Goal: Information Seeking & Learning: Learn about a topic

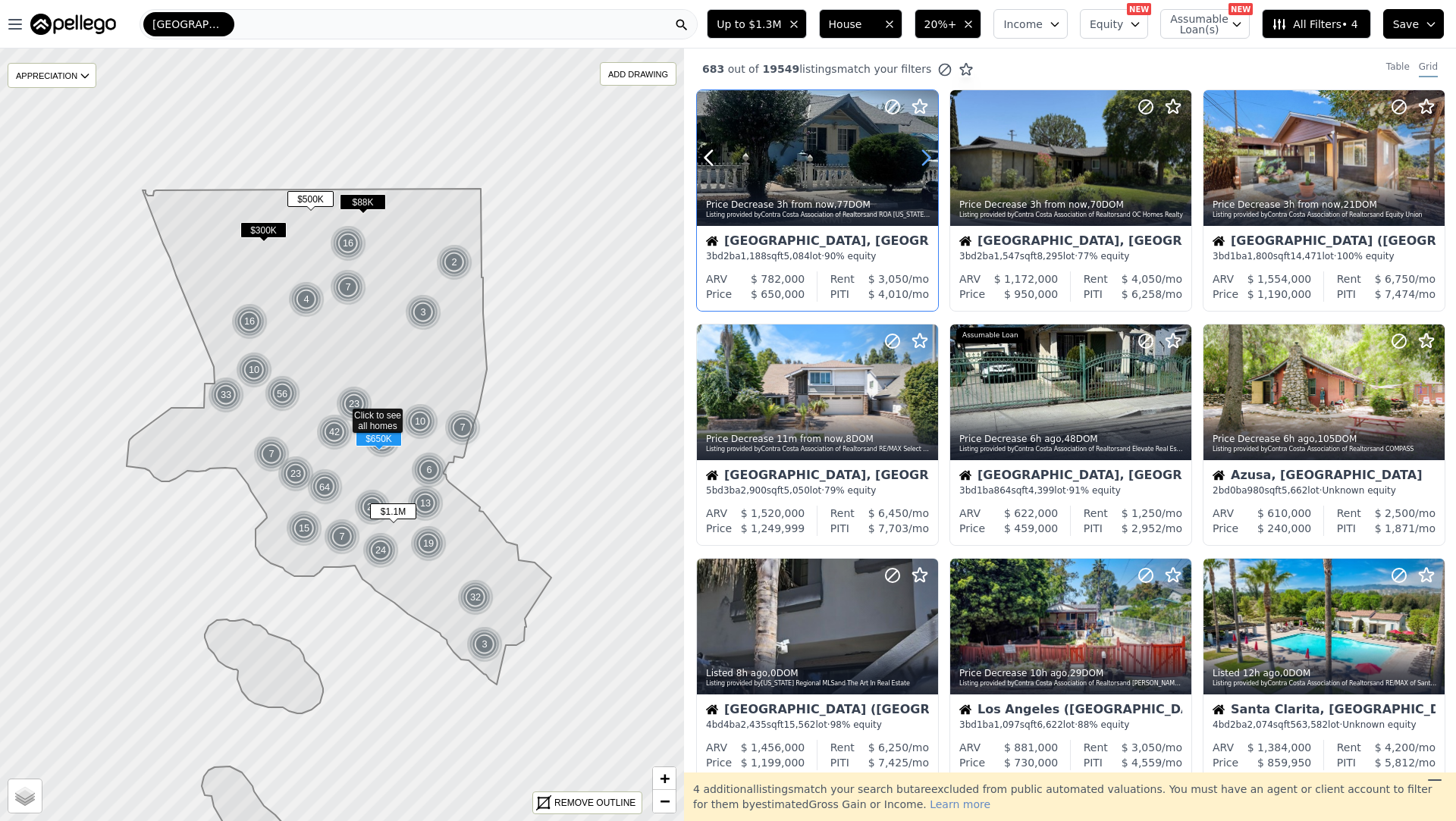
click at [918, 159] on icon at bounding box center [926, 158] width 24 height 24
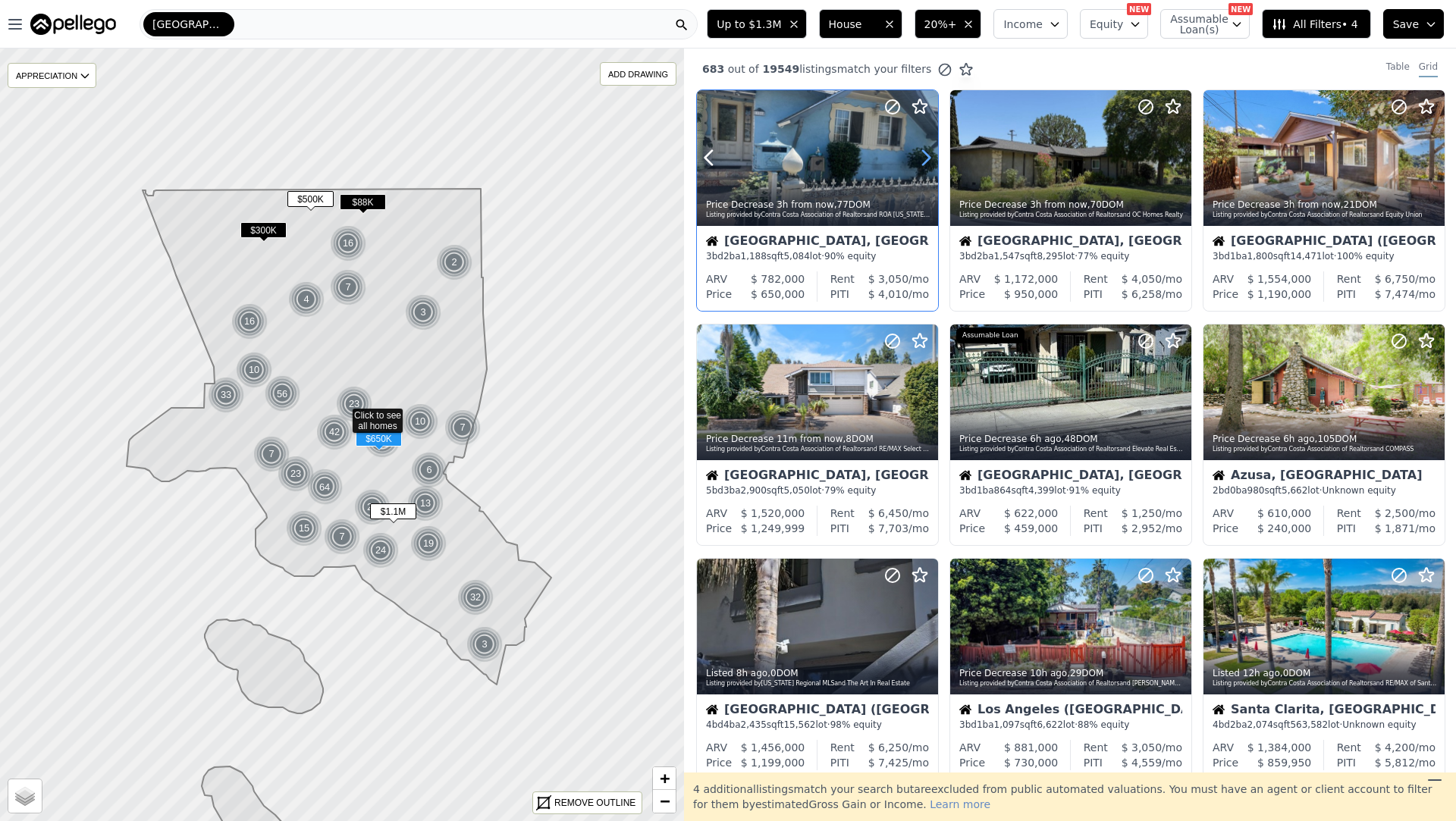
click at [918, 159] on icon at bounding box center [926, 158] width 24 height 24
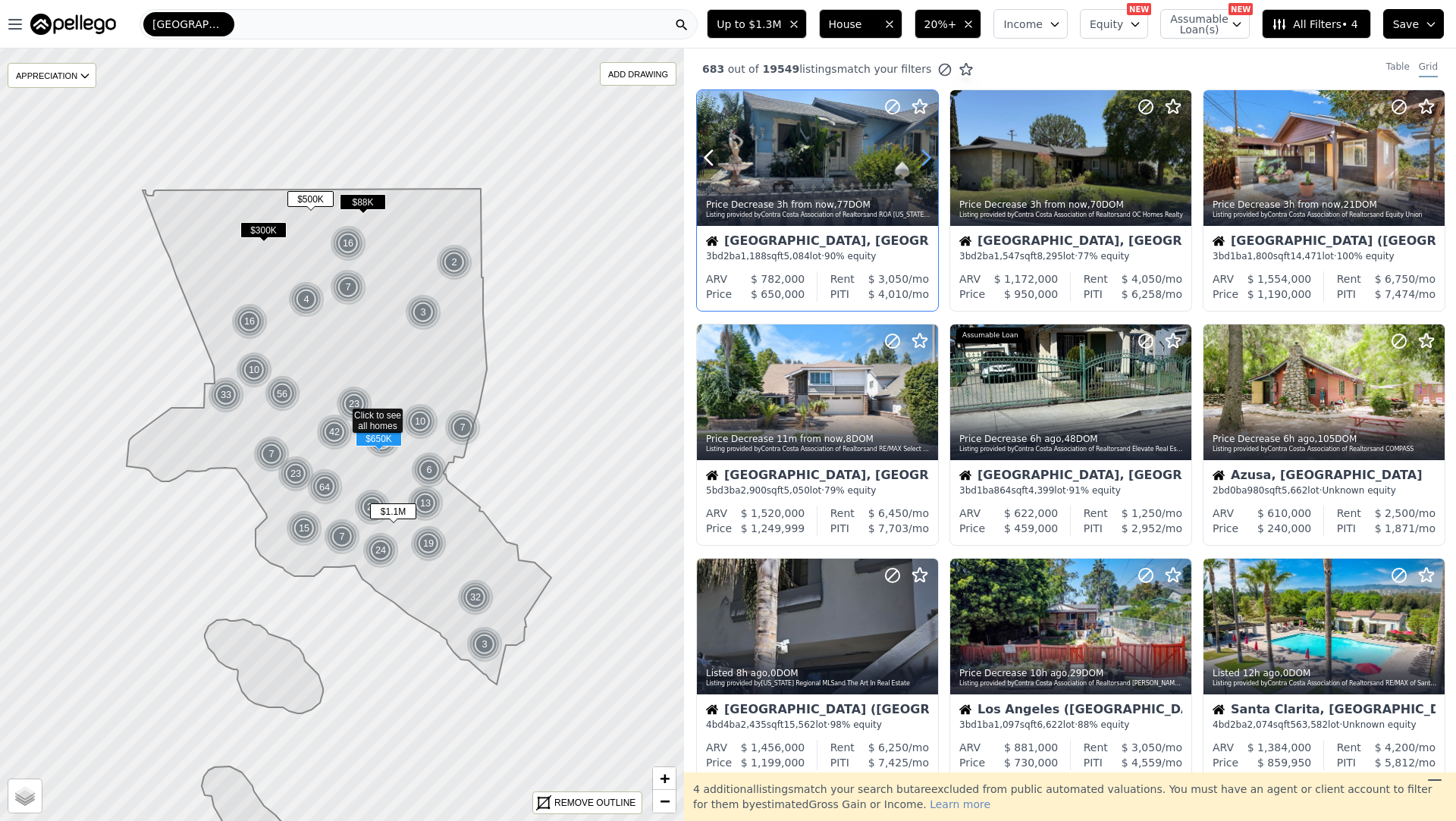
click at [918, 159] on icon at bounding box center [926, 158] width 24 height 24
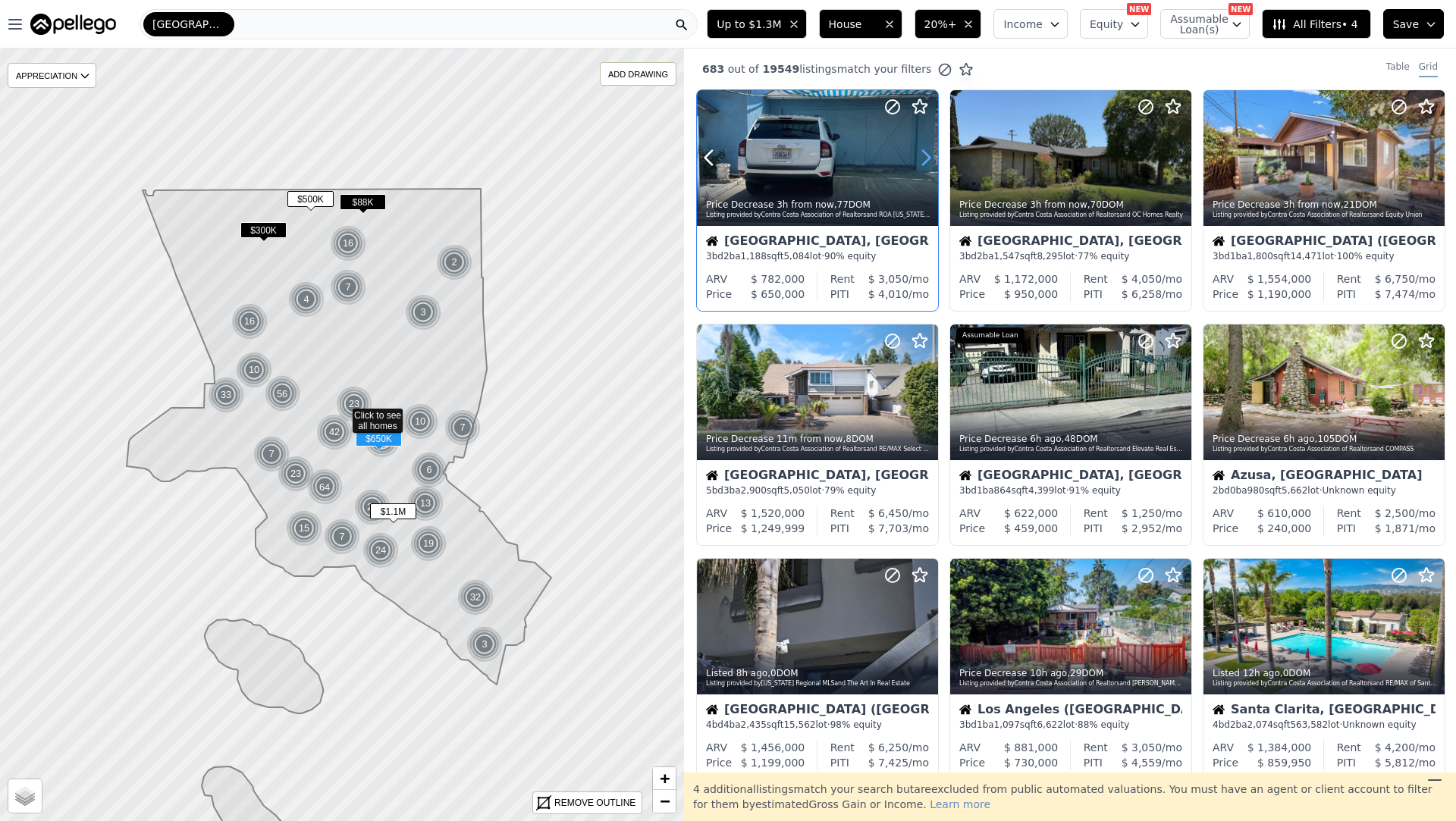
click at [918, 159] on icon at bounding box center [926, 158] width 24 height 24
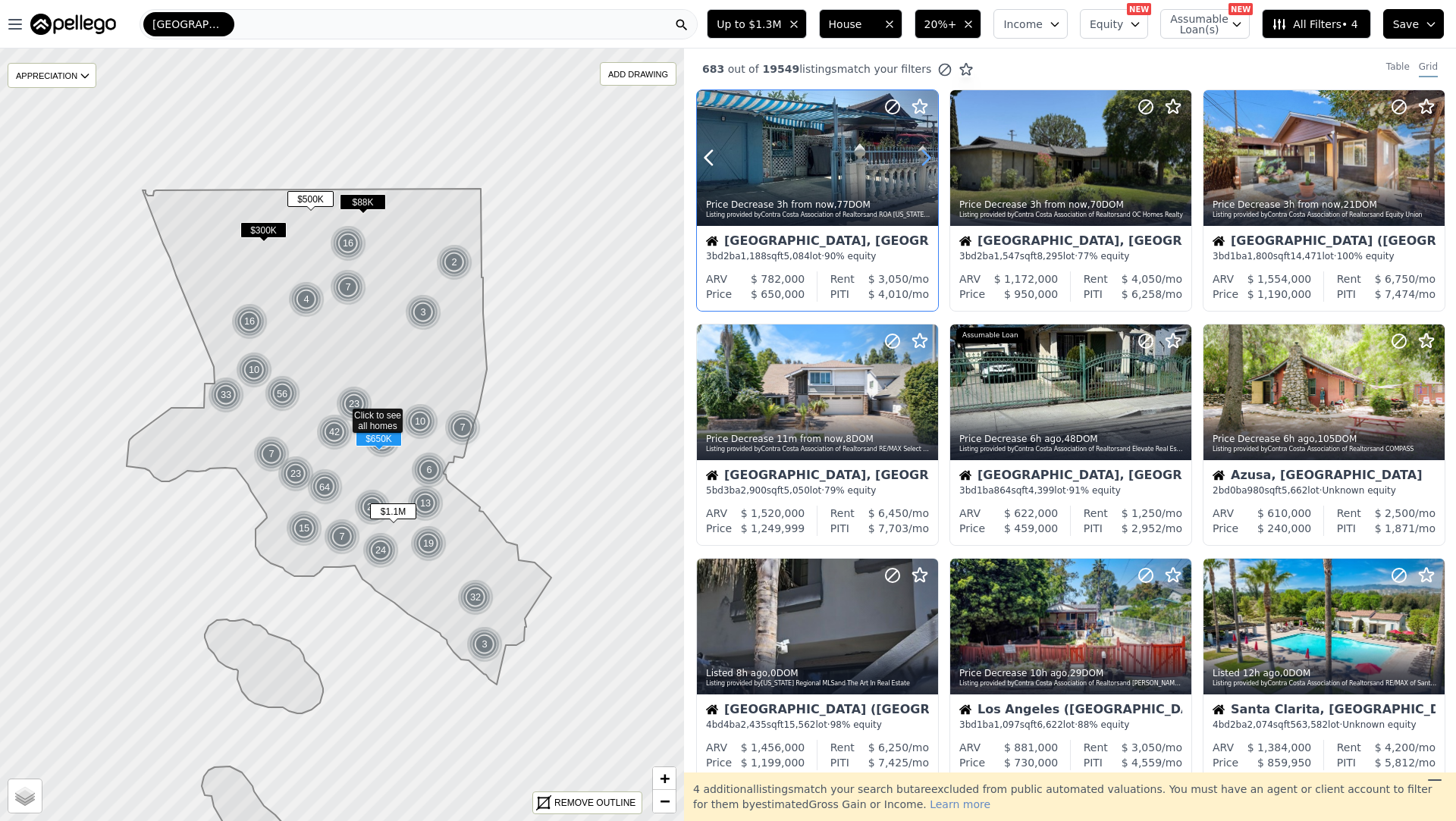
click at [918, 159] on icon at bounding box center [926, 158] width 24 height 24
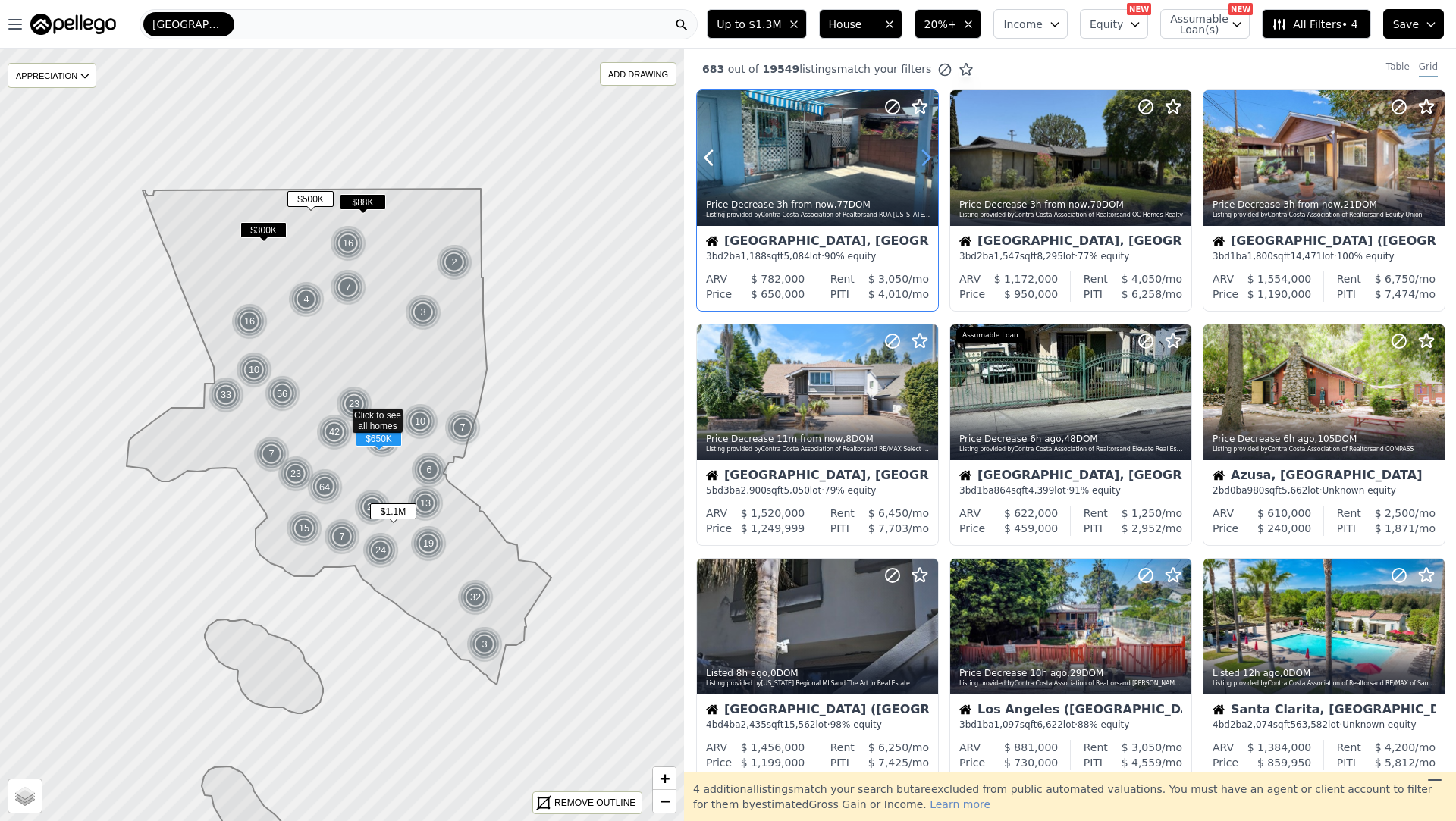
click at [918, 159] on icon at bounding box center [926, 158] width 24 height 24
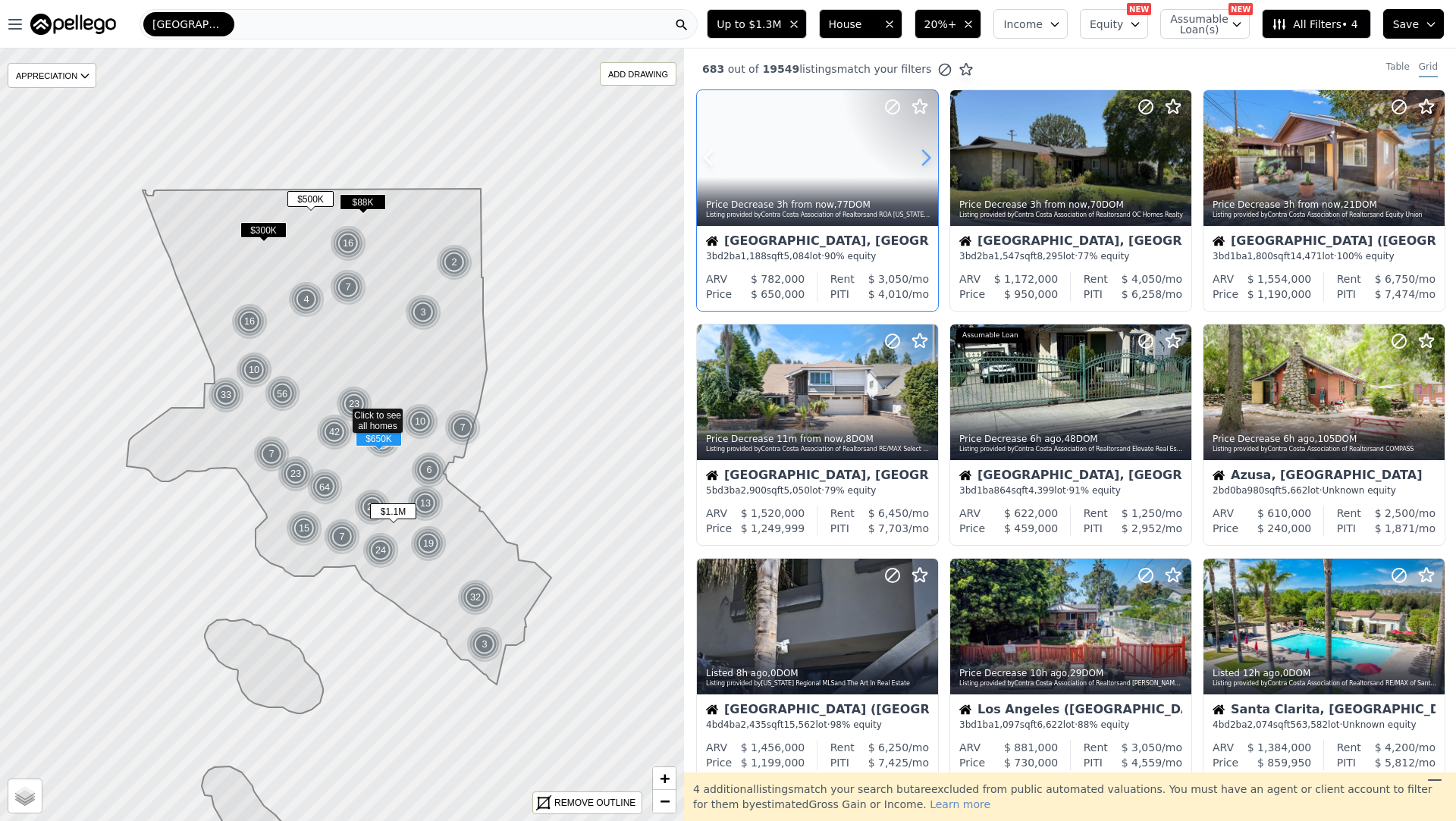
click at [918, 159] on icon at bounding box center [926, 158] width 24 height 24
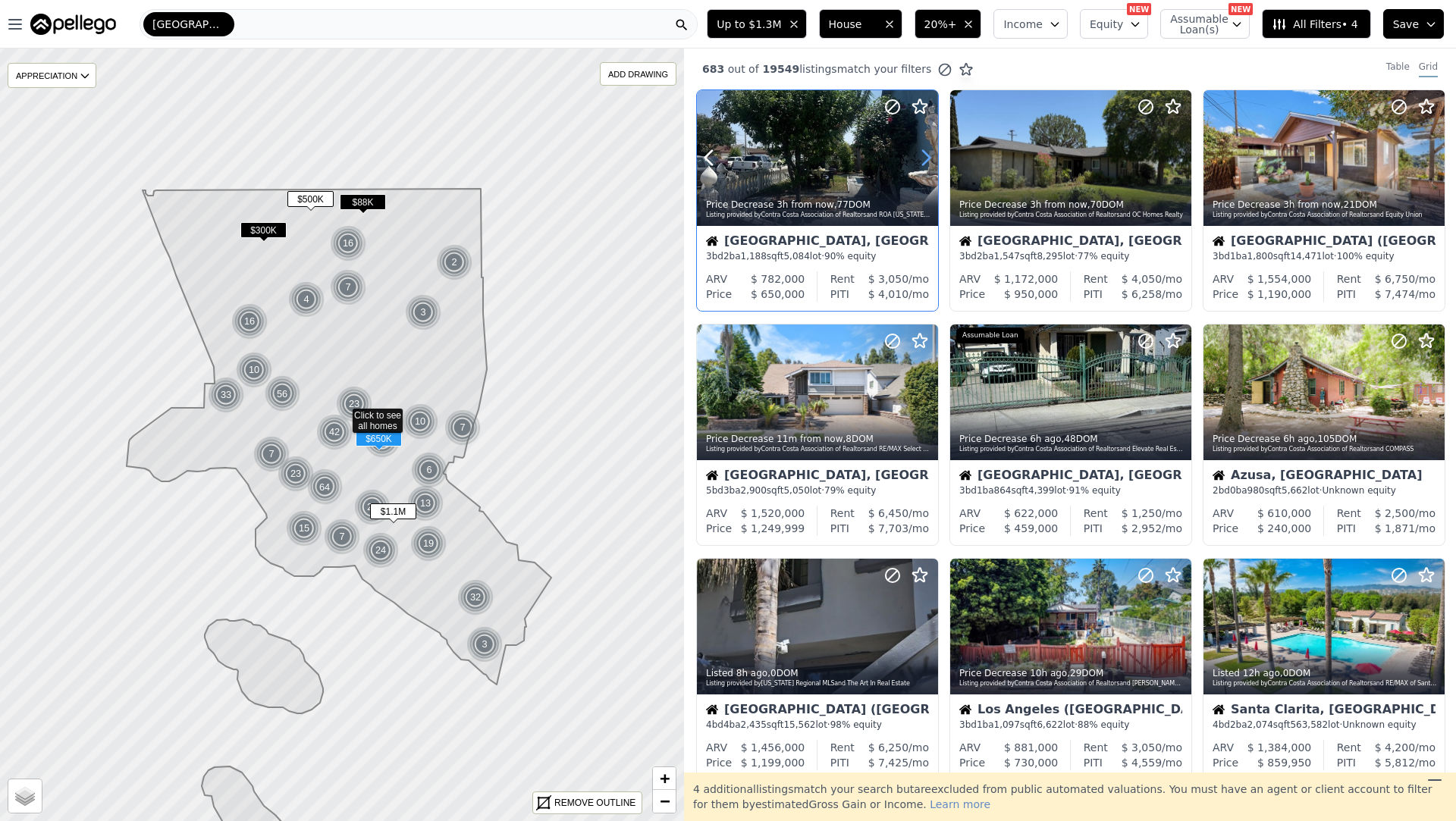
click at [918, 159] on icon at bounding box center [926, 158] width 24 height 24
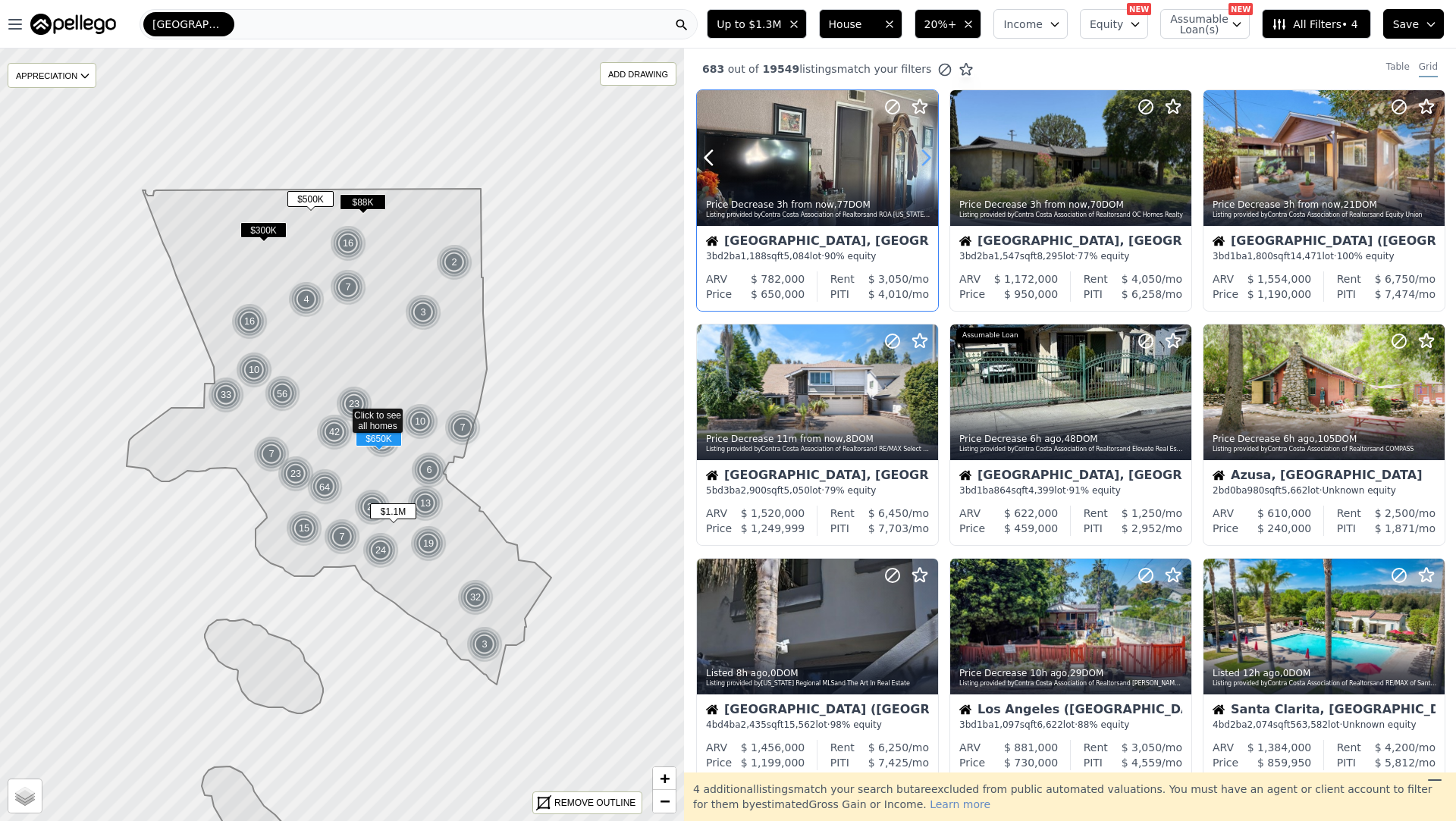
click at [918, 159] on icon at bounding box center [926, 158] width 24 height 24
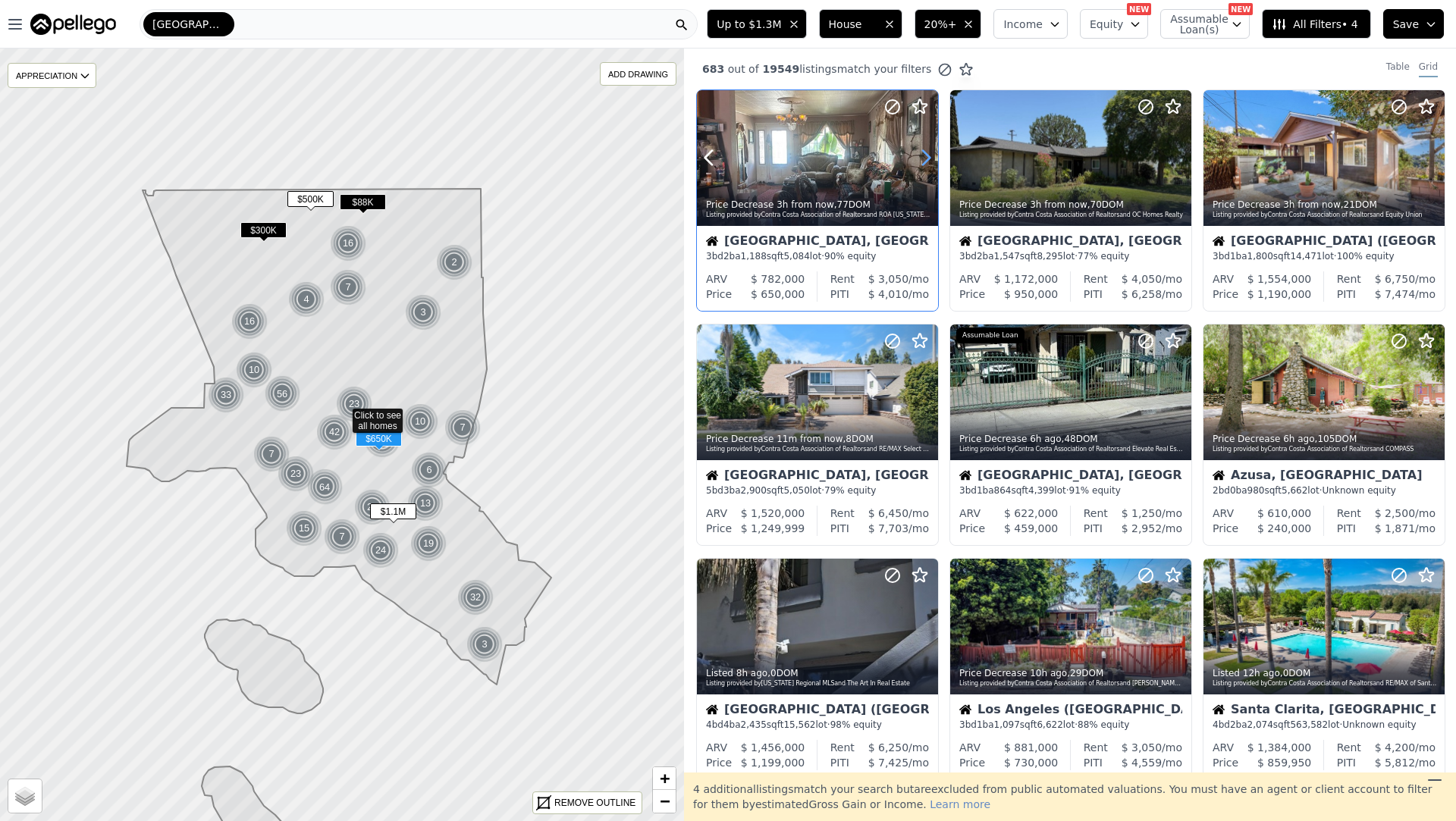
click at [918, 159] on icon at bounding box center [926, 158] width 24 height 24
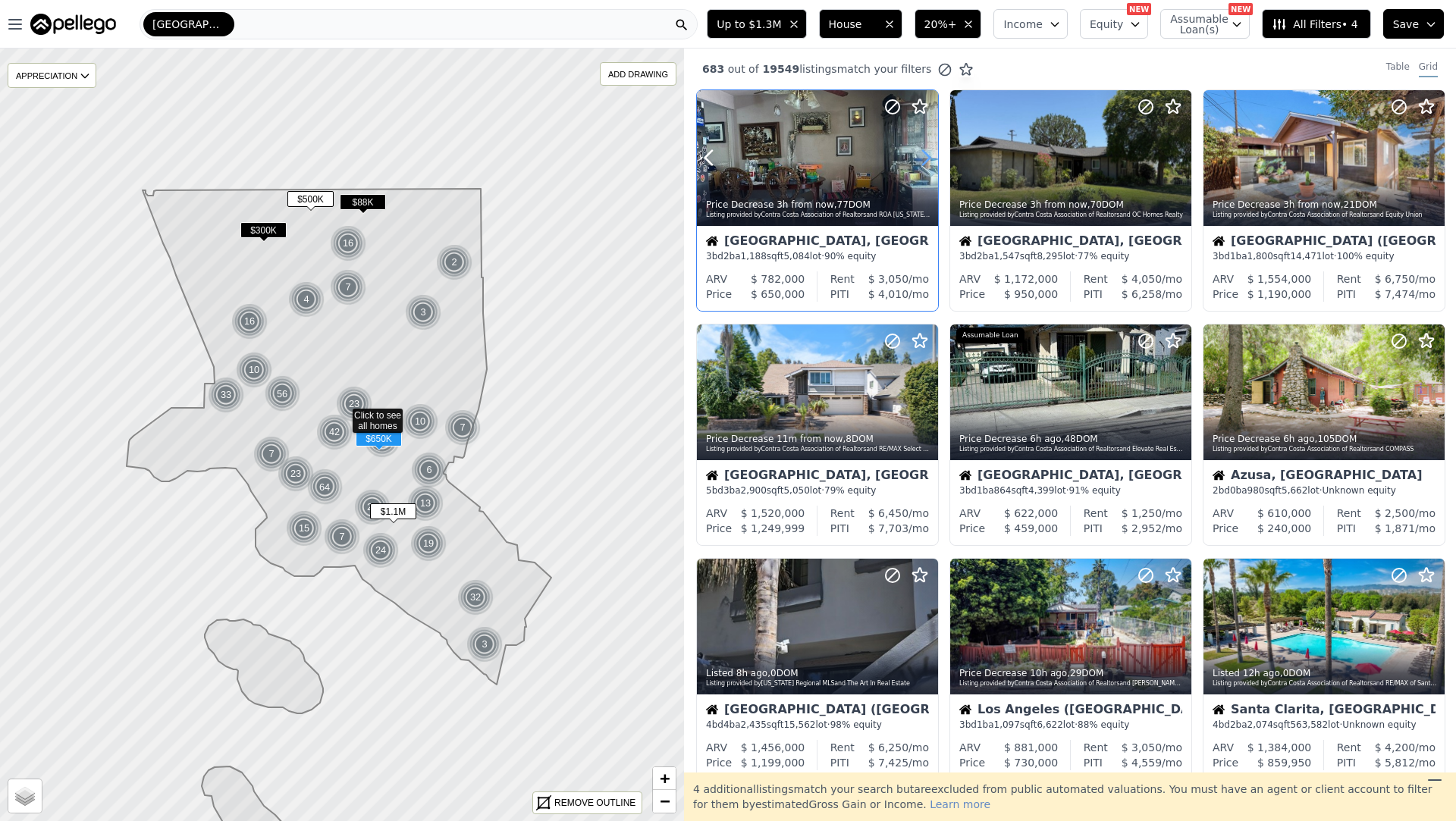
click at [918, 159] on icon at bounding box center [926, 158] width 24 height 24
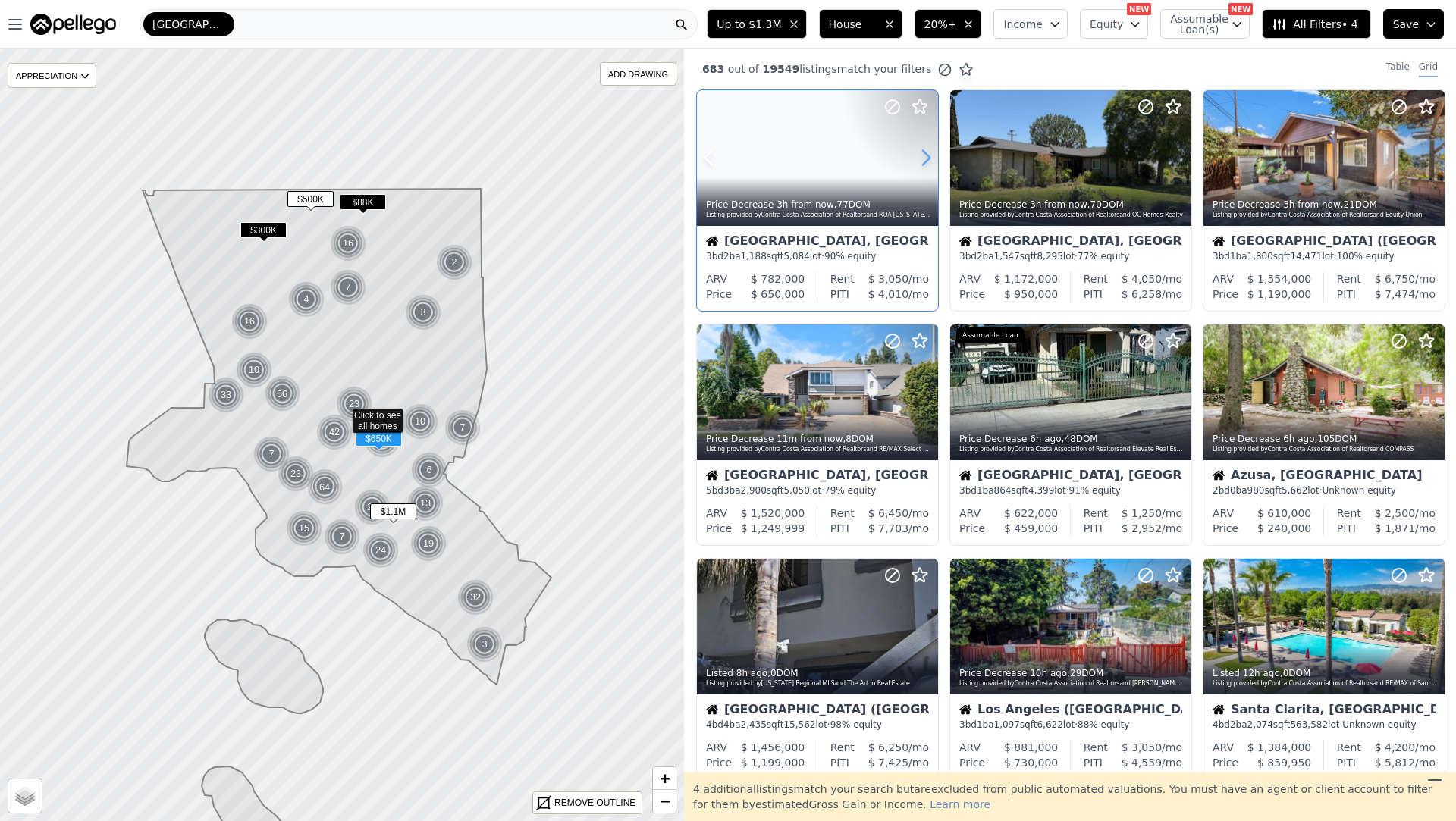
click at [918, 159] on icon at bounding box center [926, 158] width 24 height 24
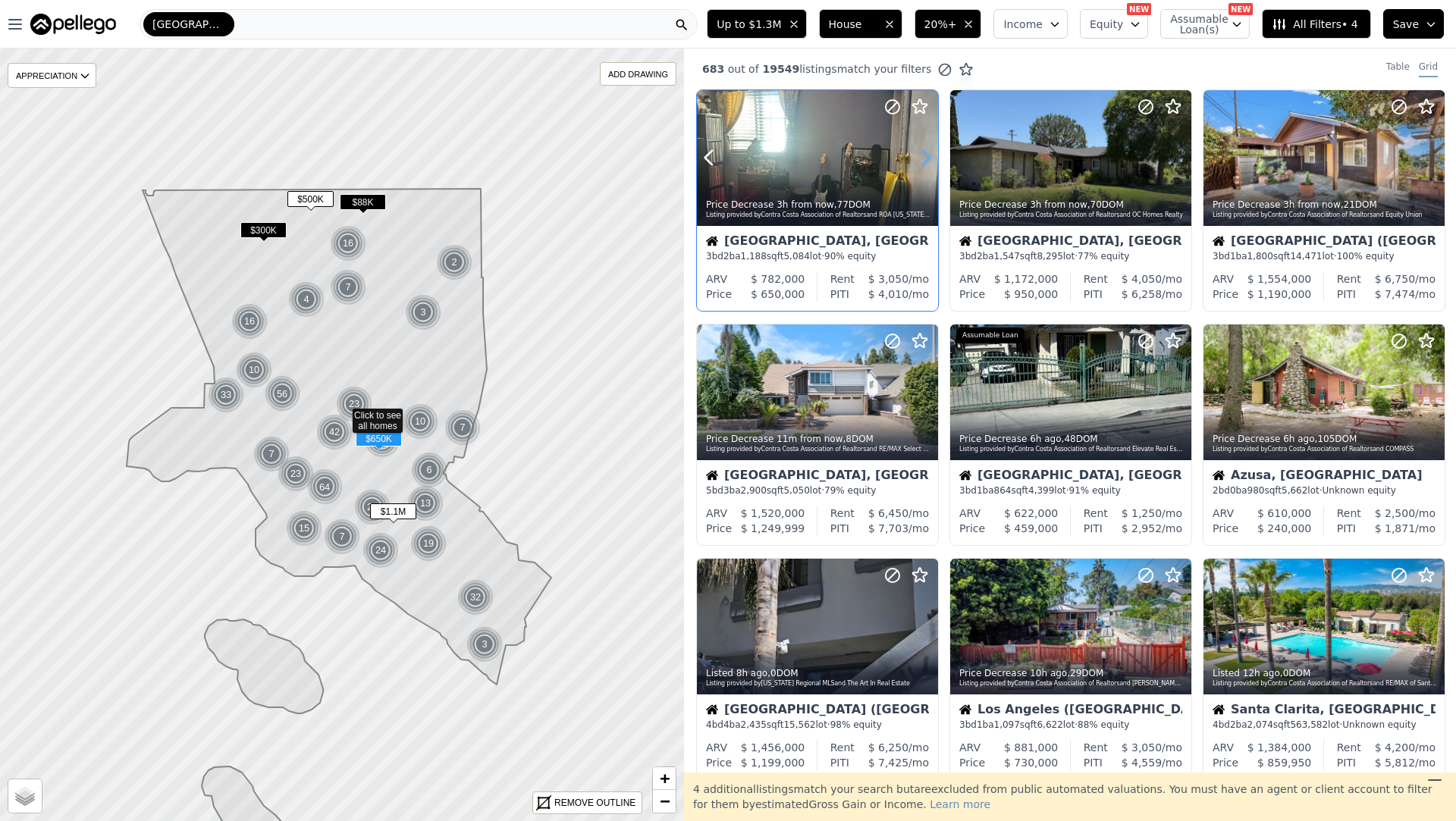
click at [918, 159] on icon at bounding box center [926, 158] width 24 height 24
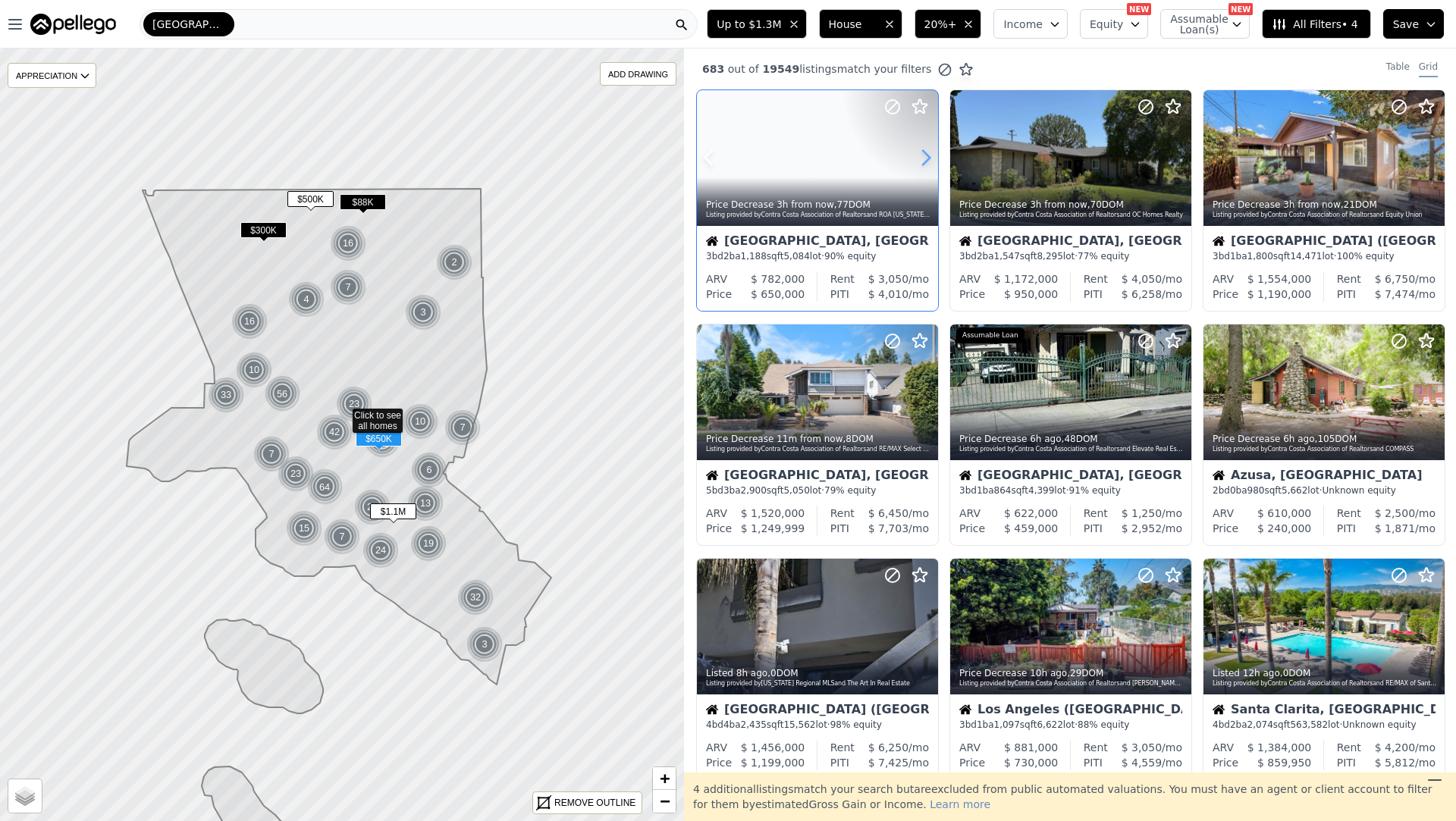
click at [918, 159] on icon at bounding box center [926, 158] width 24 height 24
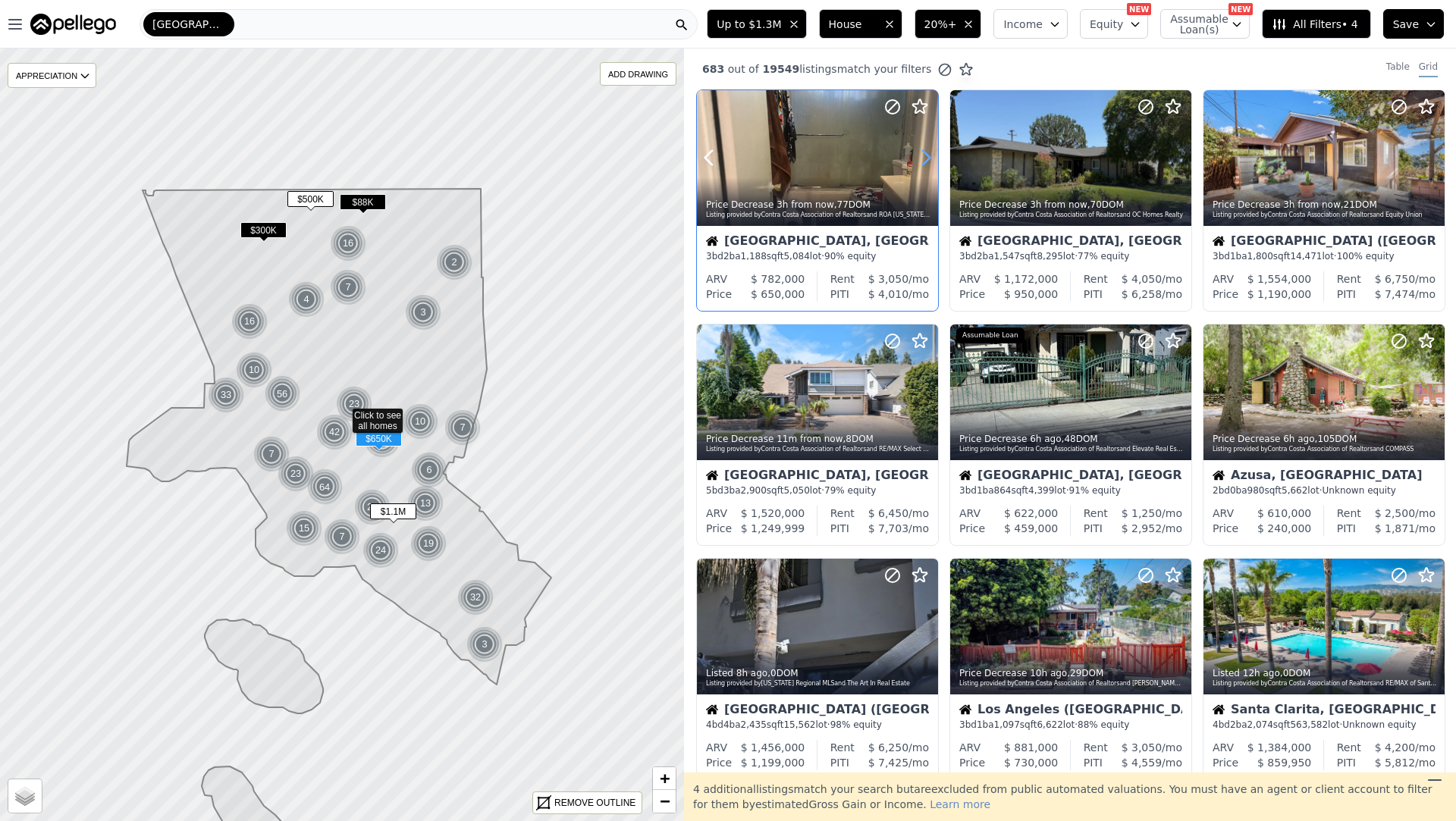
click at [918, 159] on icon at bounding box center [926, 158] width 24 height 24
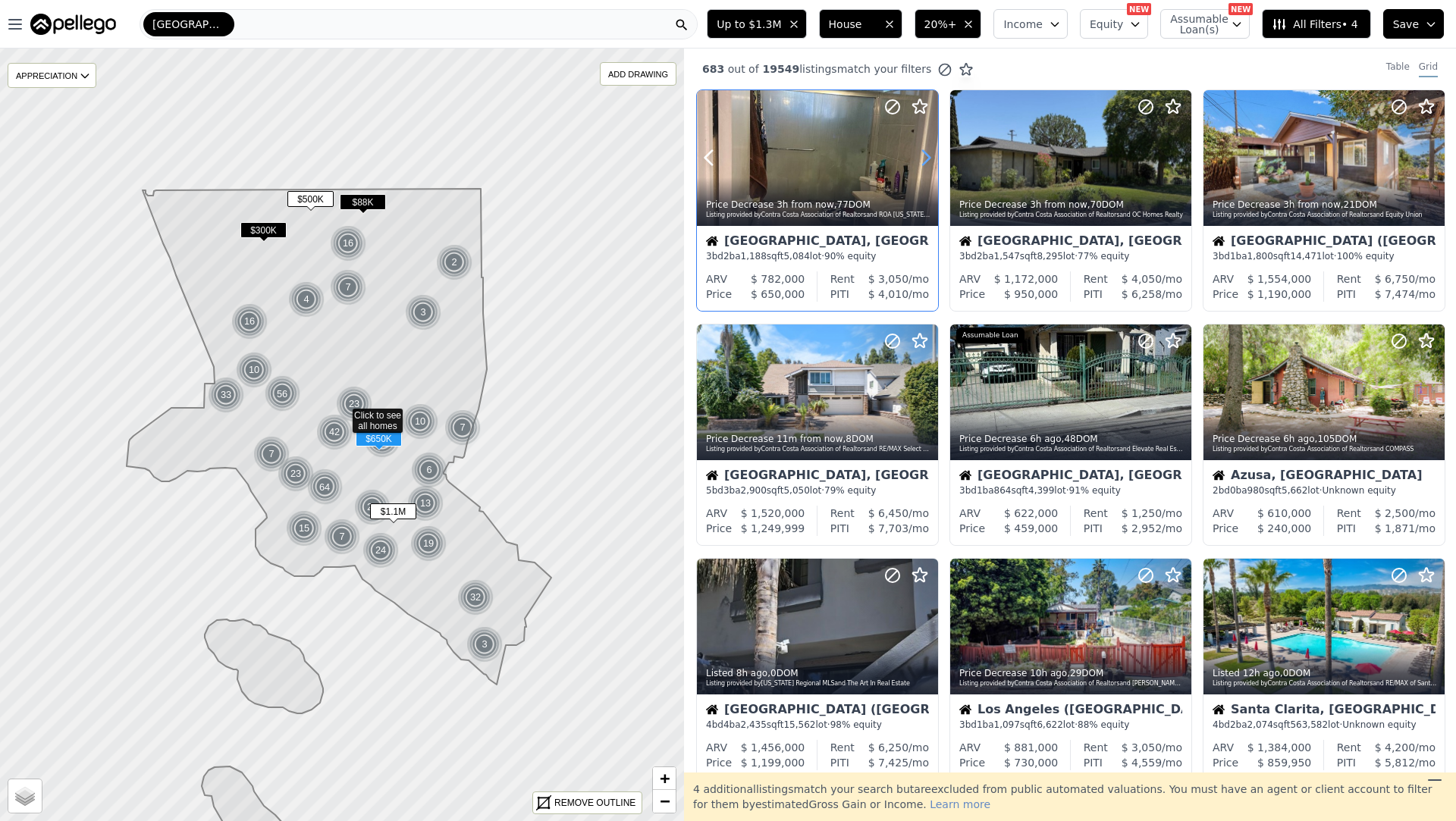
click at [918, 159] on icon at bounding box center [926, 158] width 24 height 24
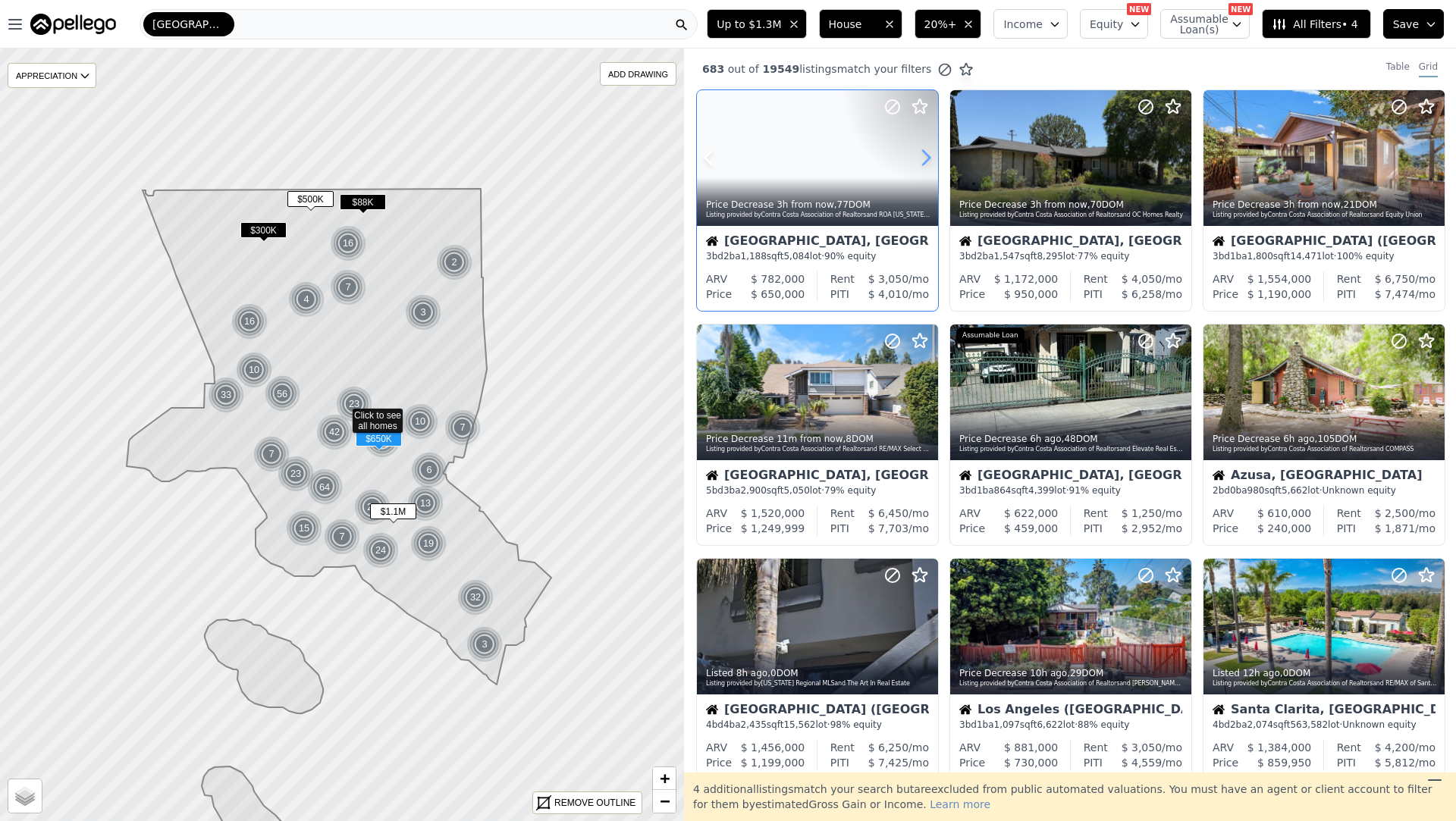
click at [918, 159] on icon at bounding box center [926, 158] width 24 height 24
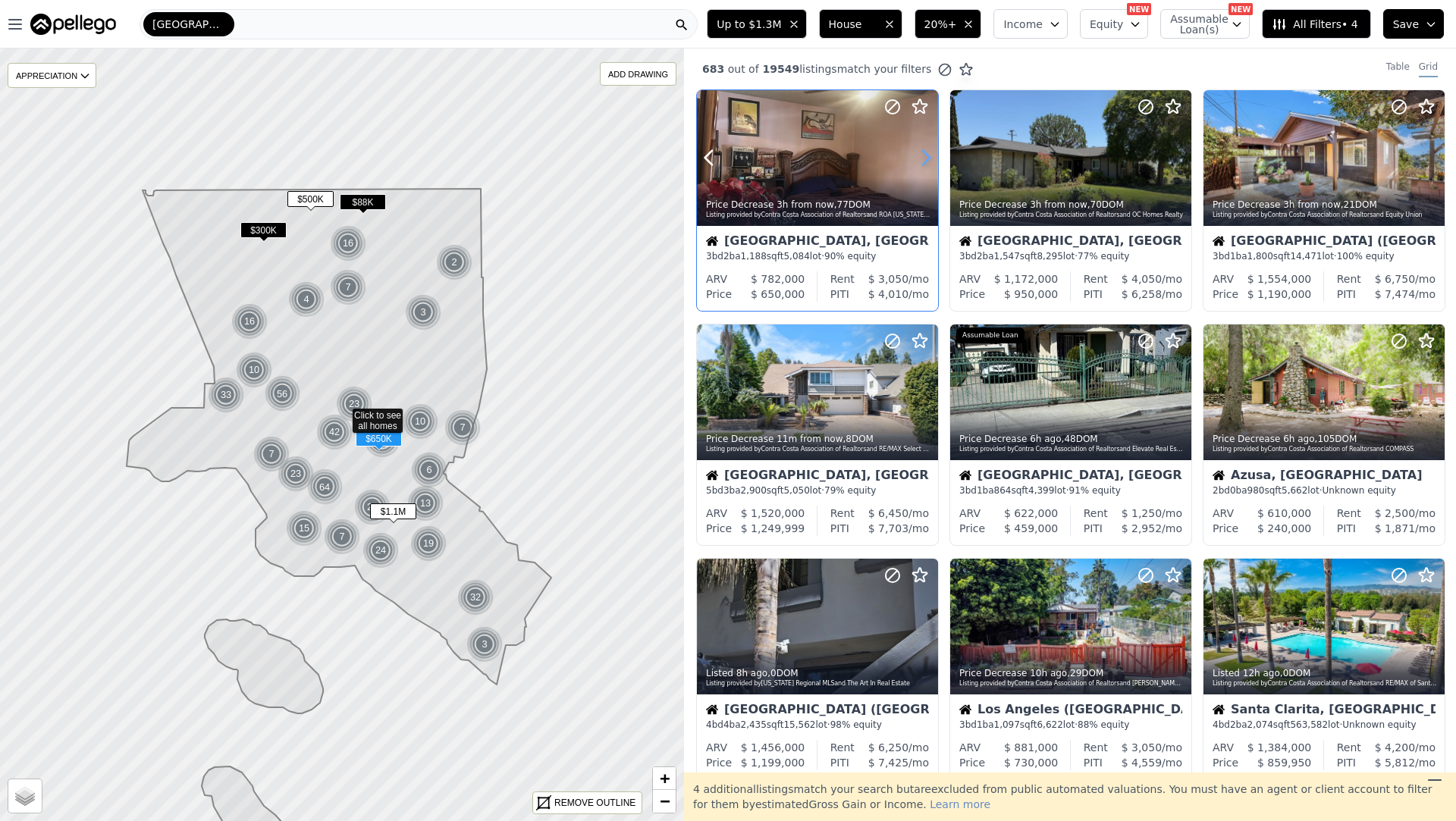
click at [918, 159] on icon at bounding box center [926, 158] width 24 height 24
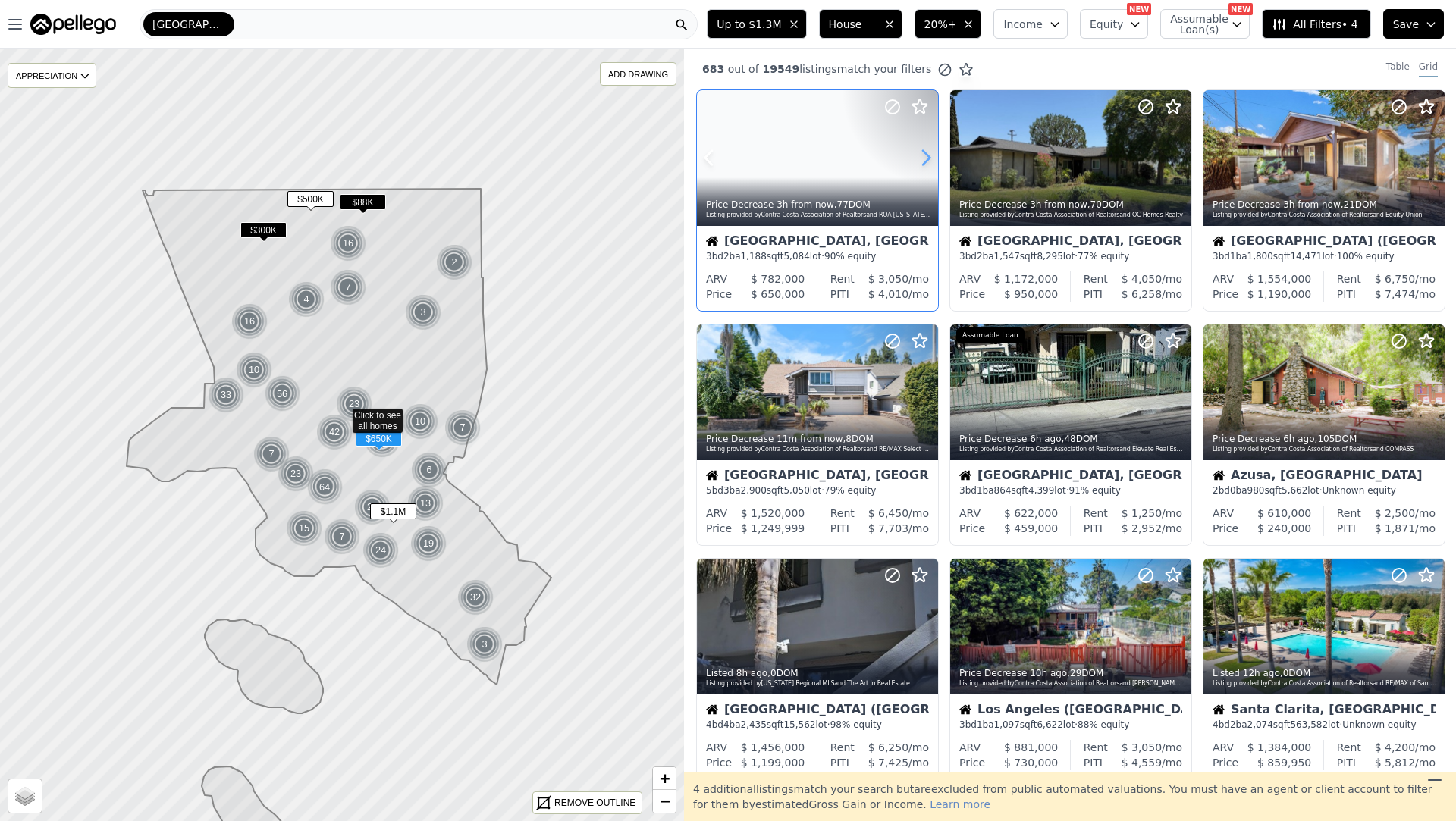
click at [918, 159] on icon at bounding box center [926, 158] width 24 height 24
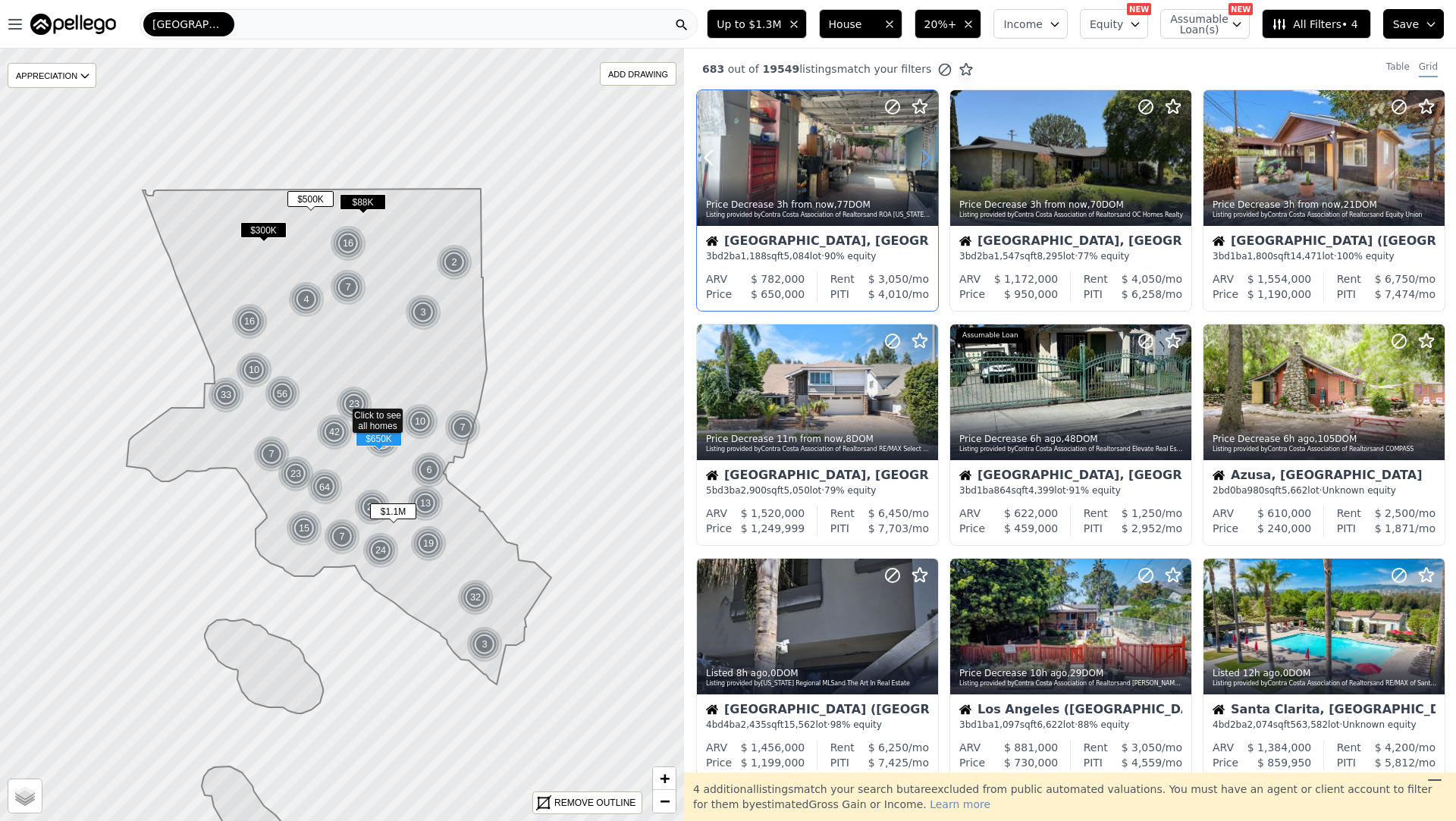
click at [918, 159] on icon at bounding box center [926, 158] width 24 height 24
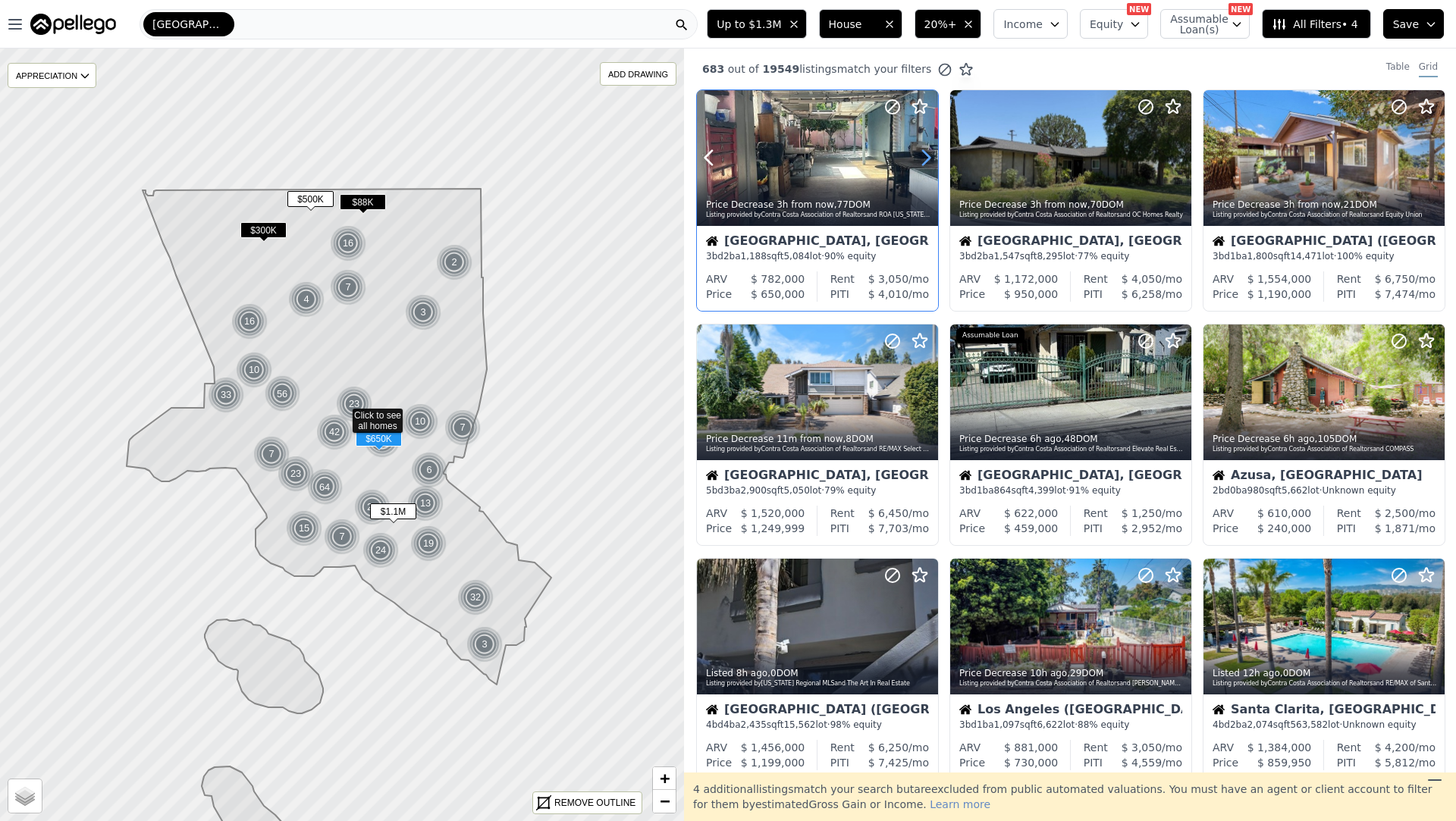
click at [918, 159] on icon at bounding box center [926, 158] width 24 height 24
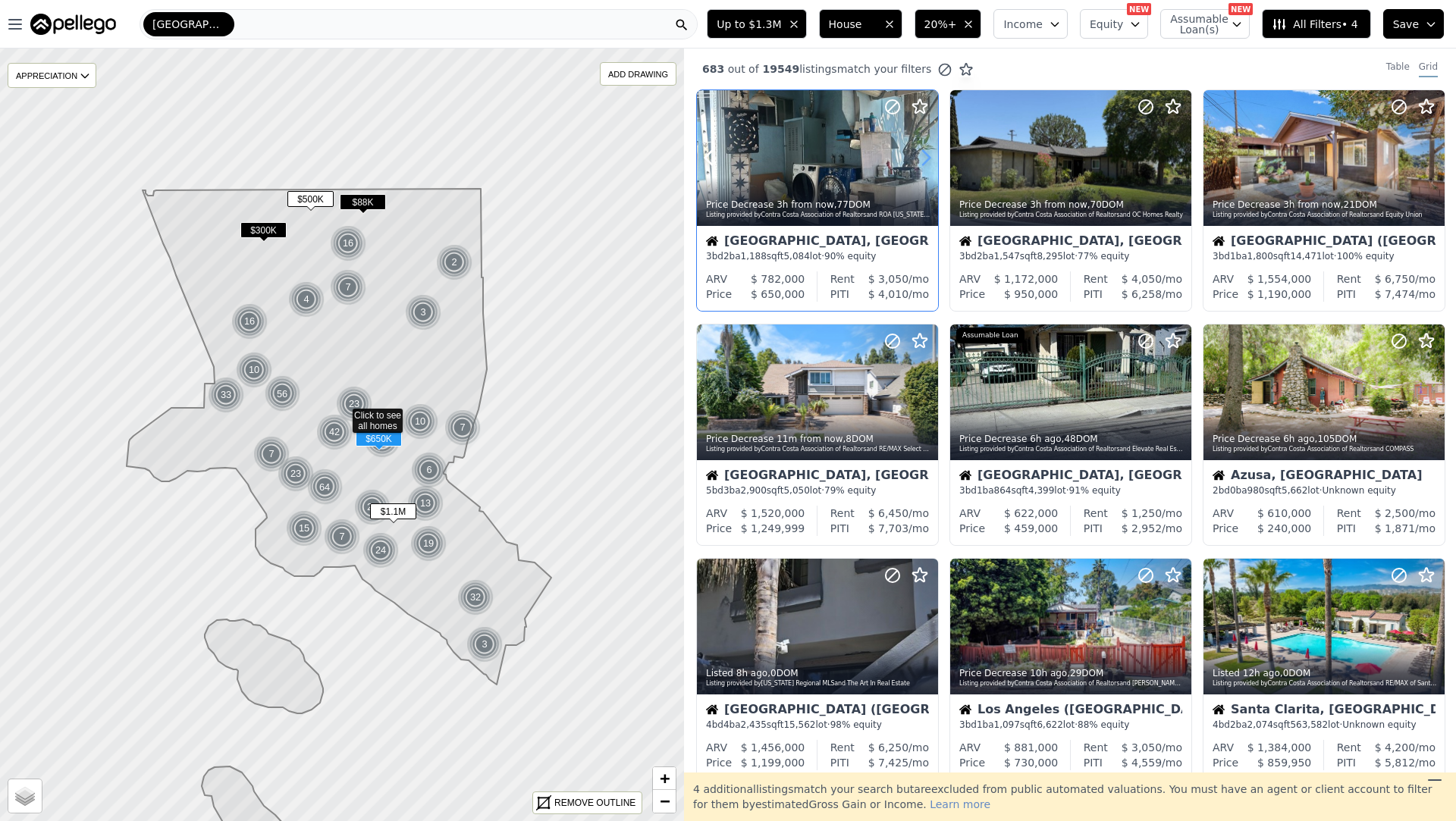
click at [918, 159] on icon at bounding box center [926, 158] width 24 height 24
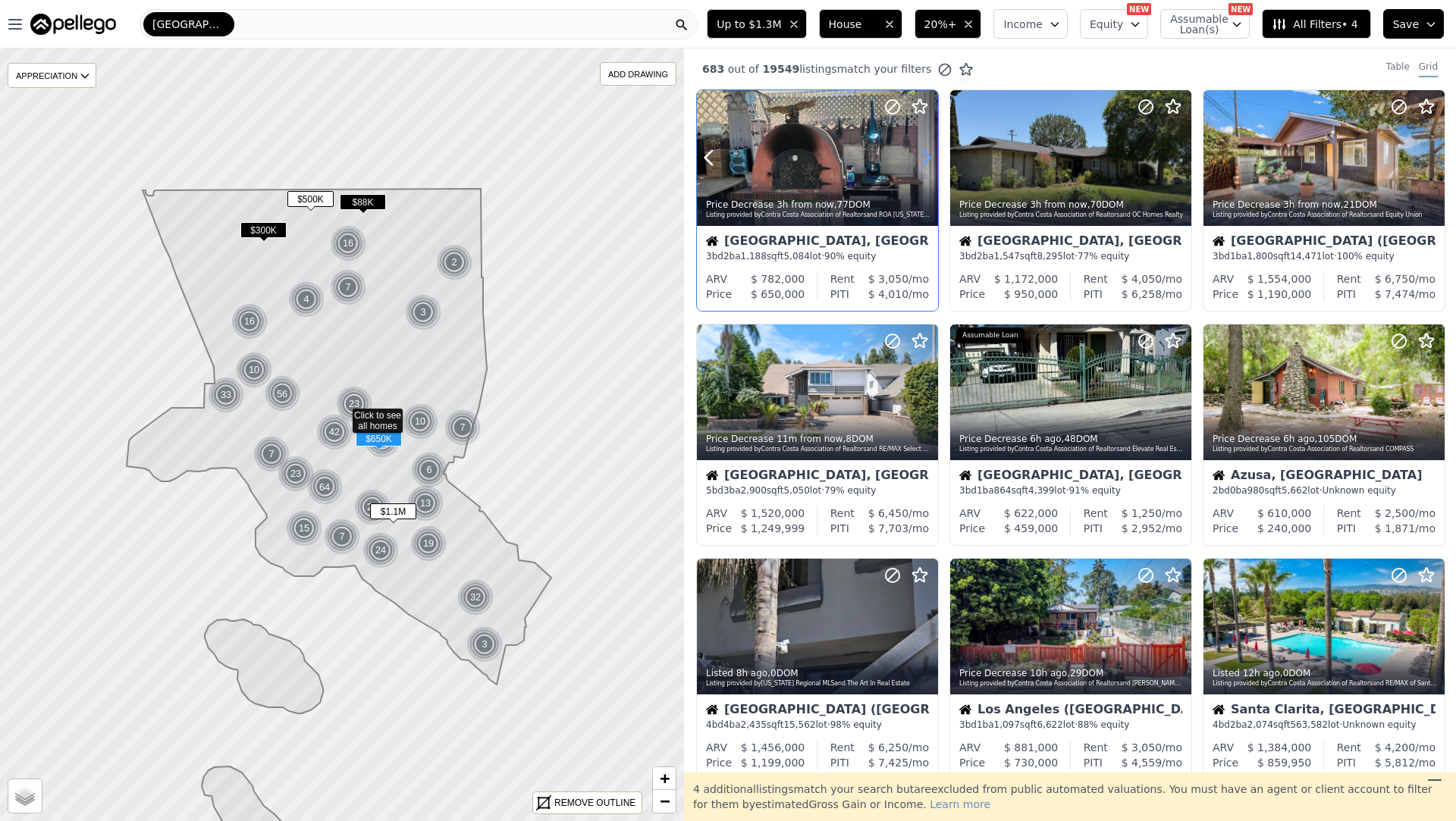
click at [918, 159] on icon at bounding box center [926, 158] width 24 height 24
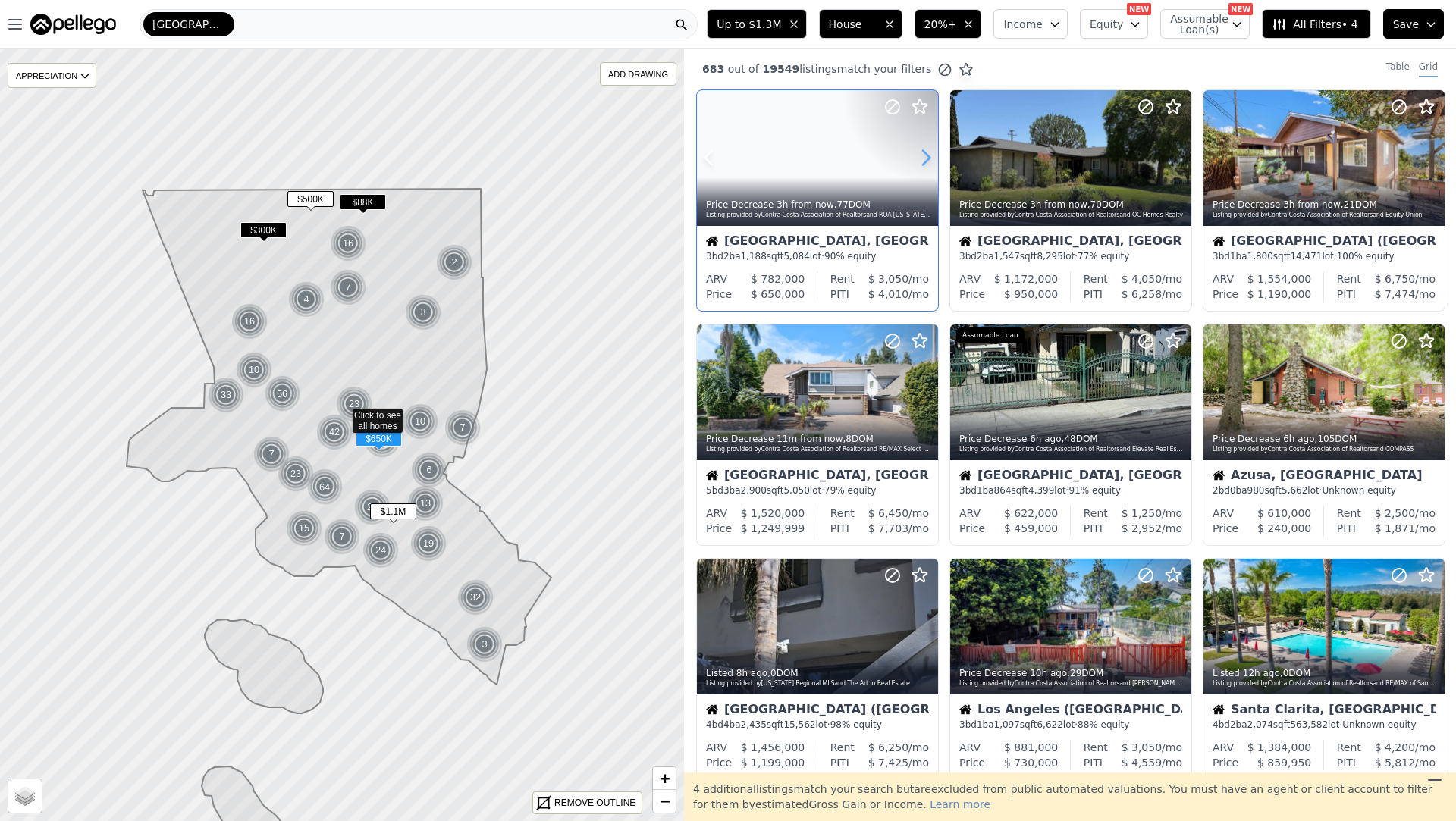
click at [918, 159] on icon at bounding box center [926, 158] width 24 height 24
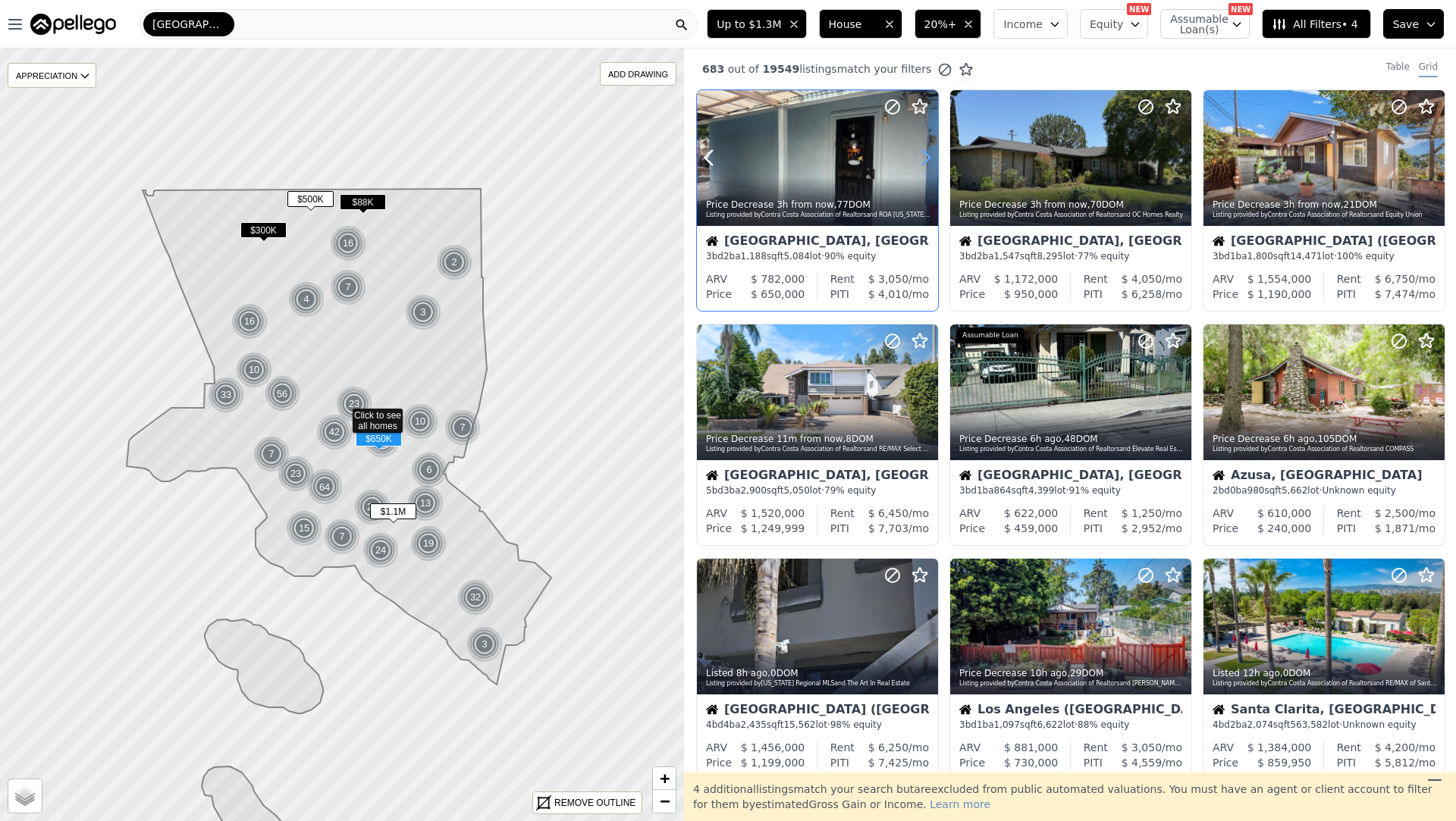
click at [918, 159] on icon at bounding box center [926, 158] width 24 height 24
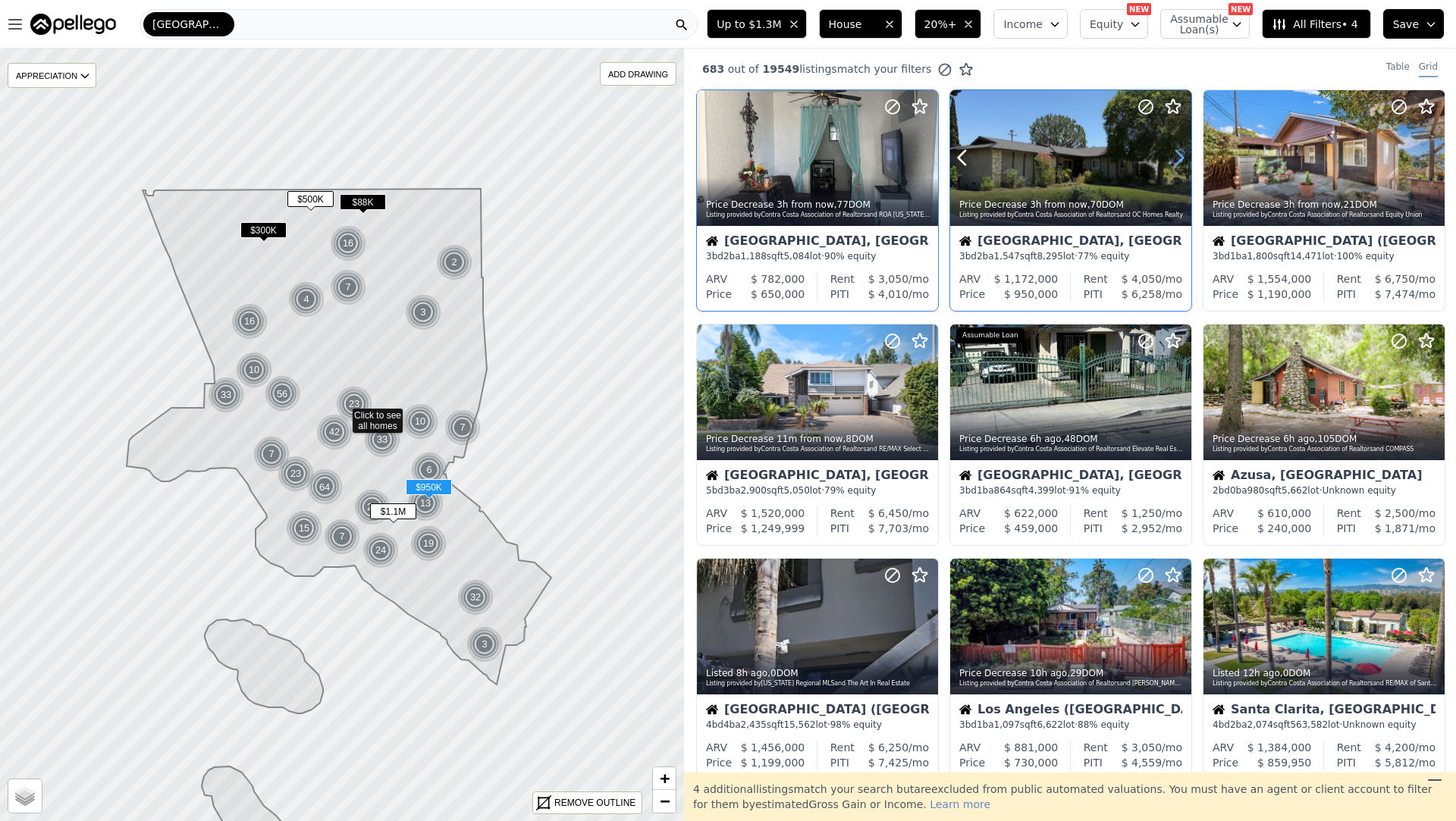
click at [1177, 161] on icon at bounding box center [1179, 158] width 24 height 24
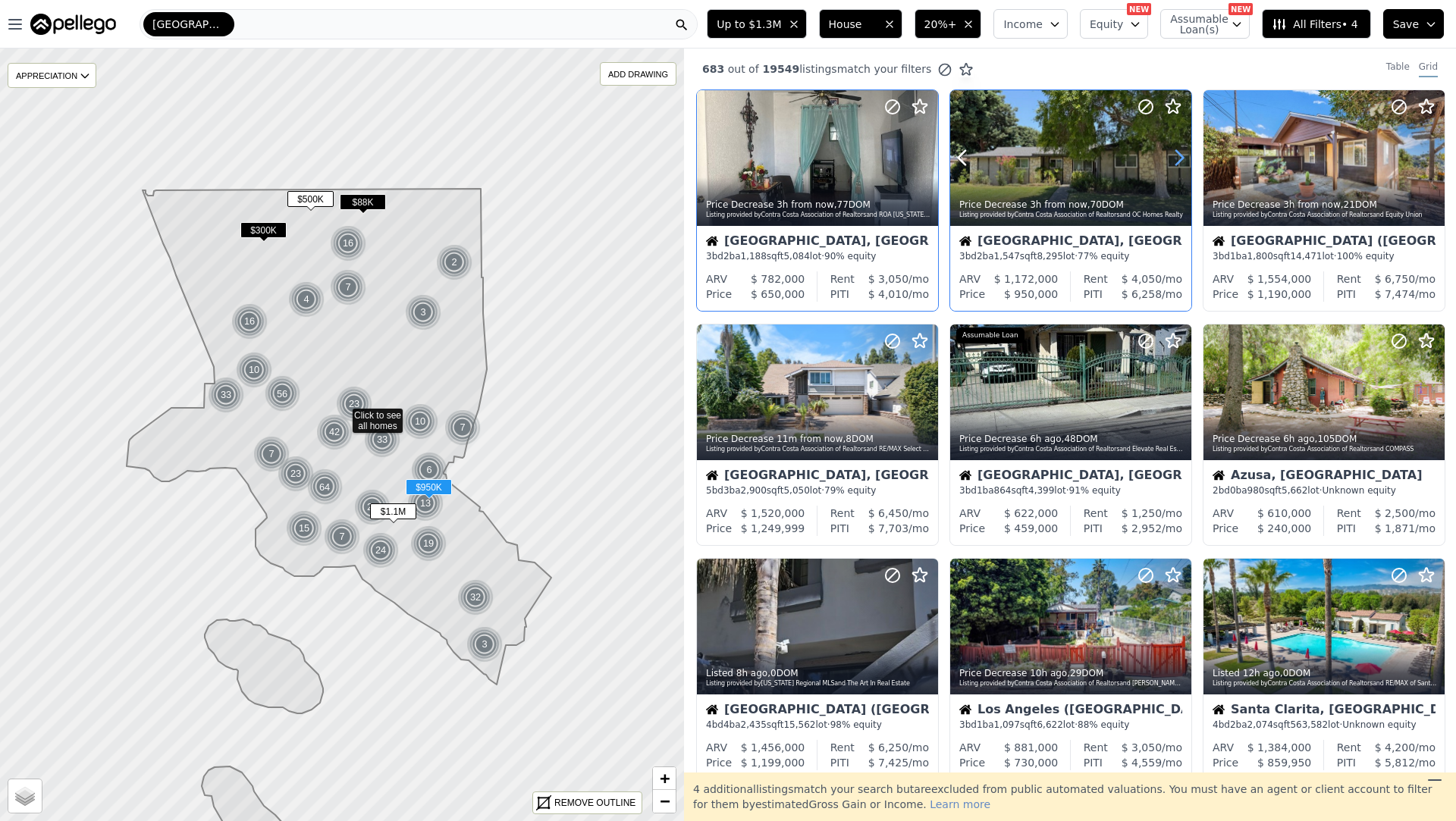
click at [1177, 161] on icon at bounding box center [1179, 158] width 24 height 24
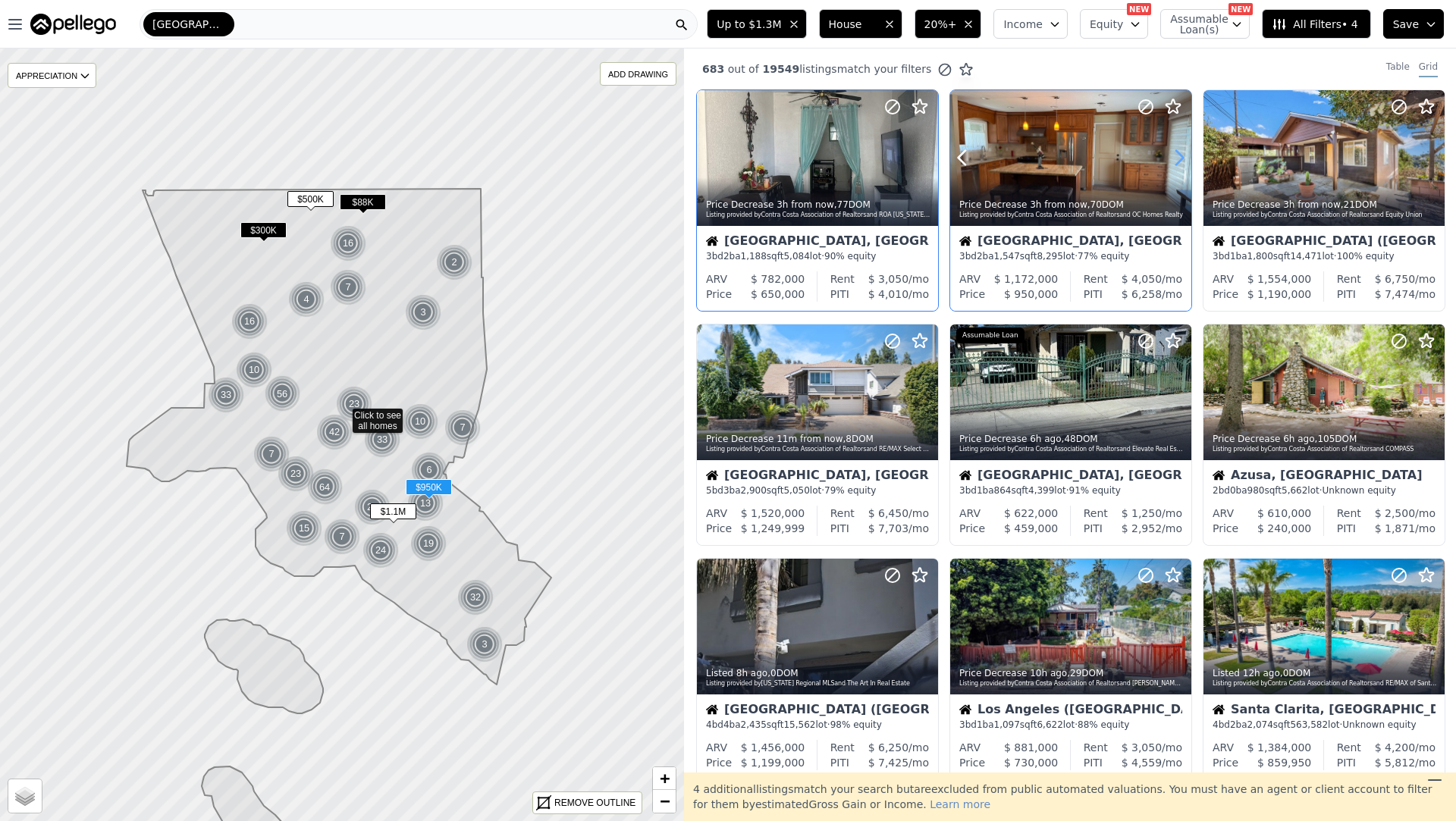
click at [1177, 161] on icon at bounding box center [1179, 158] width 24 height 24
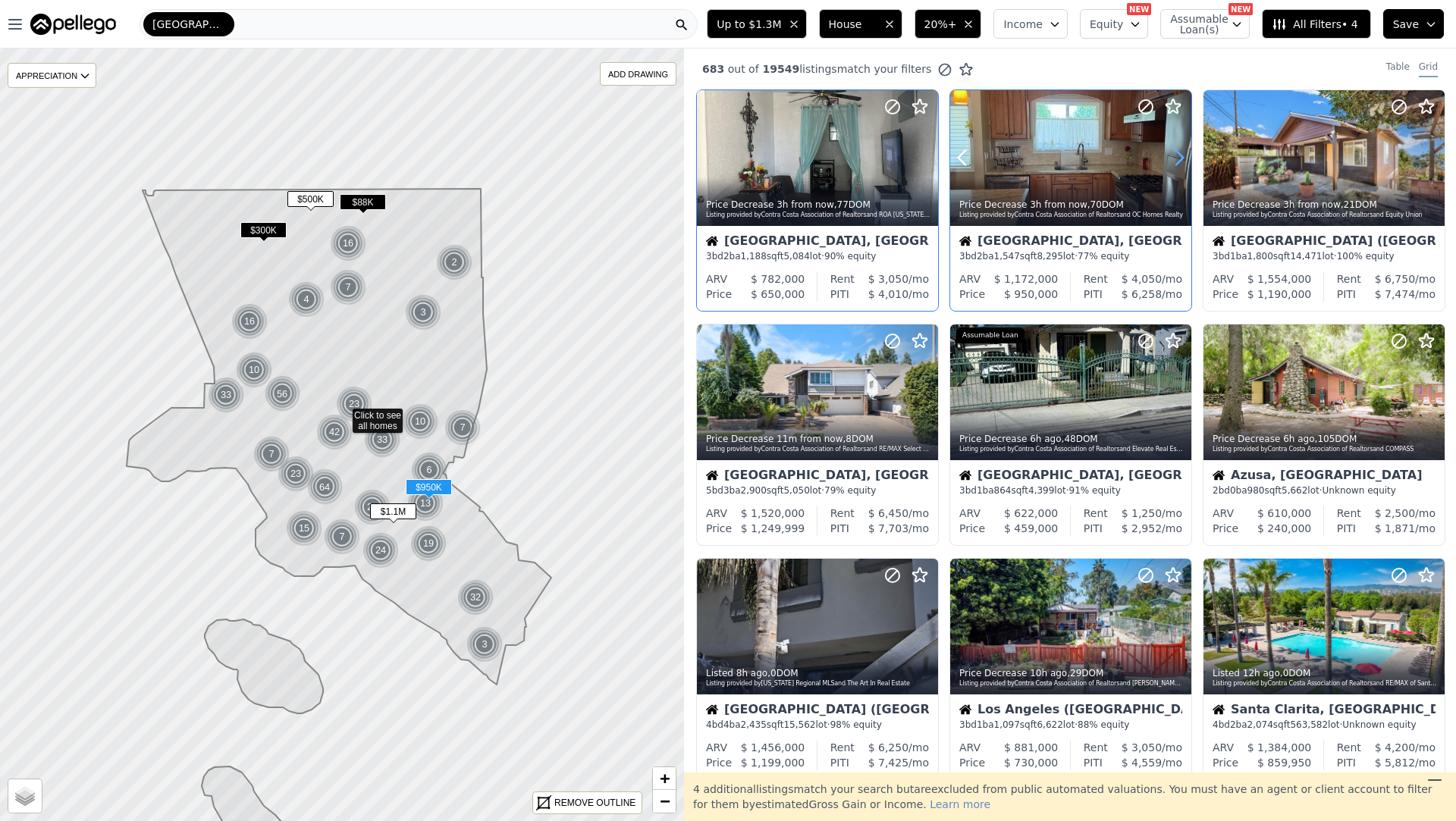
click at [1177, 161] on icon at bounding box center [1179, 158] width 24 height 24
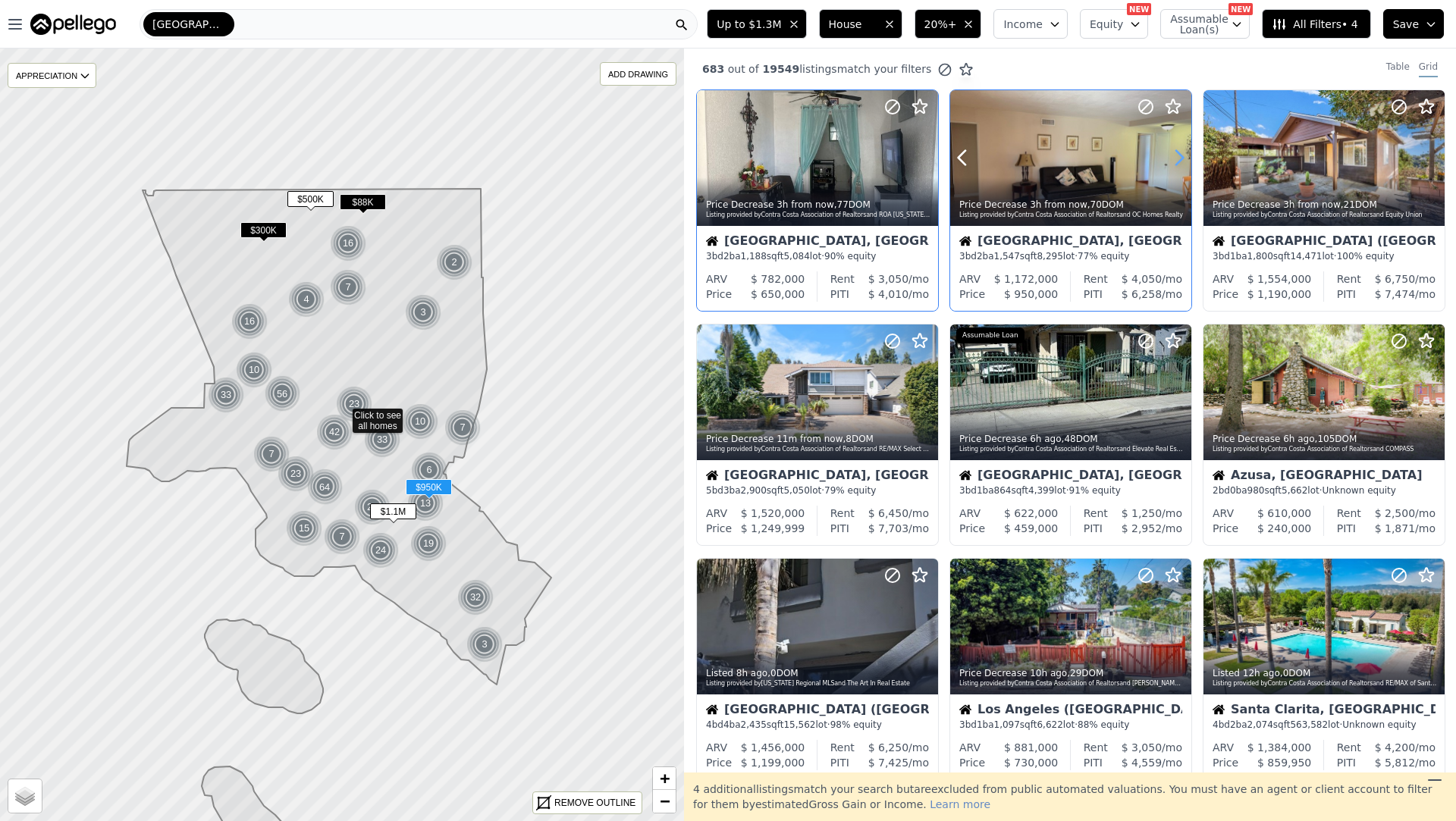
click at [1177, 161] on icon at bounding box center [1179, 158] width 24 height 24
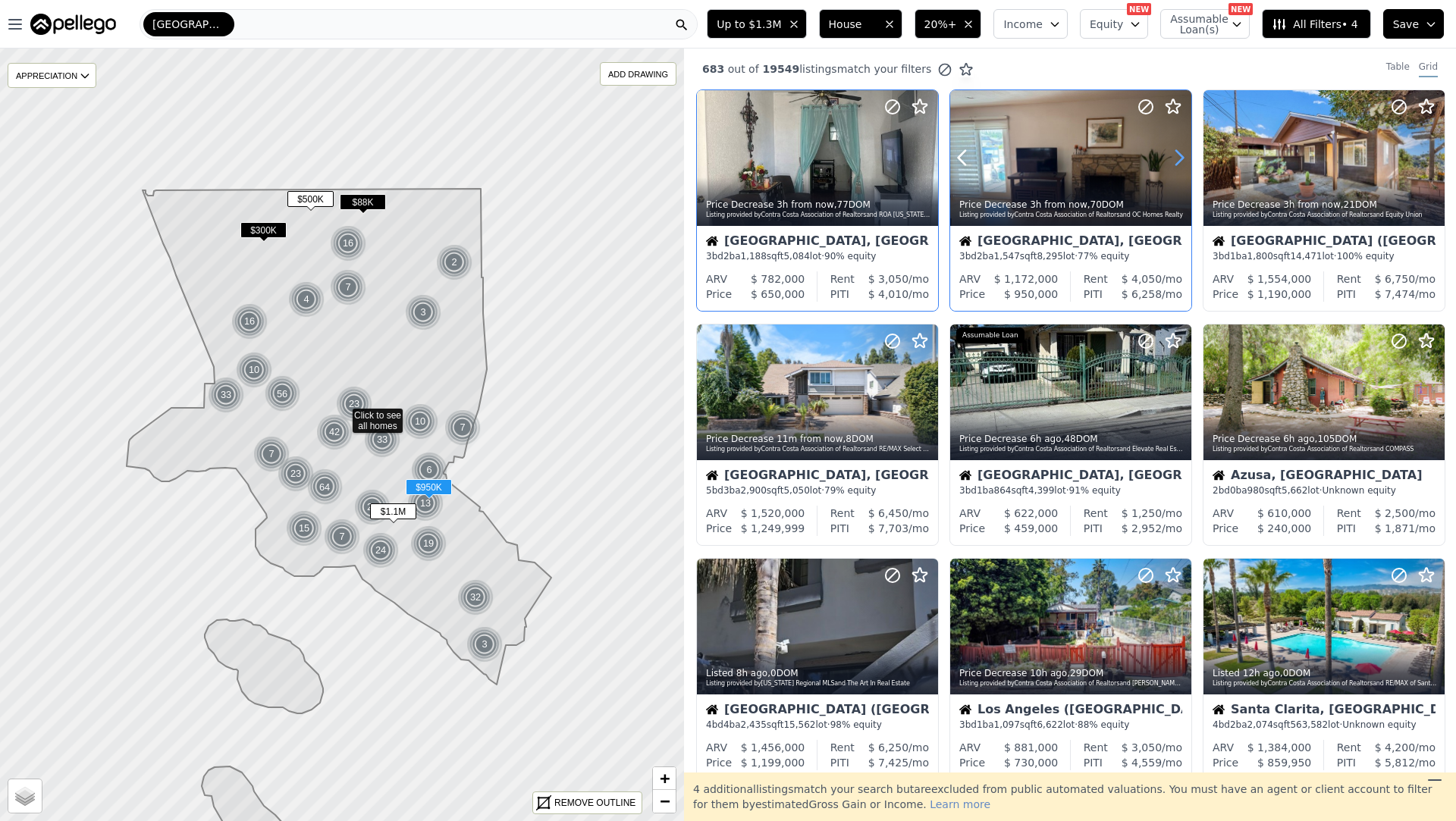
click at [1177, 161] on icon at bounding box center [1179, 158] width 24 height 24
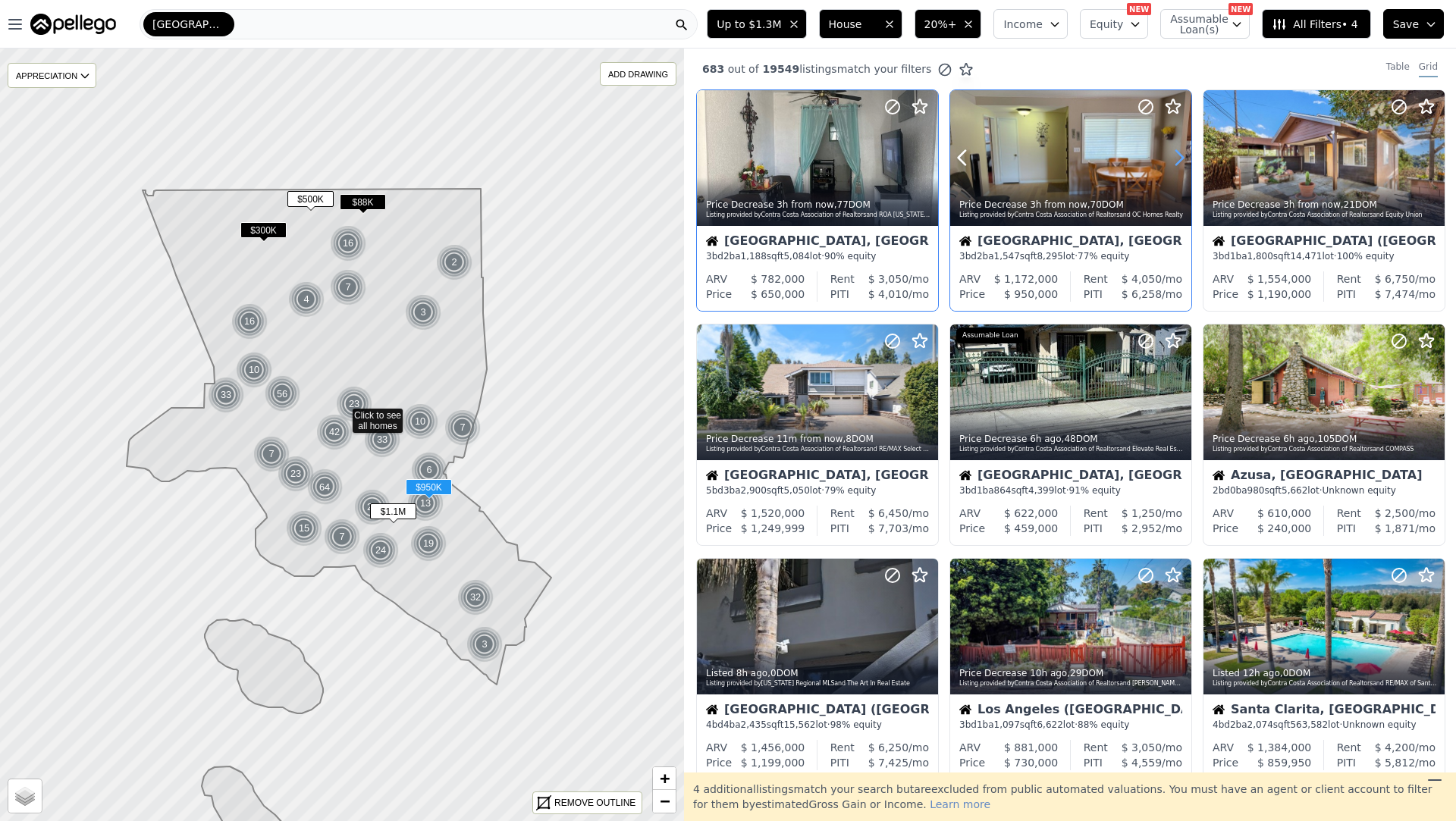
click at [1177, 161] on icon at bounding box center [1179, 158] width 24 height 24
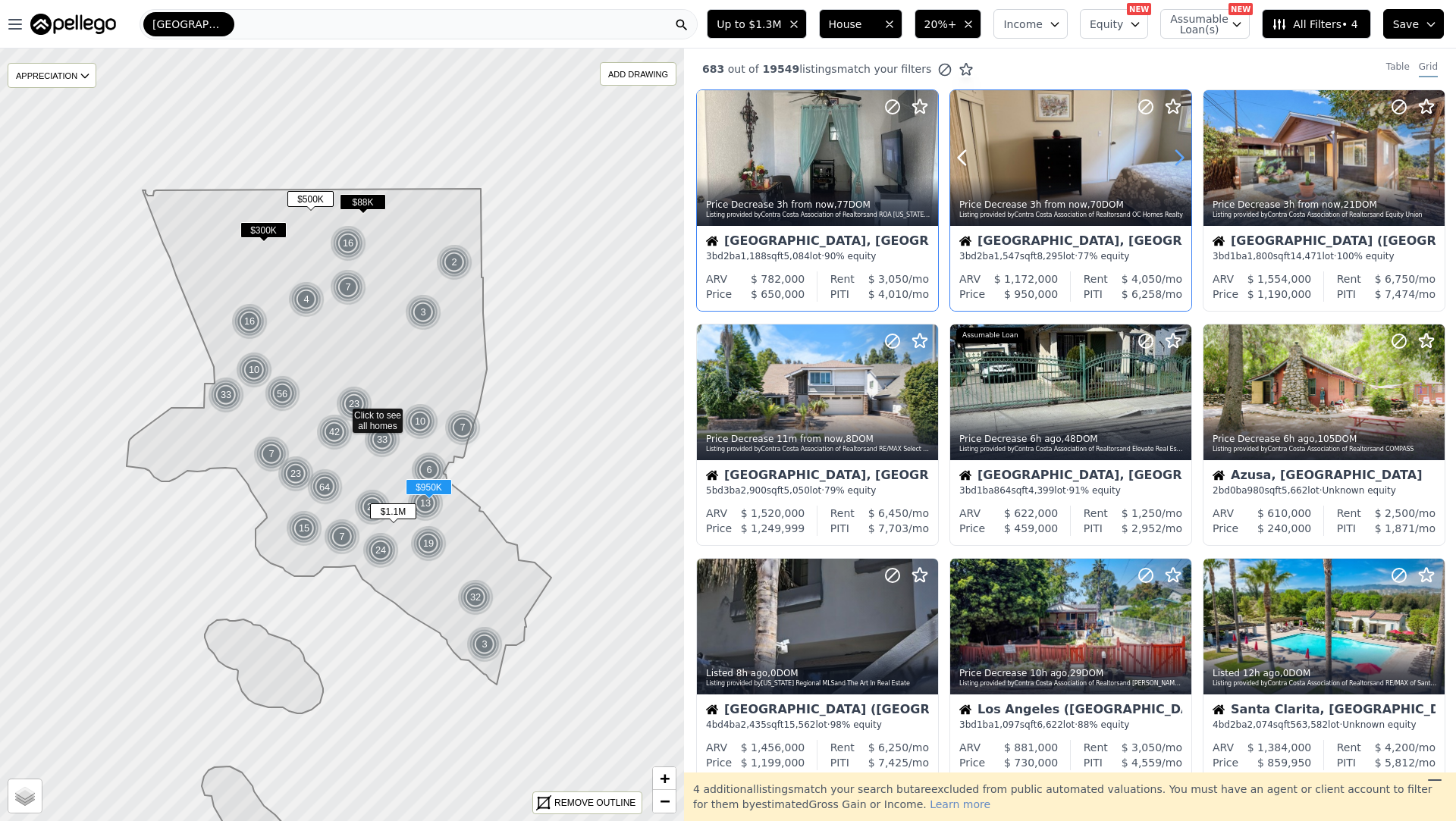
click at [1177, 161] on icon at bounding box center [1179, 158] width 24 height 24
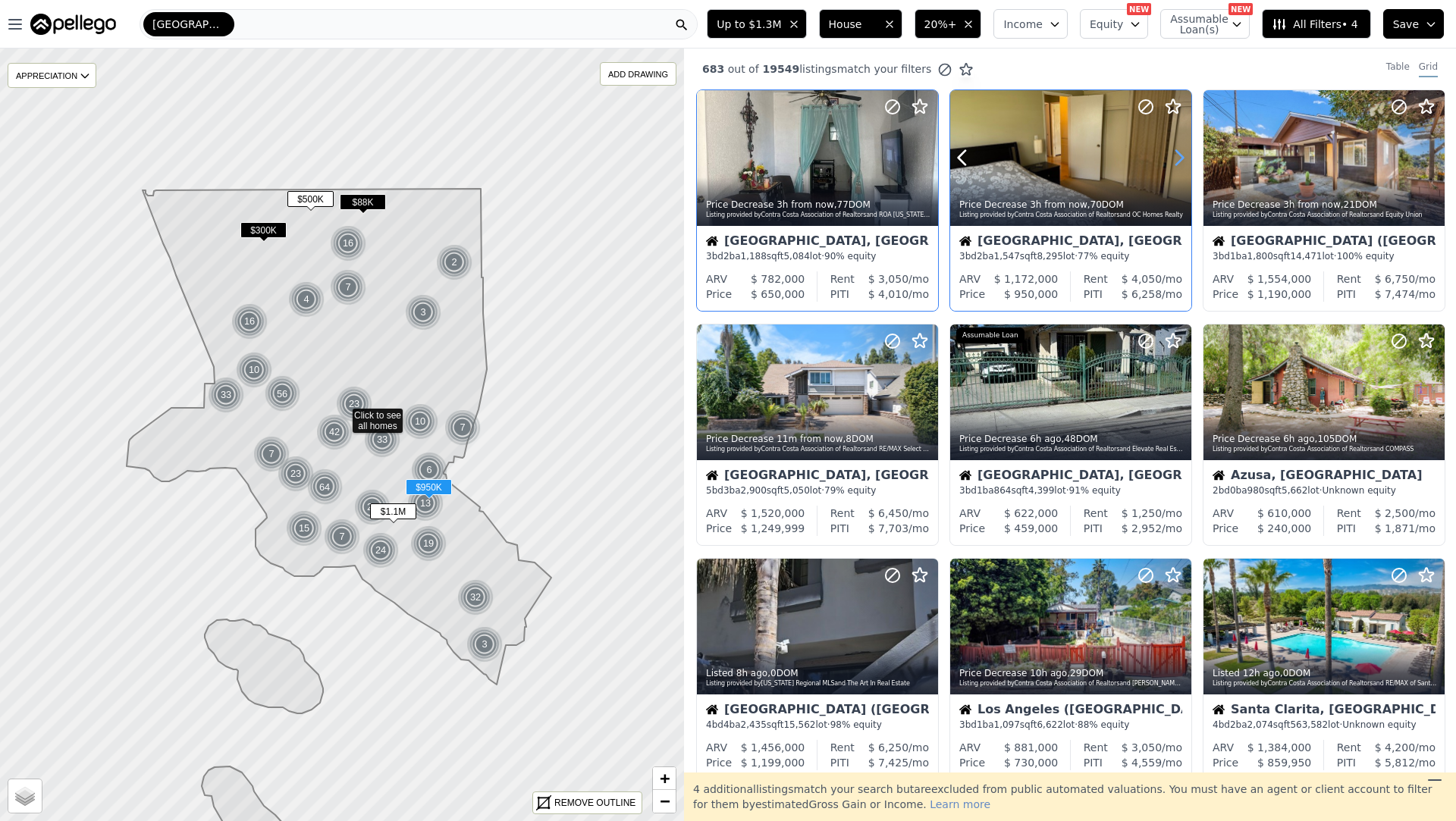
click at [1177, 161] on icon at bounding box center [1179, 158] width 24 height 24
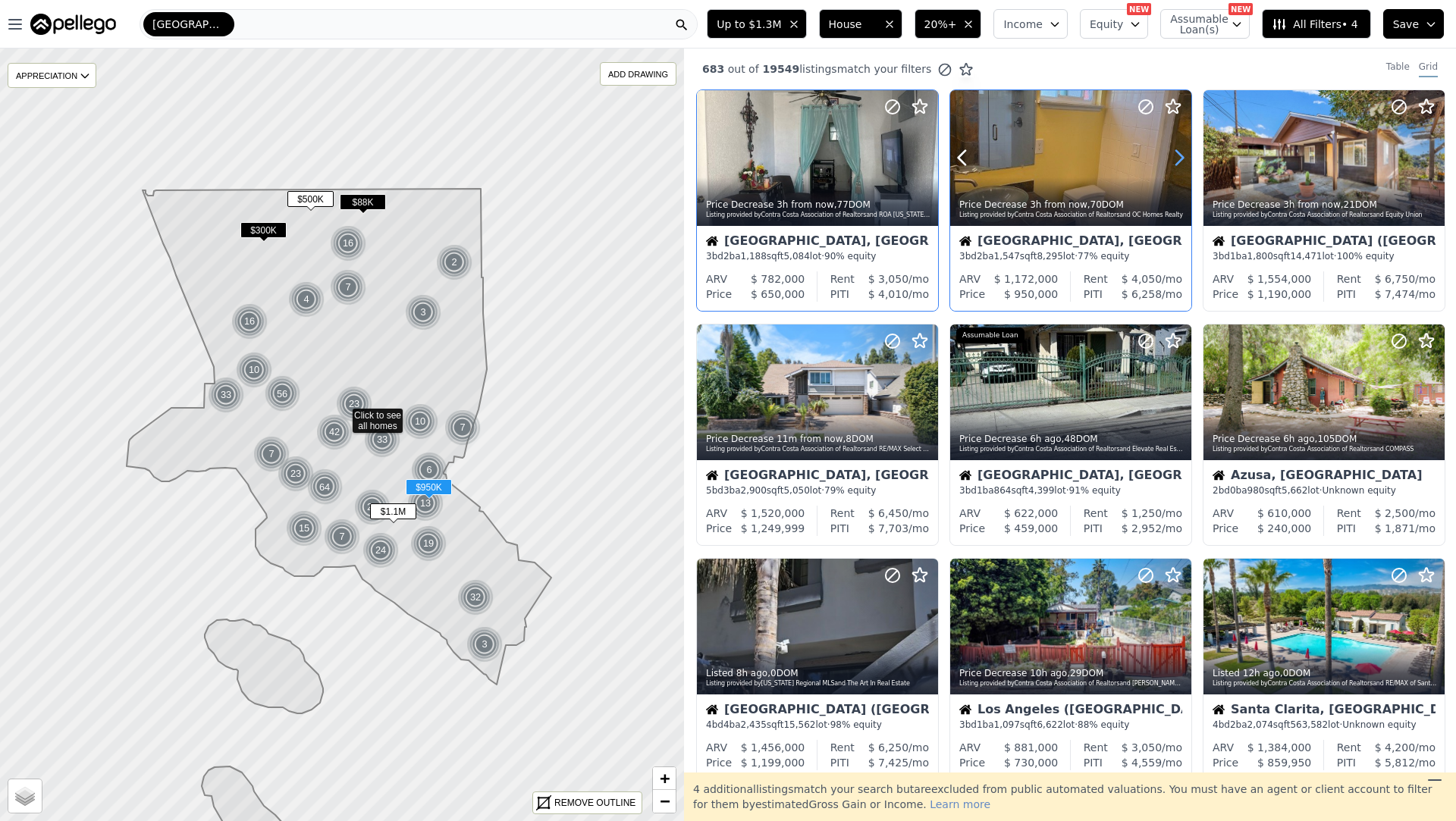
click at [1177, 161] on icon at bounding box center [1179, 158] width 24 height 24
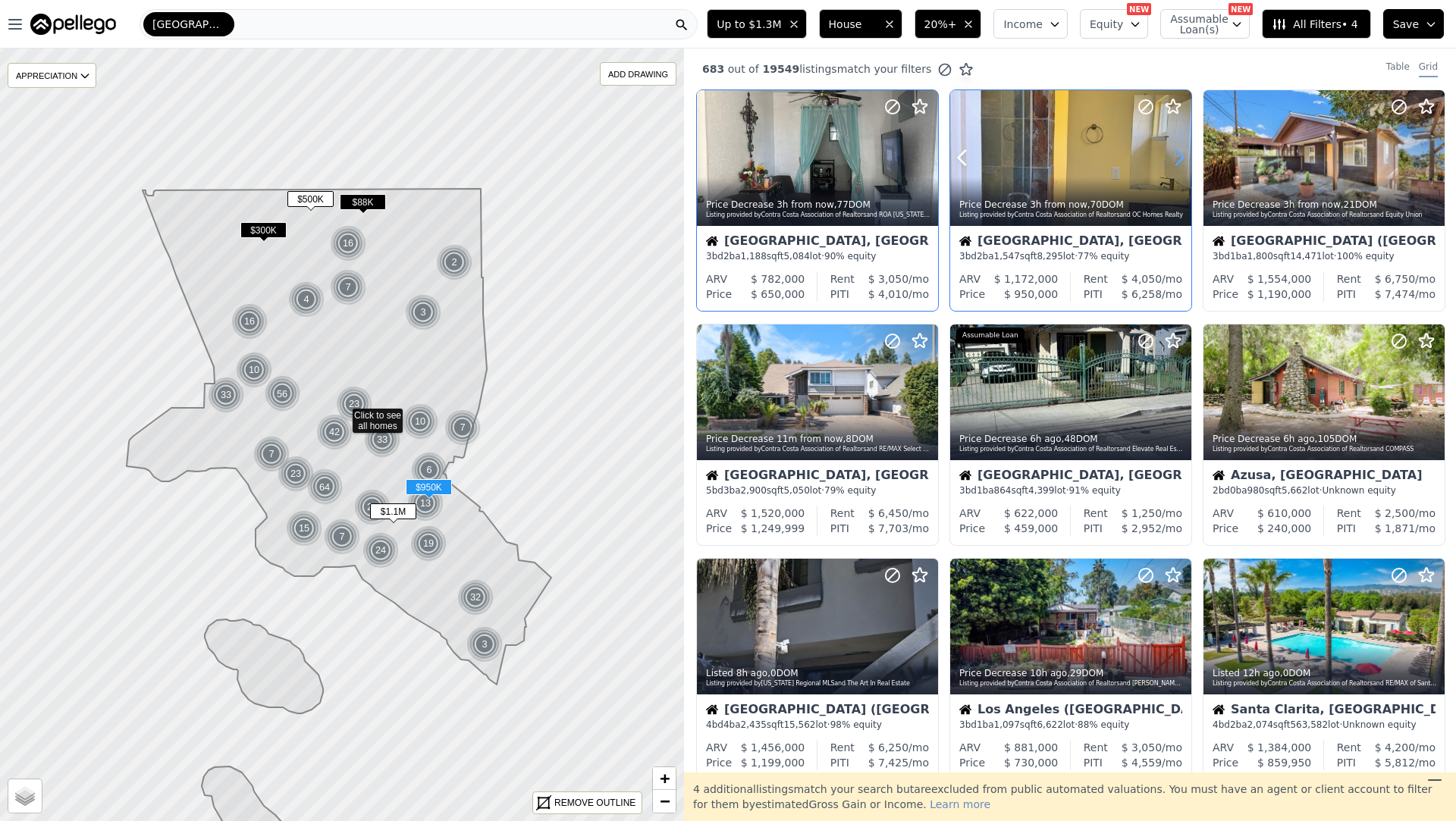
click at [1177, 161] on icon at bounding box center [1179, 158] width 24 height 24
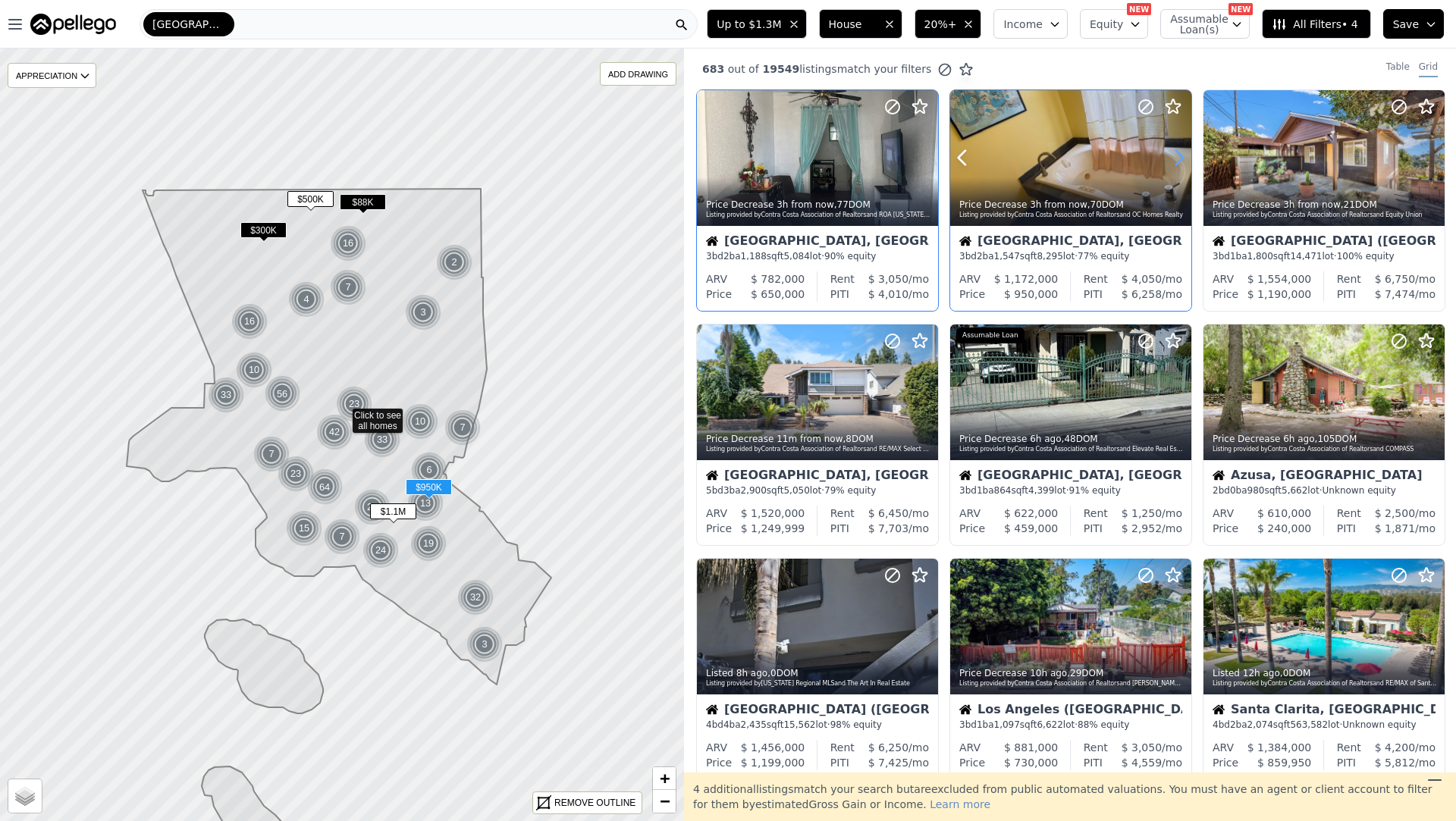
click at [1177, 161] on icon at bounding box center [1179, 158] width 24 height 24
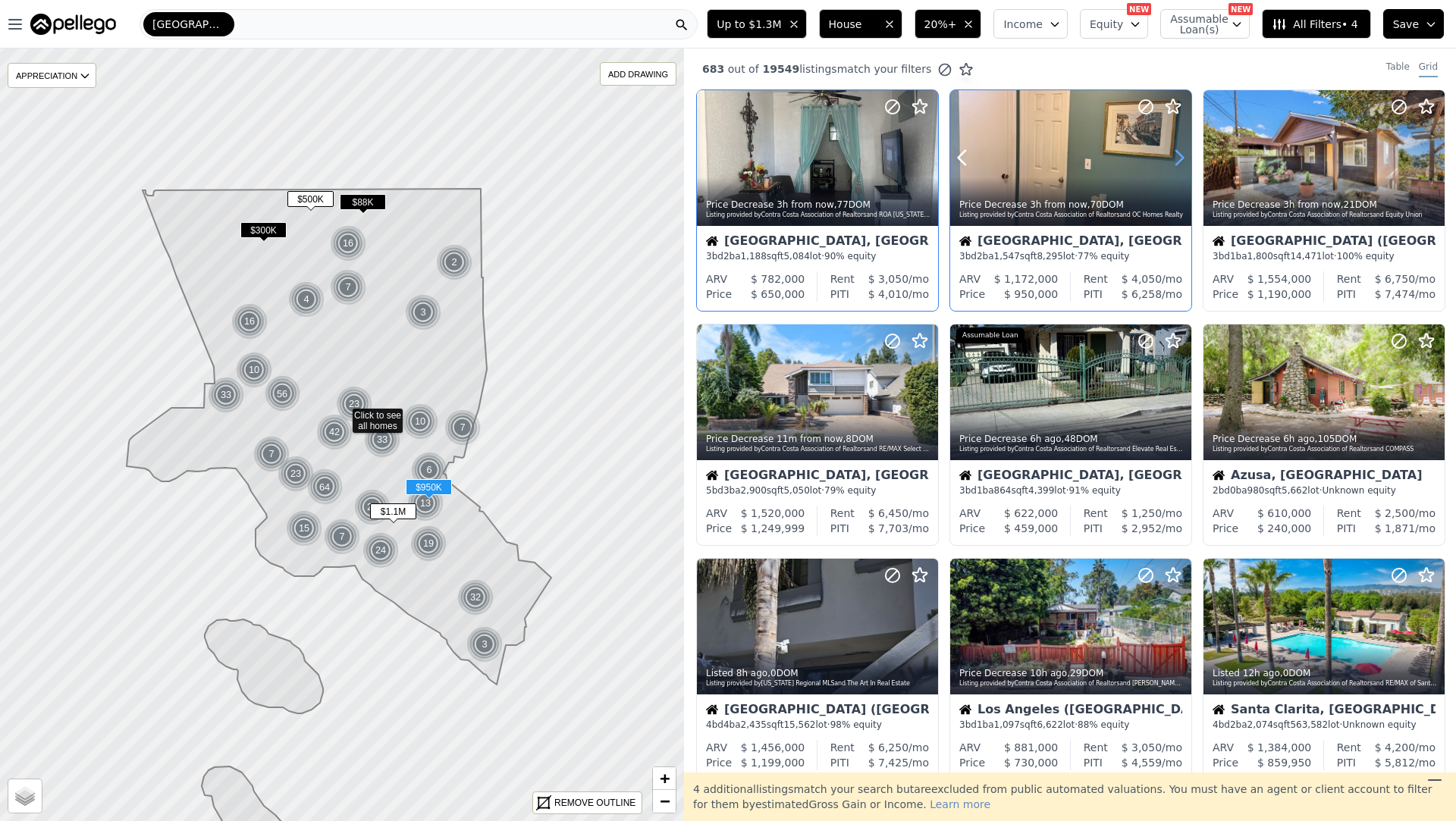
click at [1177, 161] on icon at bounding box center [1179, 158] width 24 height 24
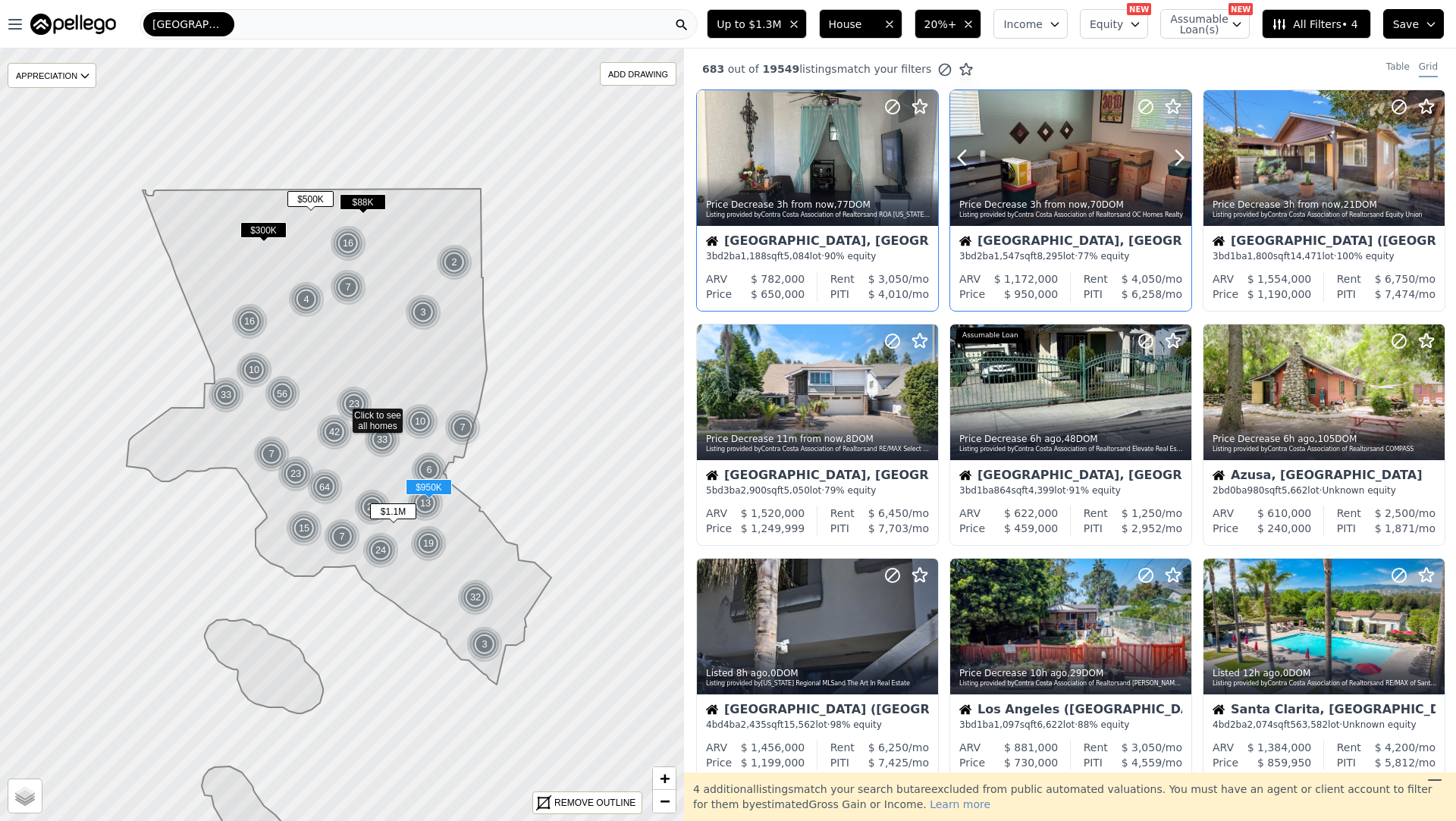
click at [1116, 177] on div at bounding box center [1070, 191] width 241 height 28
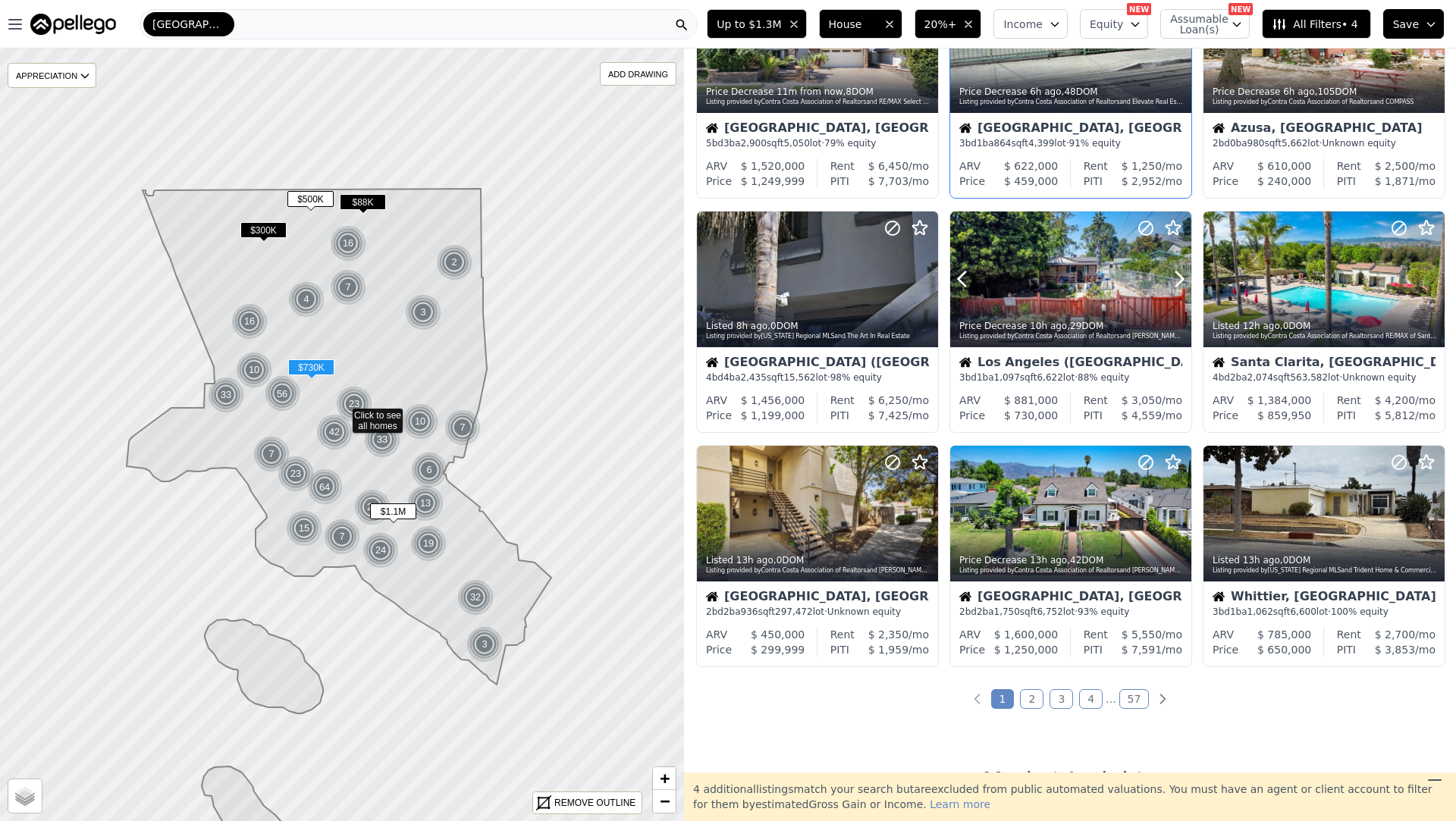
scroll to position [350, 0]
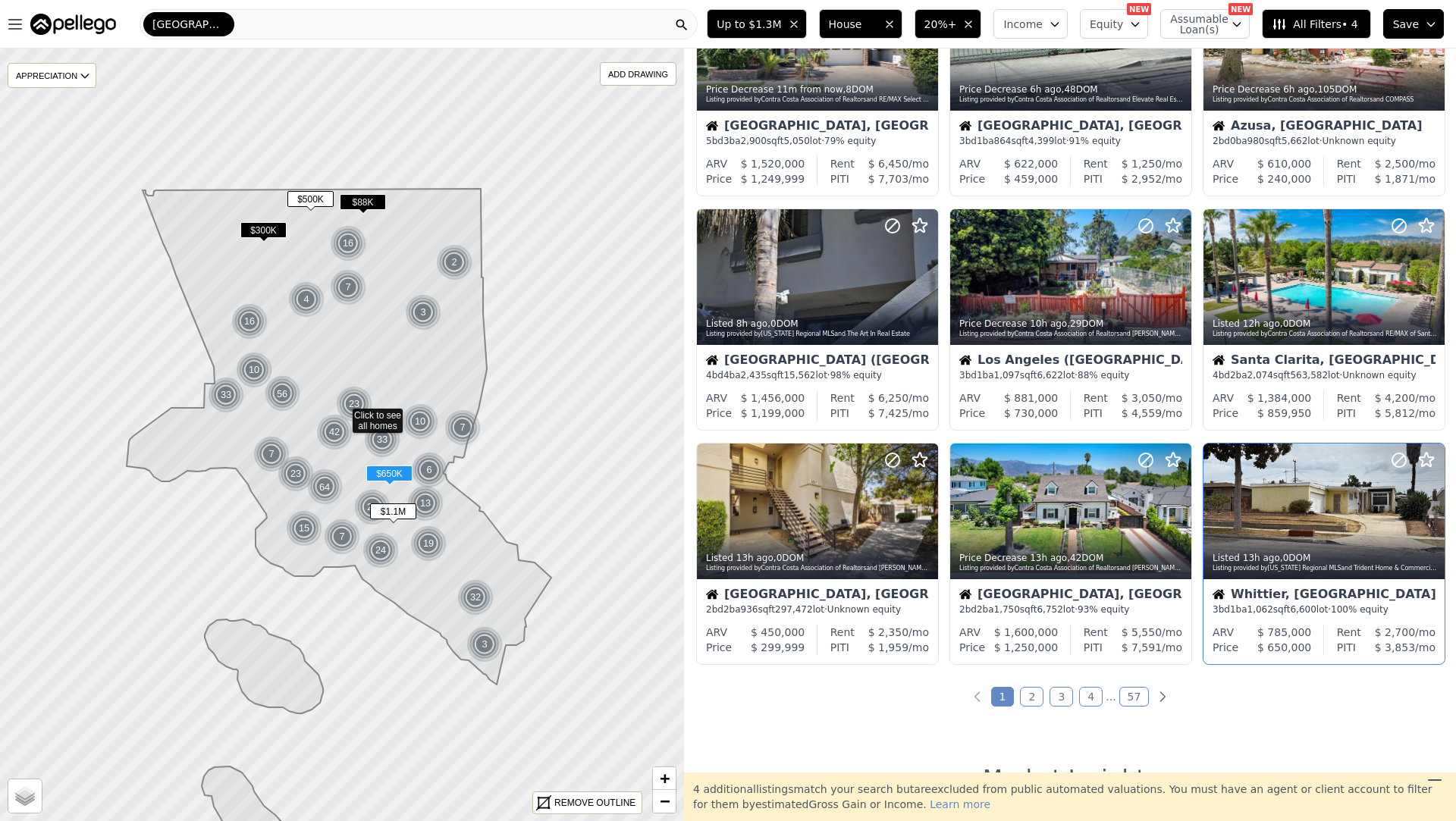
click at [1349, 586] on div "Whittier, CA 3 bd 1 ba 1,062 sqft 6,600 lot · 100% equity" at bounding box center [1324, 601] width 241 height 45
click at [1030, 705] on link "2" at bounding box center [1032, 696] width 23 height 19
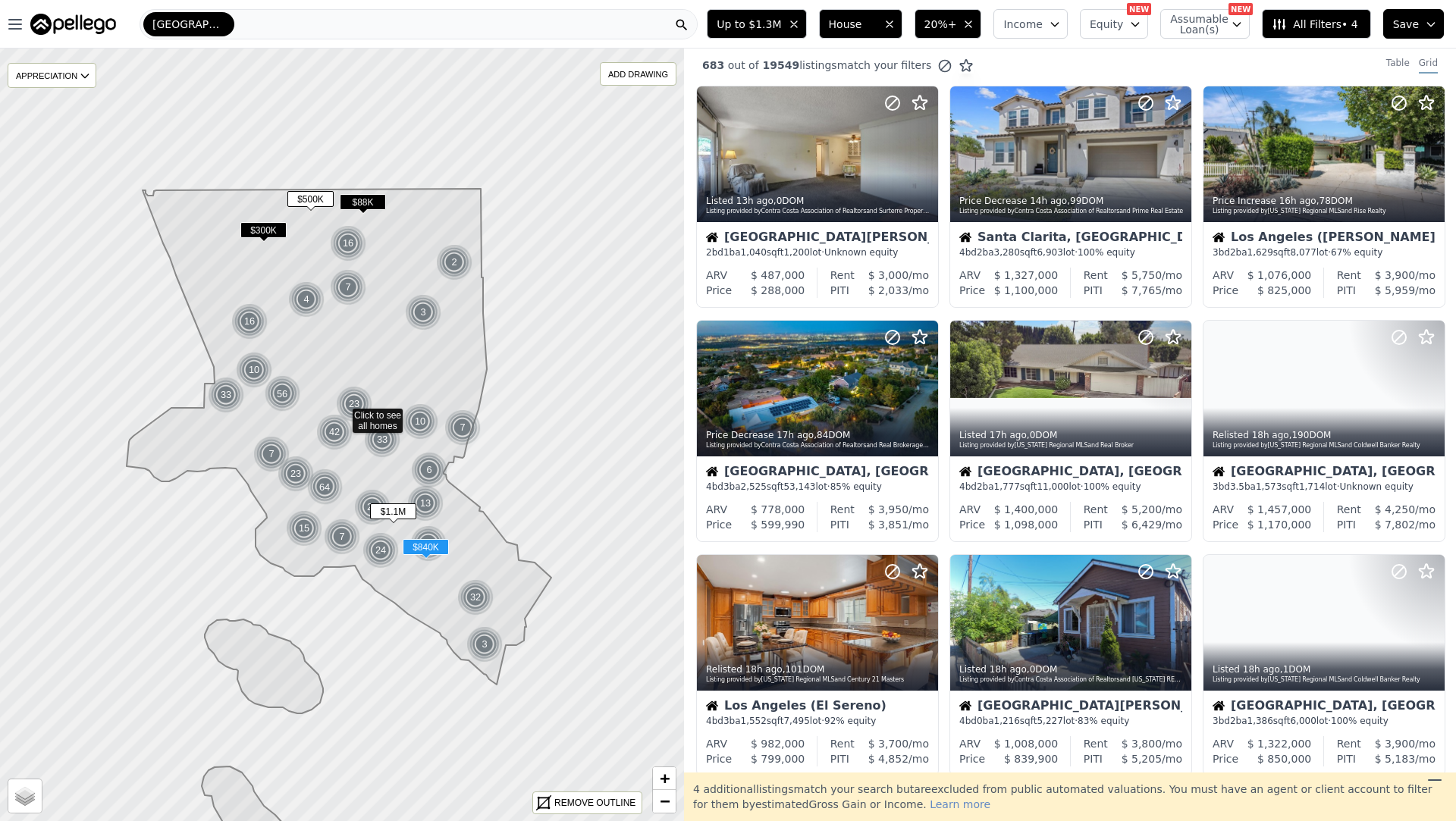
scroll to position [0, 0]
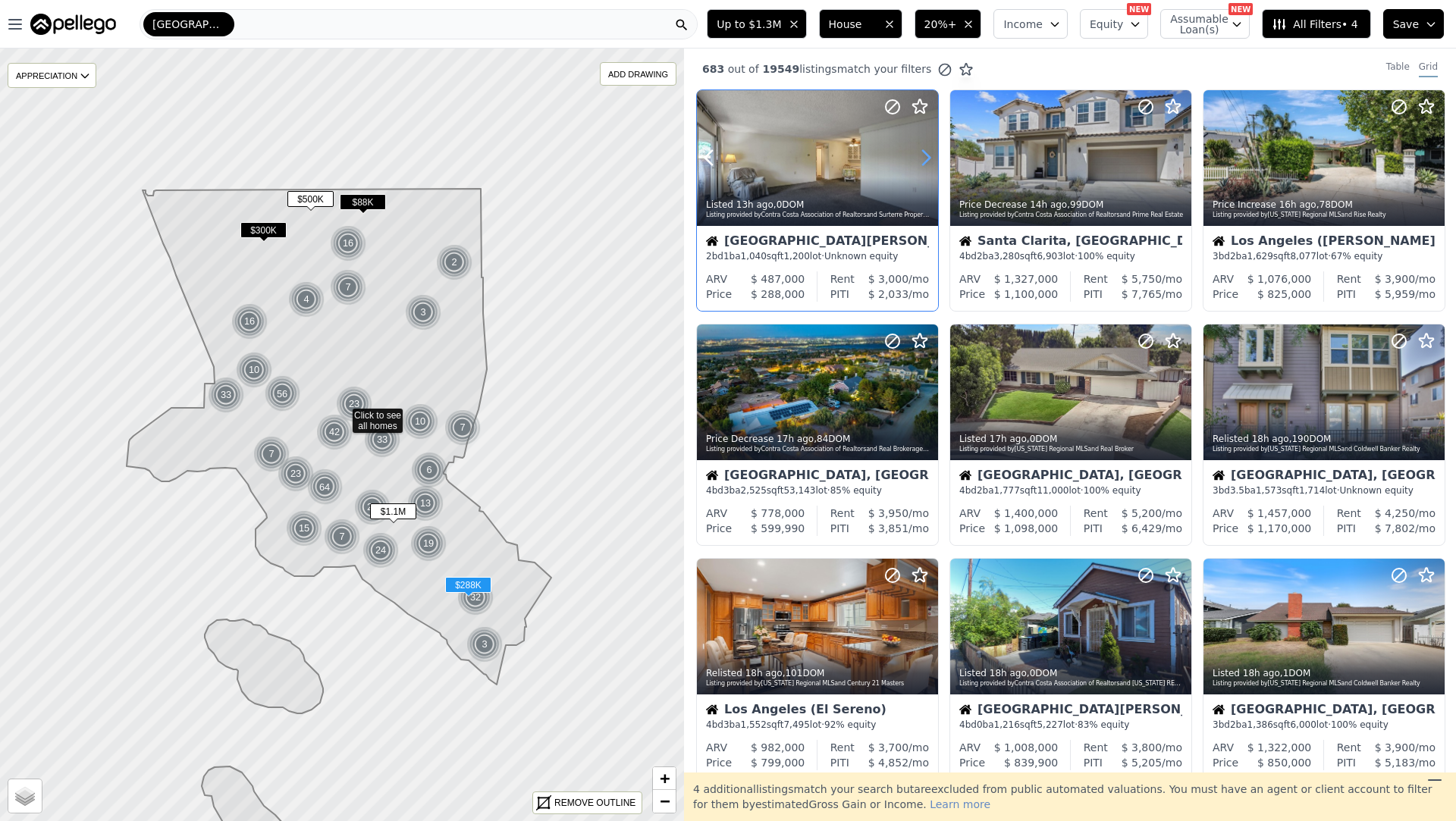
click at [923, 155] on icon at bounding box center [926, 158] width 24 height 24
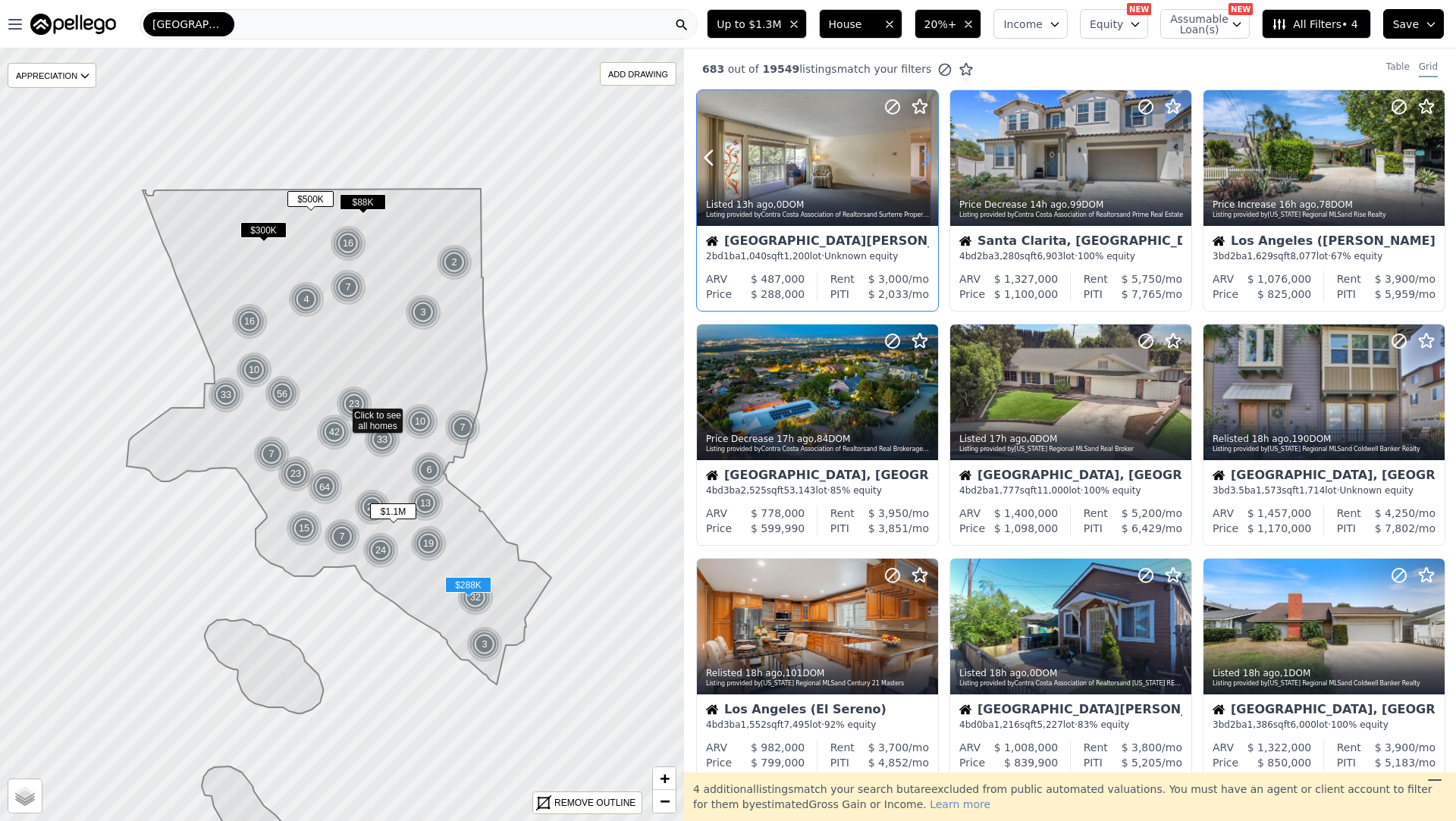
click at [923, 155] on icon at bounding box center [926, 158] width 24 height 24
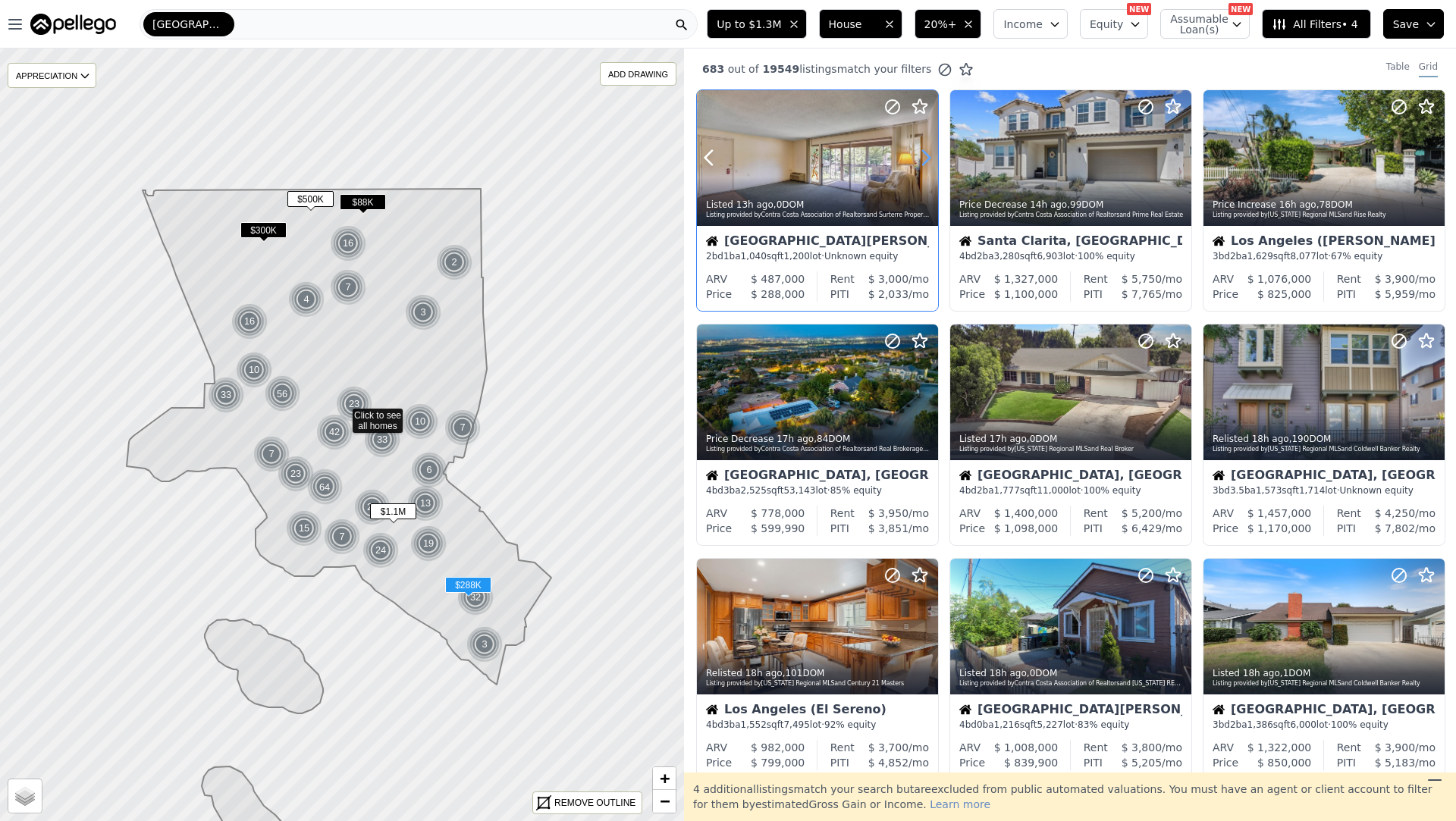
click at [923, 155] on icon at bounding box center [926, 158] width 24 height 24
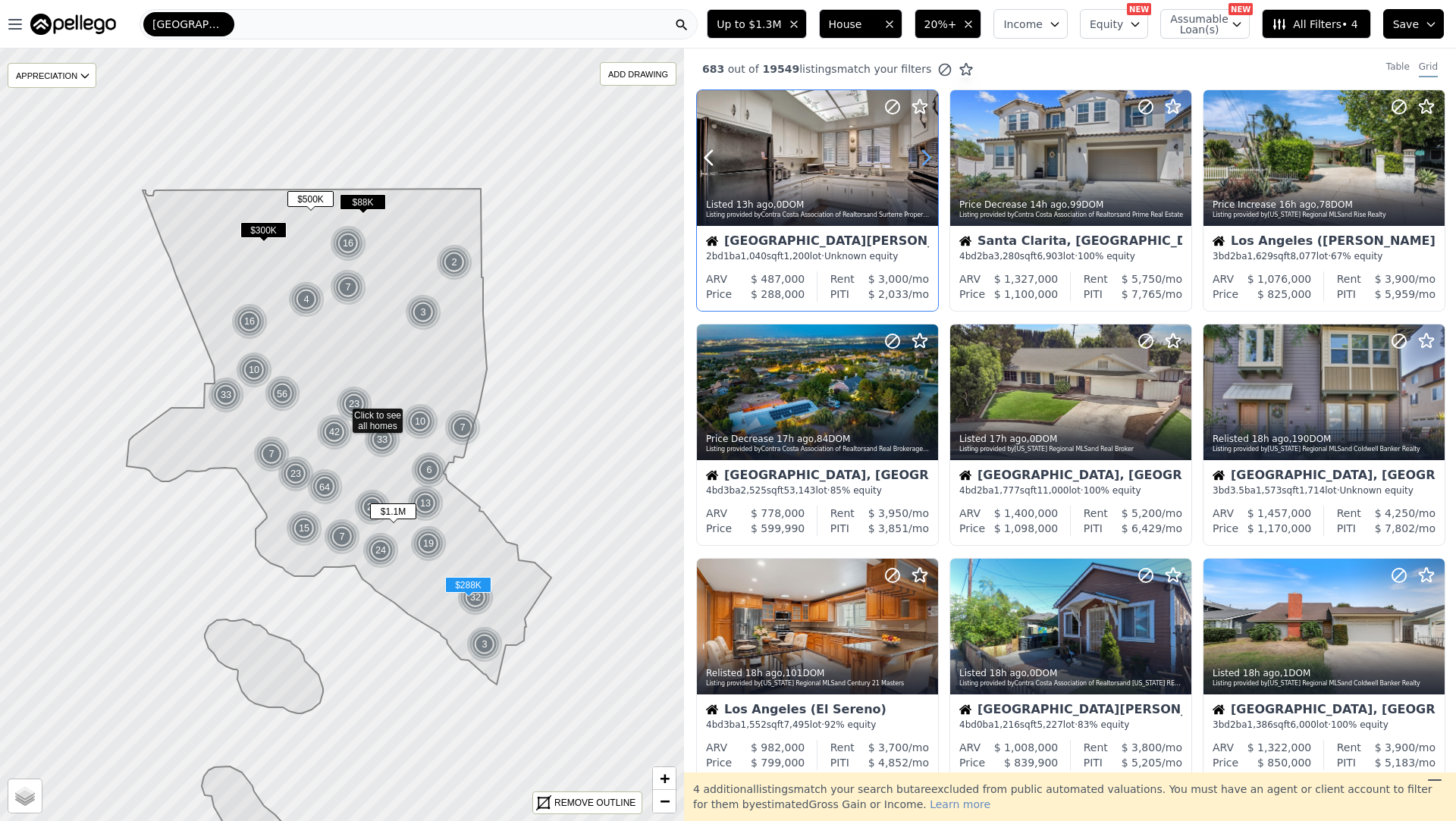
click at [923, 155] on icon at bounding box center [926, 158] width 24 height 24
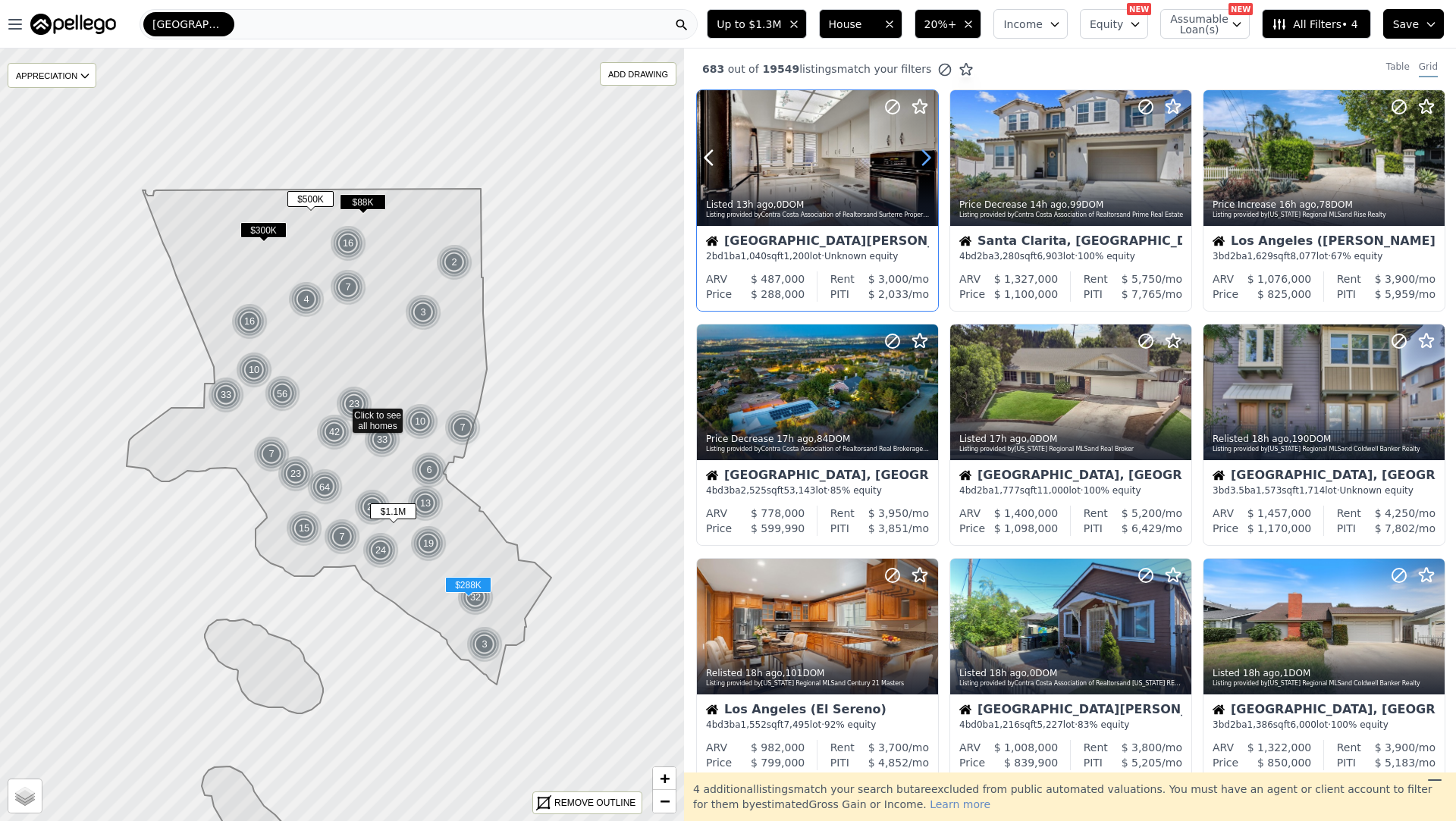
click at [923, 155] on icon at bounding box center [926, 158] width 24 height 24
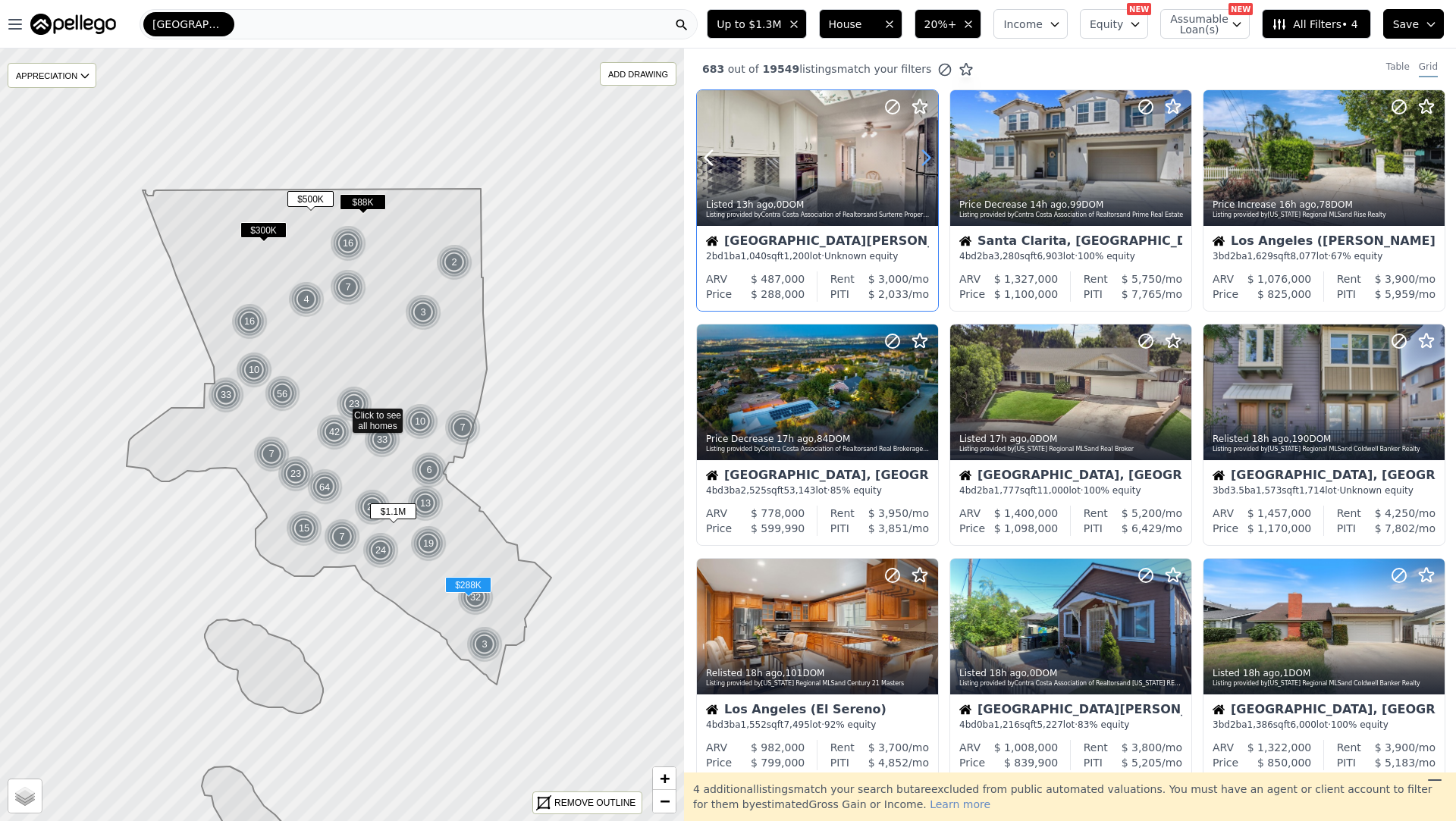
click at [923, 155] on icon at bounding box center [926, 158] width 24 height 24
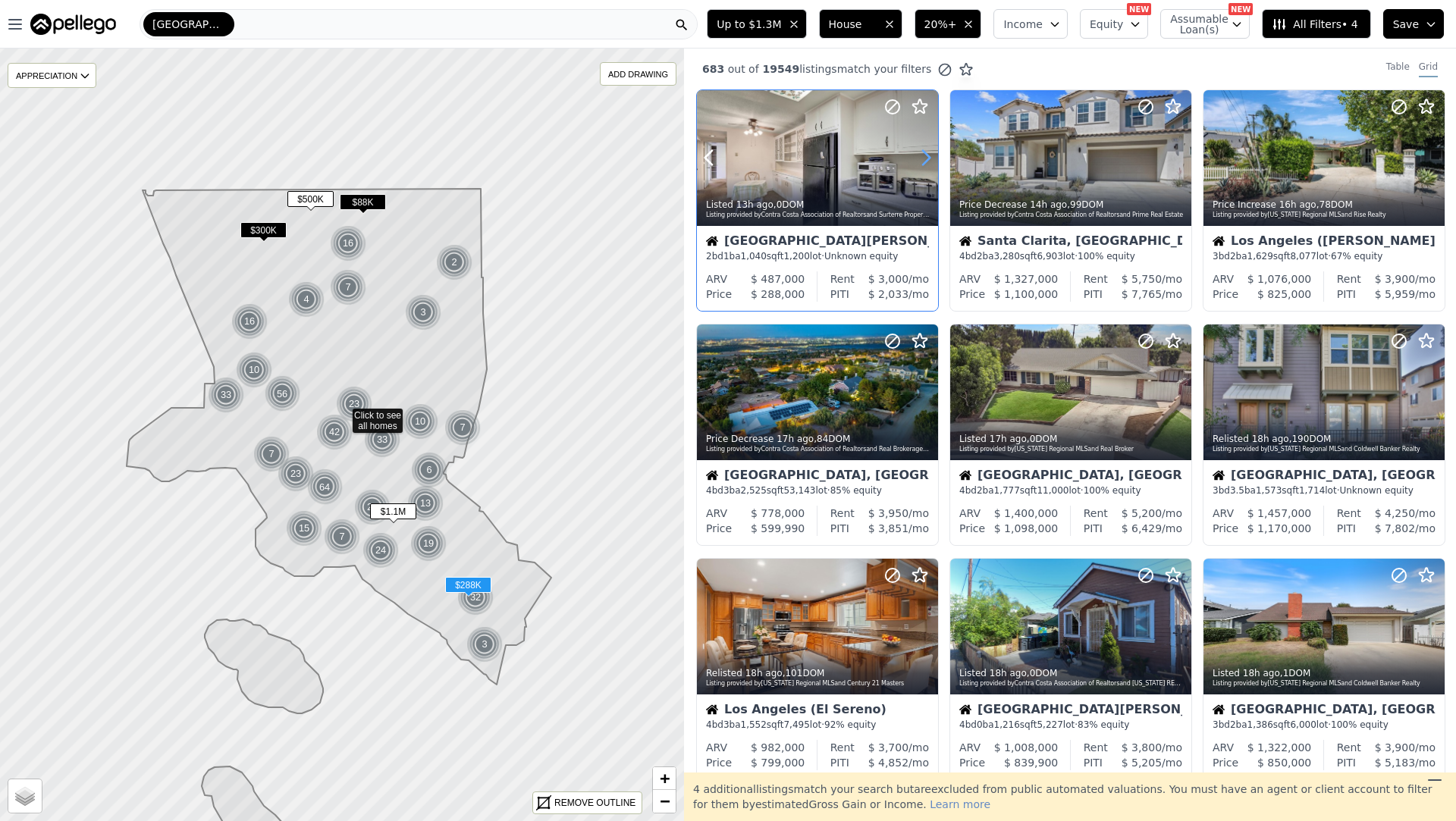
click at [923, 155] on icon at bounding box center [926, 158] width 24 height 24
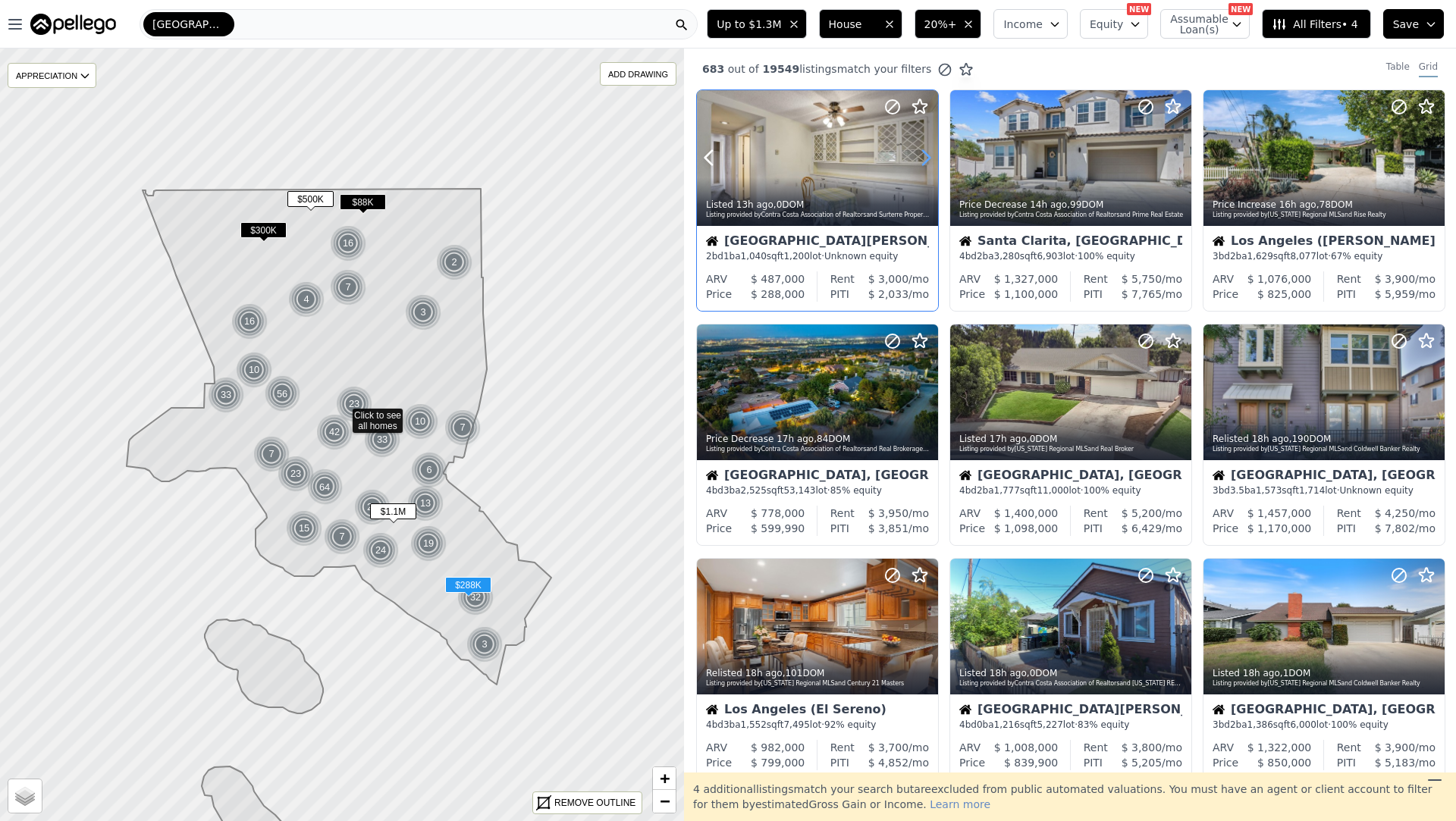
click at [923, 155] on icon at bounding box center [926, 158] width 24 height 24
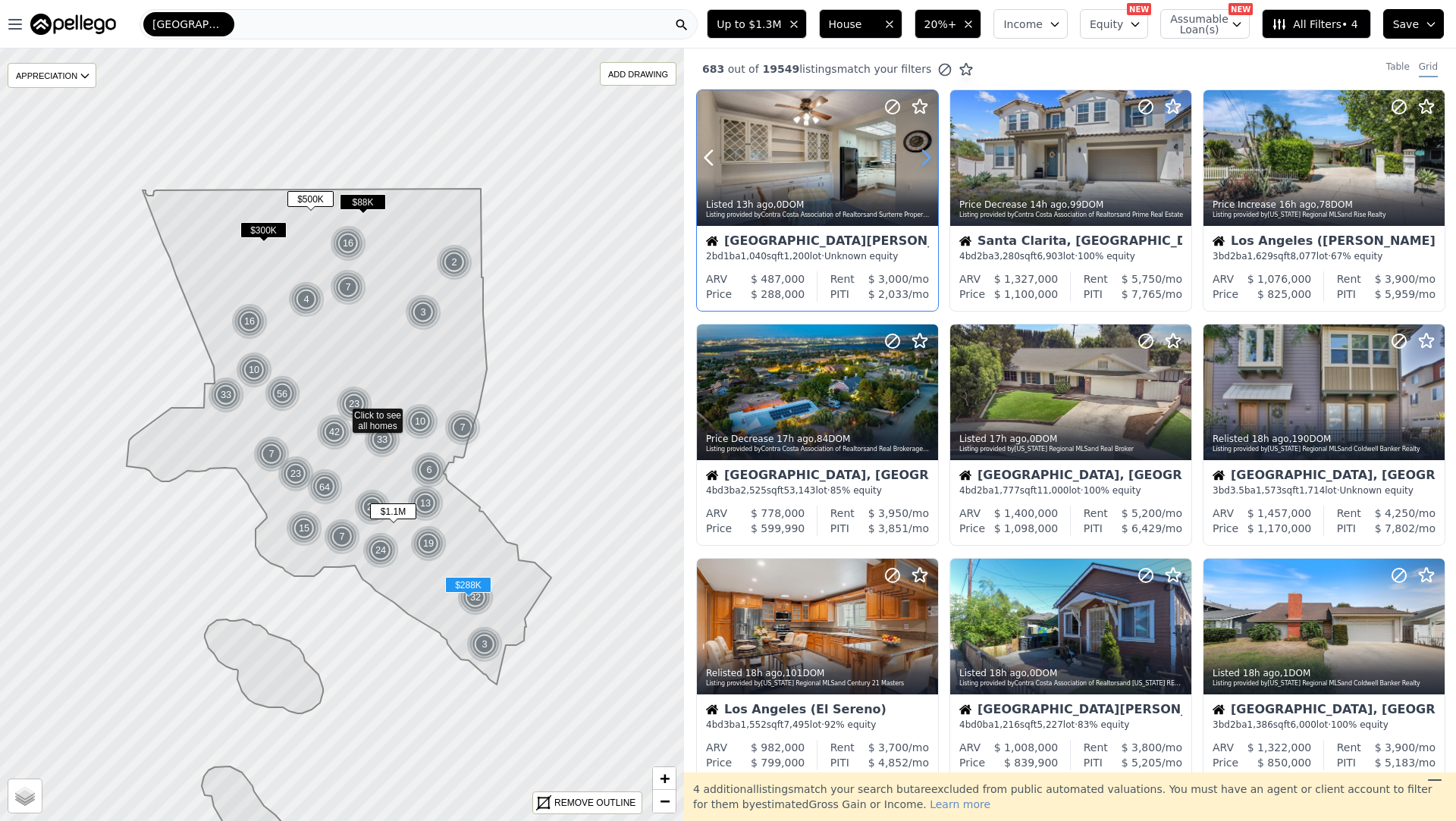
click at [923, 155] on icon at bounding box center [926, 158] width 24 height 24
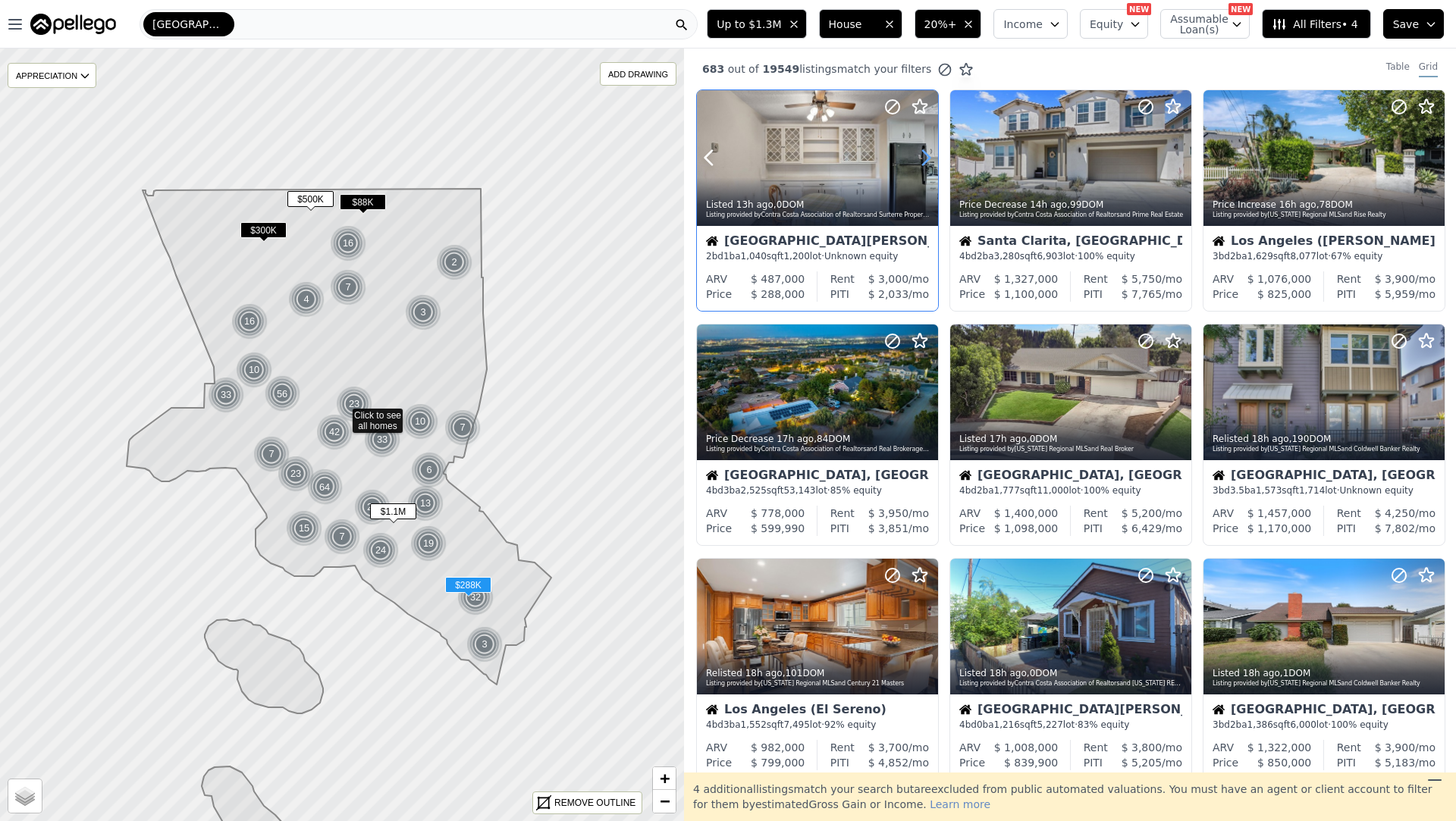
click at [923, 155] on icon at bounding box center [926, 158] width 24 height 24
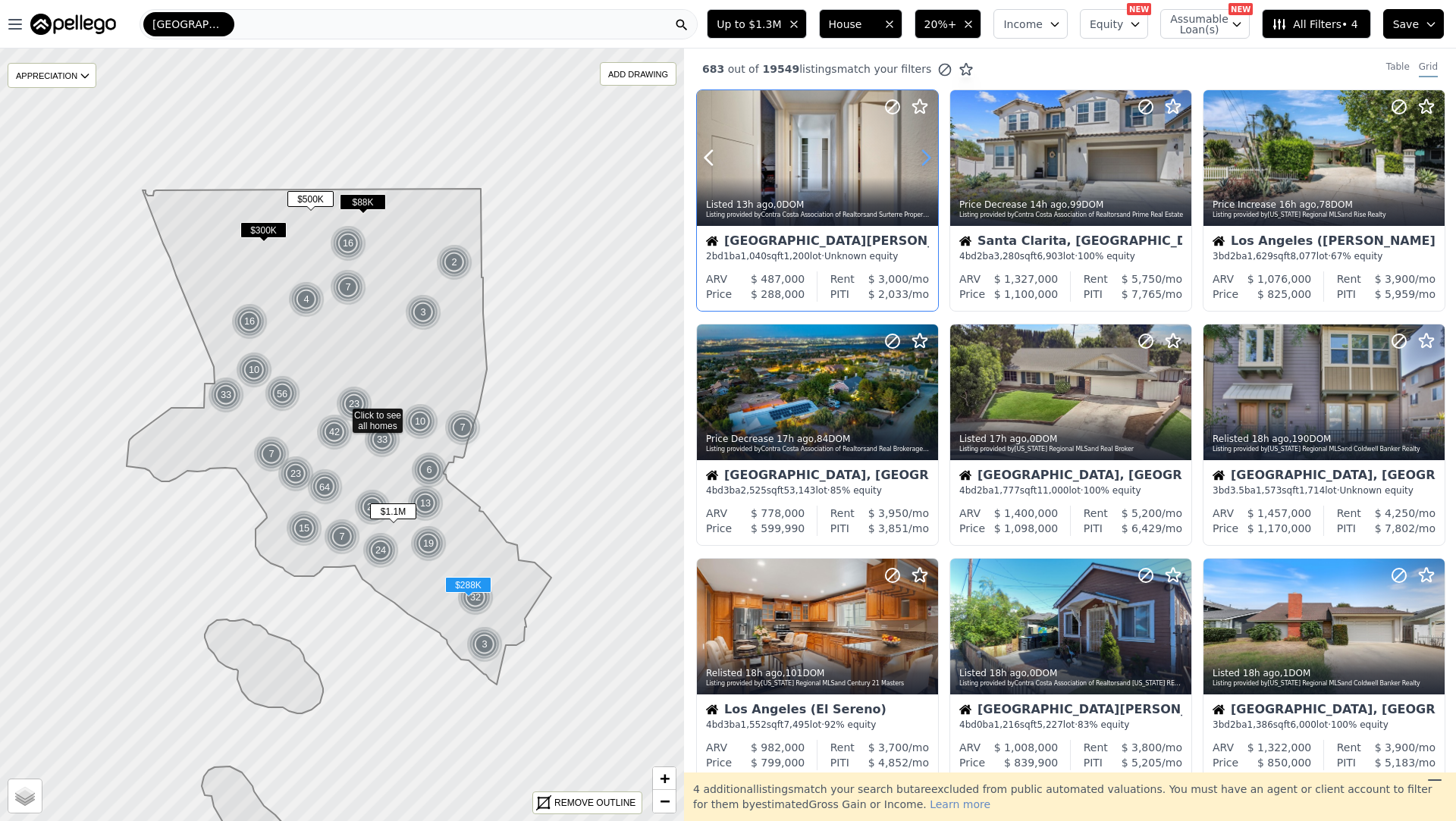
click at [923, 155] on icon at bounding box center [926, 158] width 24 height 24
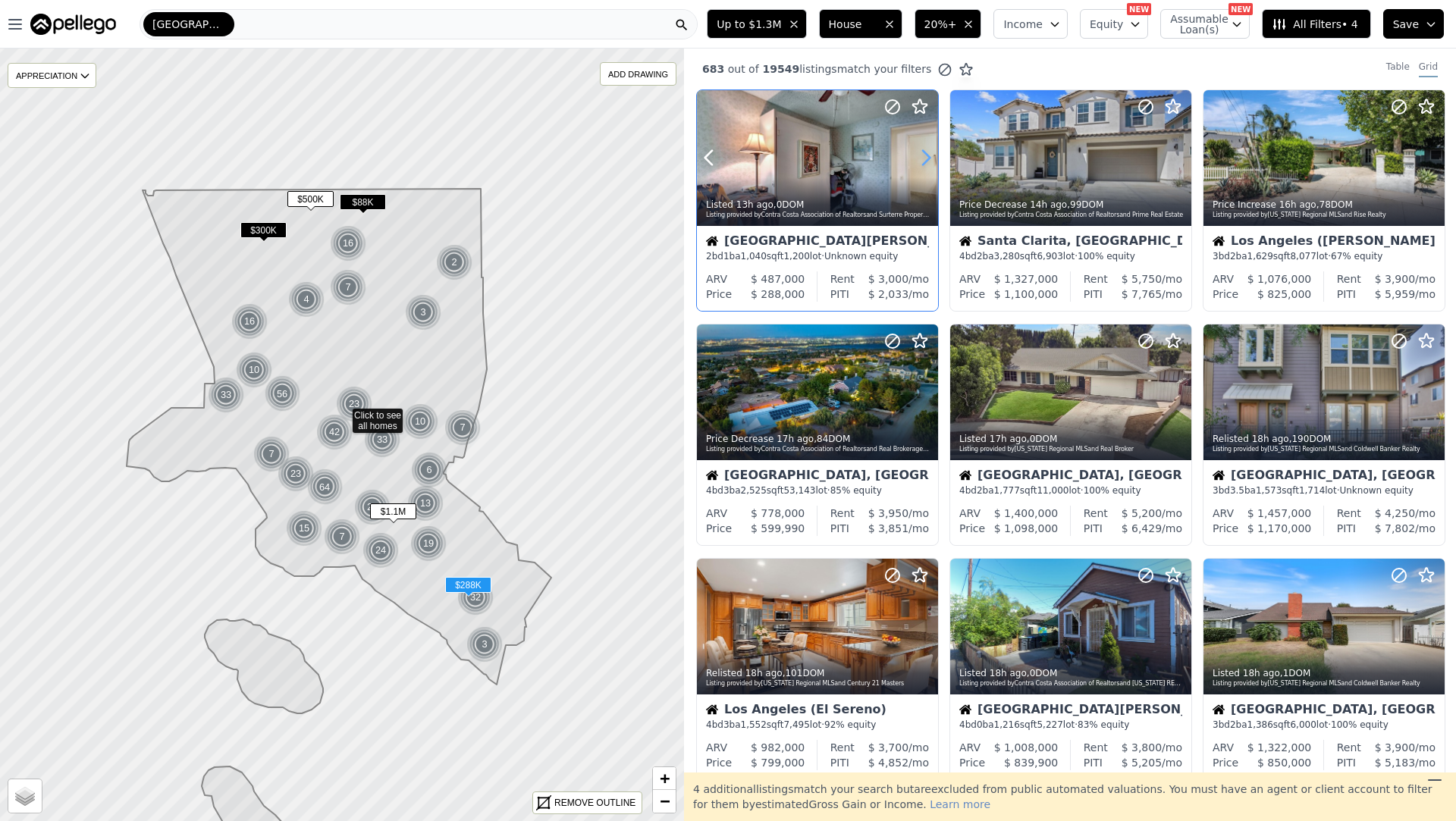
click at [923, 155] on icon at bounding box center [926, 158] width 24 height 24
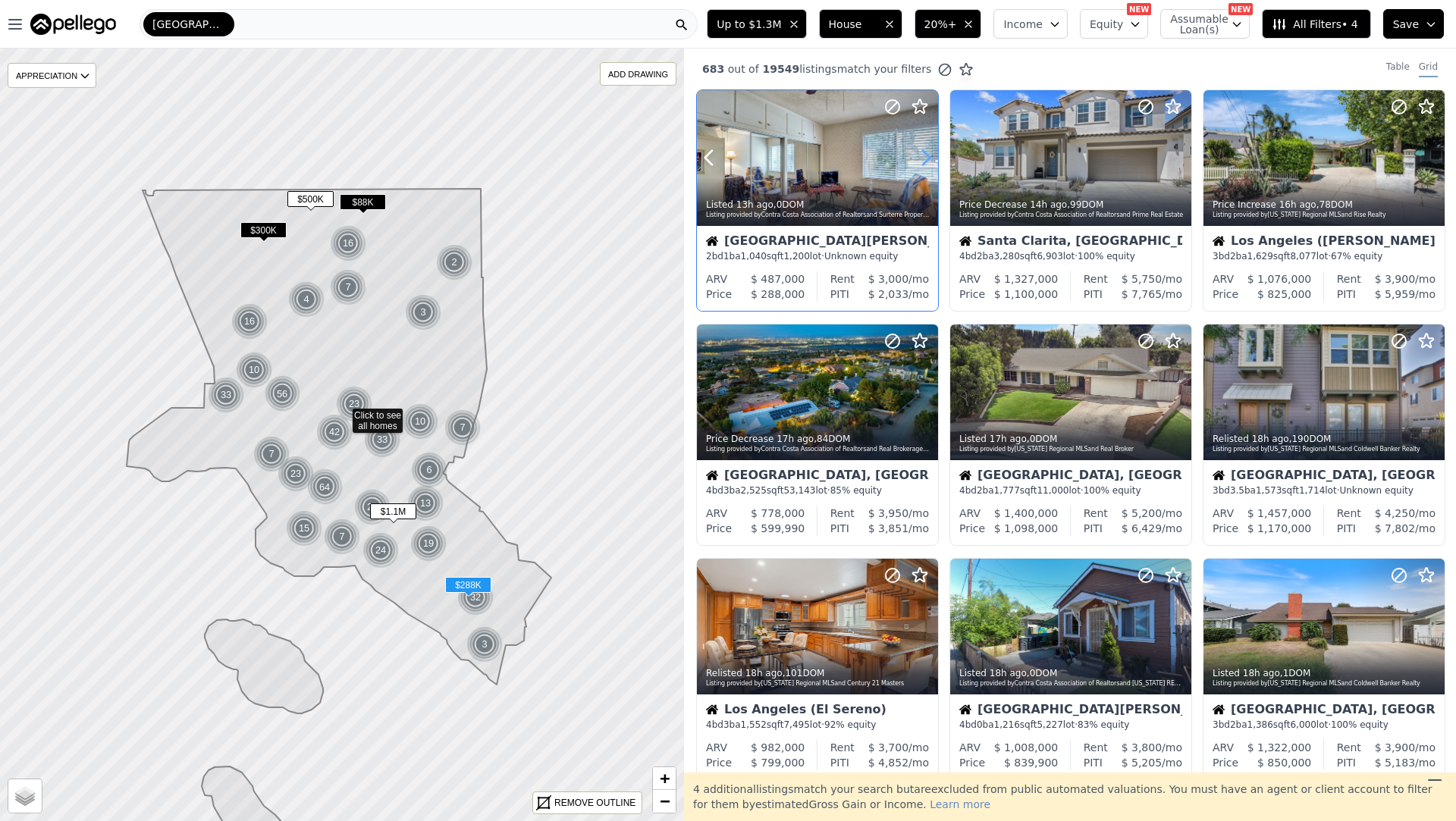
click at [923, 155] on icon at bounding box center [926, 158] width 24 height 24
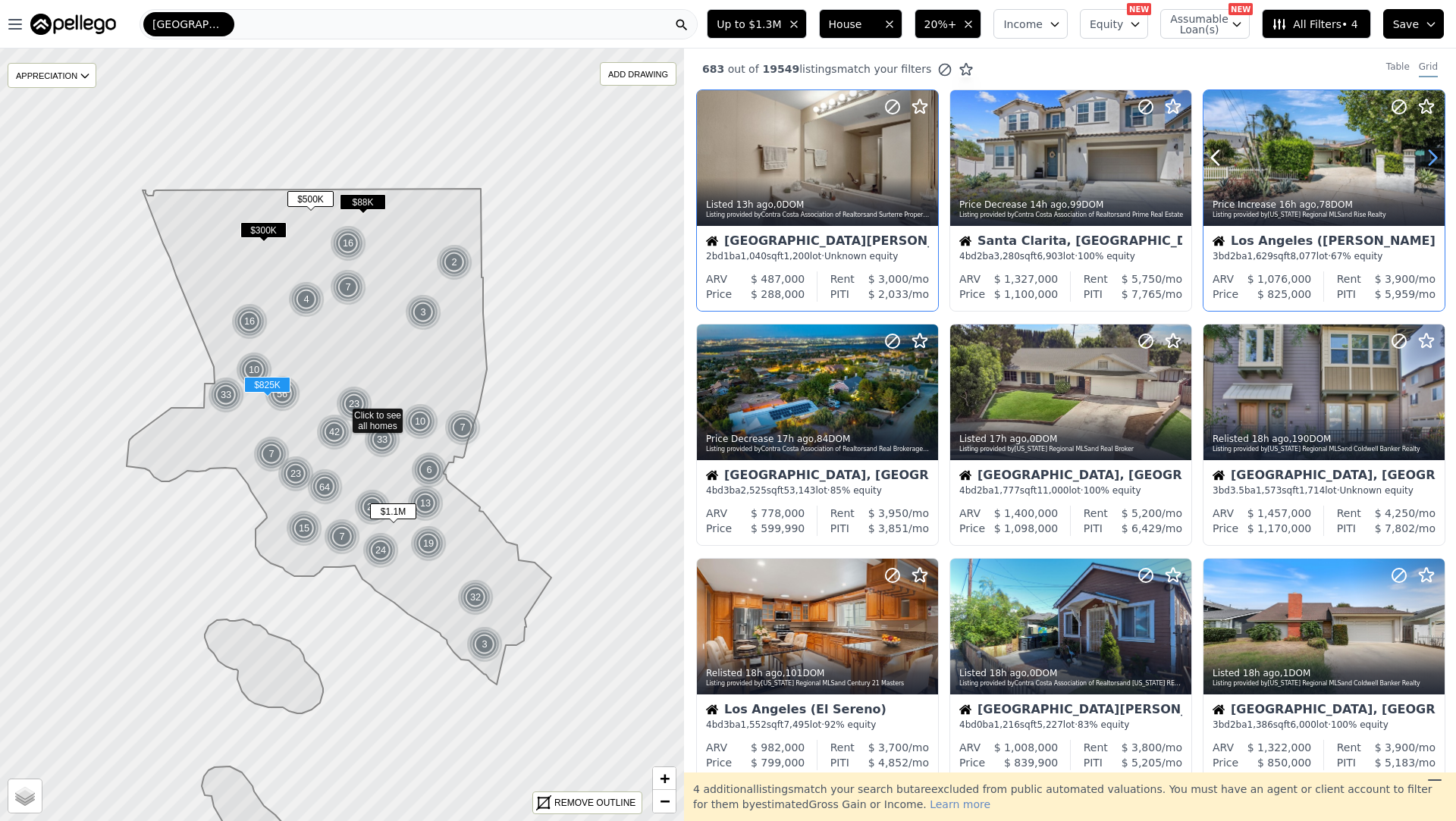
click at [1435, 164] on icon at bounding box center [1433, 158] width 24 height 24
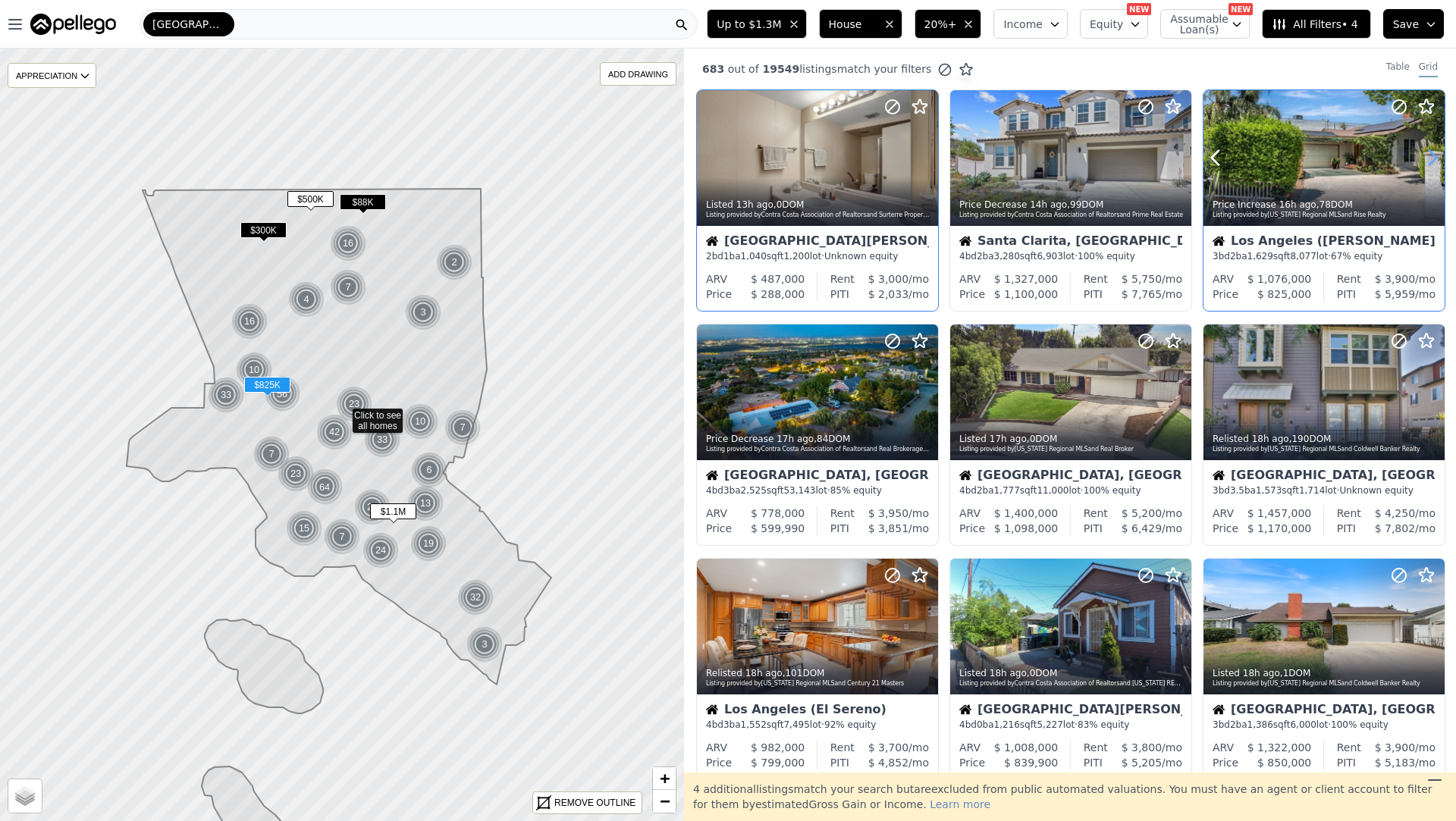
click at [1435, 164] on icon at bounding box center [1433, 158] width 24 height 24
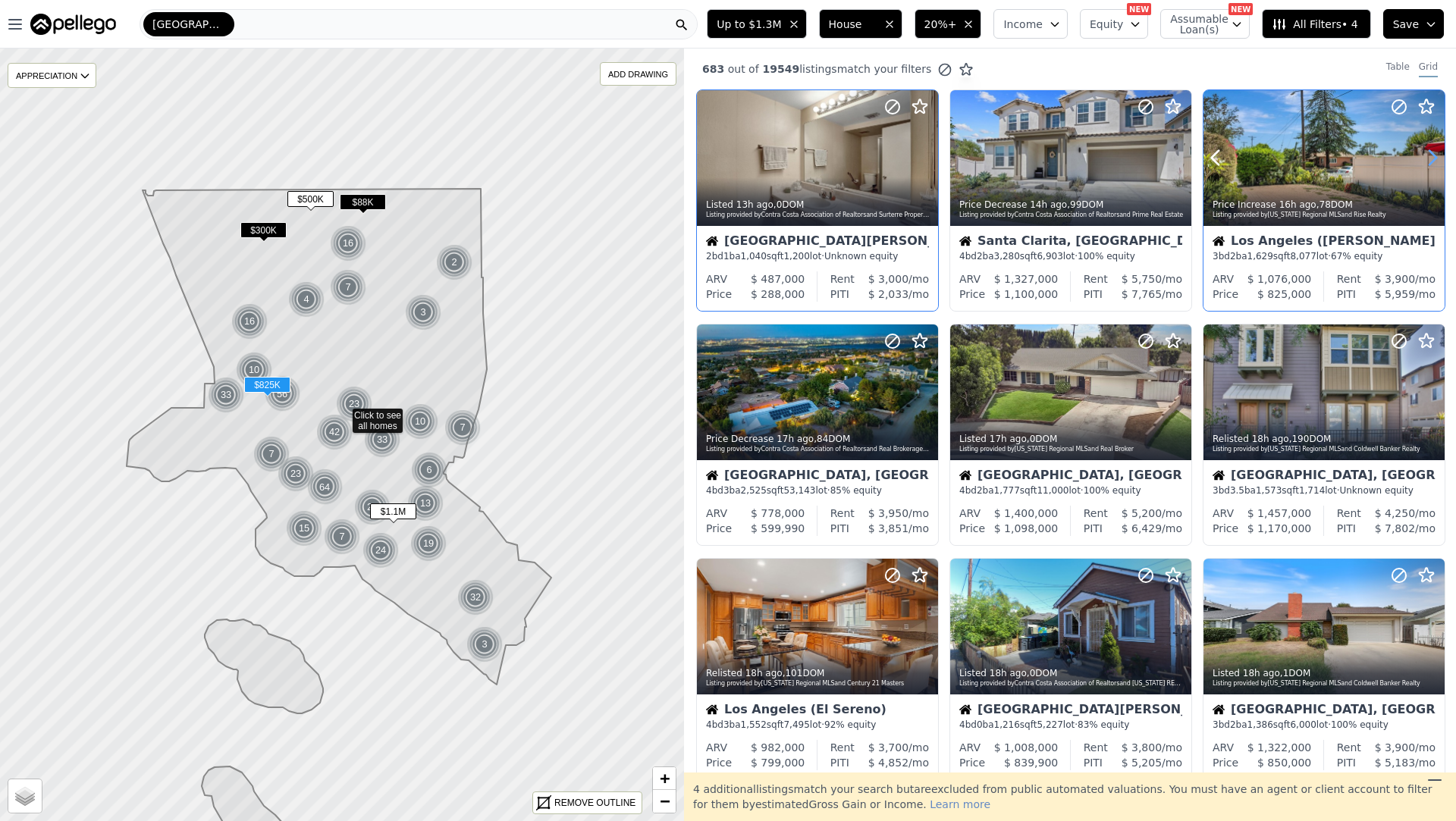
click at [1435, 164] on icon at bounding box center [1433, 158] width 24 height 24
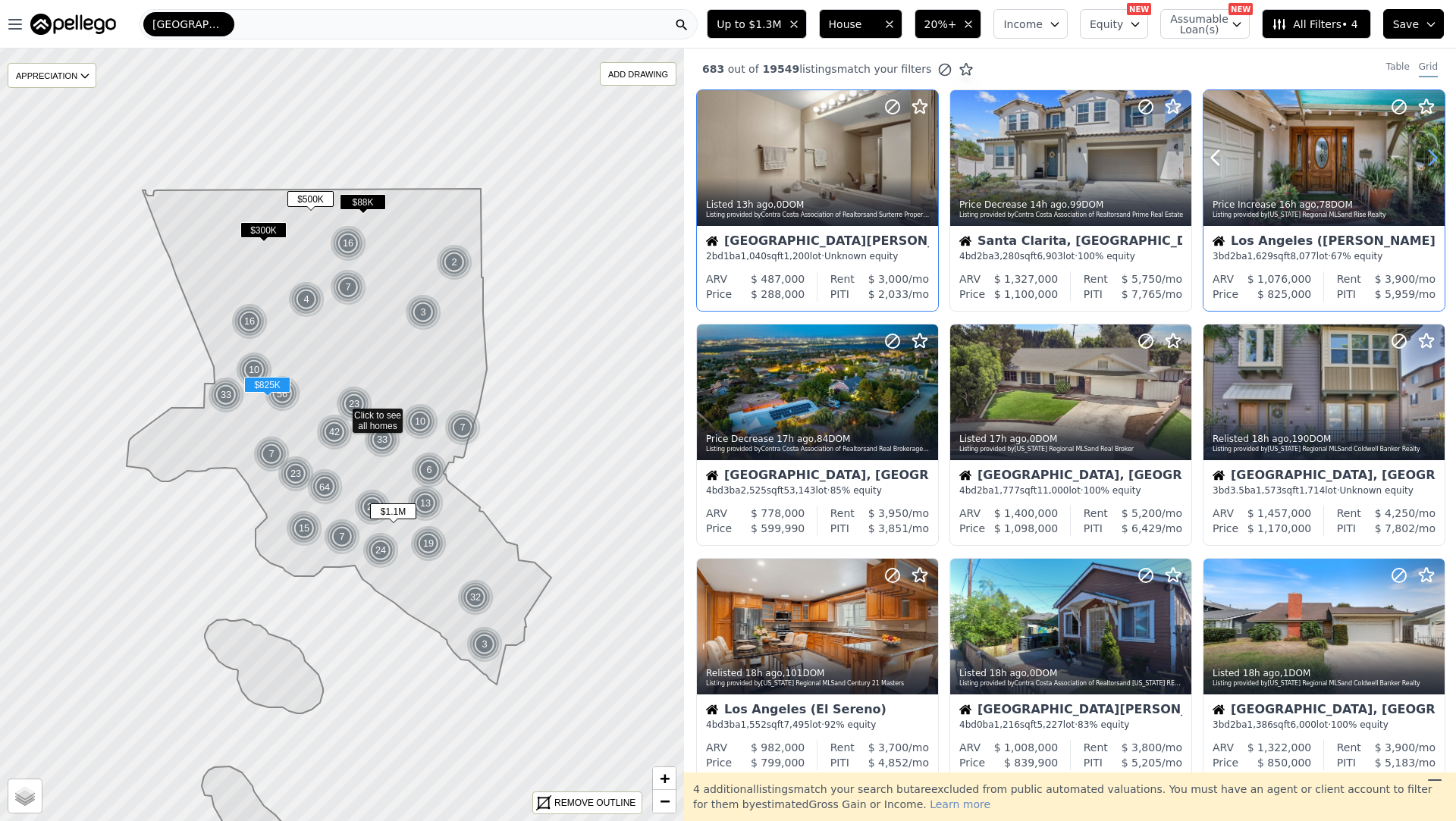
click at [1435, 164] on icon at bounding box center [1433, 158] width 24 height 24
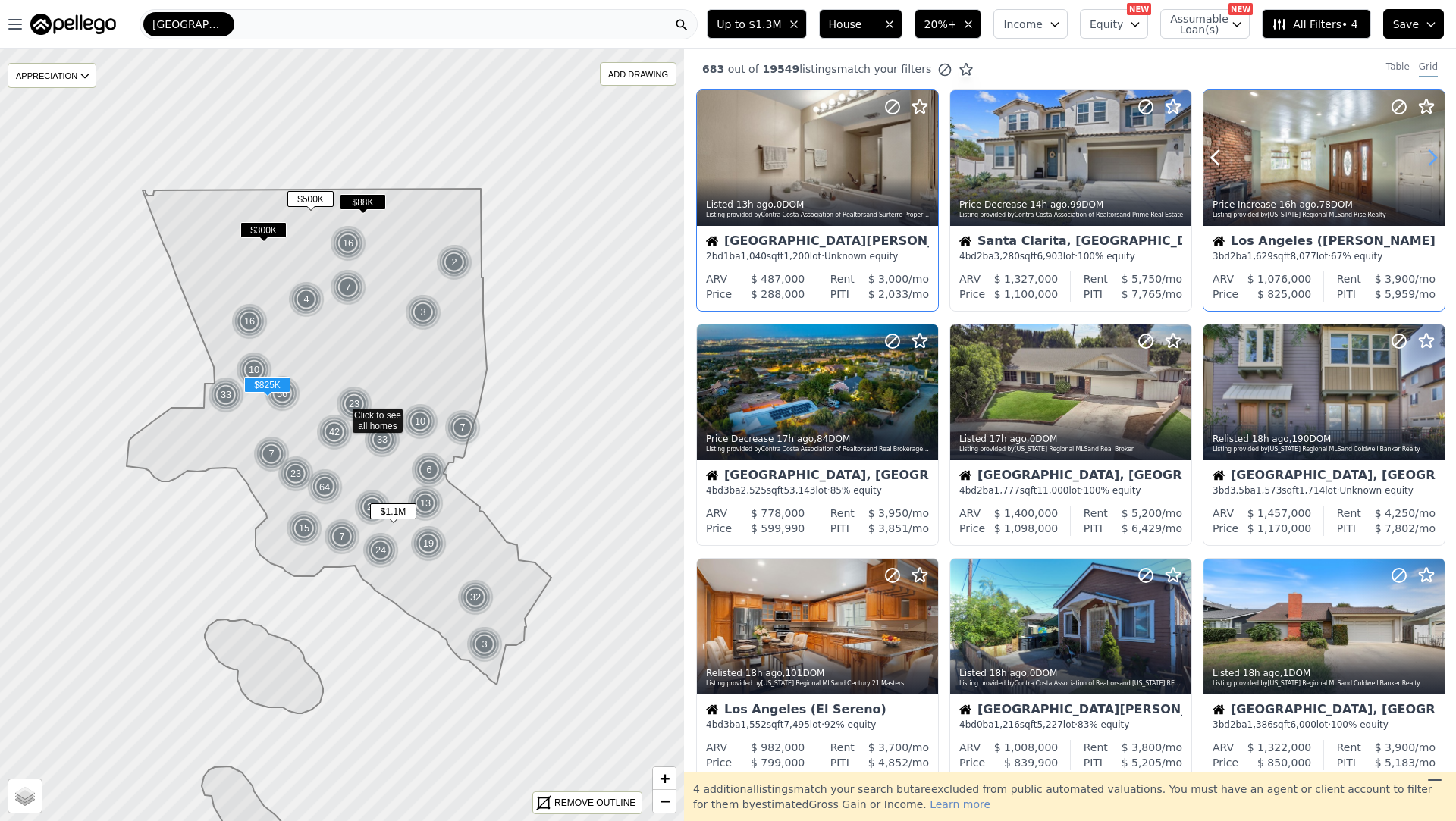
click at [1435, 164] on icon at bounding box center [1433, 158] width 24 height 24
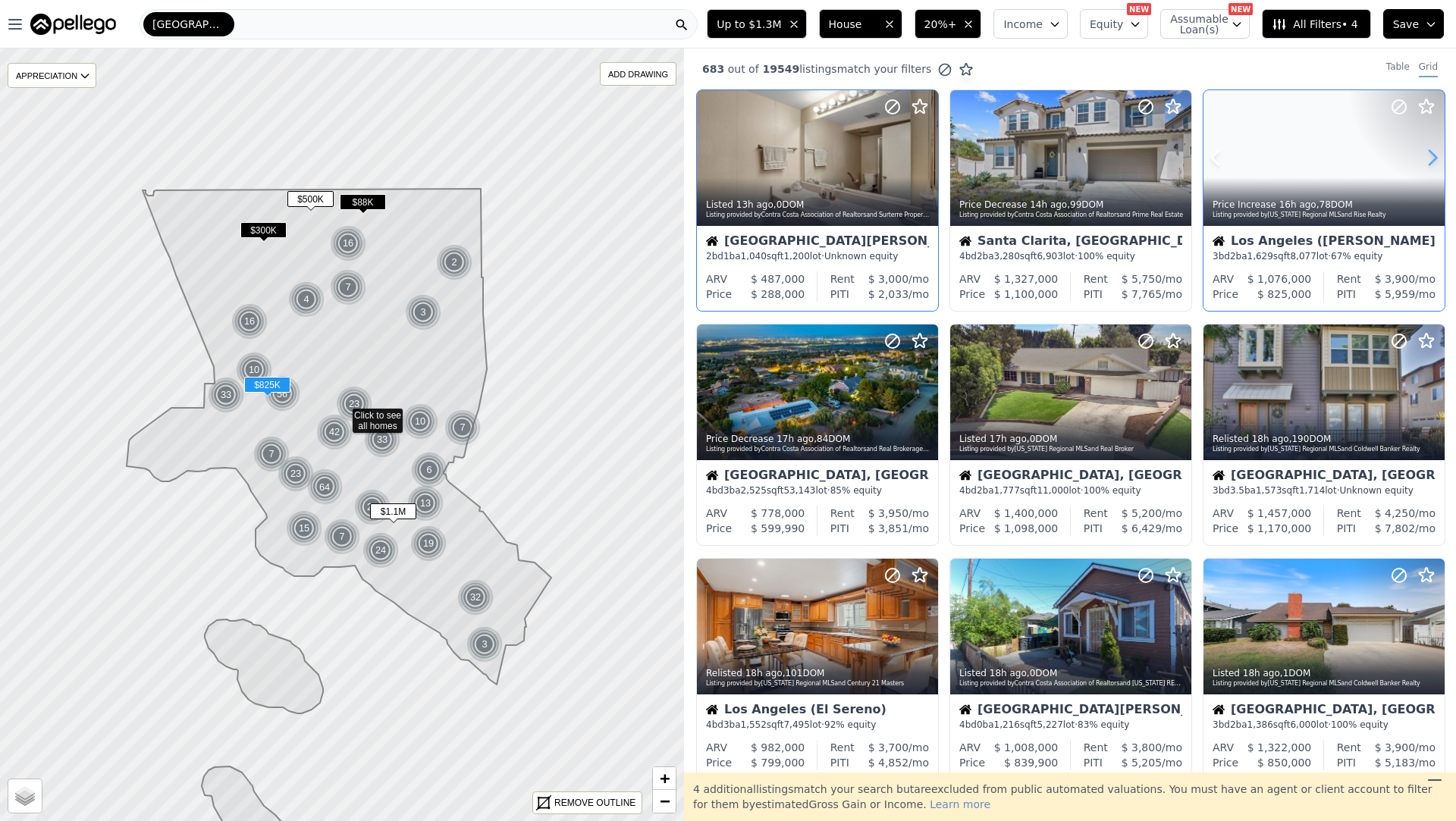
click at [1435, 164] on icon at bounding box center [1433, 158] width 24 height 24
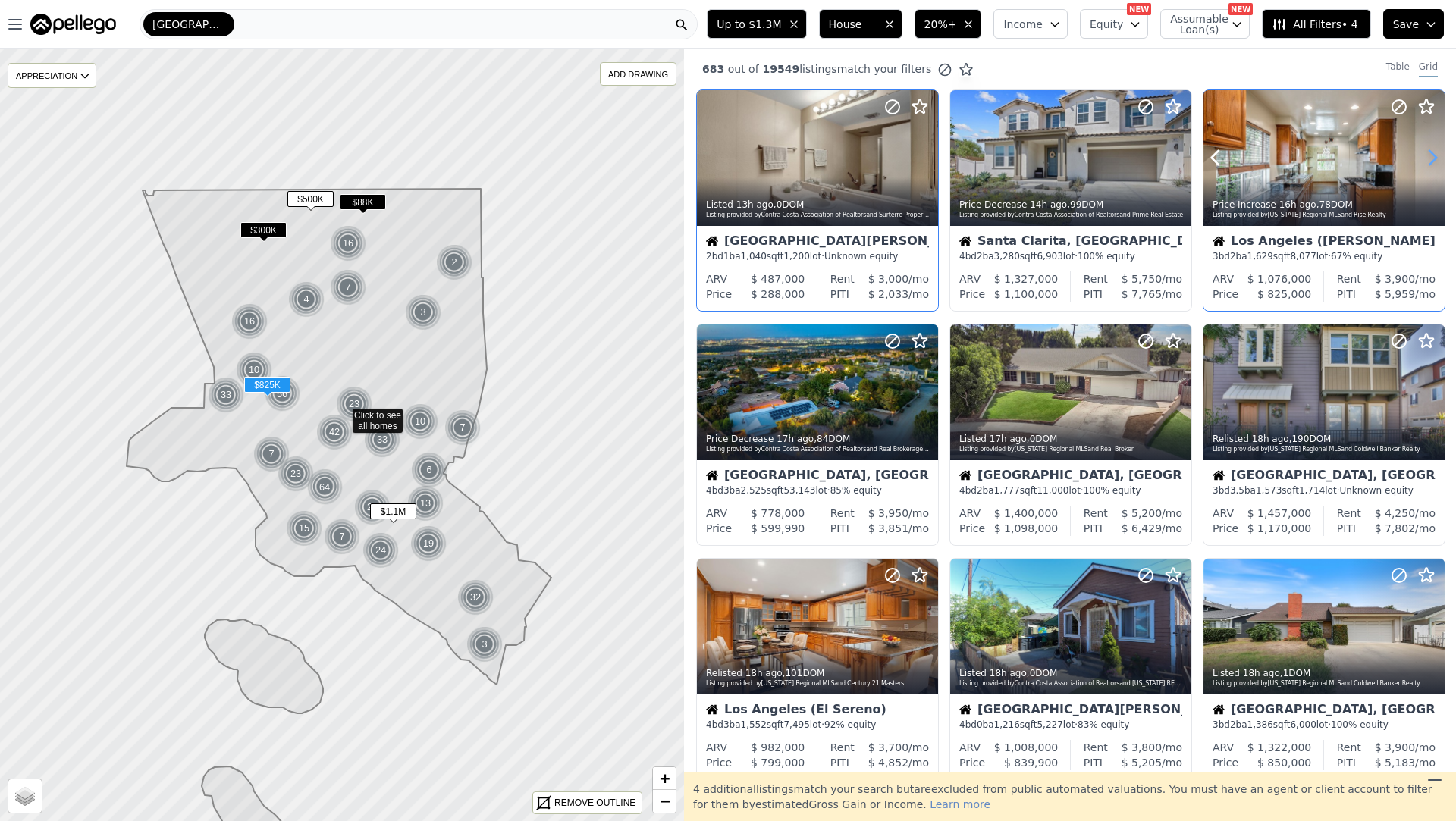
click at [1435, 164] on icon at bounding box center [1433, 158] width 24 height 24
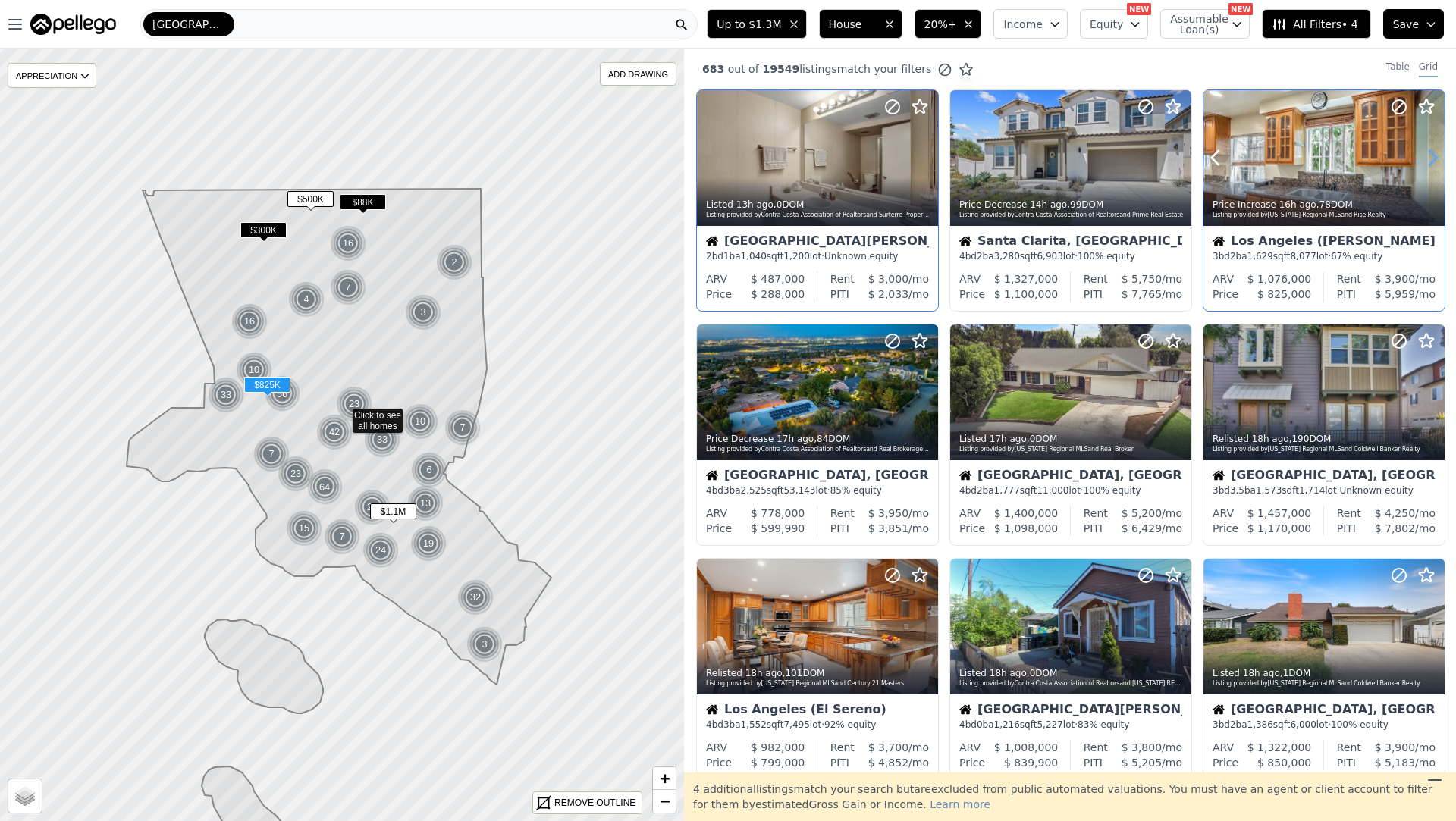
click at [1435, 164] on icon at bounding box center [1433, 158] width 24 height 24
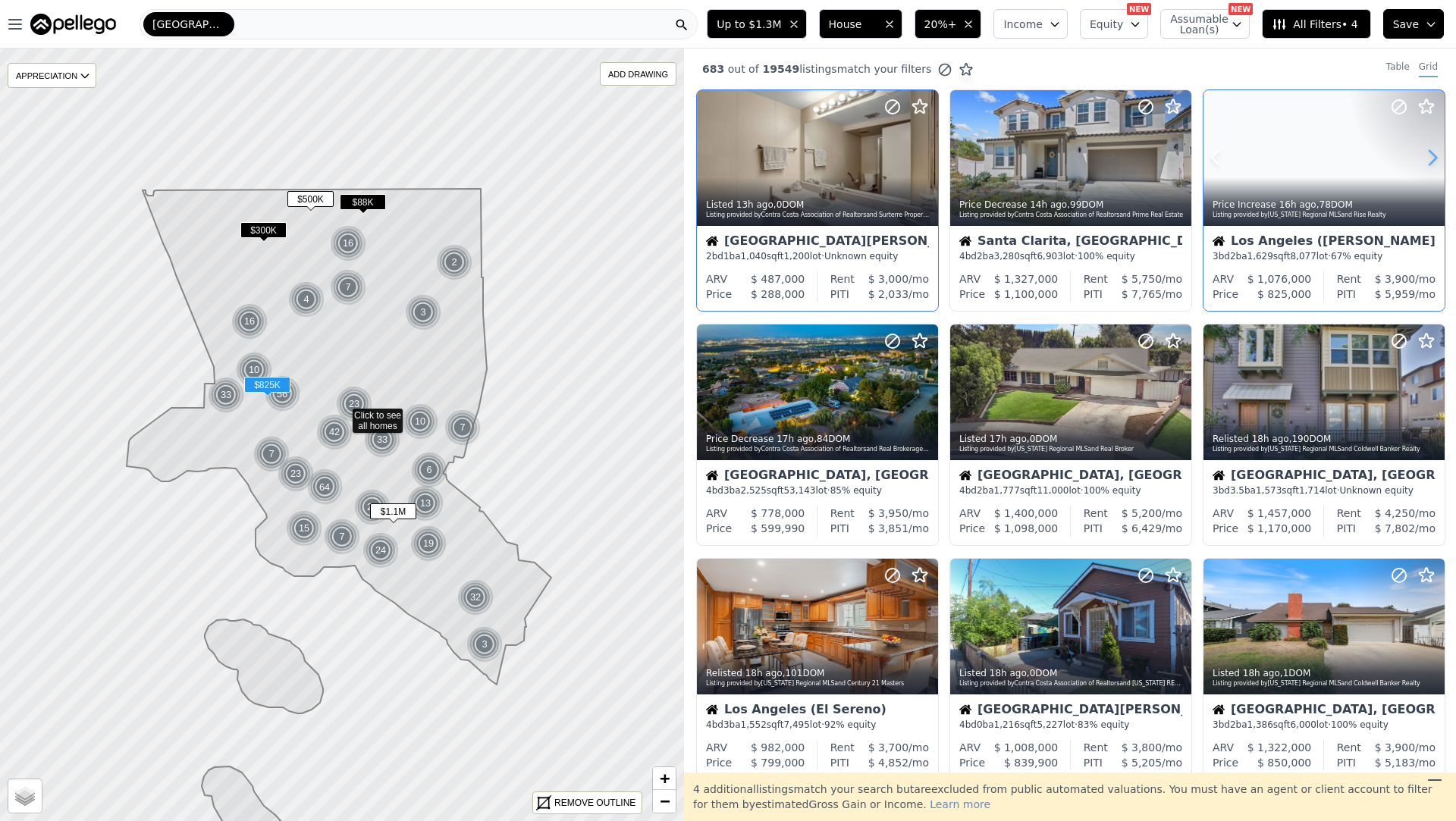
click at [1435, 164] on icon at bounding box center [1433, 158] width 24 height 24
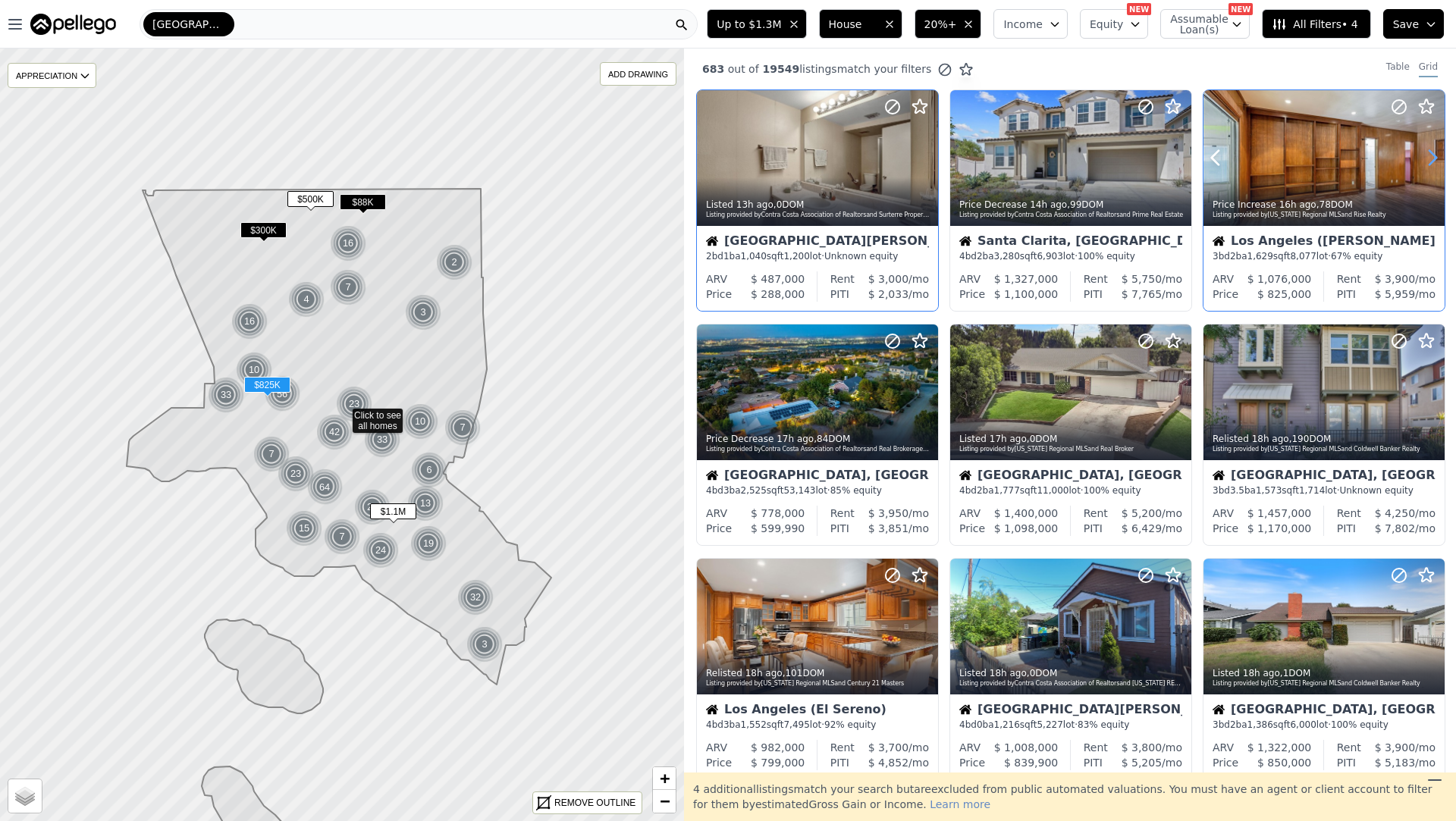
click at [1435, 164] on icon at bounding box center [1433, 158] width 24 height 24
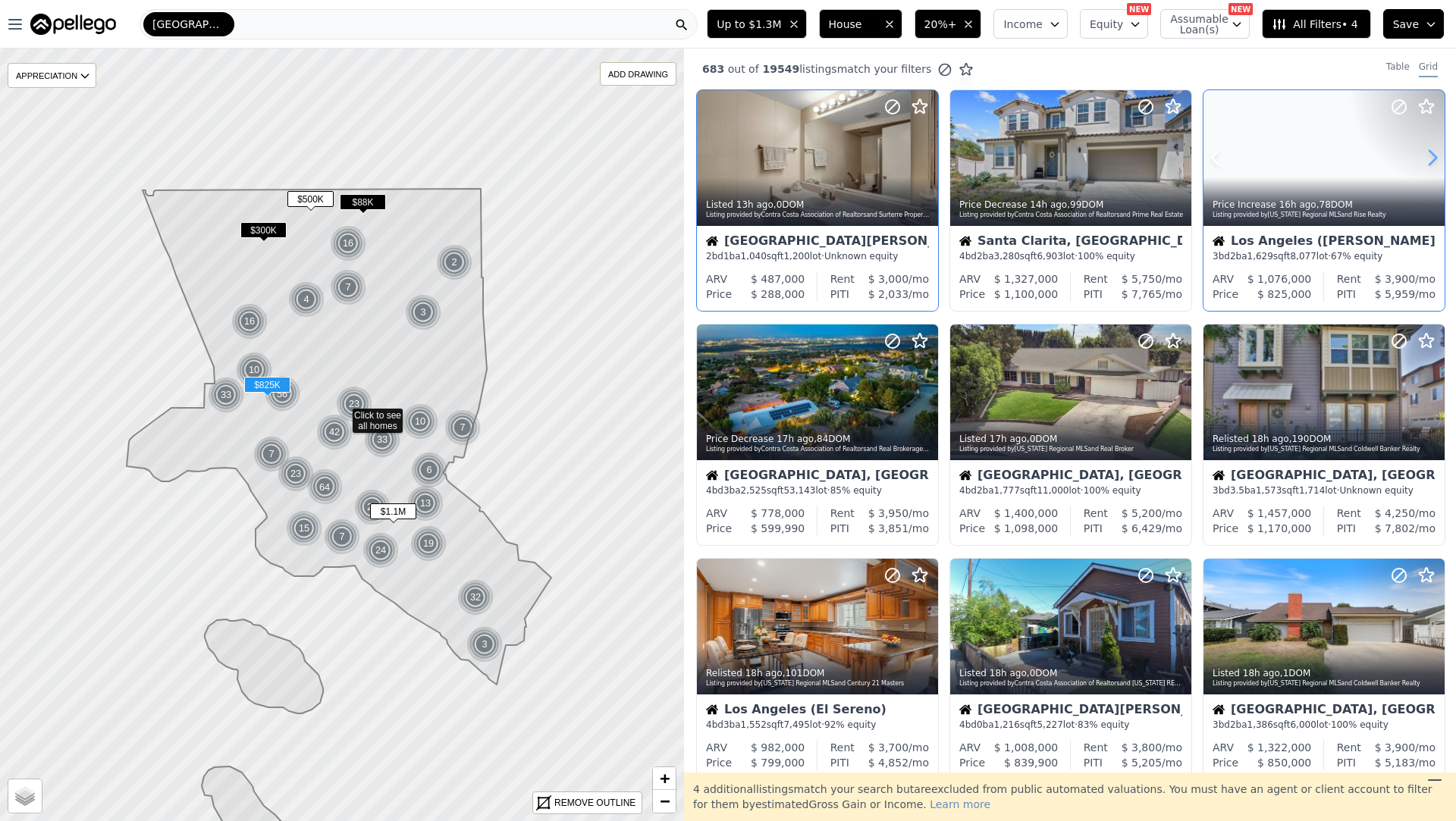
click at [1435, 164] on icon at bounding box center [1433, 158] width 24 height 24
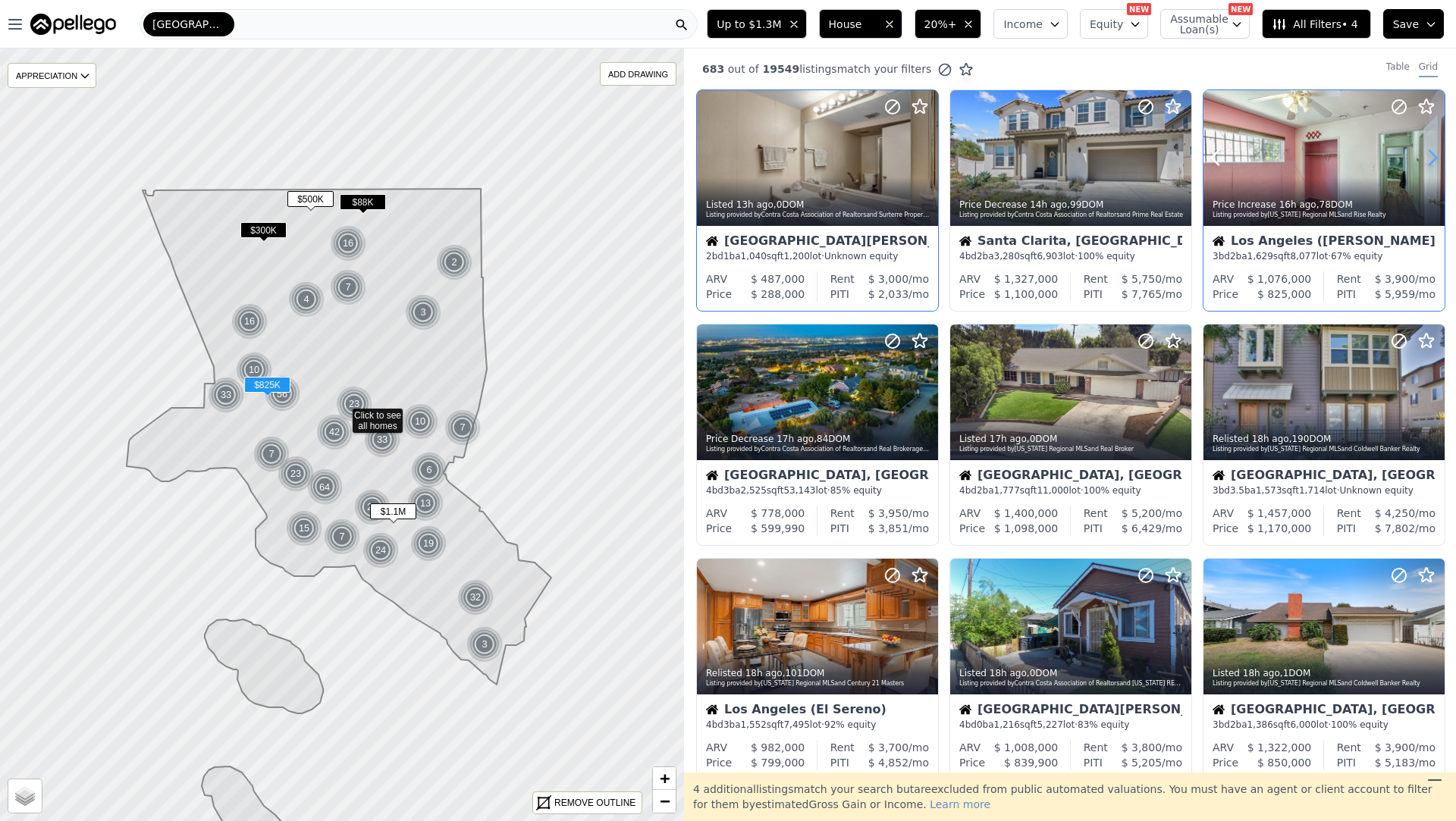
click at [1435, 164] on icon at bounding box center [1433, 158] width 24 height 24
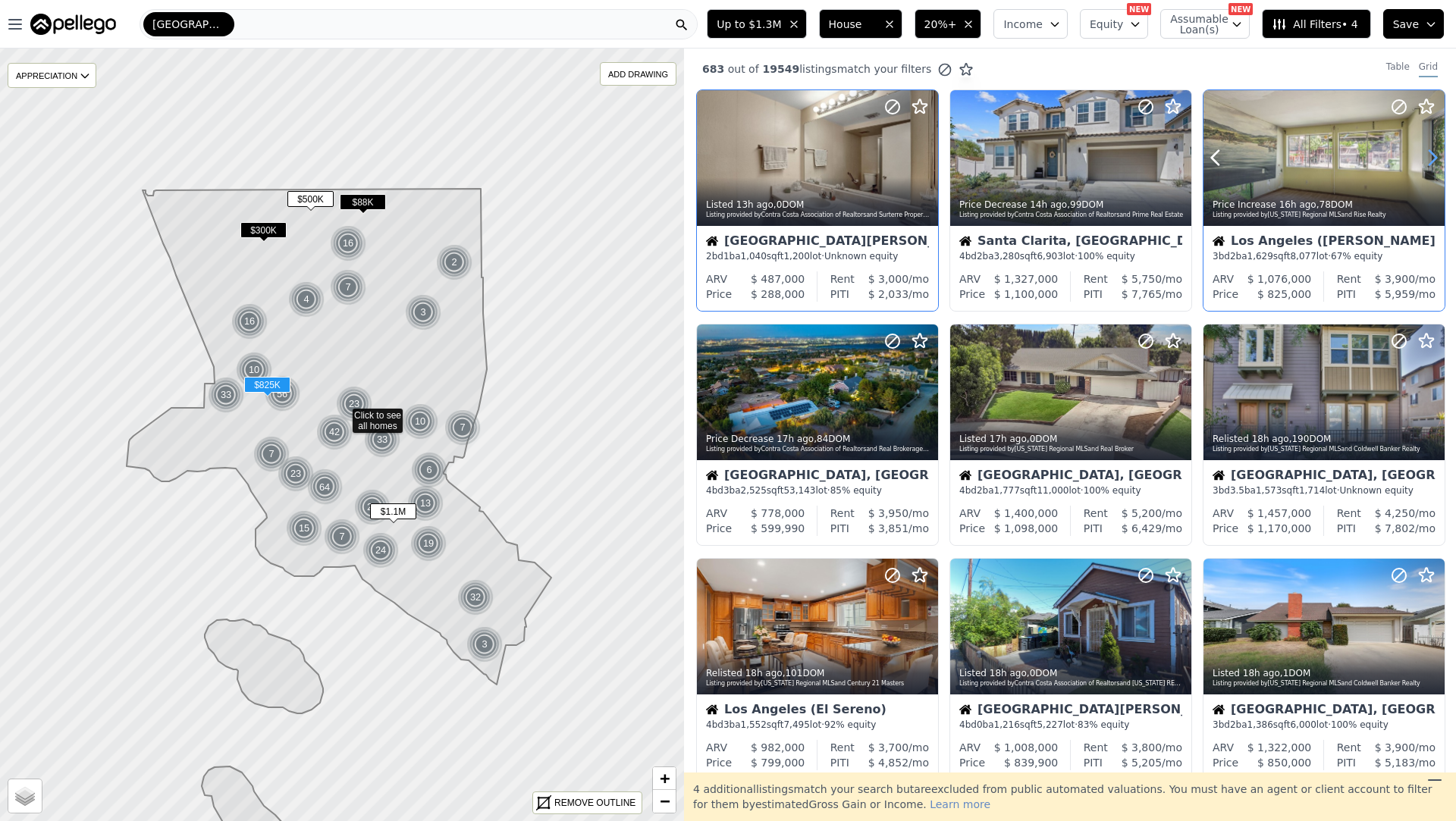
click at [1435, 164] on icon at bounding box center [1433, 158] width 24 height 24
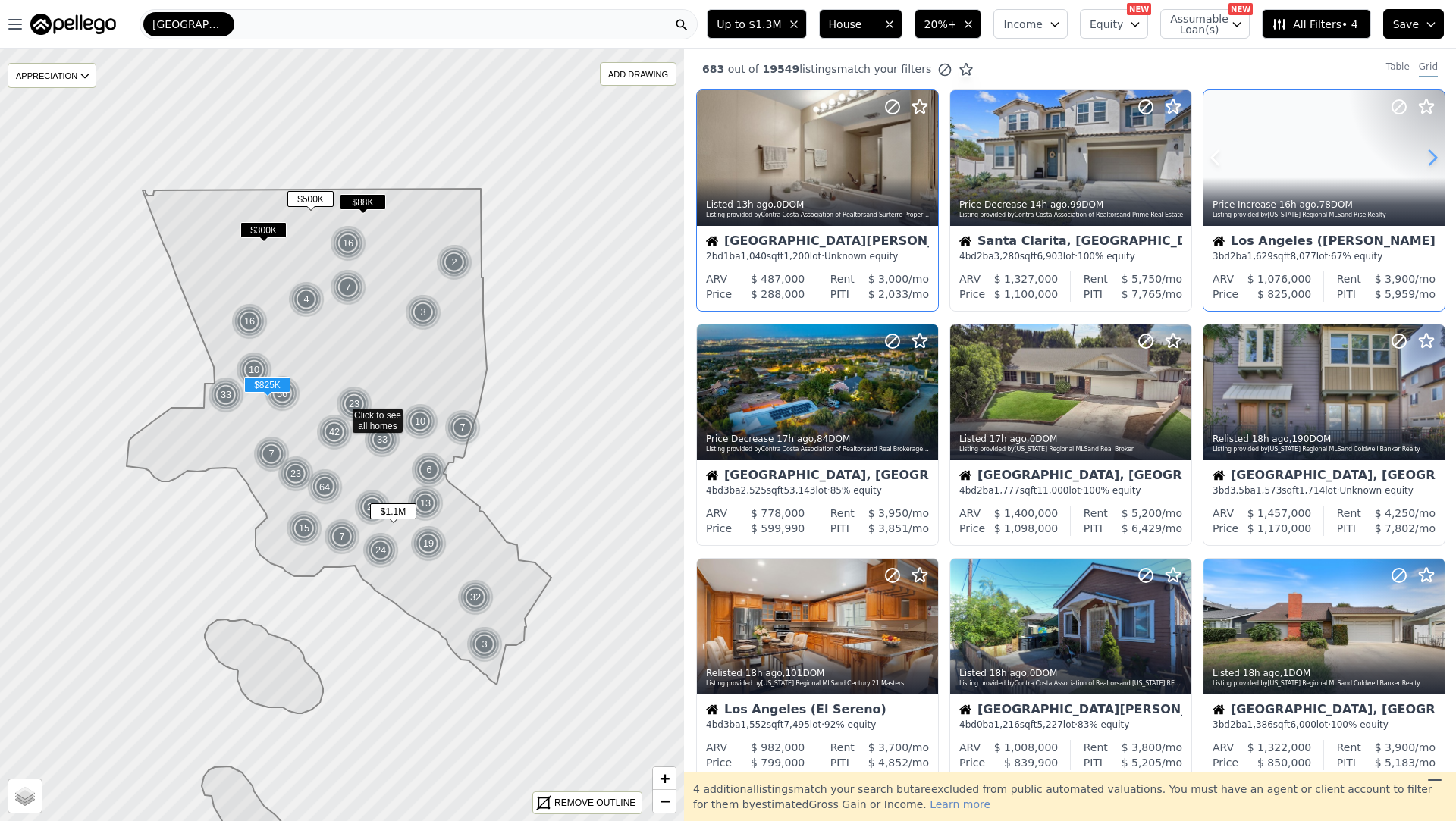
click at [1435, 164] on icon at bounding box center [1433, 158] width 24 height 24
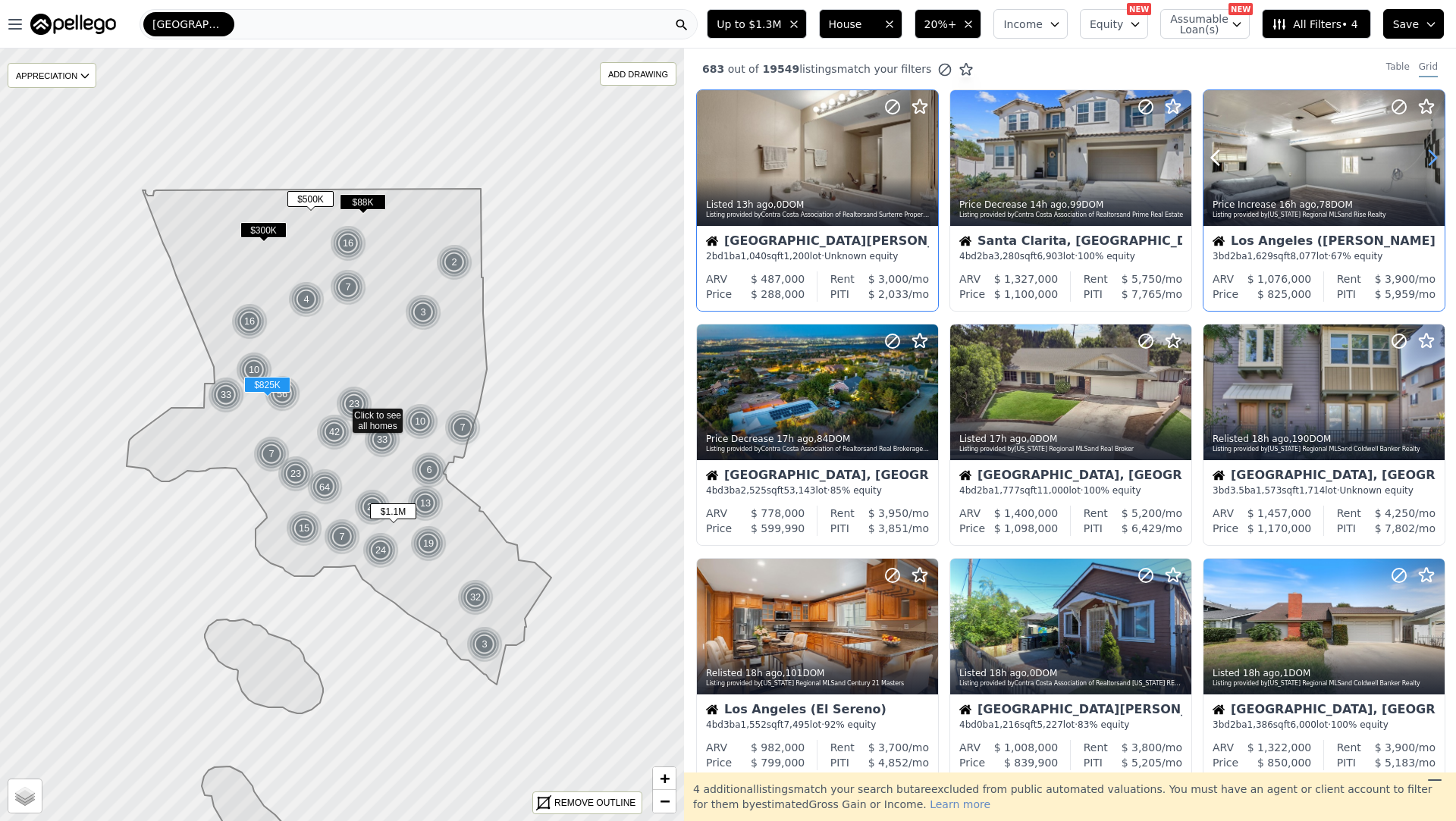
click at [1435, 164] on icon at bounding box center [1433, 158] width 24 height 24
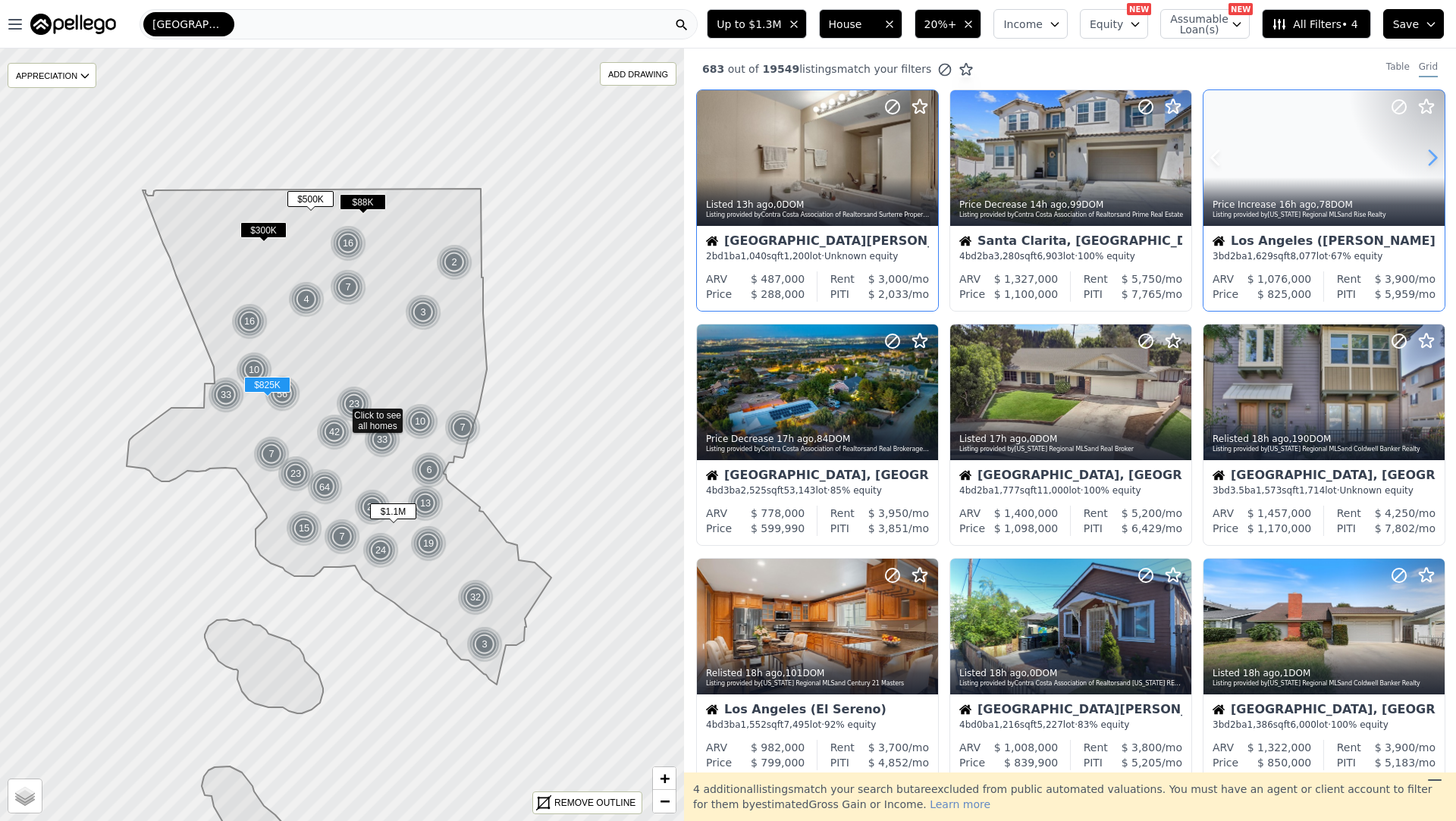
click at [1435, 164] on icon at bounding box center [1433, 158] width 24 height 24
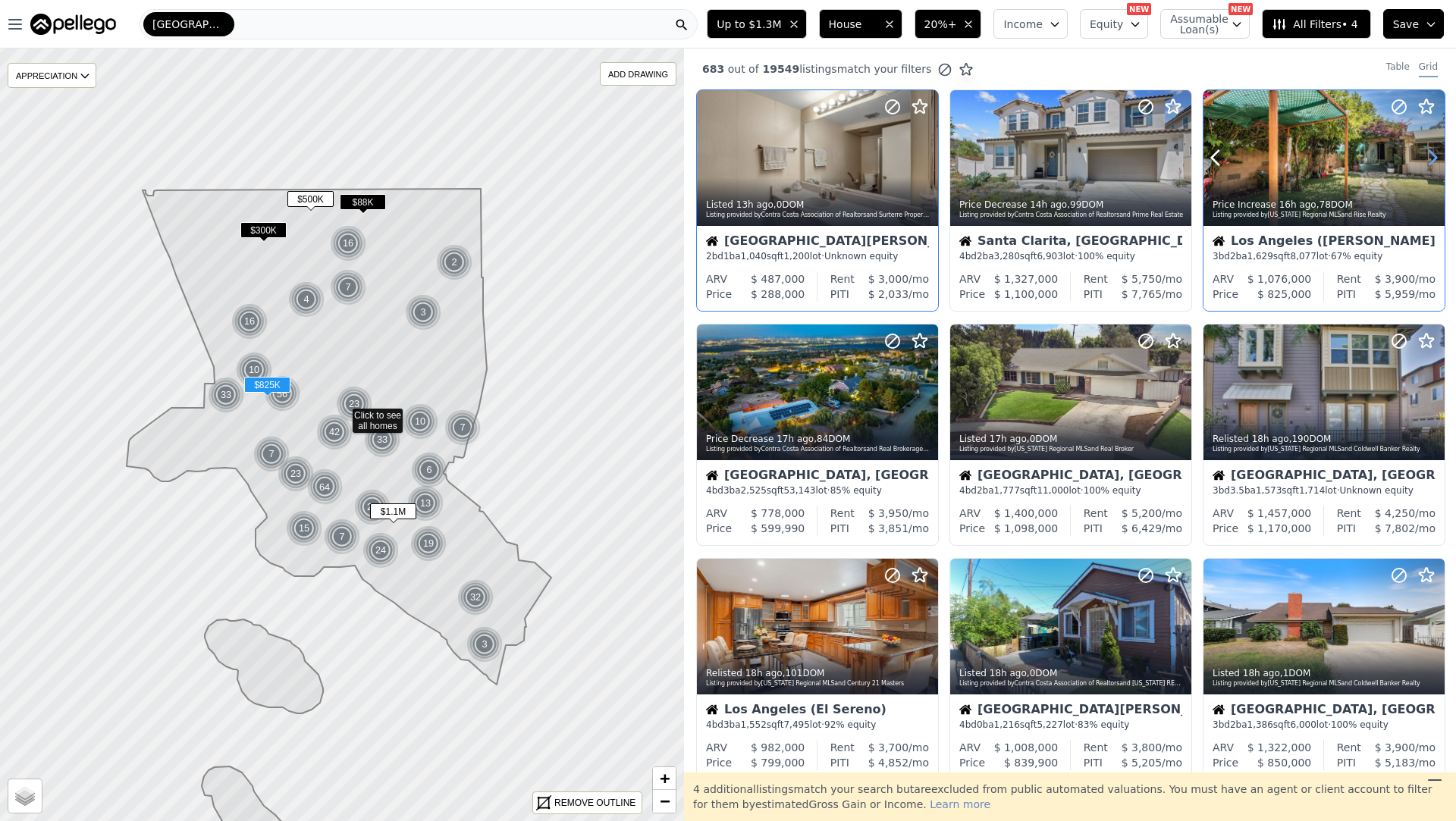
click at [1435, 164] on icon at bounding box center [1433, 158] width 24 height 24
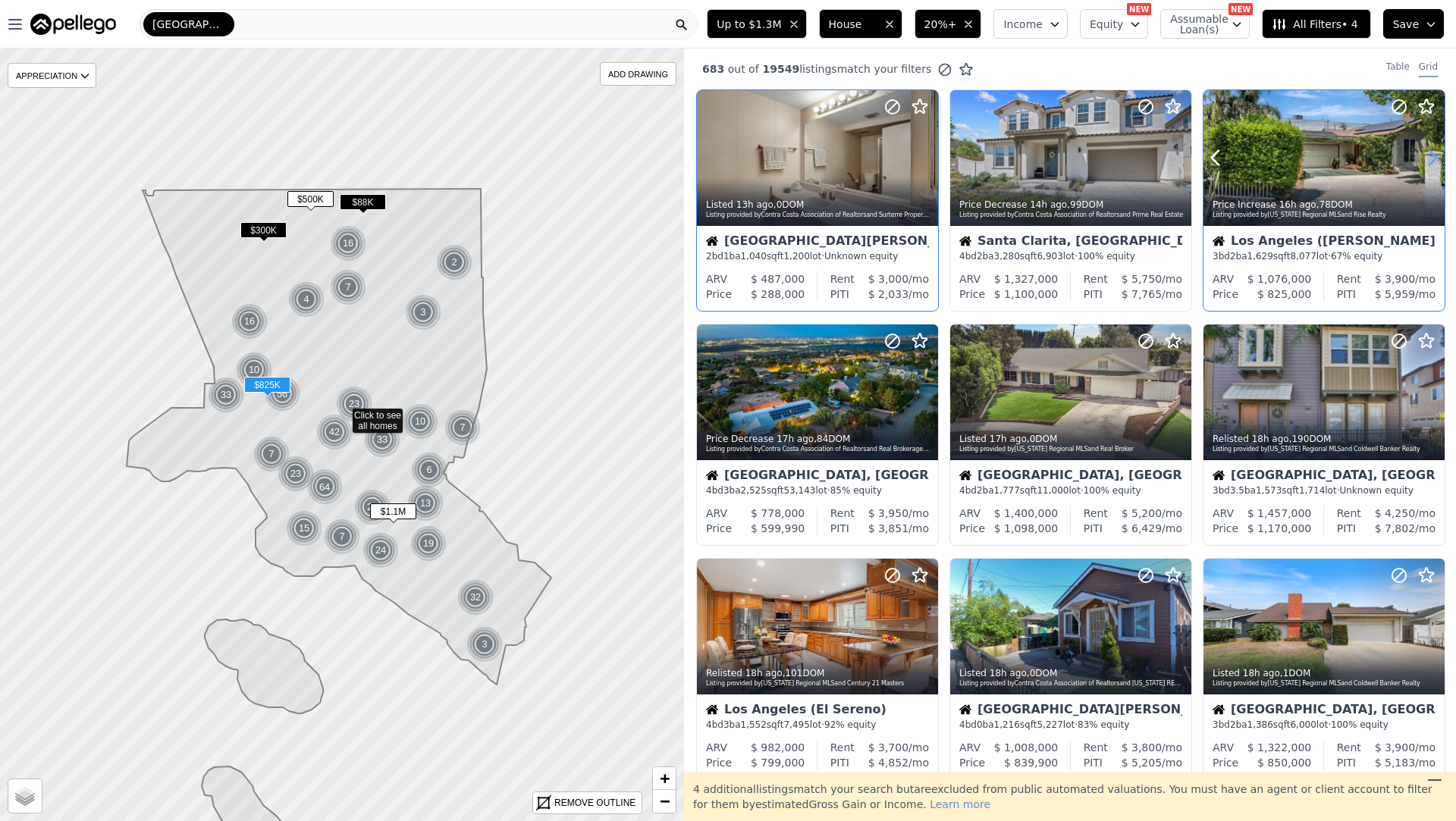
click at [1435, 164] on icon at bounding box center [1433, 158] width 24 height 24
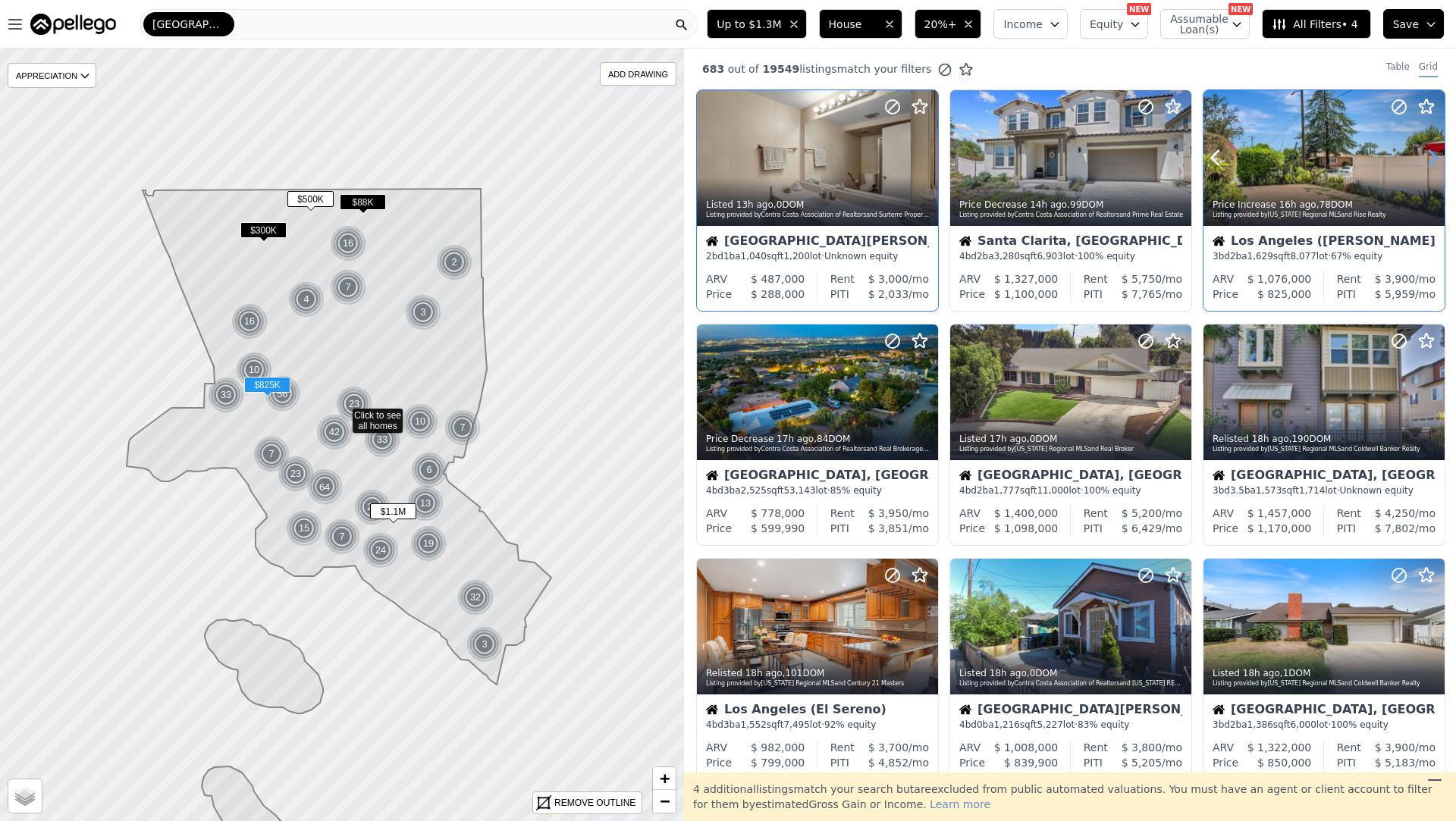
click at [1435, 164] on icon at bounding box center [1433, 158] width 24 height 24
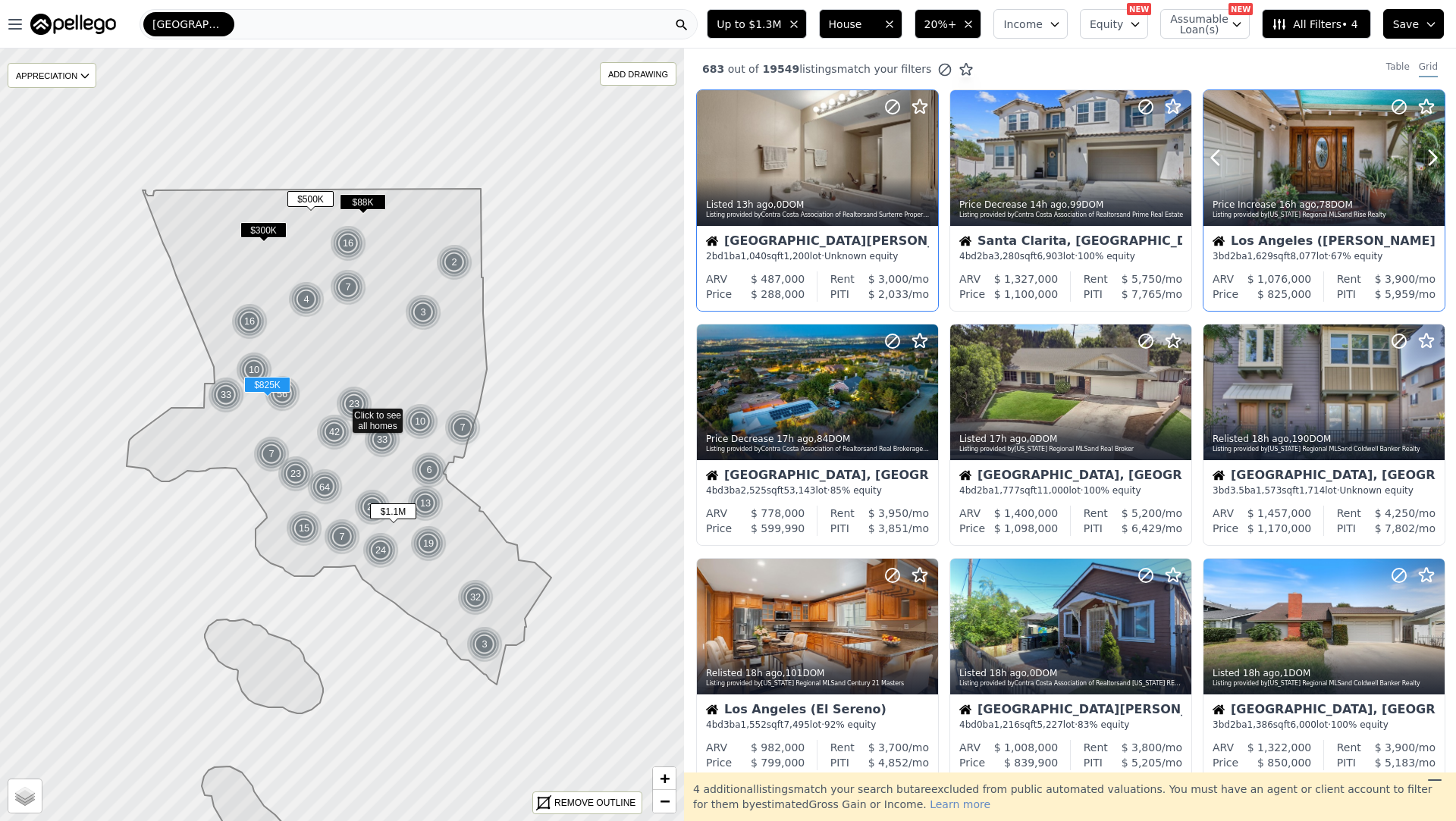
click at [1368, 223] on div "Price Increase 16h ago , 78 DOM Listing provided by California Regional MLS and…" at bounding box center [1324, 208] width 241 height 36
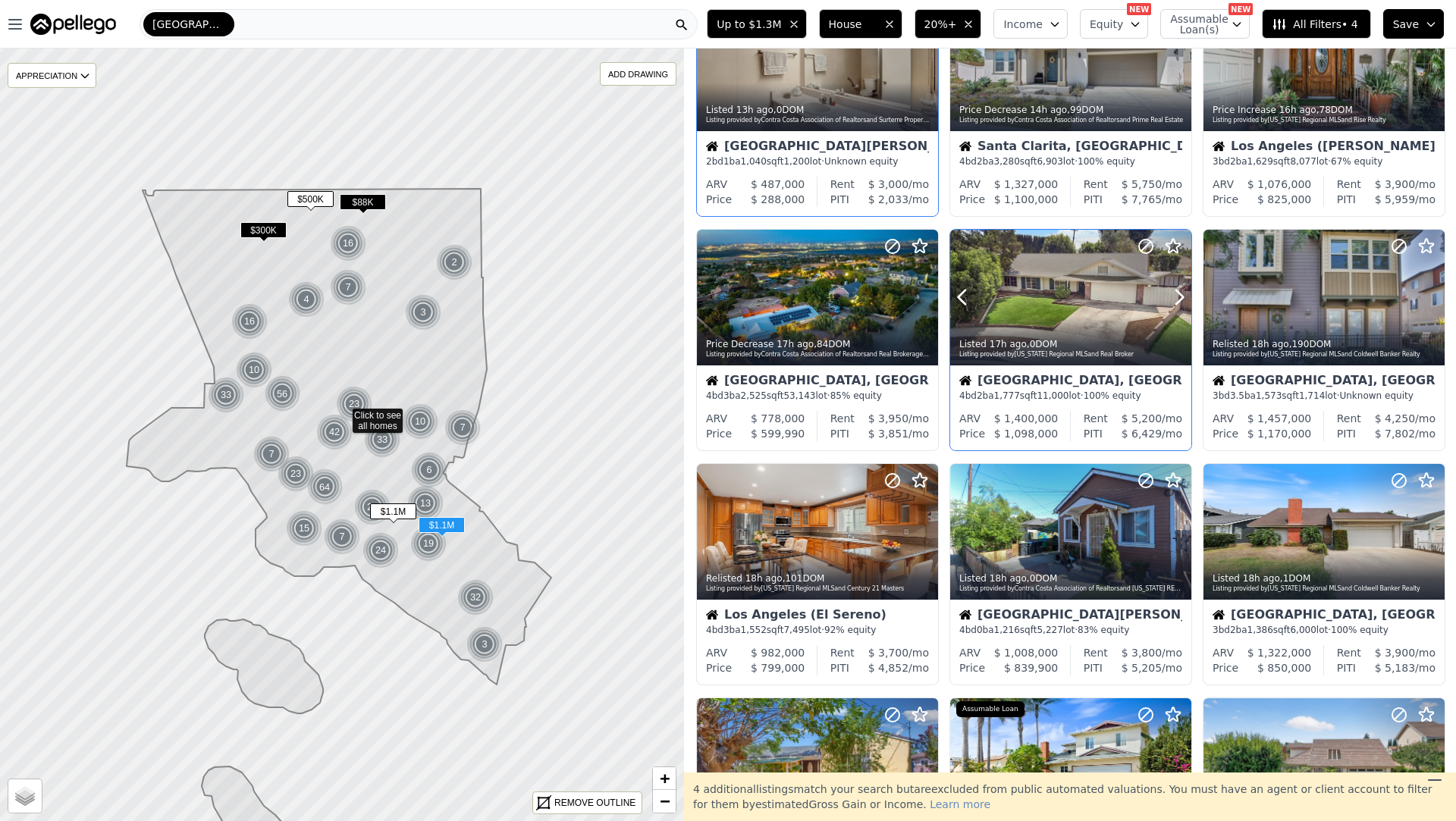
scroll to position [107, 0]
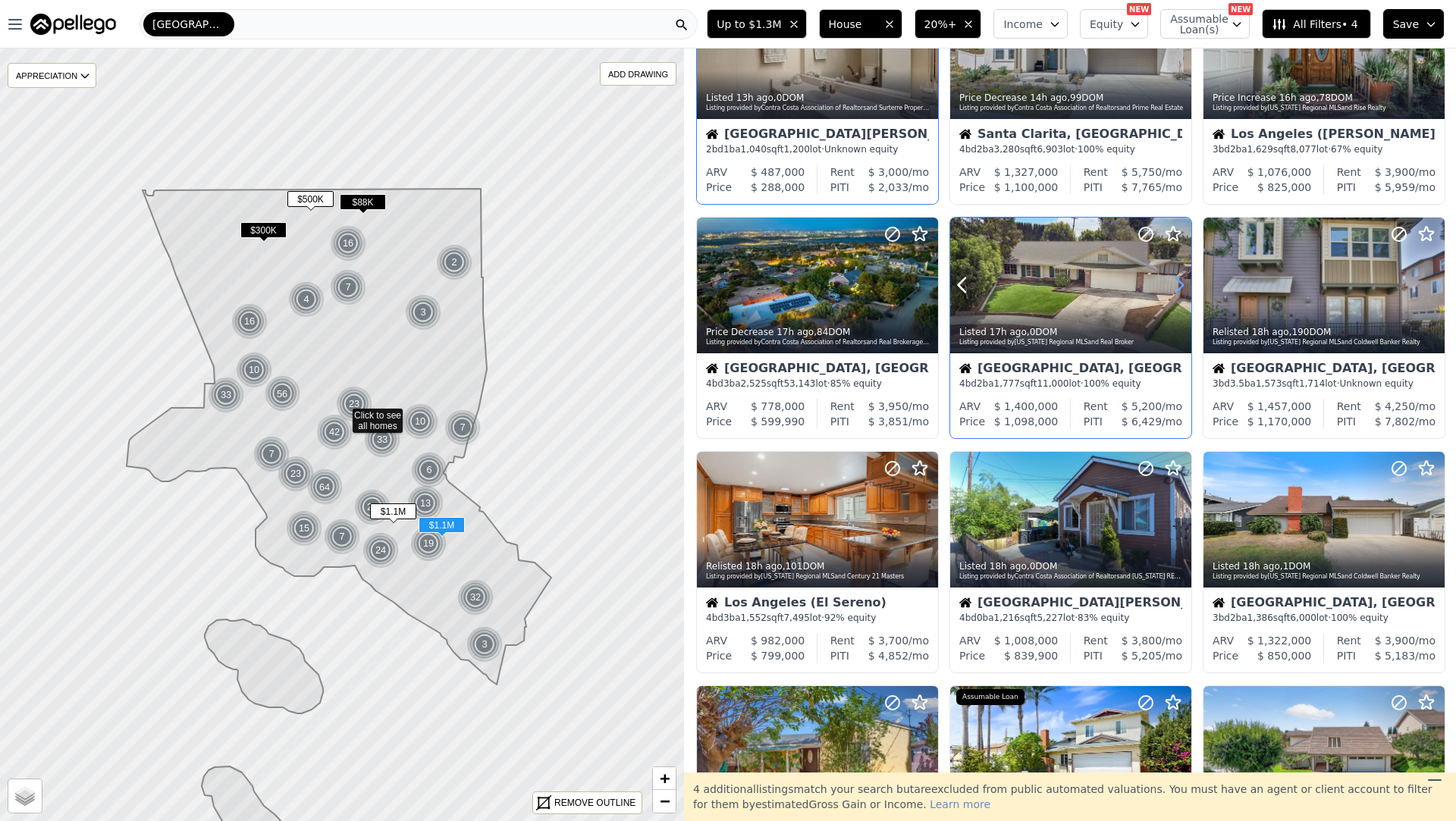
click at [1176, 284] on icon at bounding box center [1179, 285] width 24 height 24
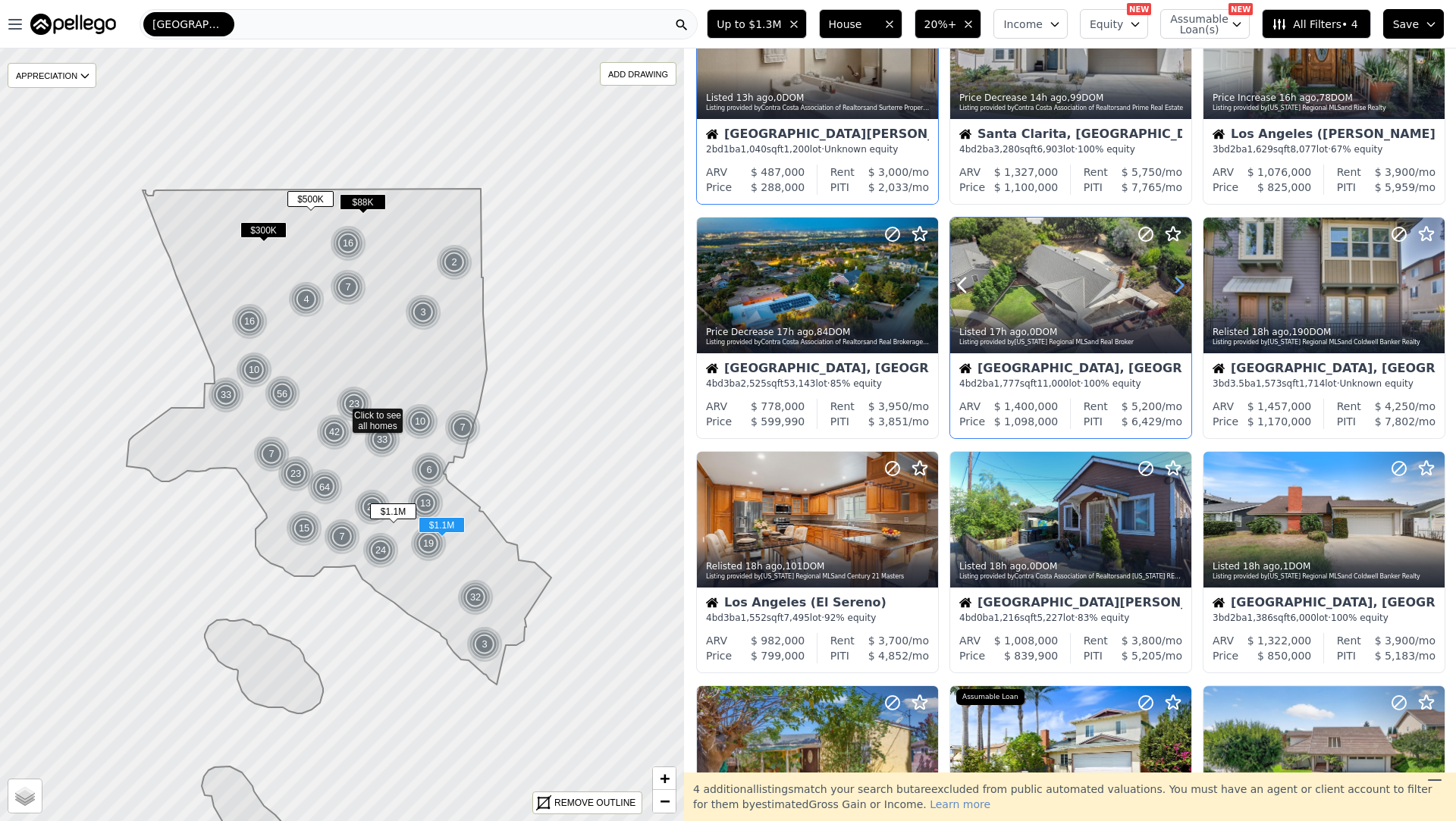
click at [1176, 284] on icon at bounding box center [1179, 285] width 24 height 24
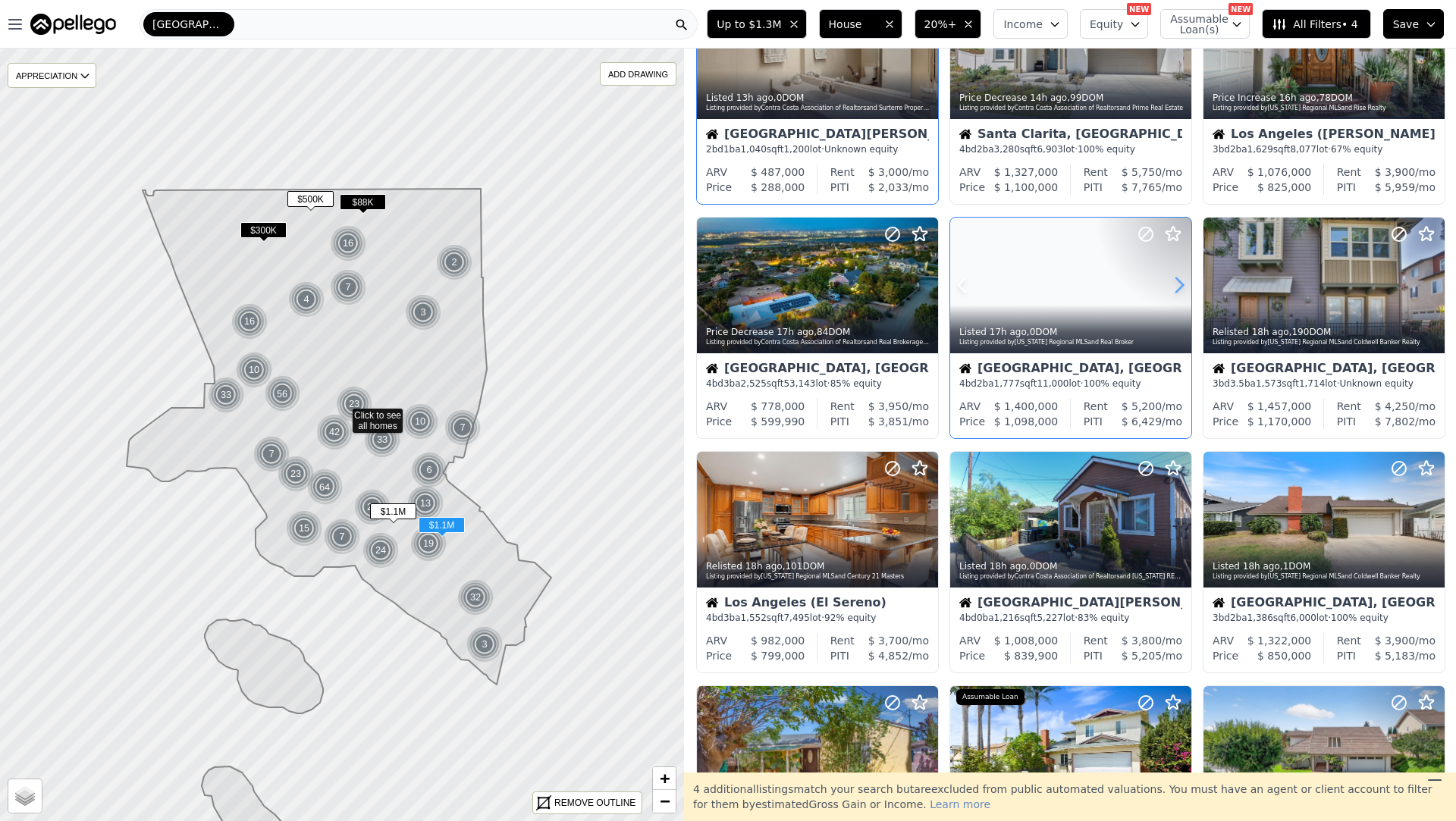
click at [1176, 284] on icon at bounding box center [1179, 285] width 24 height 24
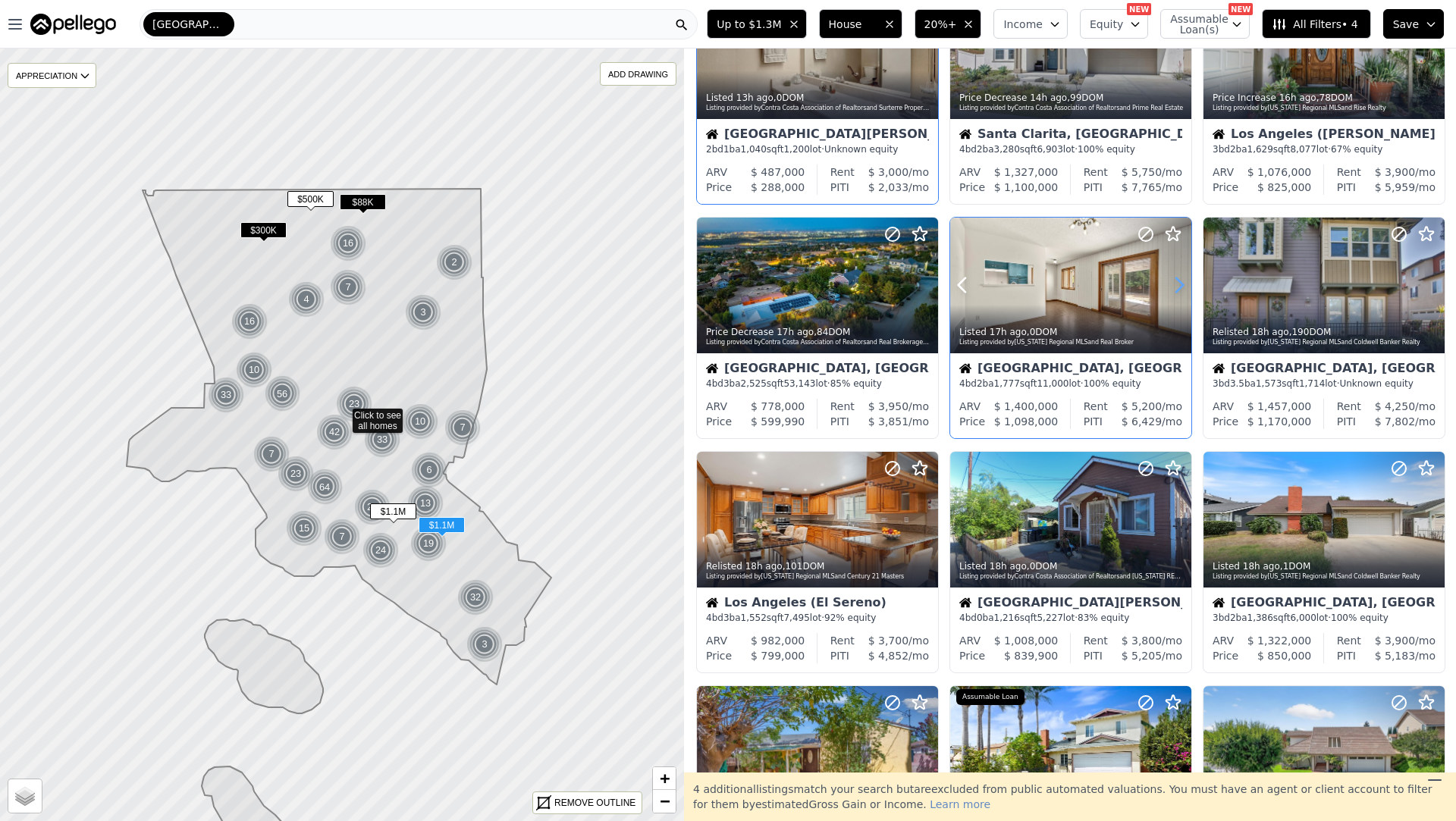
click at [1176, 284] on icon at bounding box center [1179, 285] width 24 height 24
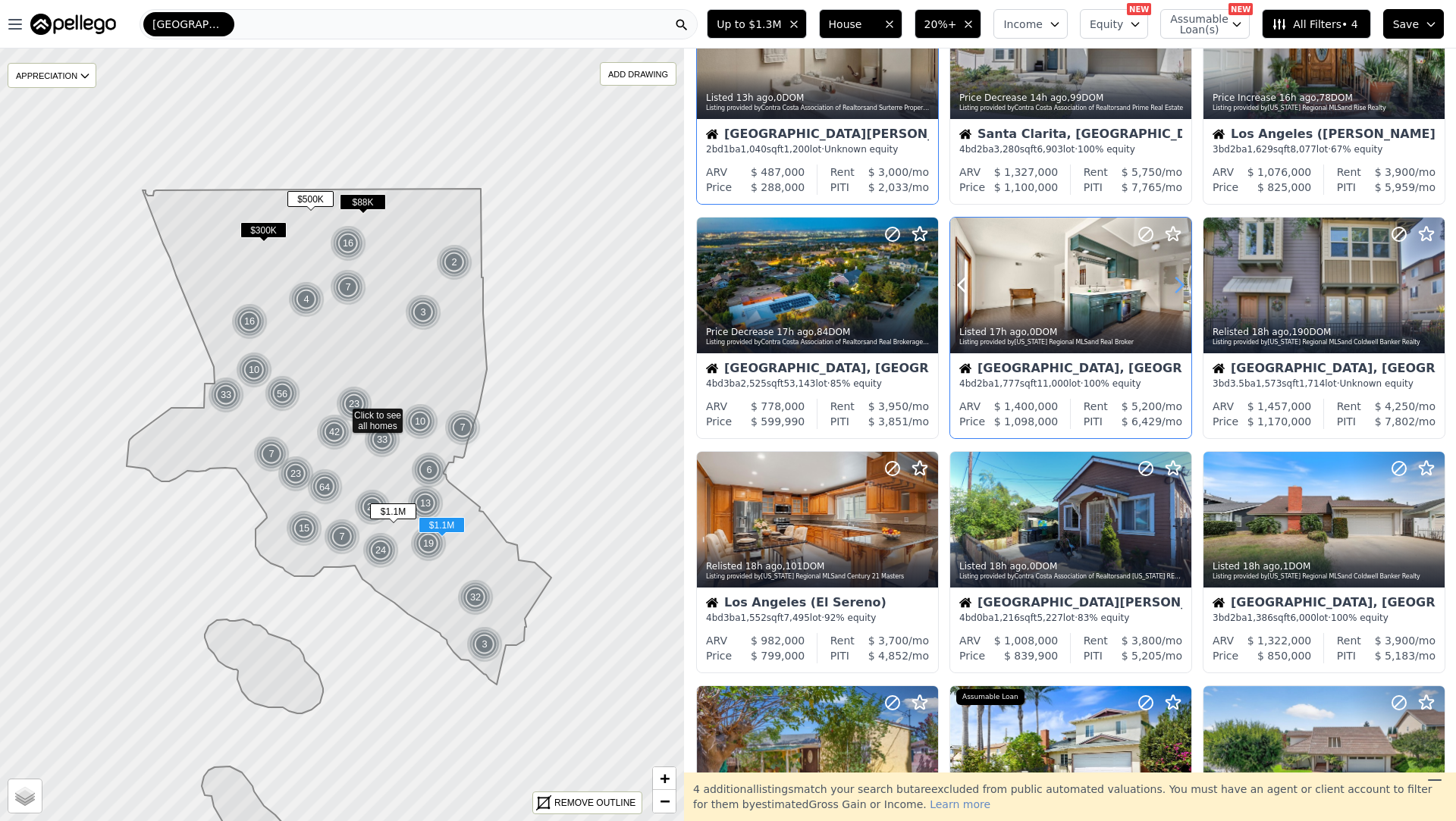
click at [1176, 284] on icon at bounding box center [1179, 285] width 24 height 24
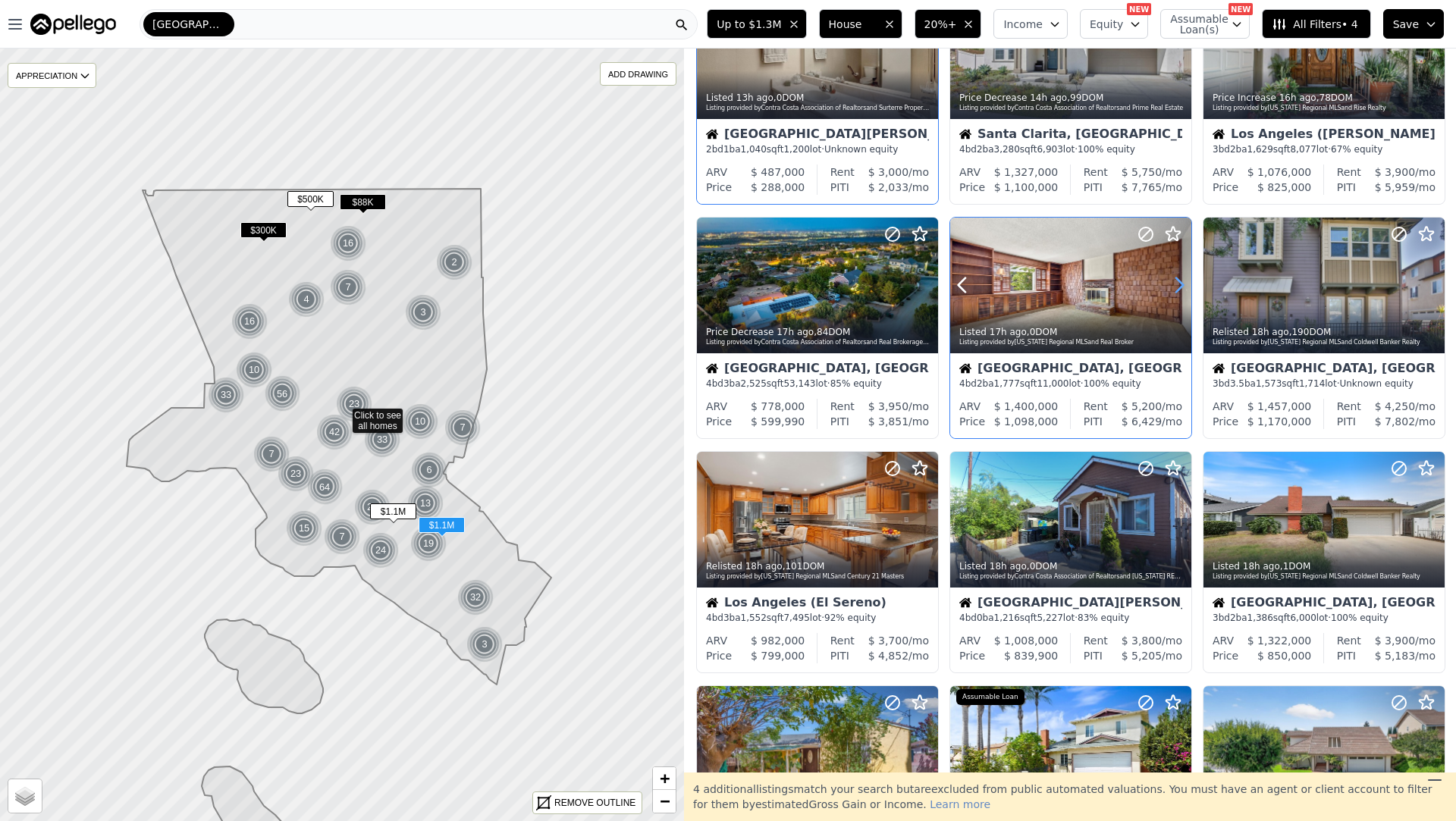
click at [1176, 284] on icon at bounding box center [1179, 285] width 24 height 24
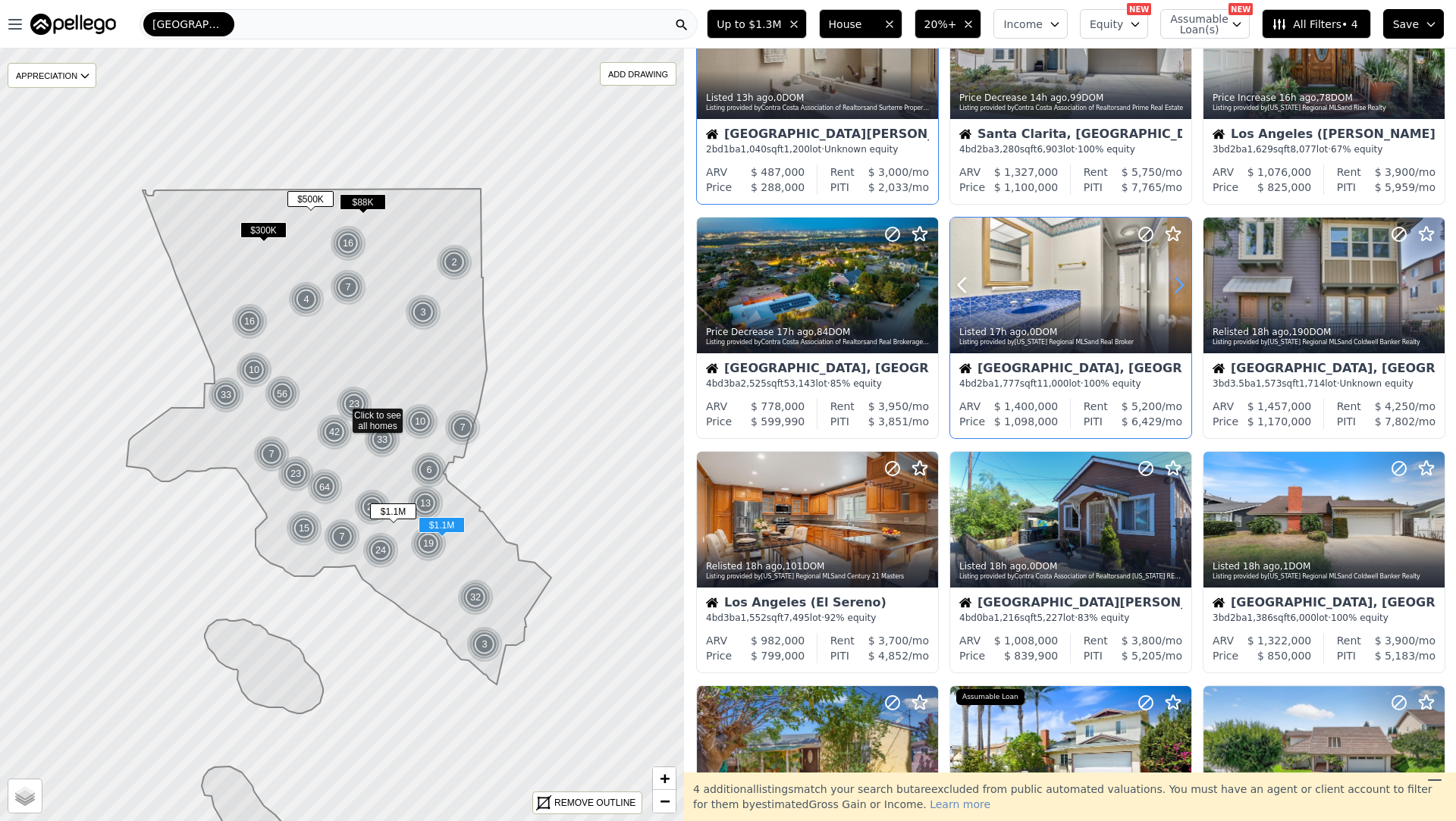
click at [1176, 284] on icon at bounding box center [1179, 285] width 24 height 24
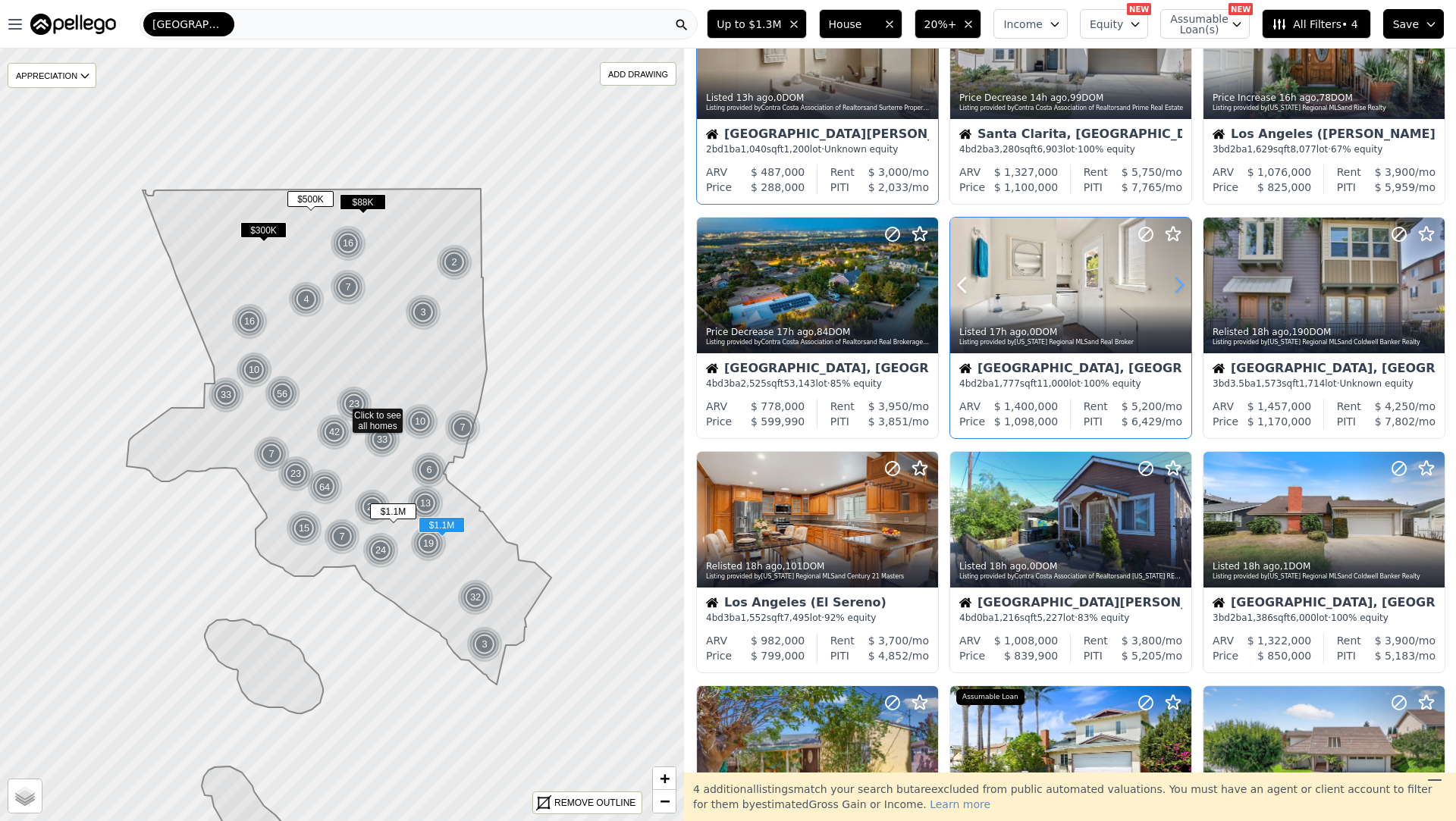
click at [1176, 284] on icon at bounding box center [1179, 285] width 24 height 24
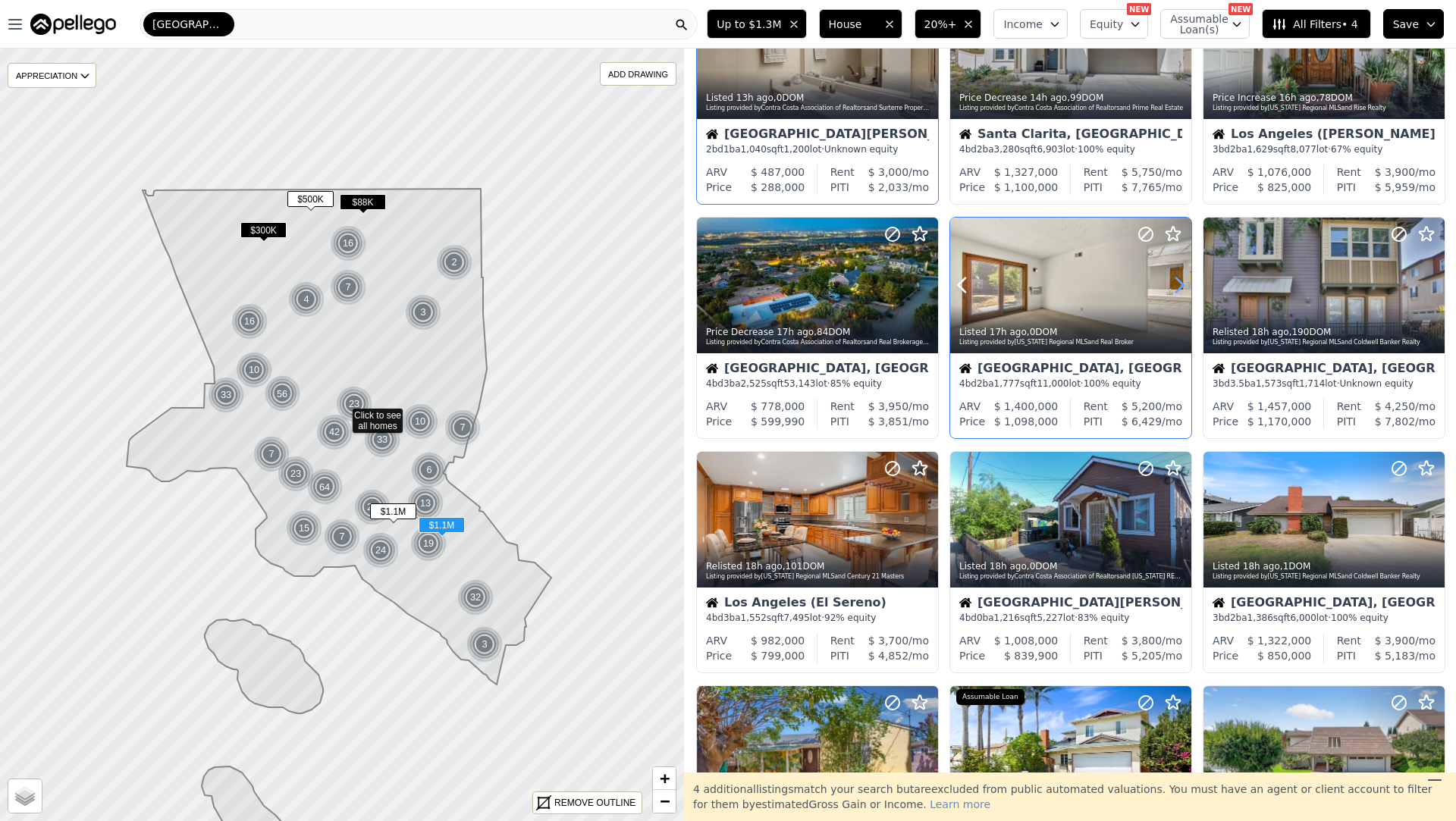
click at [1176, 284] on icon at bounding box center [1179, 285] width 24 height 24
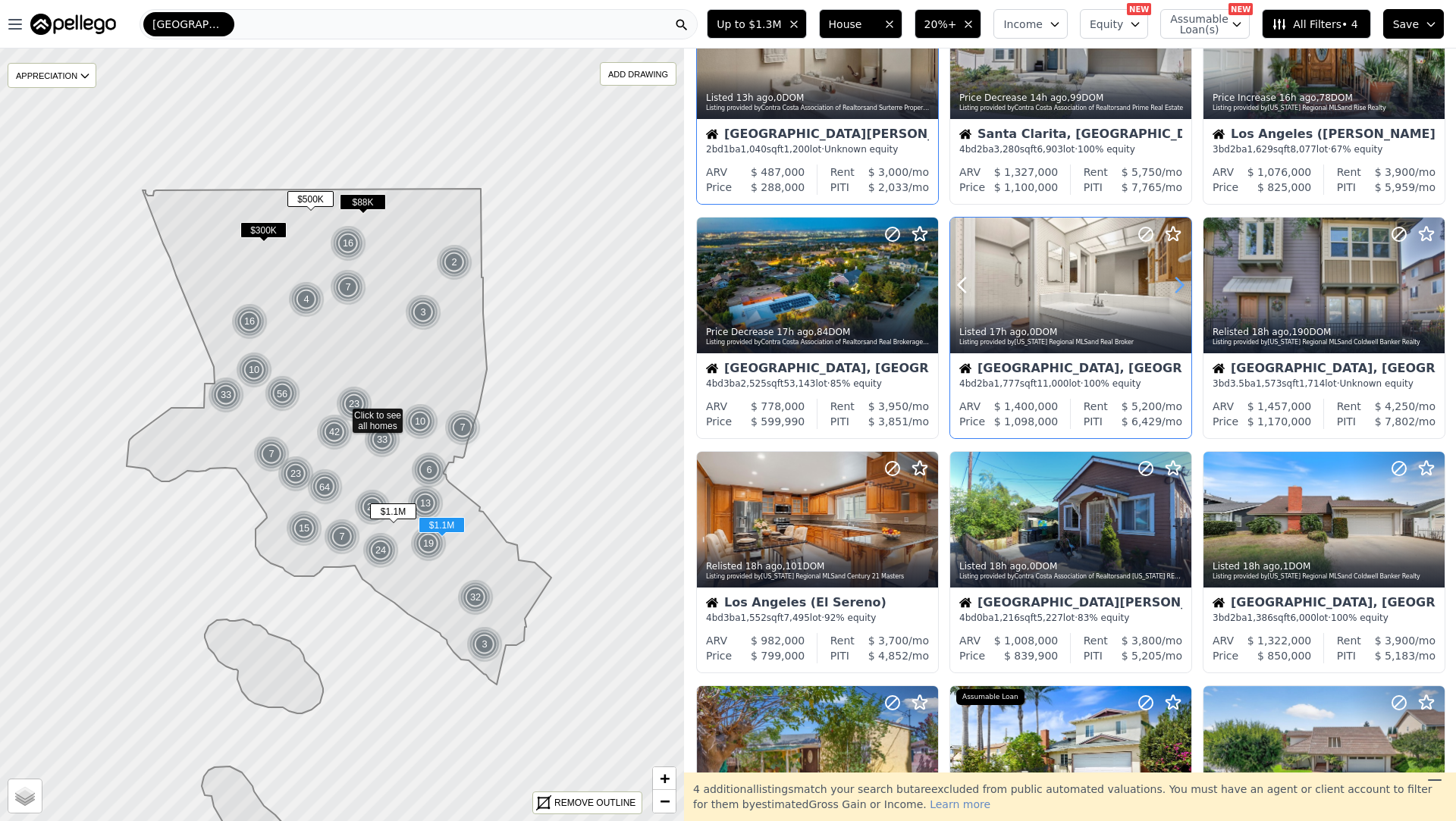
click at [1176, 284] on icon at bounding box center [1179, 285] width 24 height 24
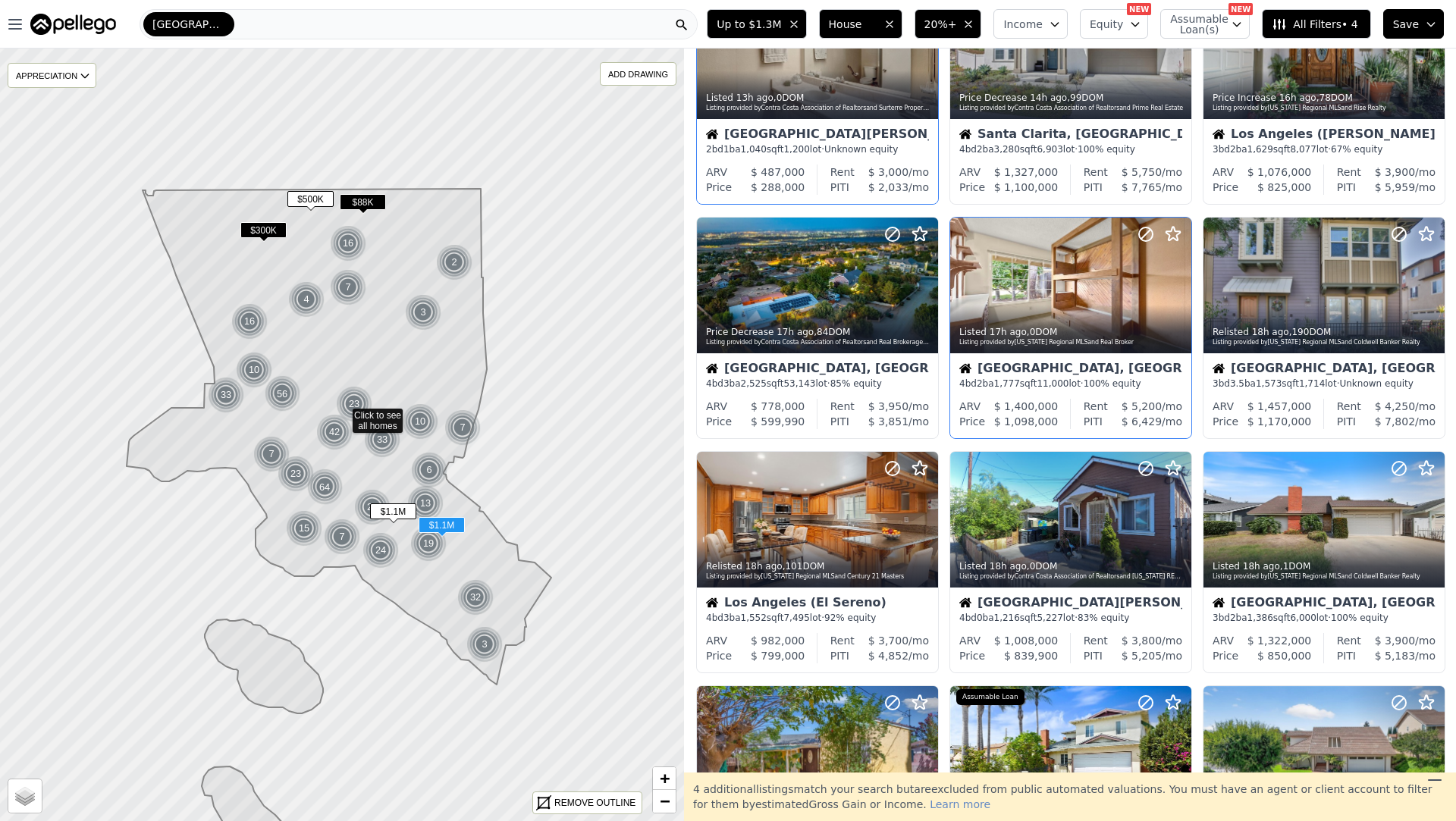
click at [1077, 357] on div "Orange, CA 4 bd 2 ba 1,777 sqft 11,000 lot · 100% equity" at bounding box center [1070, 375] width 241 height 45
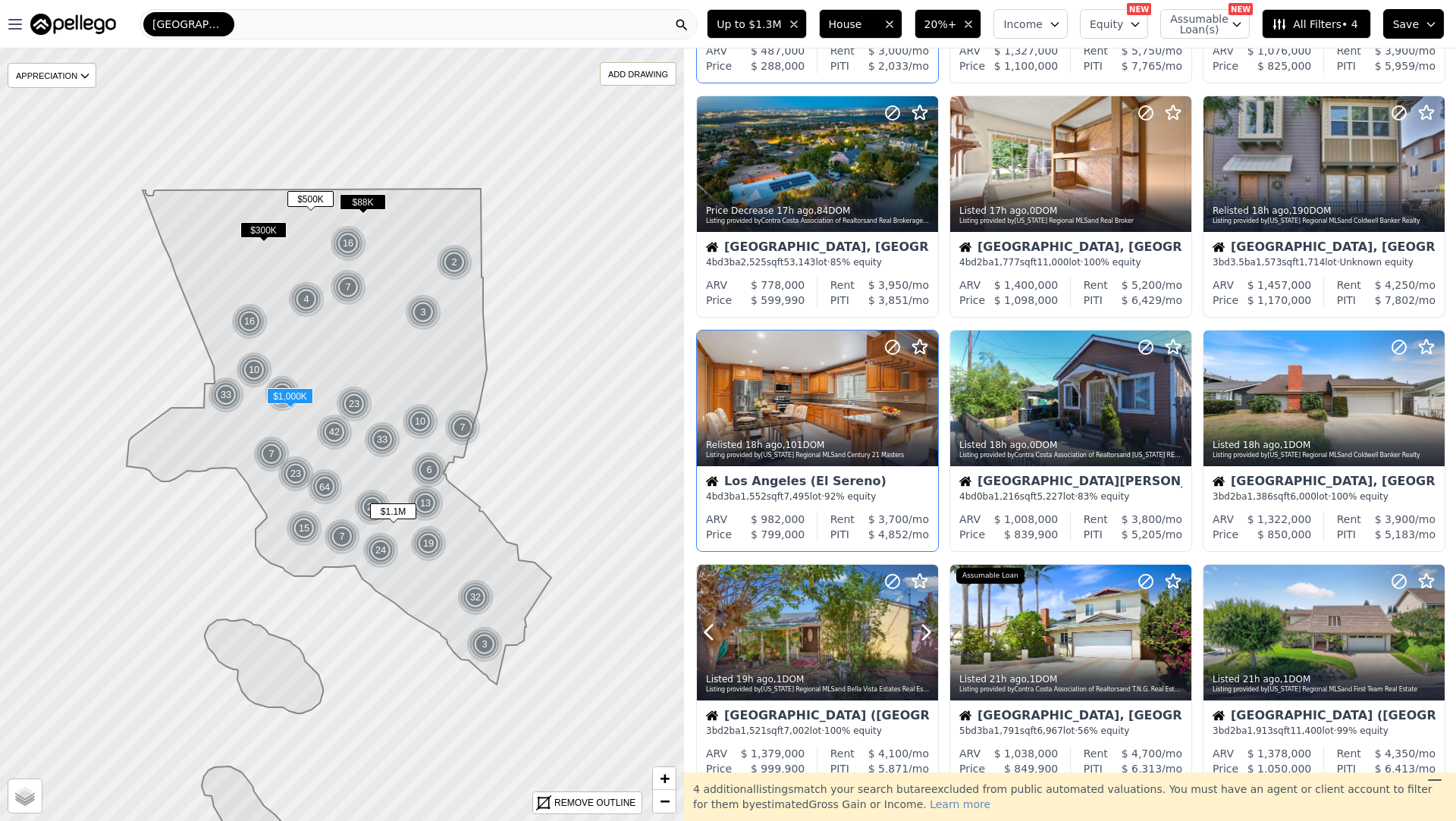
scroll to position [0, 0]
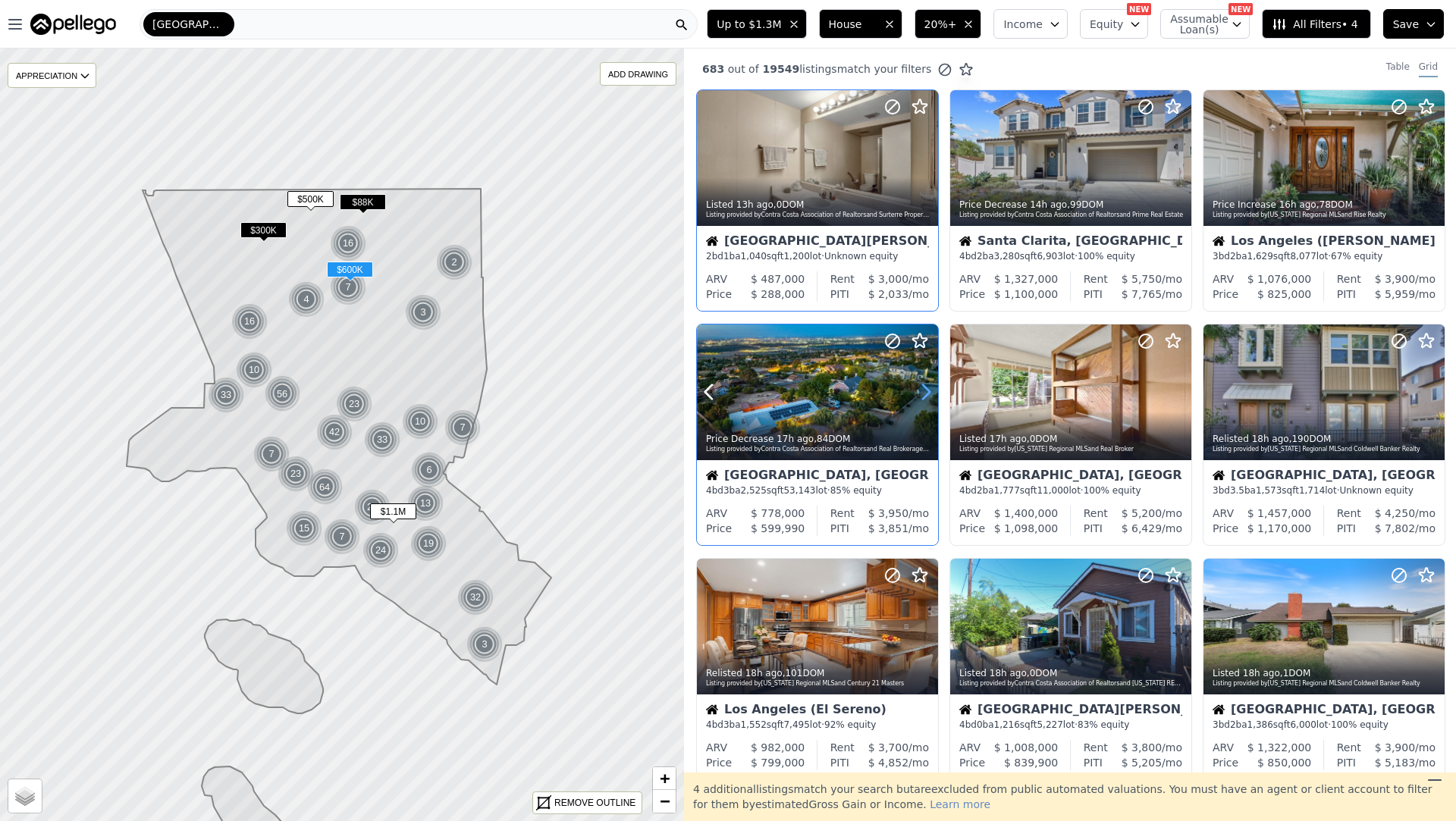
click at [927, 387] on icon at bounding box center [926, 392] width 24 height 24
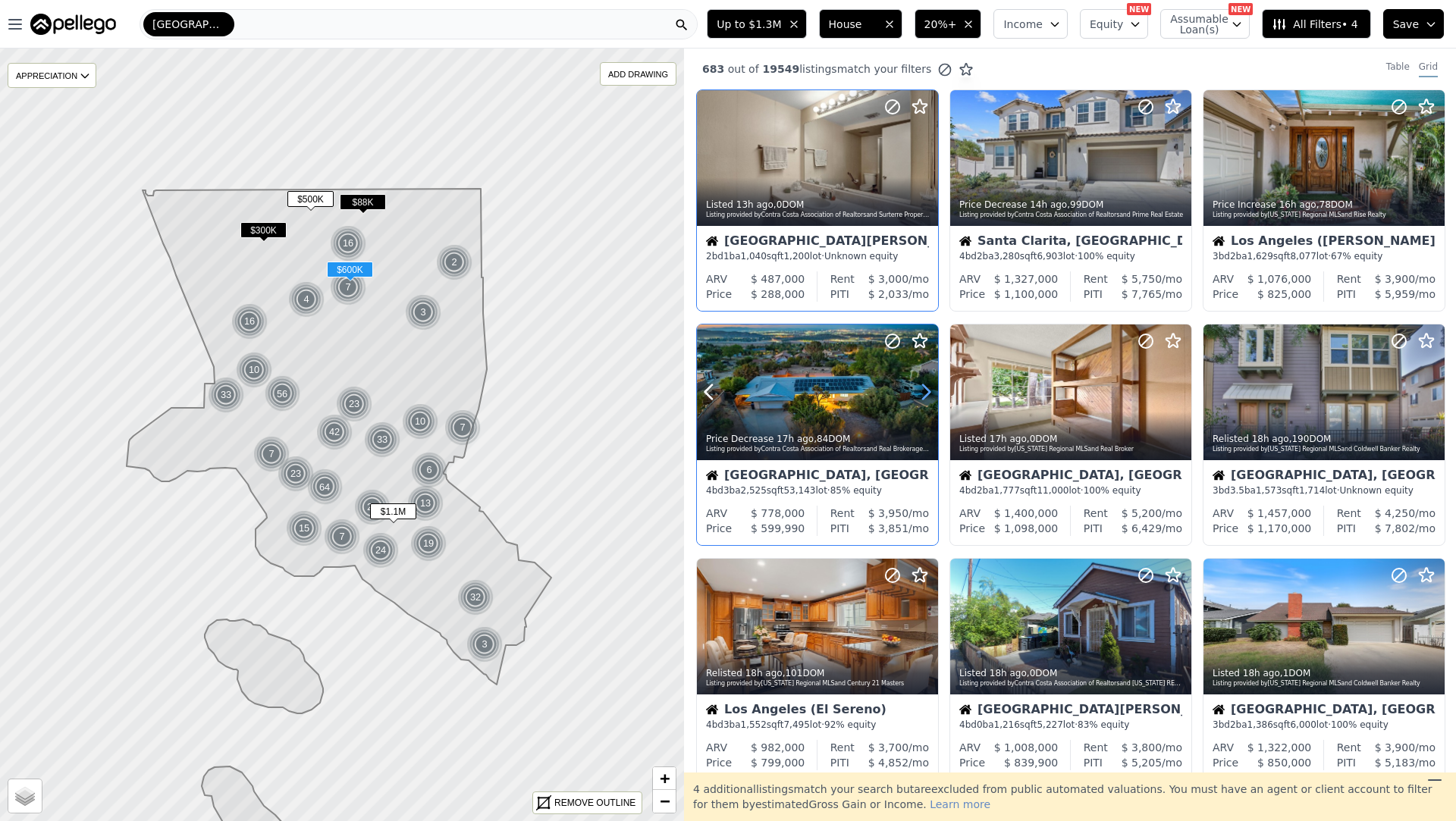
click at [927, 387] on icon at bounding box center [926, 392] width 24 height 24
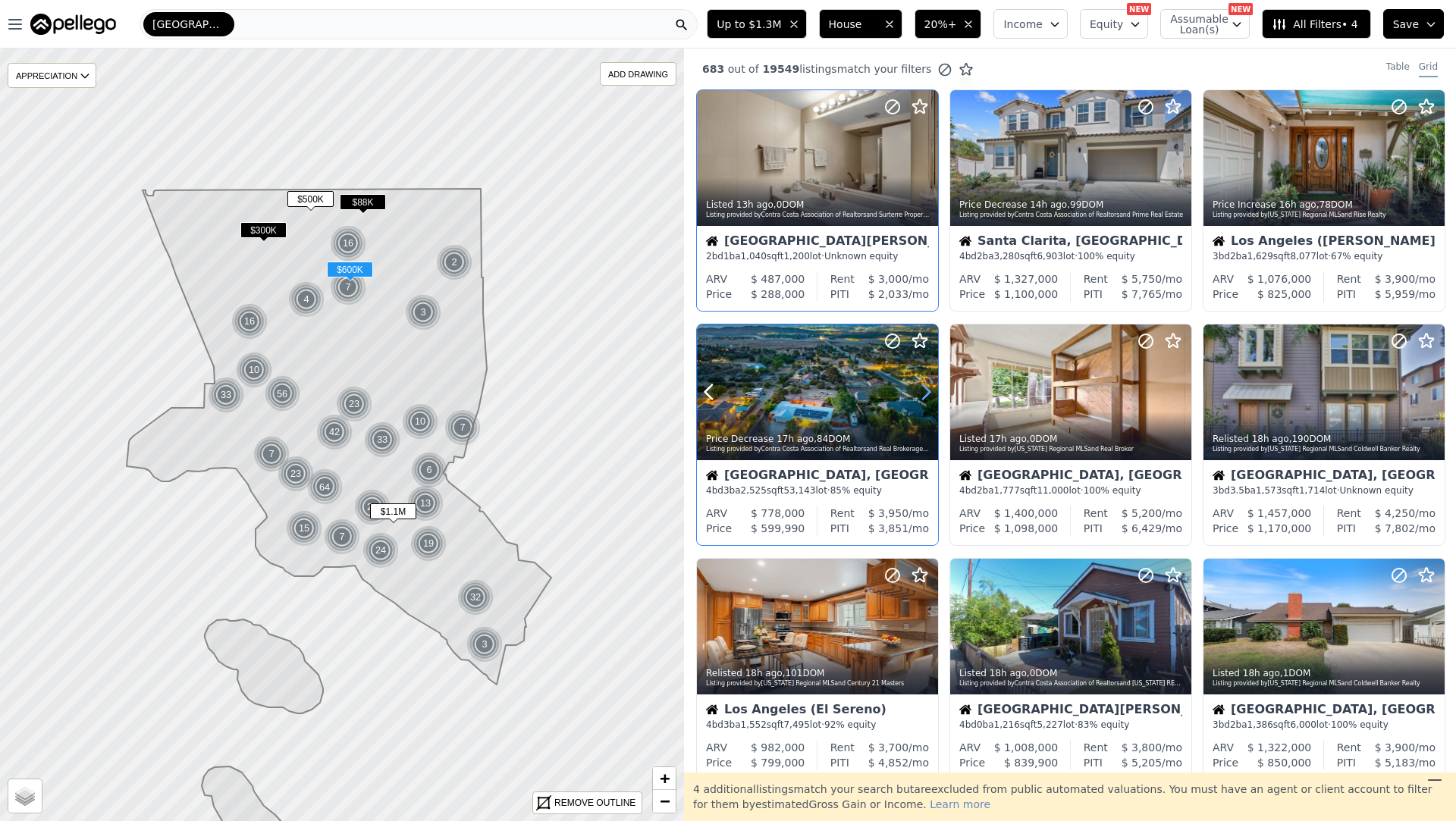
click at [927, 387] on icon at bounding box center [926, 392] width 24 height 24
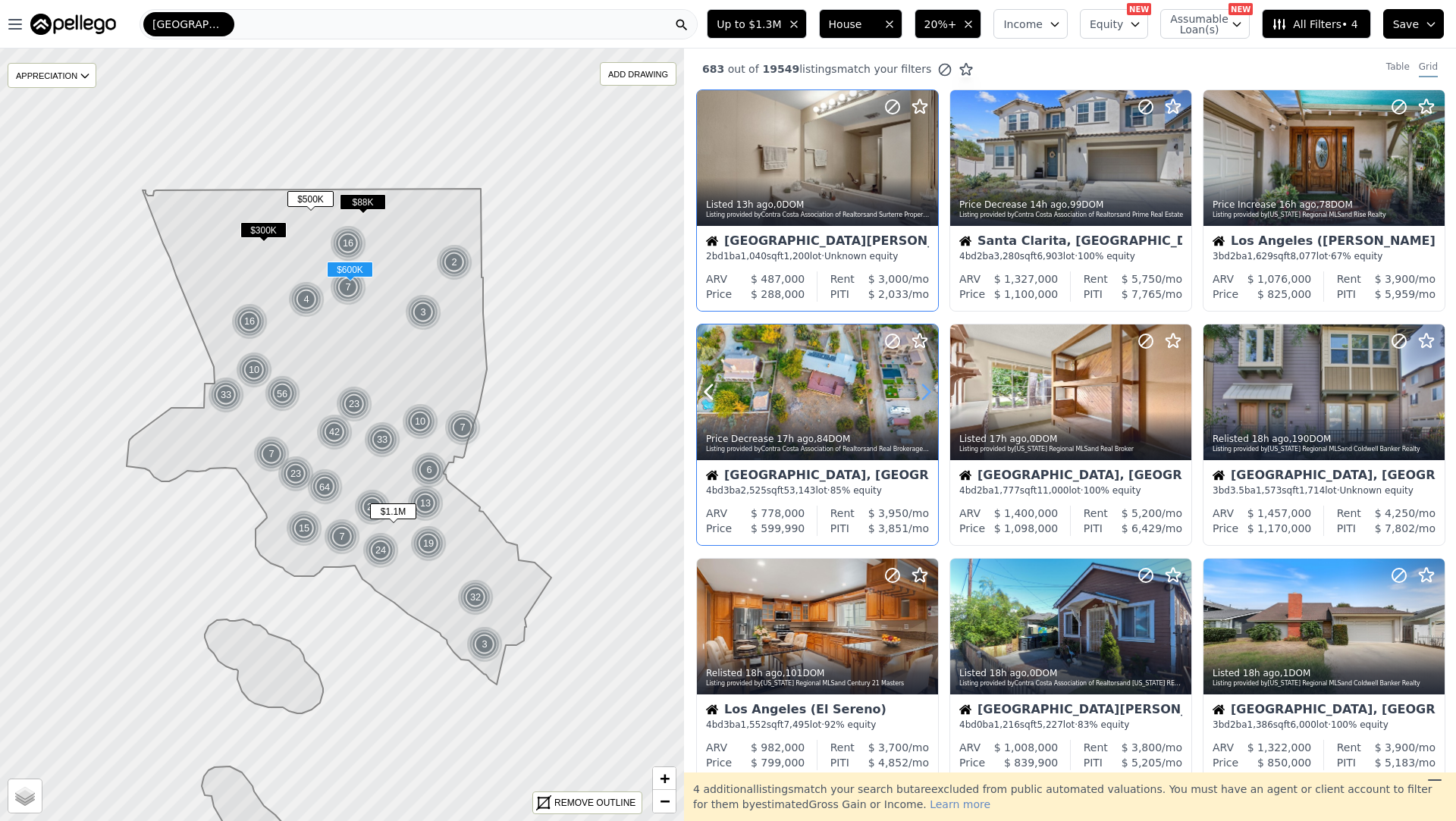
click at [927, 387] on icon at bounding box center [926, 392] width 24 height 24
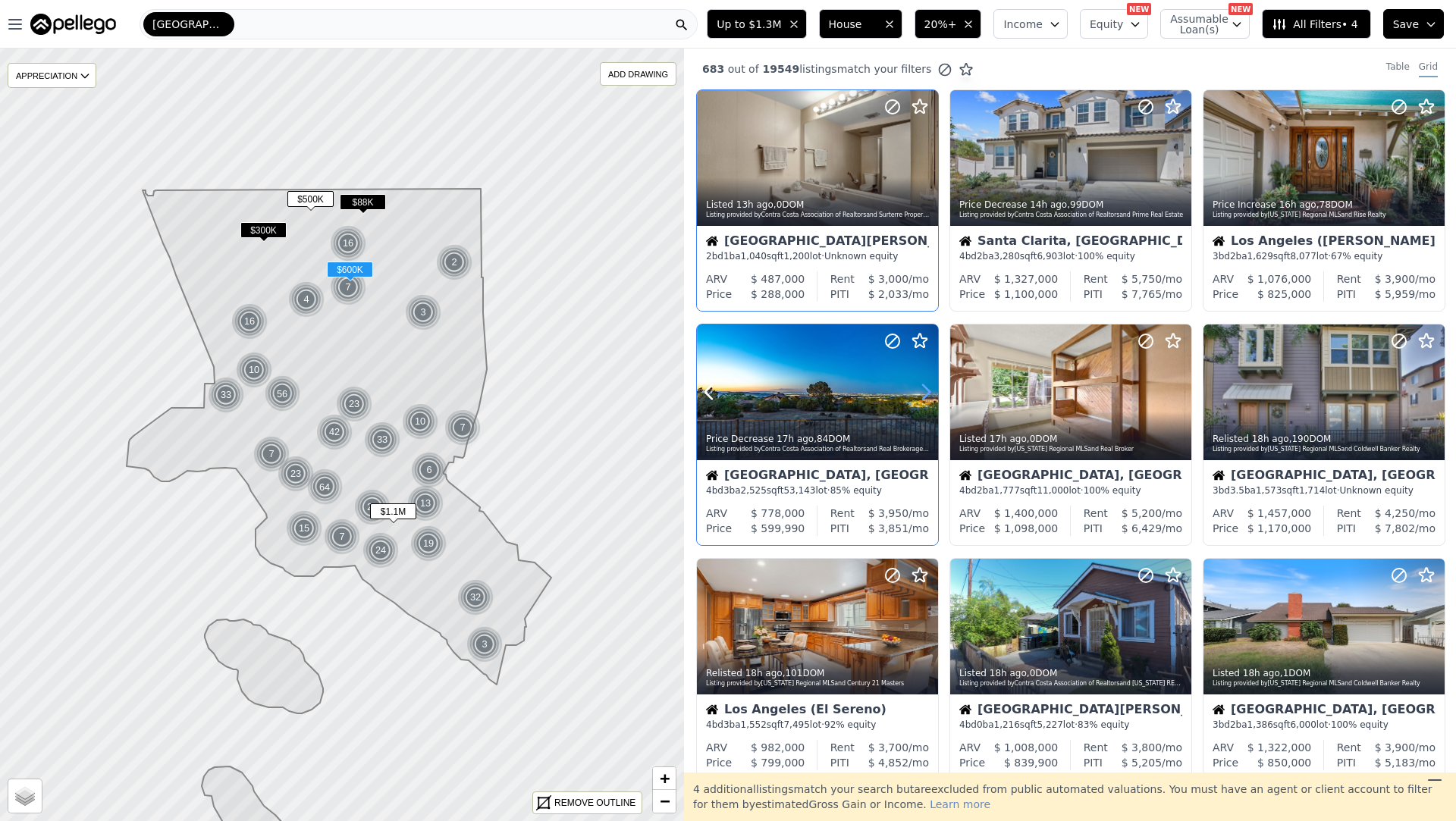
click at [927, 387] on icon at bounding box center [926, 392] width 24 height 24
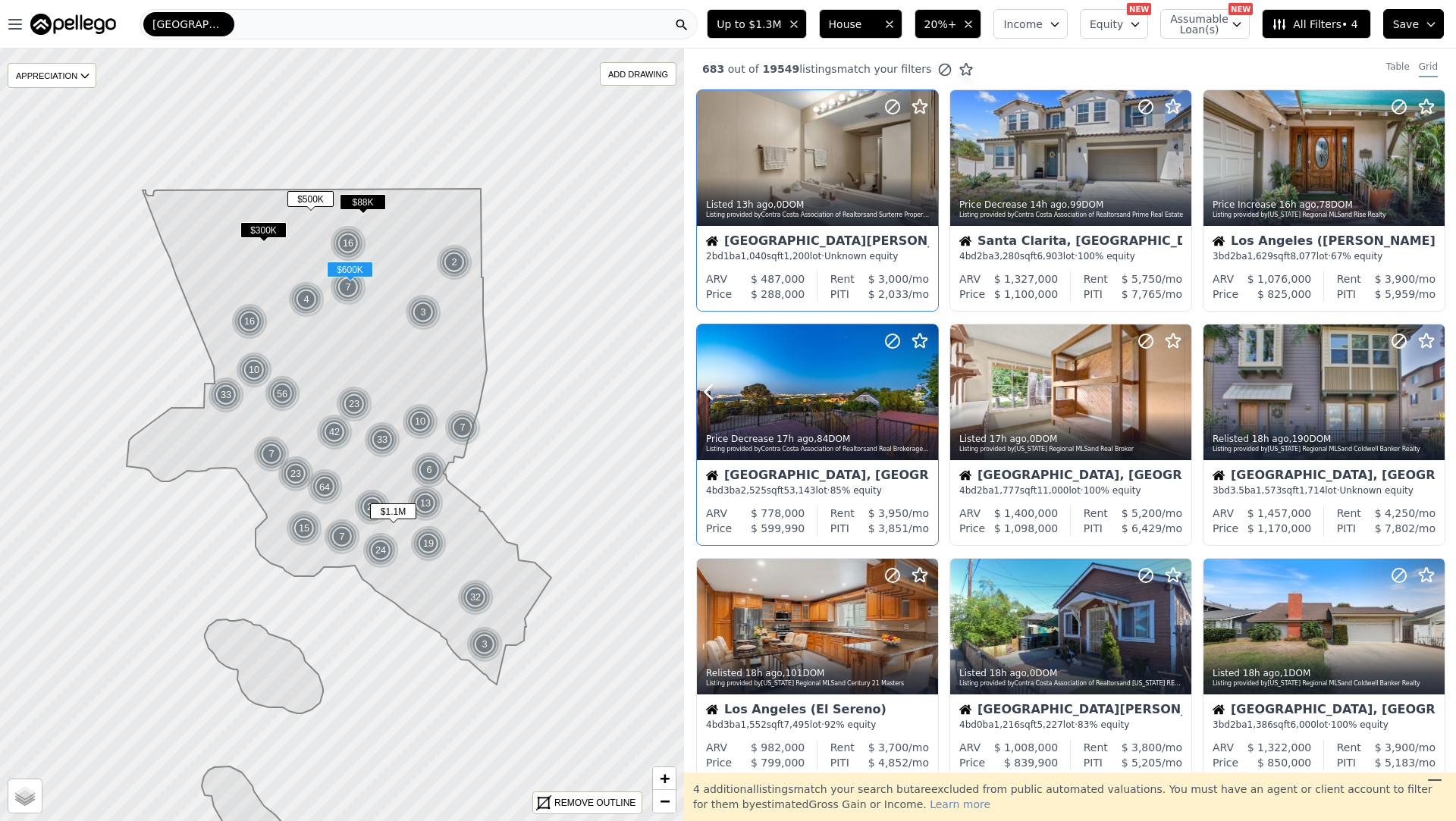
click at [927, 387] on icon at bounding box center [926, 392] width 24 height 24
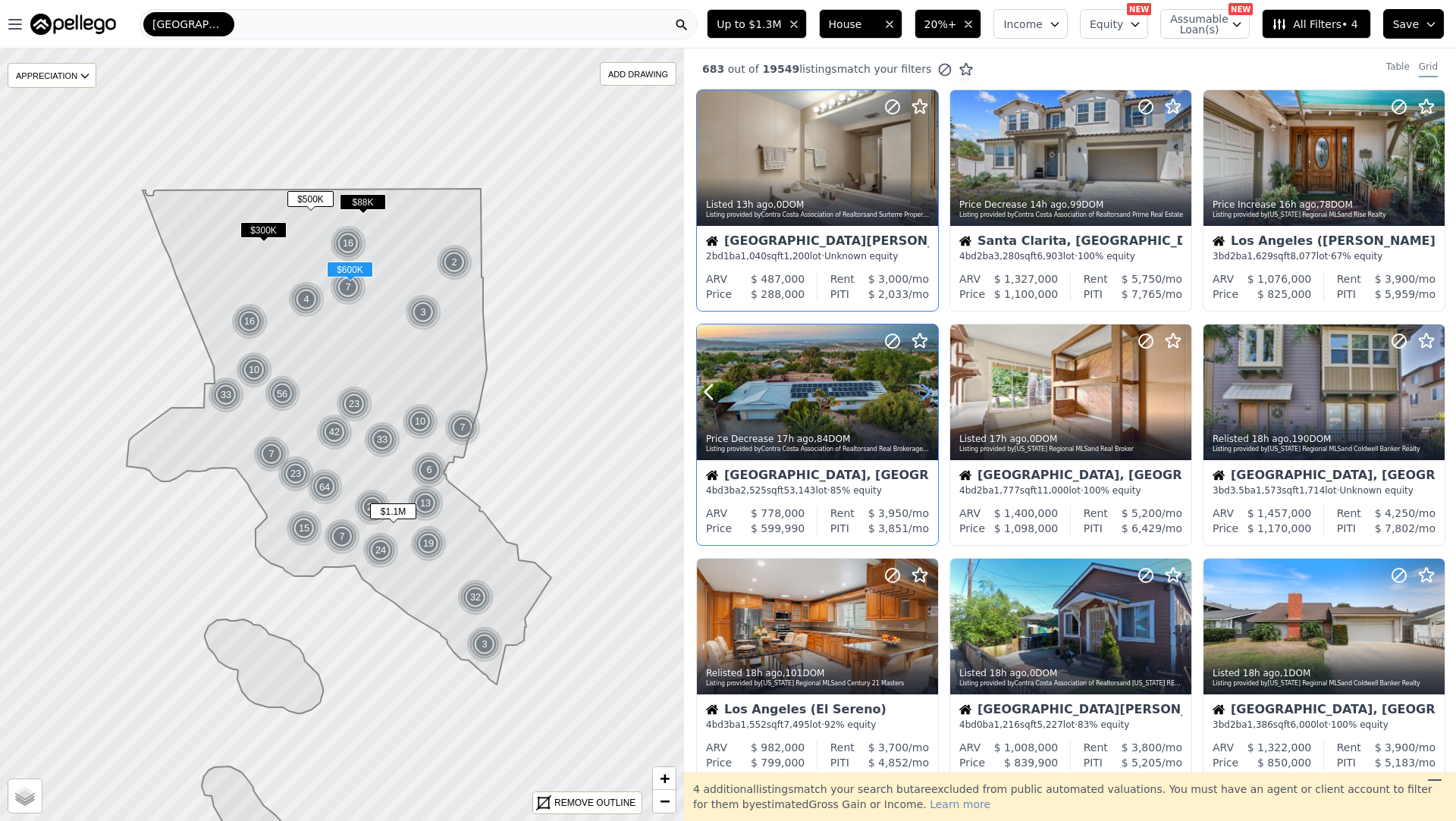
click at [927, 387] on icon at bounding box center [926, 392] width 24 height 24
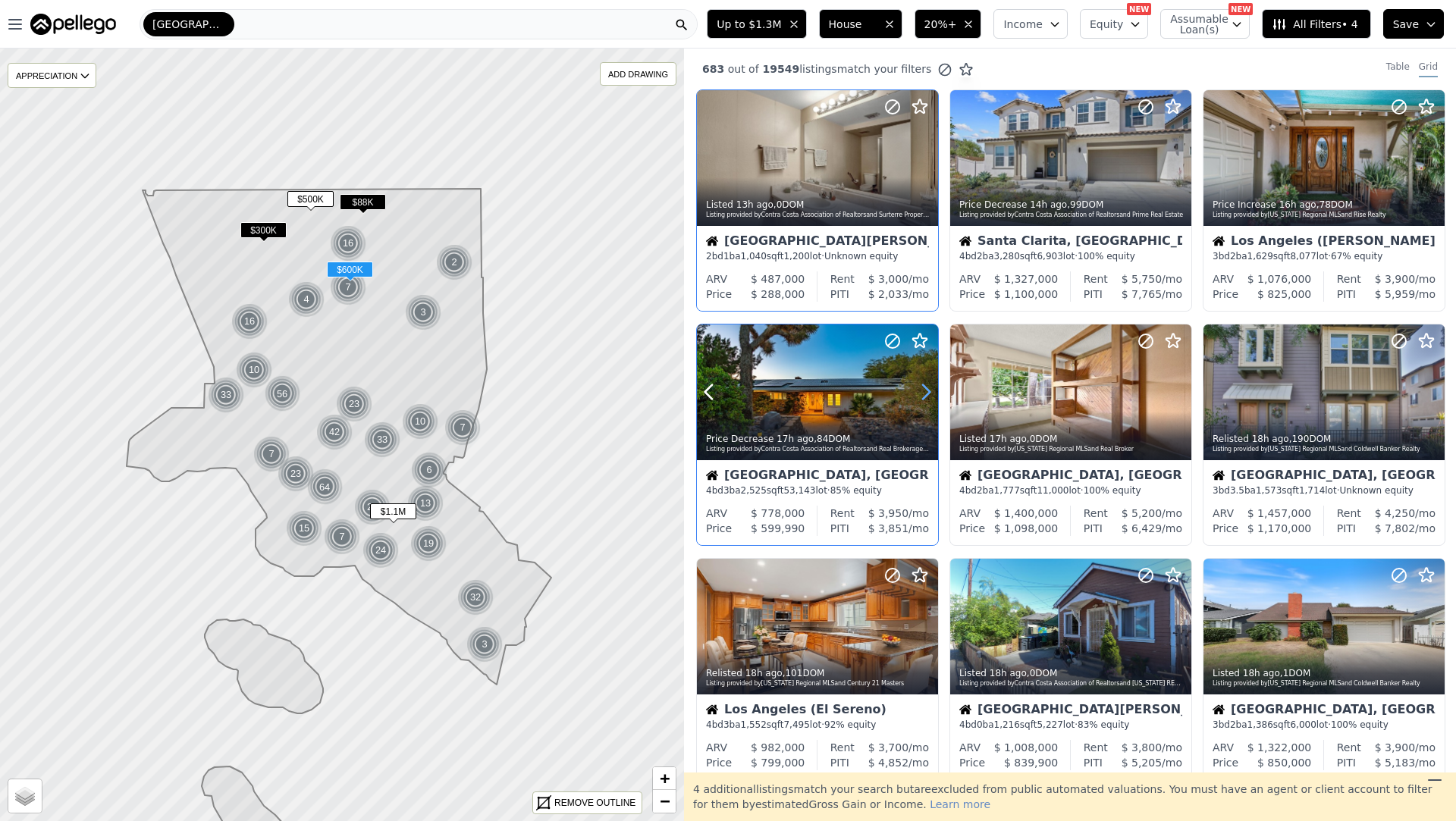
click at [927, 387] on icon at bounding box center [926, 392] width 24 height 24
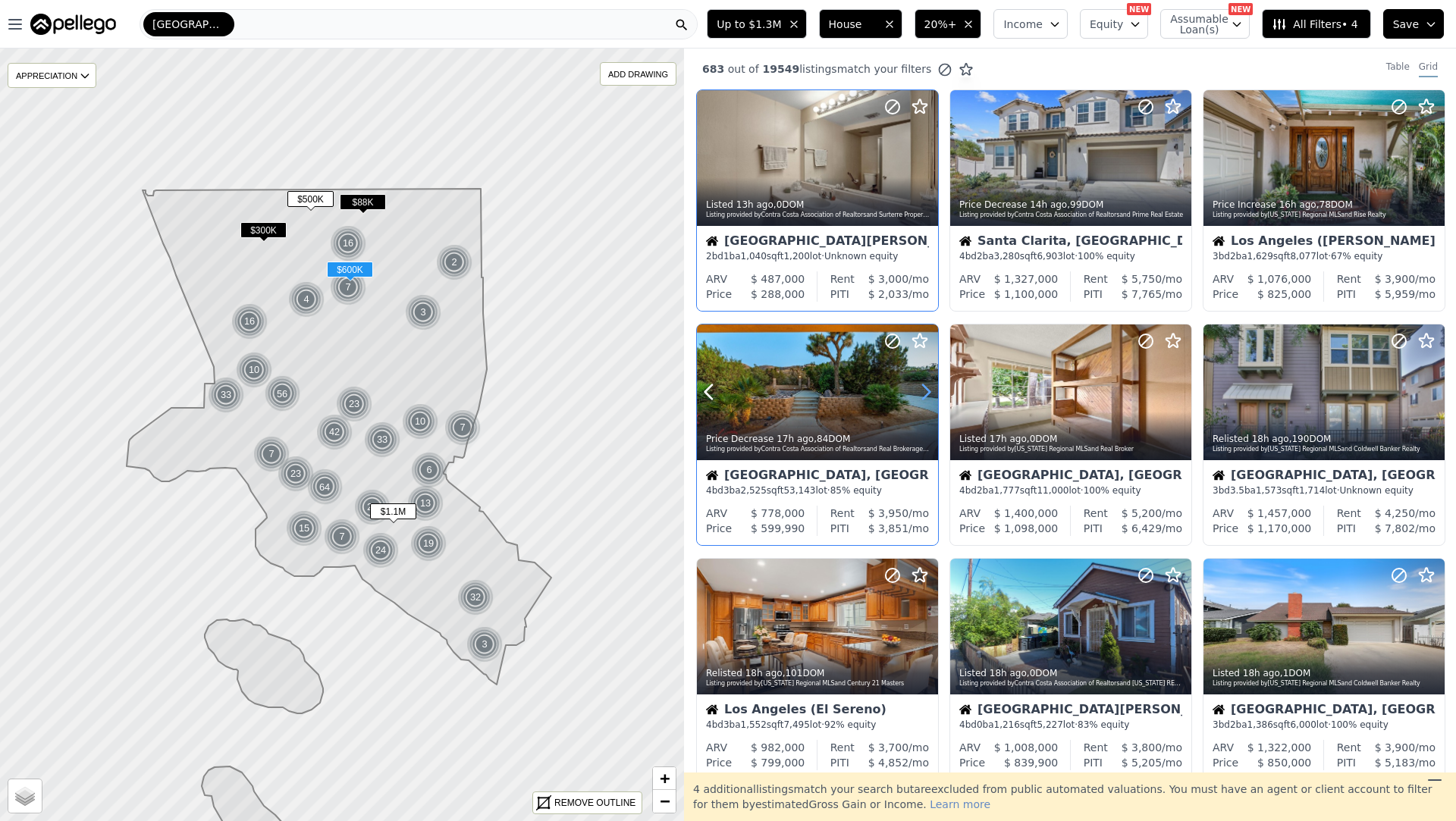
click at [927, 387] on icon at bounding box center [926, 392] width 24 height 24
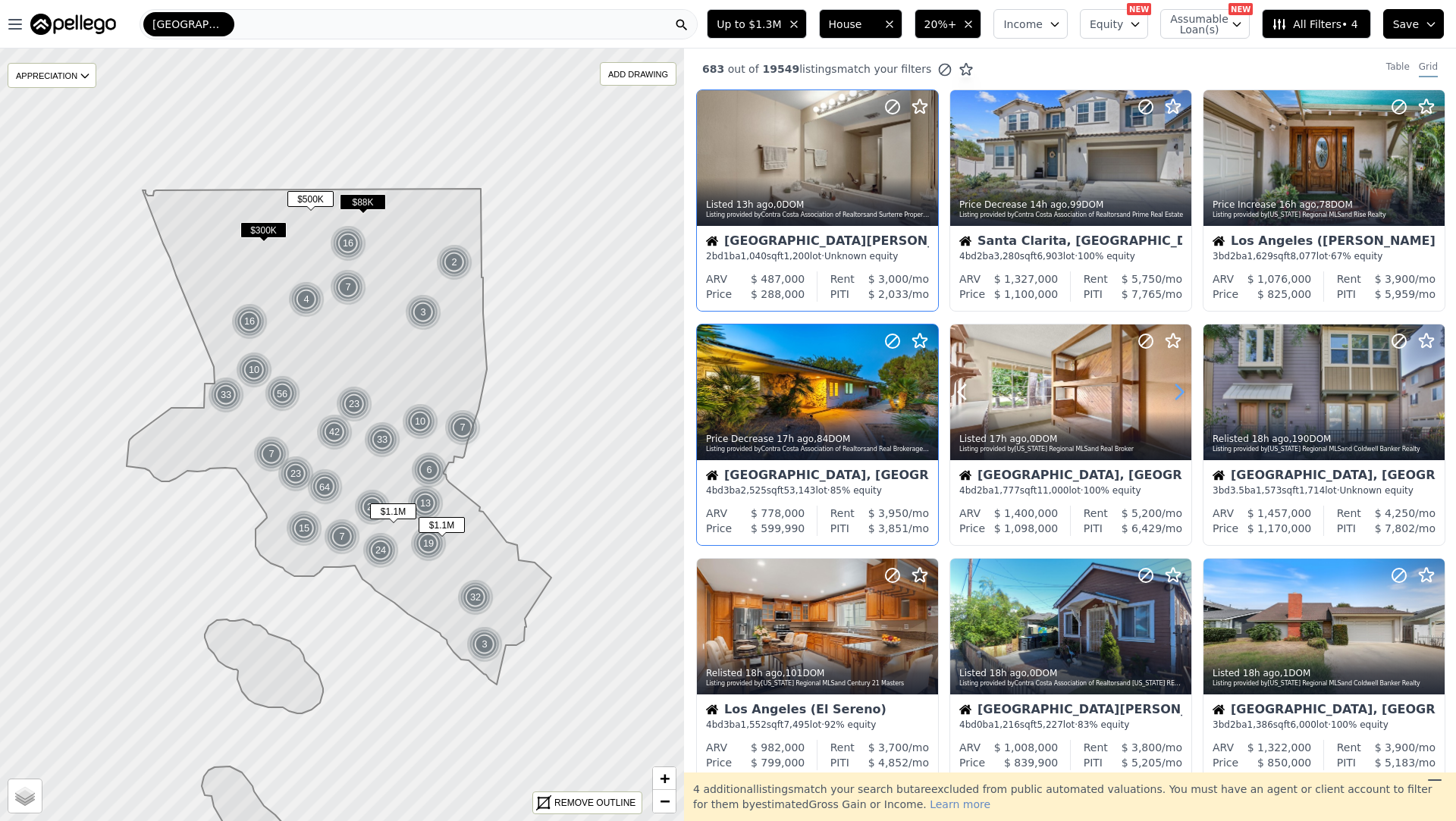
click at [1182, 388] on icon at bounding box center [1179, 392] width 24 height 24
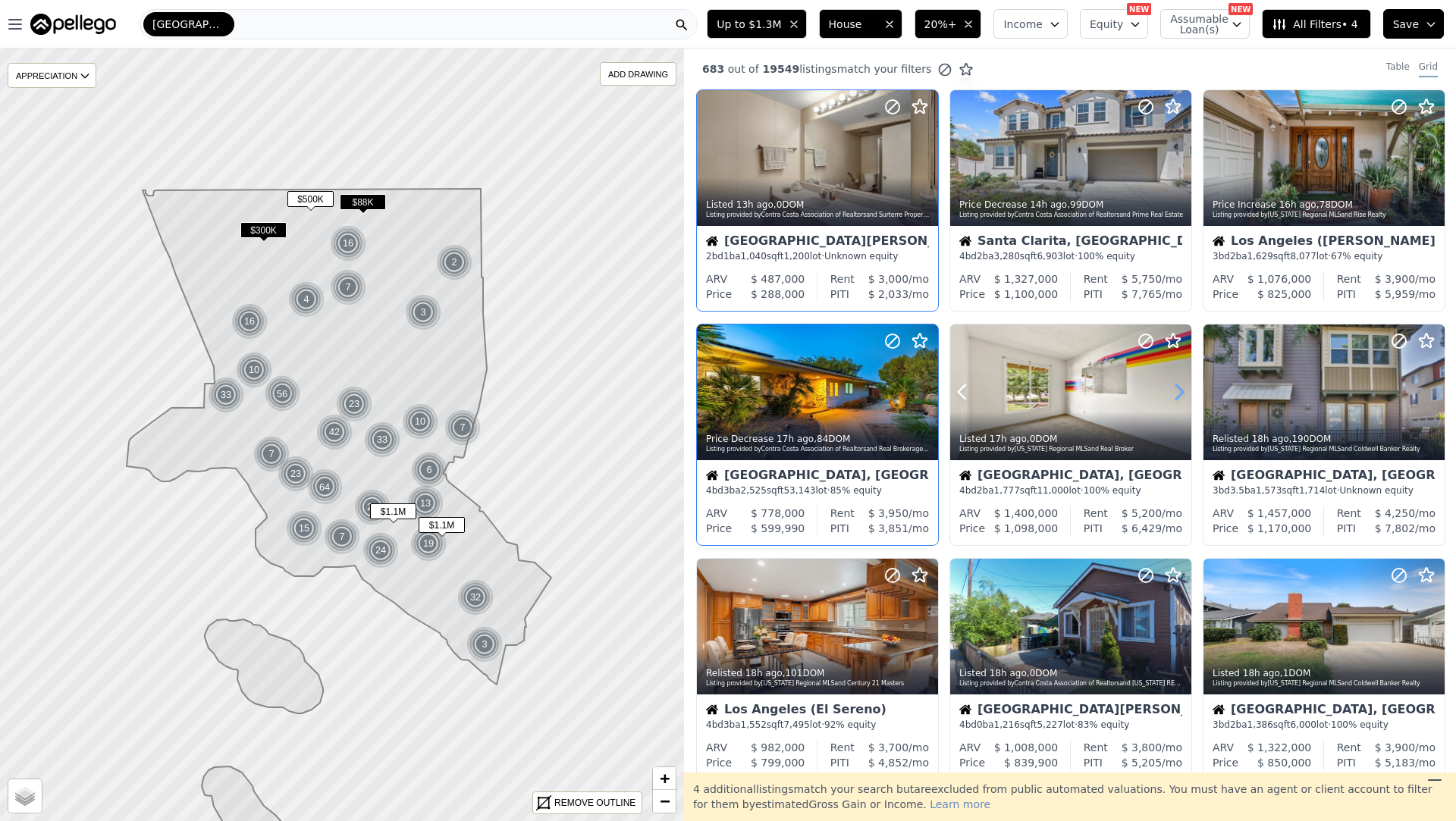
click at [1182, 388] on icon at bounding box center [1179, 392] width 24 height 24
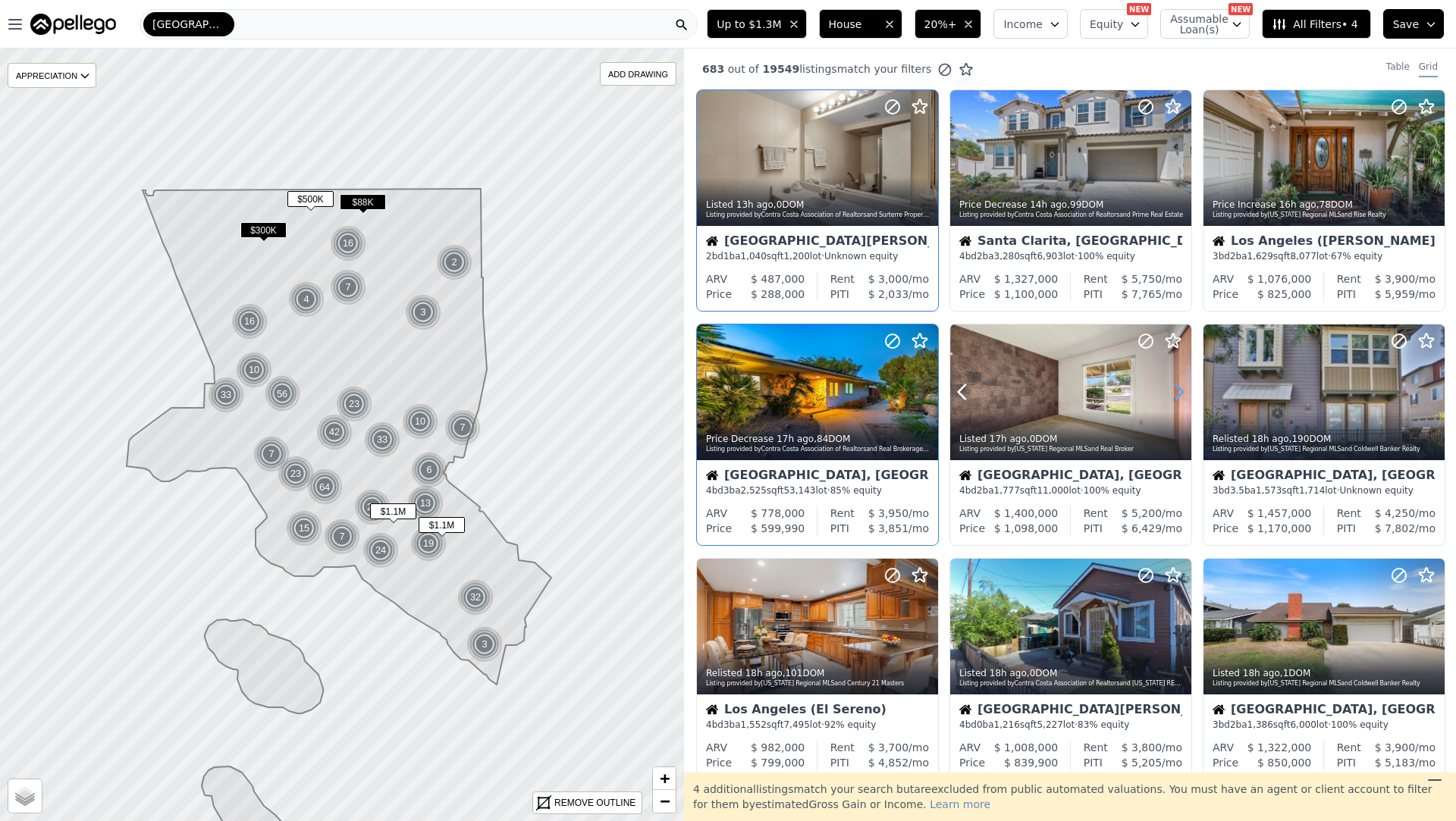
click at [1182, 388] on icon at bounding box center [1179, 392] width 24 height 24
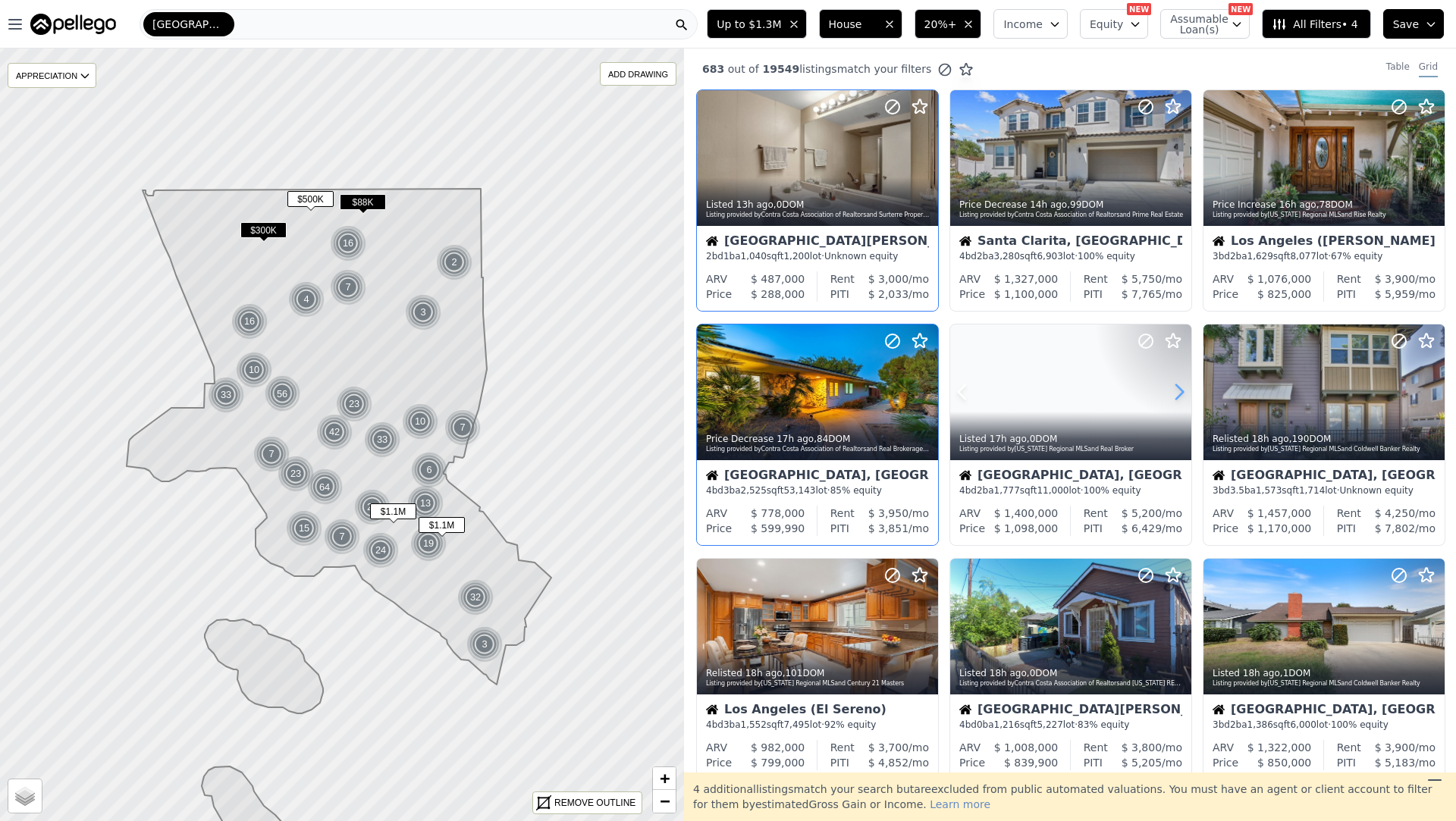
click at [1182, 388] on icon at bounding box center [1179, 392] width 24 height 24
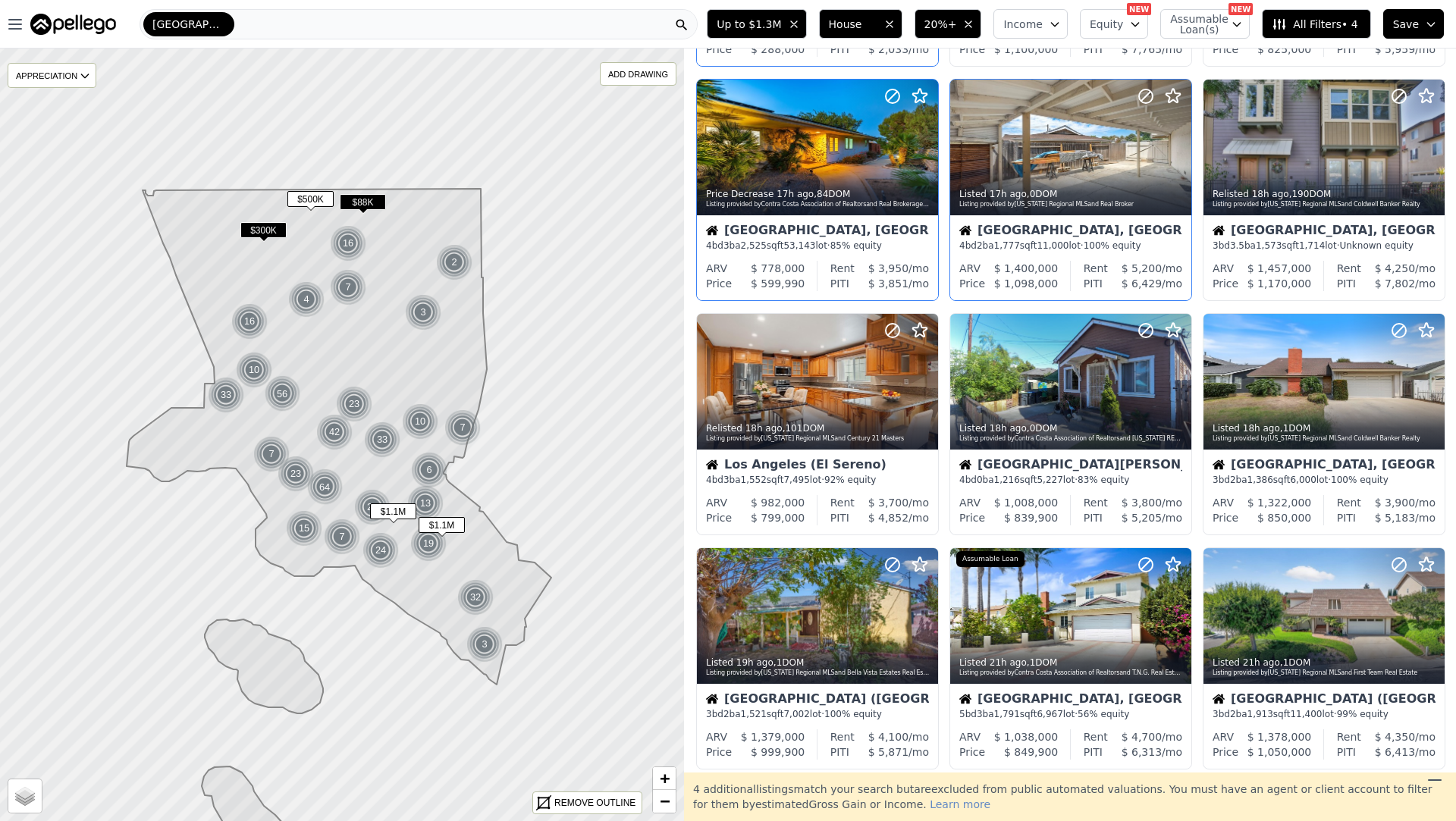
scroll to position [352, 0]
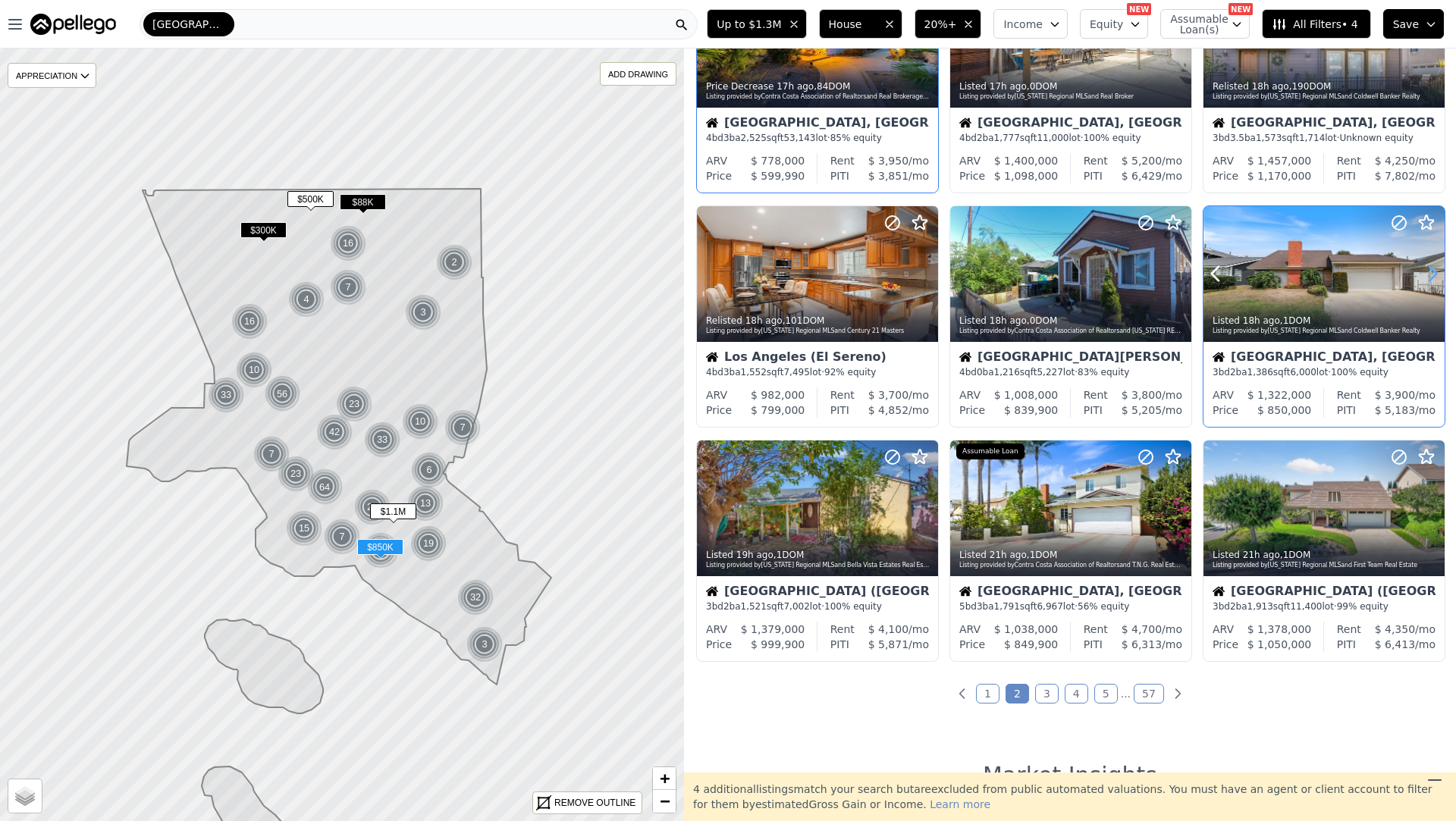
click at [1438, 272] on icon at bounding box center [1433, 274] width 24 height 24
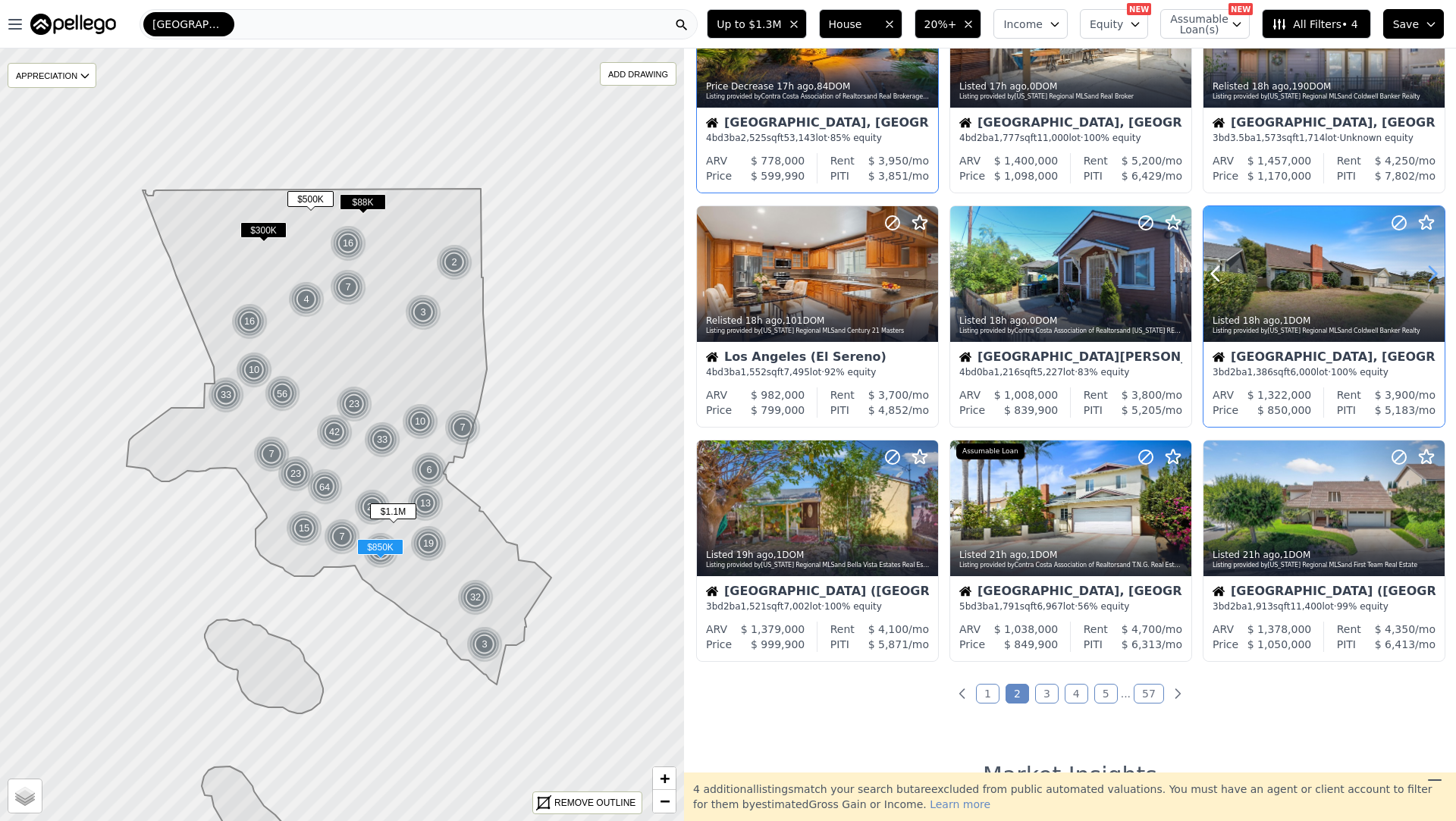
click at [1438, 272] on icon at bounding box center [1433, 274] width 24 height 24
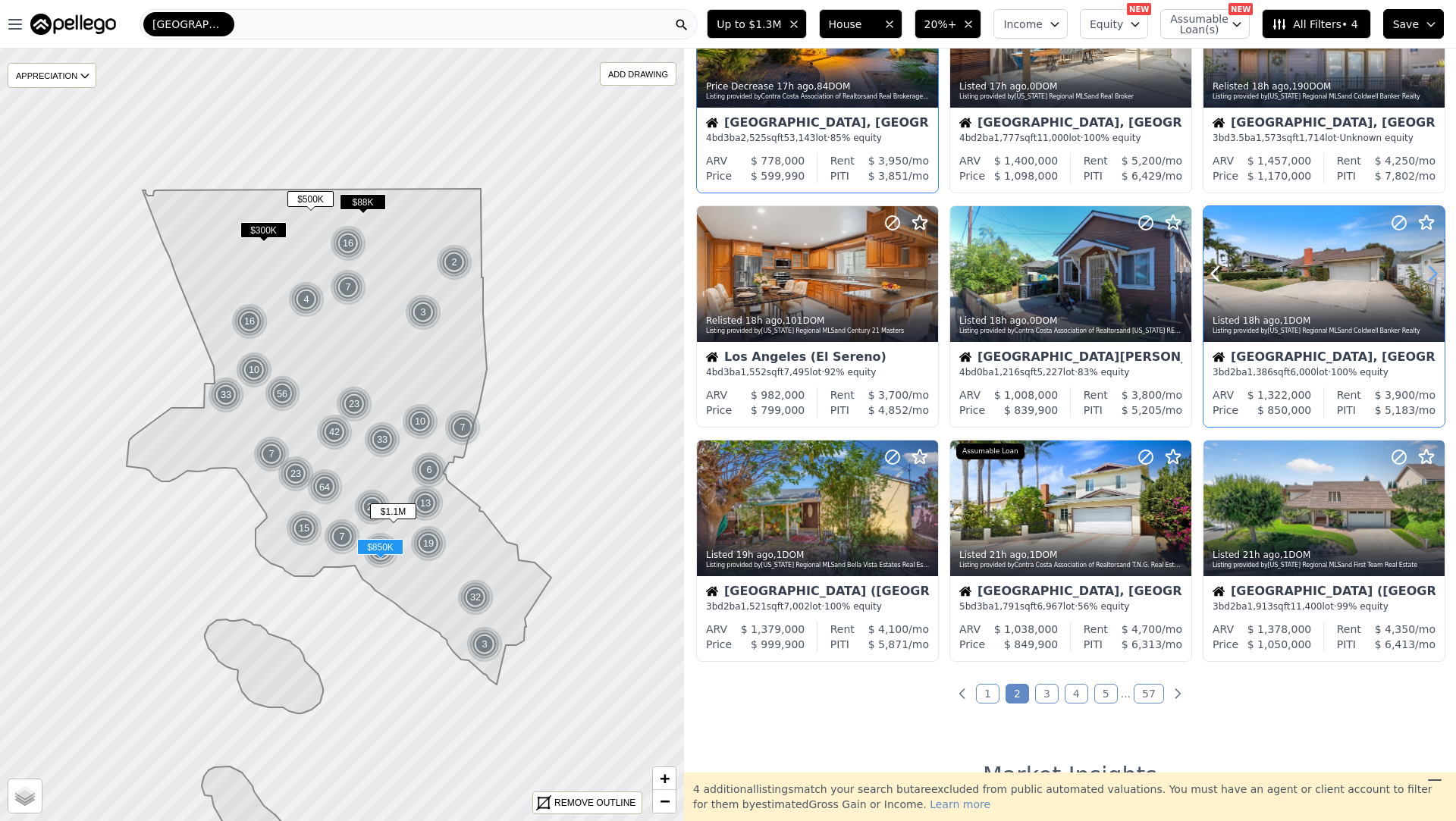
click at [1438, 272] on icon at bounding box center [1433, 274] width 24 height 24
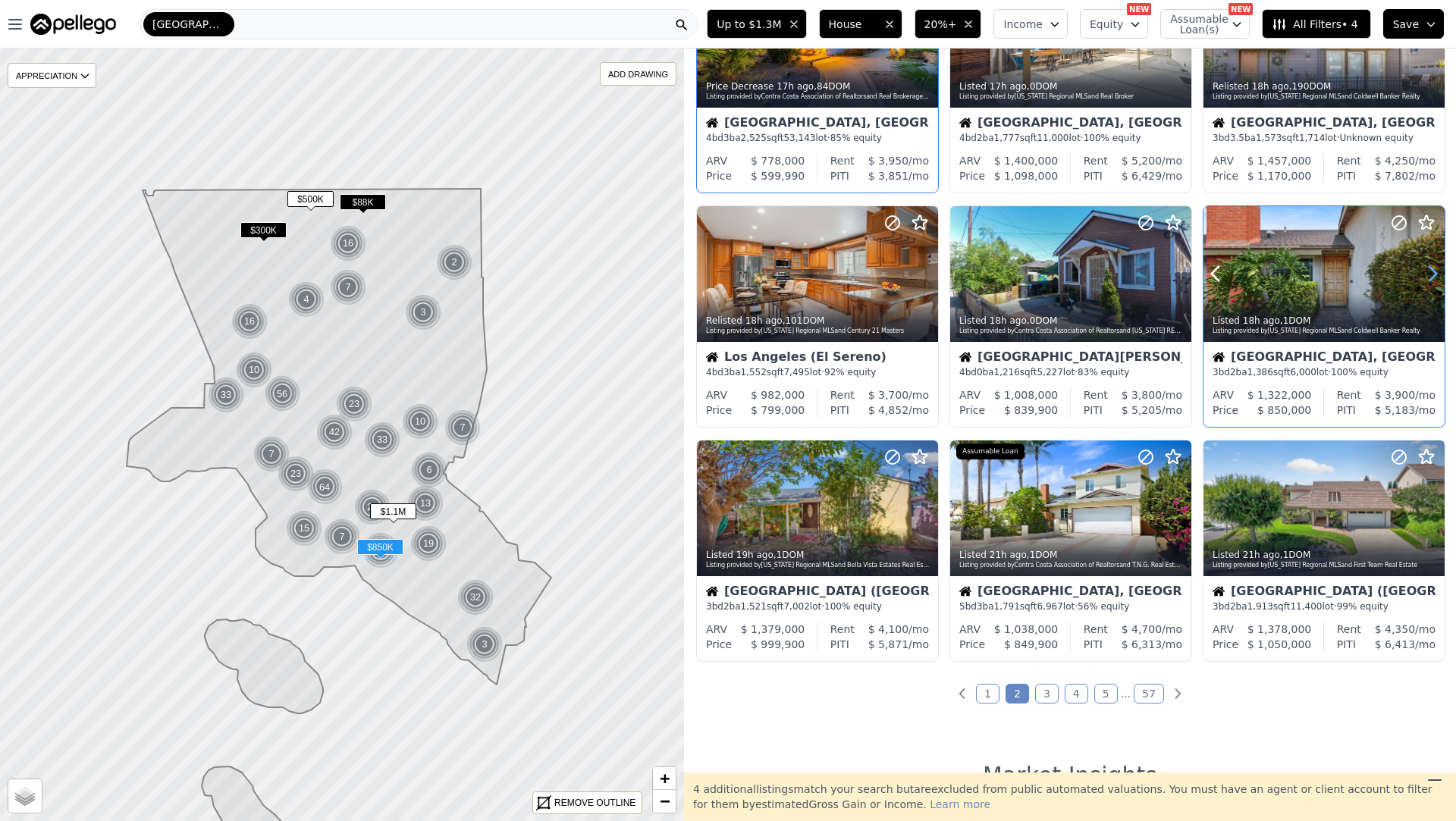
click at [1438, 272] on icon at bounding box center [1433, 274] width 24 height 24
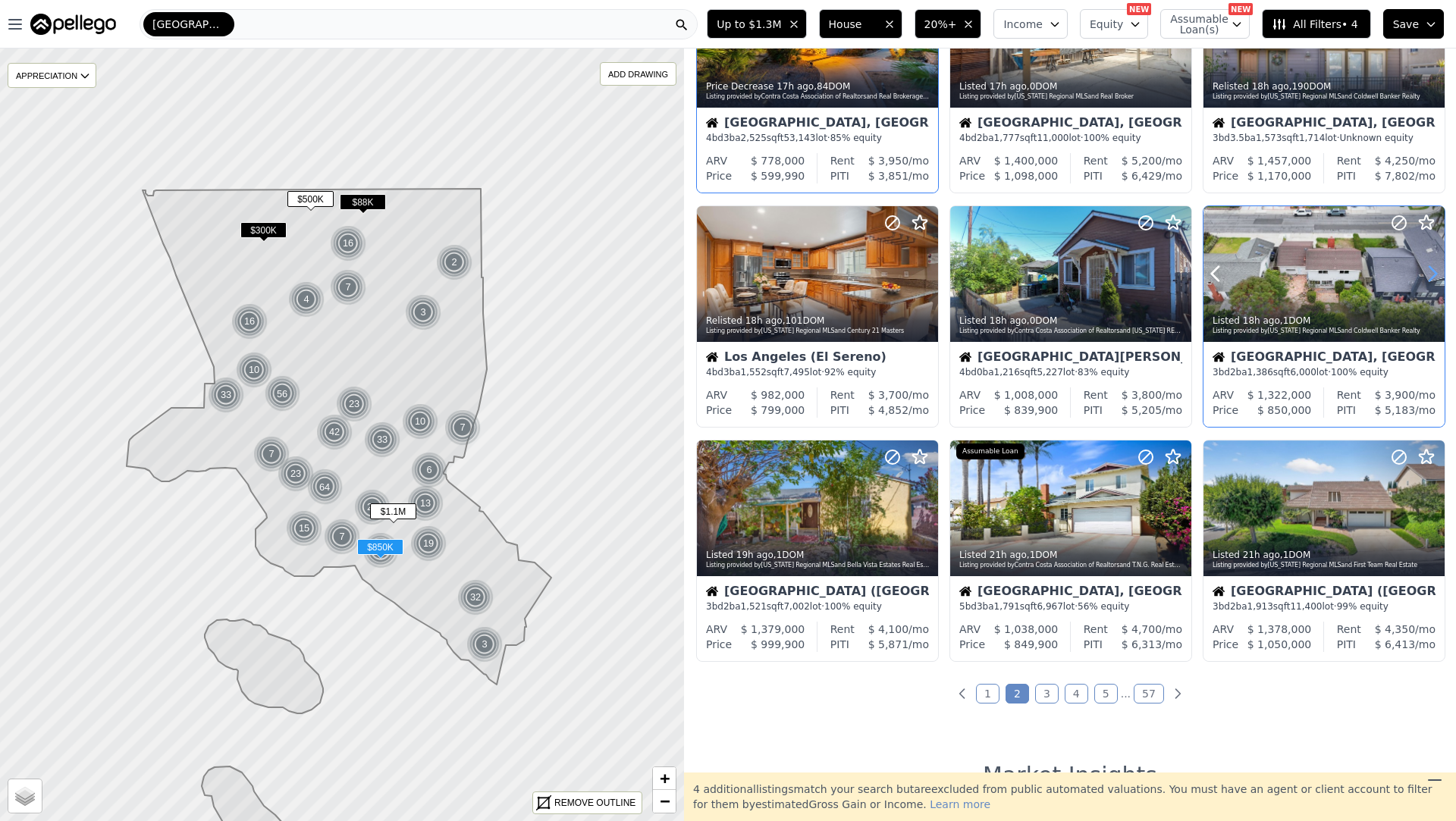
click at [1438, 272] on icon at bounding box center [1433, 274] width 24 height 24
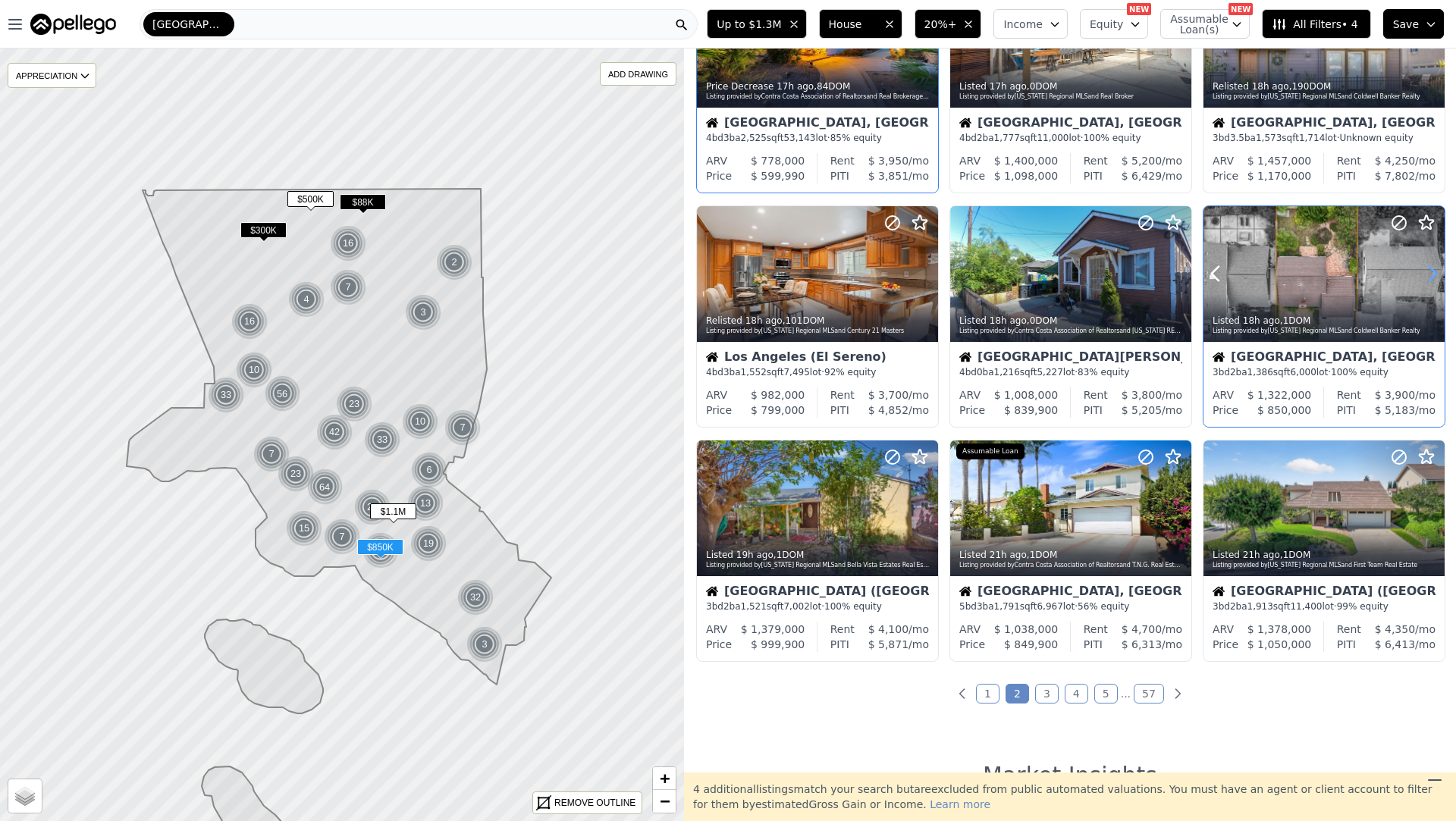
click at [1438, 272] on icon at bounding box center [1433, 274] width 24 height 24
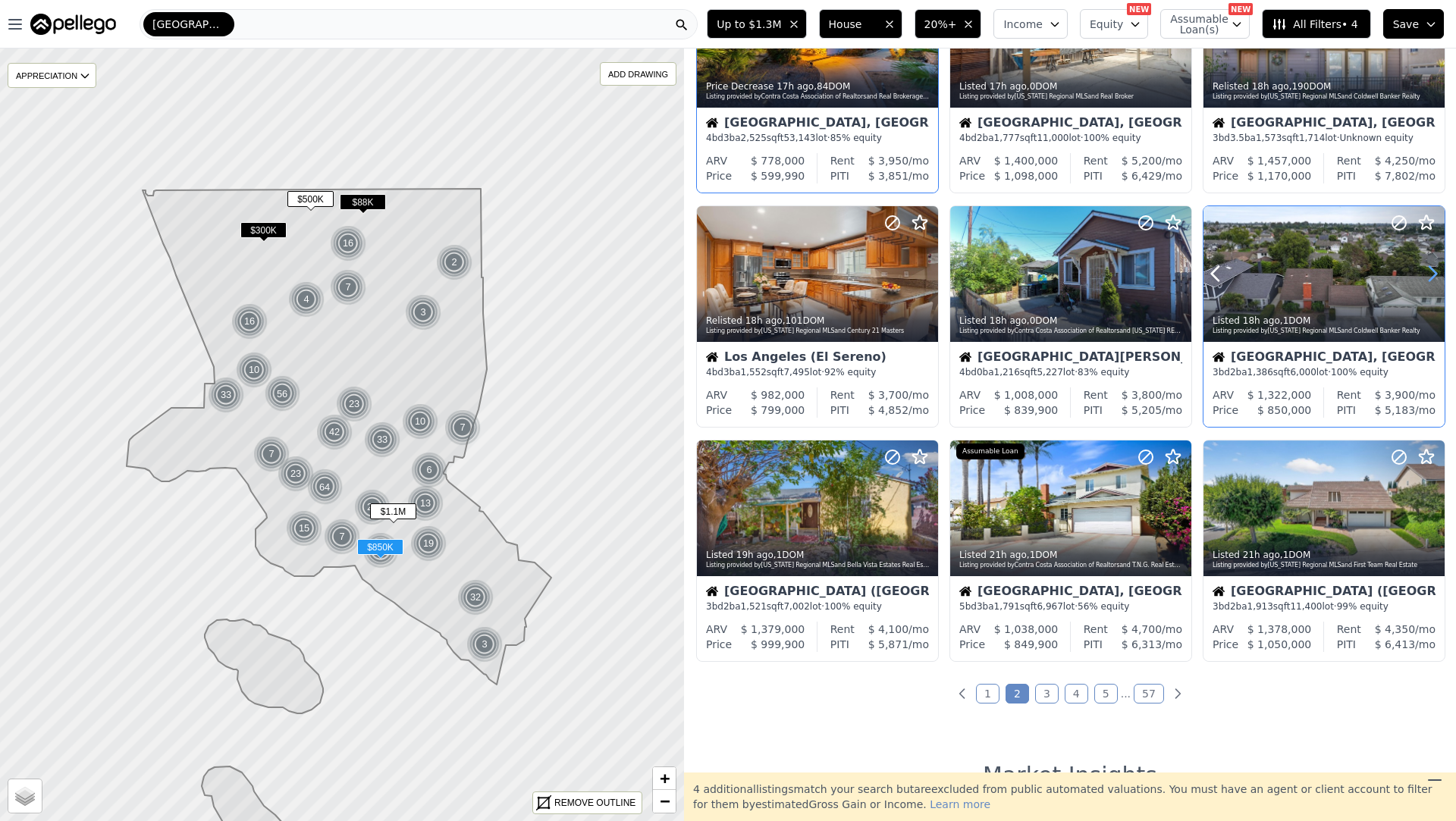
click at [1438, 272] on icon at bounding box center [1433, 274] width 24 height 24
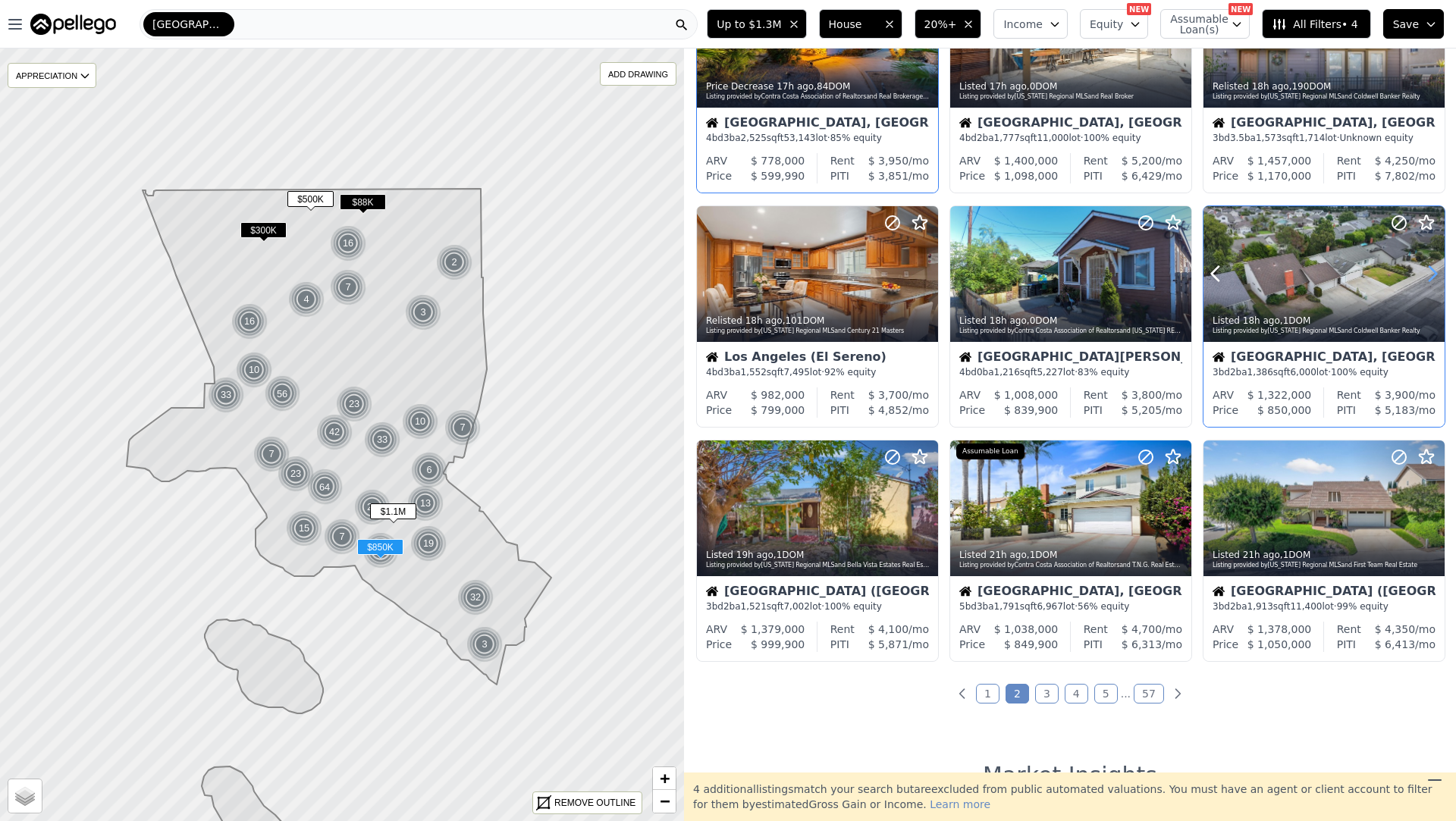
click at [1438, 272] on icon at bounding box center [1433, 274] width 24 height 24
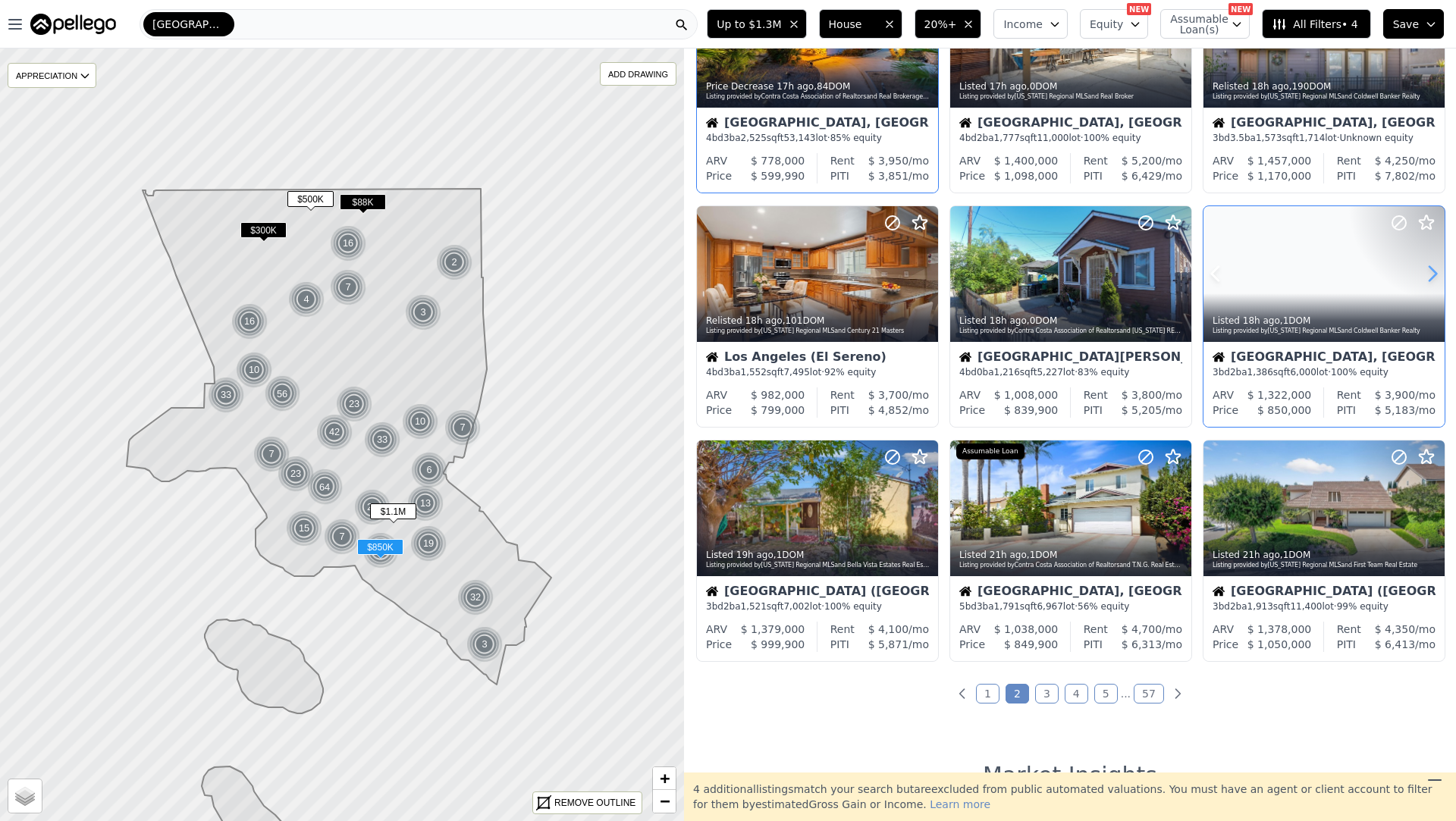
click at [1438, 272] on icon at bounding box center [1433, 274] width 24 height 24
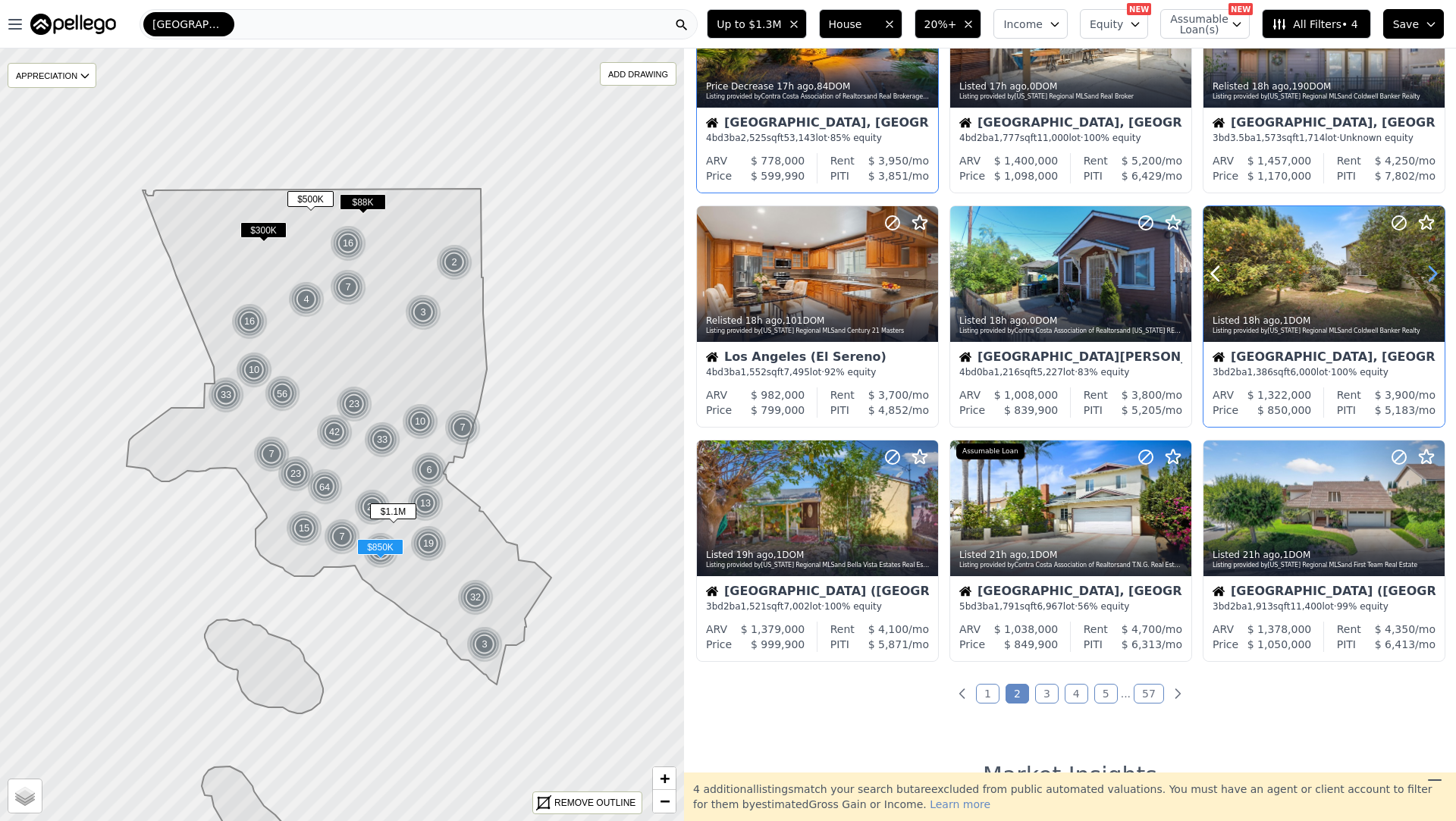
click at [1438, 272] on icon at bounding box center [1433, 274] width 24 height 24
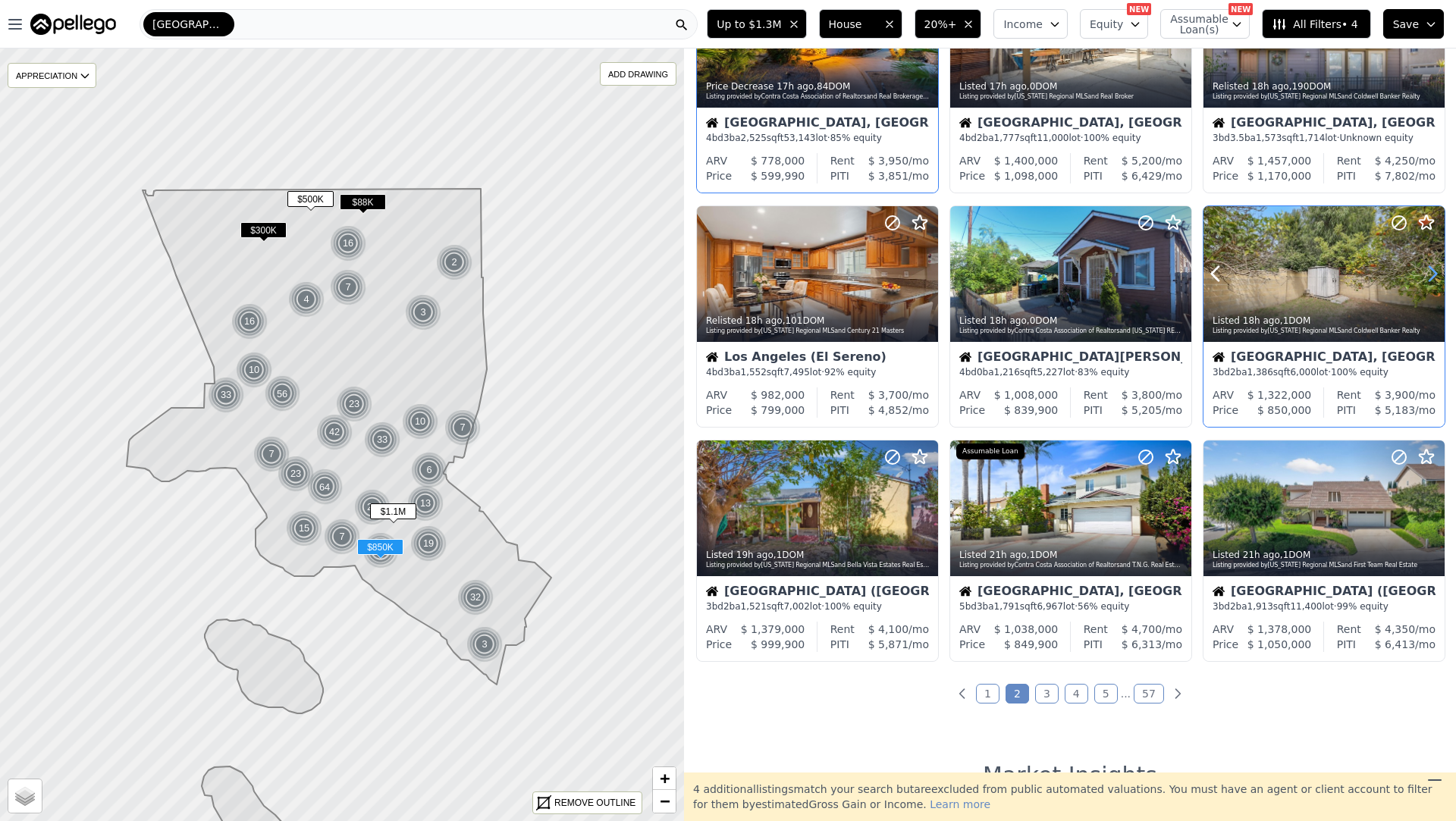
click at [1438, 272] on icon at bounding box center [1433, 274] width 24 height 24
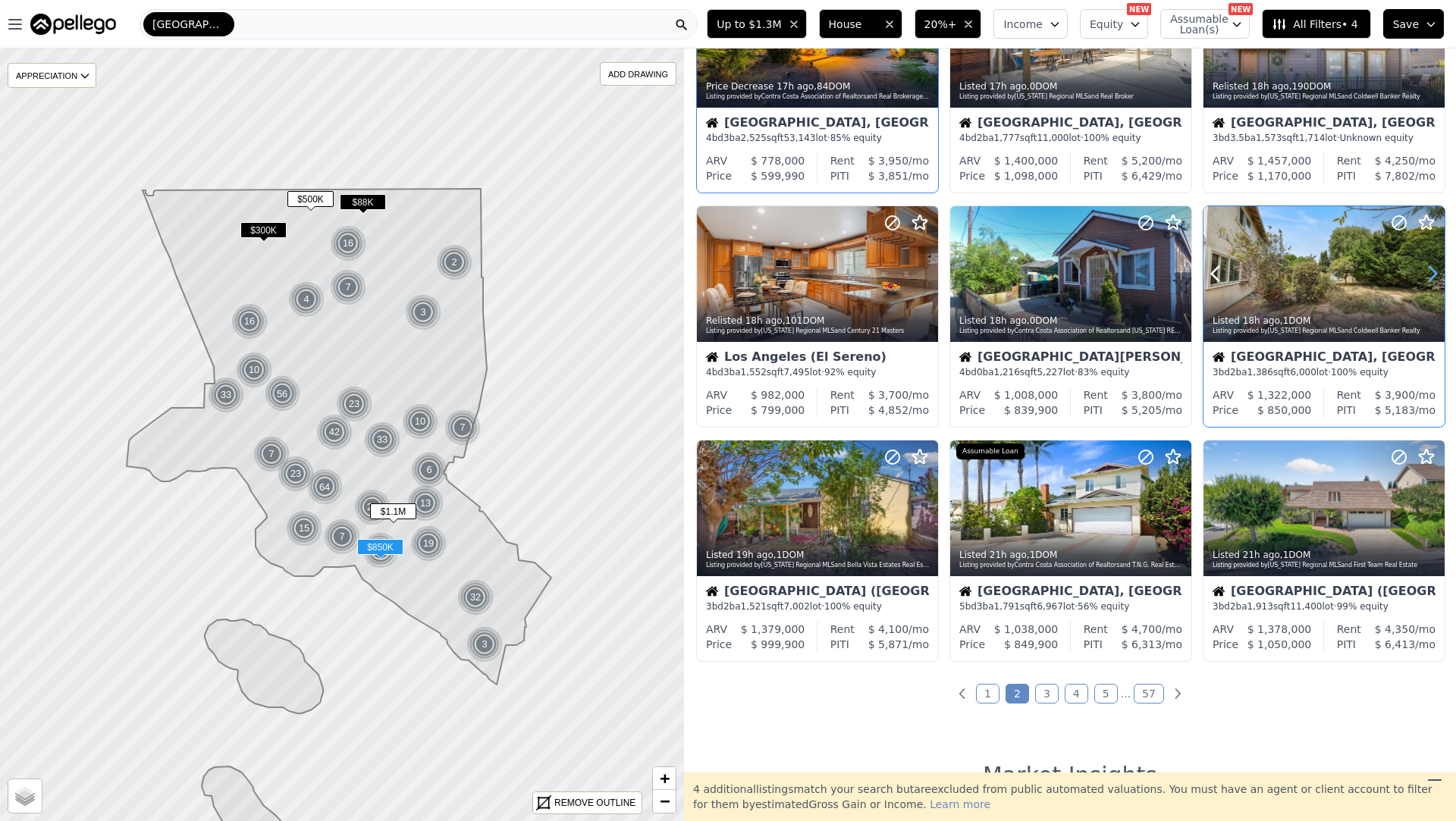
click at [1438, 272] on icon at bounding box center [1433, 274] width 24 height 24
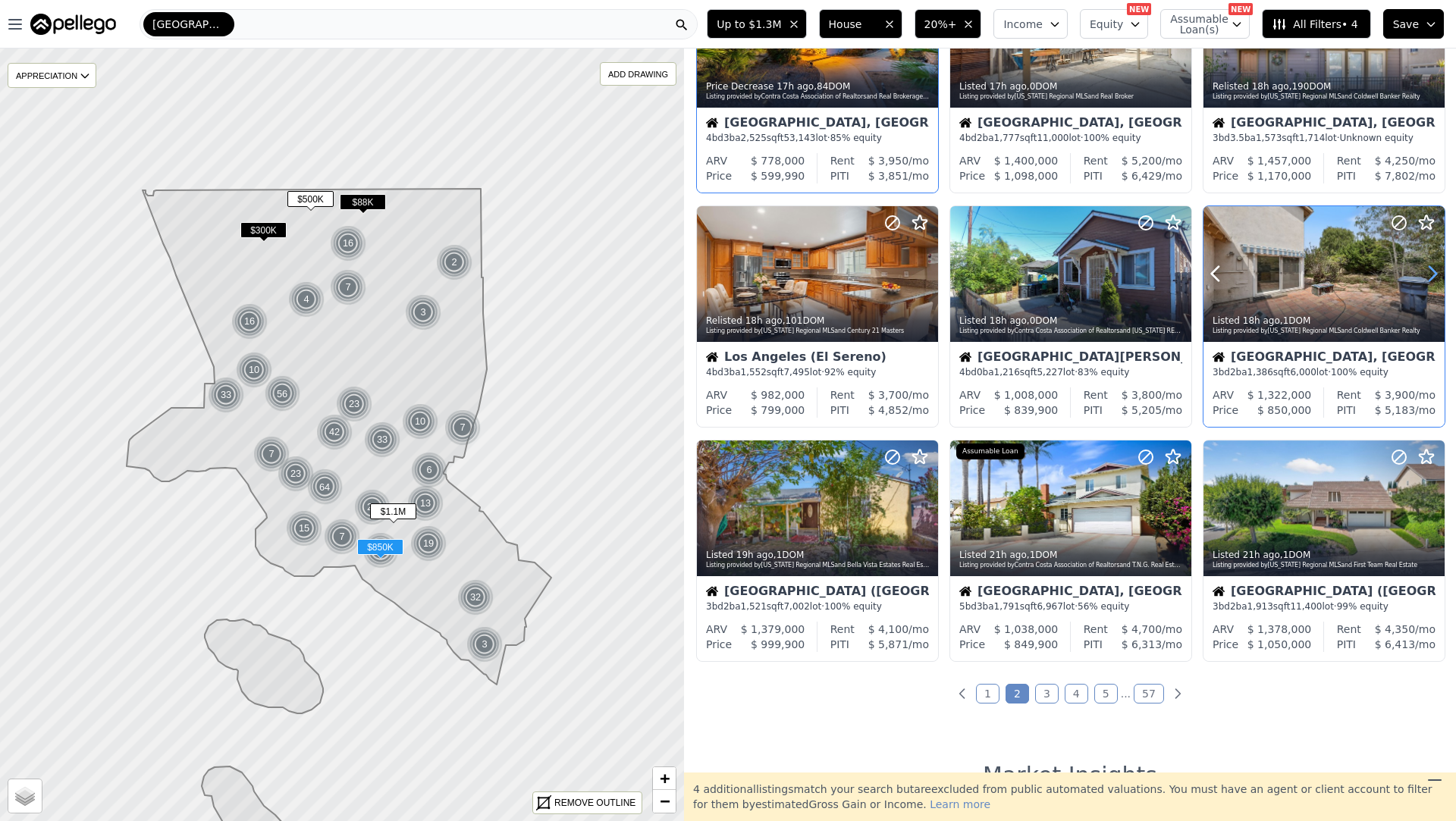
click at [1438, 272] on icon at bounding box center [1433, 274] width 24 height 24
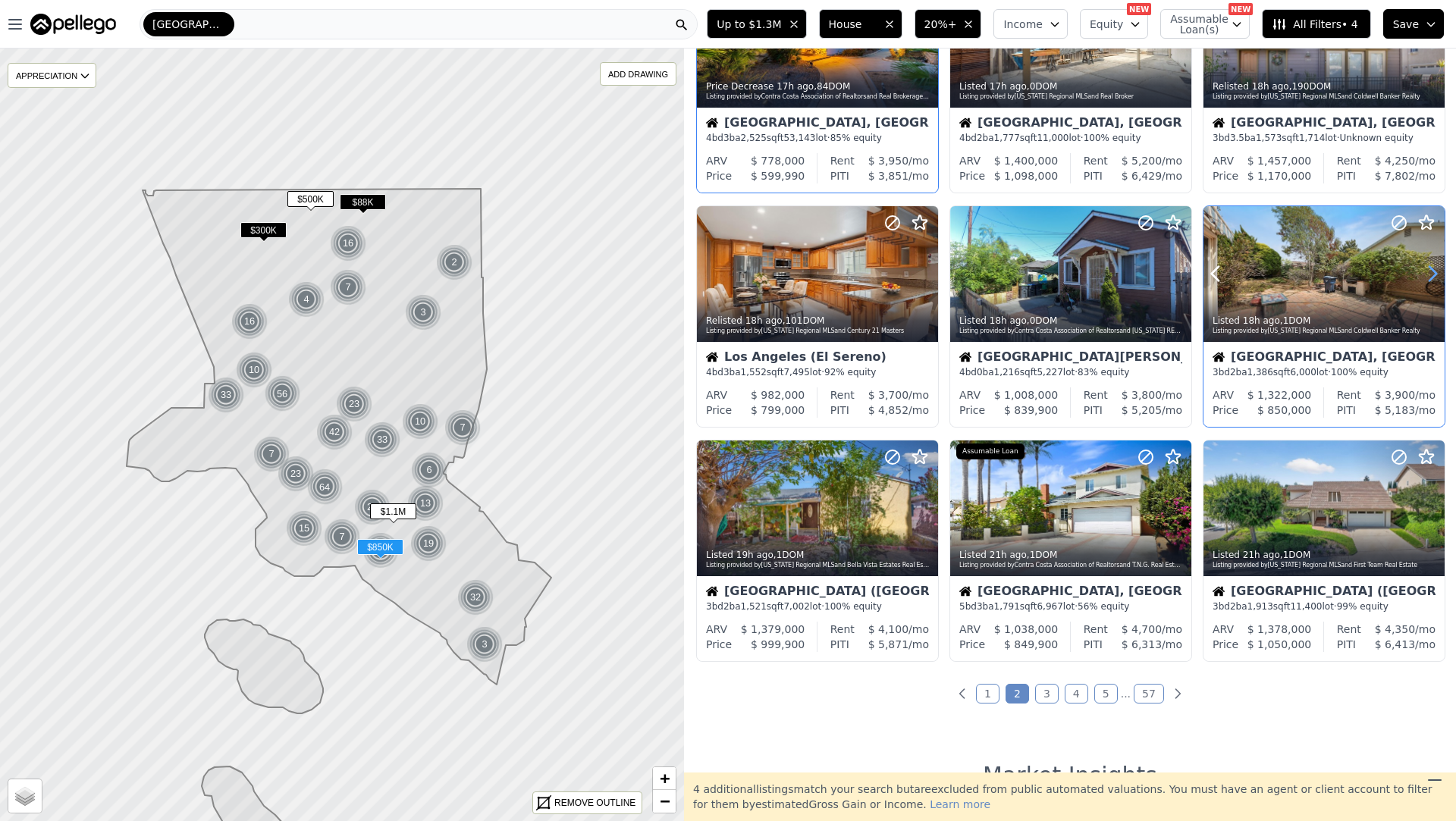
click at [1438, 272] on icon at bounding box center [1433, 274] width 24 height 24
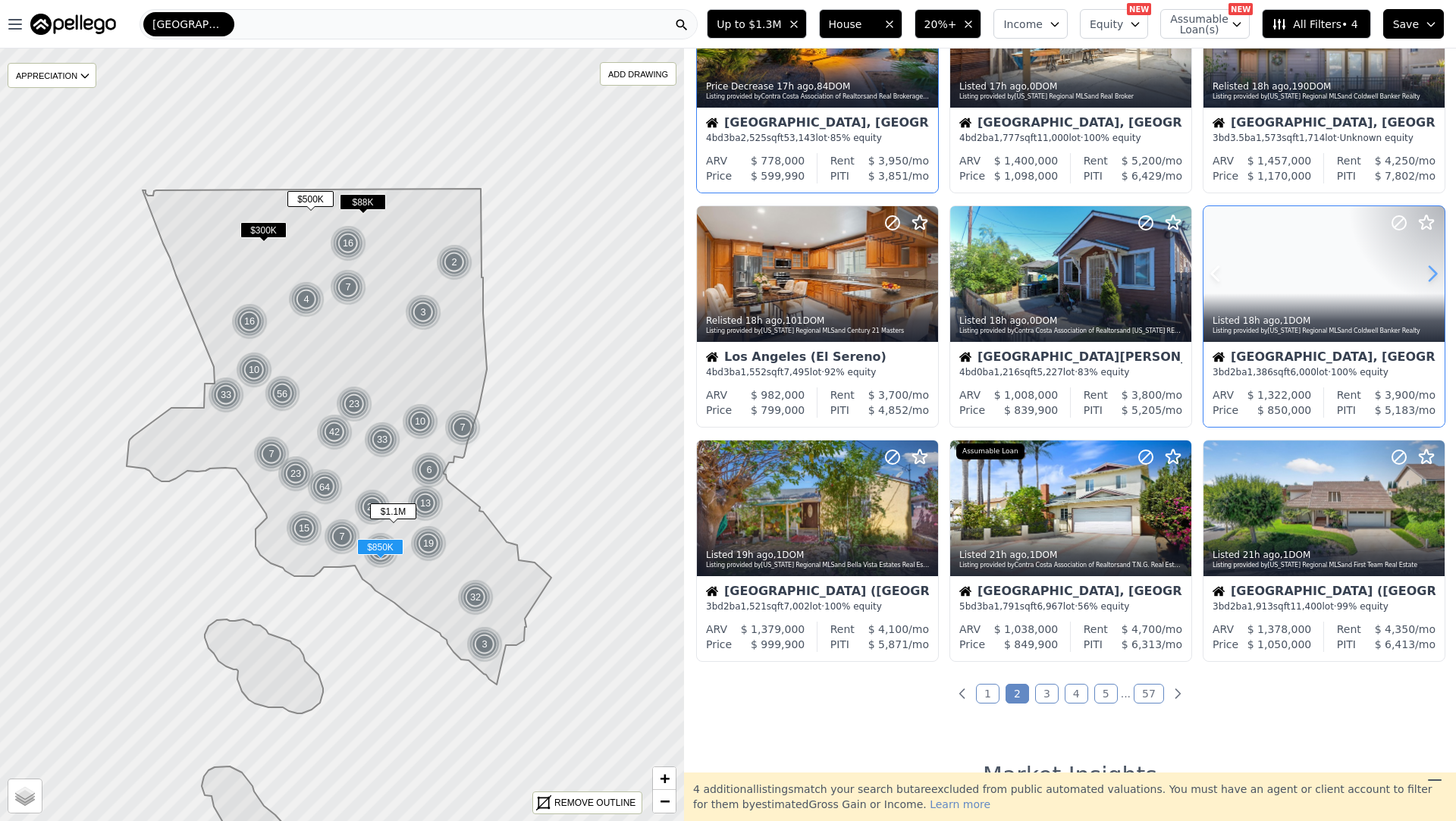
click at [1438, 272] on icon at bounding box center [1433, 274] width 24 height 24
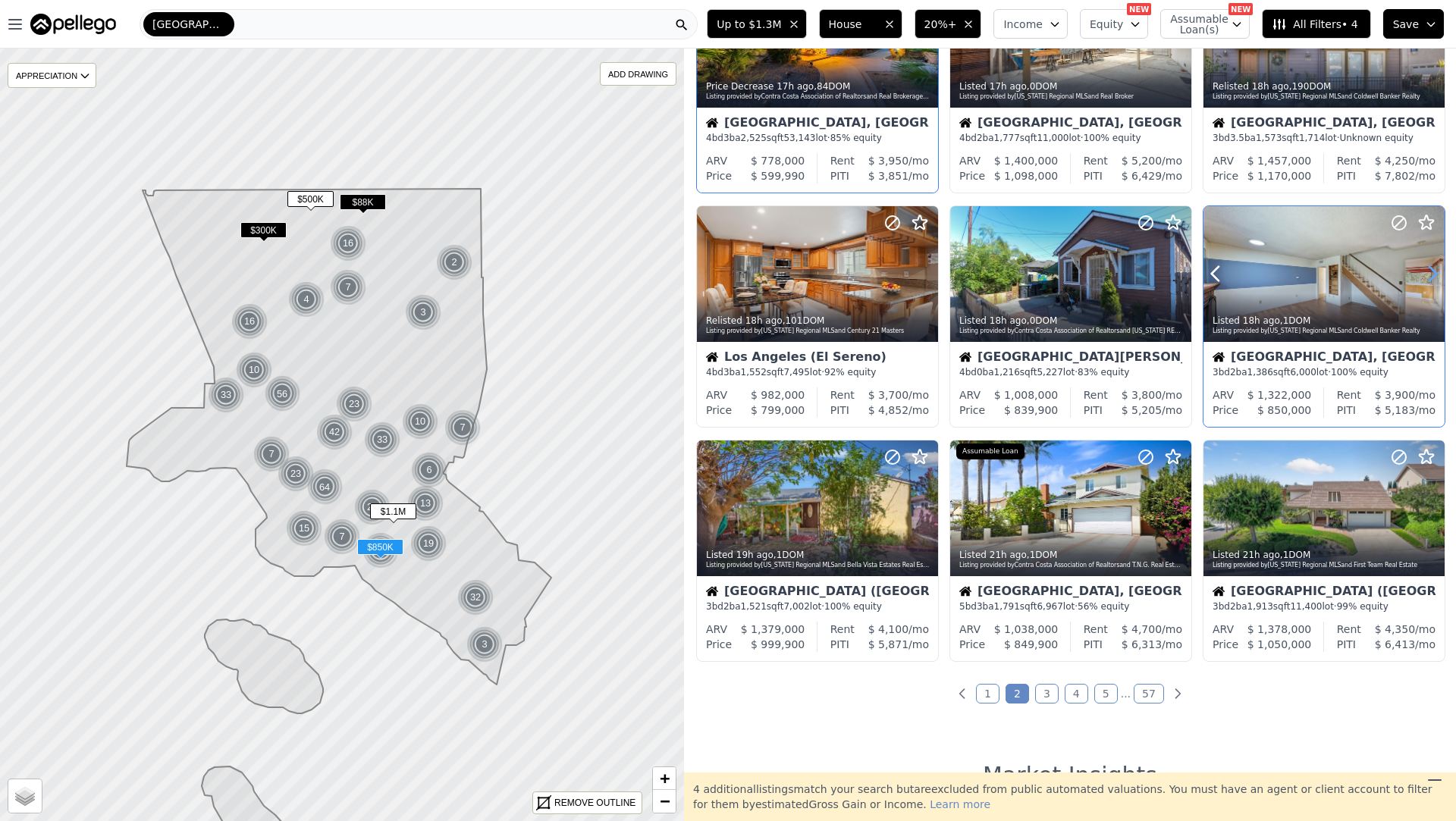
click at [1438, 272] on icon at bounding box center [1433, 274] width 24 height 24
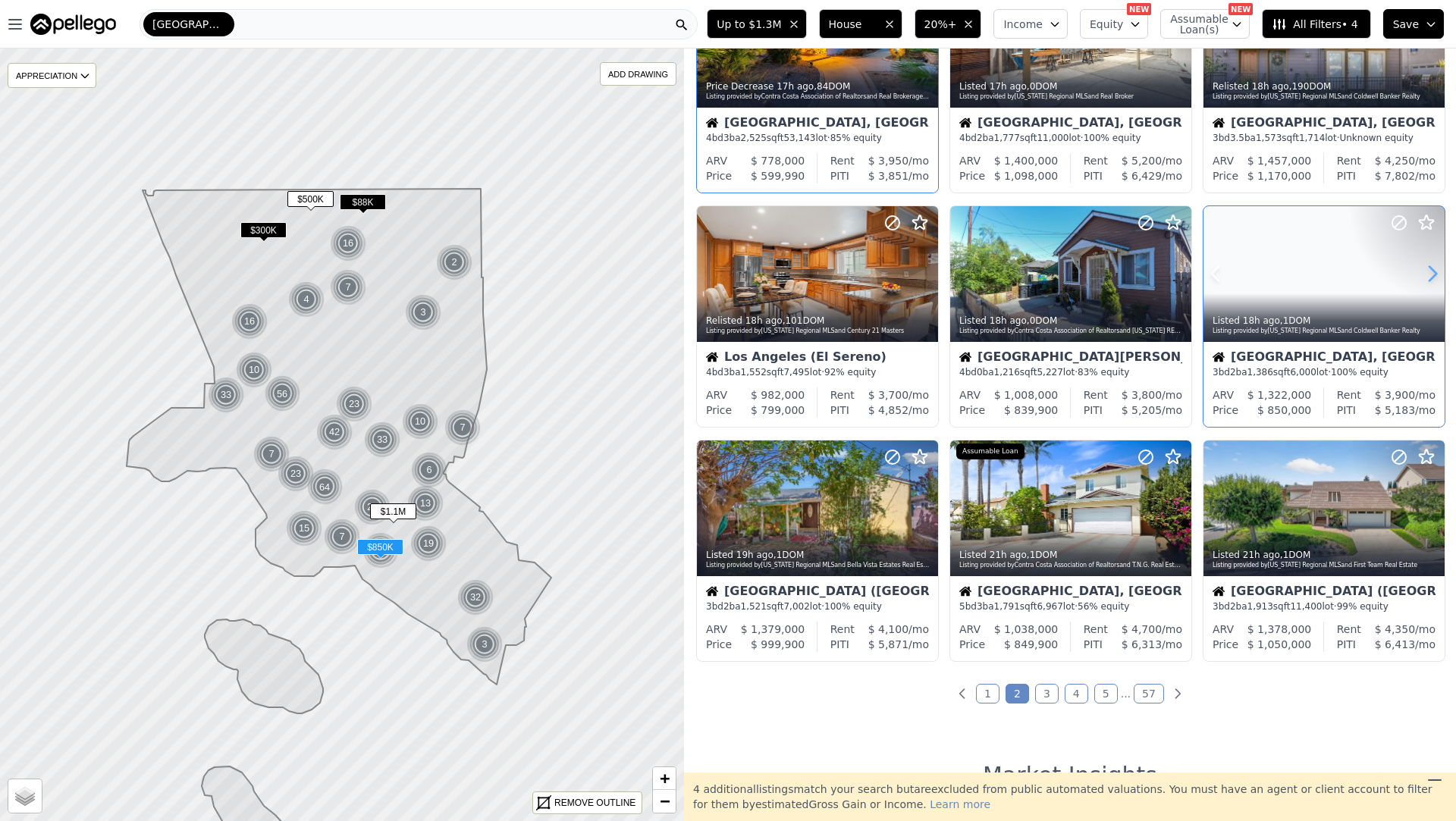
click at [1438, 272] on icon at bounding box center [1433, 274] width 24 height 24
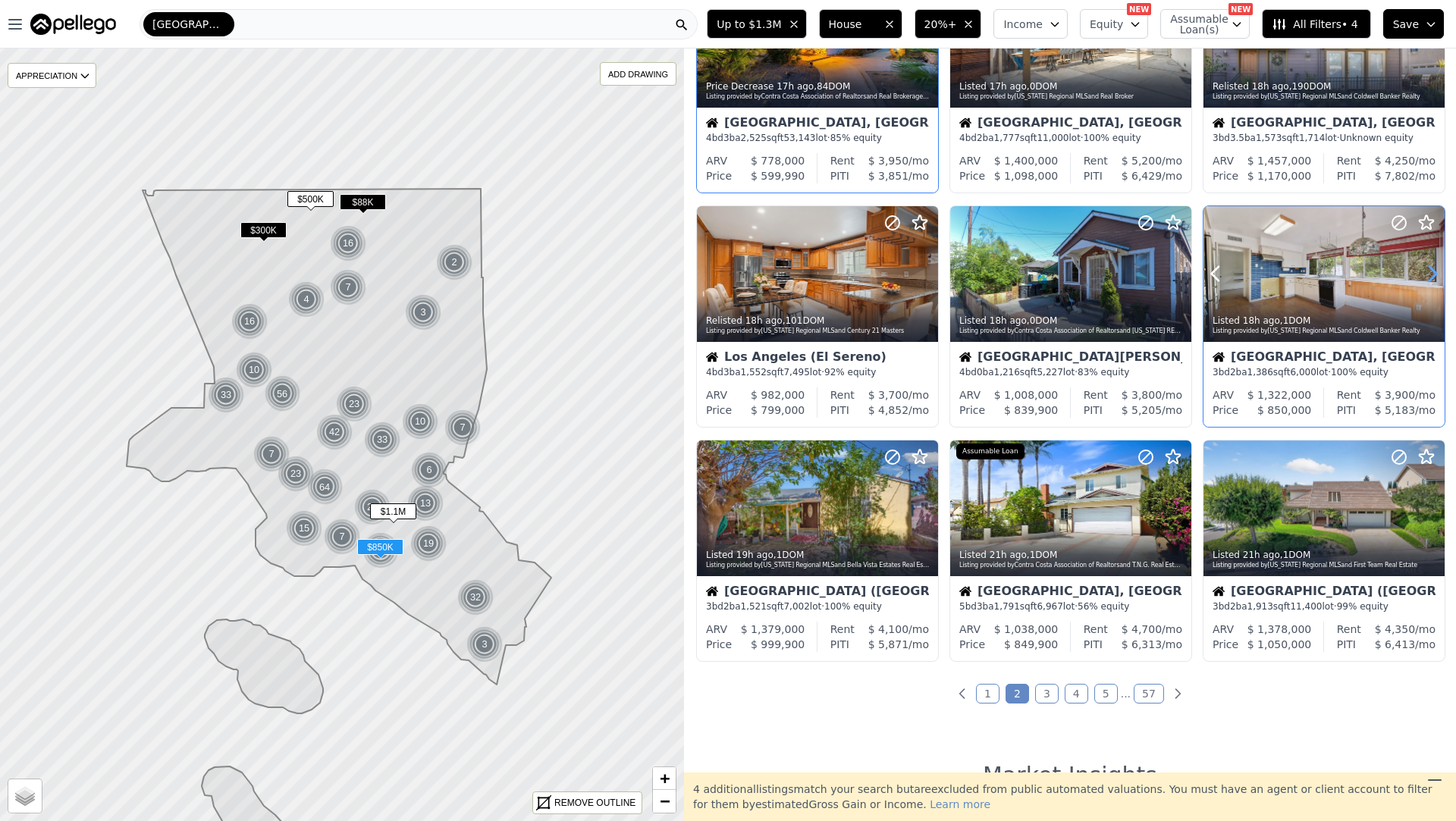
click at [1438, 272] on icon at bounding box center [1433, 274] width 24 height 24
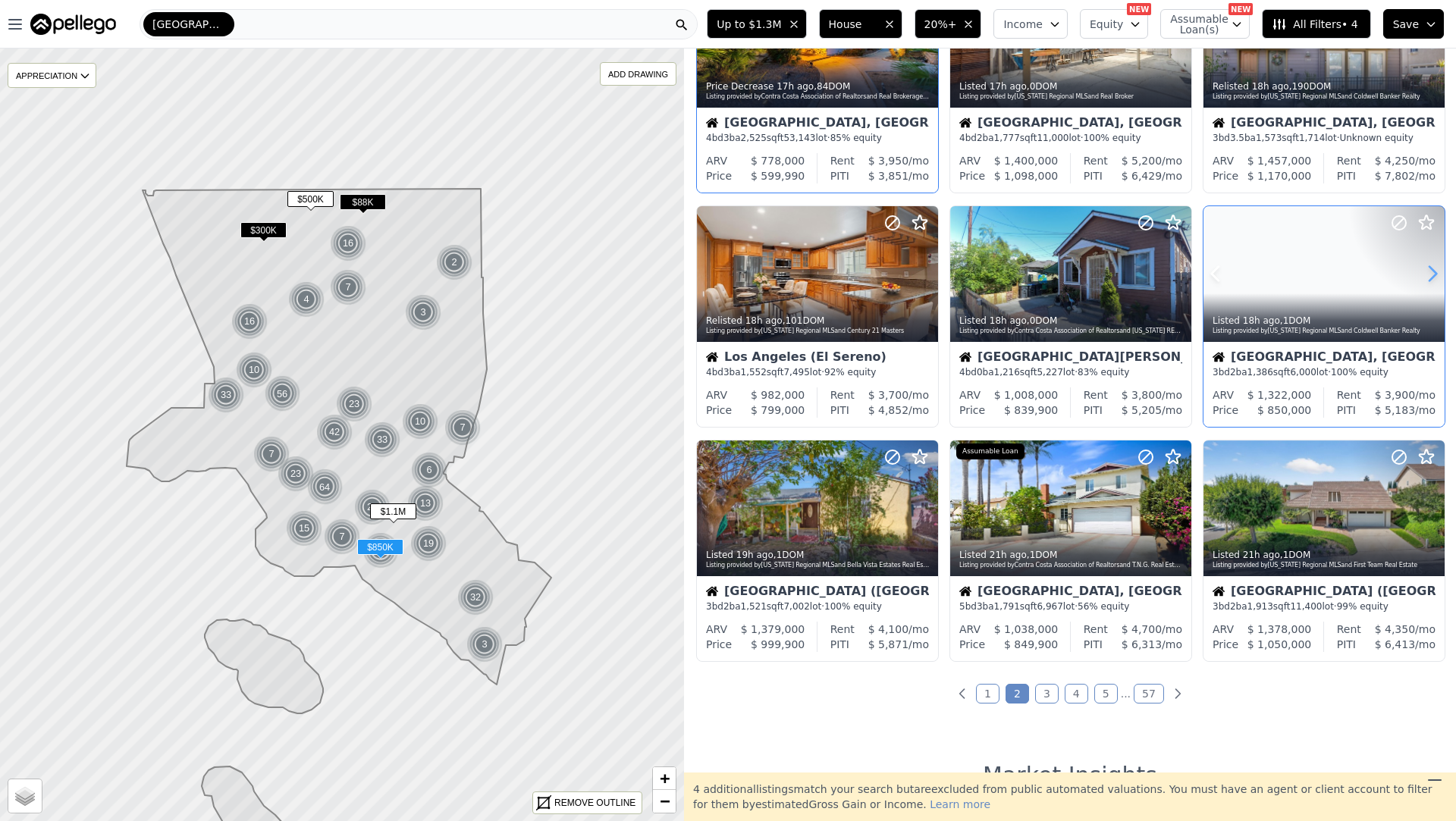
click at [1438, 272] on icon at bounding box center [1433, 274] width 24 height 24
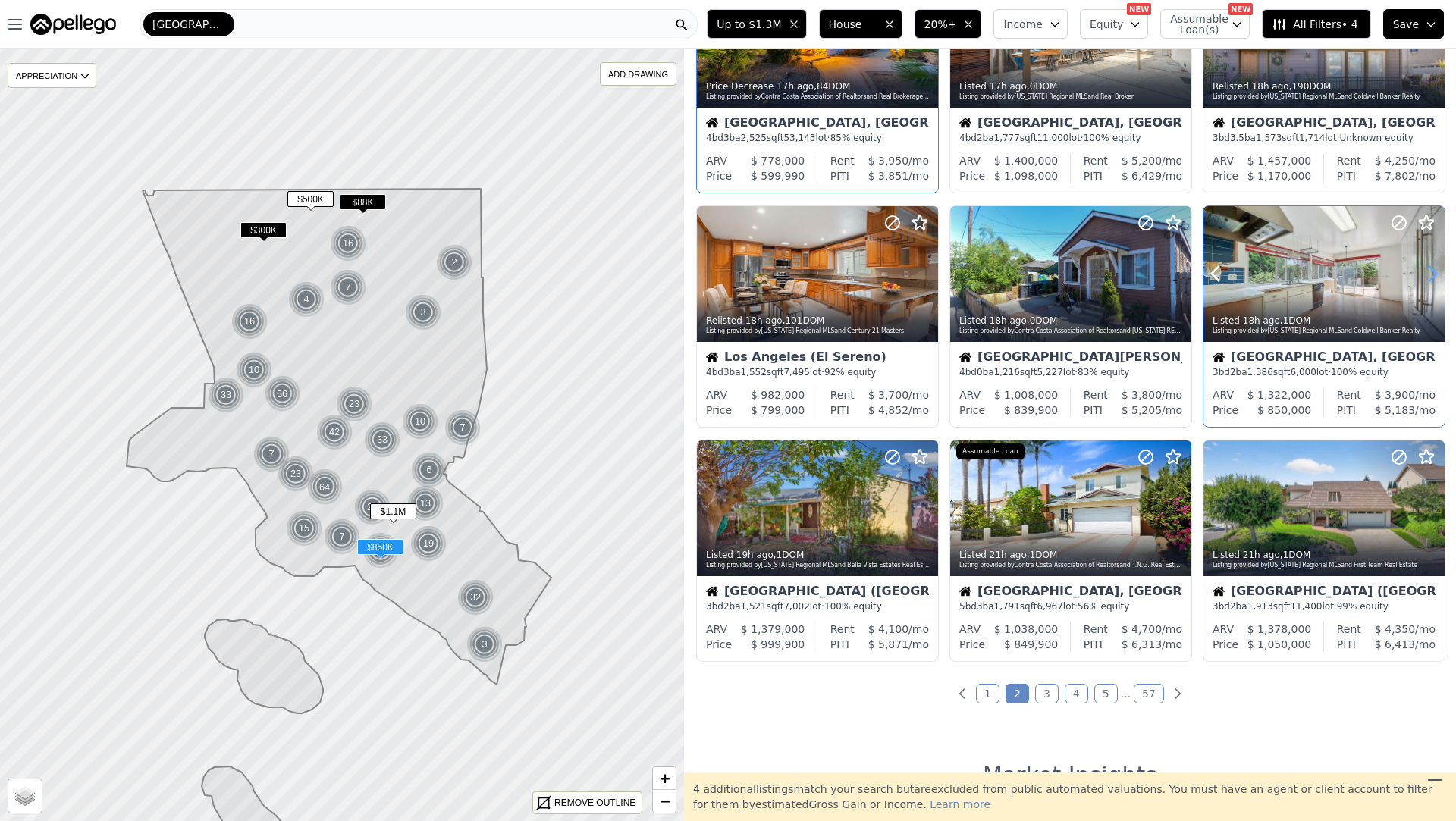
click at [1438, 272] on icon at bounding box center [1433, 274] width 24 height 24
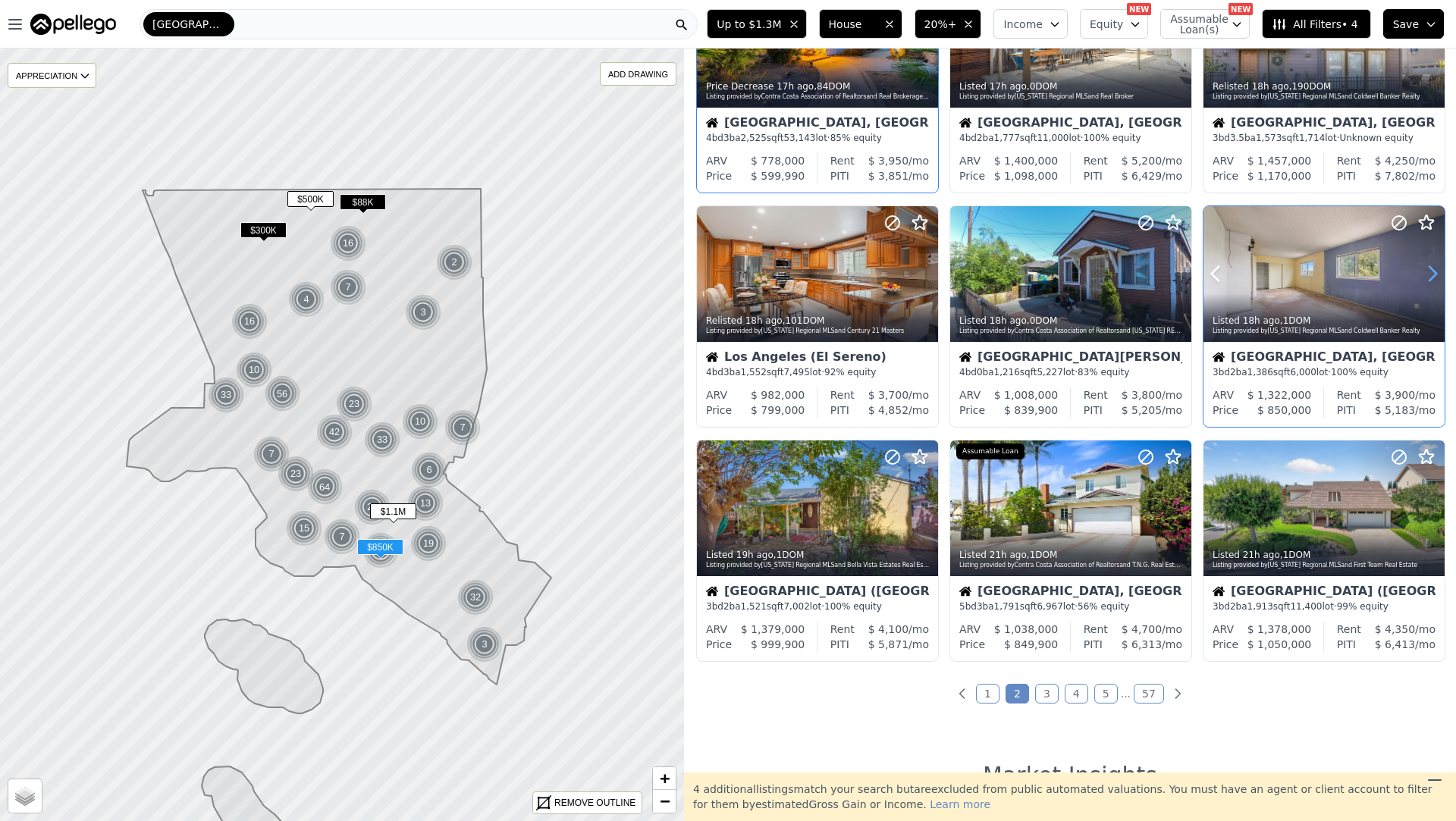
click at [1438, 272] on icon at bounding box center [1433, 274] width 24 height 24
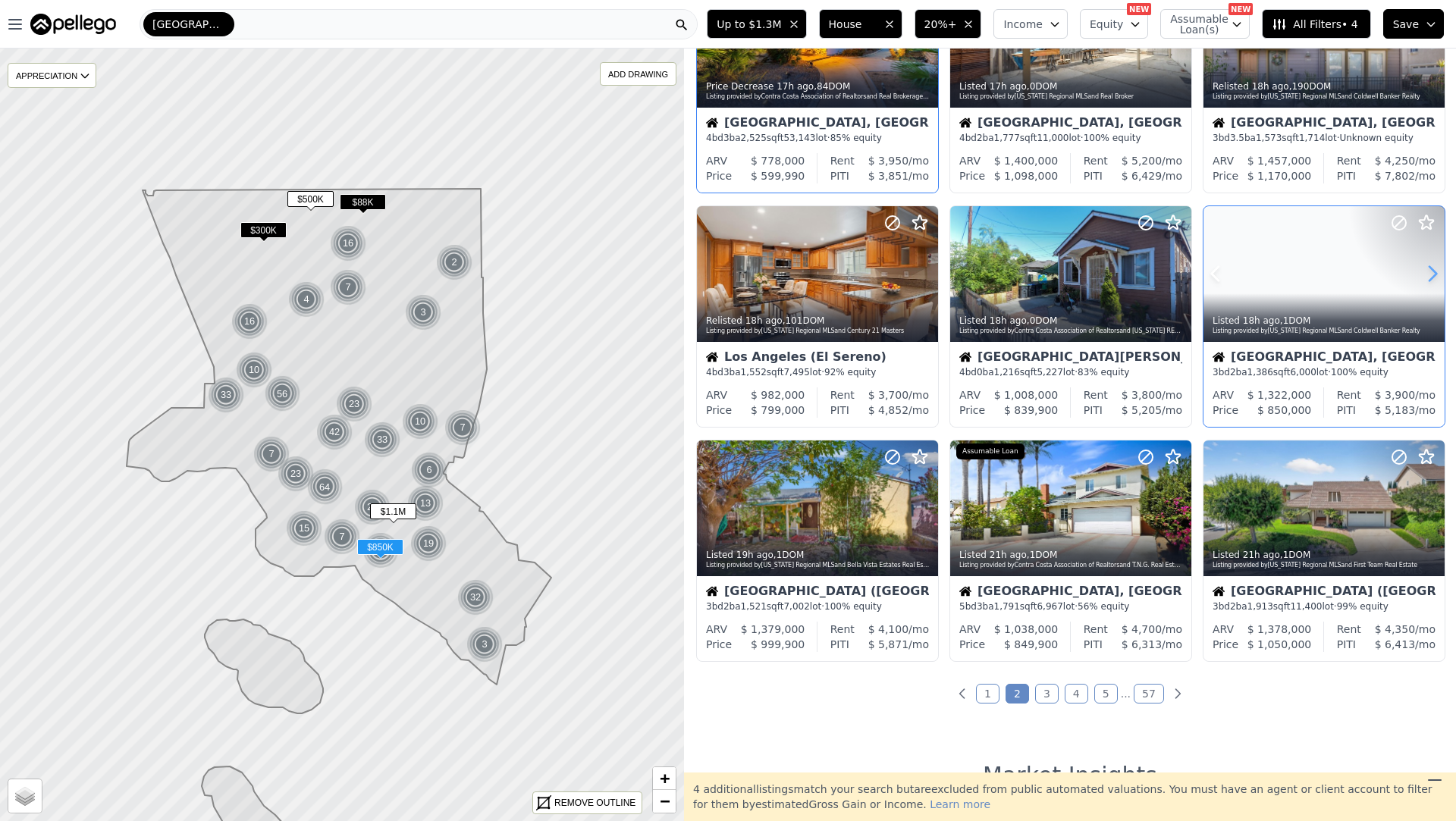
click at [1438, 272] on icon at bounding box center [1433, 274] width 24 height 24
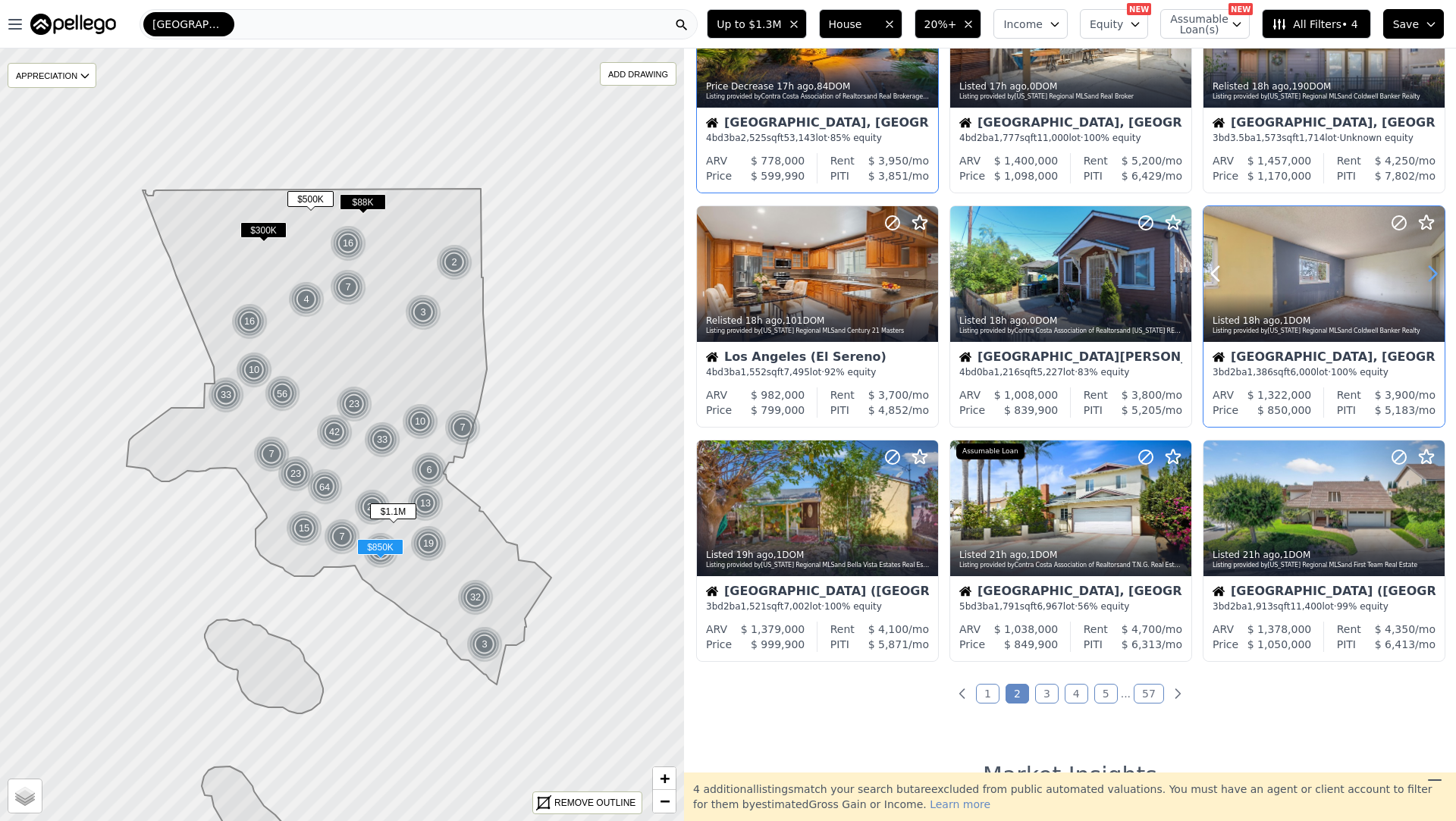
click at [1438, 272] on icon at bounding box center [1433, 274] width 24 height 24
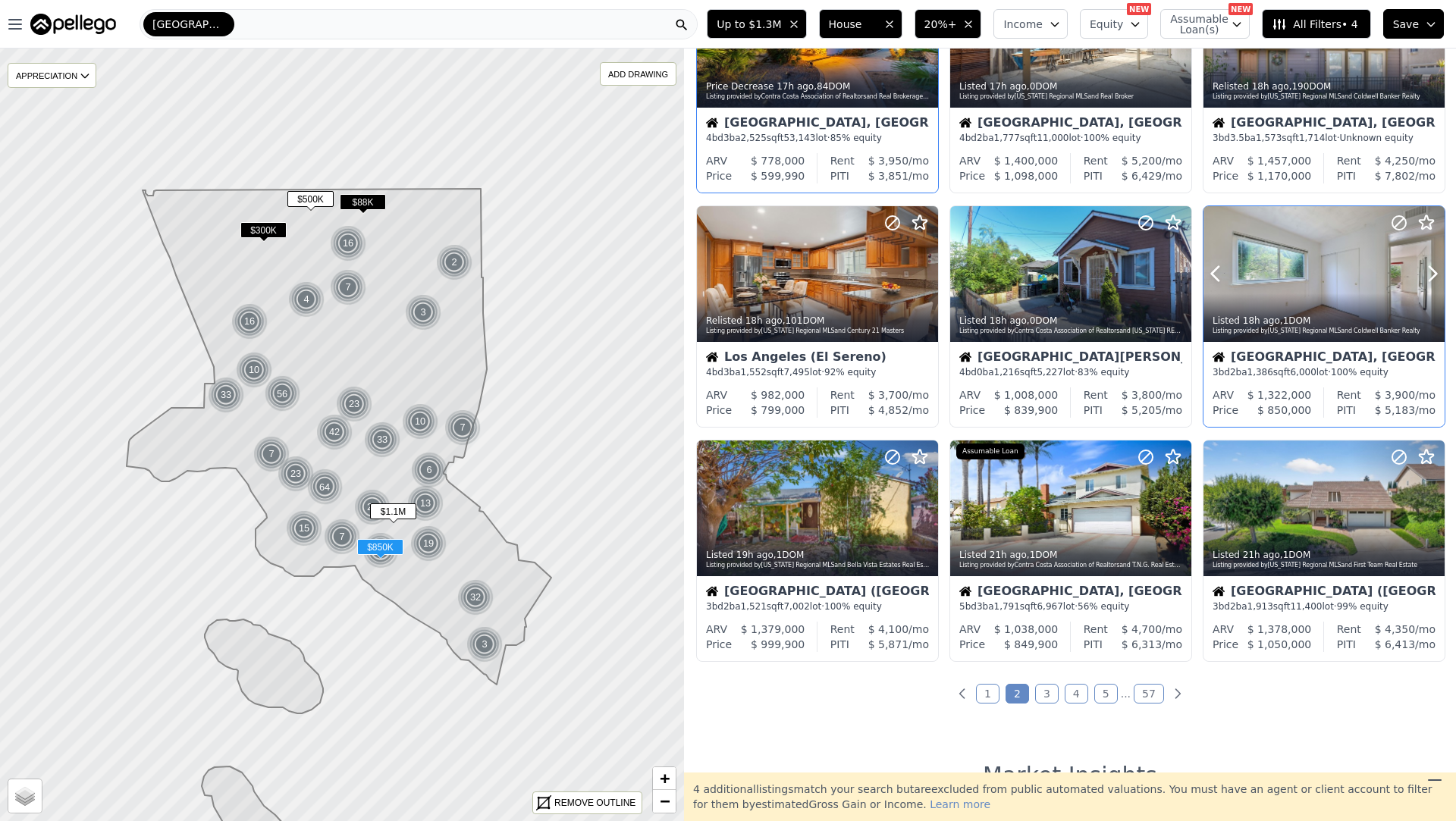
click at [1356, 331] on div "Listing provided by California Regional MLS and Coldwell Banker Realty" at bounding box center [1324, 331] width 224 height 9
click at [1049, 684] on link "3" at bounding box center [1046, 693] width 23 height 19
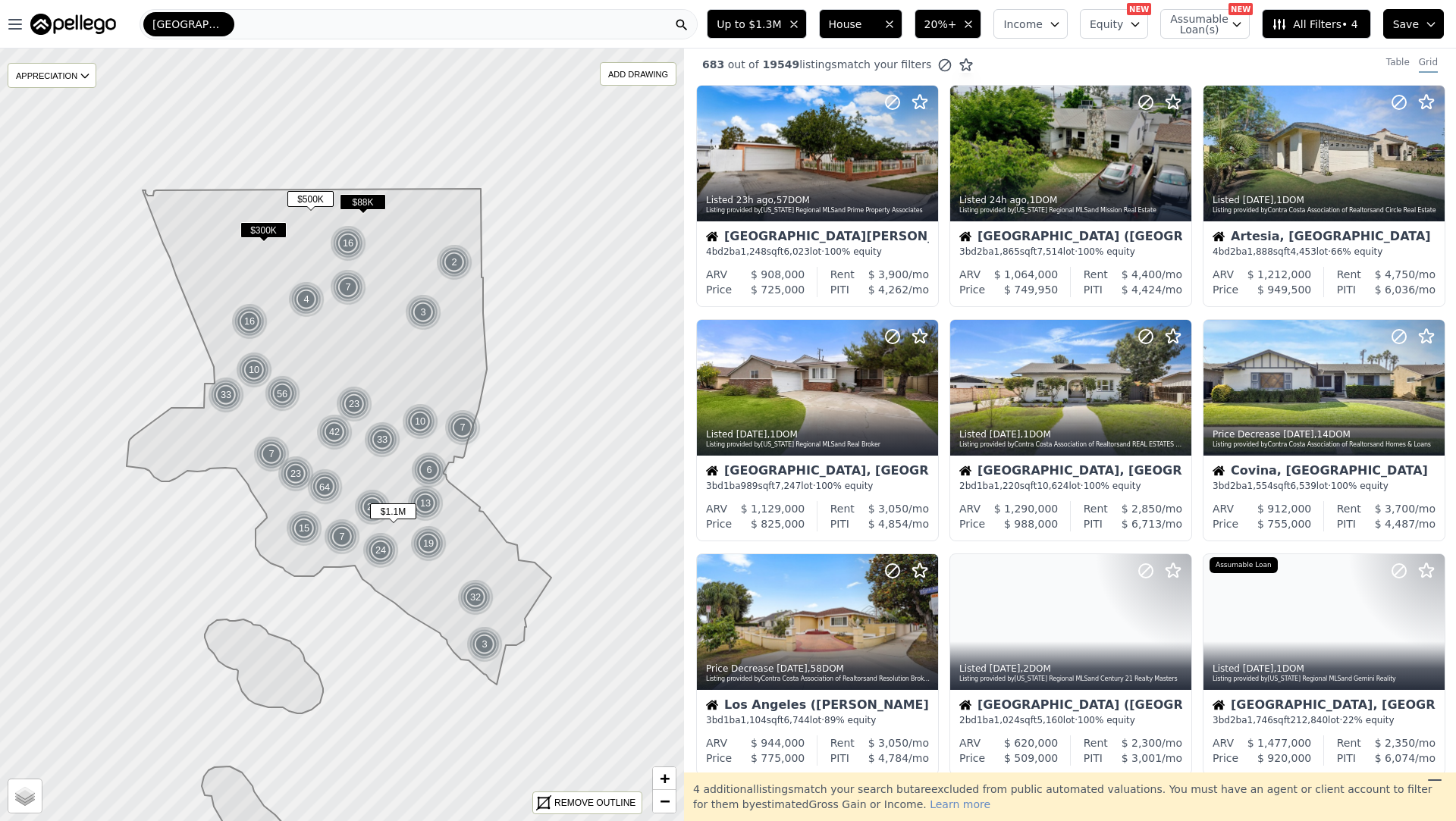
scroll to position [0, 0]
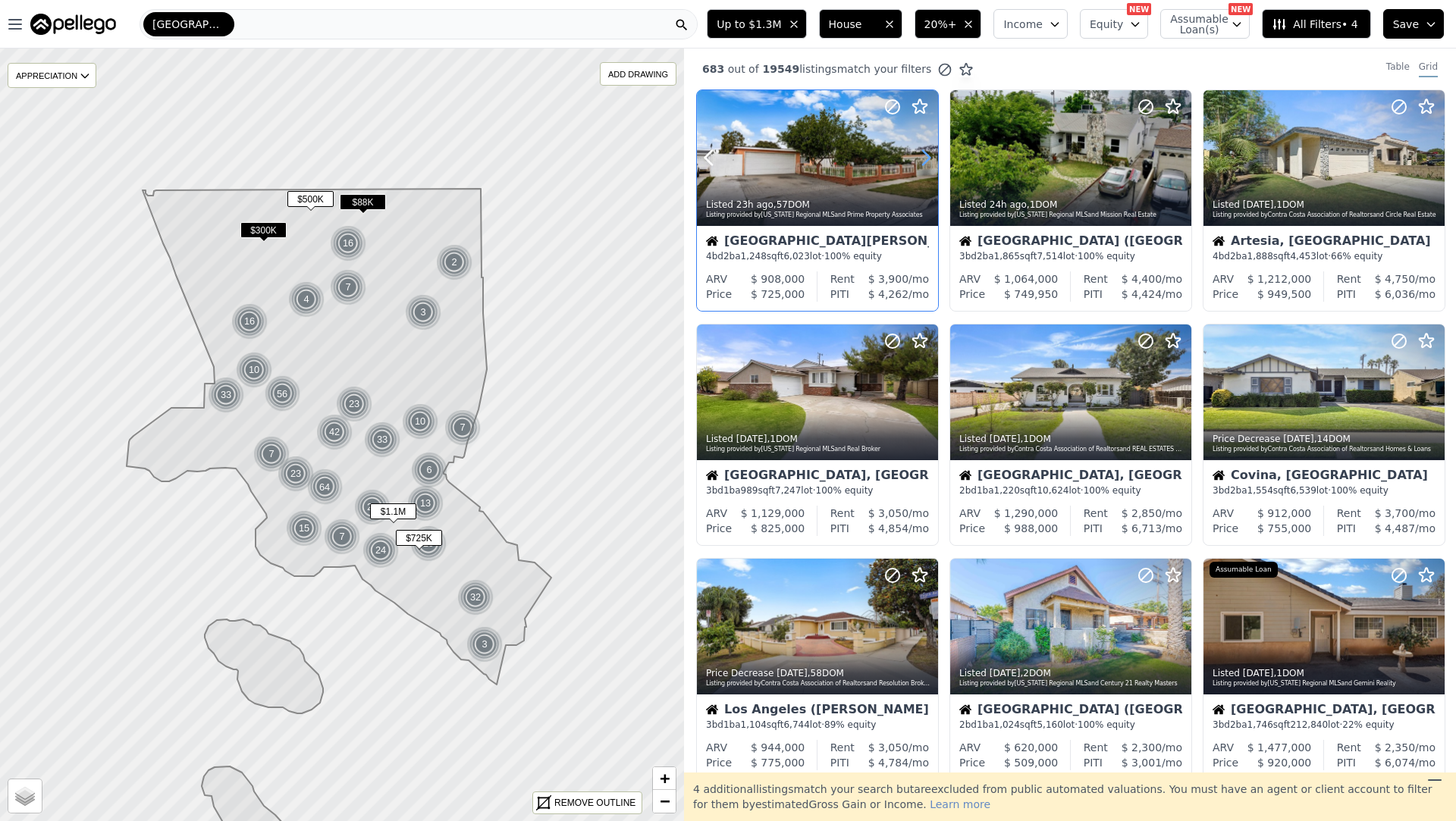
click at [928, 152] on icon at bounding box center [926, 158] width 24 height 24
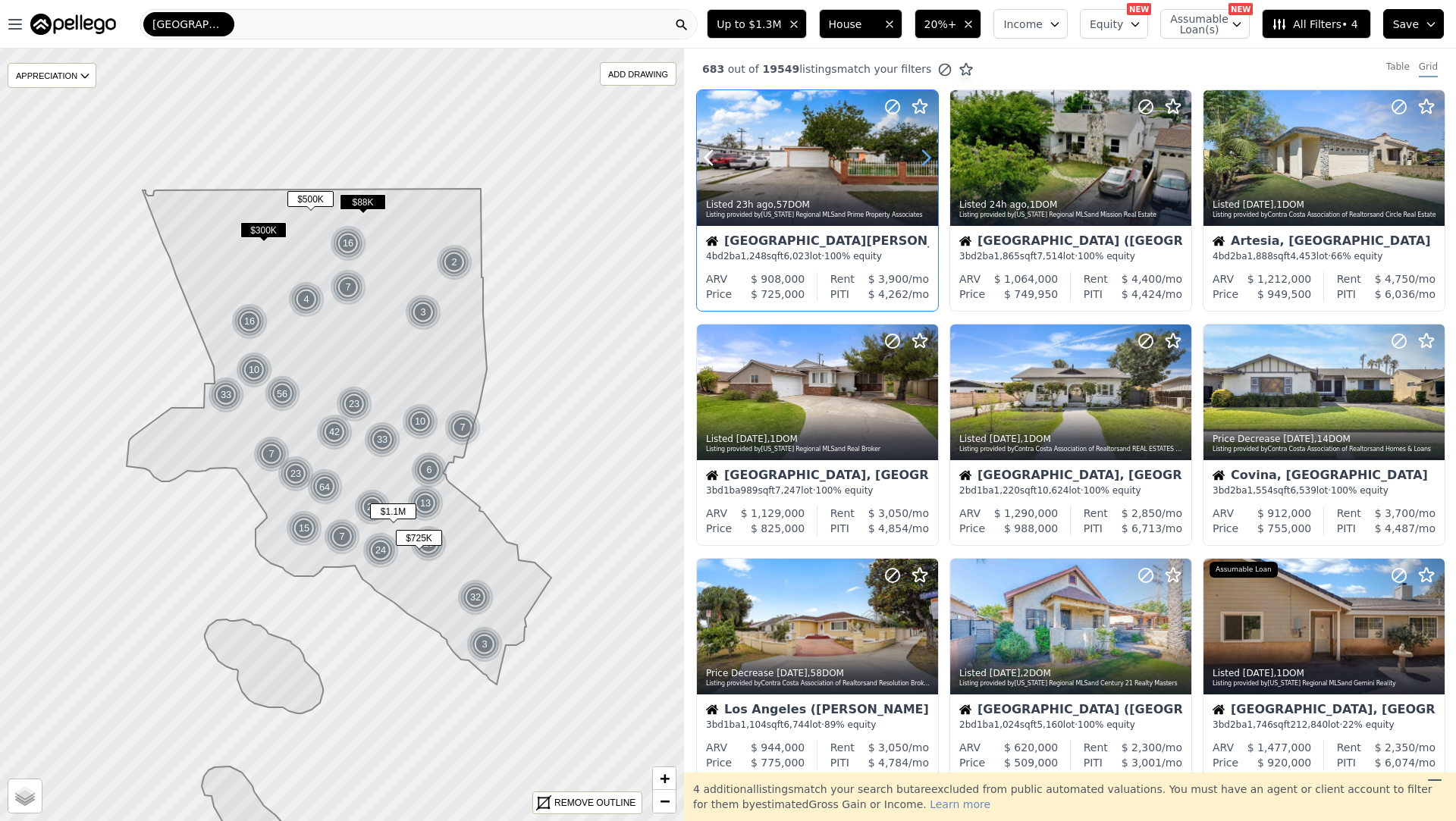
click at [928, 152] on icon at bounding box center [926, 158] width 24 height 24
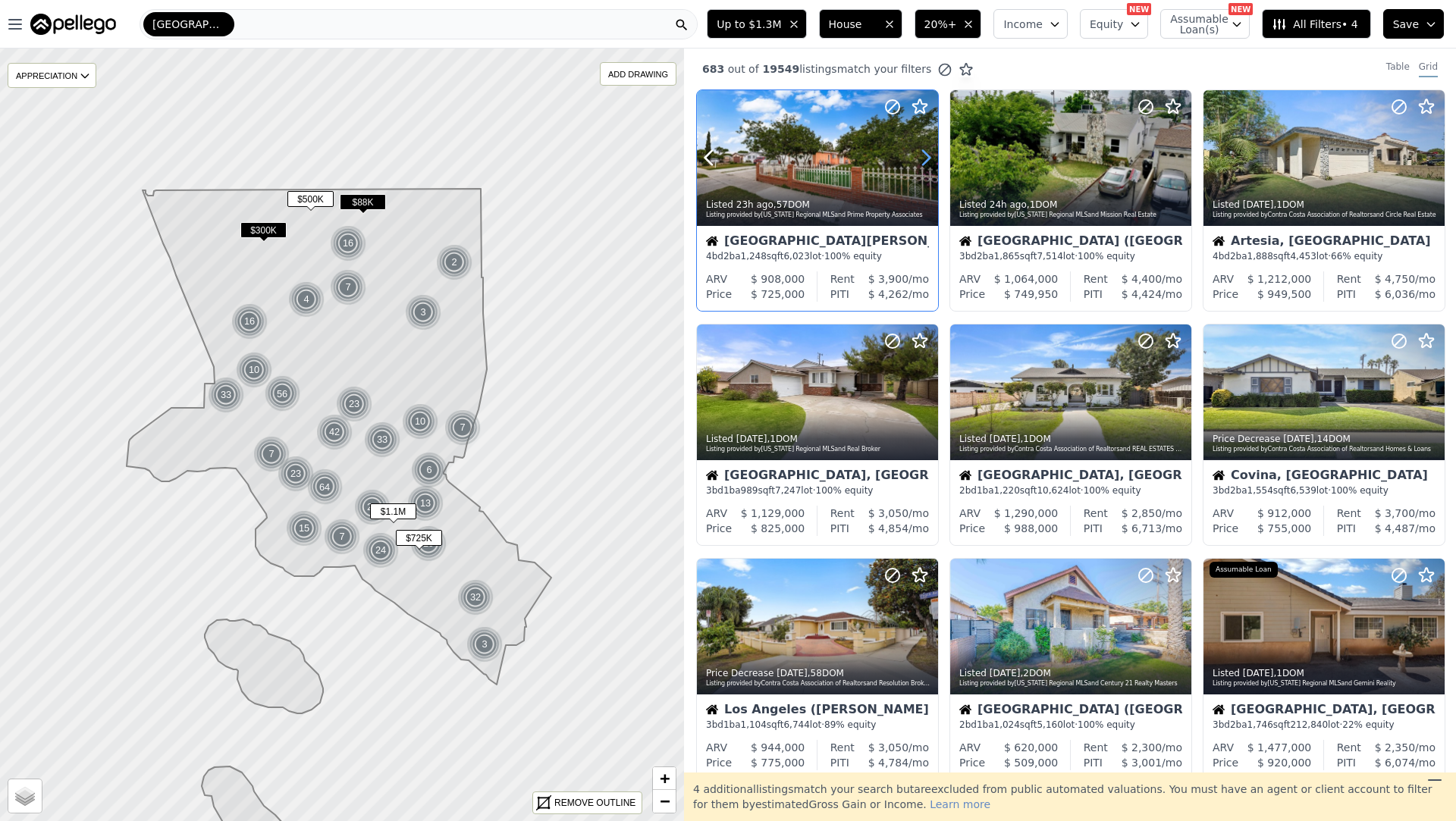
click at [928, 152] on icon at bounding box center [926, 158] width 24 height 24
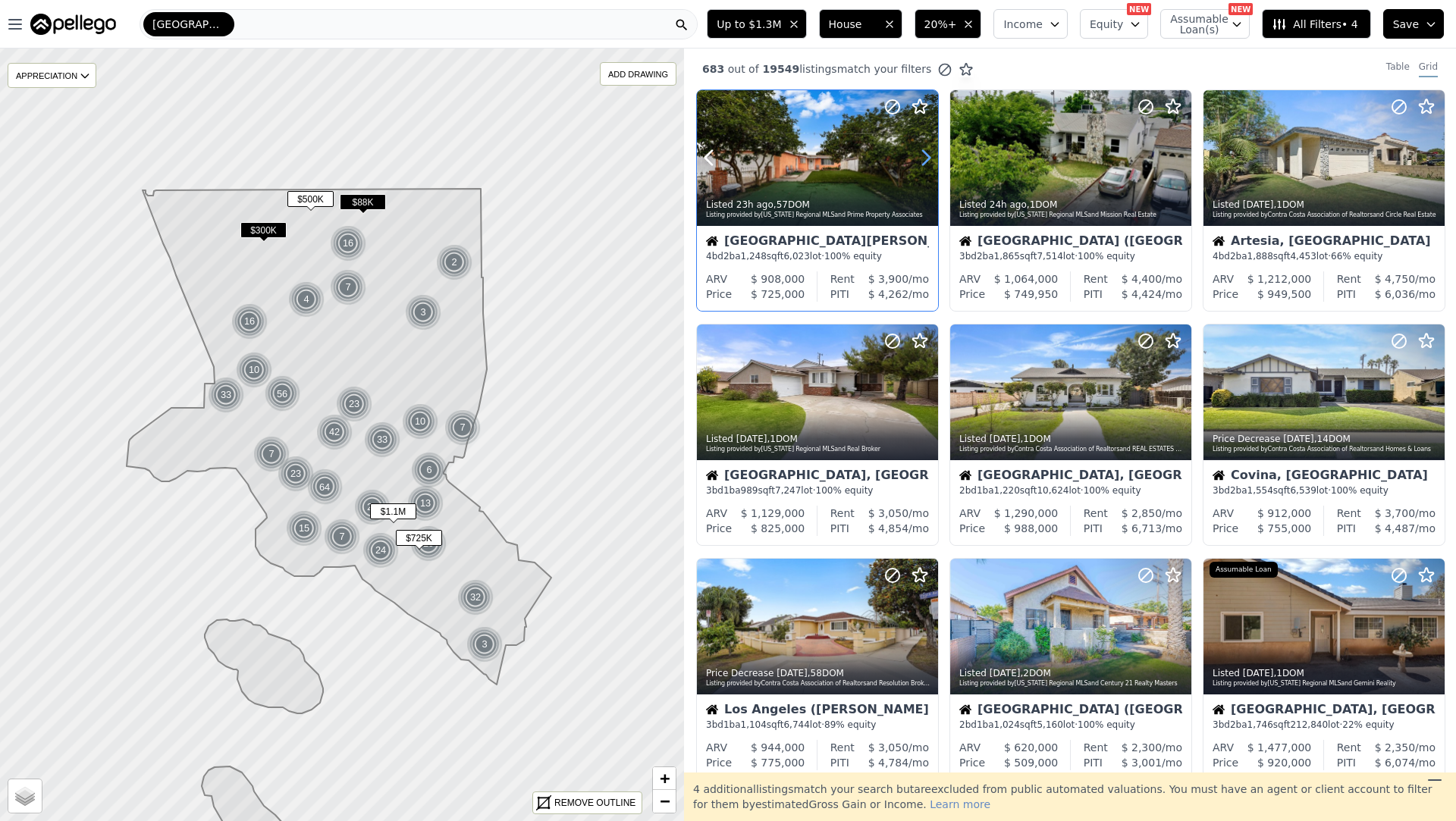
click at [928, 152] on icon at bounding box center [926, 158] width 24 height 24
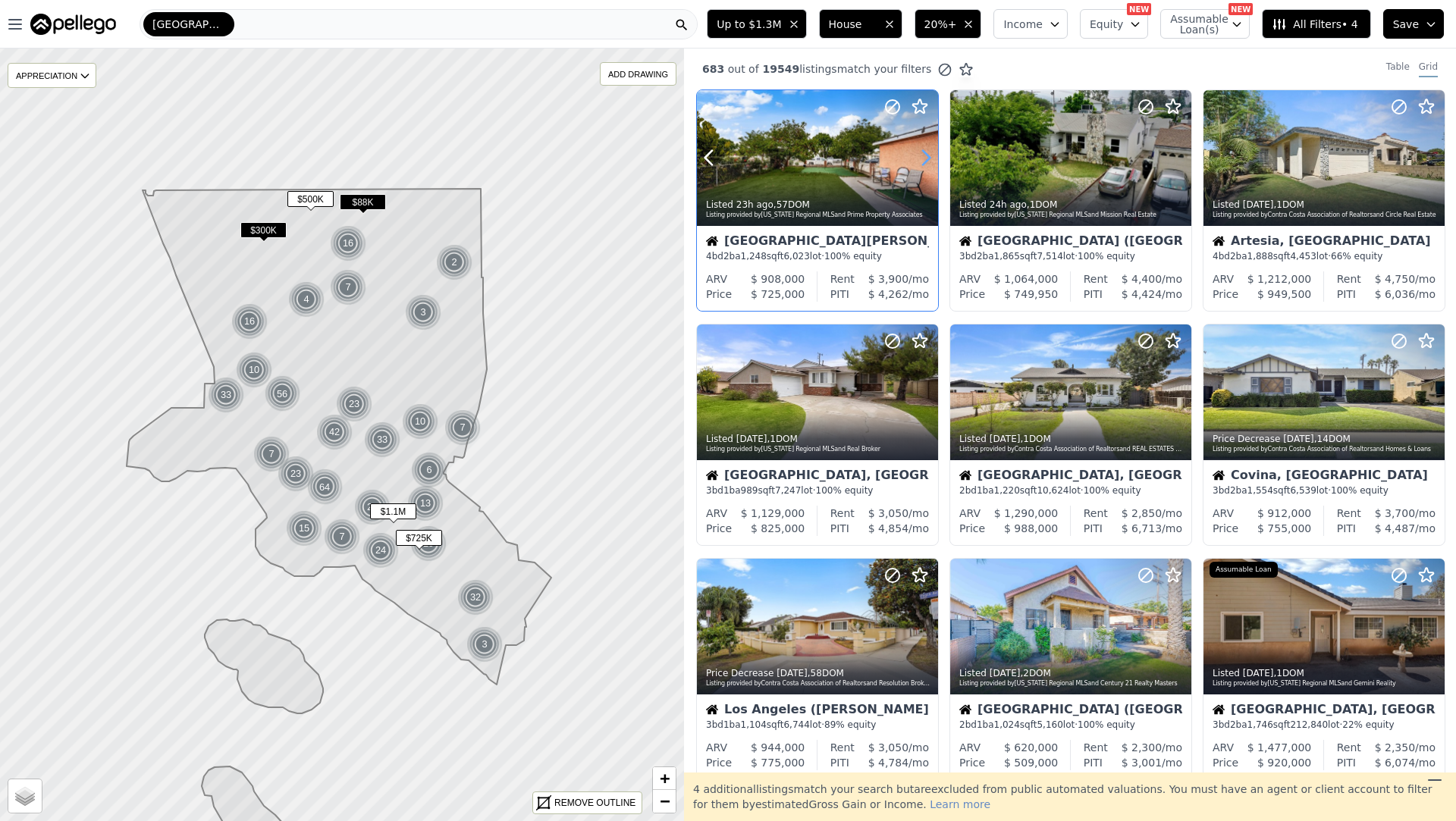
click at [928, 152] on icon at bounding box center [926, 158] width 24 height 24
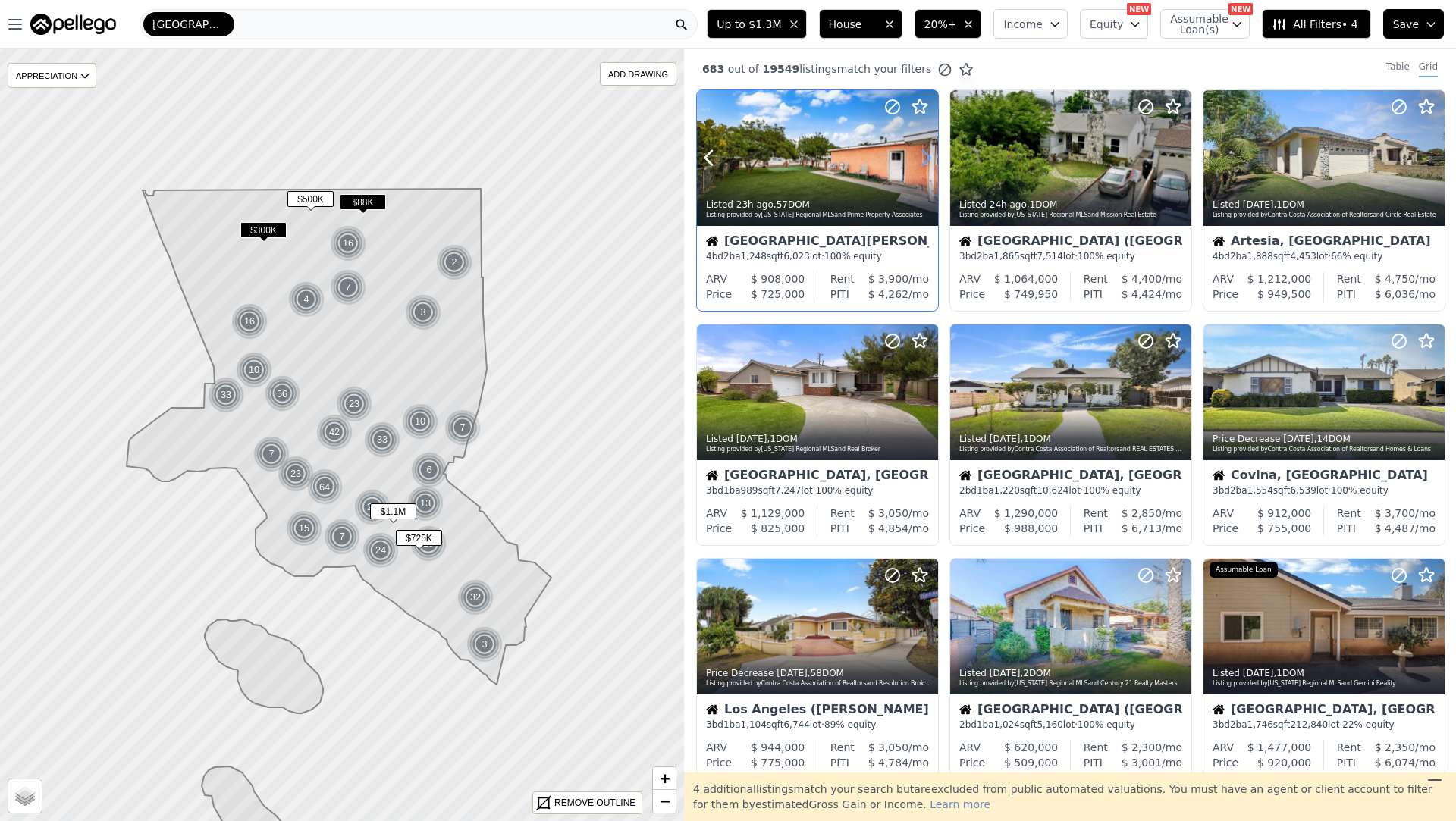
click at [928, 152] on icon at bounding box center [926, 158] width 24 height 24
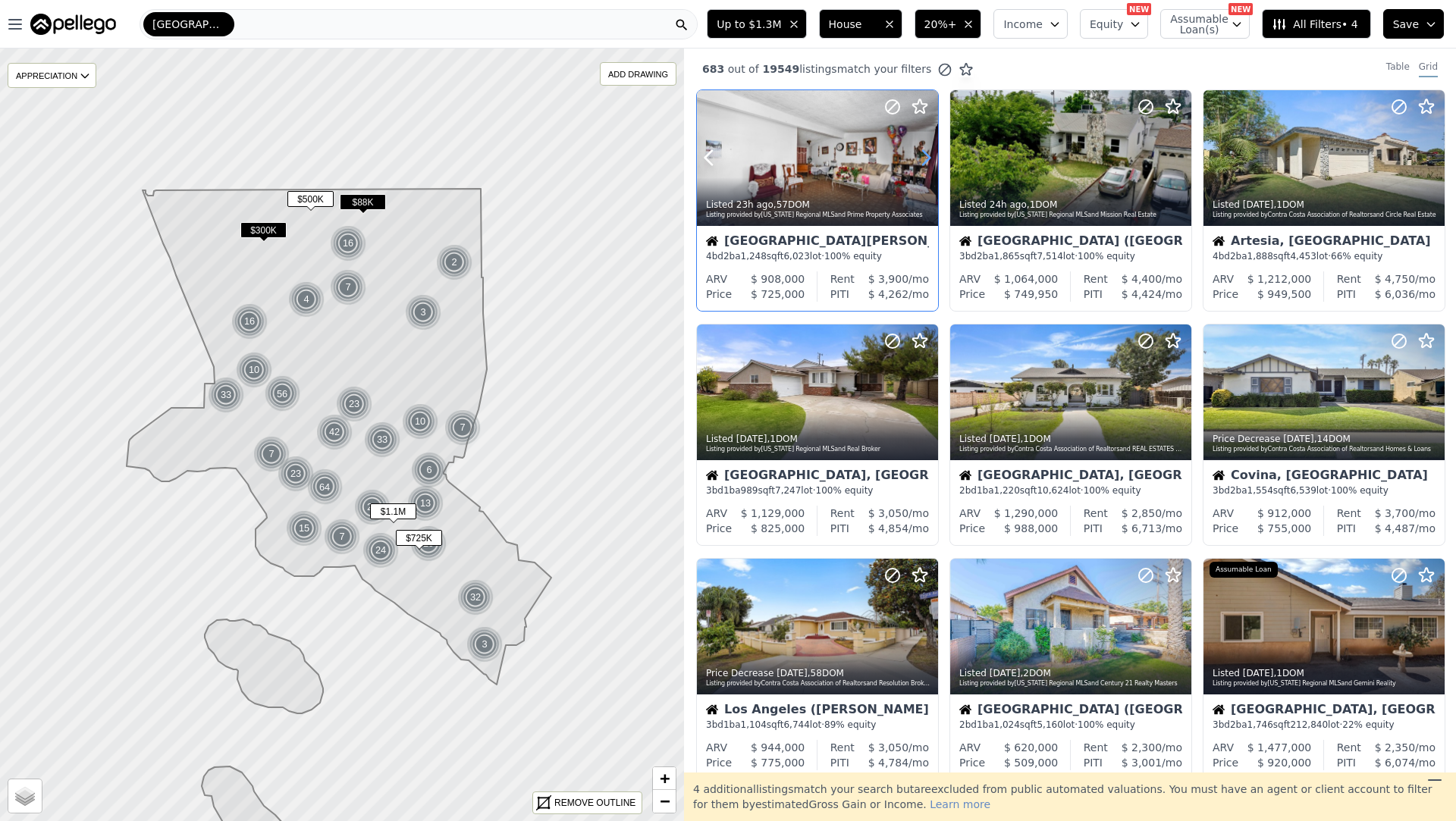
click at [928, 152] on icon at bounding box center [926, 158] width 24 height 24
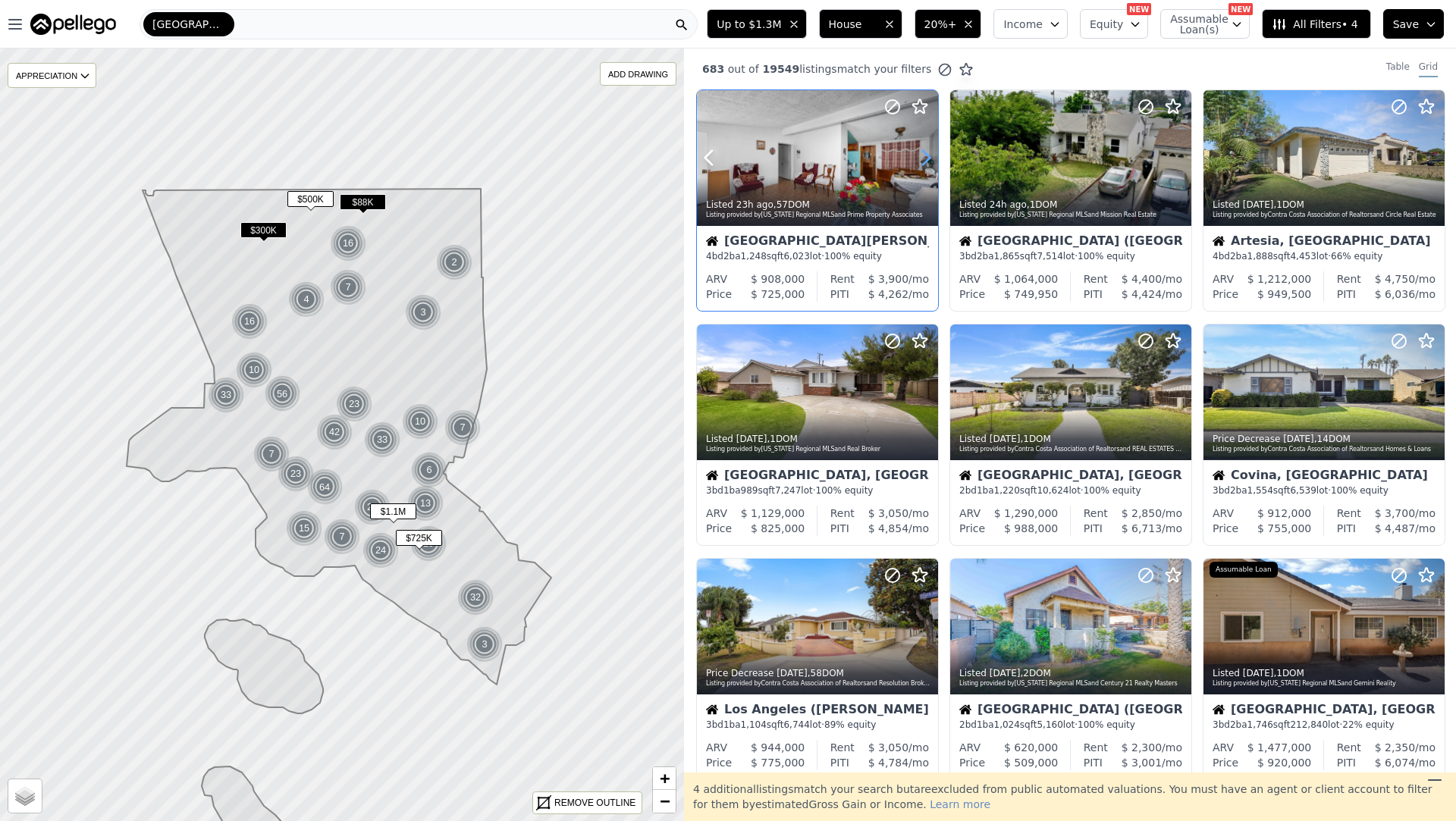
click at [928, 152] on icon at bounding box center [926, 158] width 24 height 24
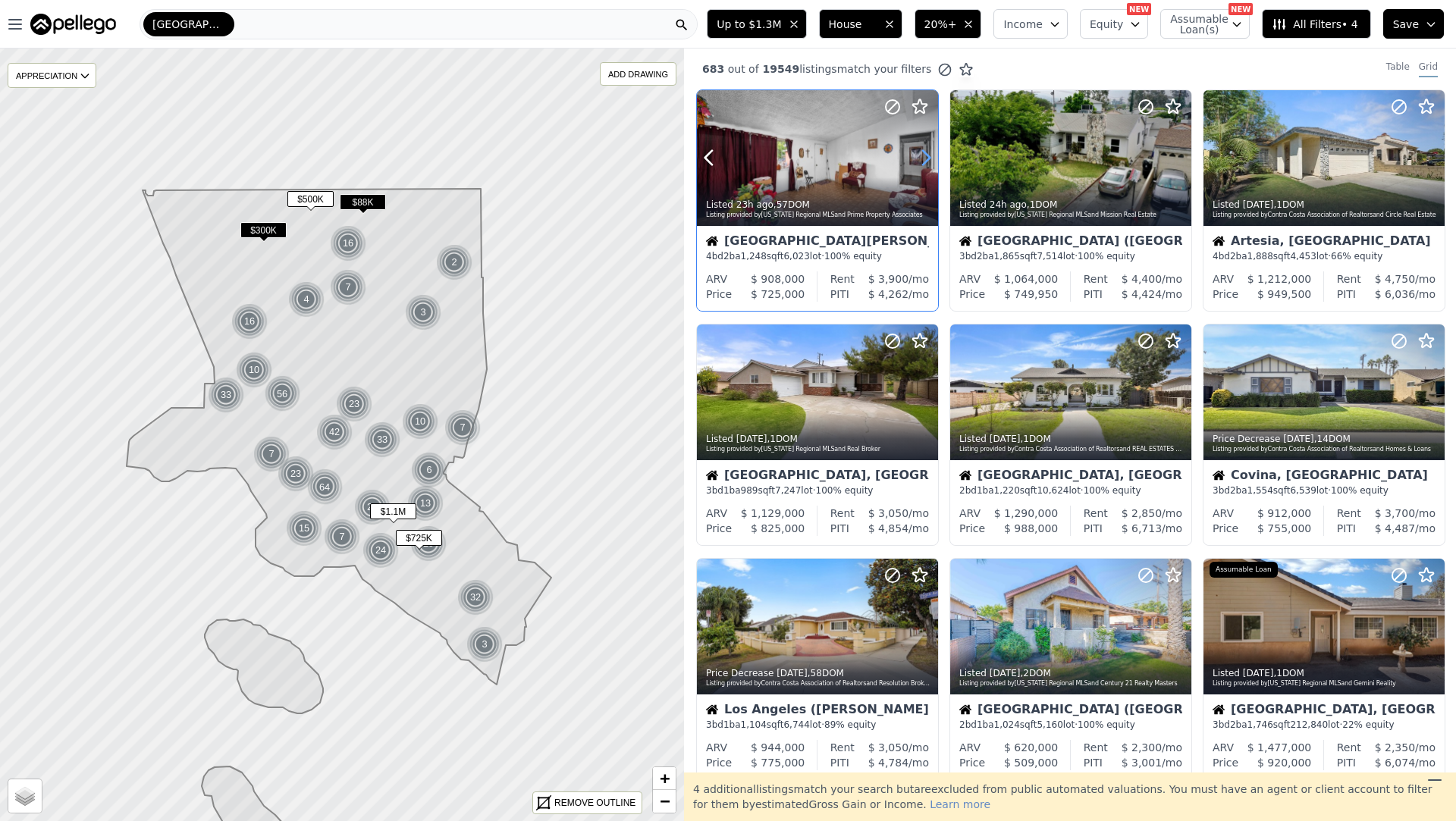
click at [928, 152] on icon at bounding box center [926, 158] width 24 height 24
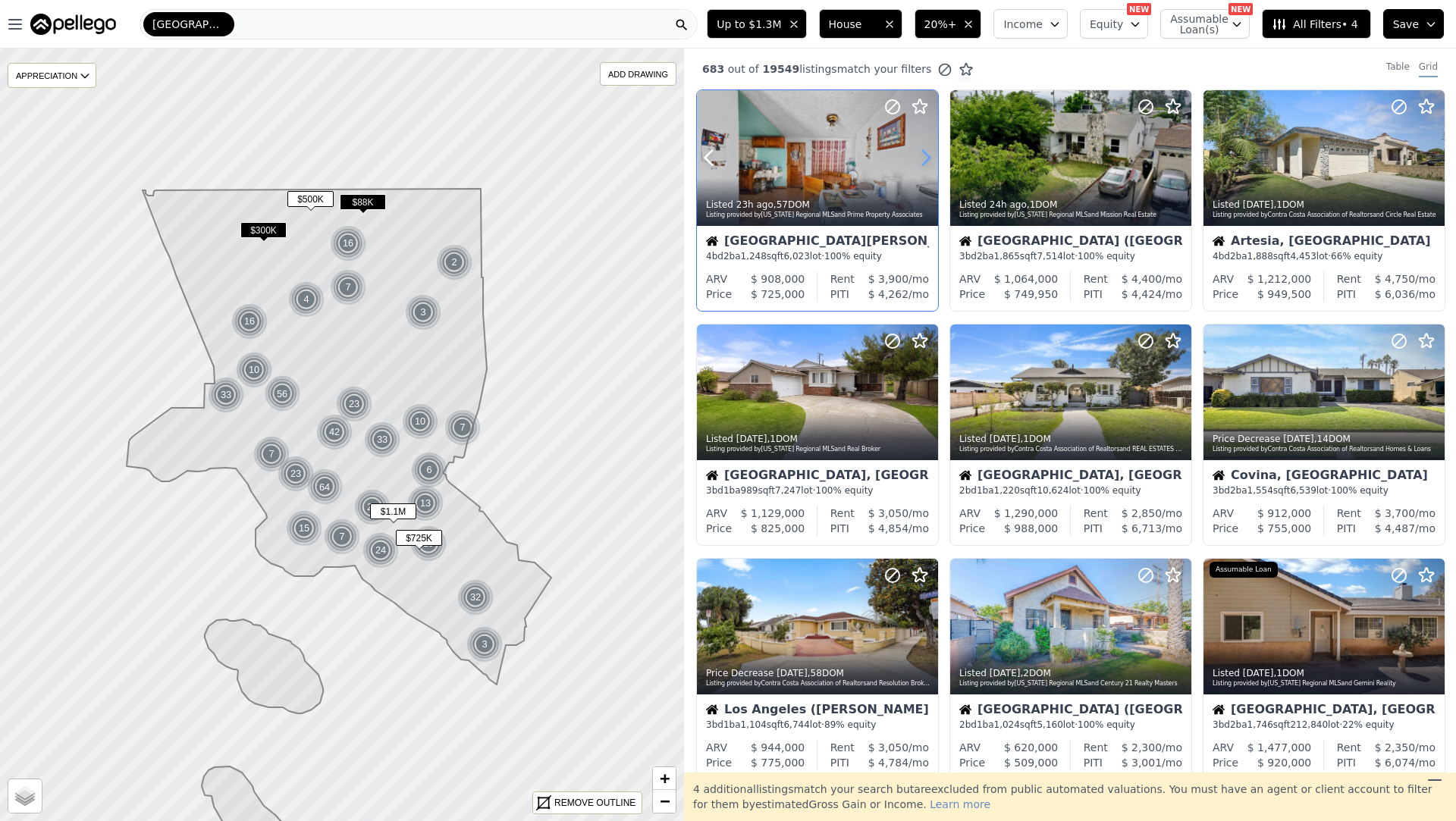
click at [928, 152] on icon at bounding box center [926, 158] width 24 height 24
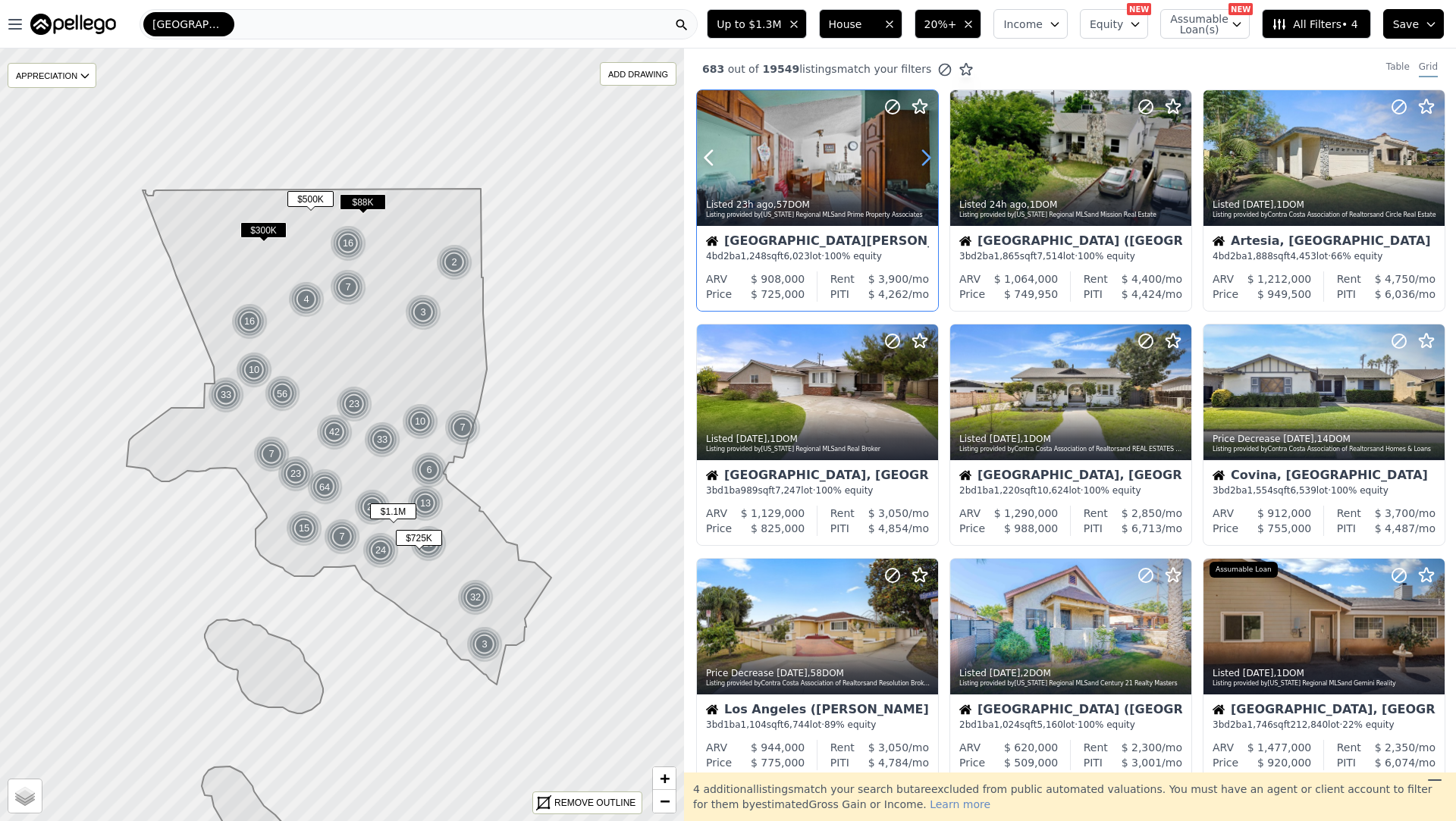
click at [928, 152] on icon at bounding box center [926, 158] width 24 height 24
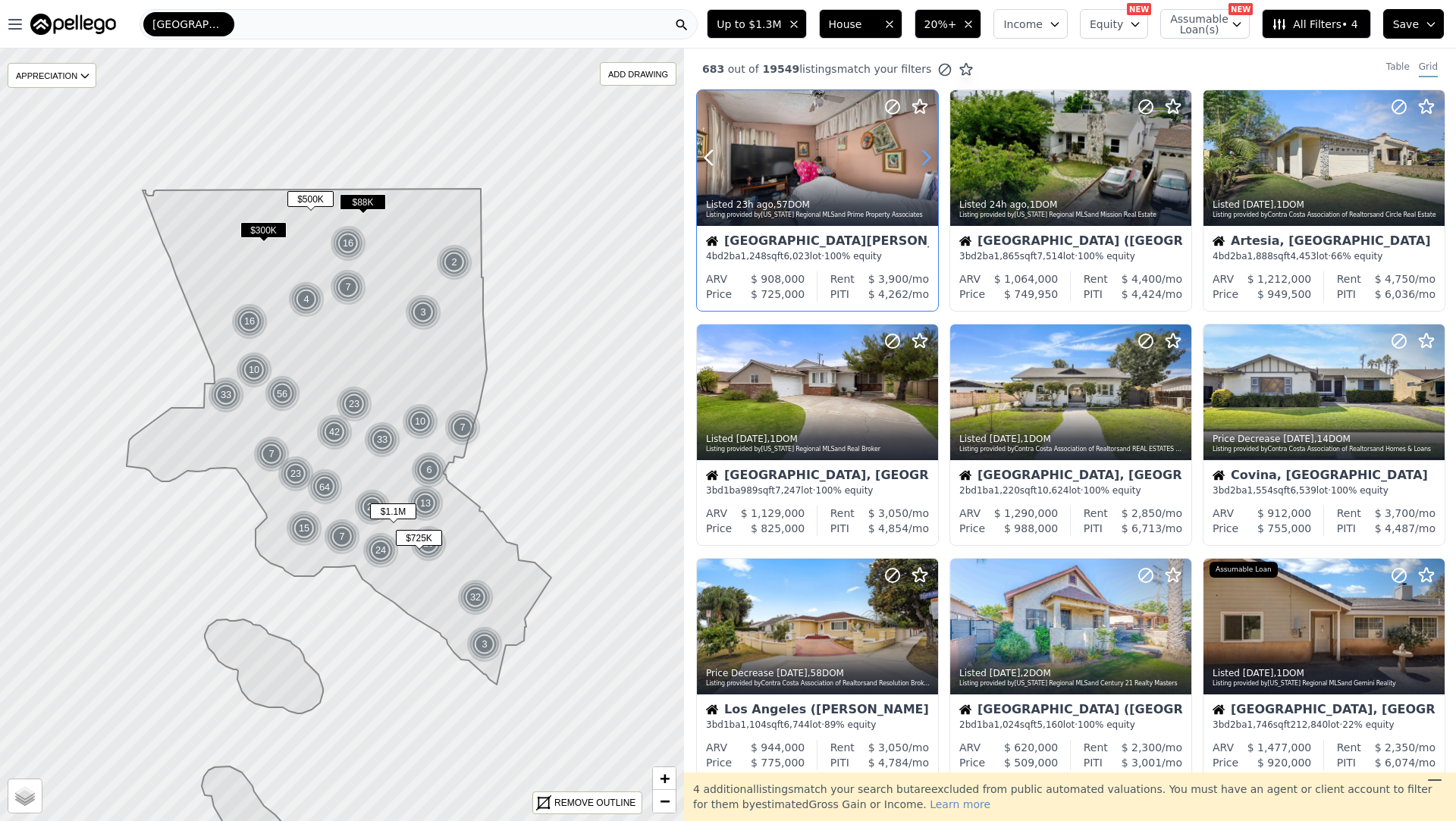
click at [928, 152] on icon at bounding box center [926, 158] width 24 height 24
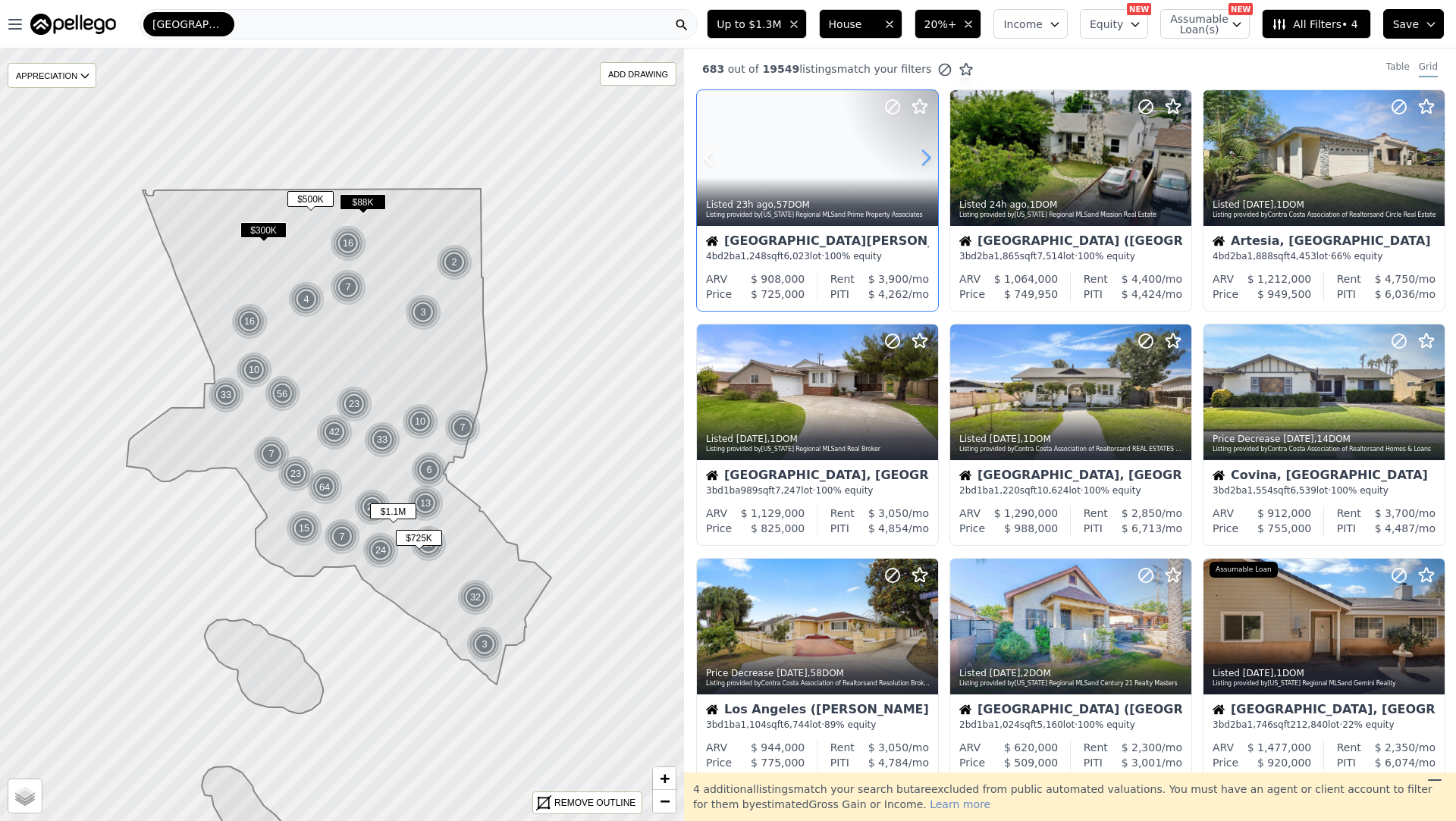
click at [928, 152] on icon at bounding box center [926, 158] width 24 height 24
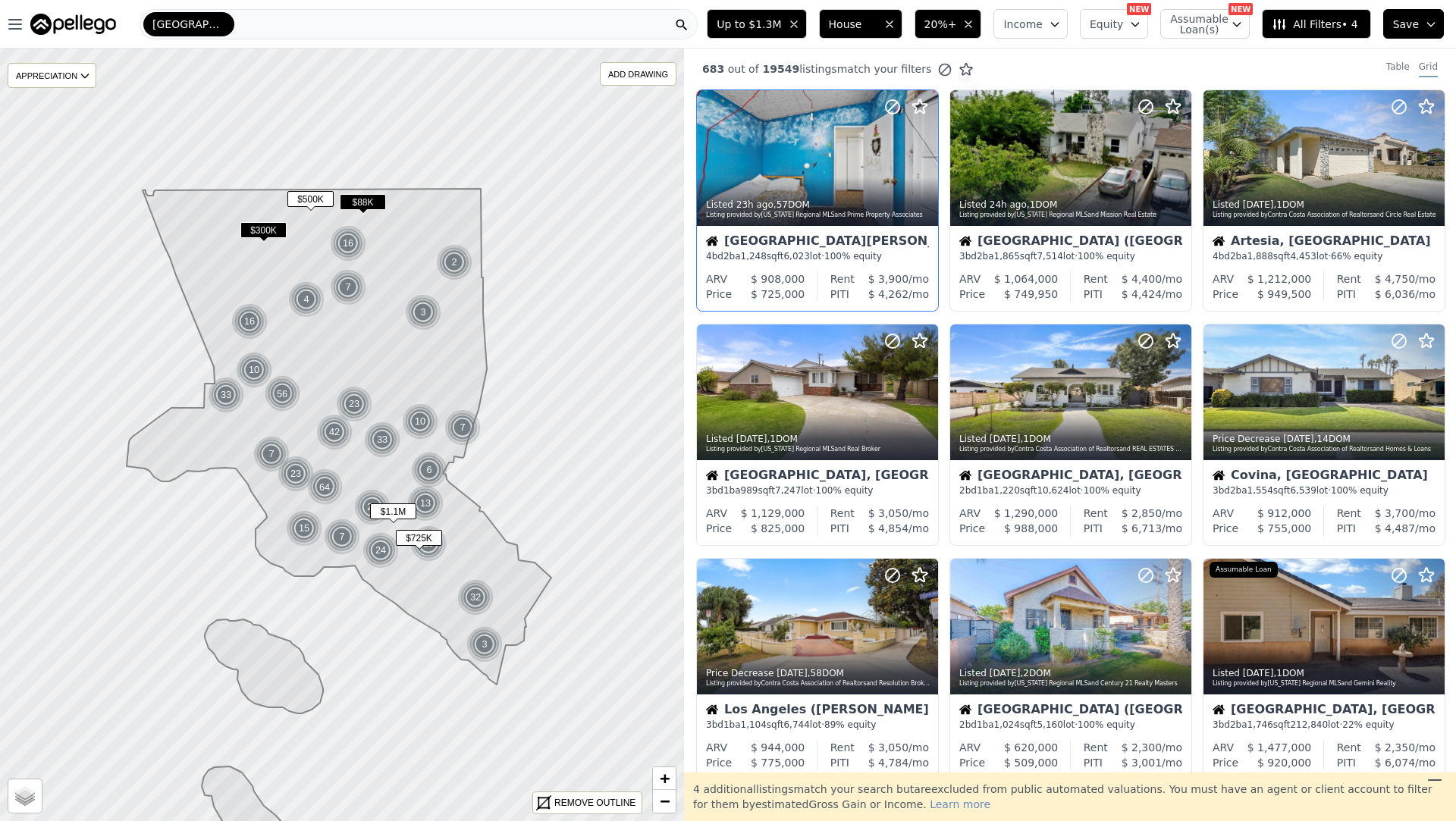
click at [812, 251] on div "4 bd 2 ba 1,248 sqft 6,023 lot · 100% equity" at bounding box center [818, 256] width 223 height 12
click at [1177, 152] on icon at bounding box center [1179, 159] width 6 height 15
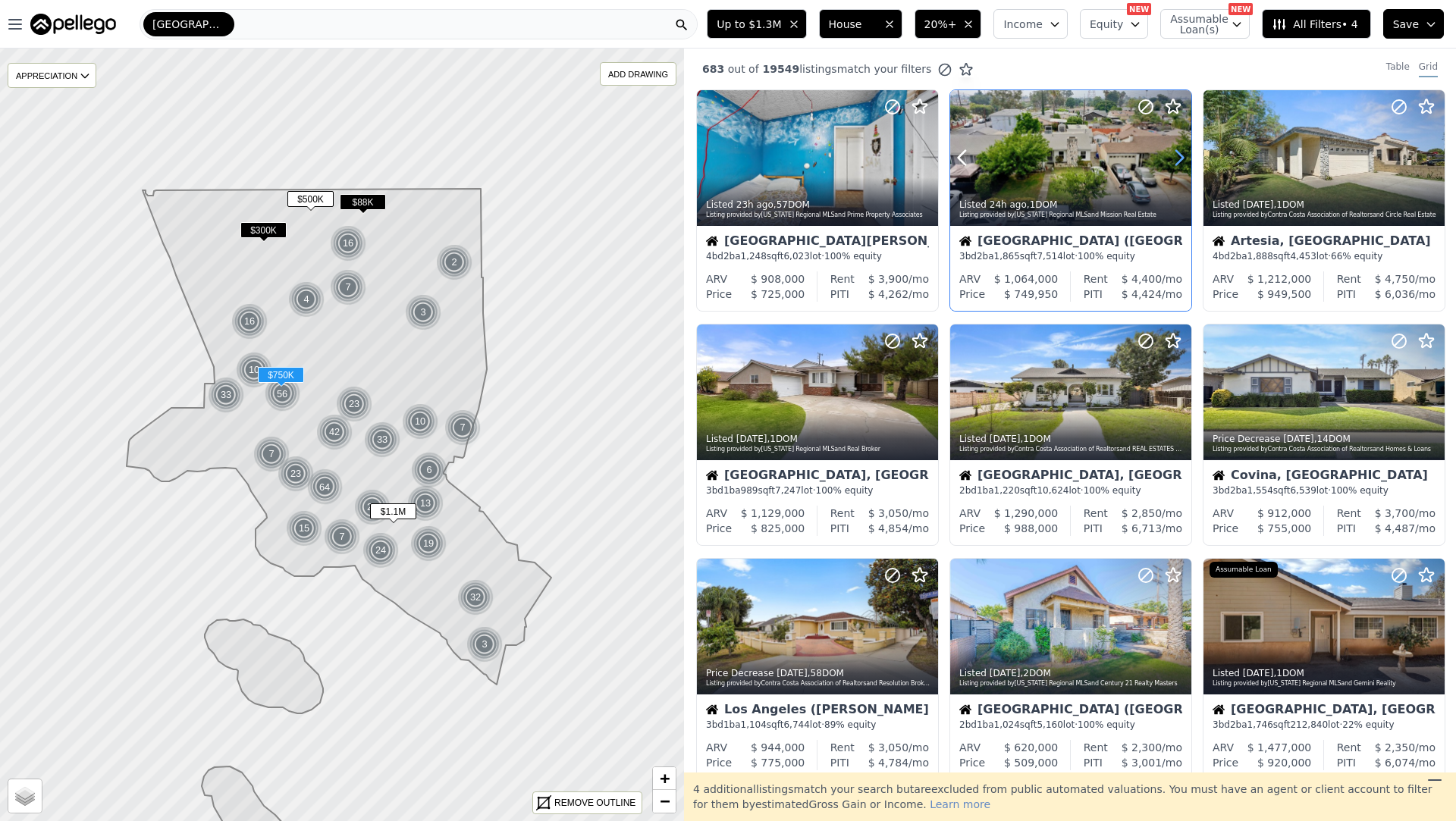
click at [1177, 152] on icon at bounding box center [1179, 159] width 6 height 15
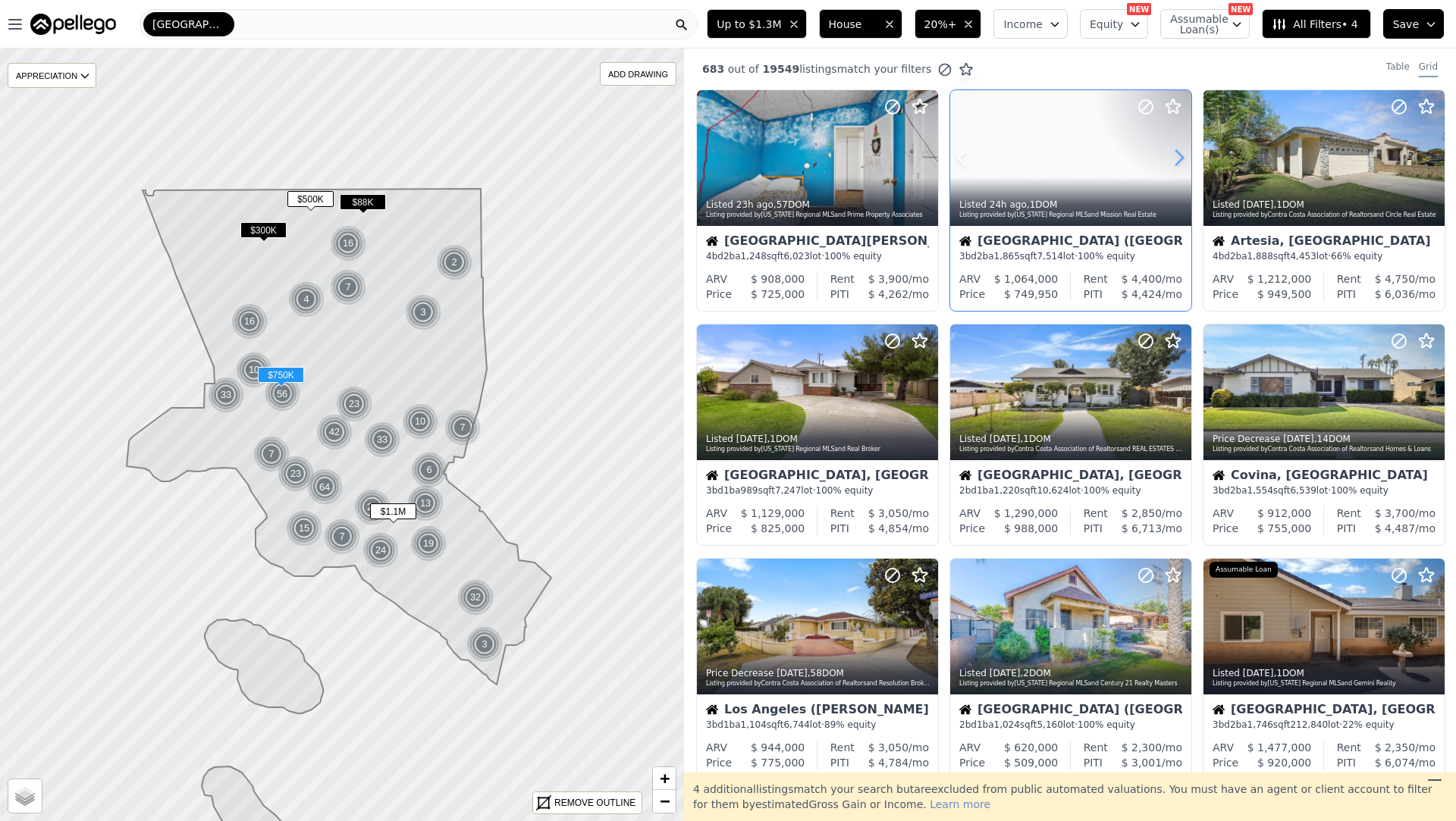
click at [1177, 152] on icon at bounding box center [1179, 159] width 6 height 15
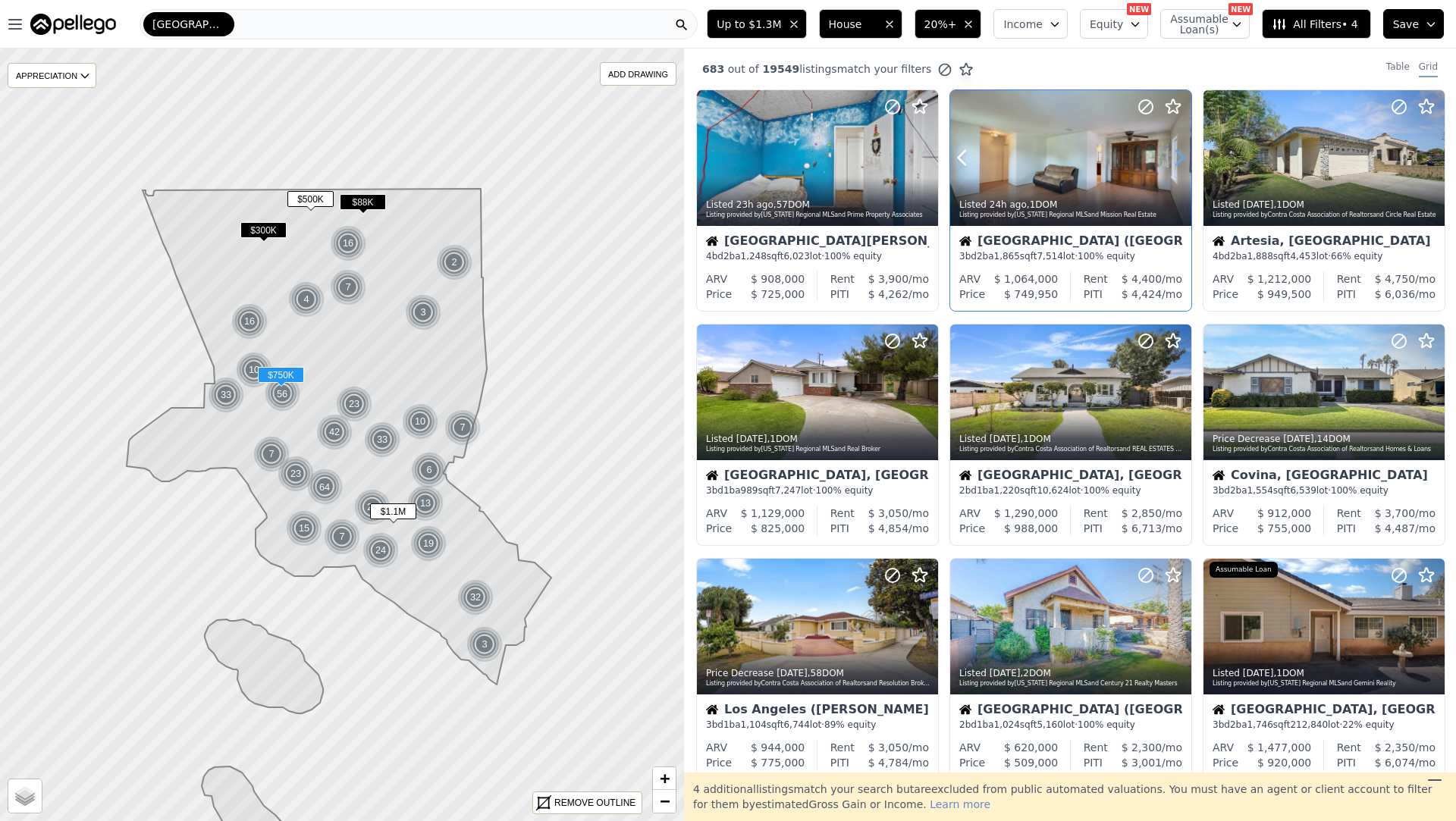
click at [1177, 152] on icon at bounding box center [1179, 159] width 6 height 15
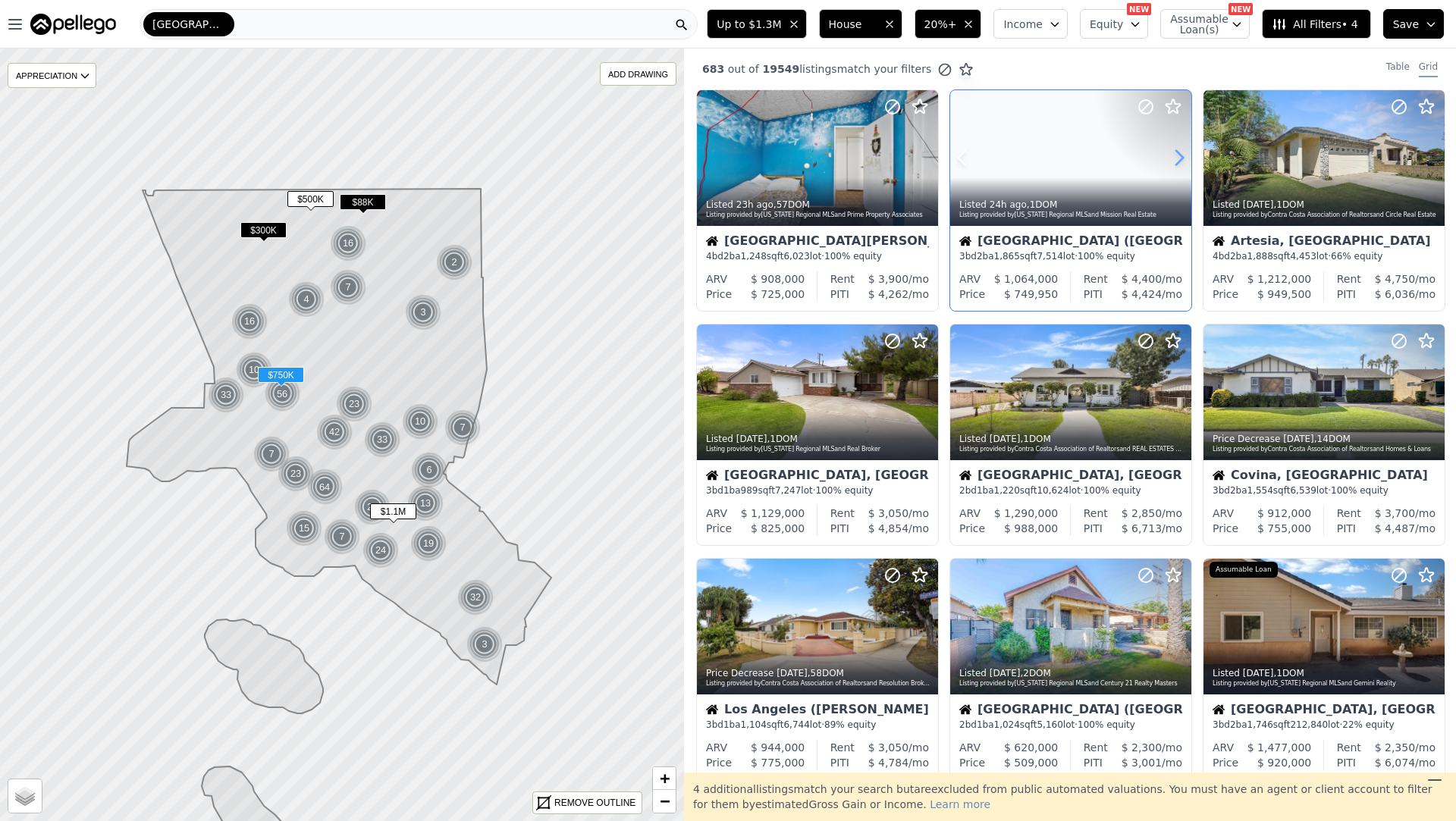
click at [1177, 152] on icon at bounding box center [1179, 159] width 6 height 15
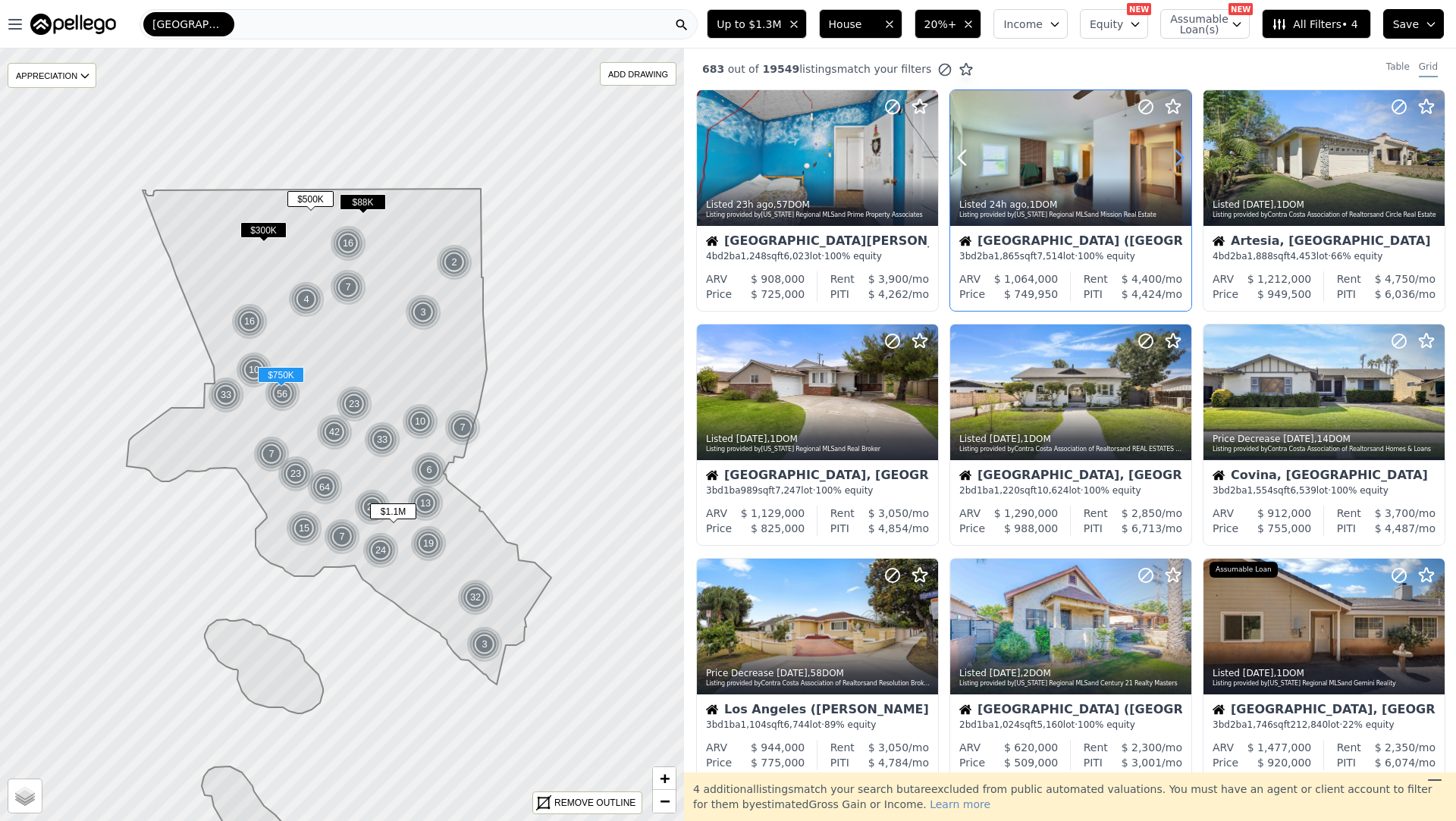
click at [1177, 152] on icon at bounding box center [1179, 159] width 6 height 15
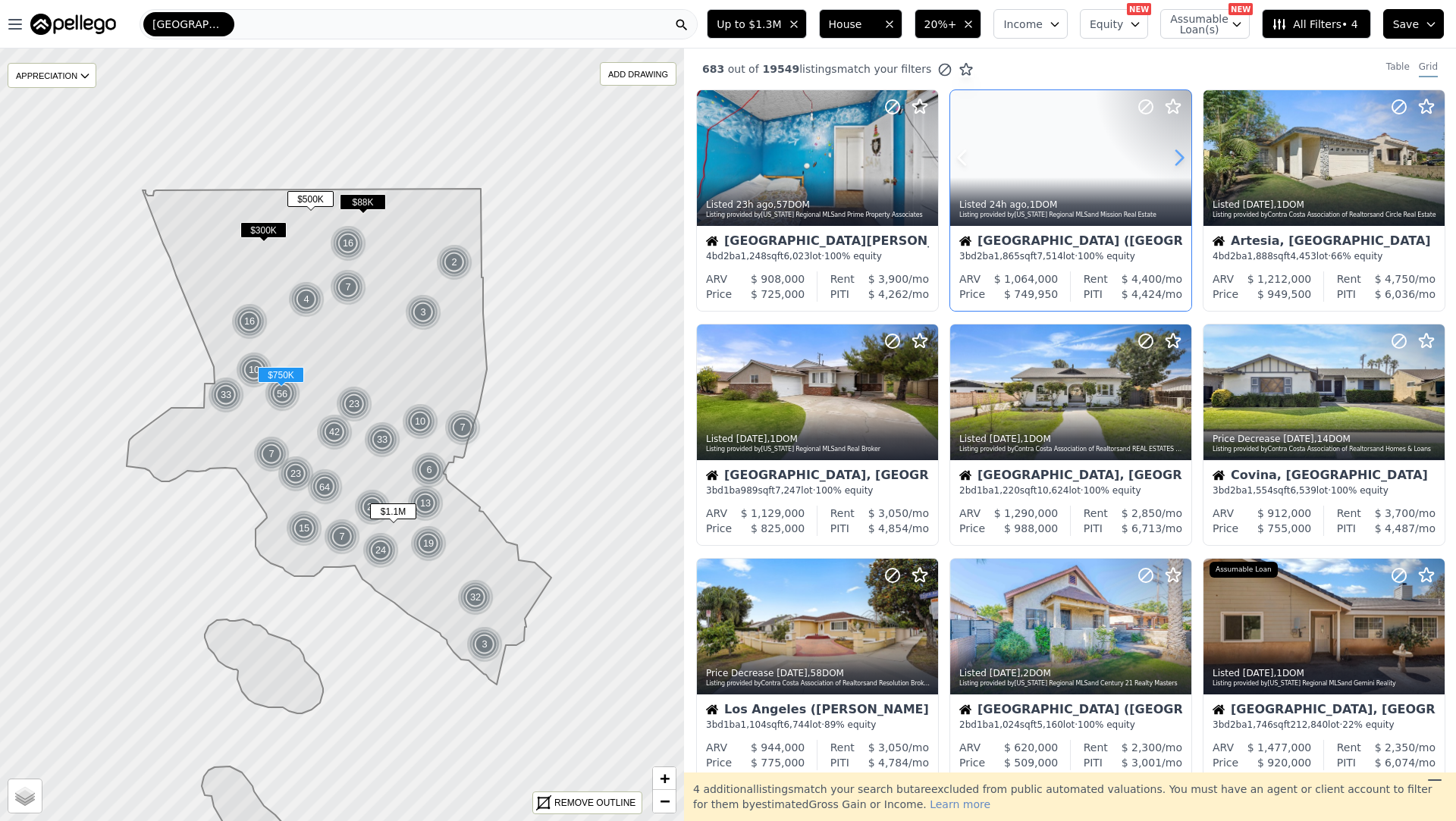
click at [1177, 152] on icon at bounding box center [1179, 159] width 6 height 15
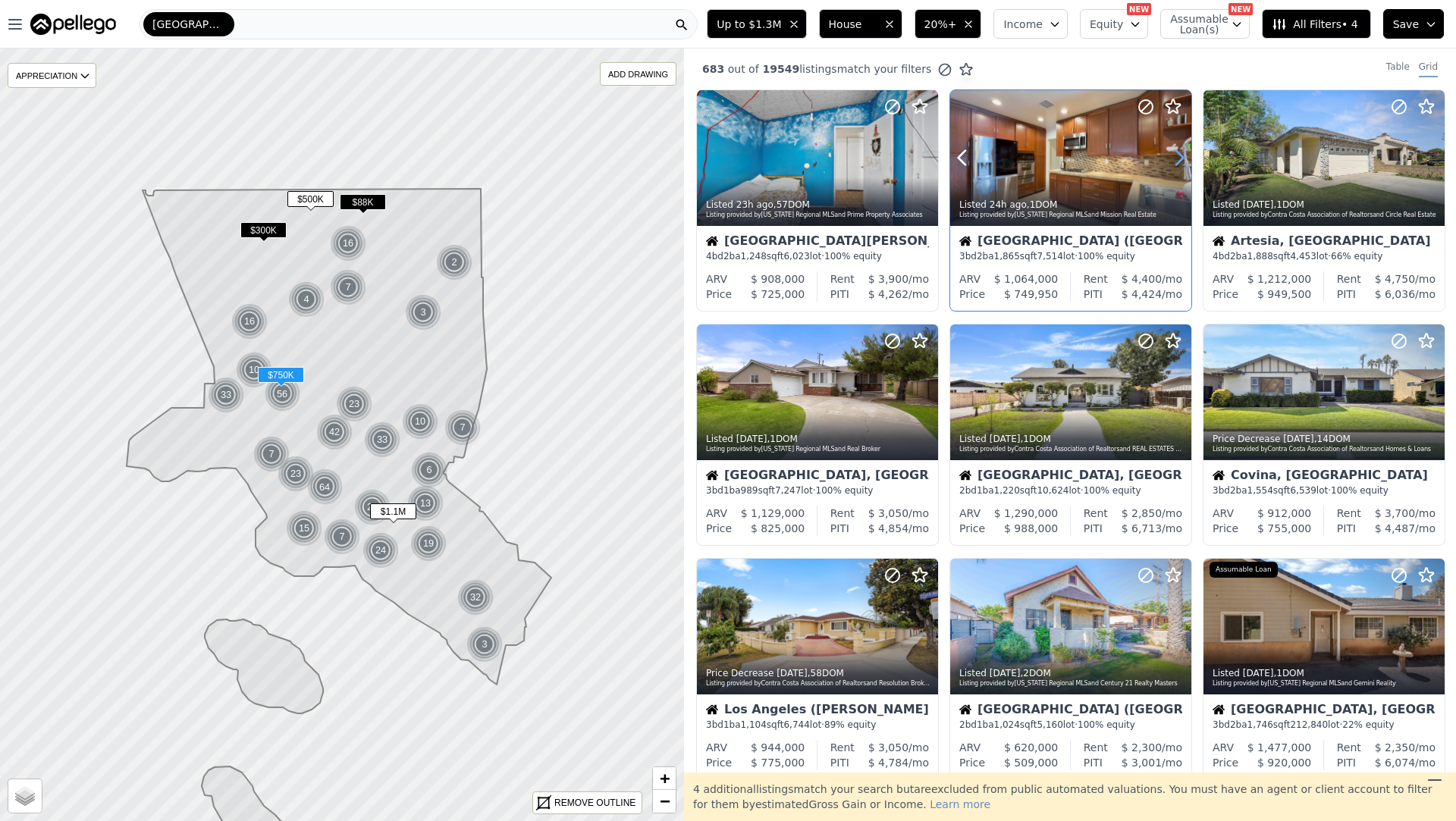
click at [1177, 152] on icon at bounding box center [1179, 159] width 6 height 15
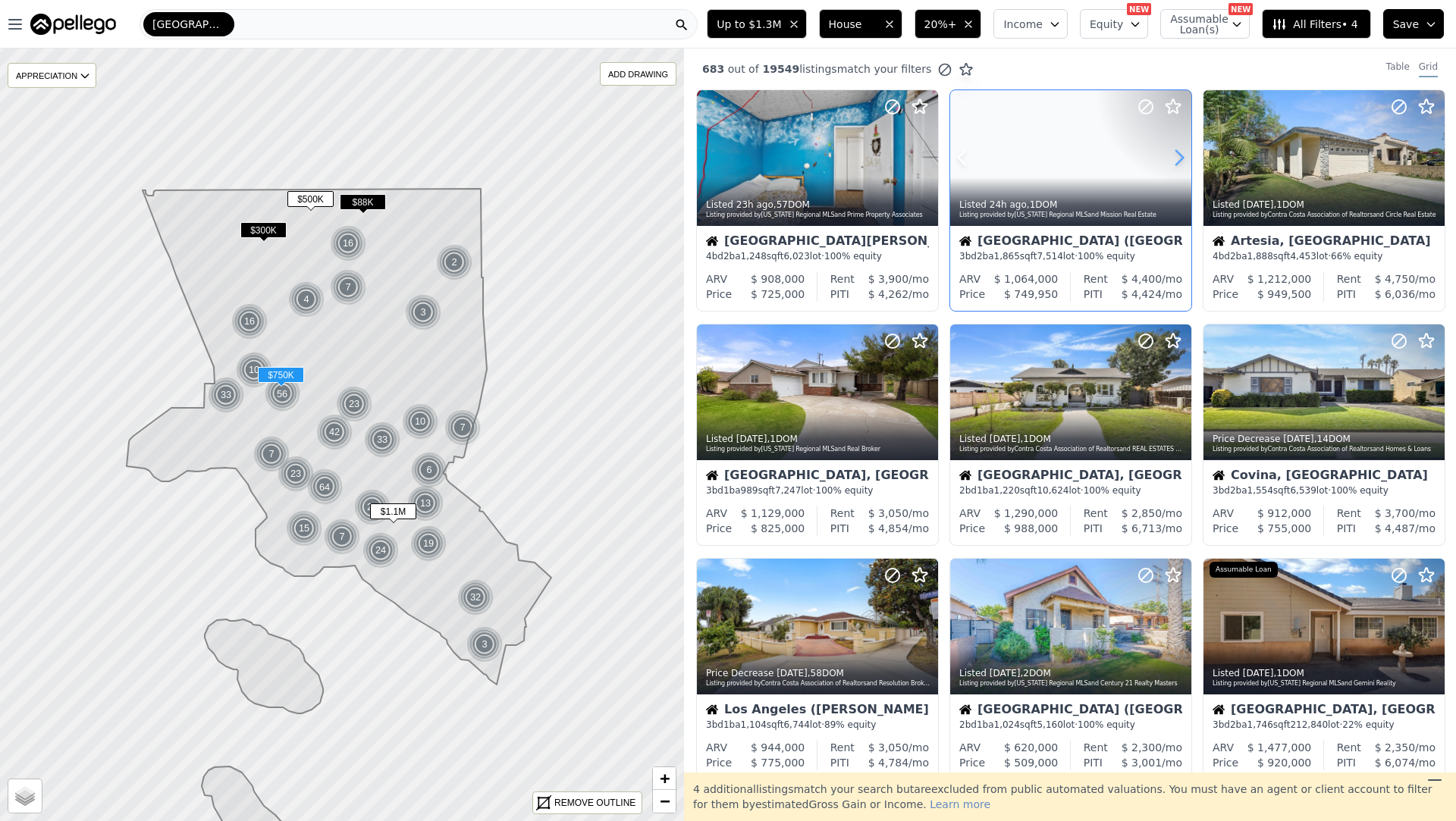
click at [1177, 152] on icon at bounding box center [1179, 159] width 6 height 15
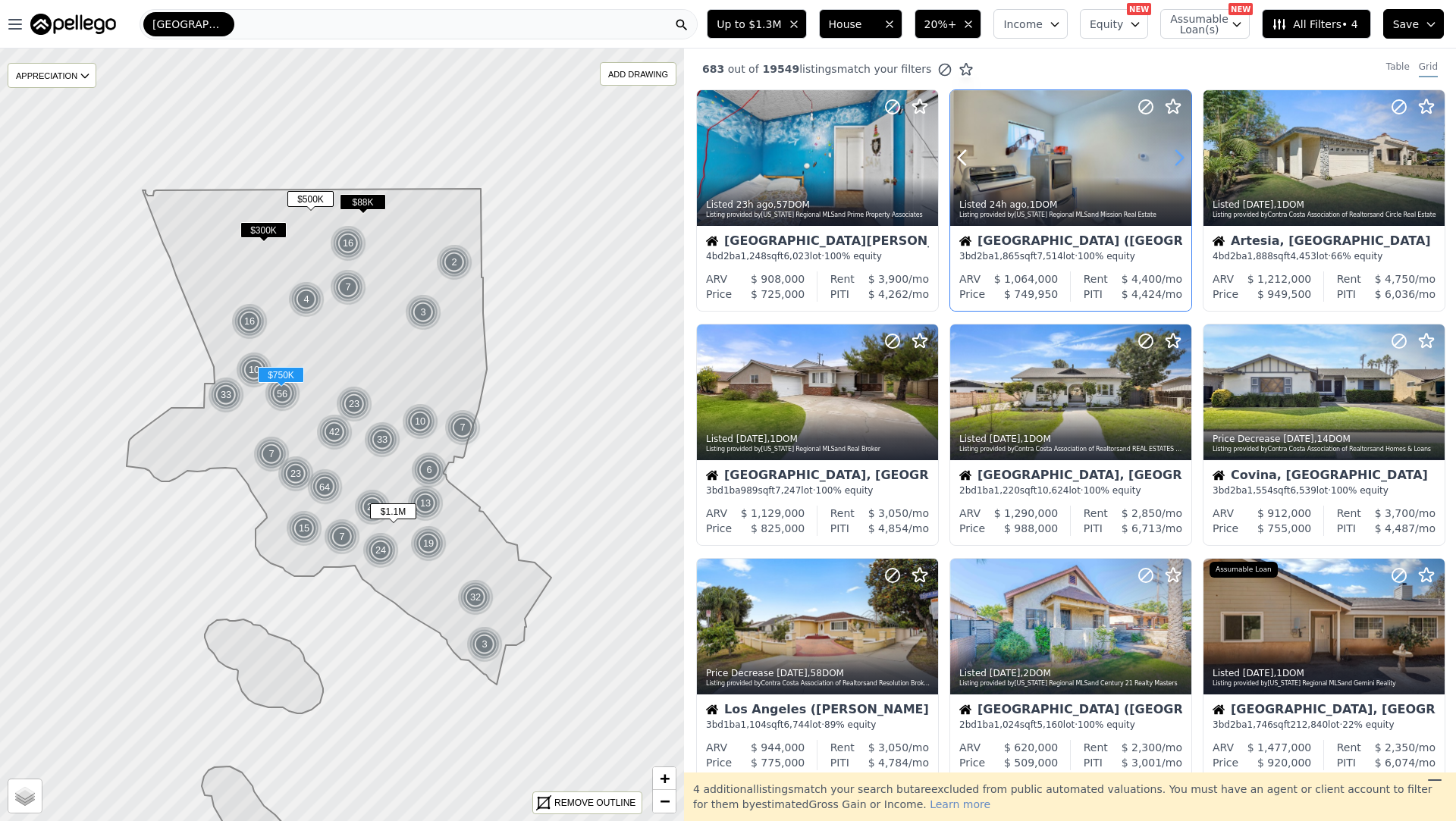
click at [1177, 152] on icon at bounding box center [1179, 159] width 6 height 15
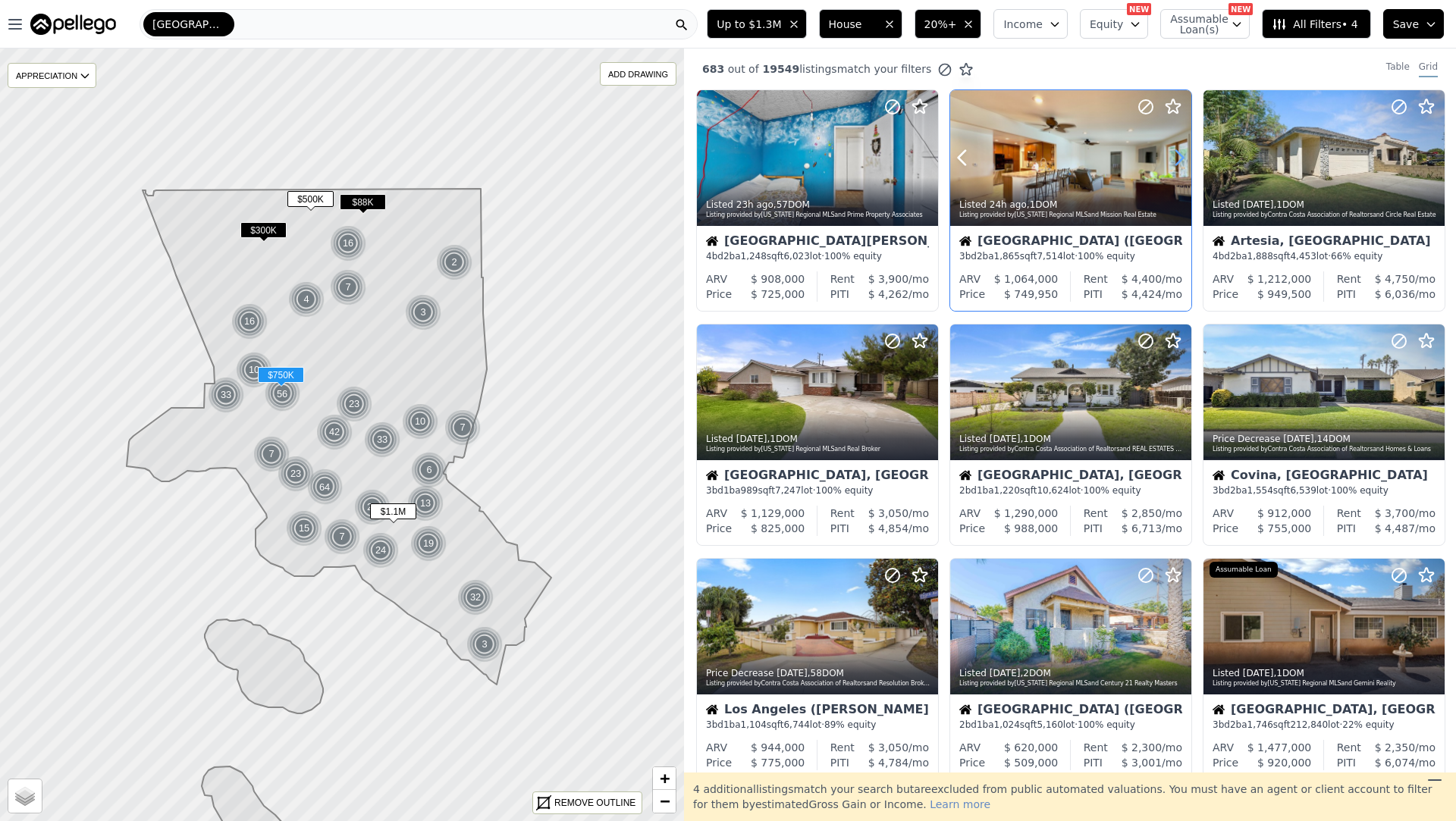
click at [1177, 152] on icon at bounding box center [1179, 159] width 6 height 15
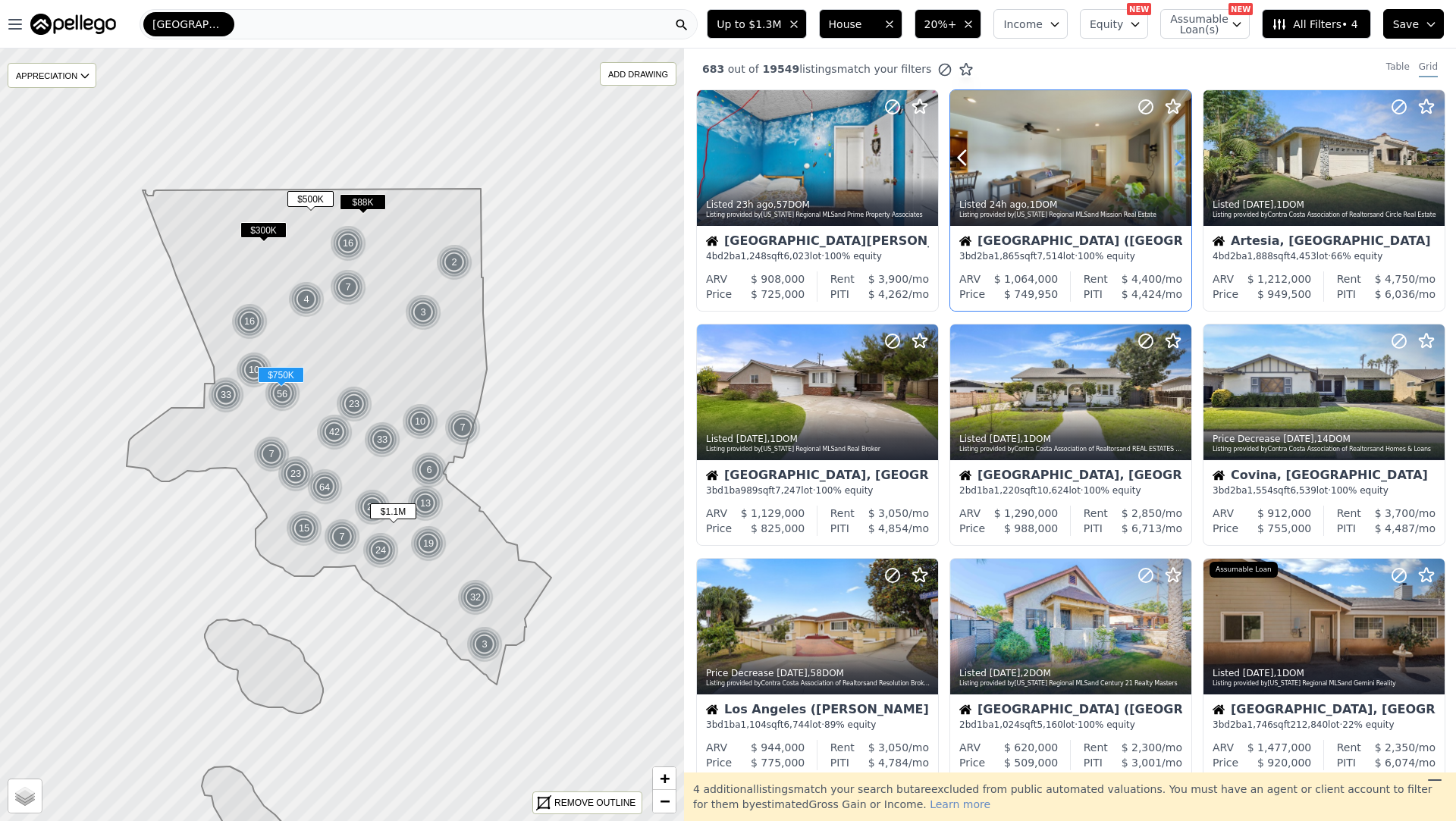
click at [1177, 152] on icon at bounding box center [1179, 159] width 6 height 15
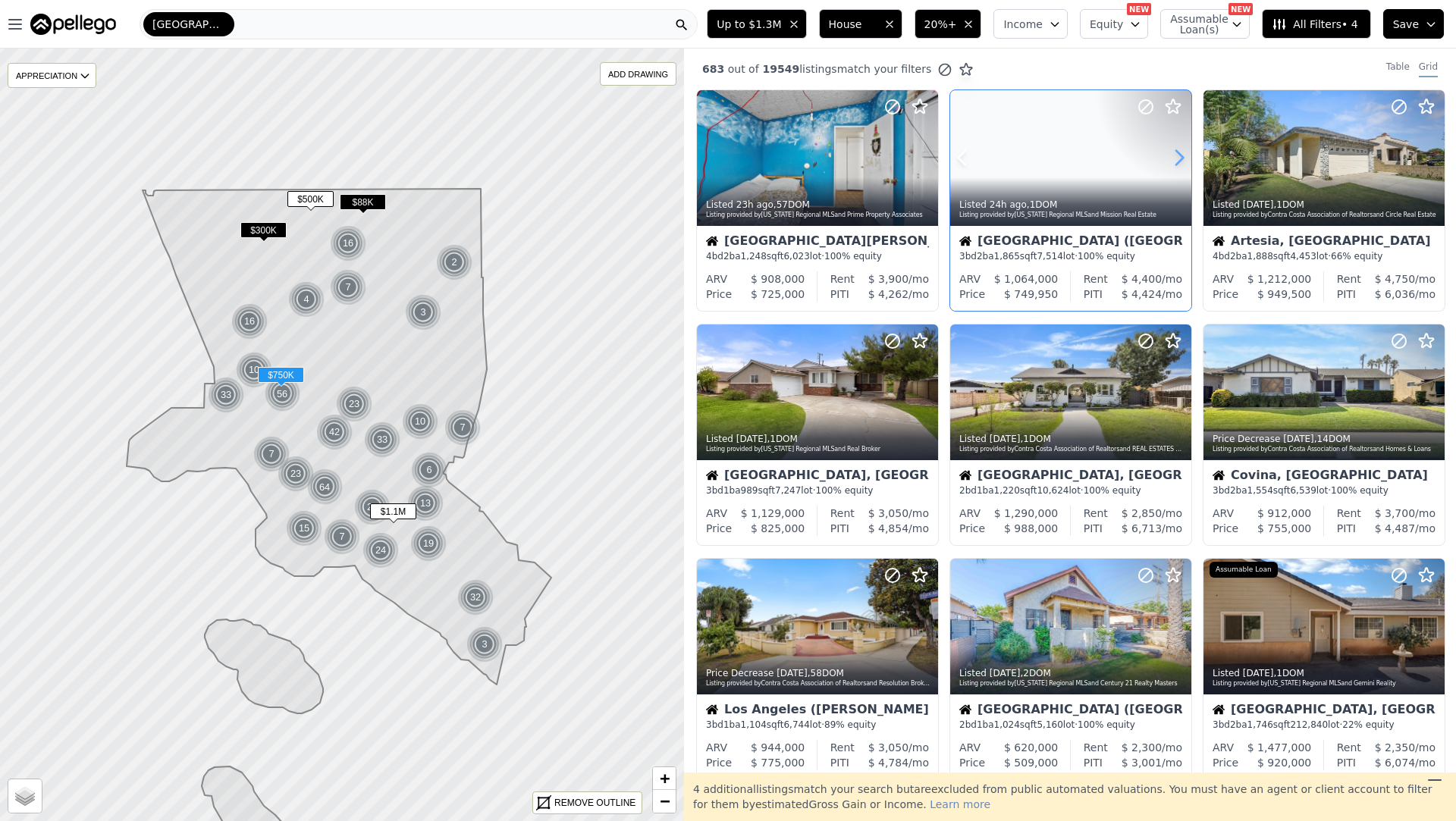
click at [1177, 152] on icon at bounding box center [1179, 159] width 6 height 15
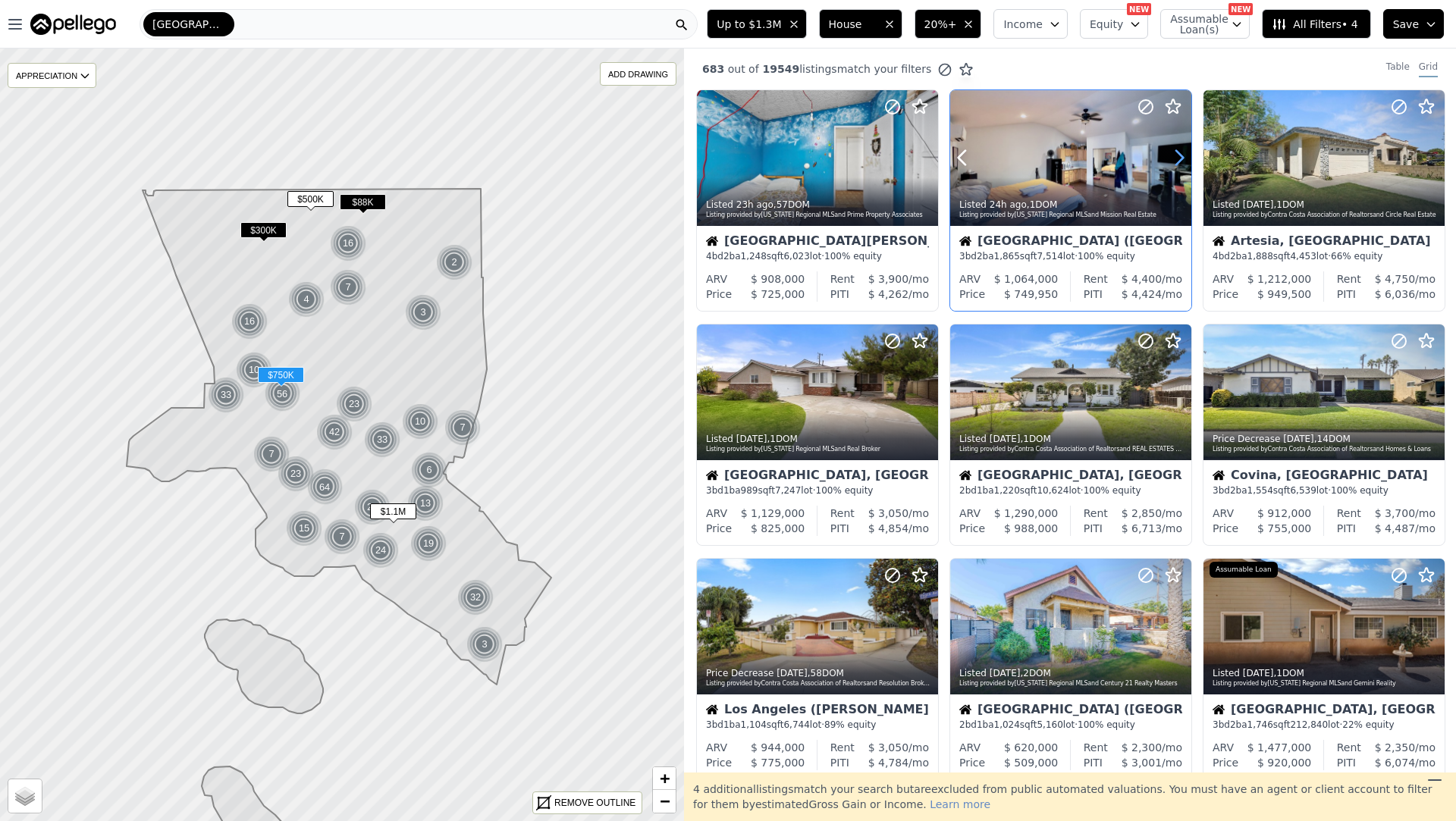
click at [1177, 152] on icon at bounding box center [1179, 159] width 6 height 15
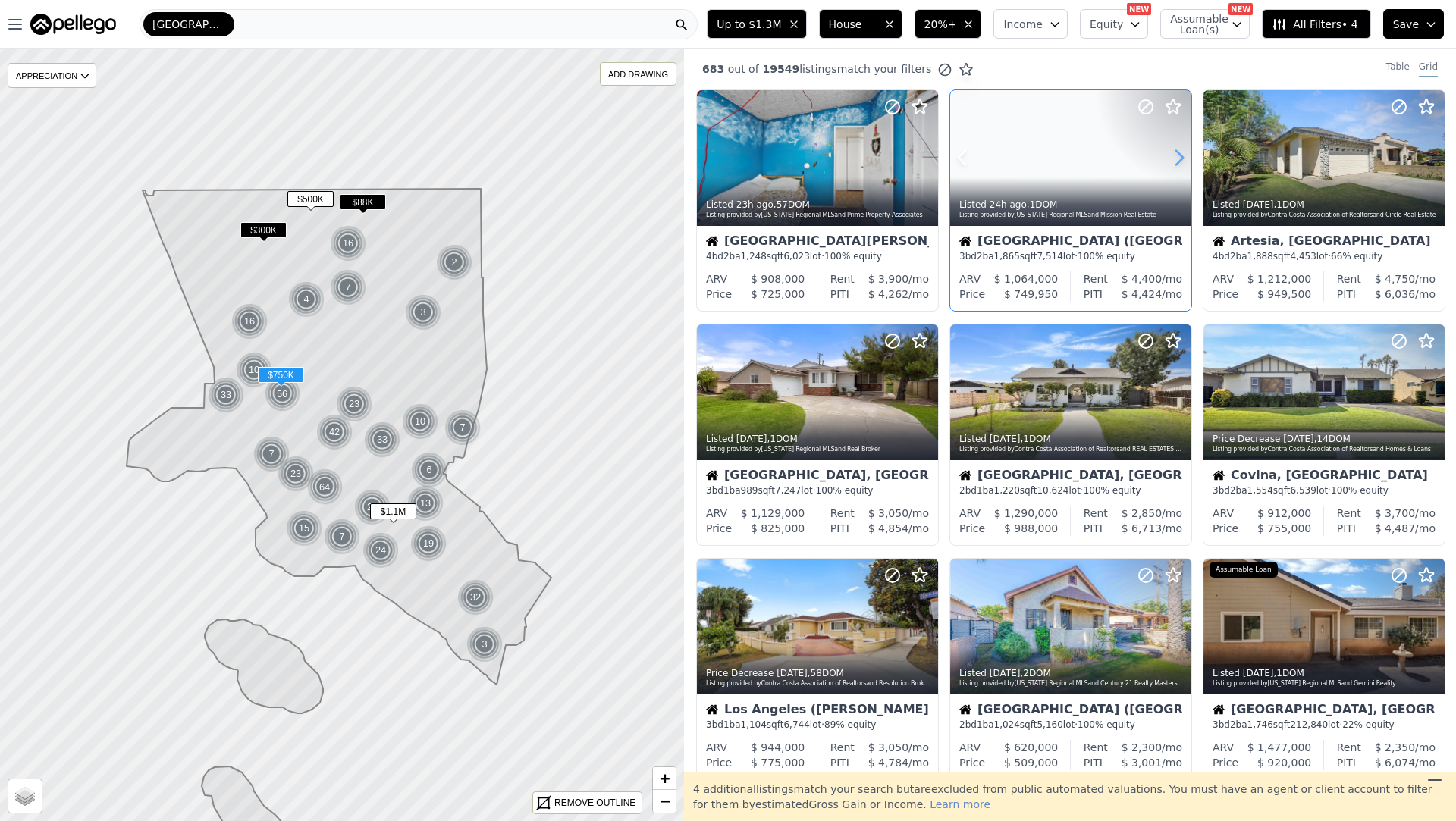
click at [1177, 152] on icon at bounding box center [1179, 159] width 6 height 15
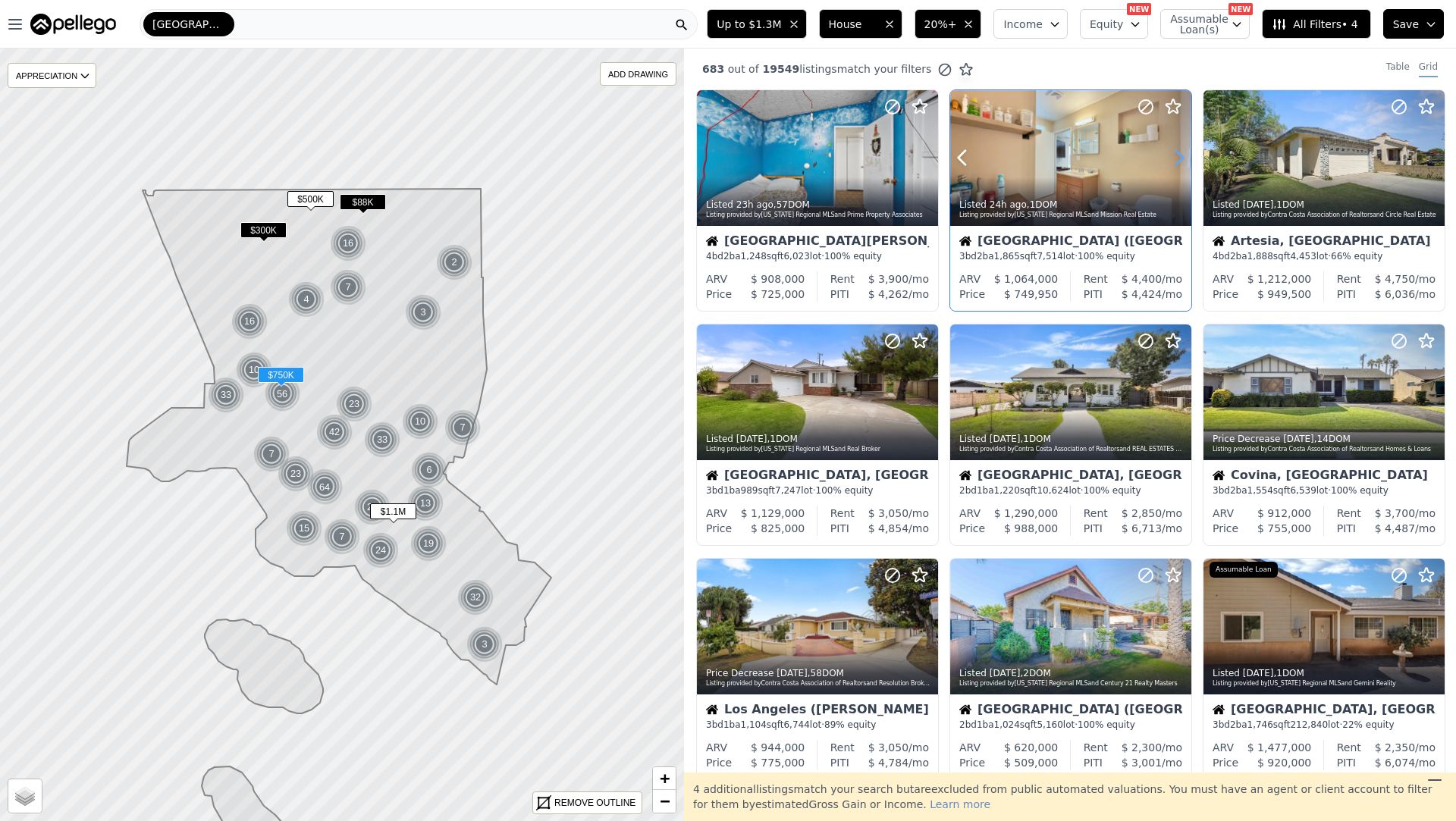
click at [1177, 152] on icon at bounding box center [1179, 159] width 6 height 15
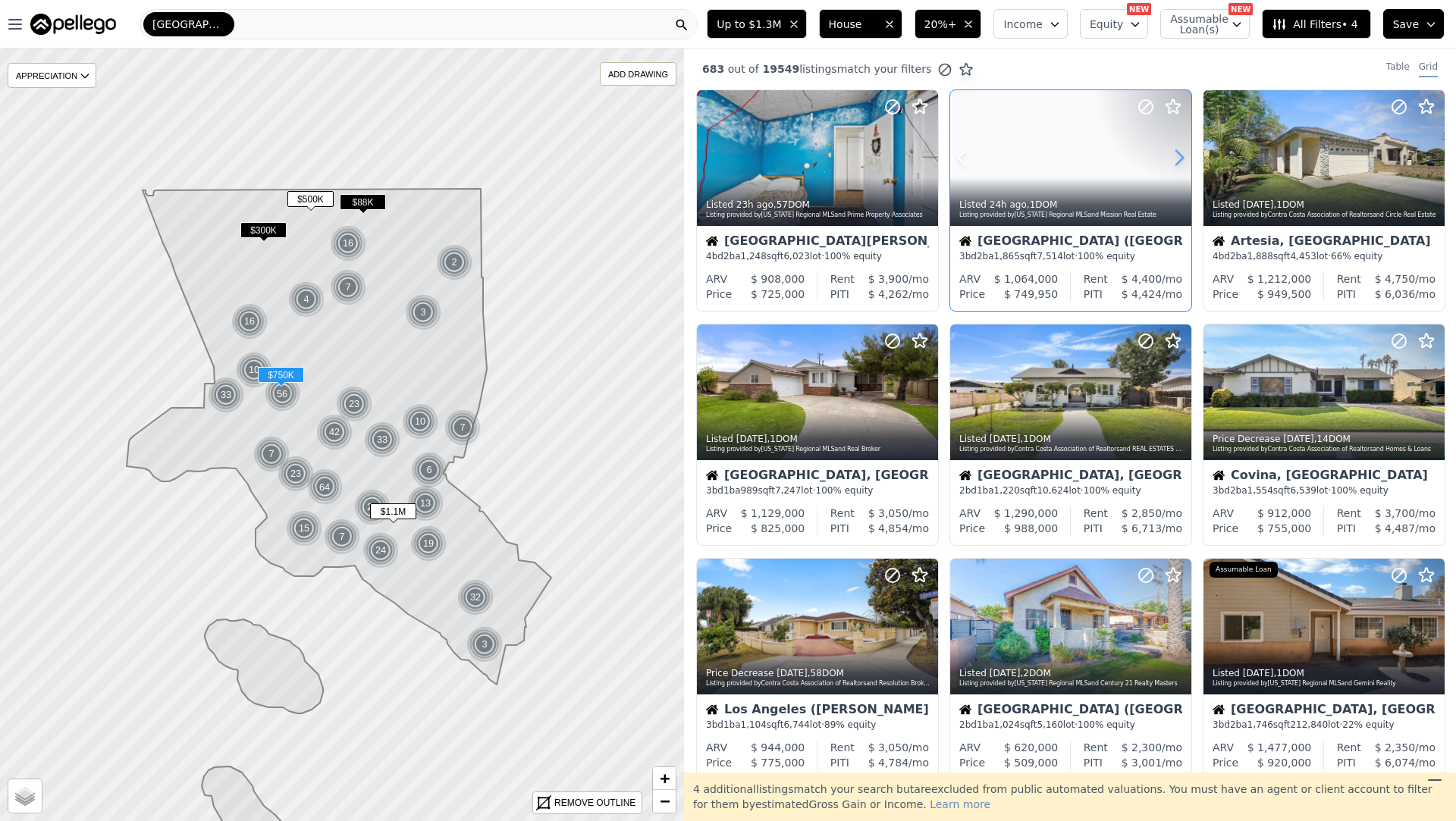
click at [1177, 152] on icon at bounding box center [1179, 159] width 6 height 15
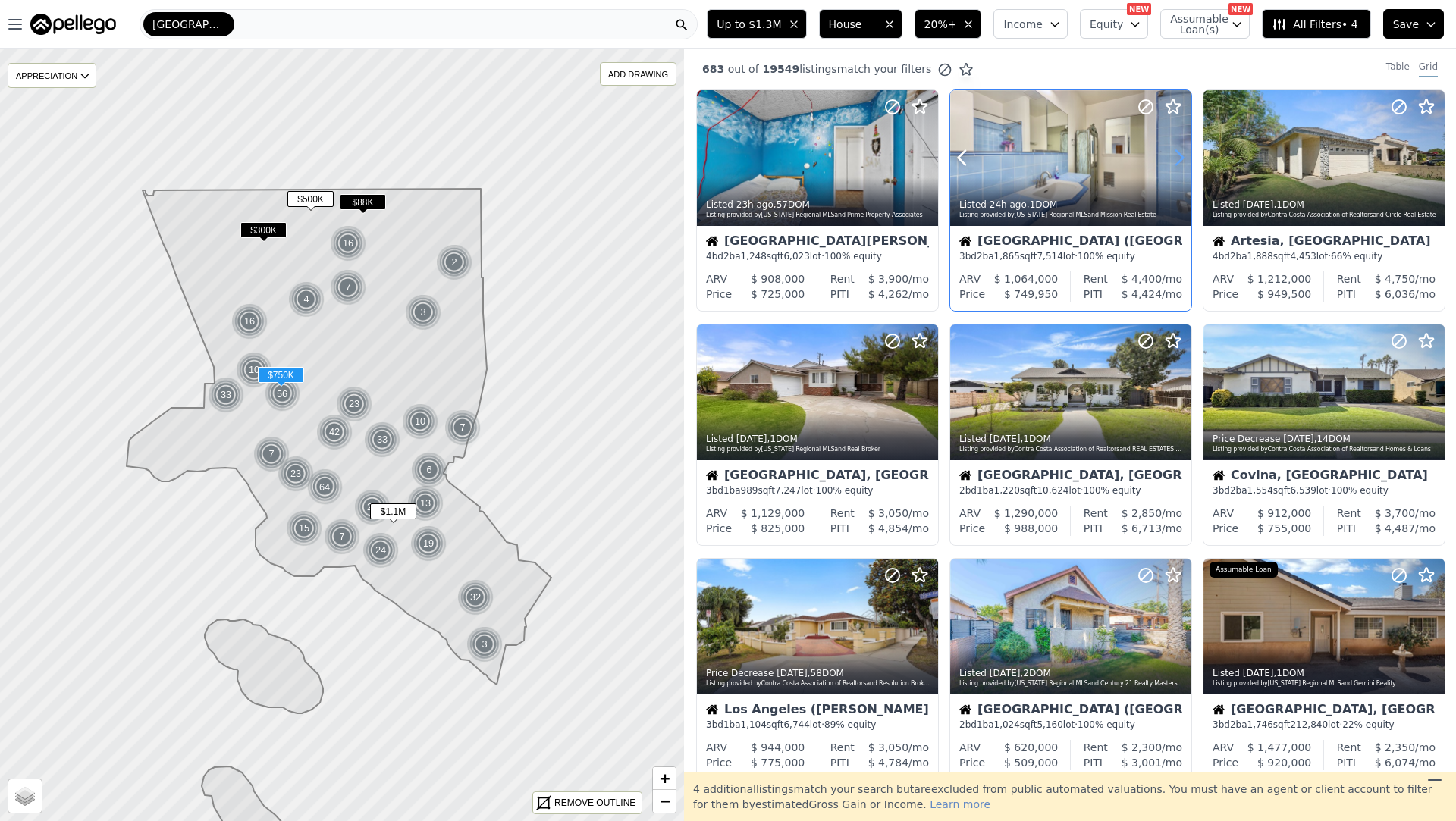
click at [1177, 152] on icon at bounding box center [1179, 159] width 6 height 15
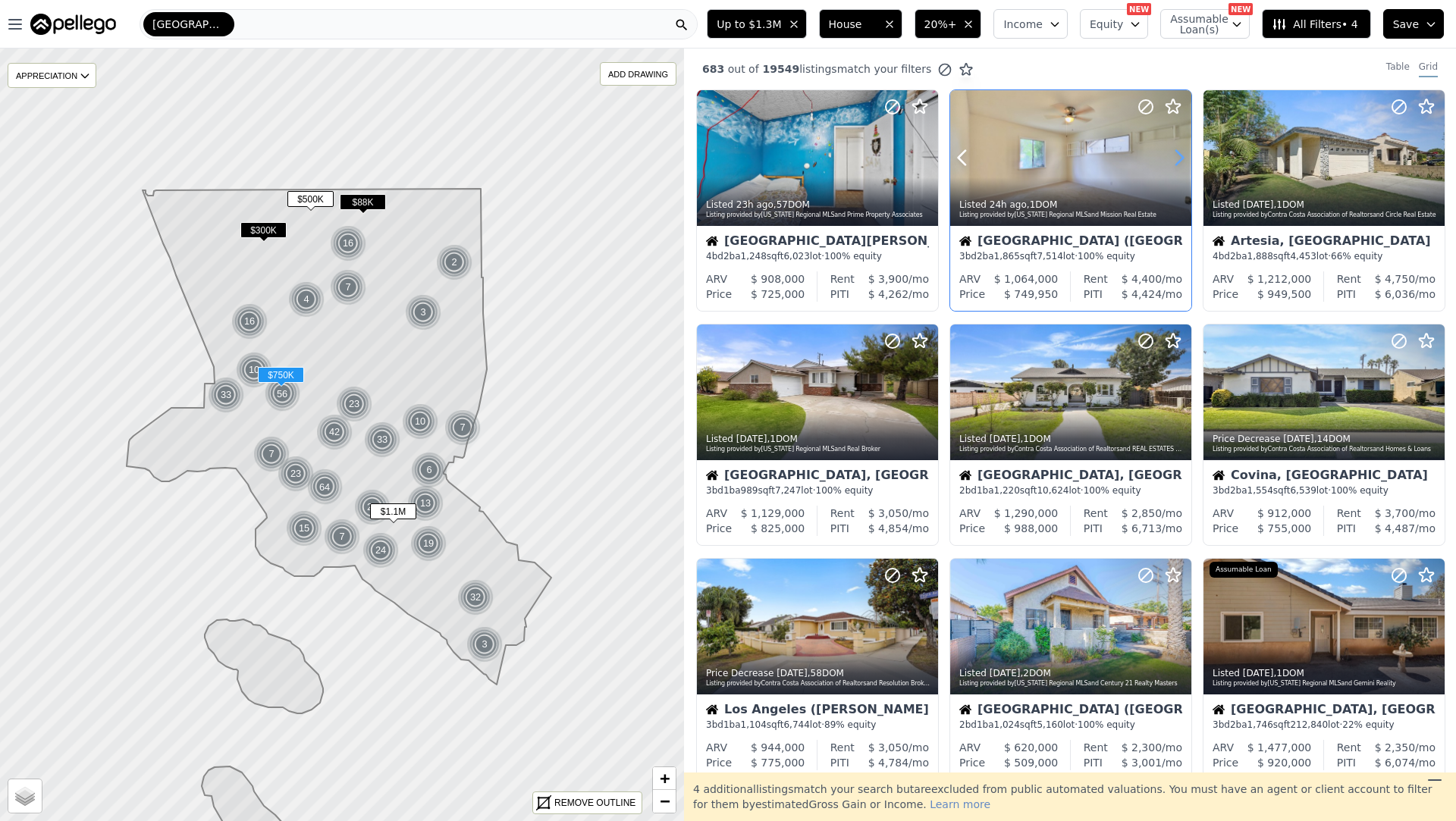
click at [1177, 152] on icon at bounding box center [1179, 159] width 6 height 15
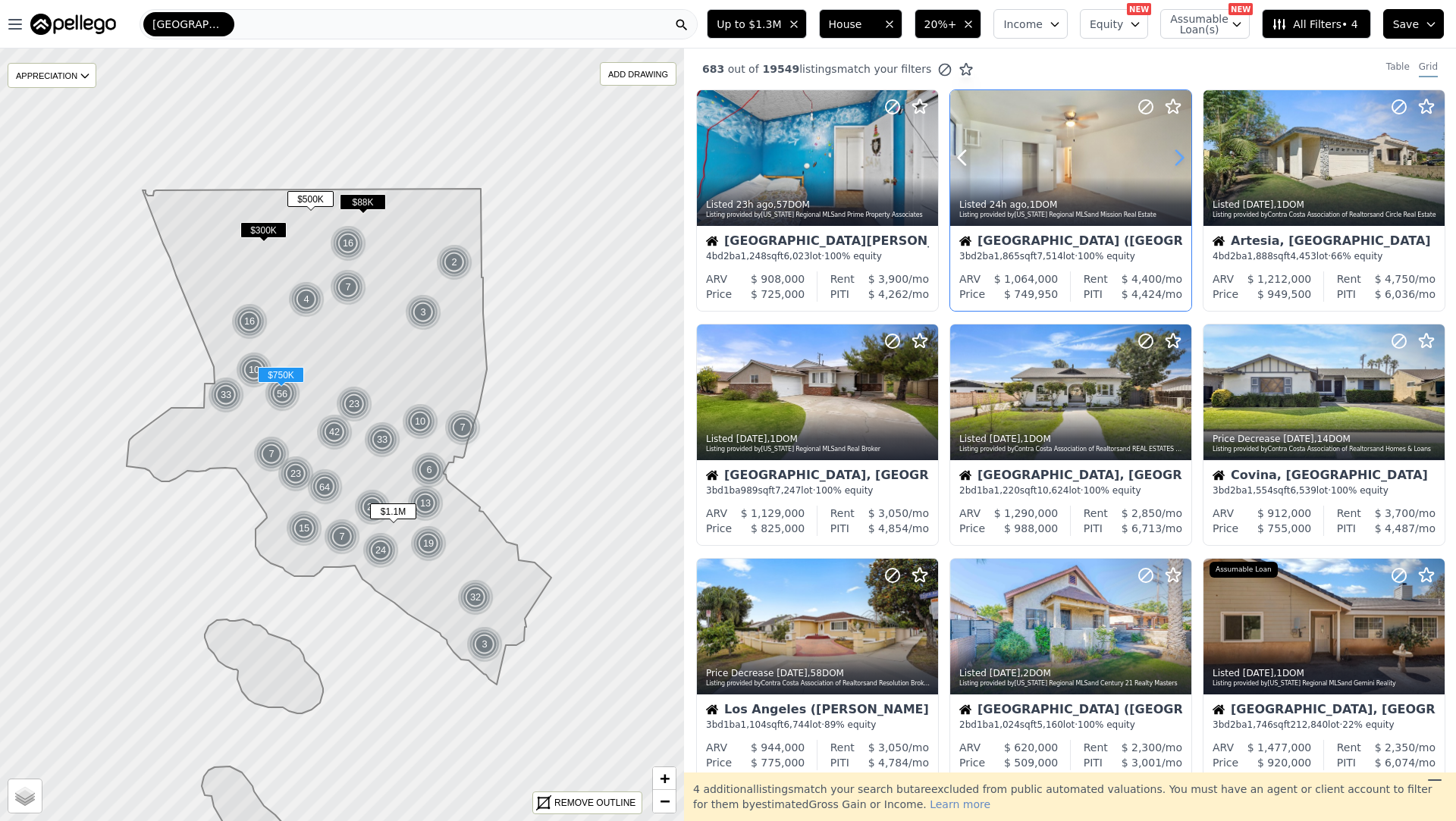
click at [1177, 152] on icon at bounding box center [1179, 159] width 6 height 15
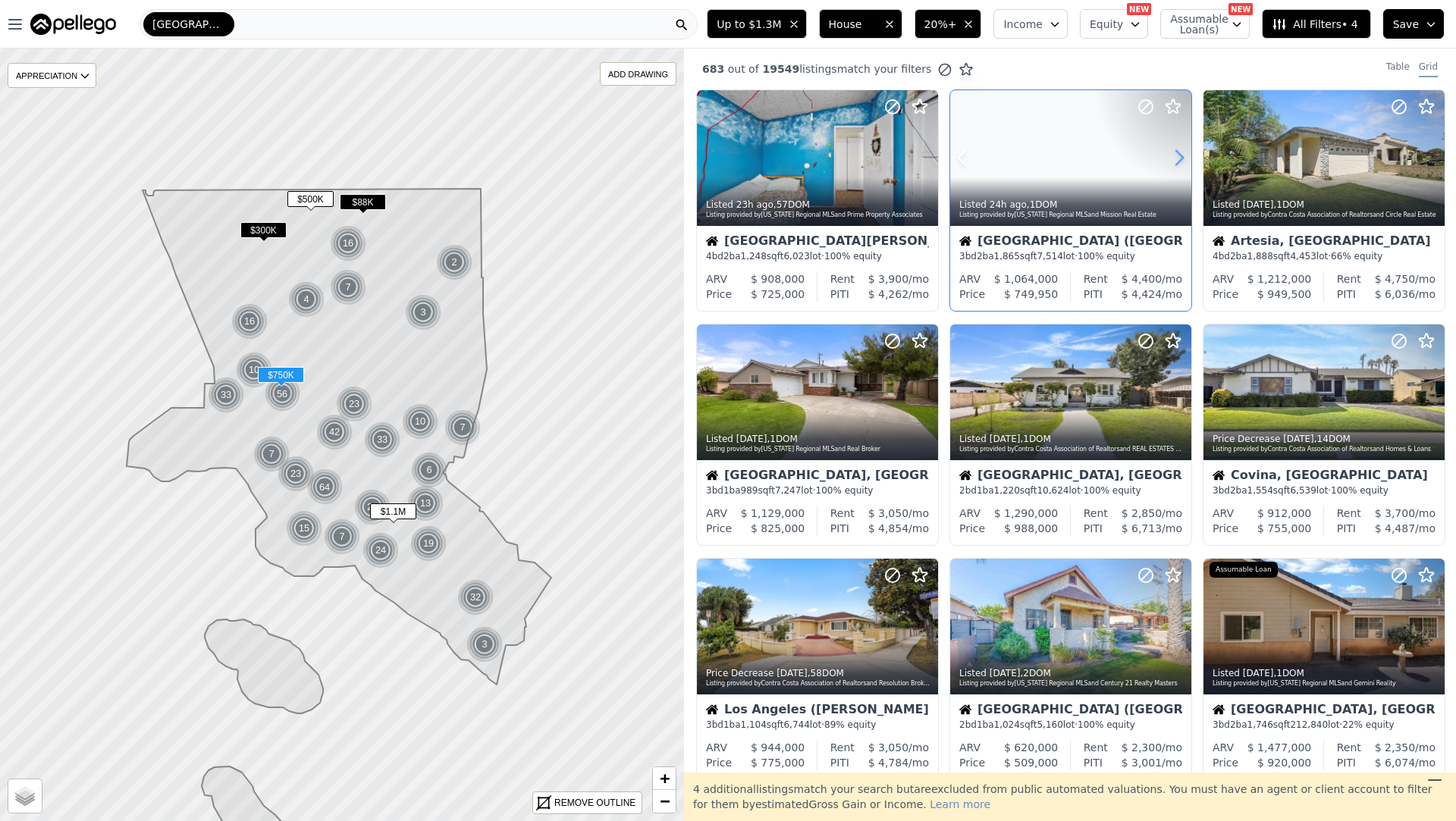
click at [1177, 152] on icon at bounding box center [1179, 159] width 6 height 15
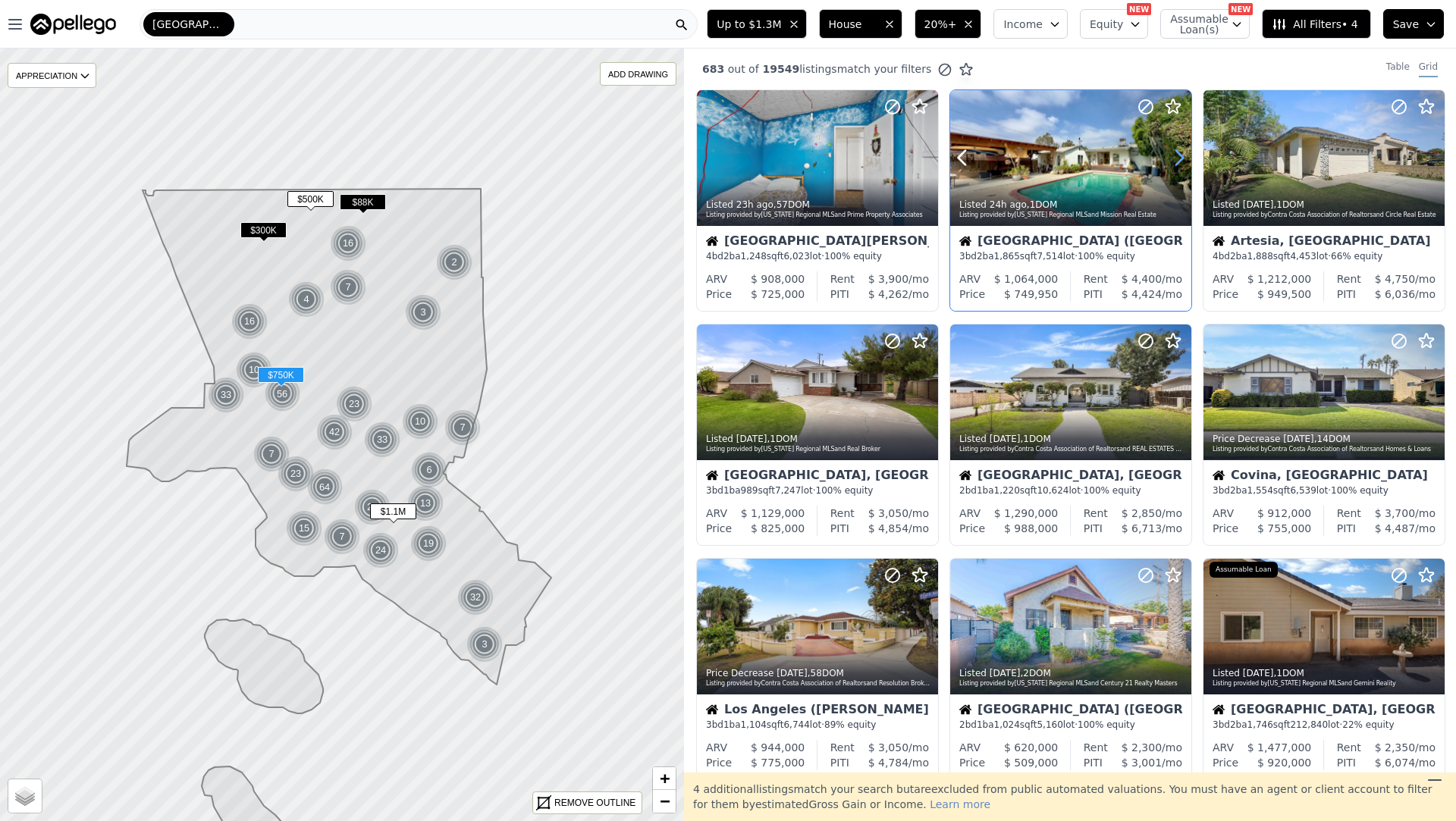
click at [1177, 152] on icon at bounding box center [1179, 159] width 6 height 15
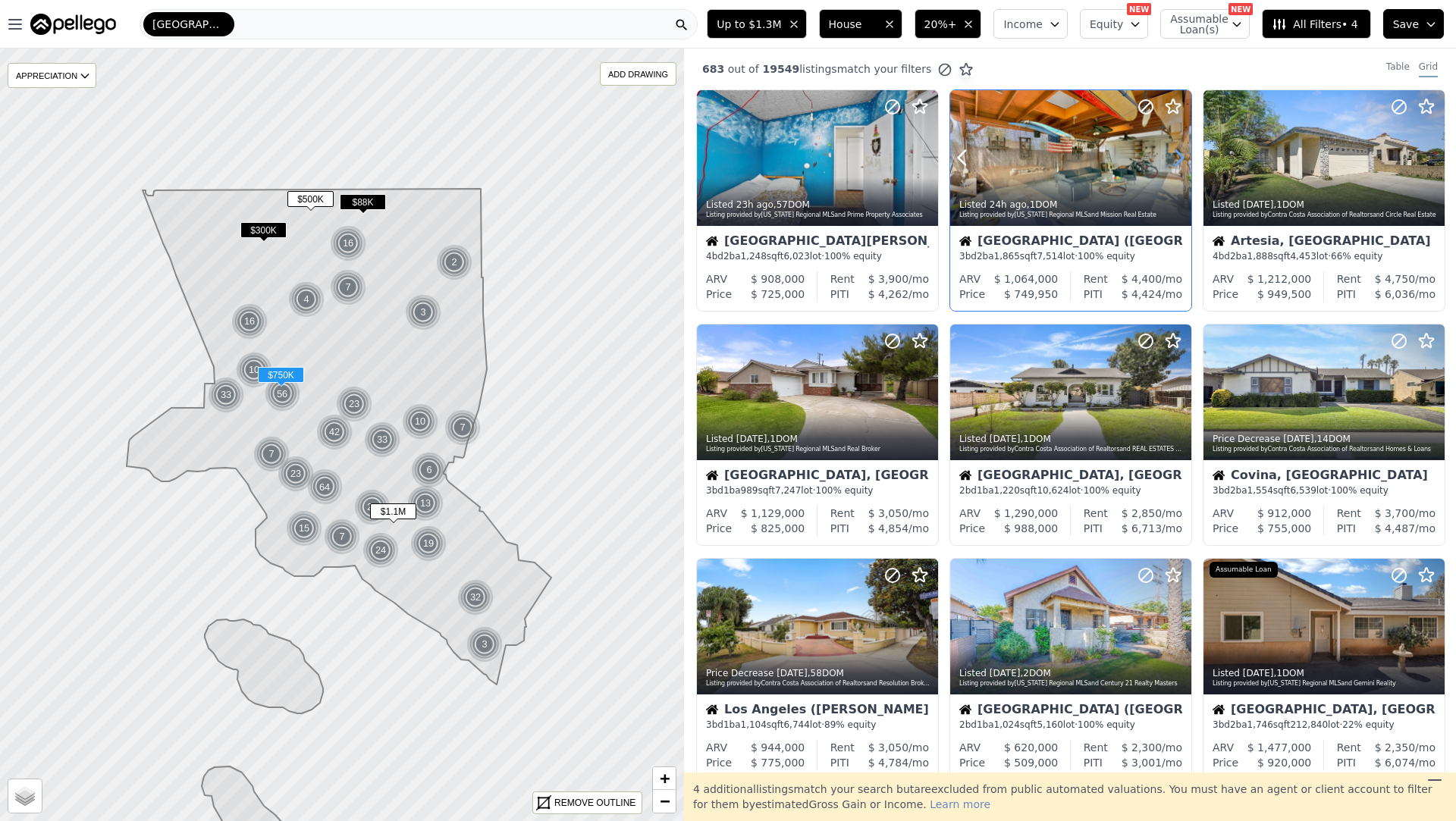
click at [1177, 152] on icon at bounding box center [1179, 159] width 6 height 15
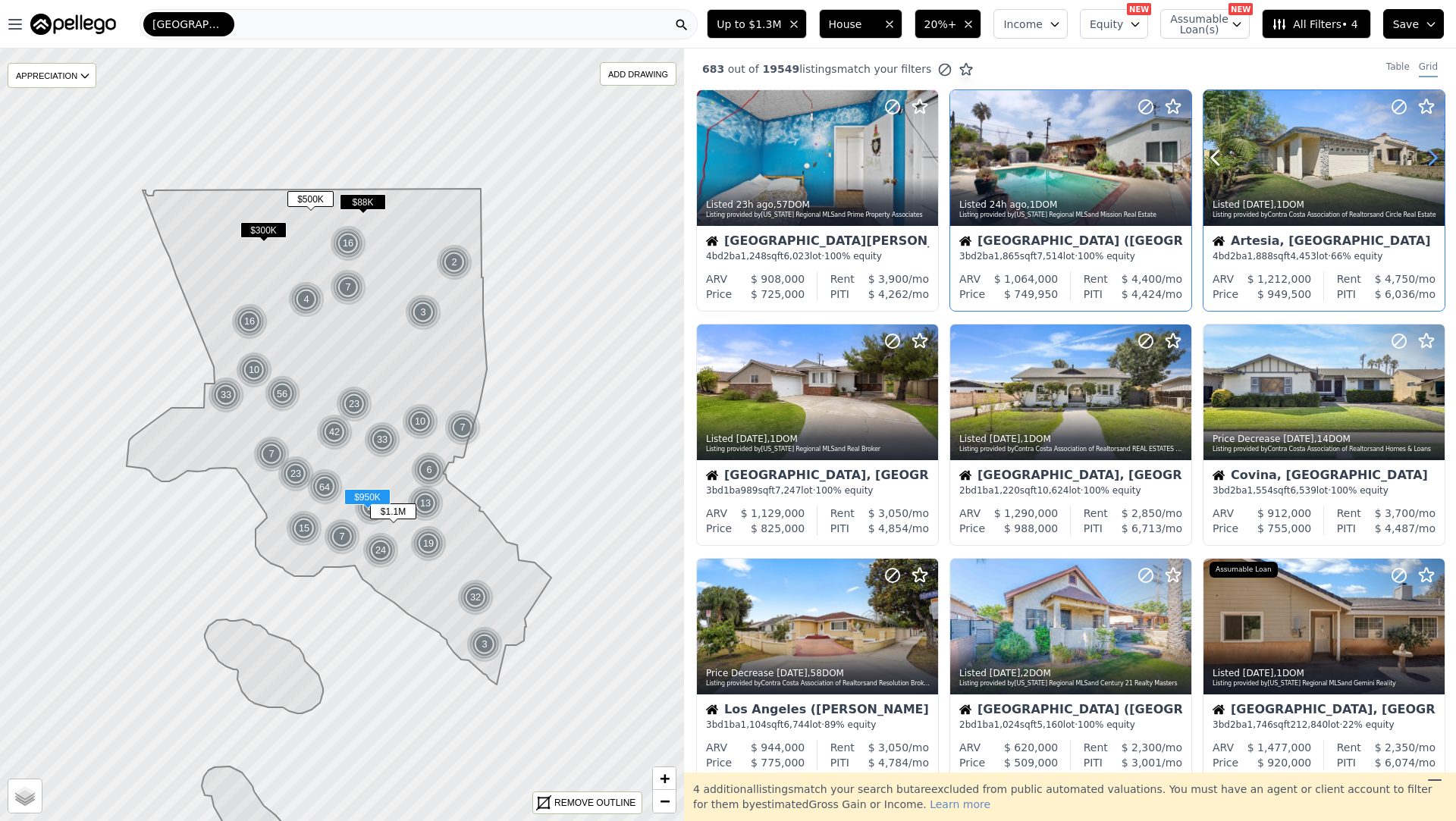
click at [1440, 151] on icon at bounding box center [1433, 158] width 24 height 24
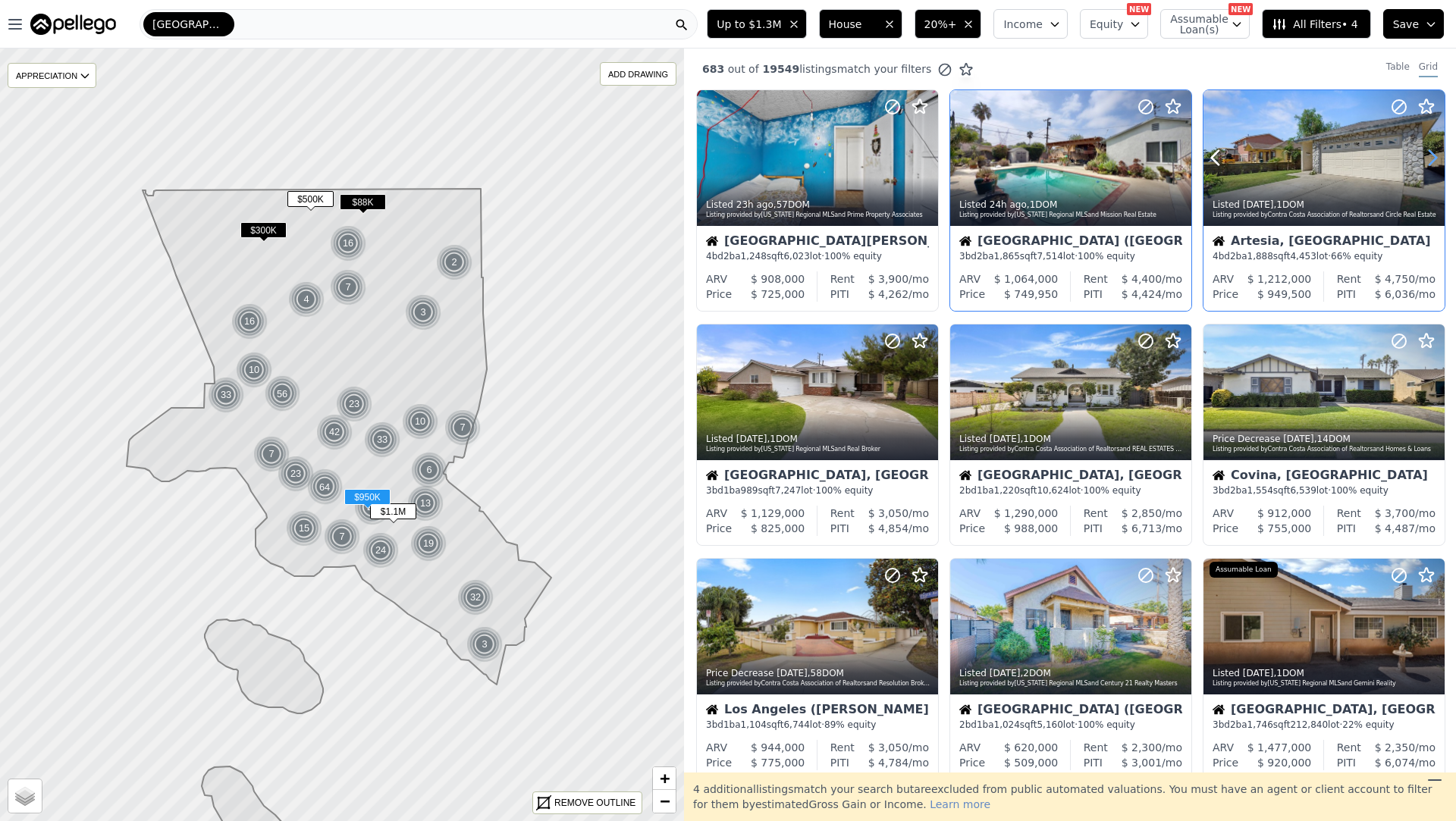
click at [1440, 151] on icon at bounding box center [1433, 158] width 24 height 24
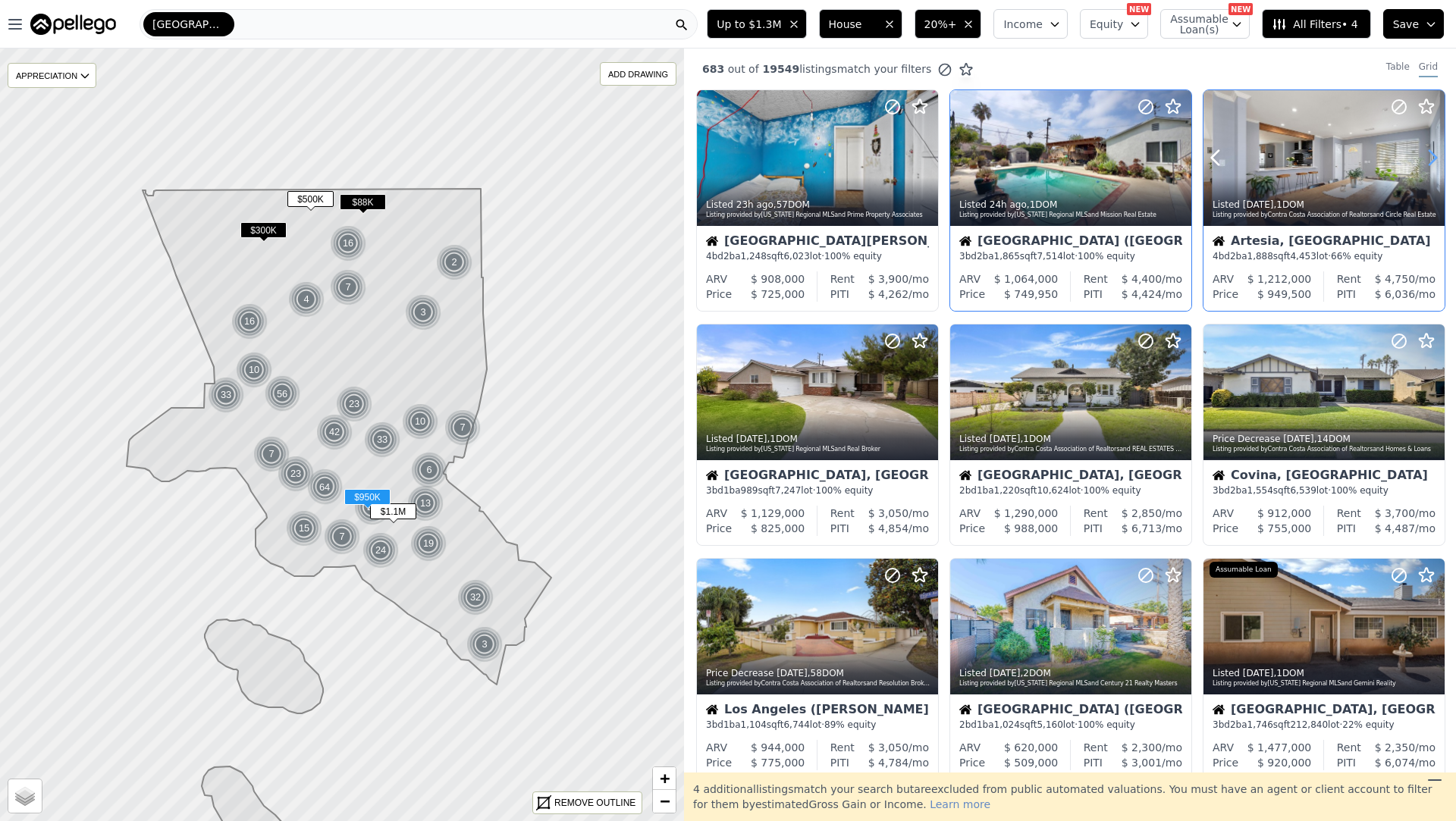
click at [1440, 151] on icon at bounding box center [1433, 158] width 24 height 24
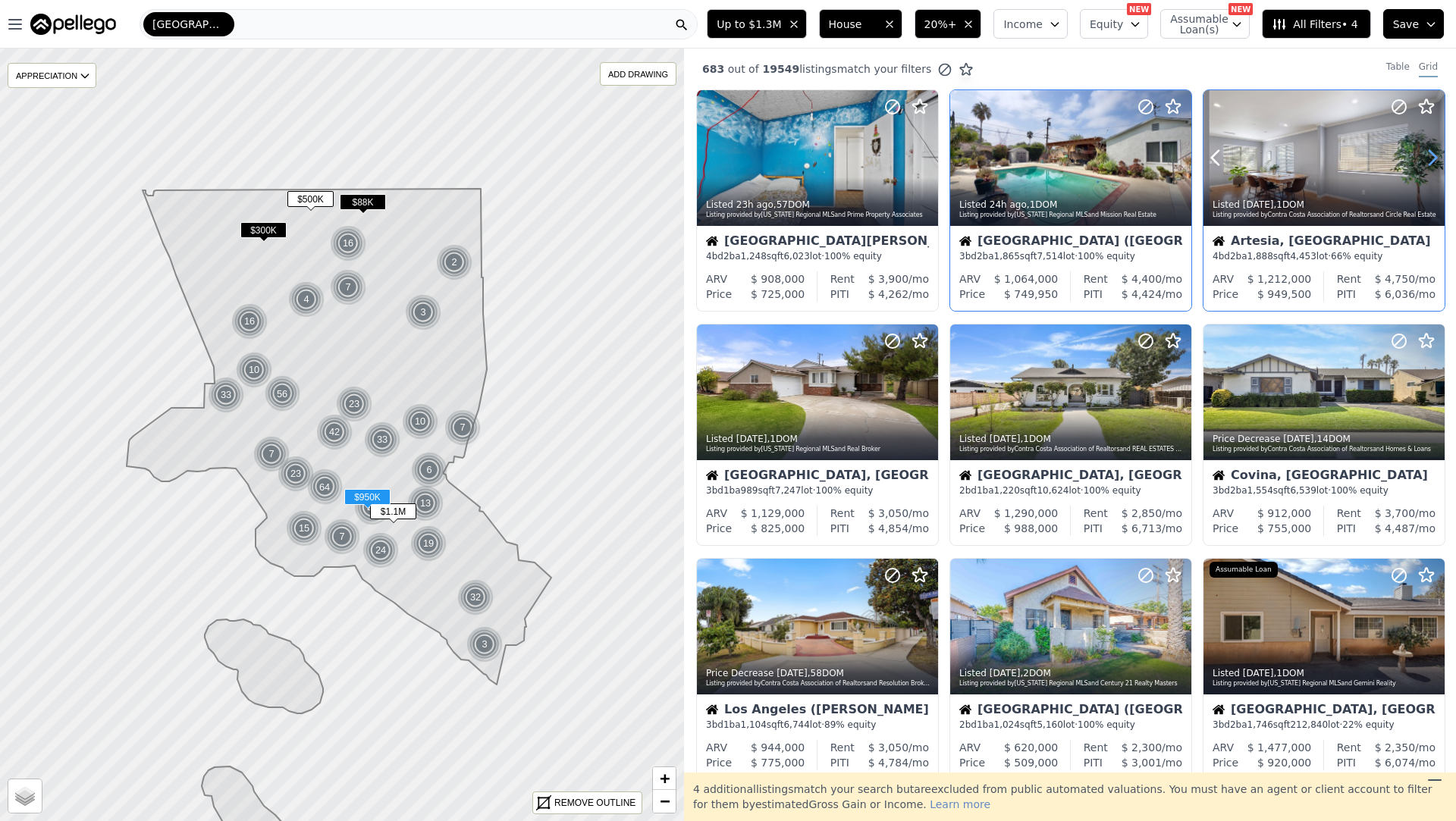
click at [1440, 151] on icon at bounding box center [1433, 158] width 24 height 24
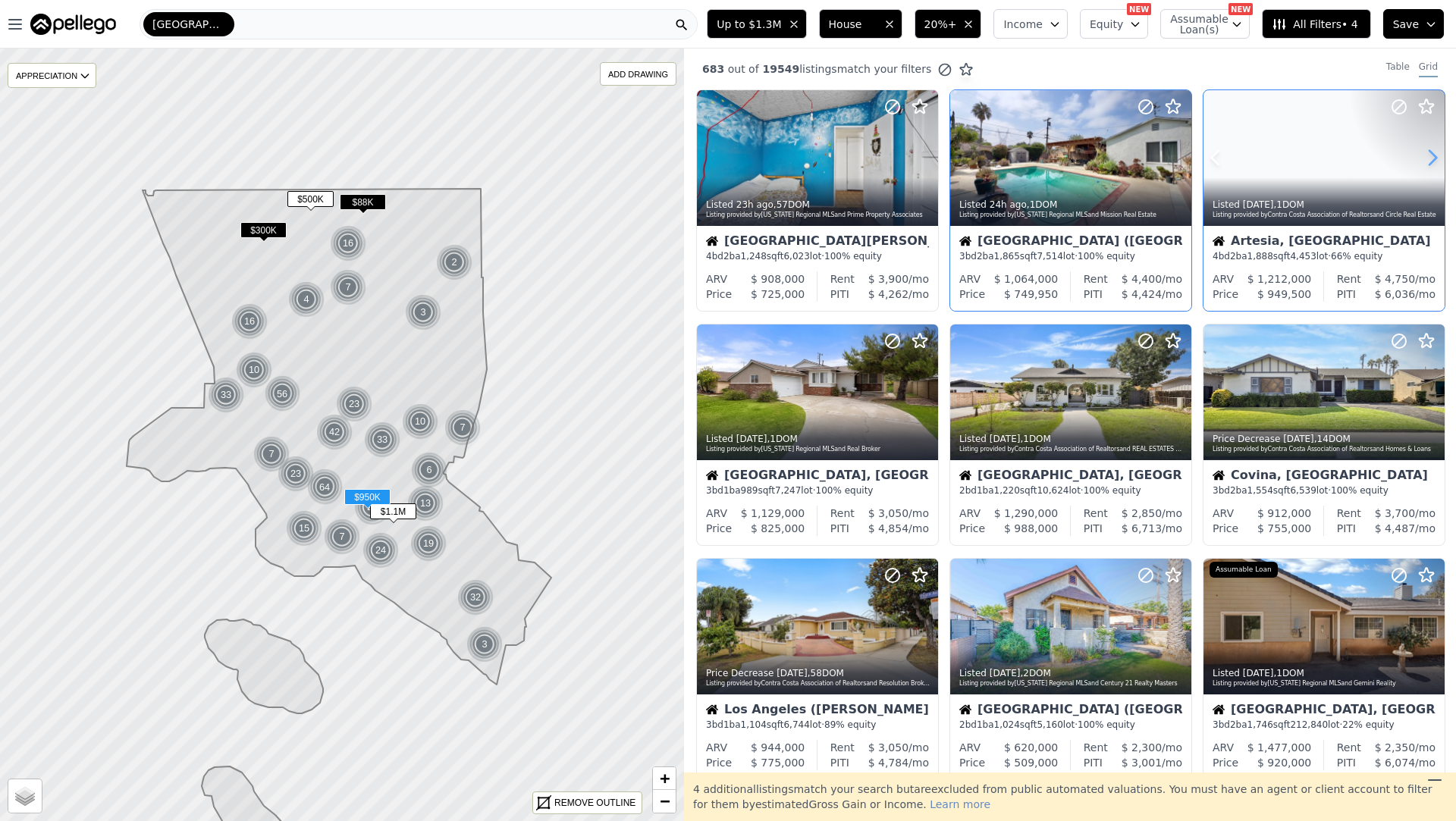
click at [1440, 151] on icon at bounding box center [1433, 158] width 24 height 24
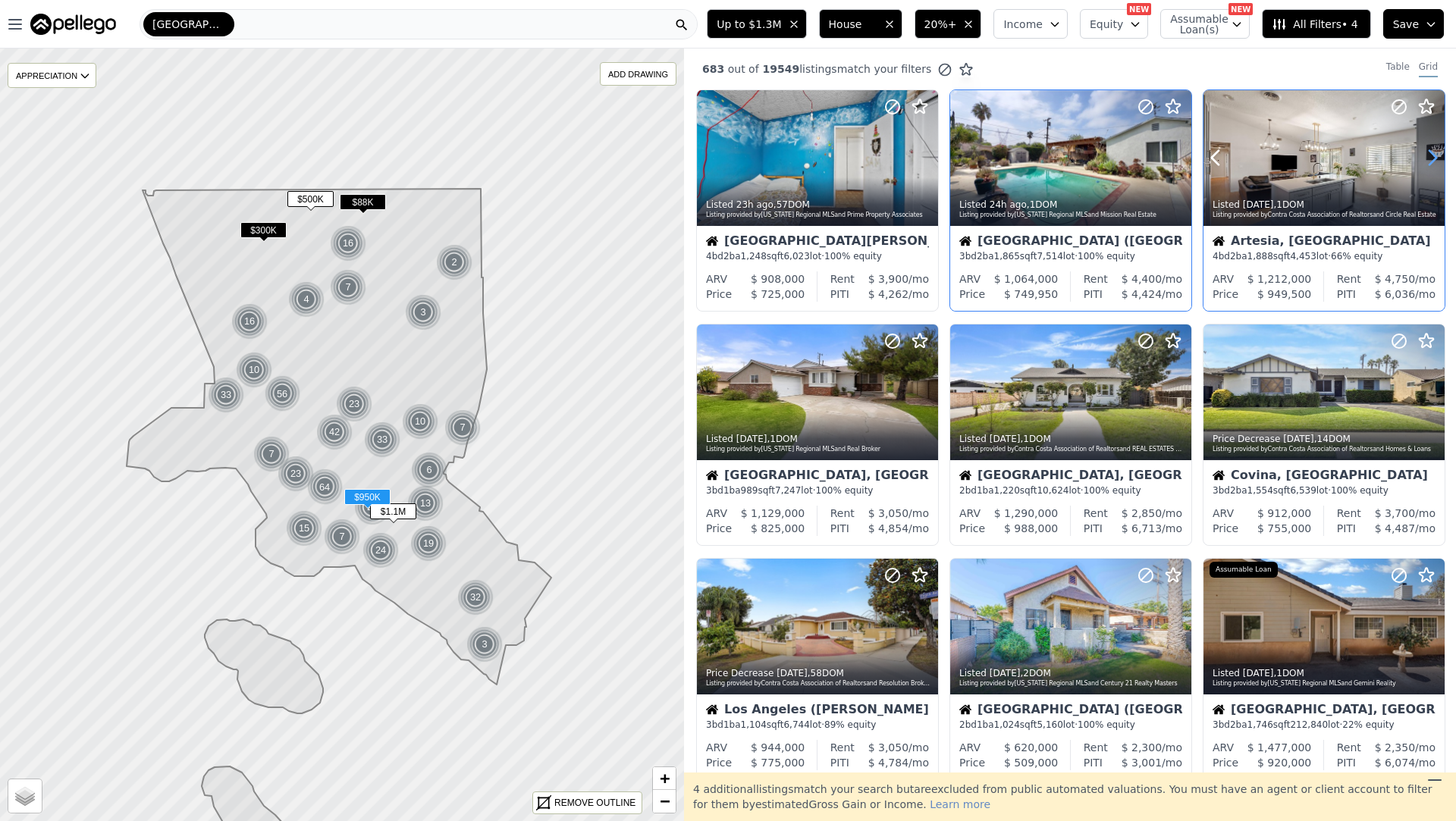
click at [1440, 151] on icon at bounding box center [1433, 158] width 24 height 24
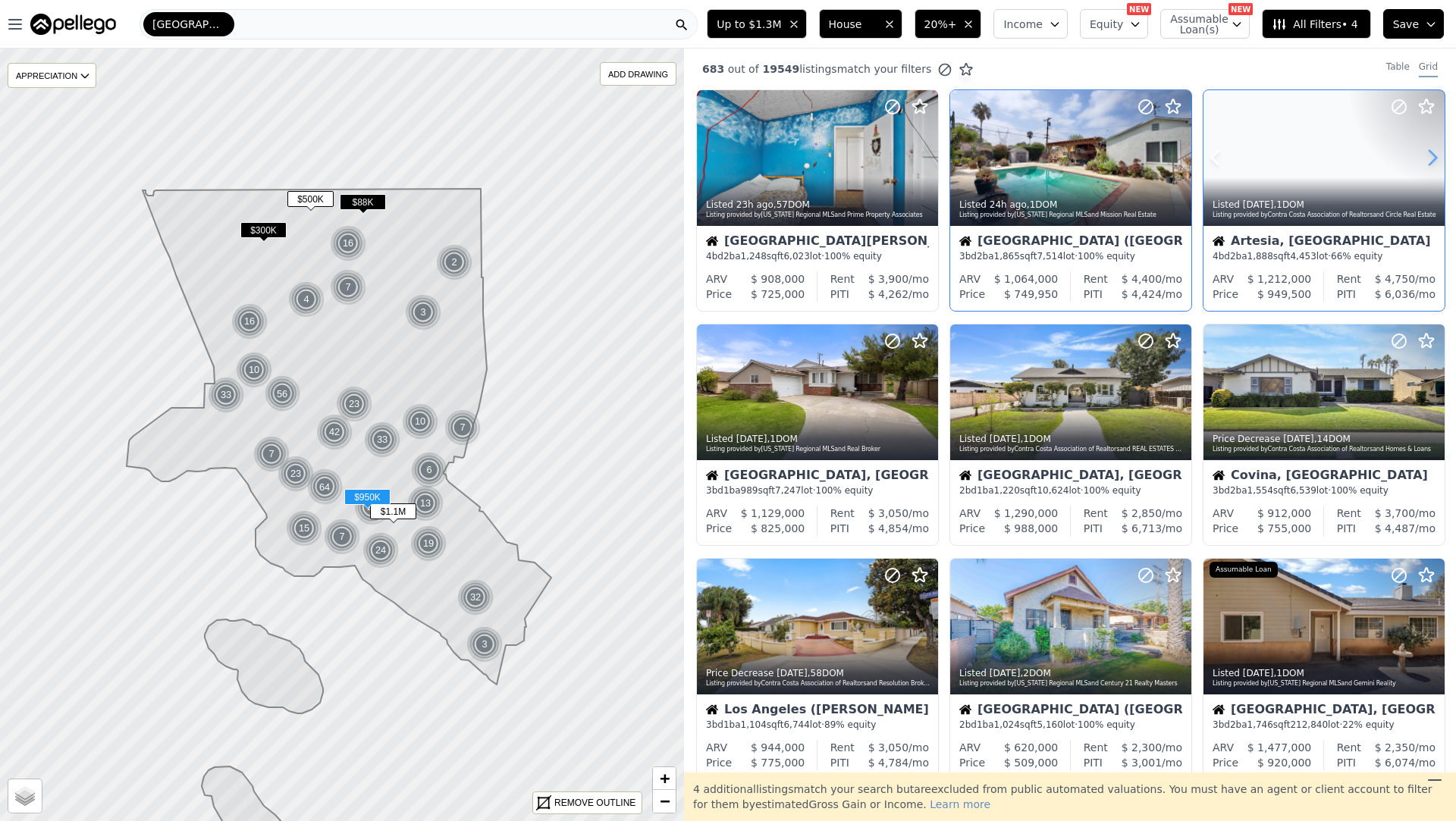
click at [1440, 151] on icon at bounding box center [1433, 158] width 24 height 24
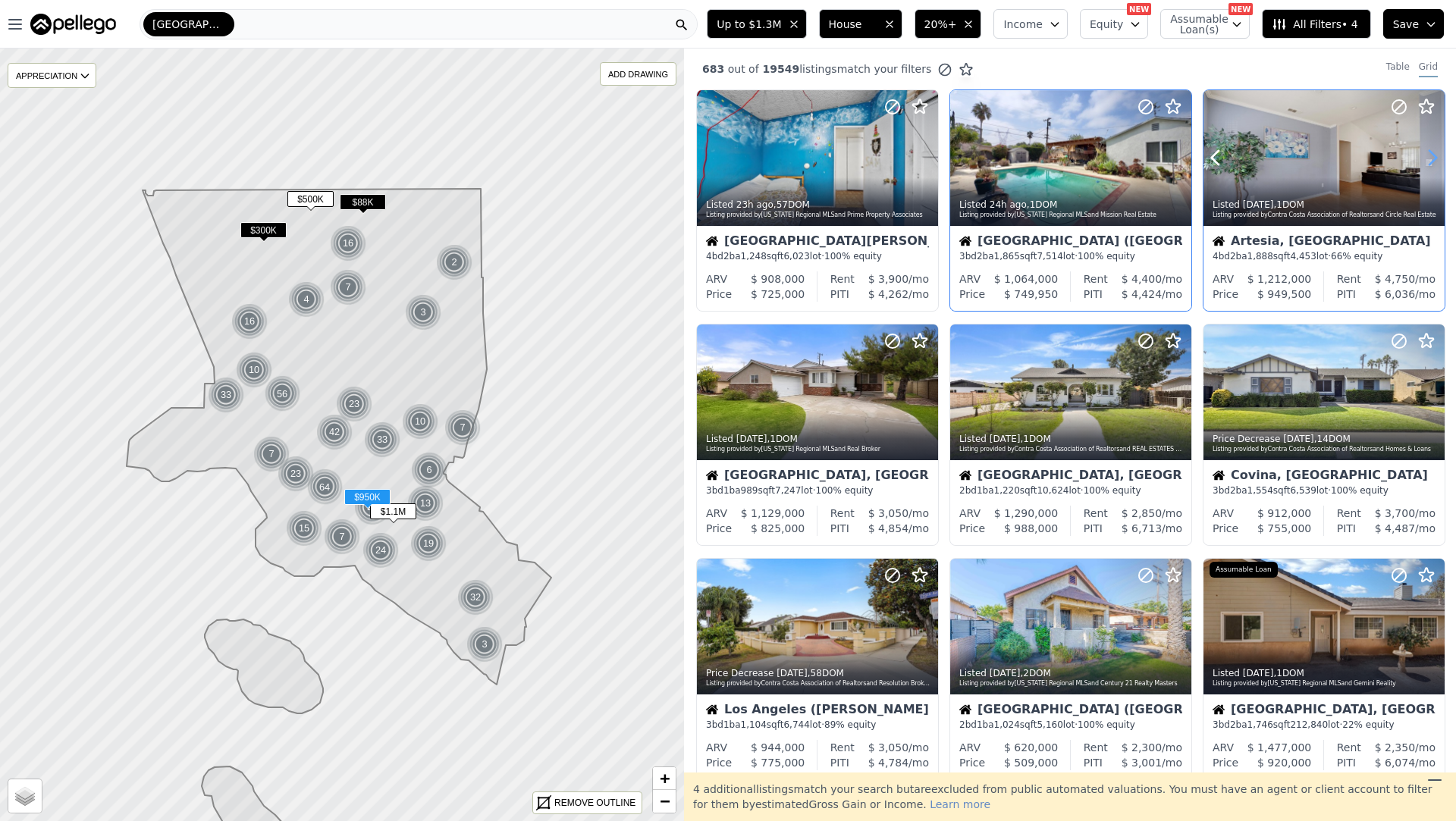
click at [1440, 151] on icon at bounding box center [1433, 158] width 24 height 24
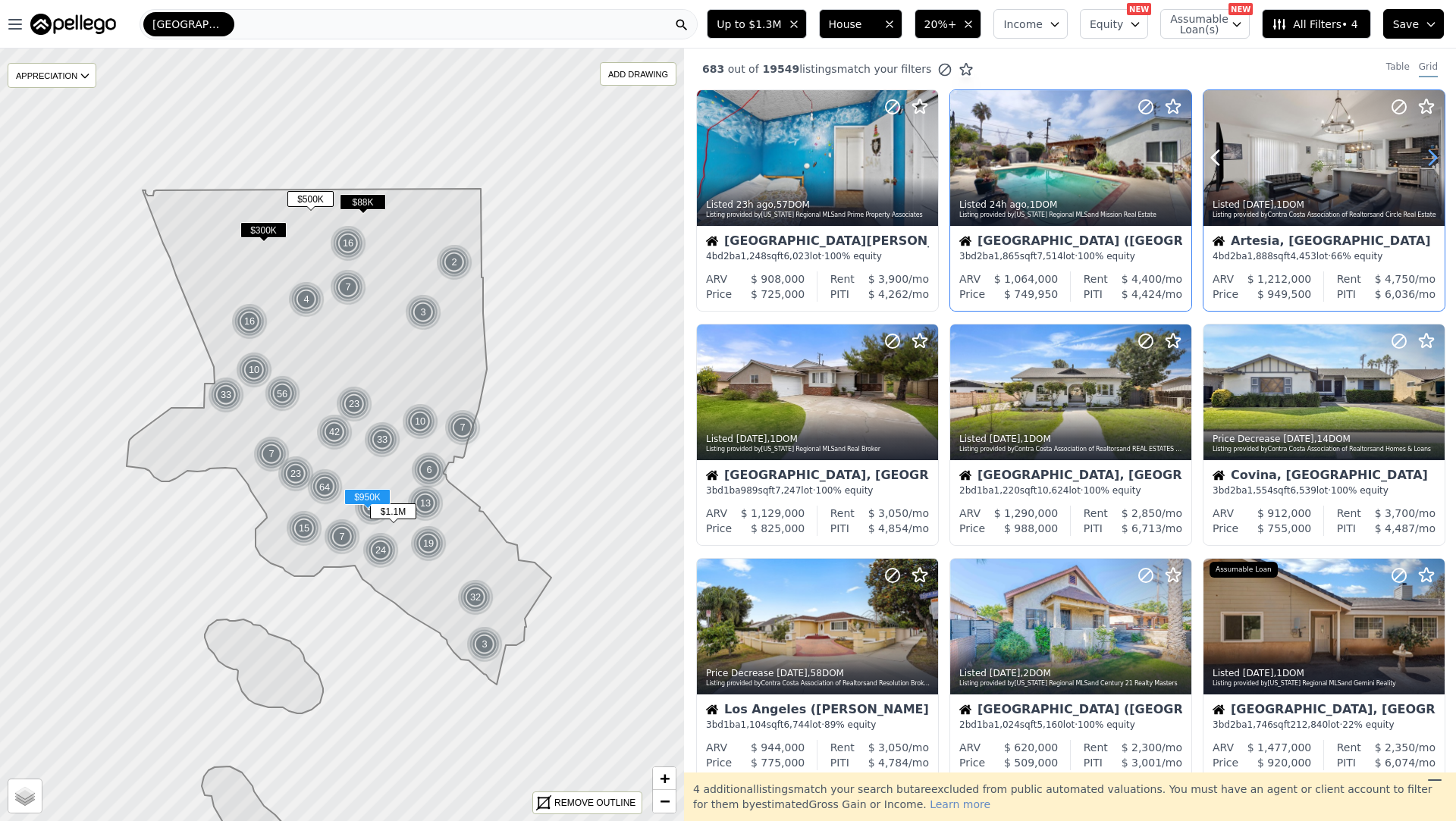
click at [1440, 151] on icon at bounding box center [1433, 158] width 24 height 24
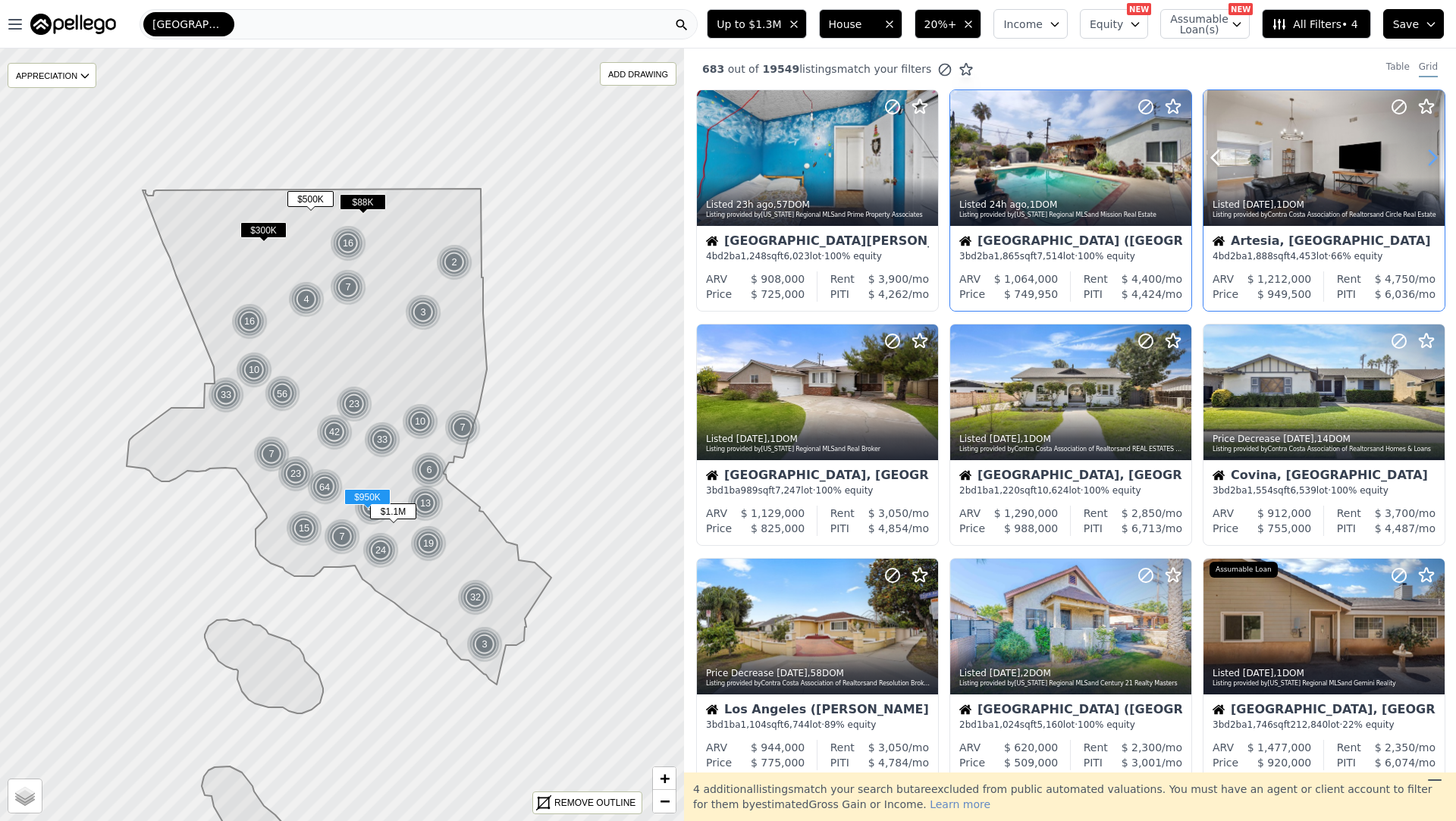
click at [1440, 151] on icon at bounding box center [1433, 158] width 24 height 24
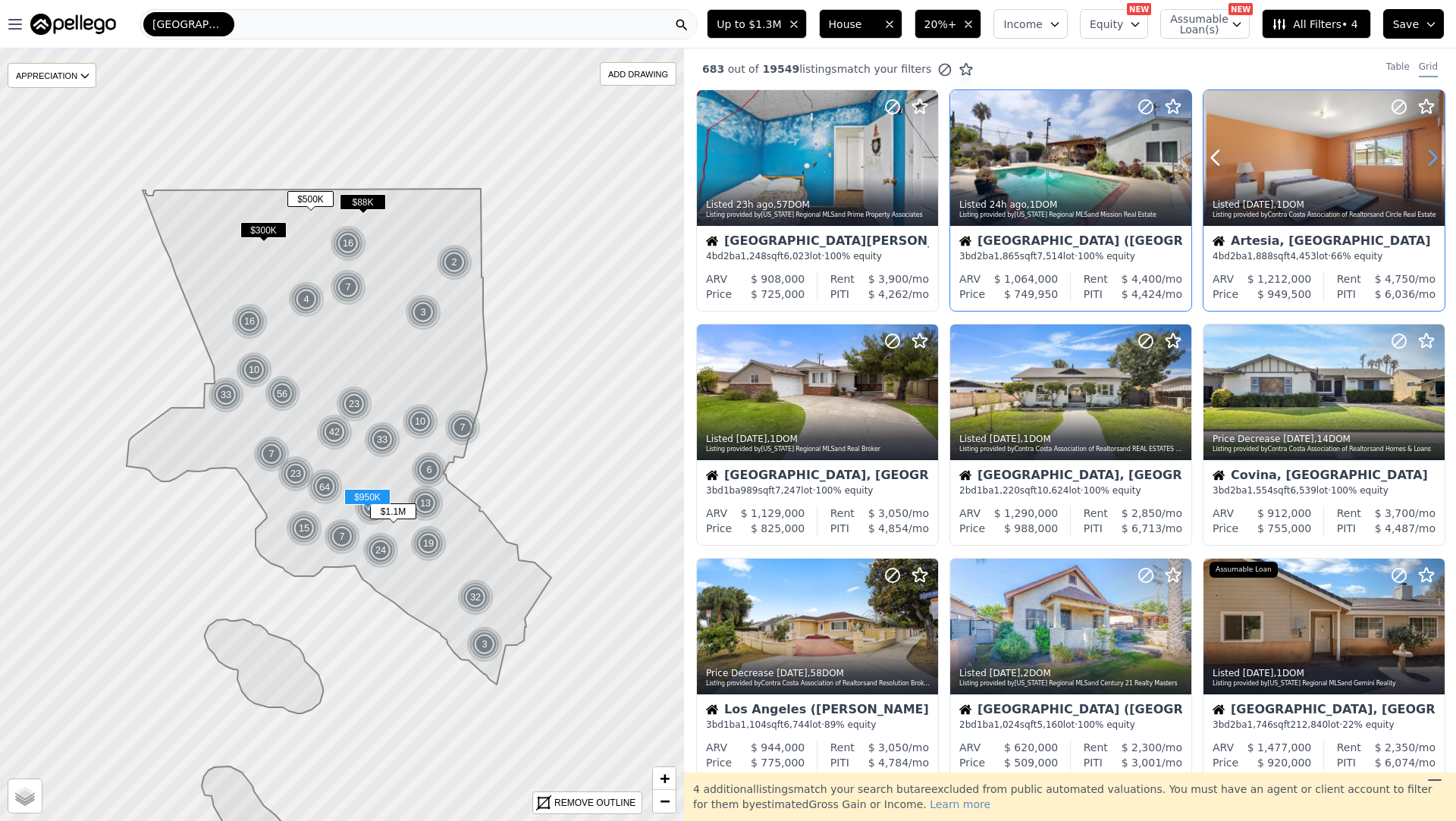
click at [1440, 151] on icon at bounding box center [1433, 158] width 24 height 24
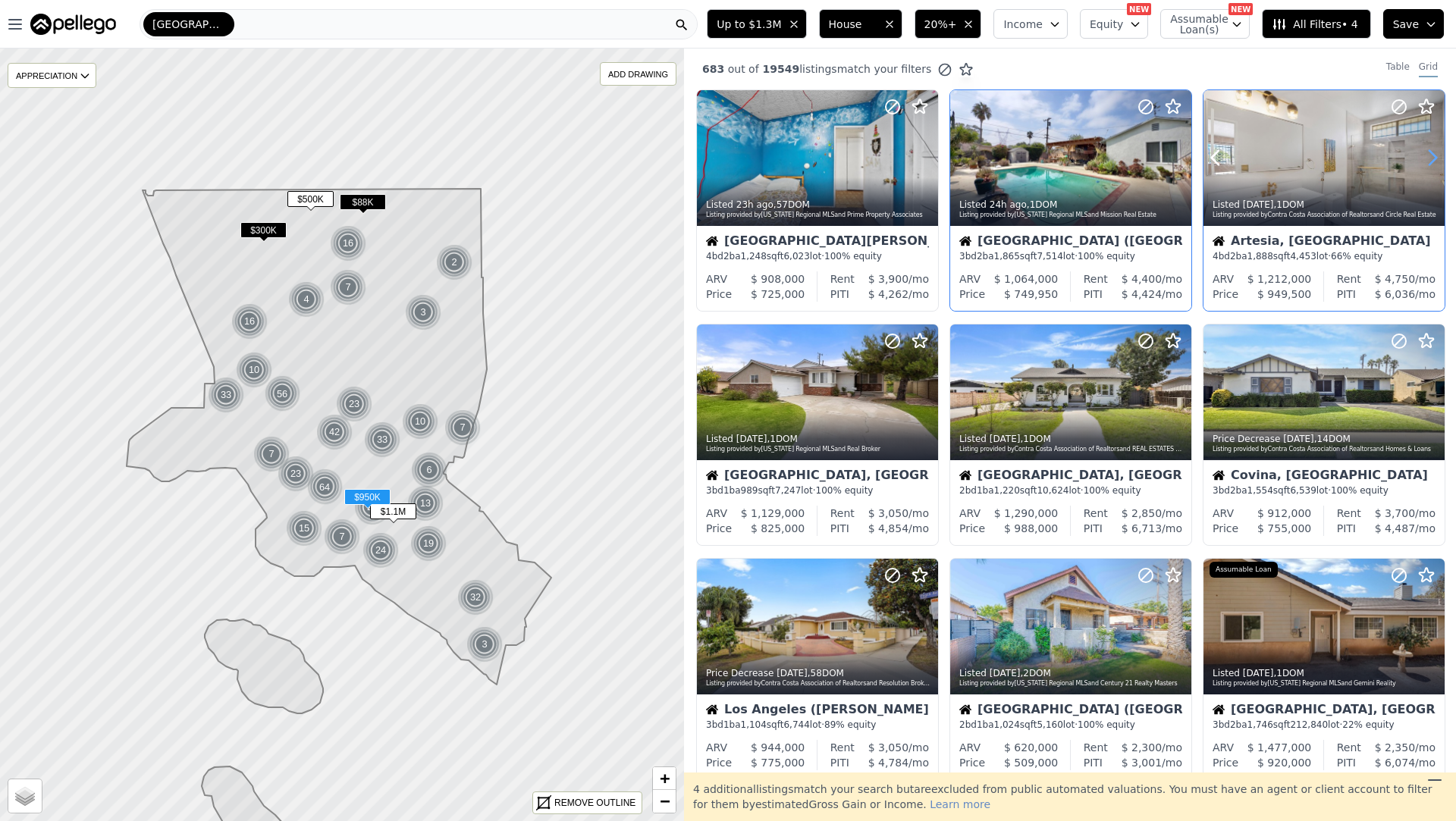
click at [1440, 151] on icon at bounding box center [1433, 158] width 24 height 24
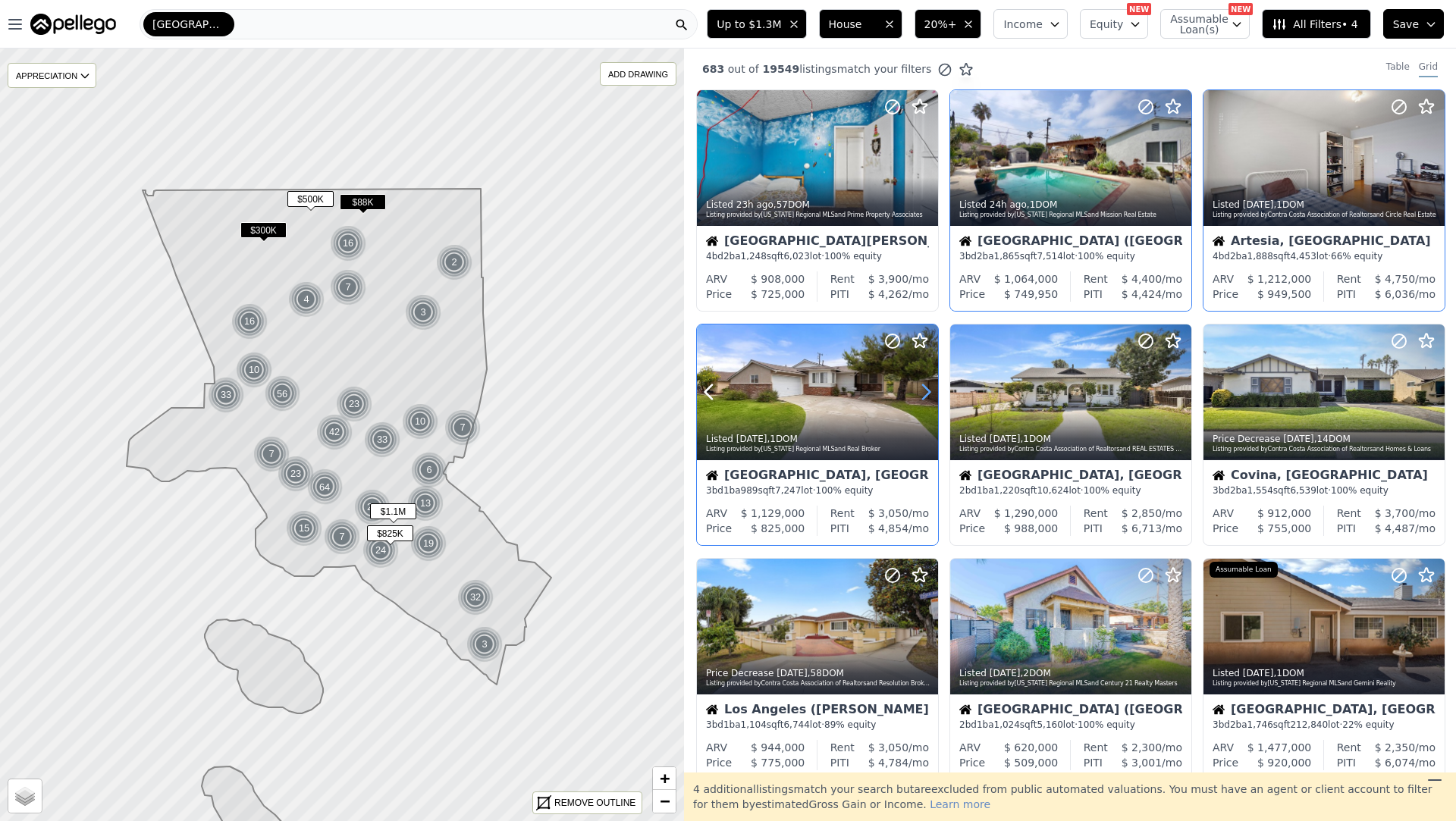
click at [923, 391] on icon at bounding box center [926, 392] width 24 height 24
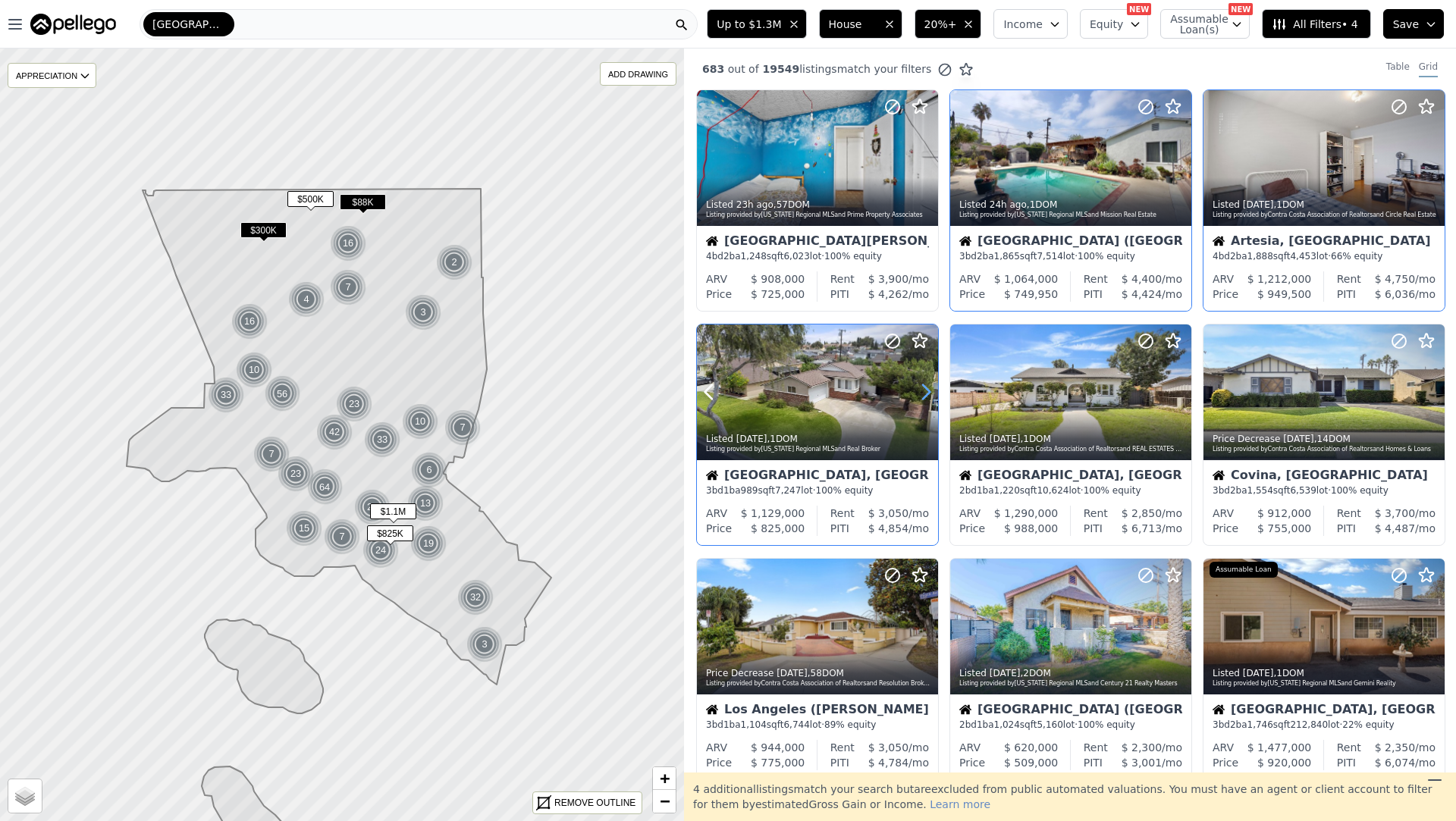
click at [923, 391] on icon at bounding box center [926, 392] width 24 height 24
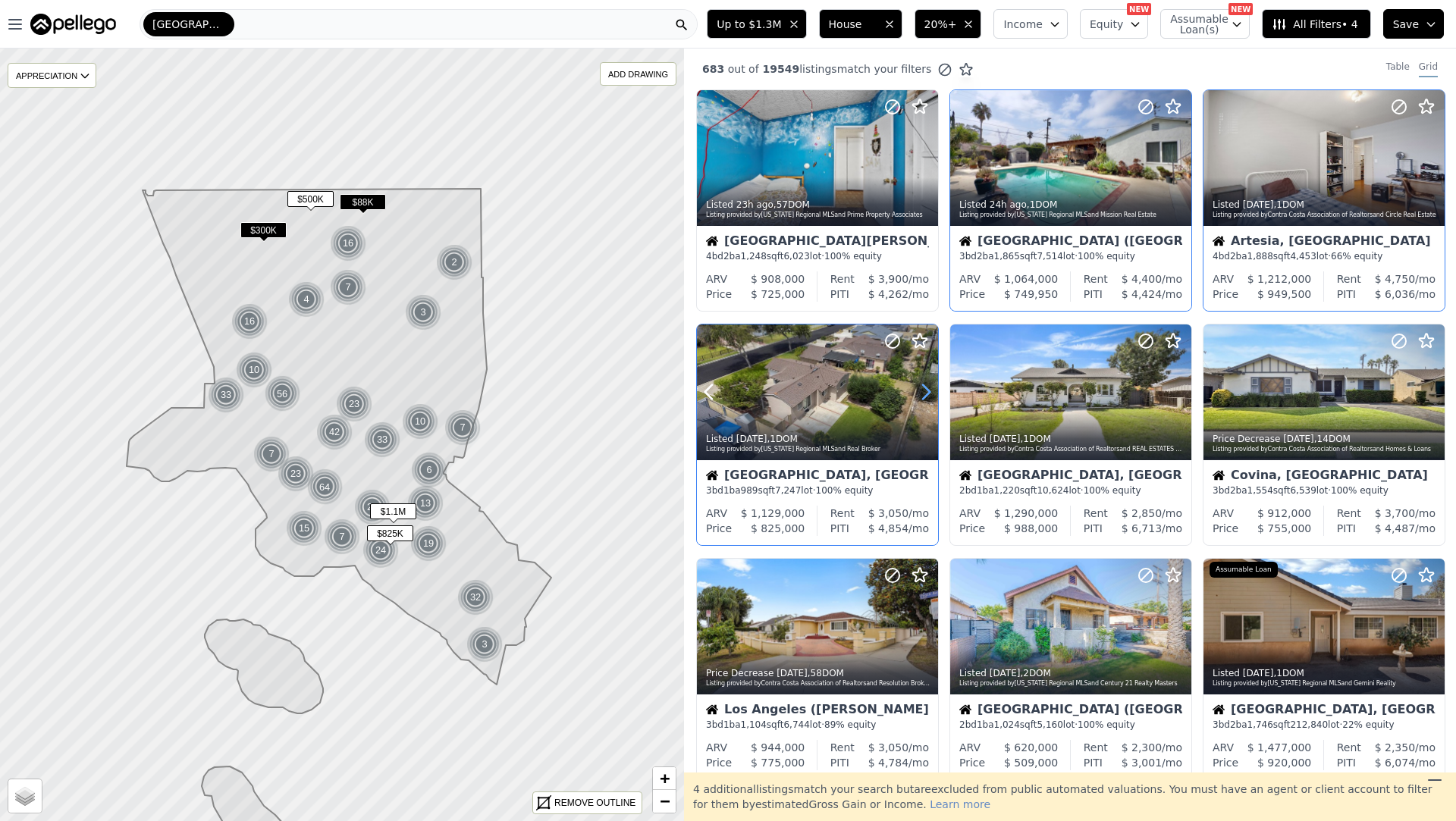
click at [923, 391] on icon at bounding box center [926, 392] width 24 height 24
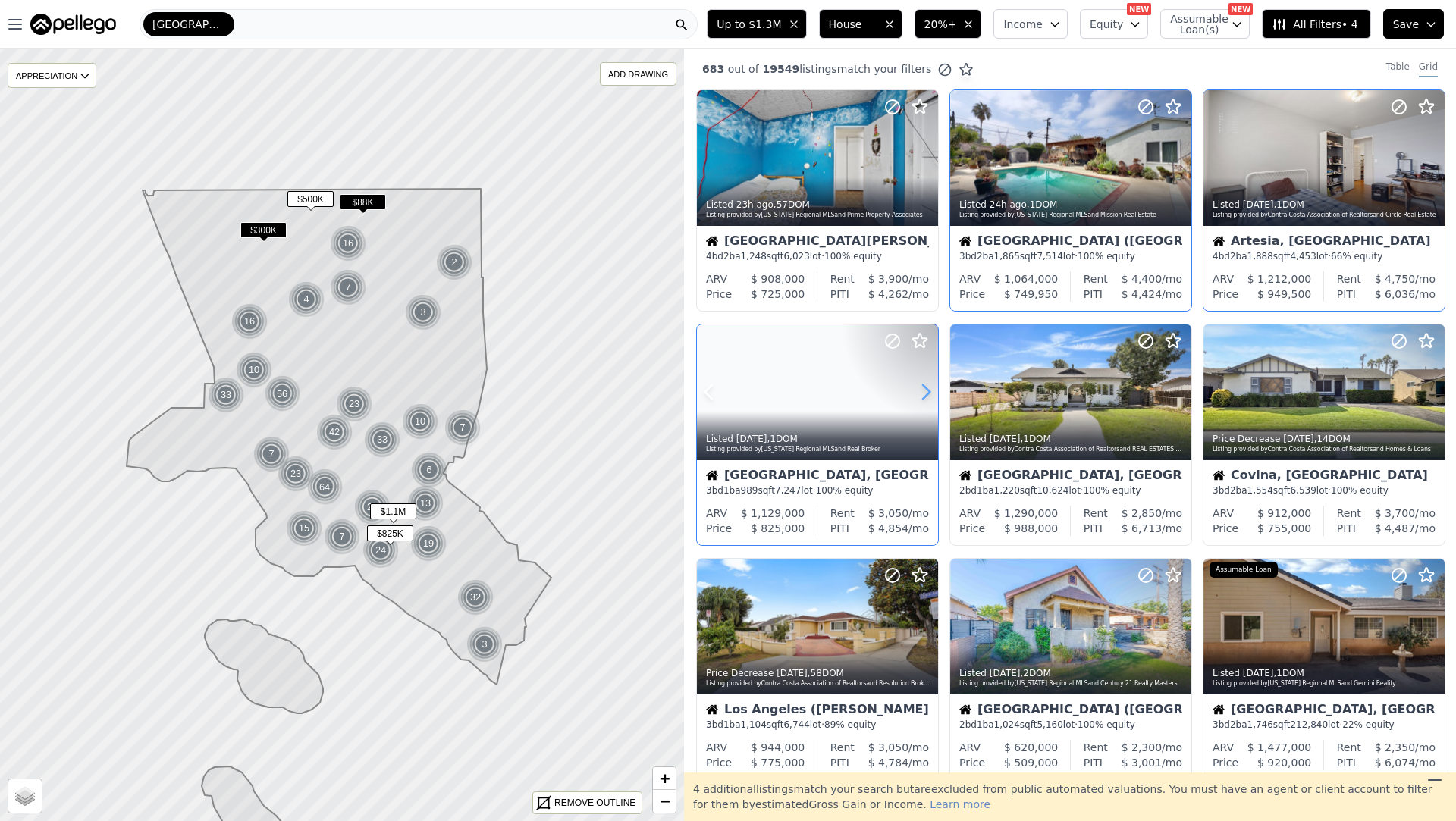
click at [923, 391] on icon at bounding box center [926, 392] width 24 height 24
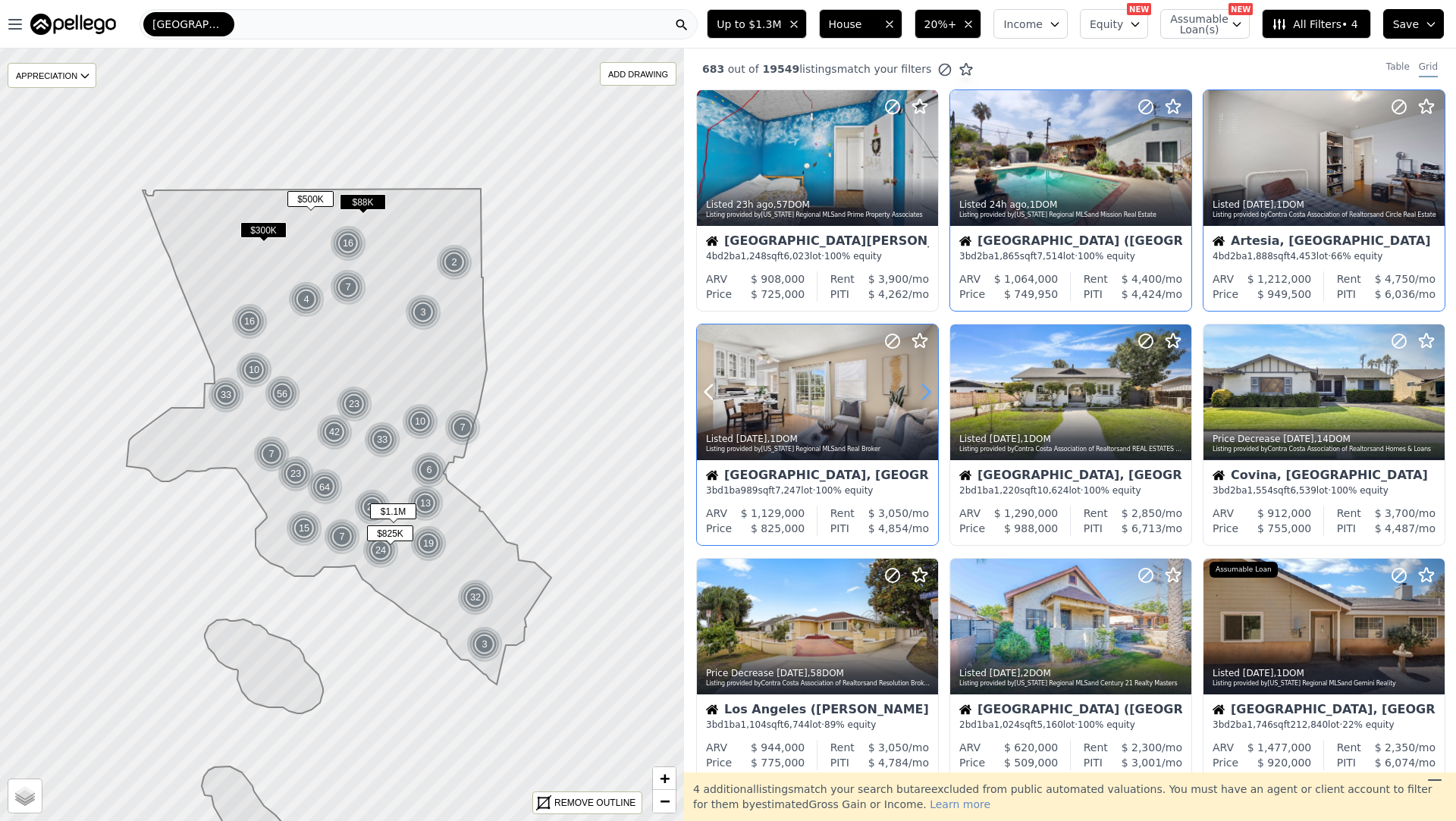
click at [923, 391] on icon at bounding box center [926, 392] width 24 height 24
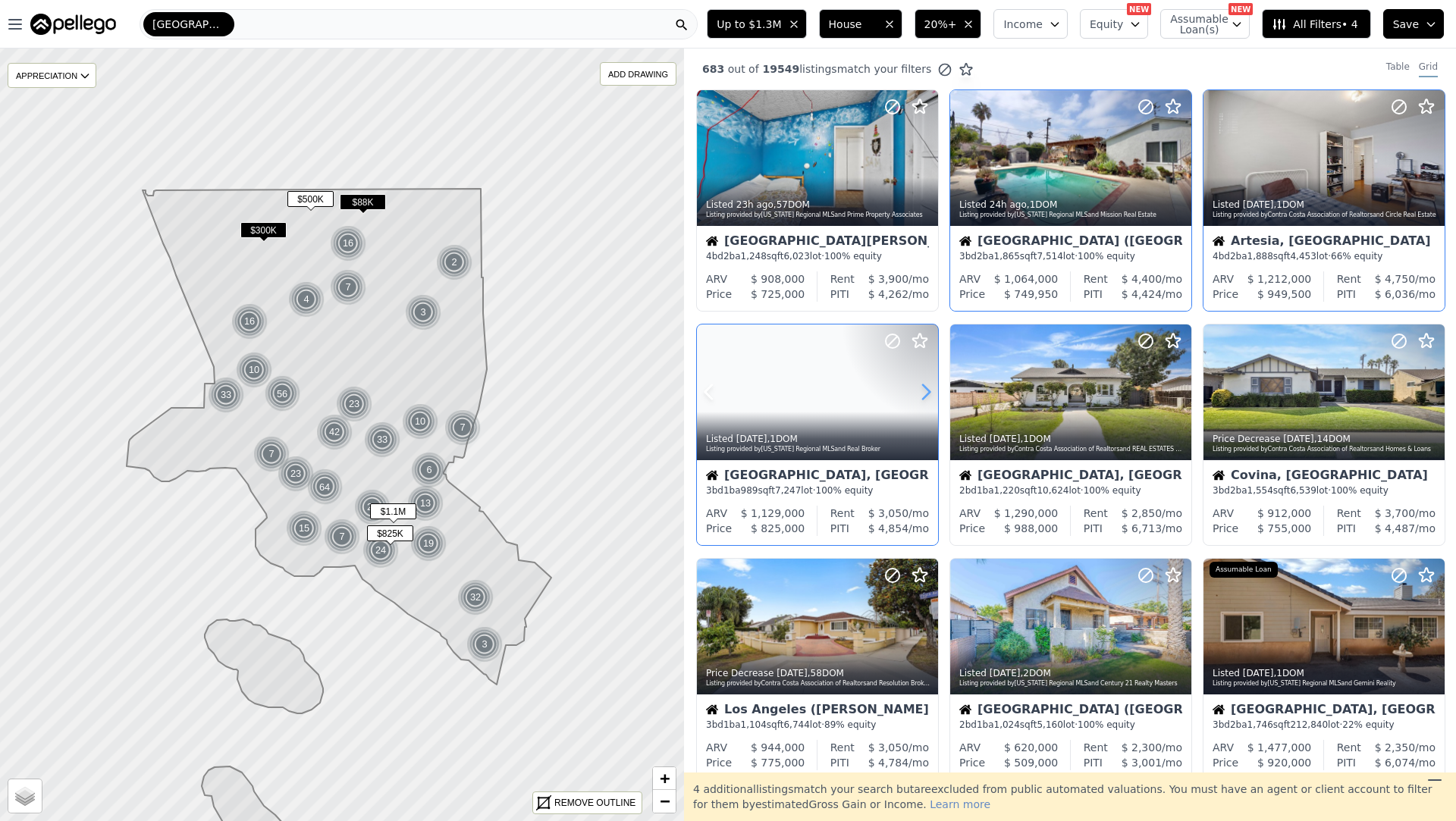
click at [923, 391] on icon at bounding box center [926, 392] width 24 height 24
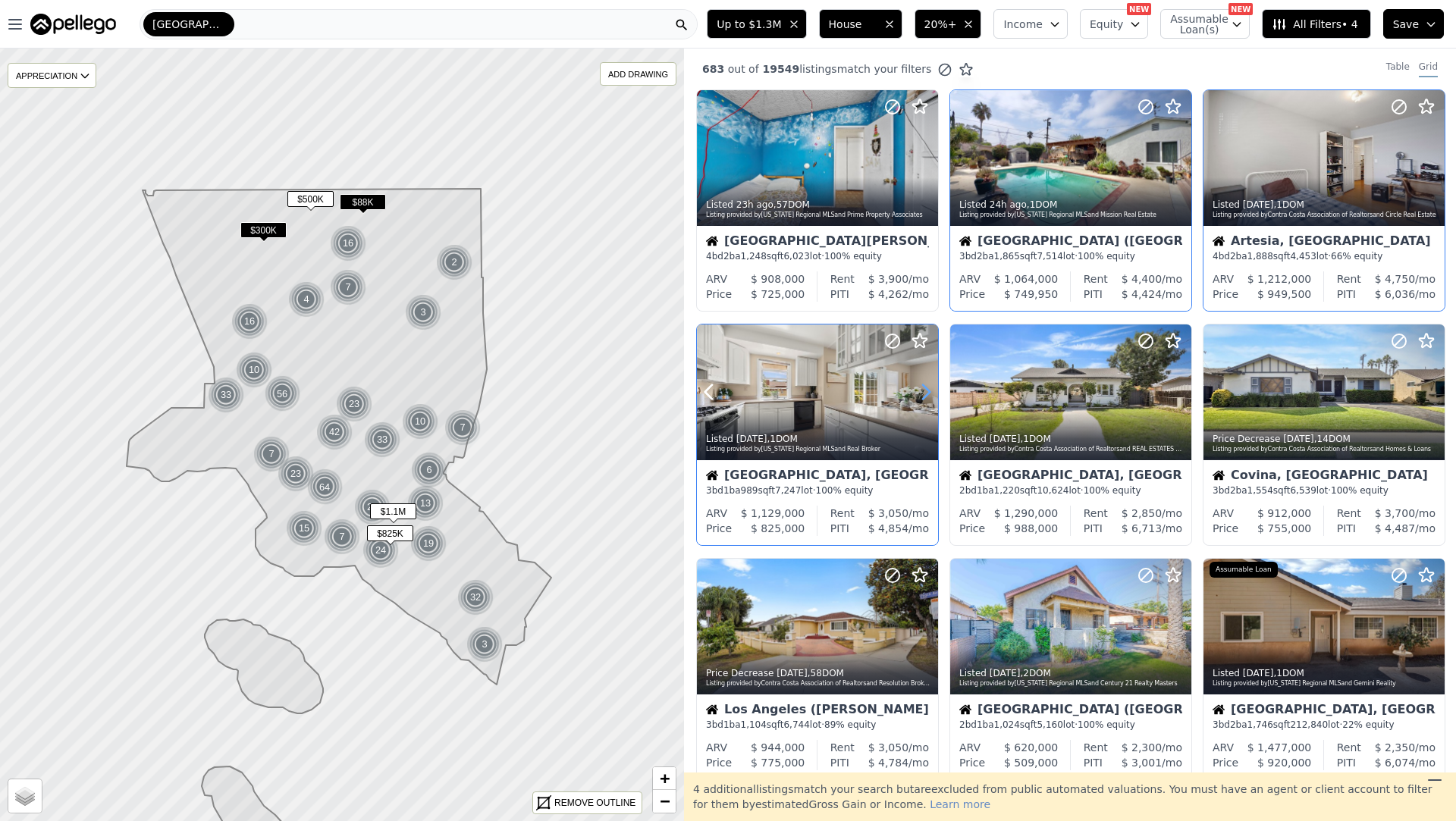
click at [923, 391] on icon at bounding box center [926, 392] width 24 height 24
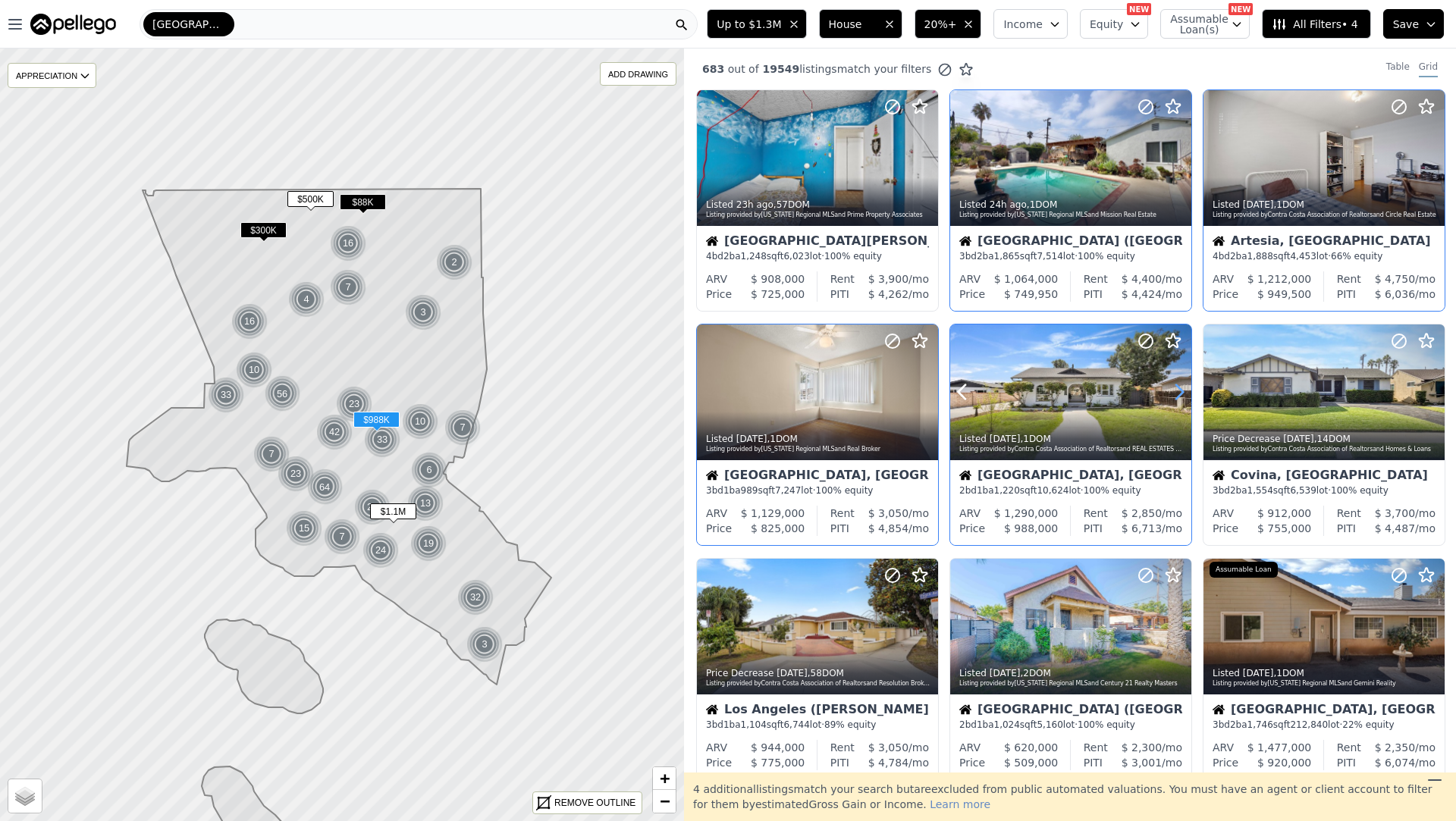
click at [1182, 393] on icon at bounding box center [1179, 393] width 6 height 15
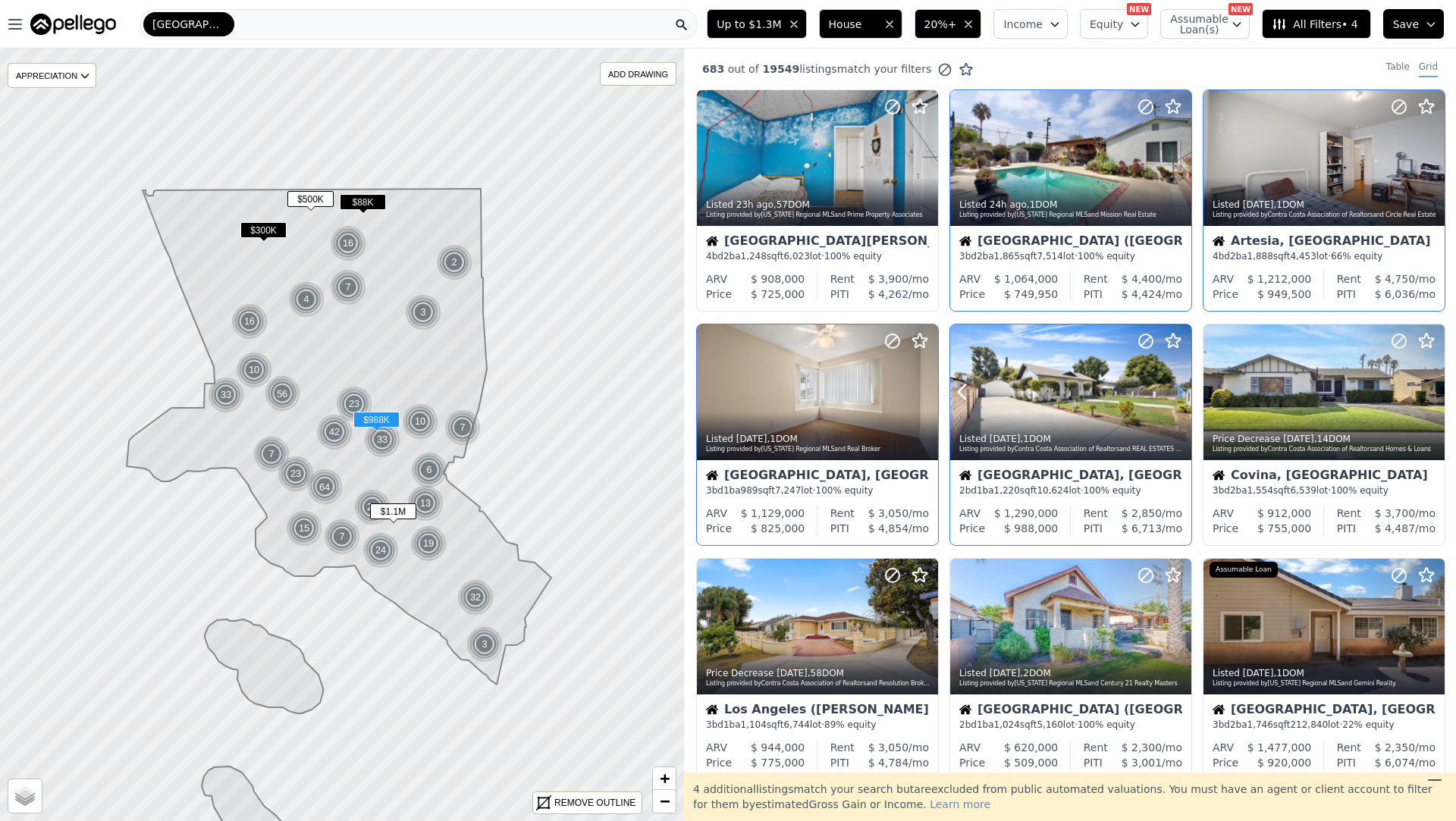
click at [1182, 393] on icon at bounding box center [1179, 393] width 6 height 15
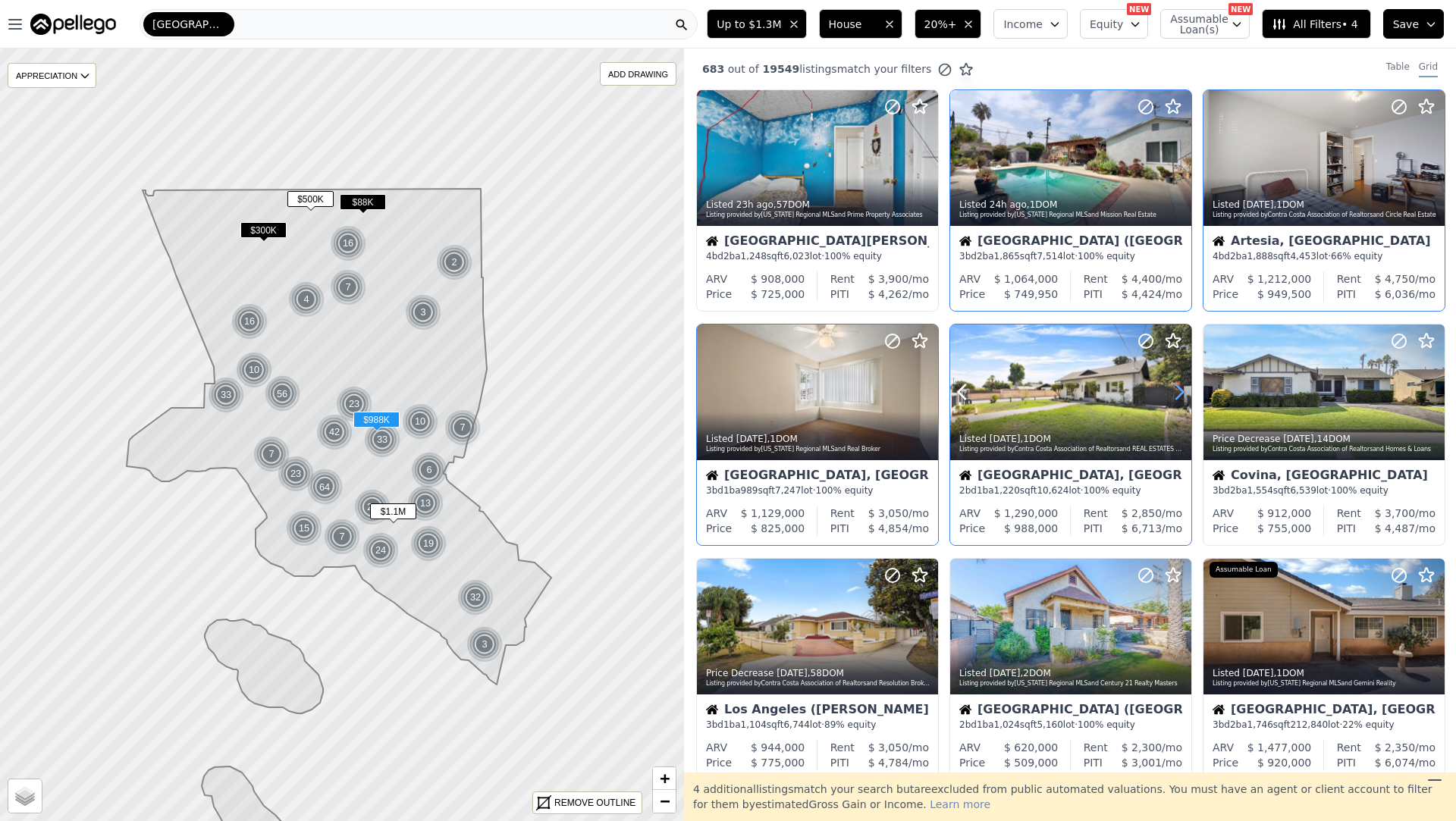
click at [1182, 393] on icon at bounding box center [1179, 393] width 6 height 15
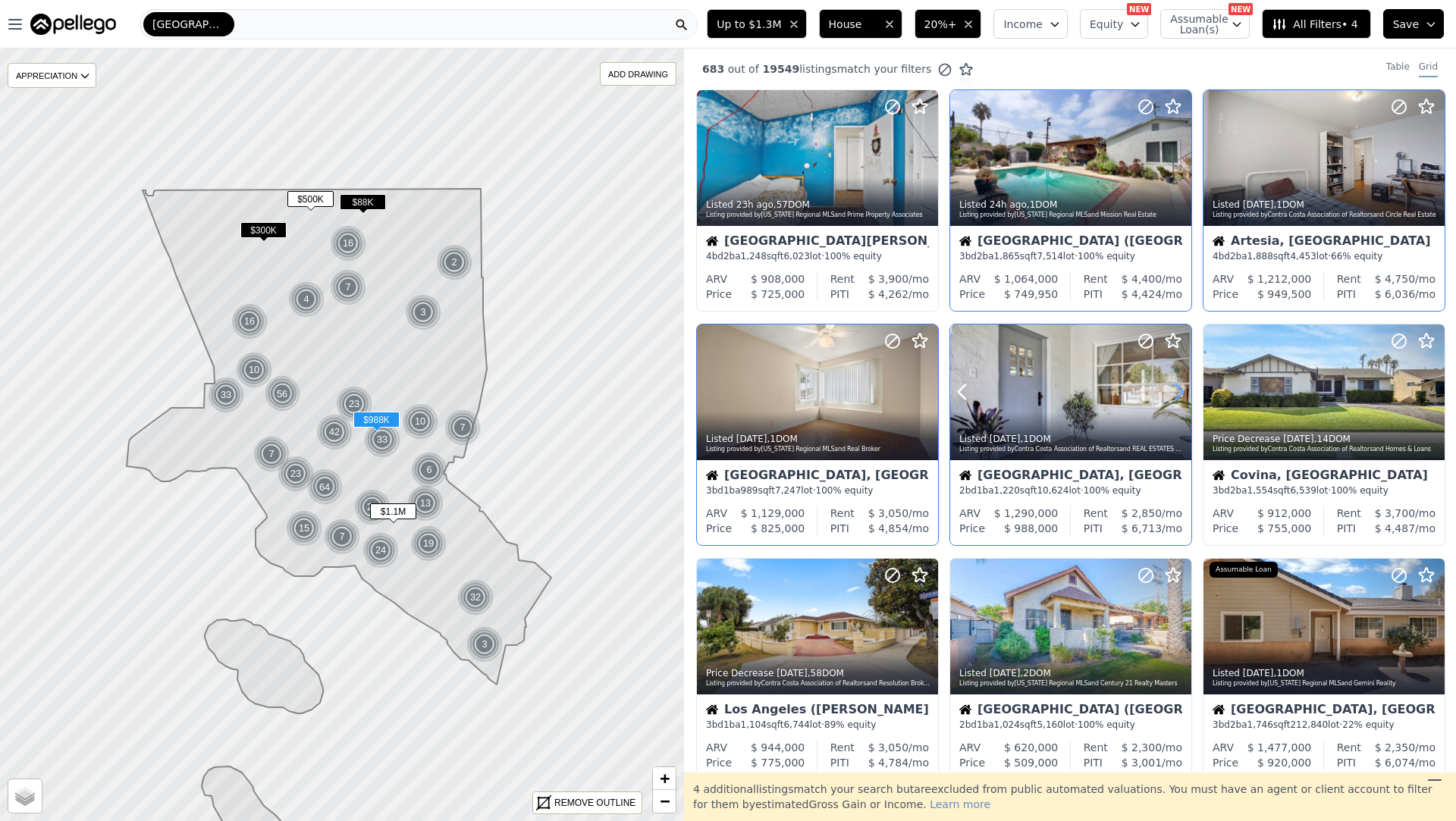
click at [1182, 393] on icon at bounding box center [1179, 393] width 6 height 15
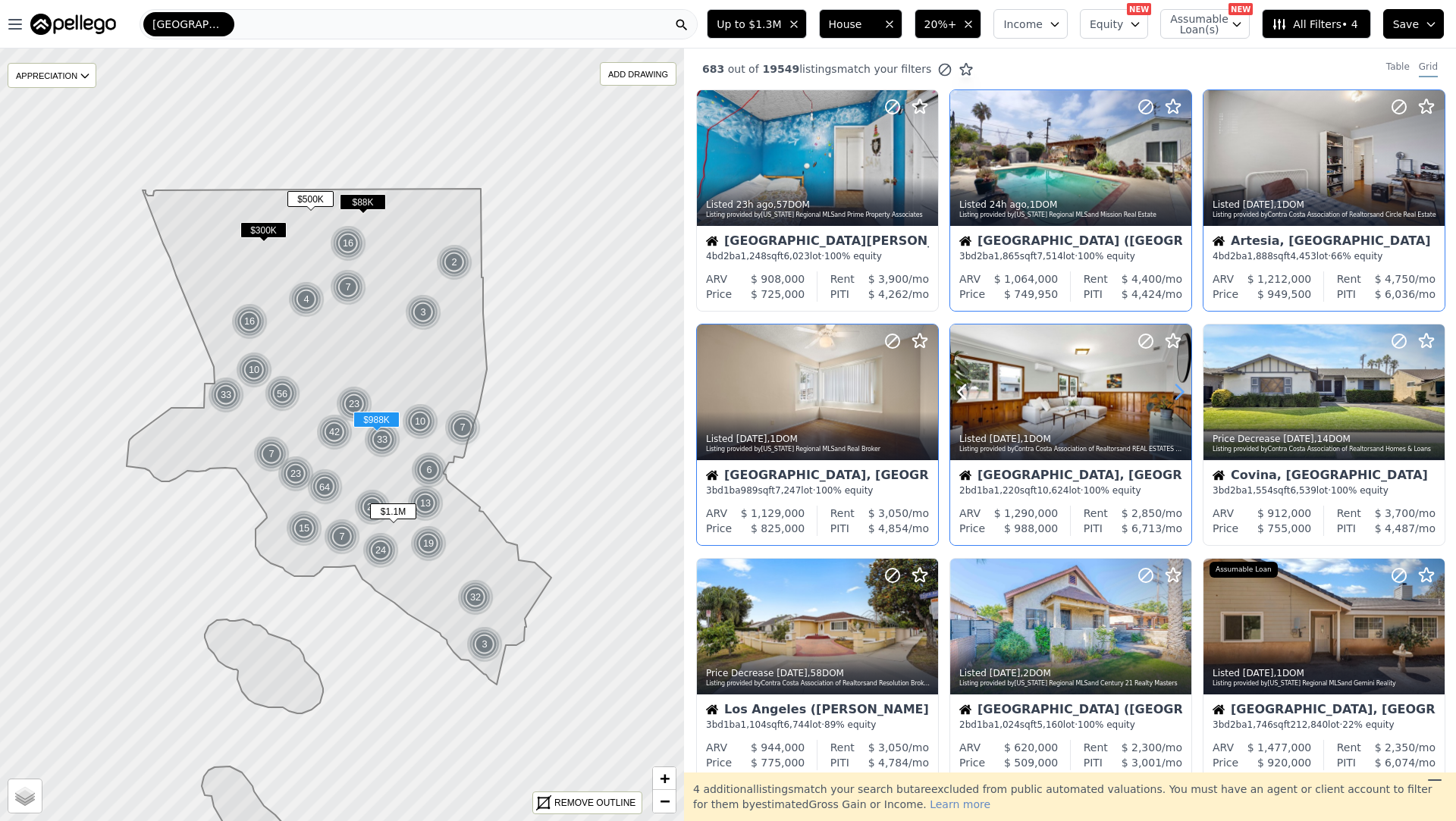
click at [1182, 393] on icon at bounding box center [1179, 393] width 6 height 15
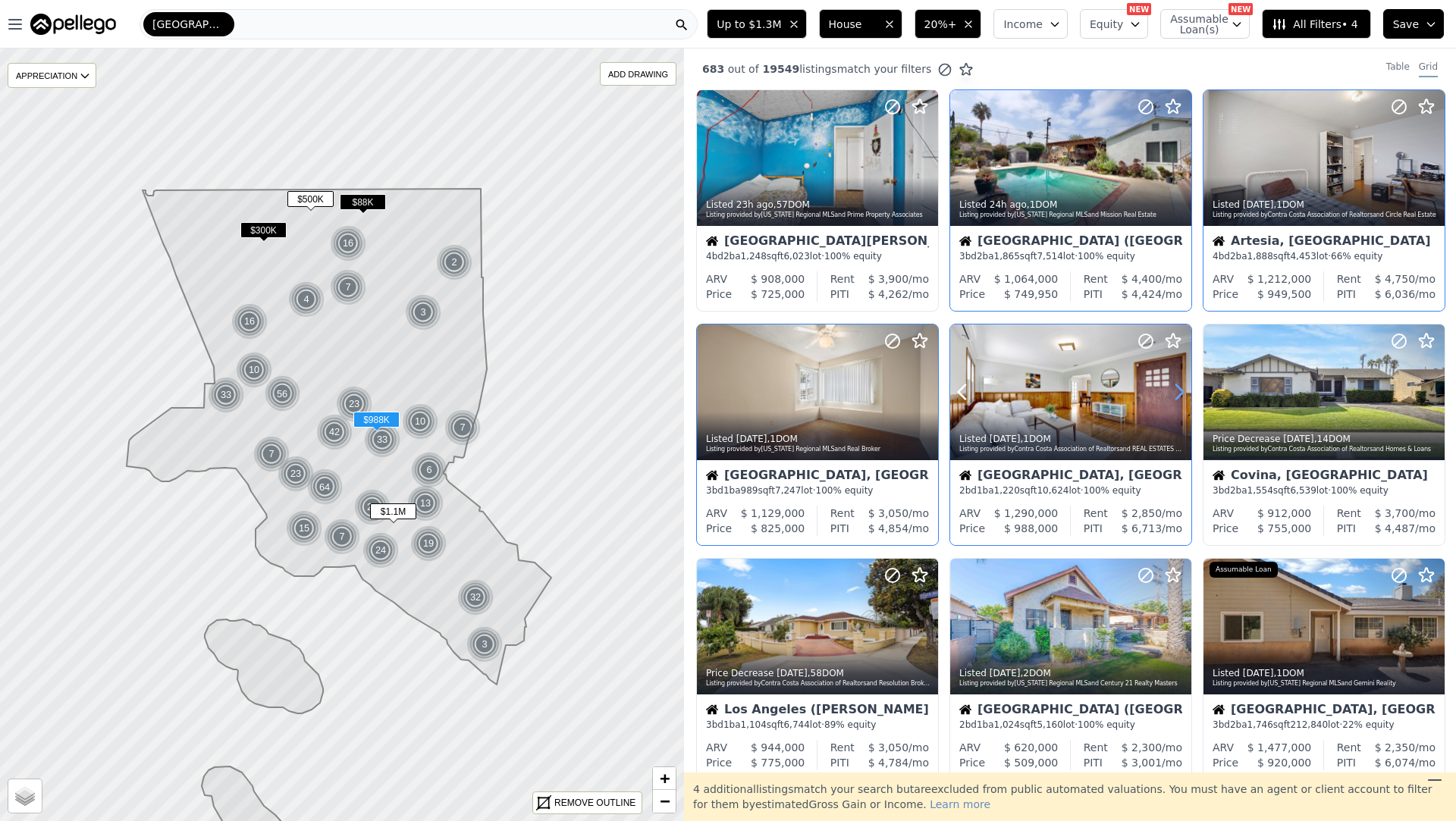
click at [1182, 393] on icon at bounding box center [1179, 393] width 6 height 15
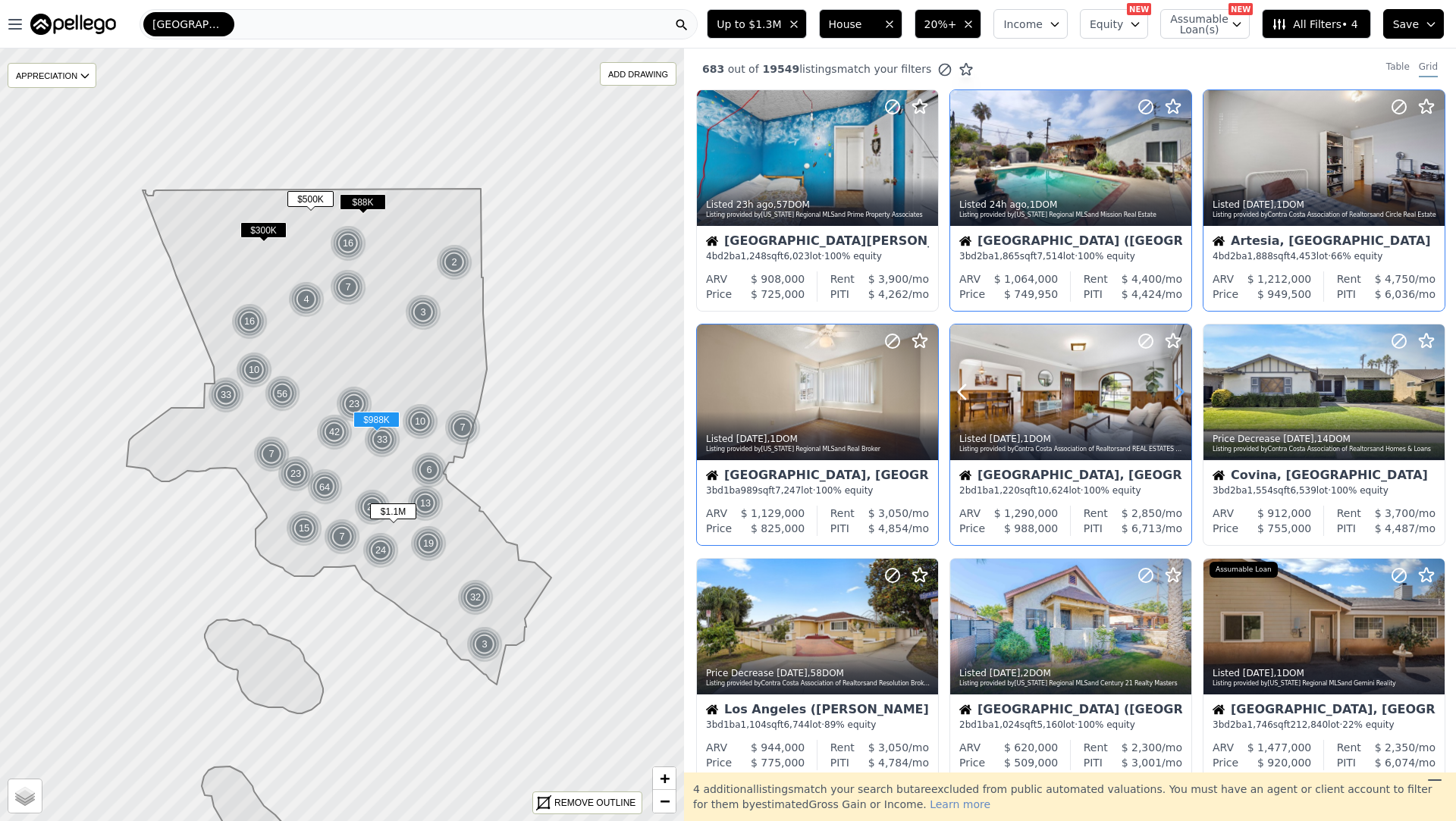
click at [1182, 393] on icon at bounding box center [1179, 393] width 6 height 15
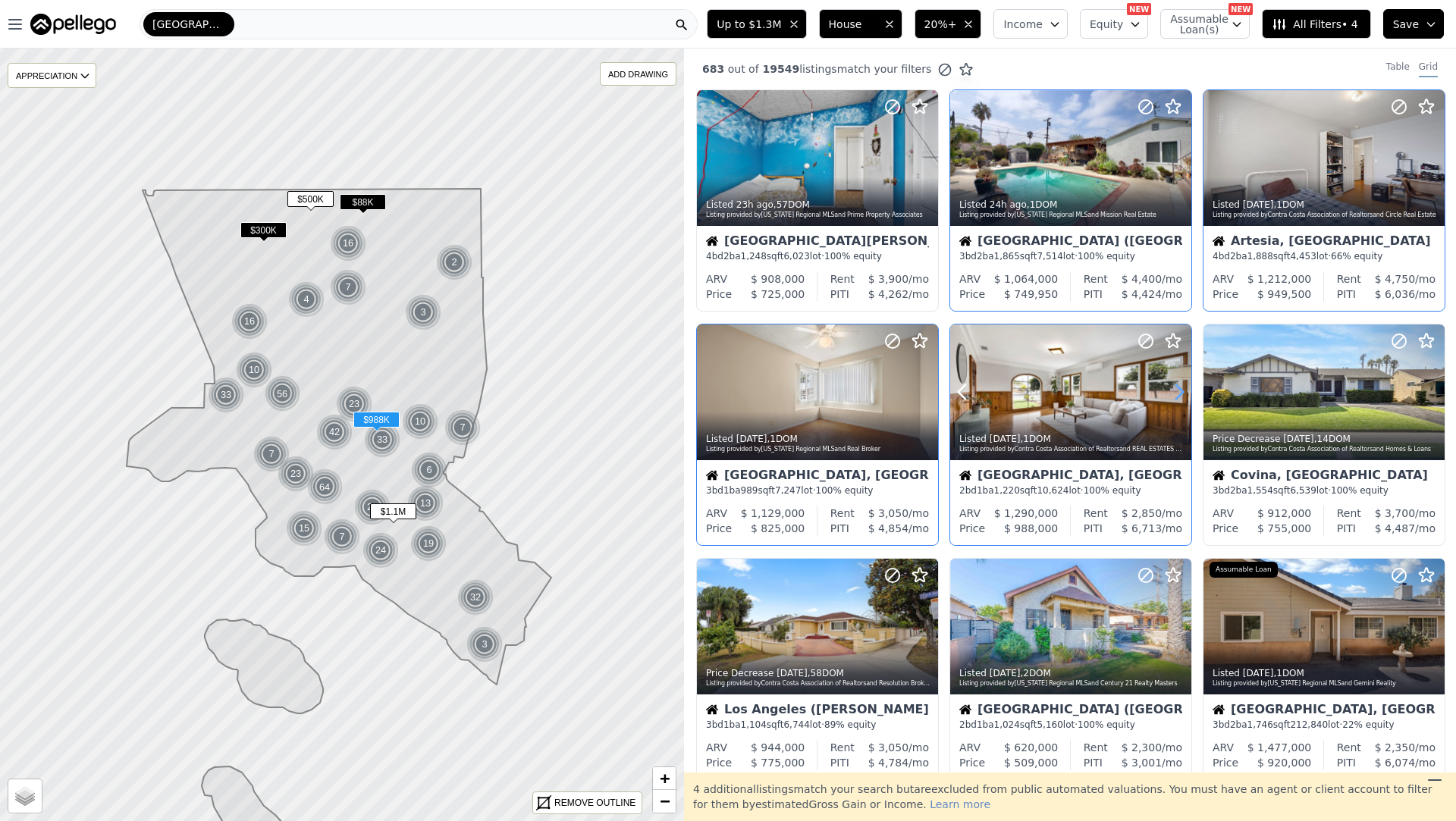
click at [1182, 393] on icon at bounding box center [1179, 393] width 6 height 15
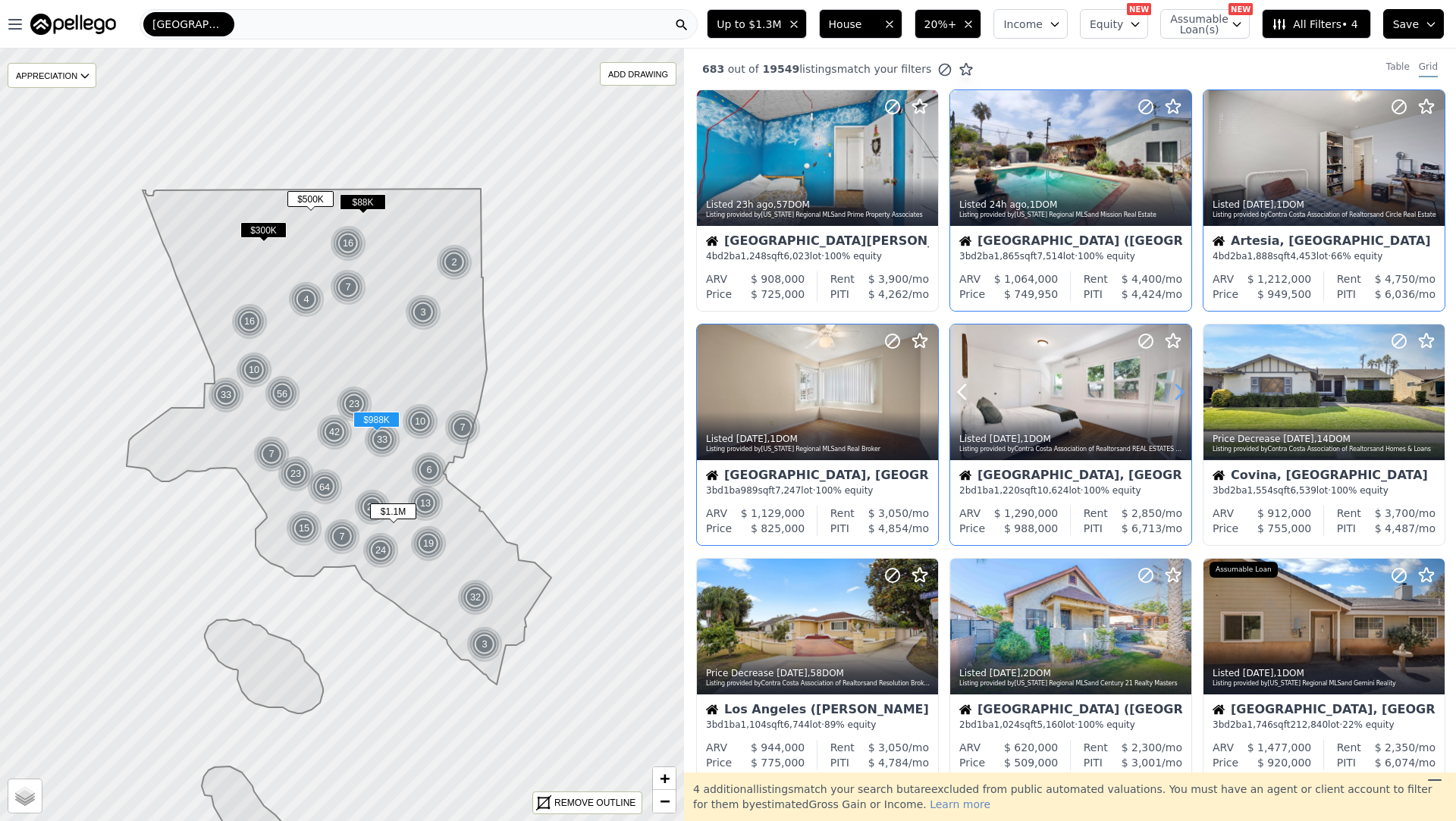
click at [1182, 393] on icon at bounding box center [1179, 393] width 6 height 15
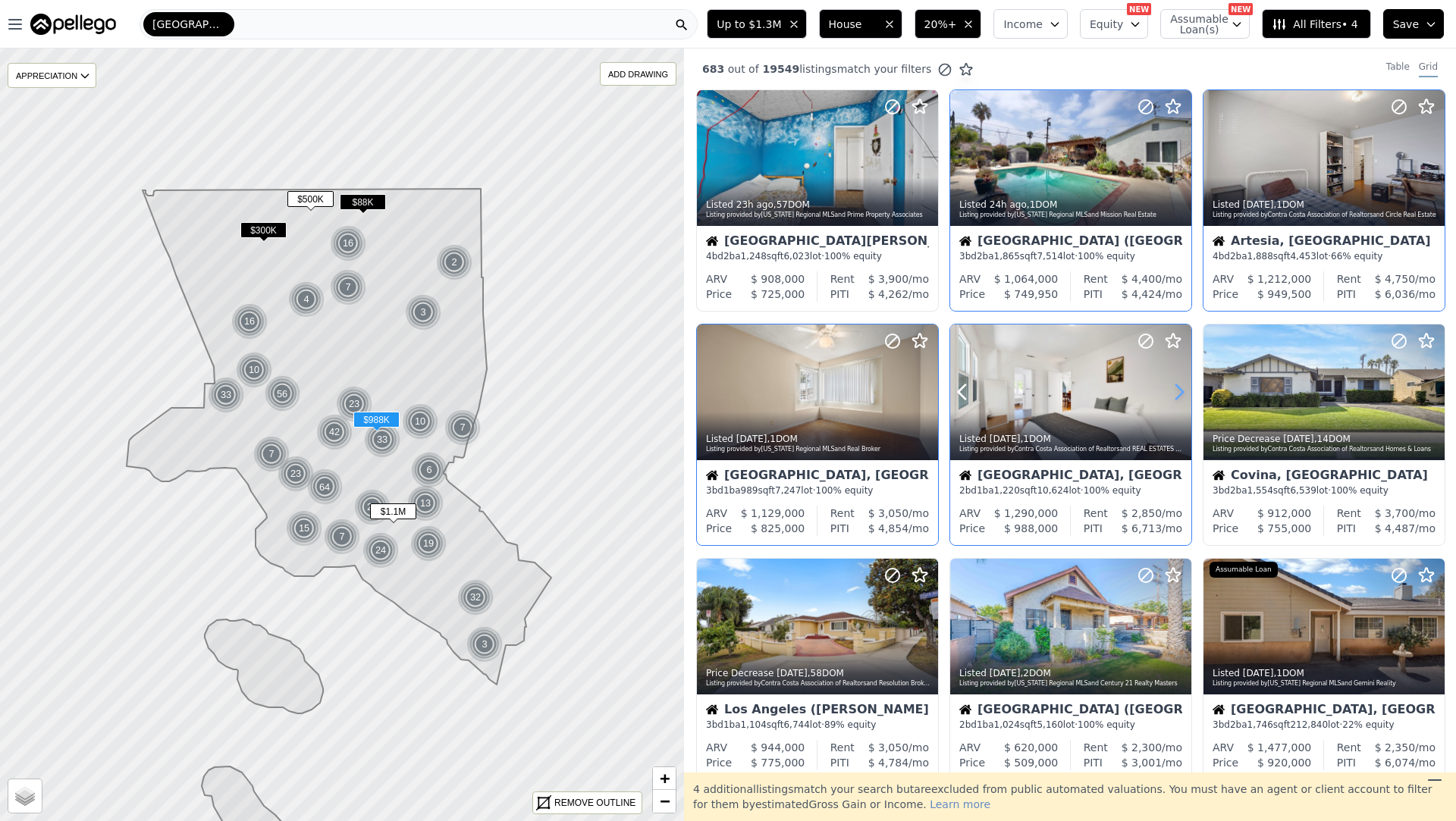
click at [1182, 393] on icon at bounding box center [1179, 393] width 6 height 15
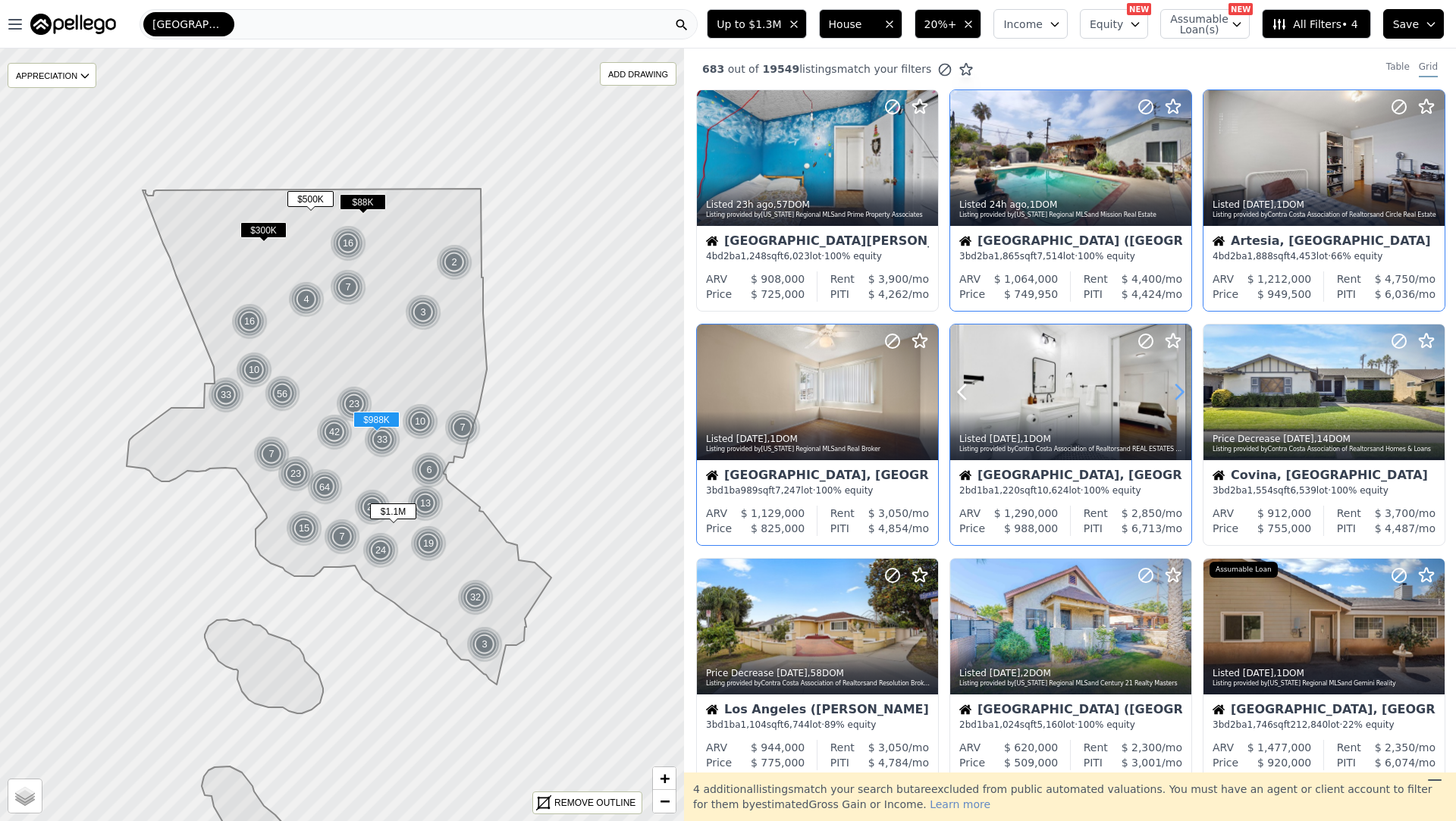
click at [1182, 393] on icon at bounding box center [1179, 393] width 6 height 15
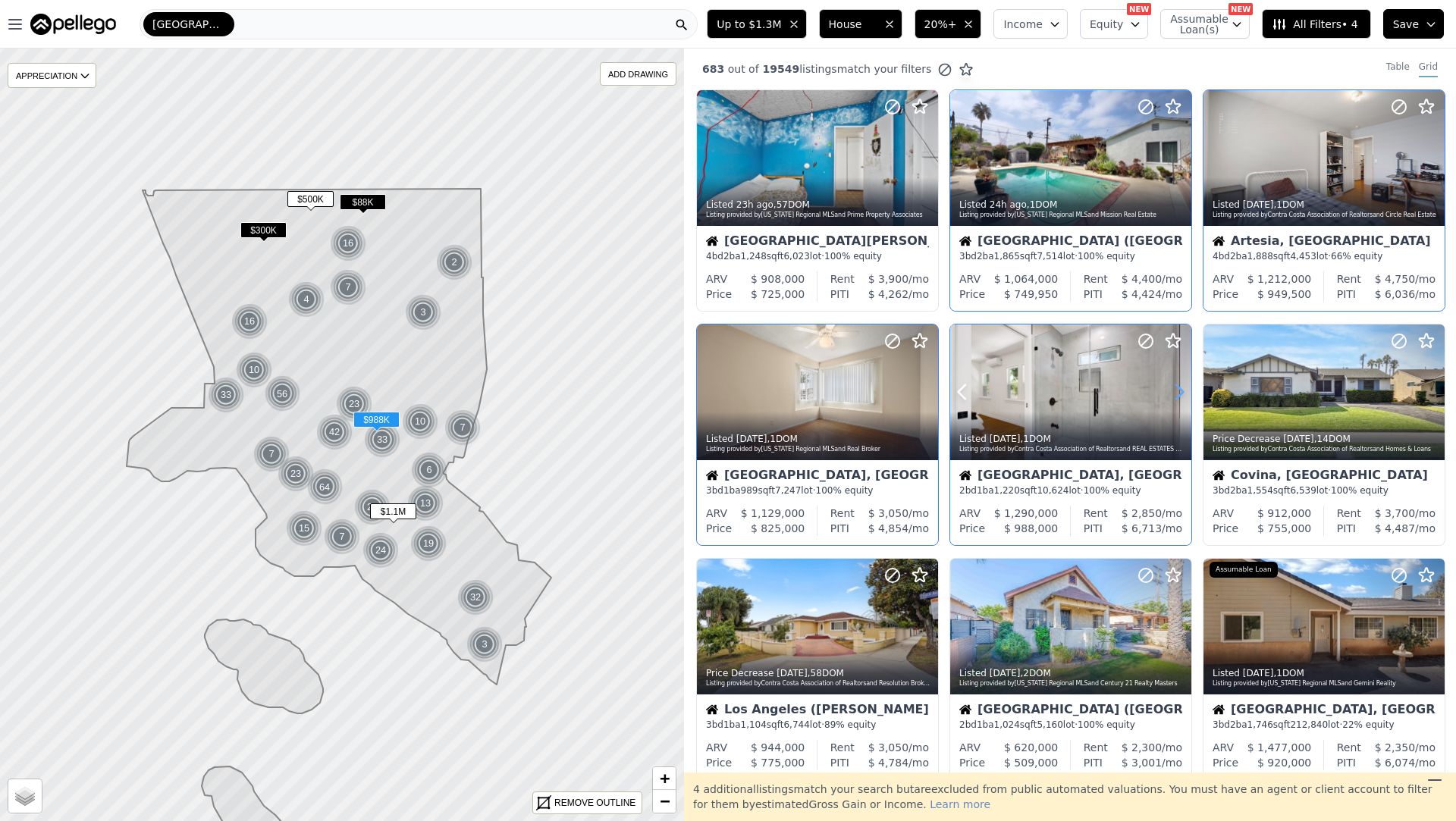
click at [1182, 393] on icon at bounding box center [1179, 393] width 6 height 15
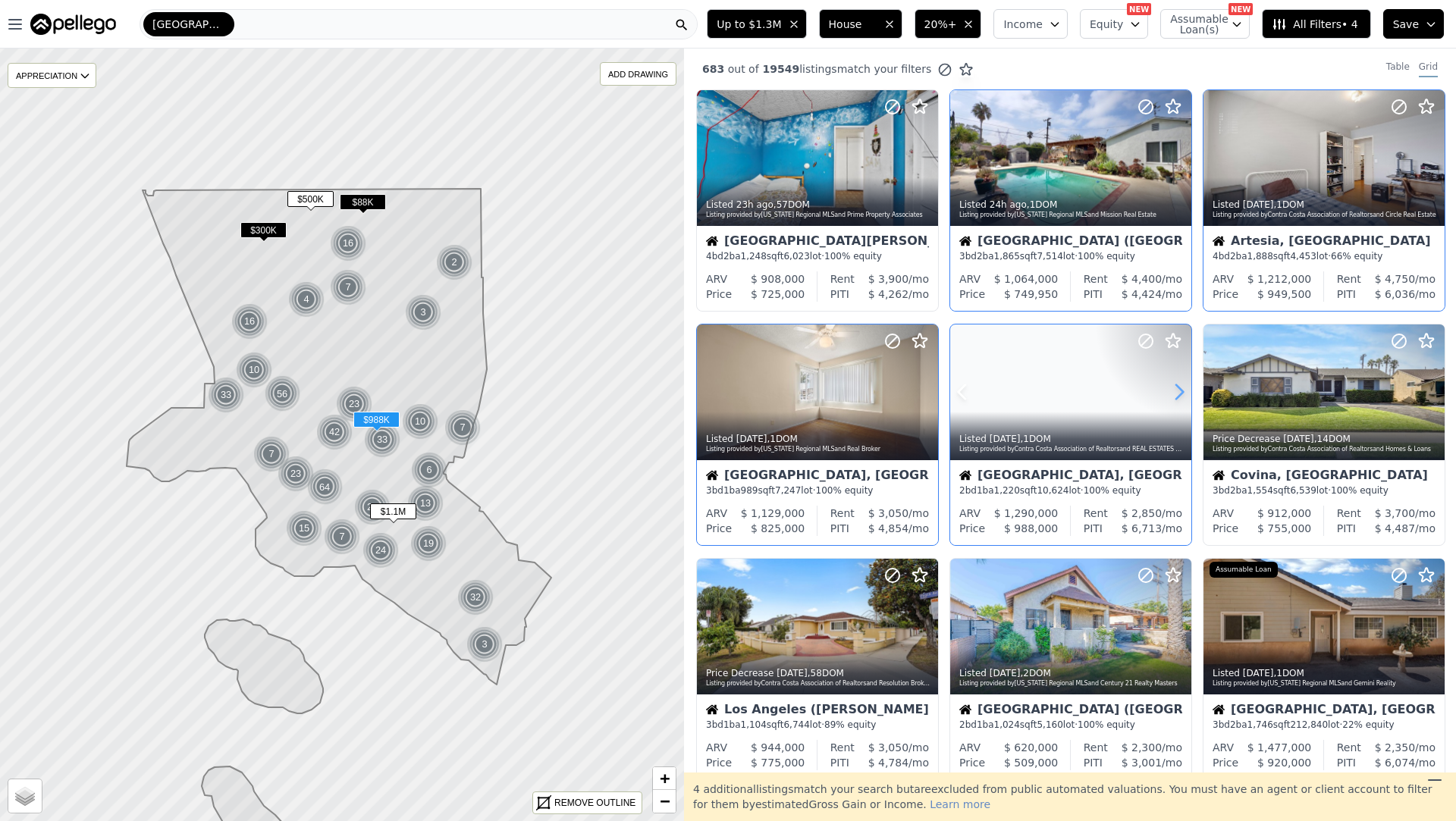
click at [1182, 393] on icon at bounding box center [1179, 393] width 6 height 15
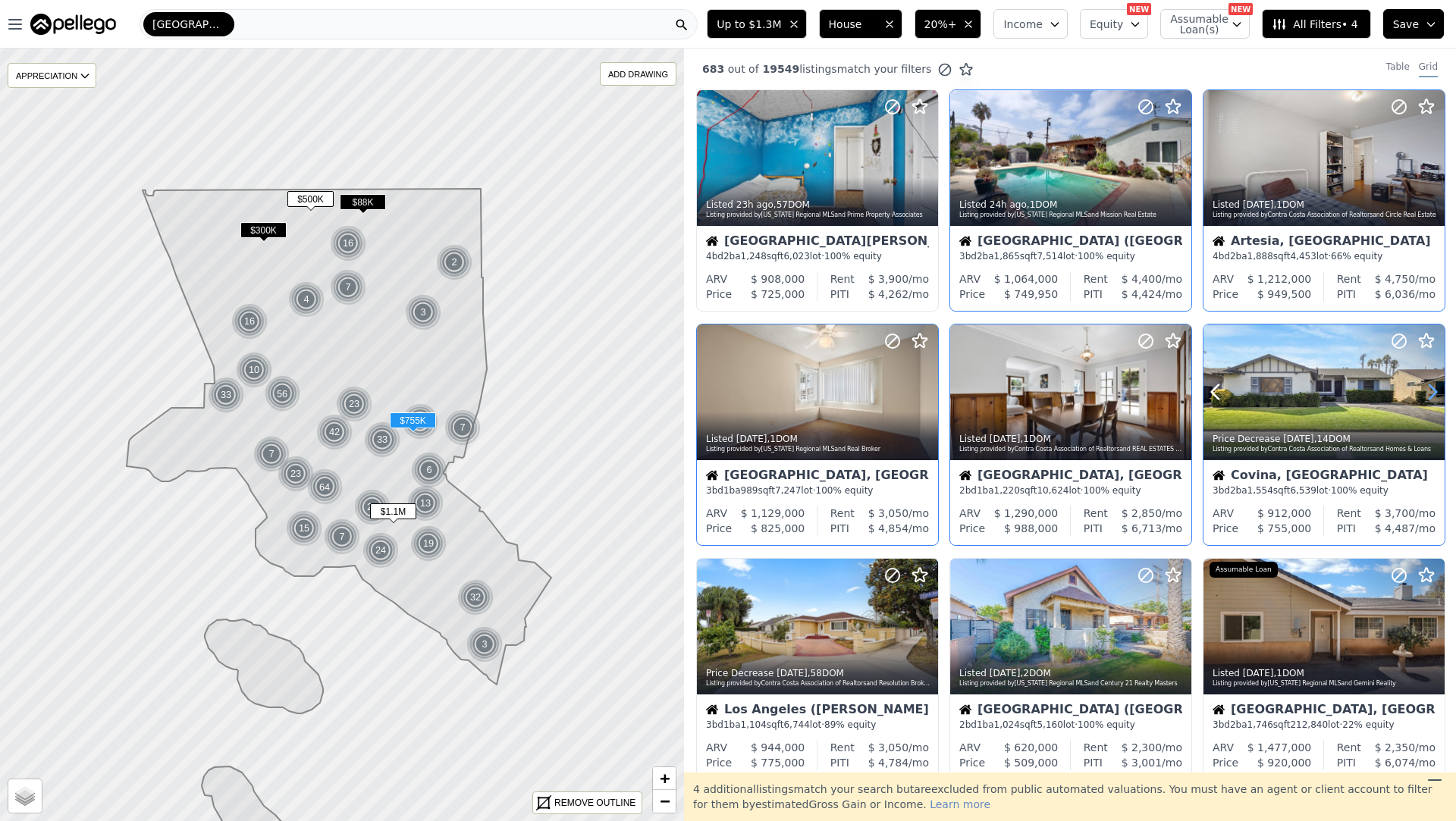
click at [1441, 399] on icon at bounding box center [1433, 392] width 24 height 24
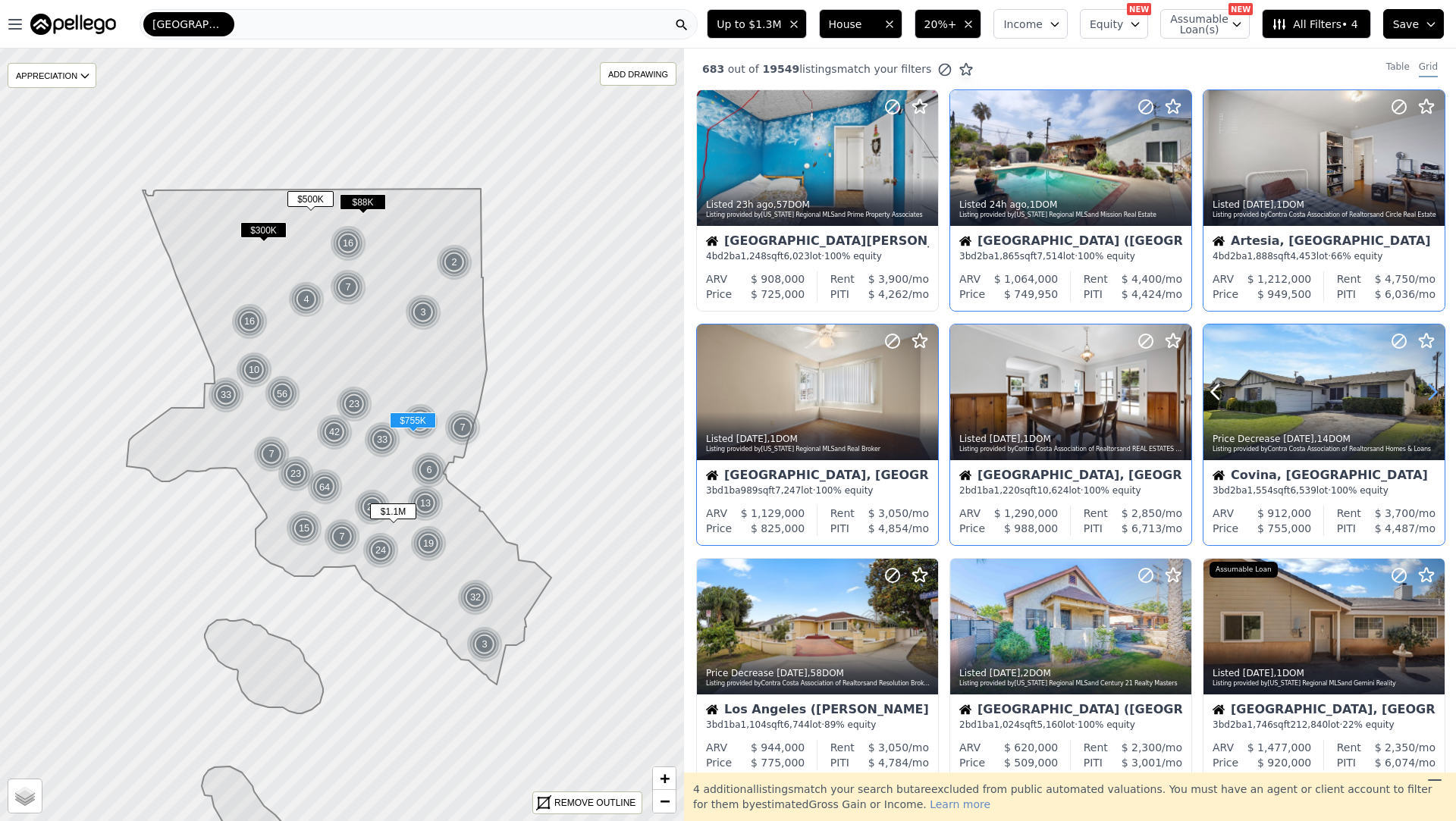
click at [1441, 399] on icon at bounding box center [1433, 392] width 24 height 24
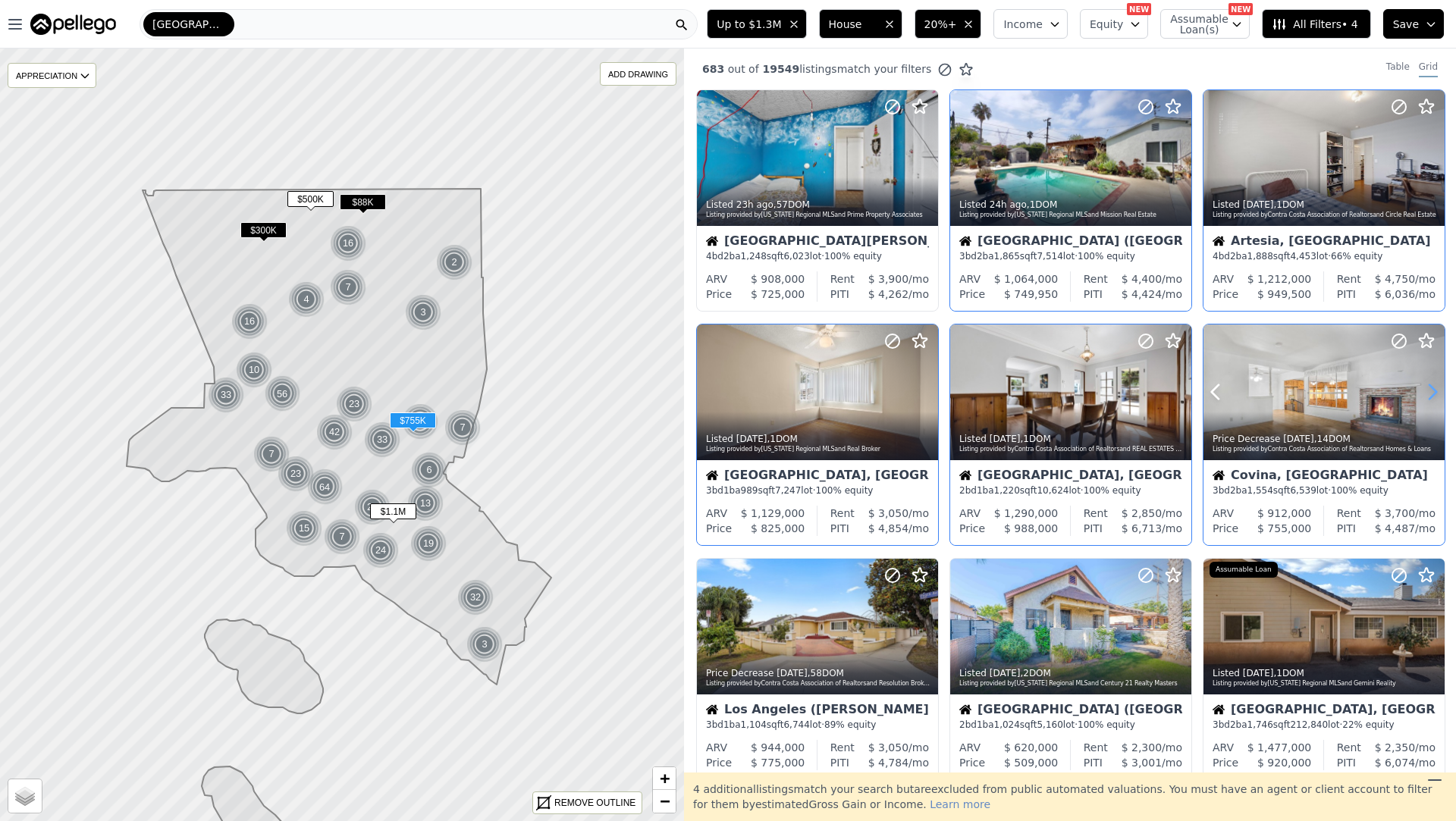
click at [1441, 399] on icon at bounding box center [1433, 392] width 24 height 24
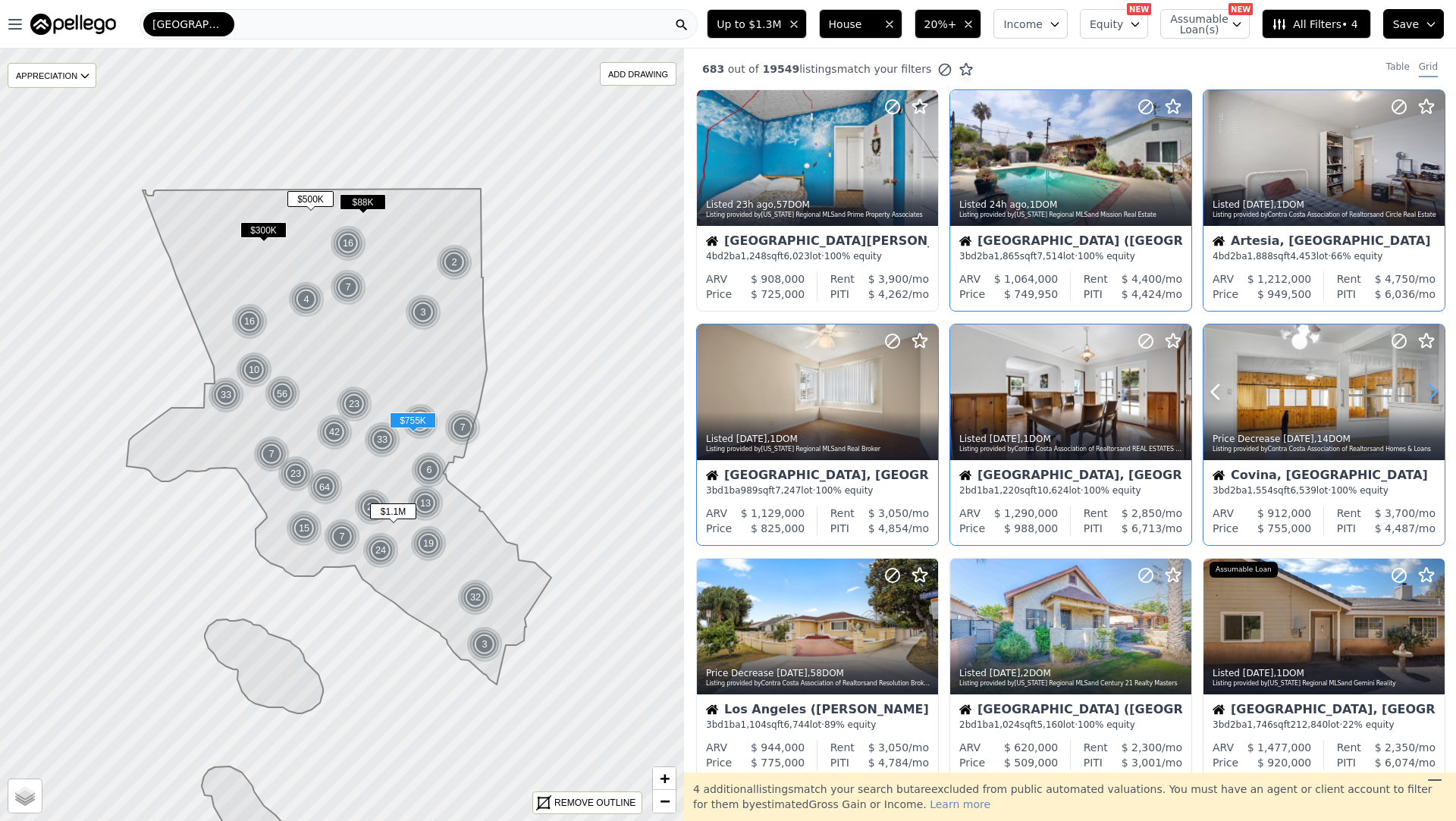
click at [1441, 399] on icon at bounding box center [1433, 392] width 24 height 24
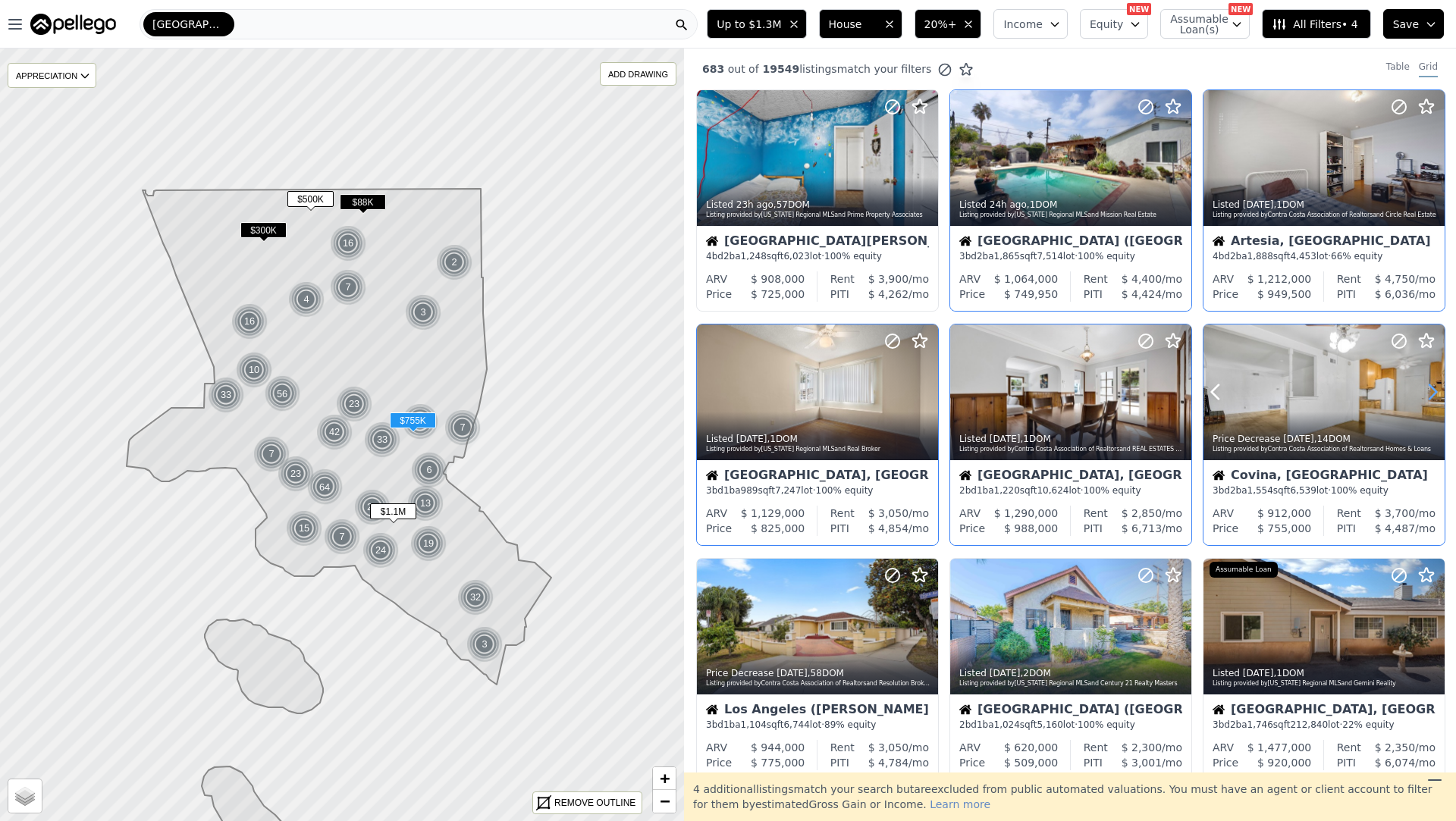
click at [1441, 399] on icon at bounding box center [1433, 392] width 24 height 24
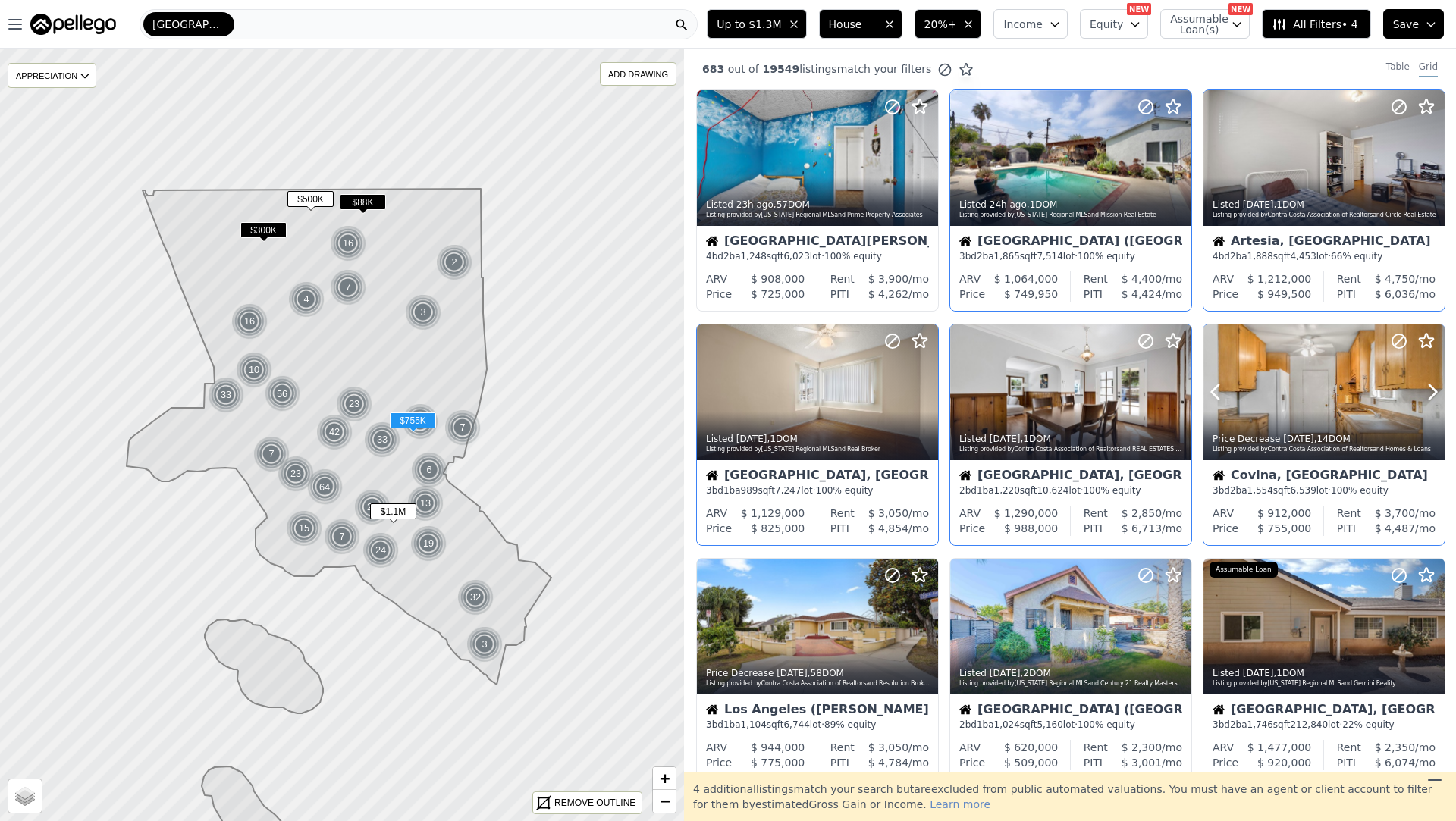
click at [1370, 489] on div "3 bd 2 ba 1,554 sqft 6,539 lot · 100% equity" at bounding box center [1324, 490] width 223 height 12
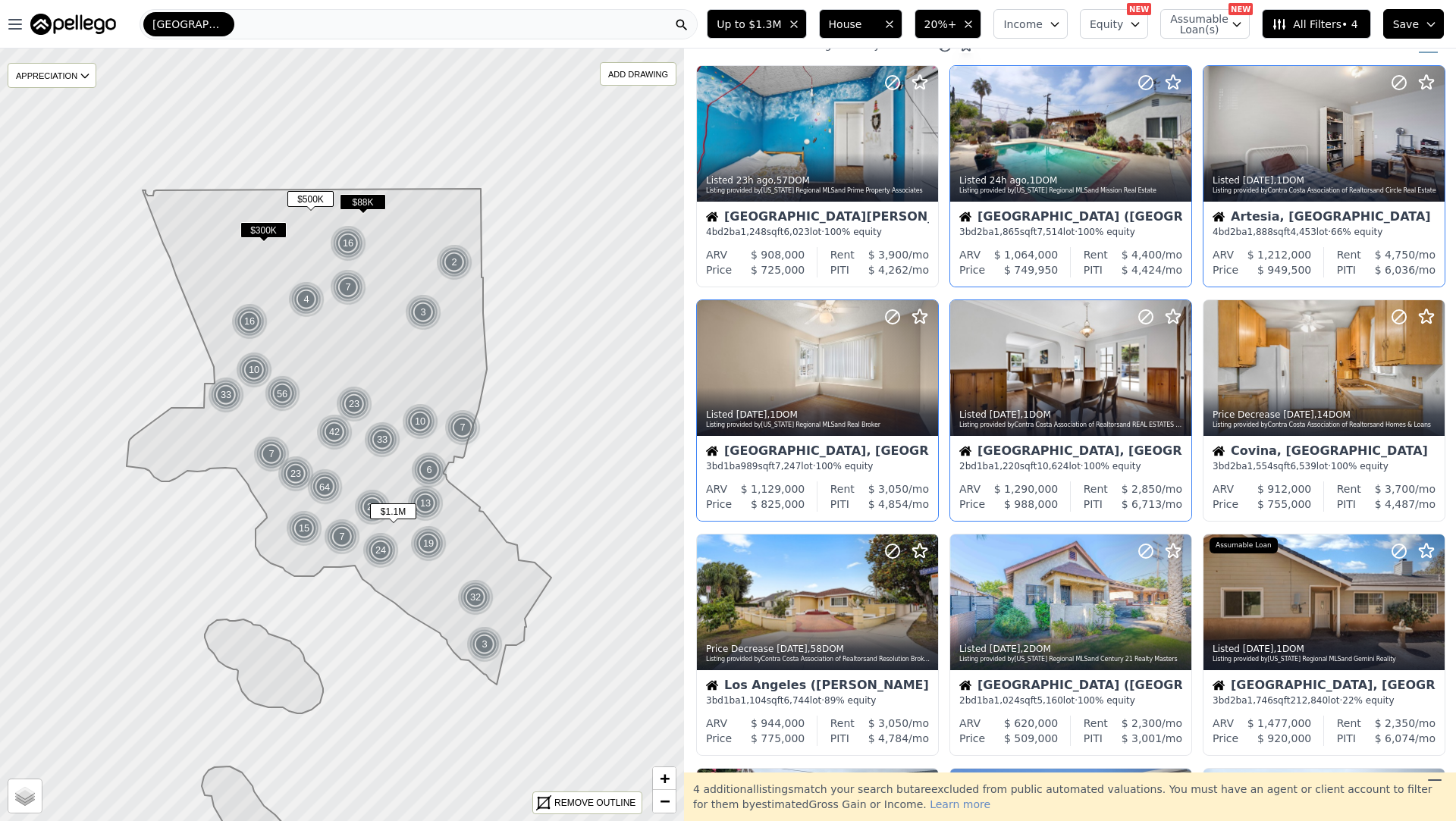
scroll to position [28, 0]
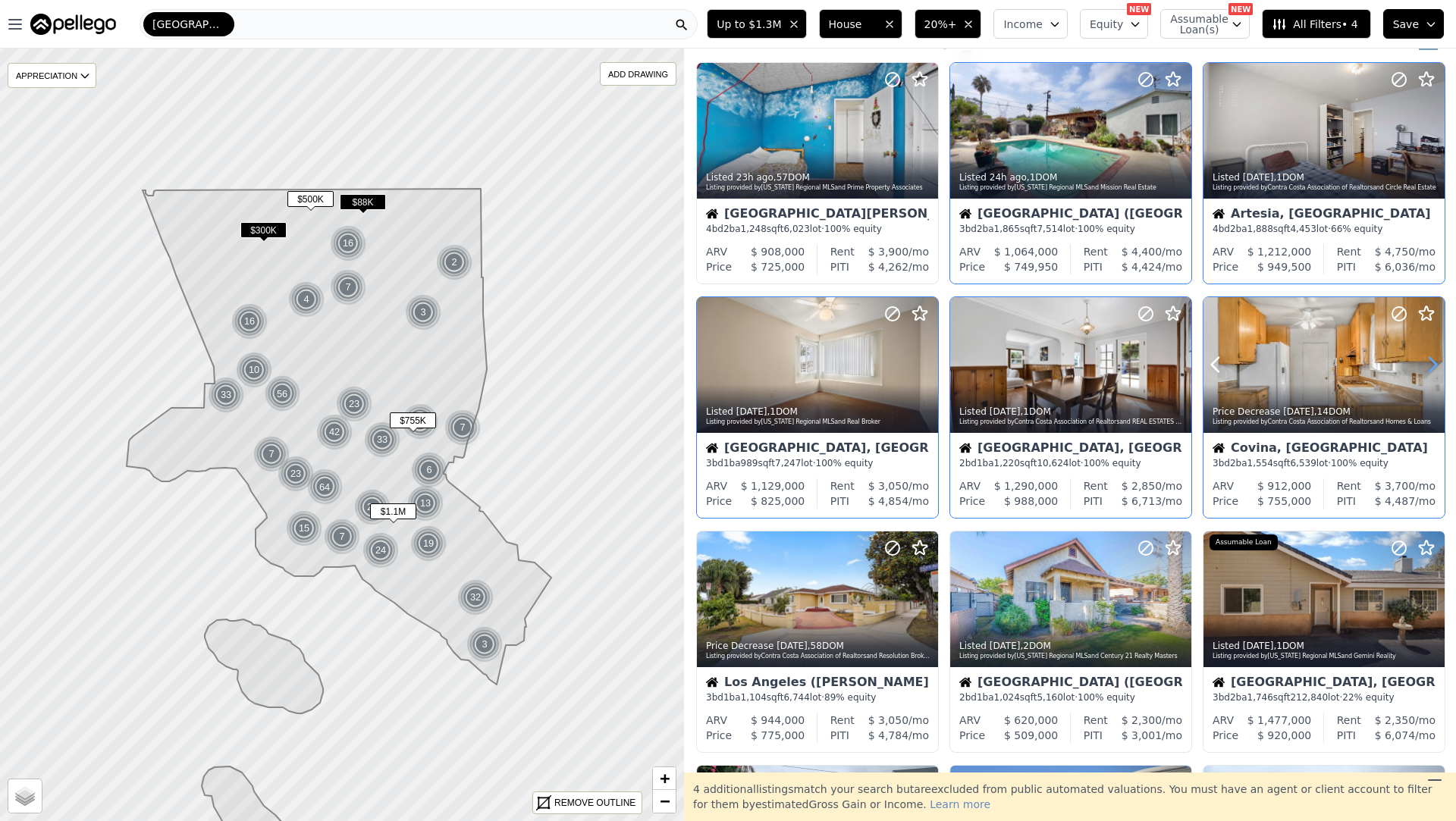
click at [1431, 359] on icon at bounding box center [1433, 365] width 6 height 15
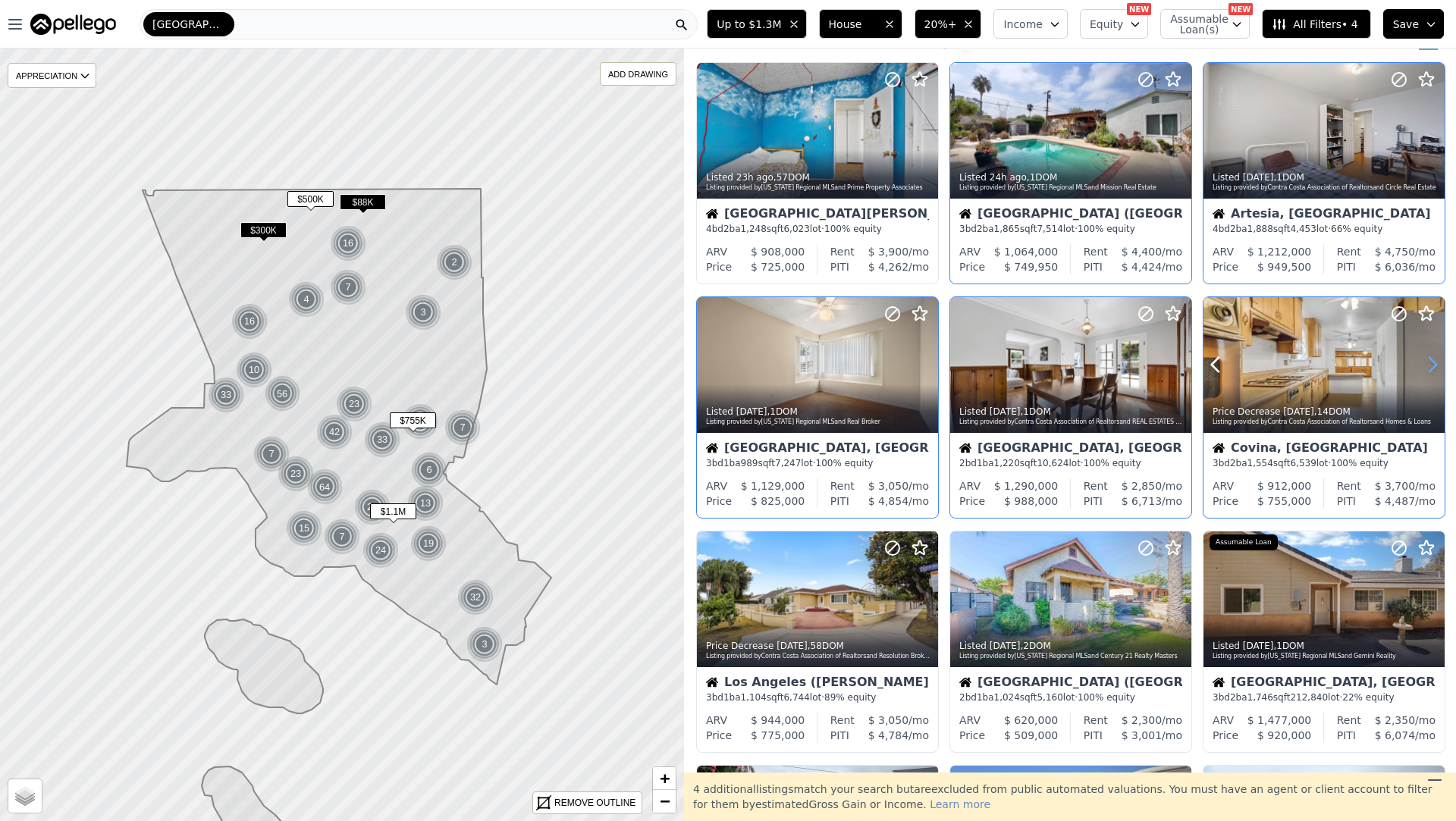
click at [1431, 359] on icon at bounding box center [1433, 365] width 6 height 15
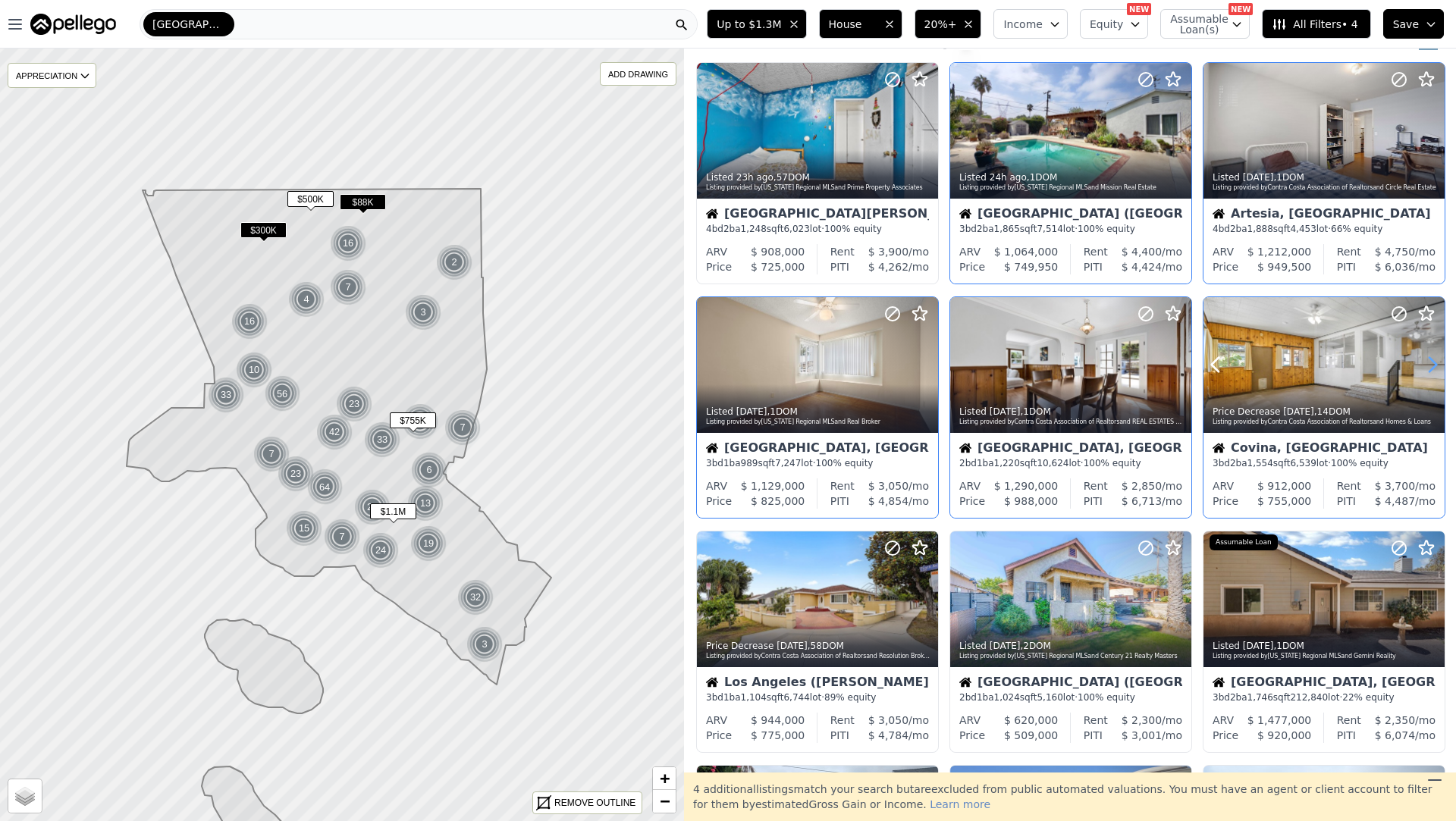
click at [1431, 359] on icon at bounding box center [1433, 365] width 6 height 15
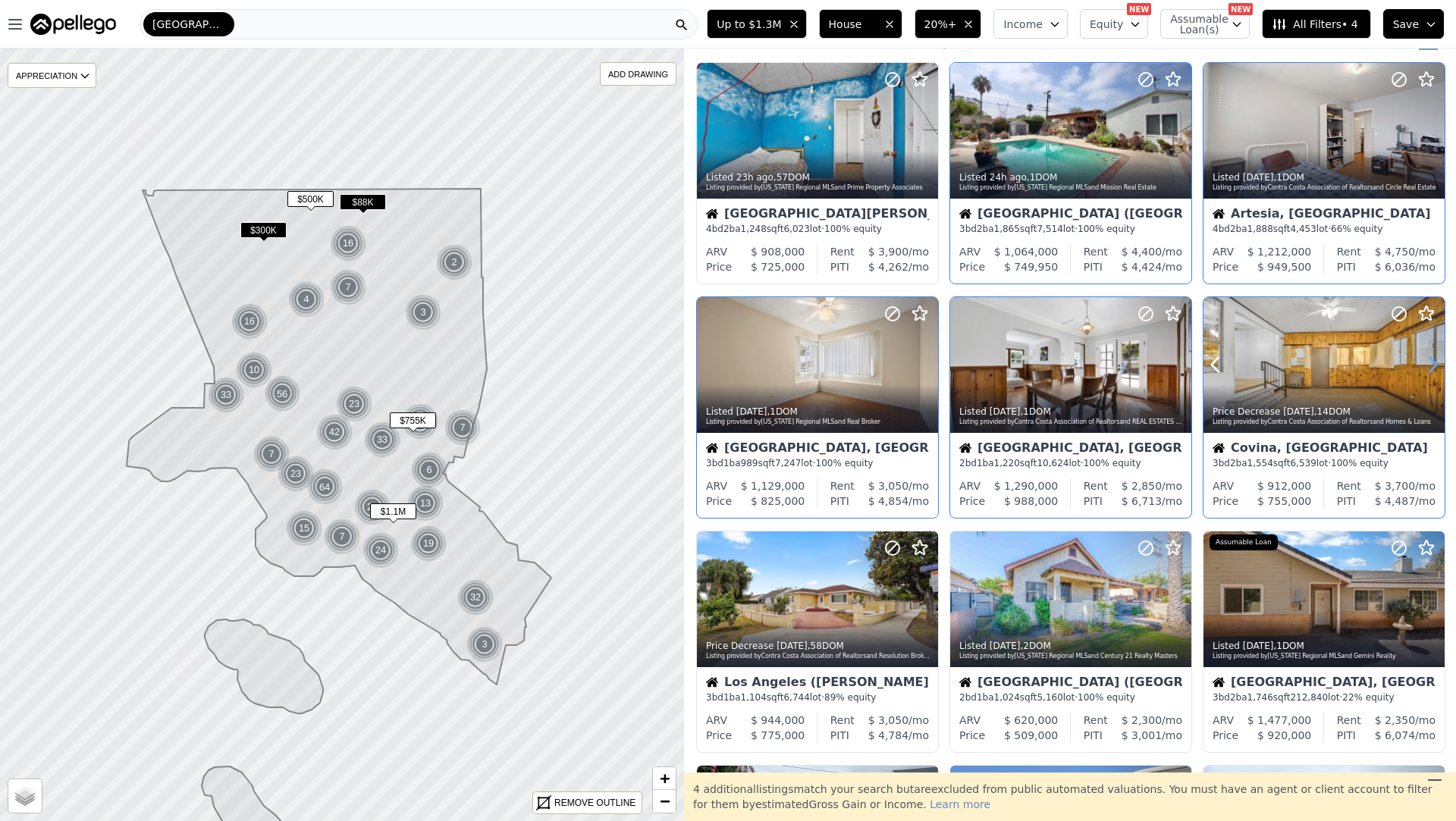
click at [1431, 359] on icon at bounding box center [1433, 365] width 6 height 15
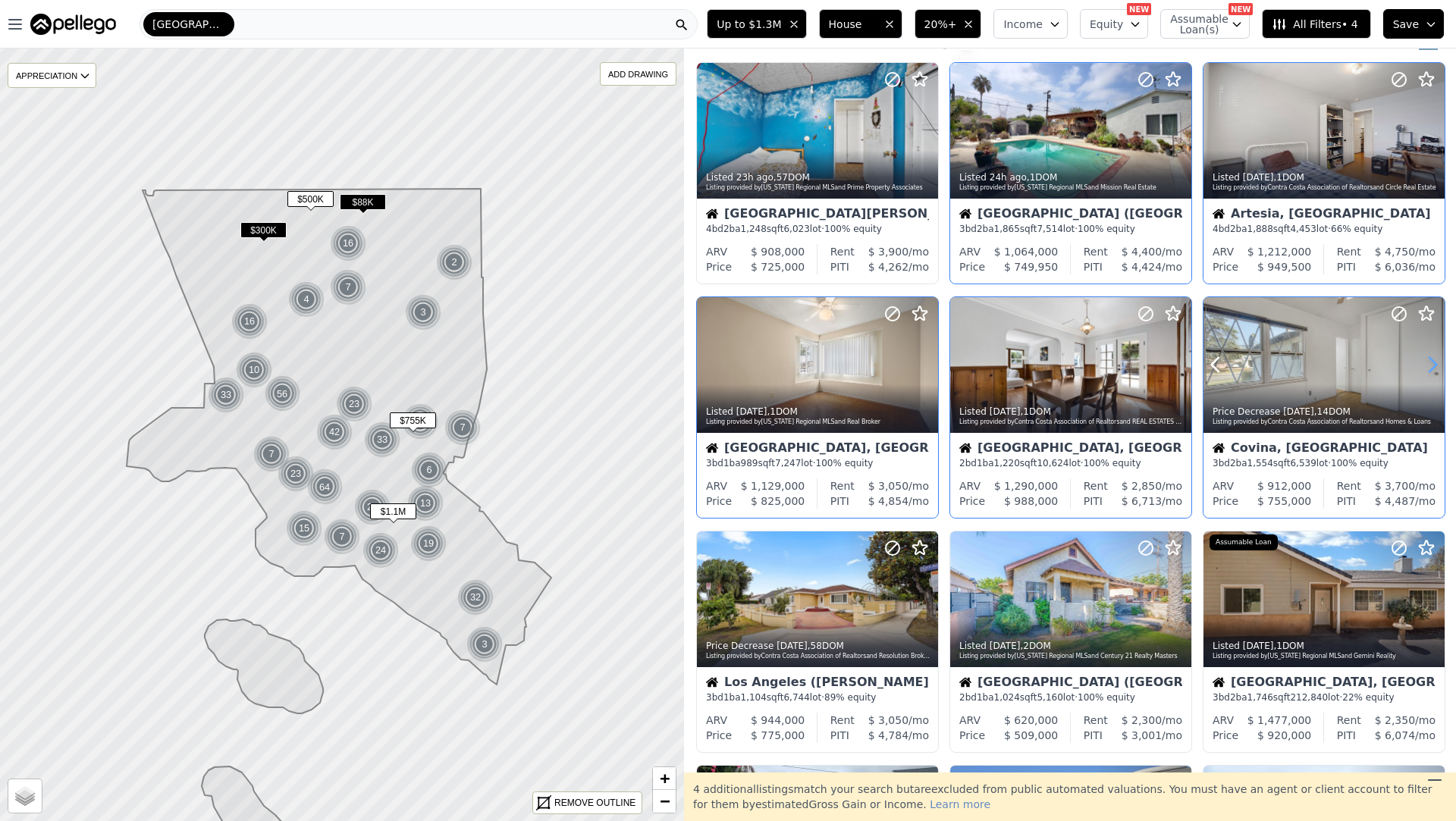
click at [1431, 359] on icon at bounding box center [1433, 365] width 6 height 15
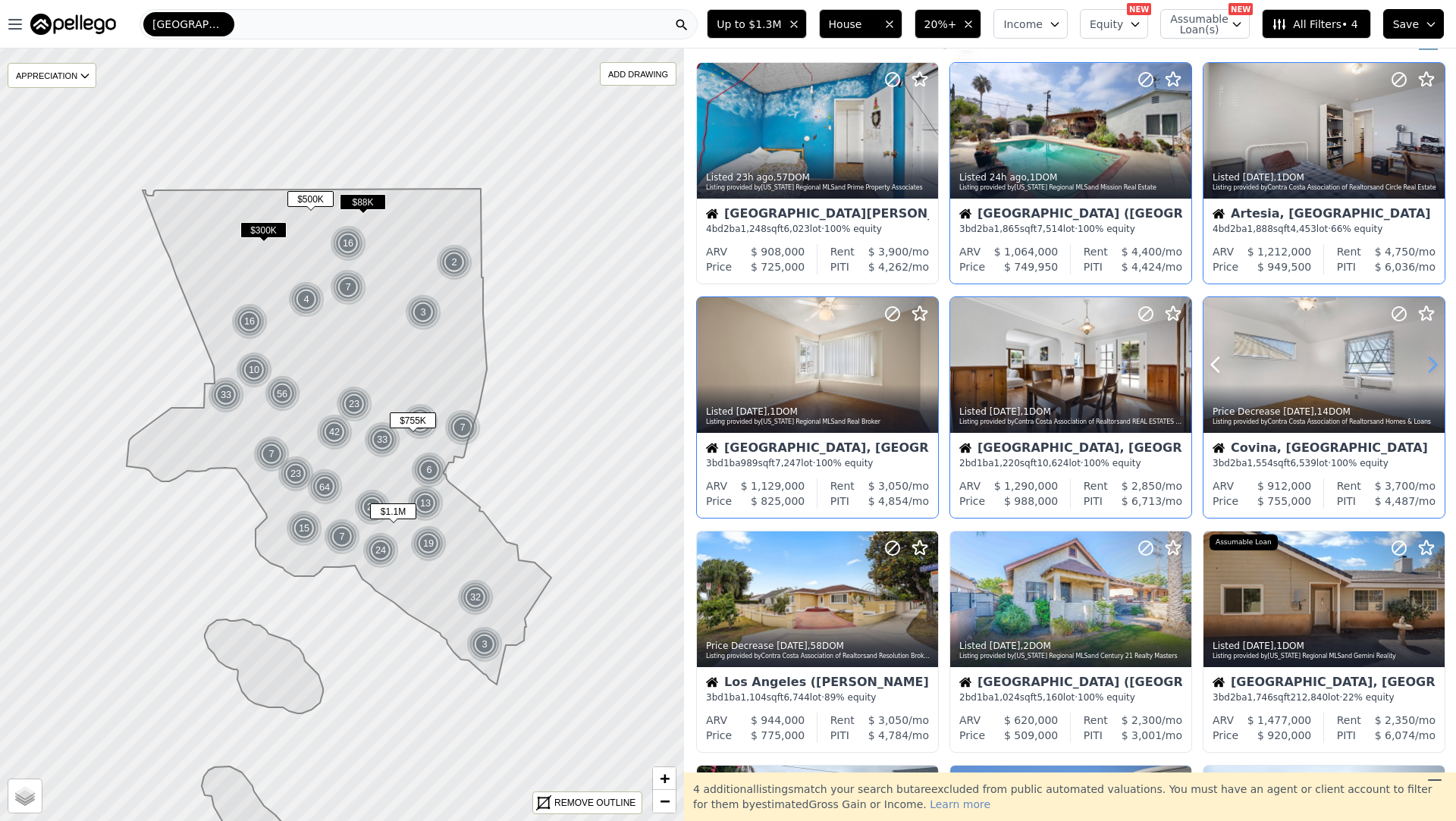
click at [1431, 359] on icon at bounding box center [1433, 365] width 6 height 15
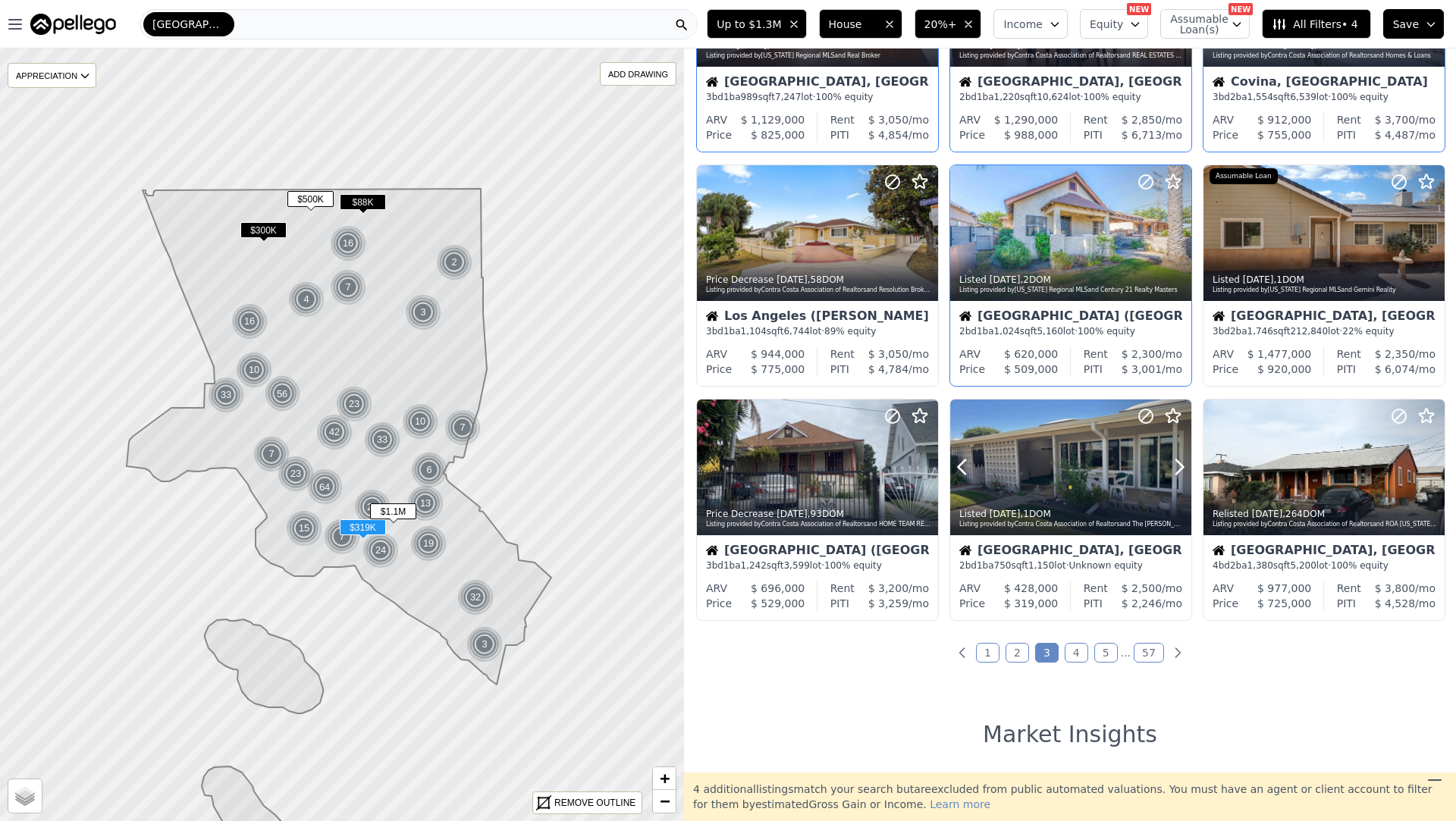
scroll to position [451, 0]
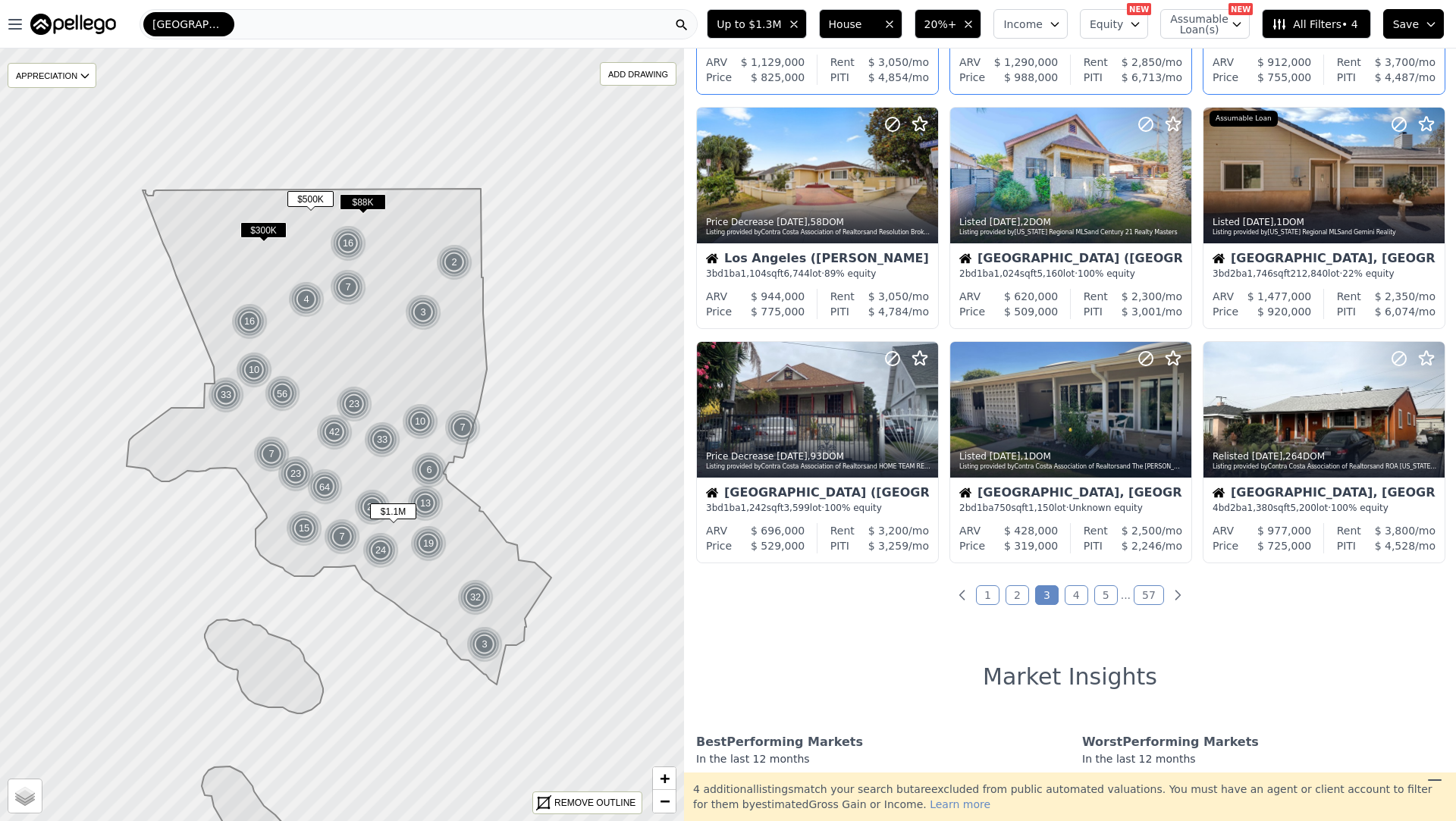
click at [1068, 590] on link "4" at bounding box center [1076, 595] width 23 height 19
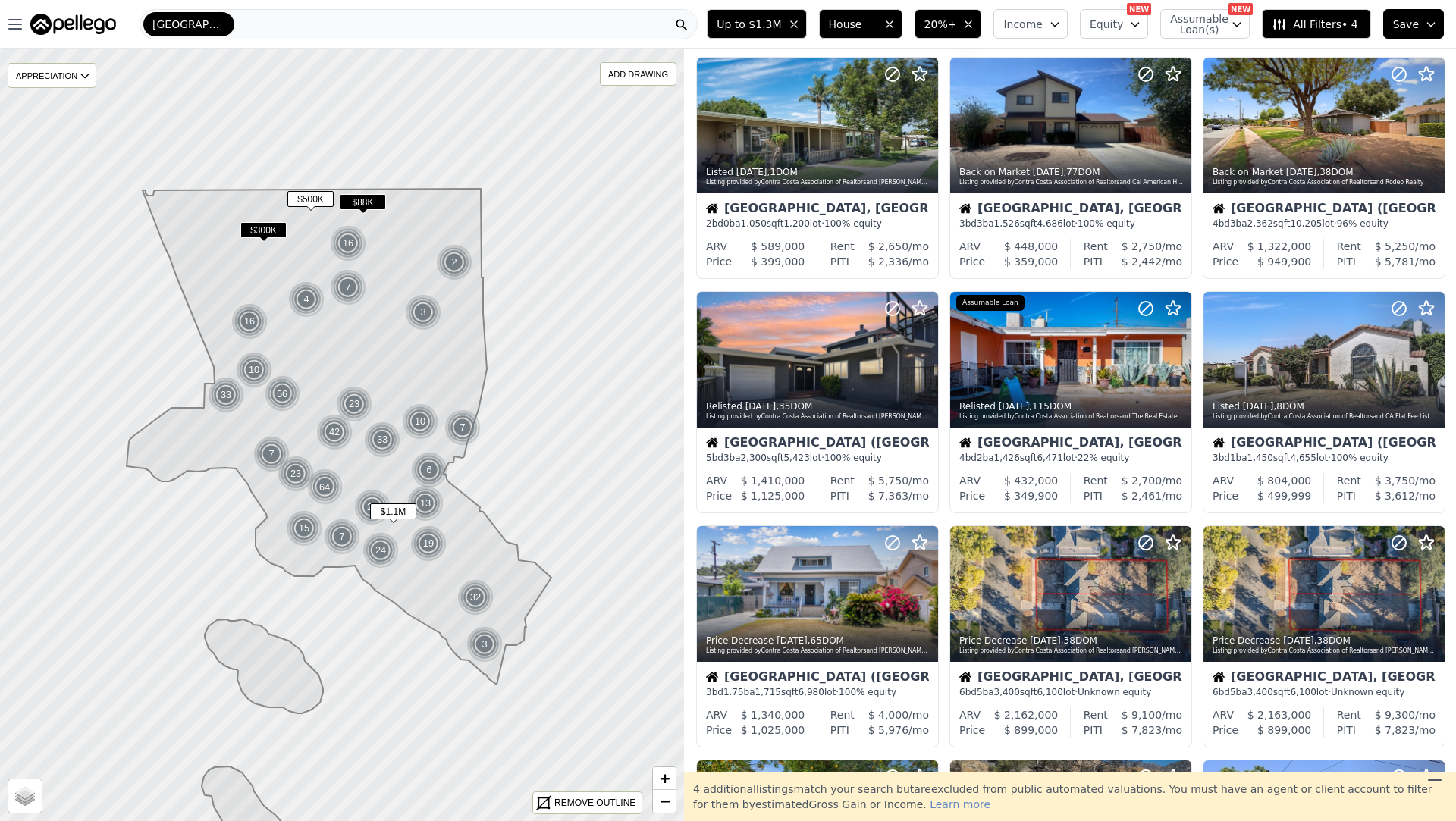
scroll to position [0, 0]
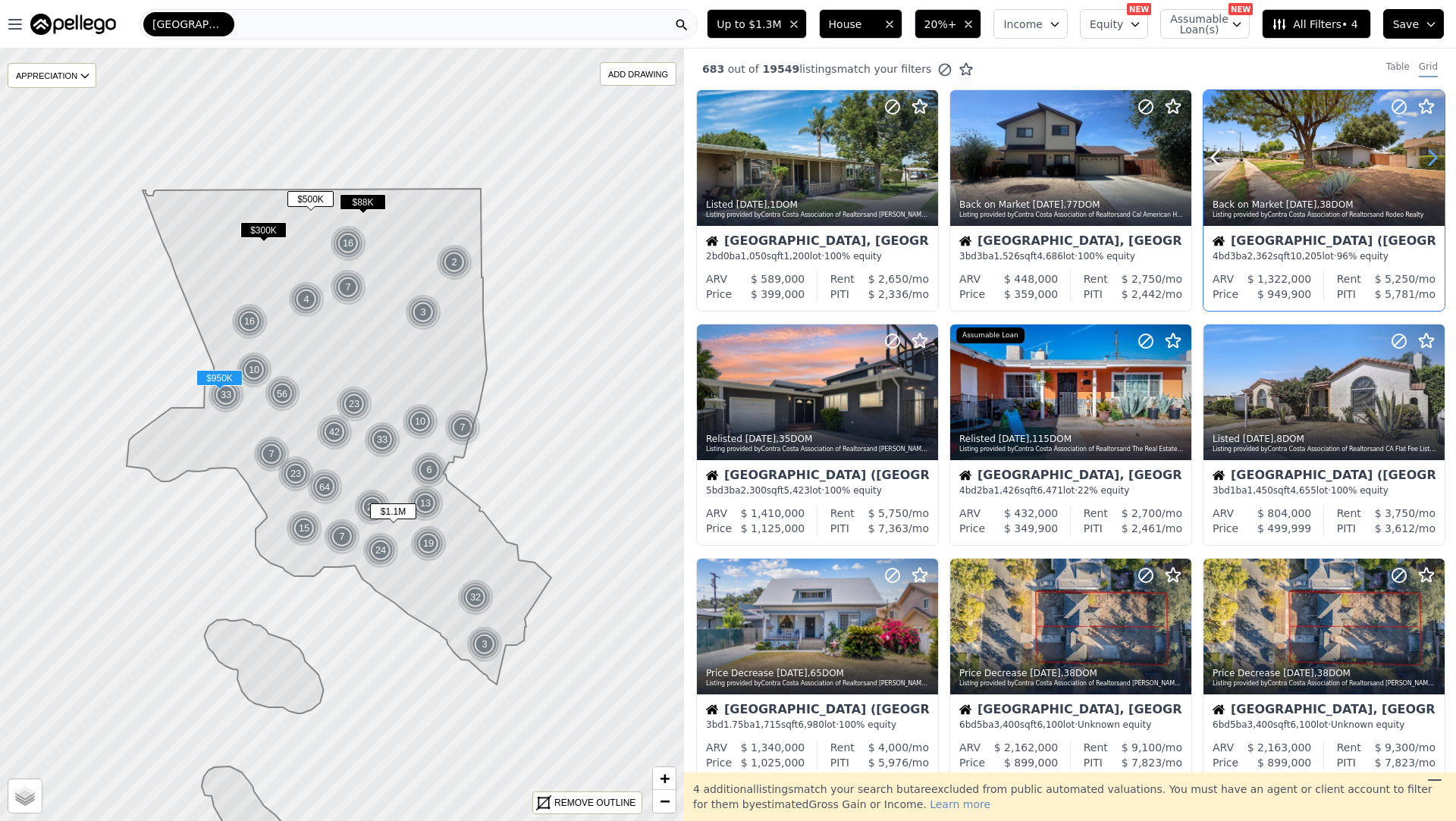
click at [1434, 161] on icon at bounding box center [1433, 159] width 6 height 15
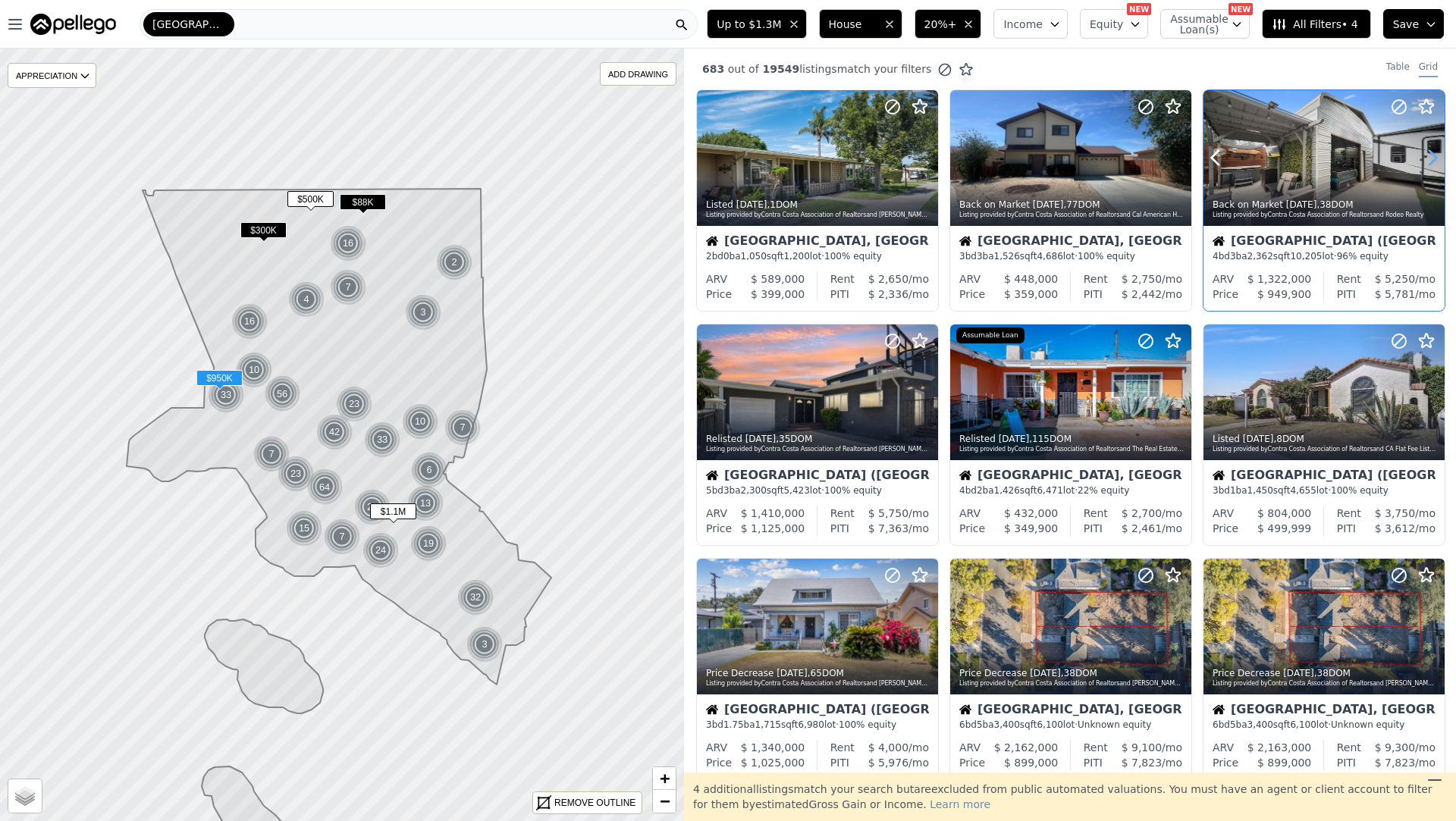
click at [1434, 161] on icon at bounding box center [1433, 159] width 6 height 15
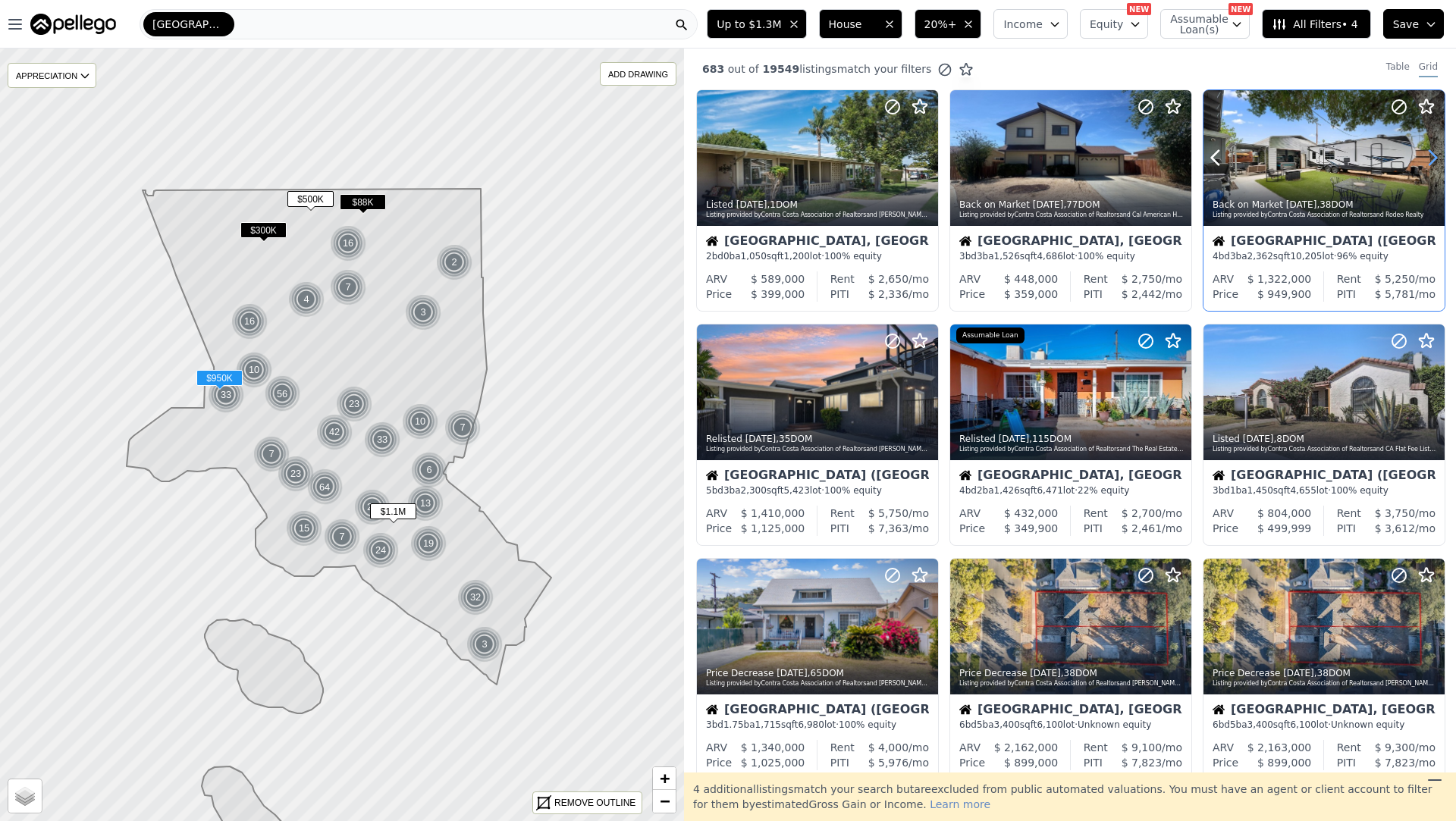
click at [1434, 161] on icon at bounding box center [1433, 159] width 6 height 15
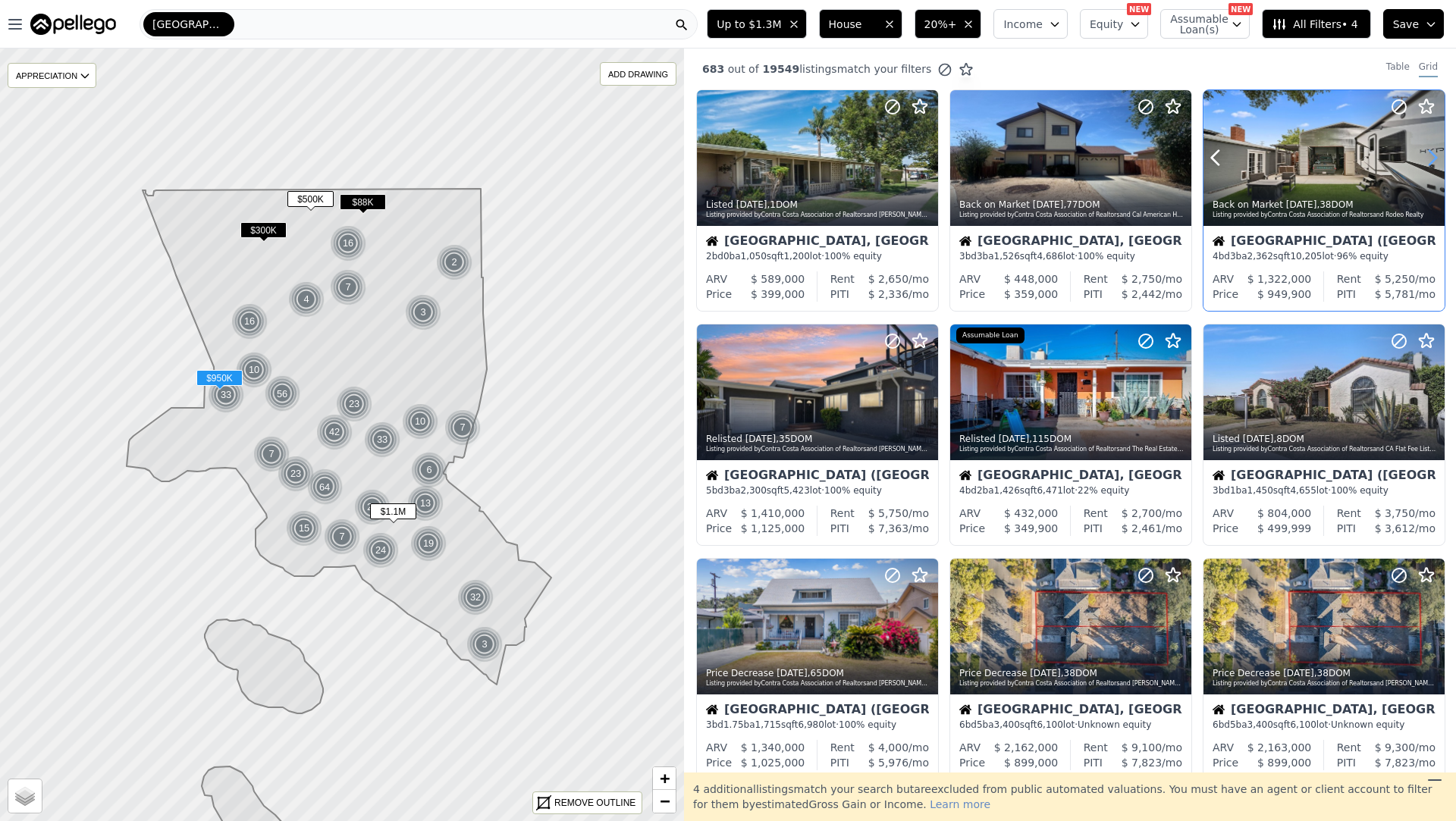
click at [1434, 161] on icon at bounding box center [1433, 159] width 6 height 15
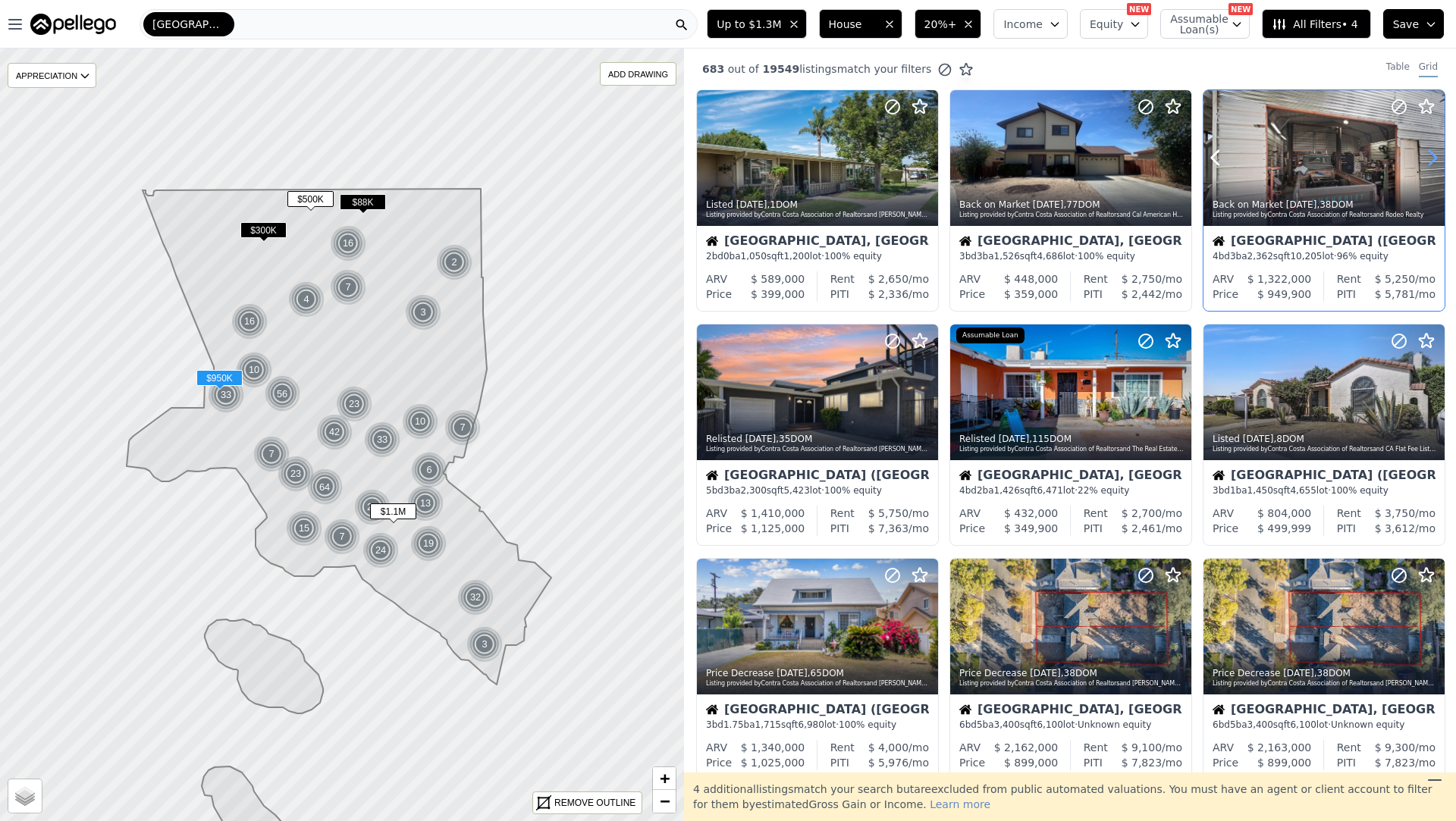
click at [1434, 161] on icon at bounding box center [1433, 159] width 6 height 15
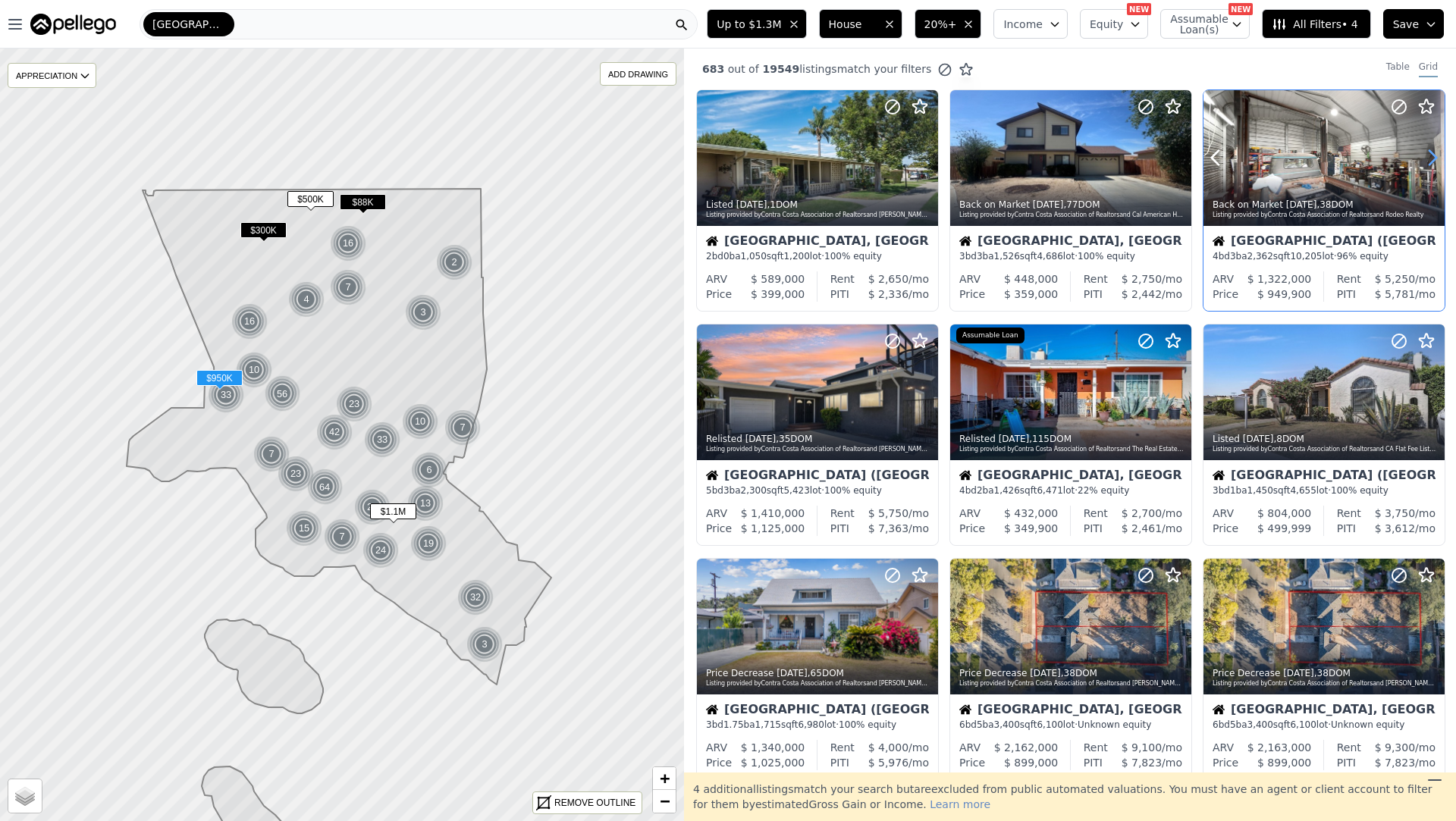
click at [1434, 161] on icon at bounding box center [1433, 159] width 6 height 15
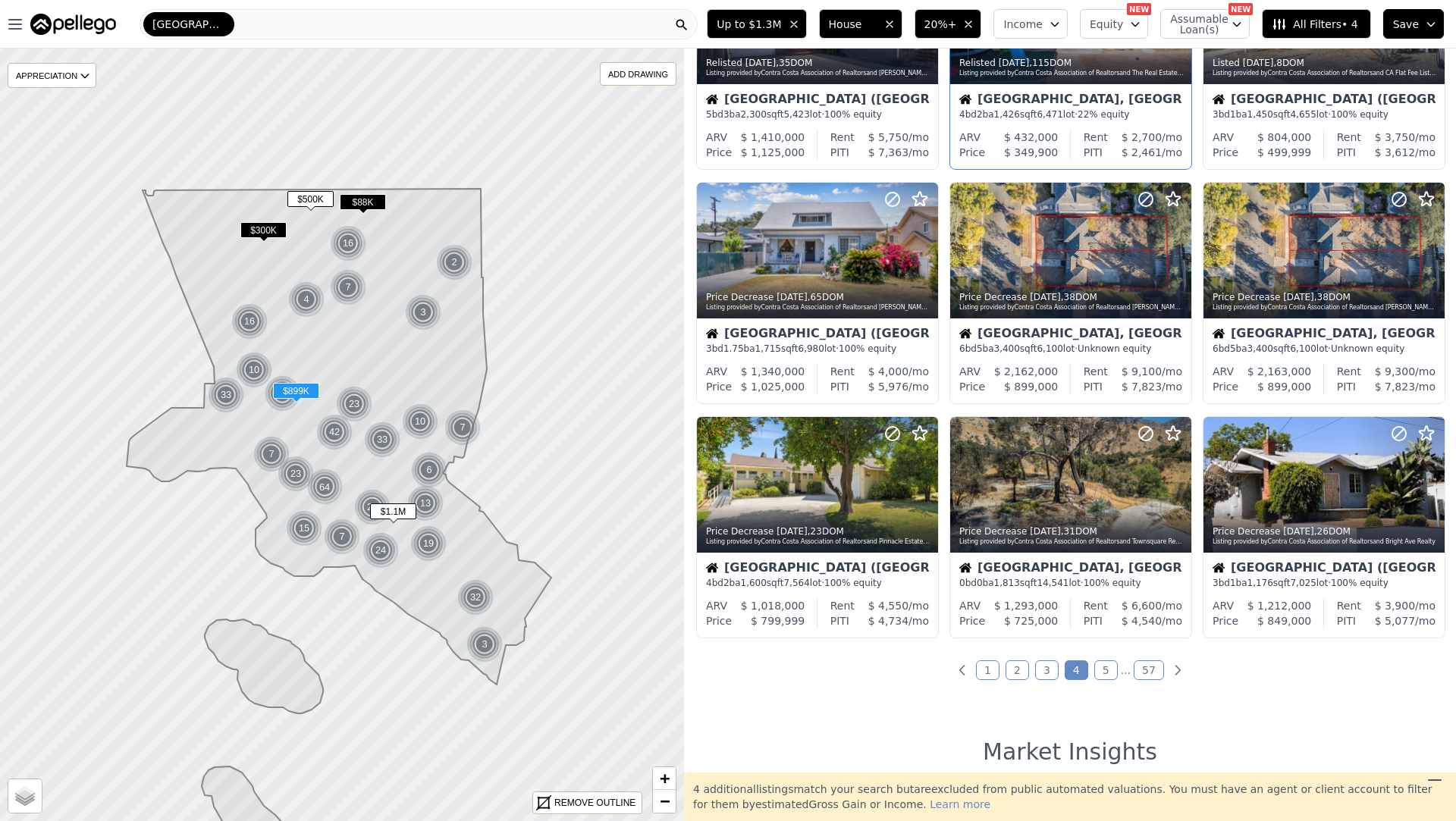
scroll to position [384, 0]
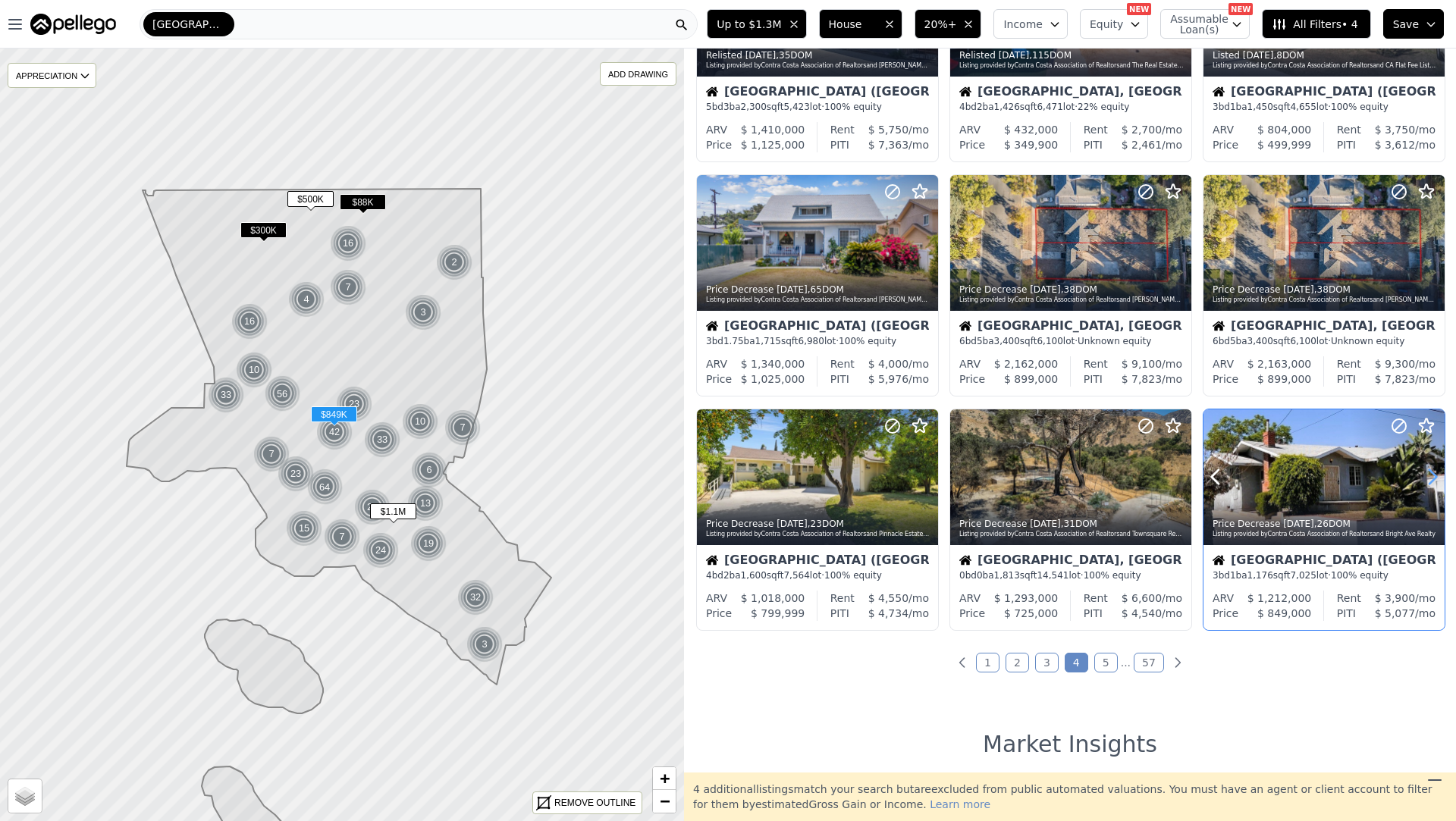
click at [1435, 485] on icon at bounding box center [1433, 477] width 24 height 24
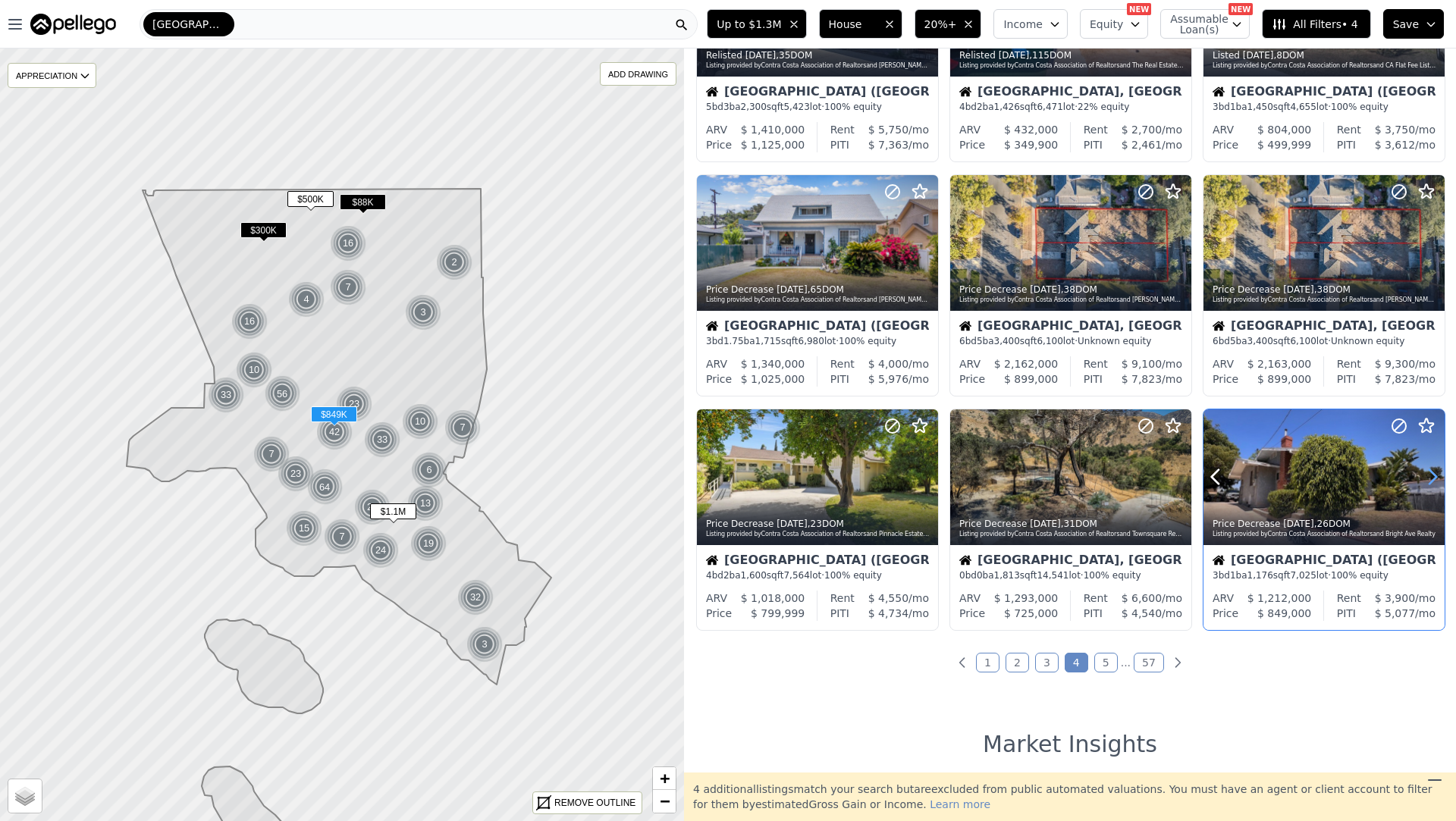
click at [1435, 485] on icon at bounding box center [1433, 477] width 24 height 24
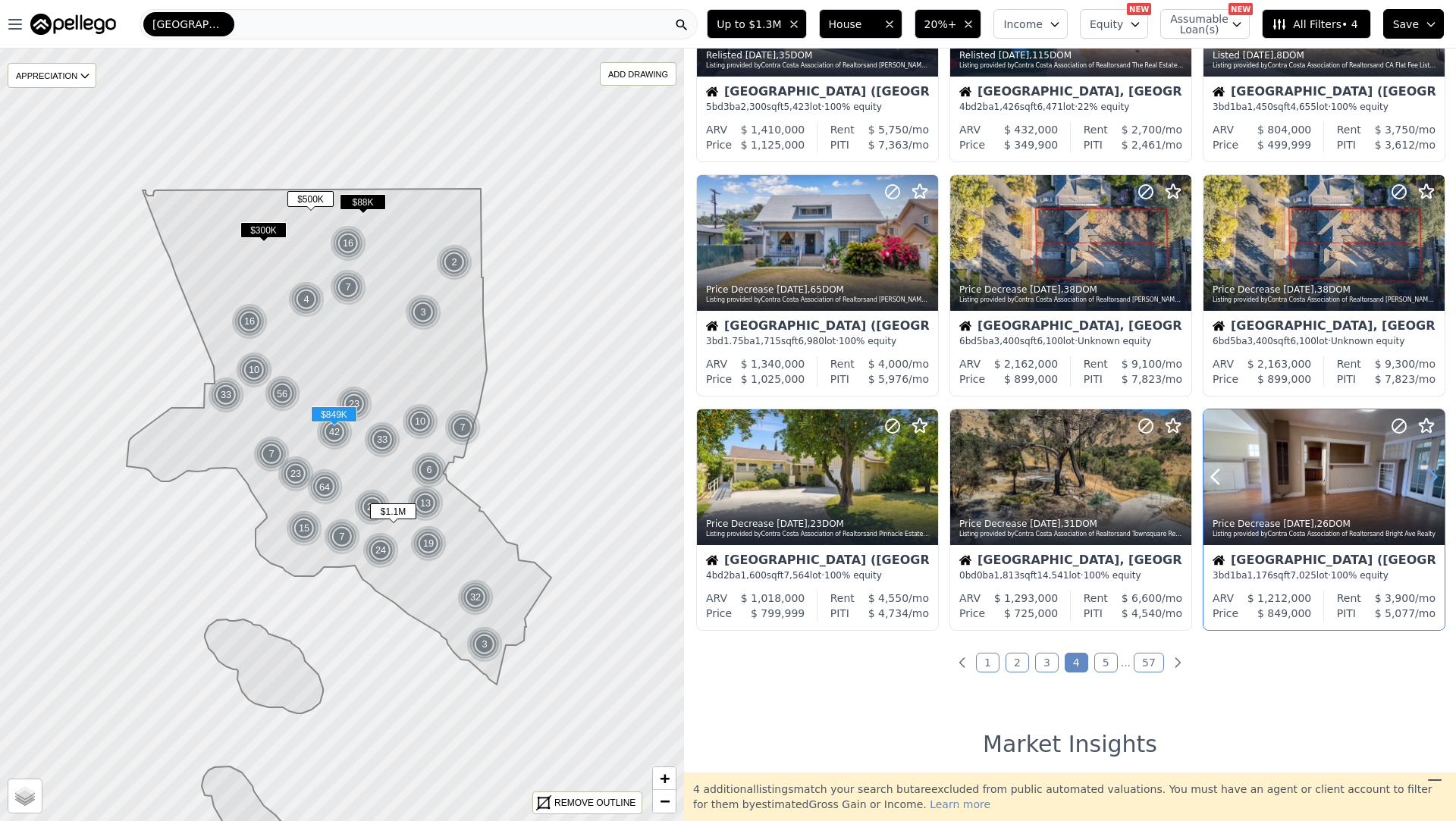
click at [1435, 485] on icon at bounding box center [1433, 477] width 24 height 24
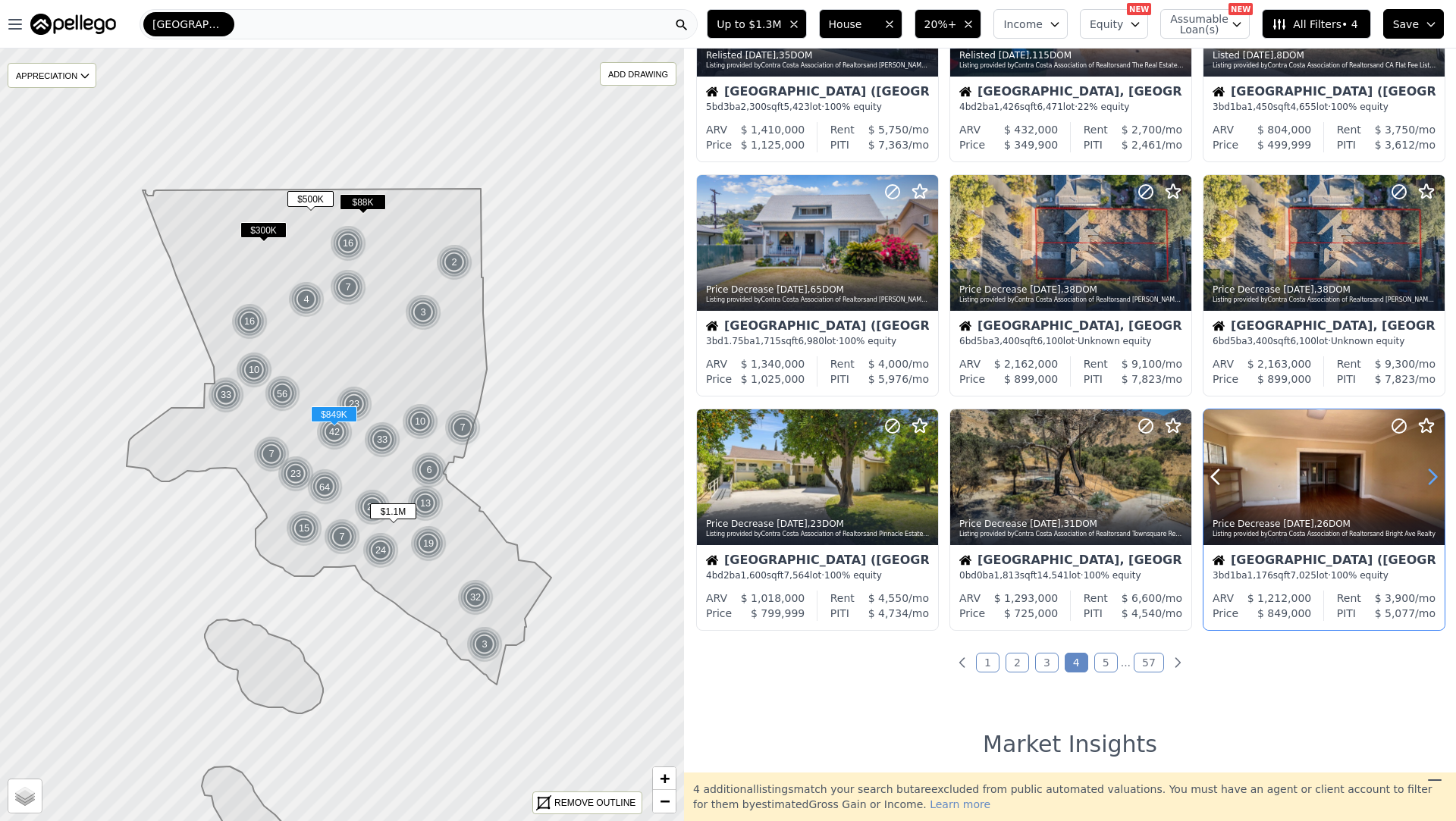
click at [1435, 485] on icon at bounding box center [1433, 477] width 24 height 24
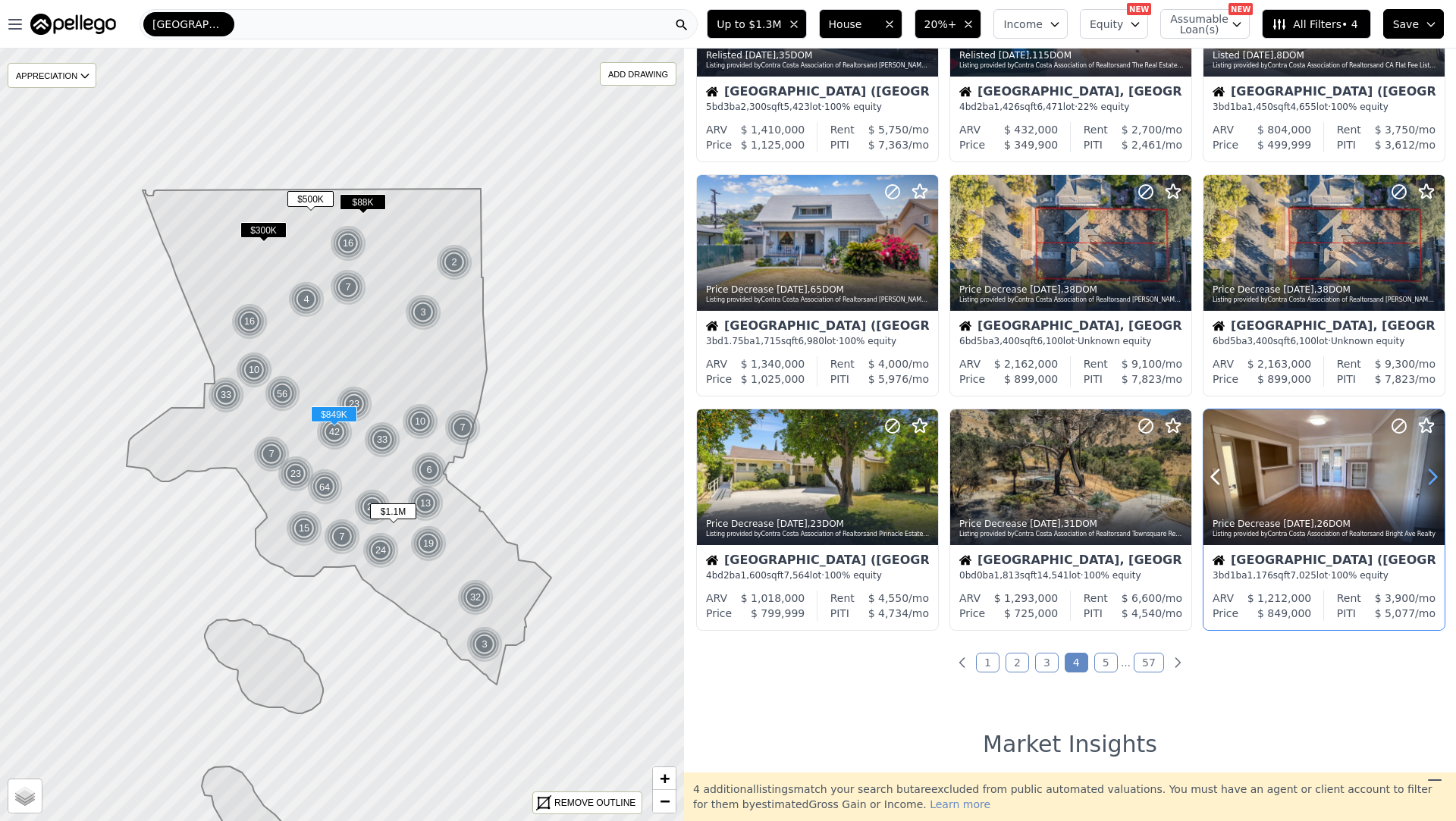
click at [1435, 485] on icon at bounding box center [1433, 477] width 24 height 24
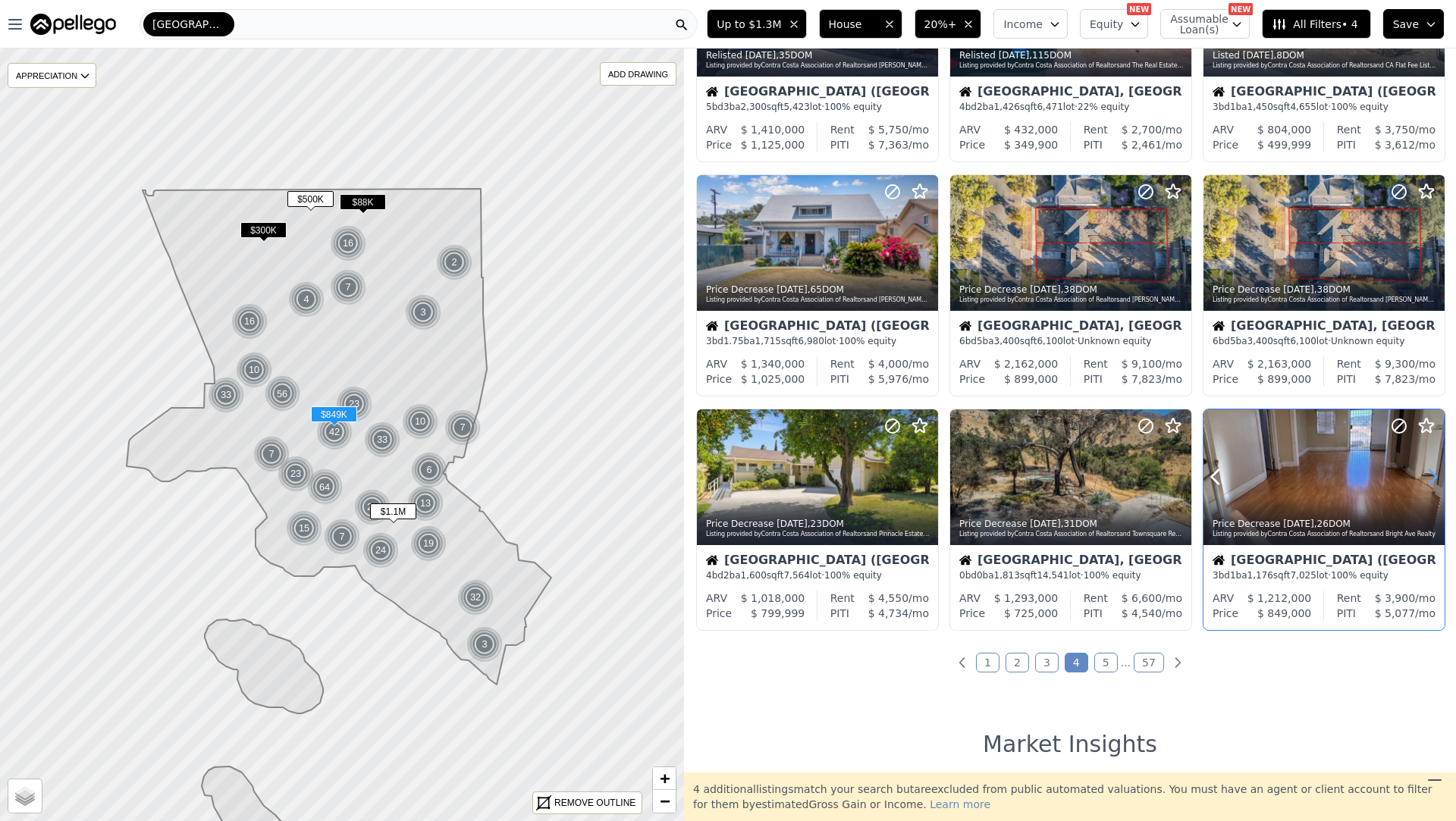
click at [1435, 485] on icon at bounding box center [1433, 477] width 24 height 24
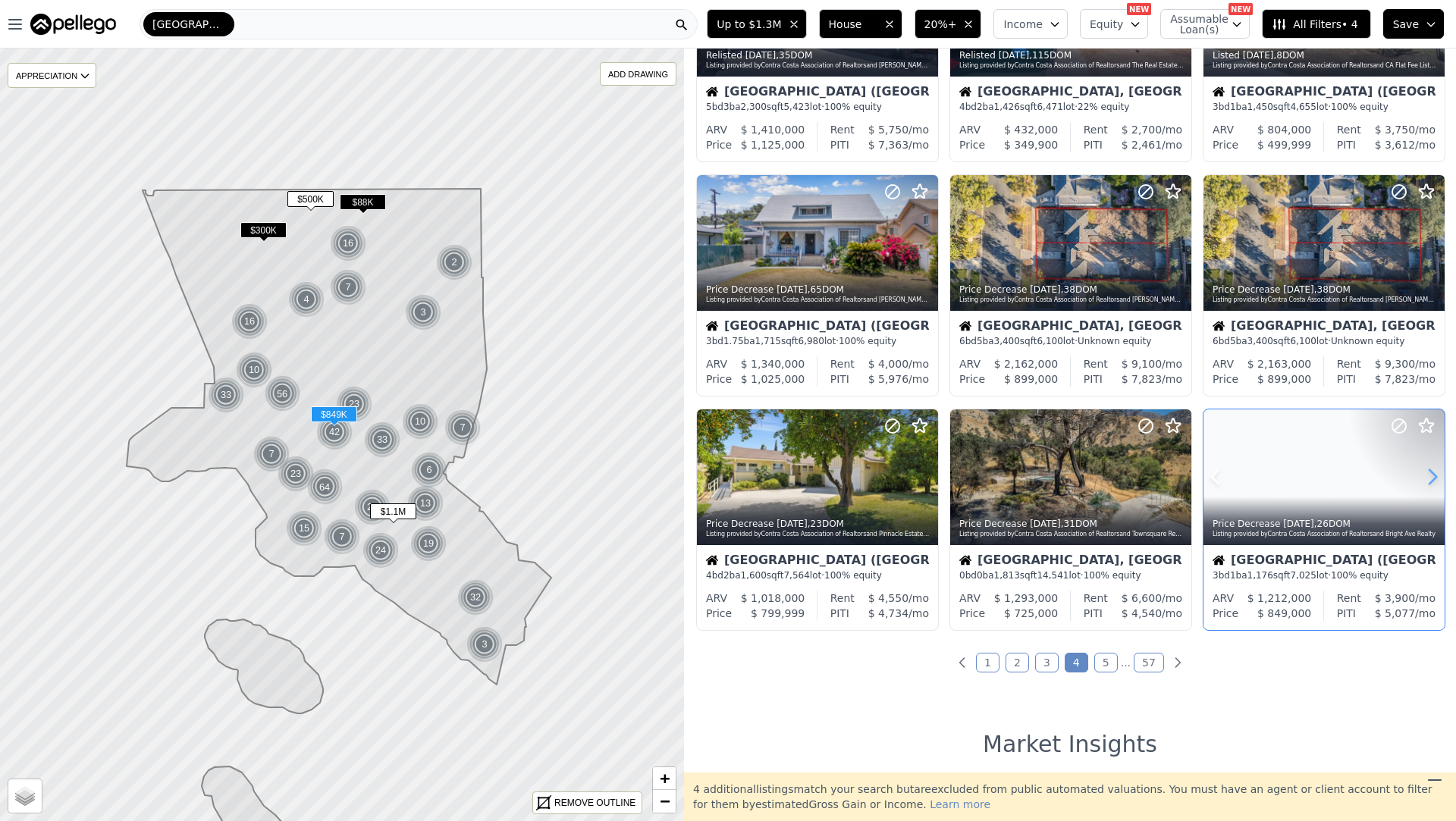
click at [1435, 485] on icon at bounding box center [1433, 477] width 24 height 24
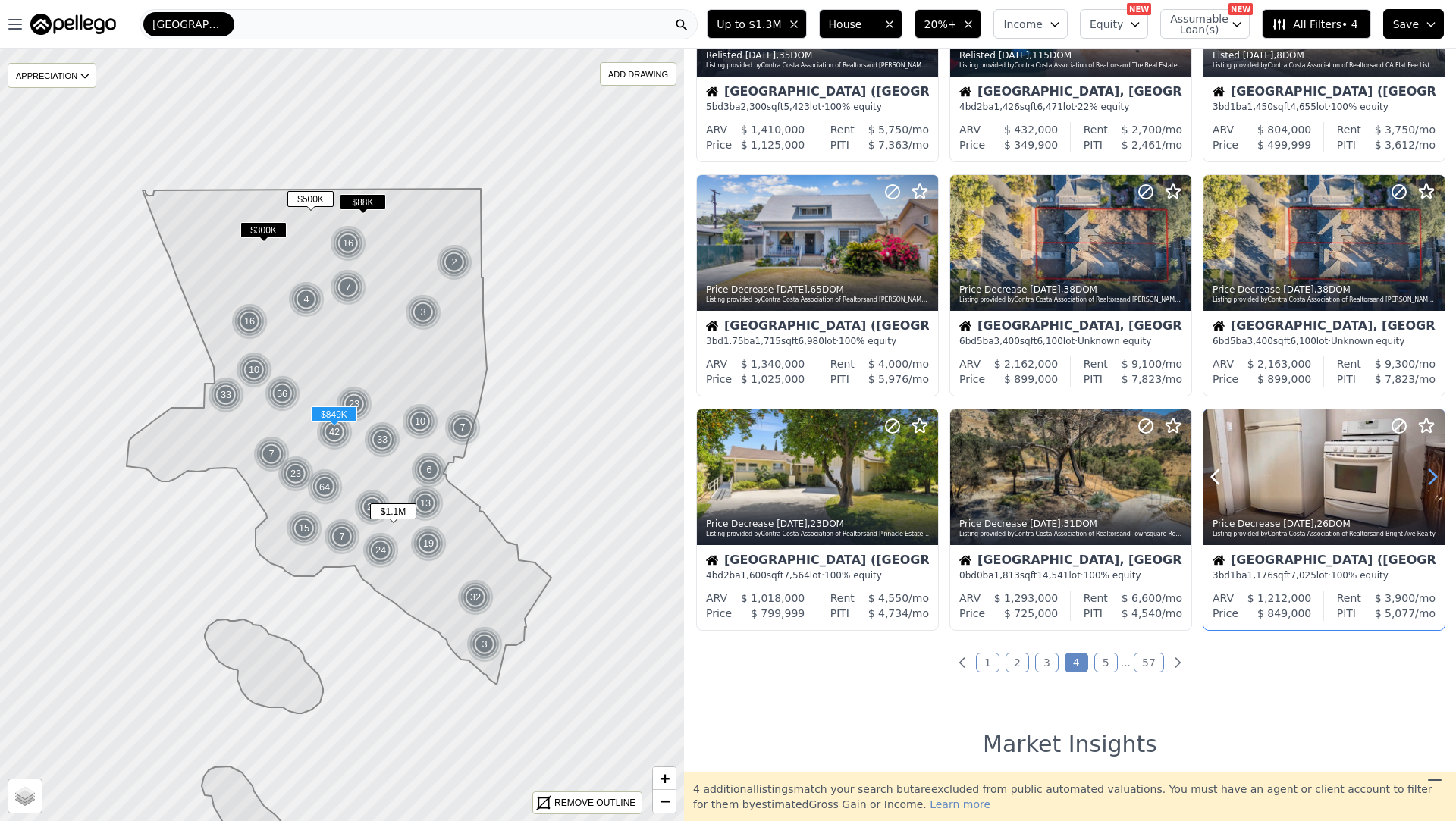
click at [1435, 485] on icon at bounding box center [1433, 477] width 24 height 24
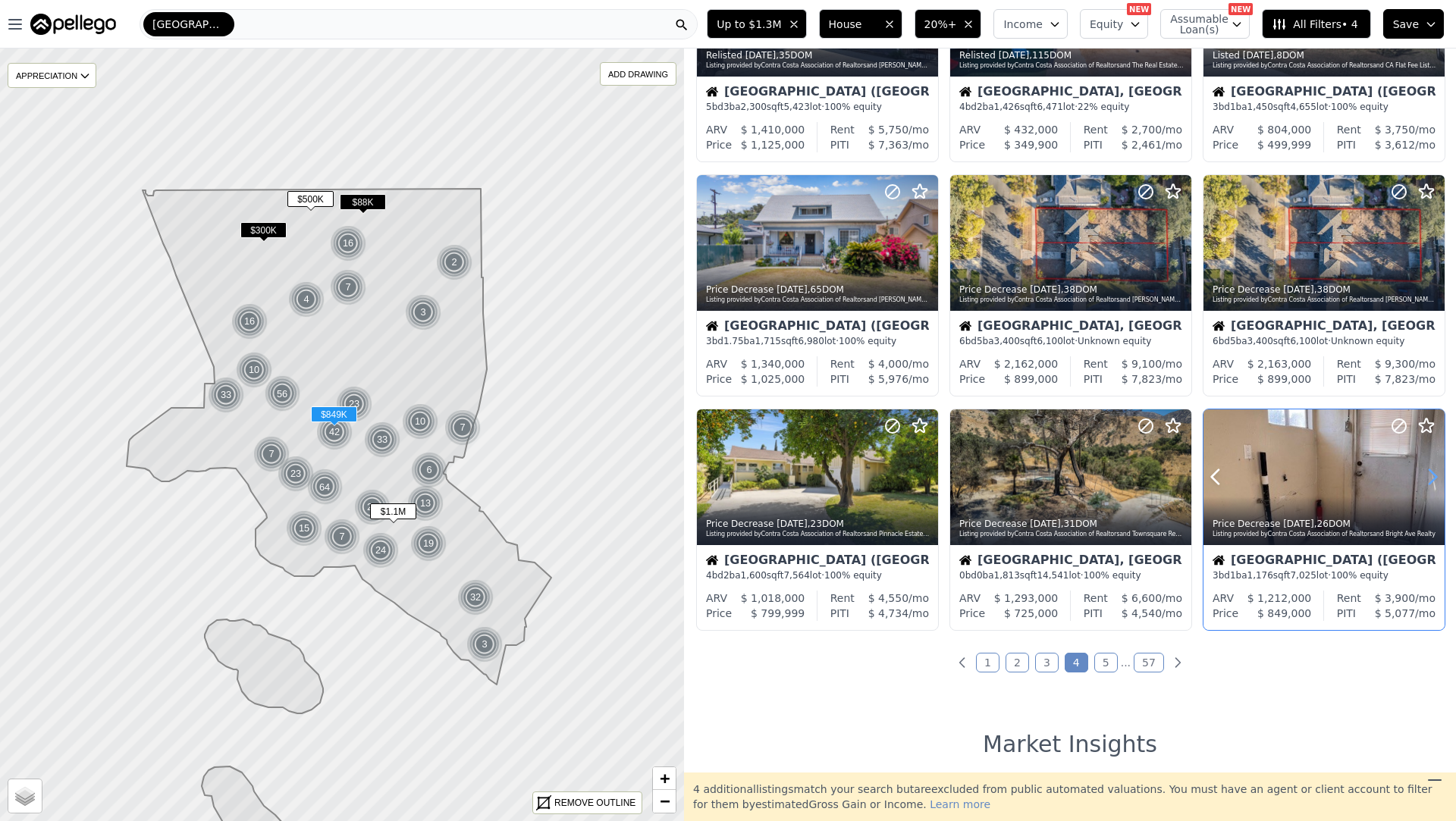
click at [1435, 485] on icon at bounding box center [1433, 477] width 24 height 24
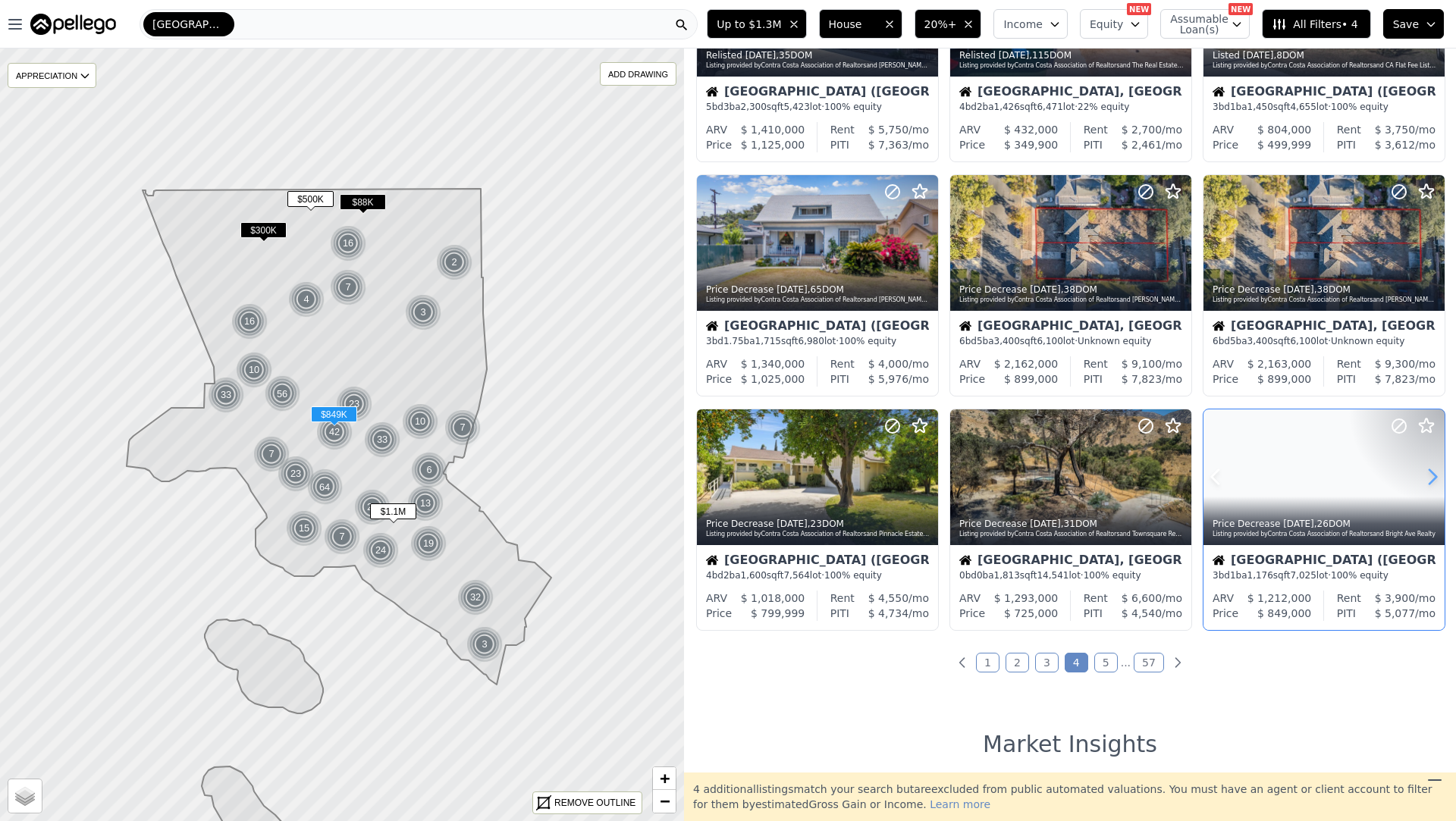
click at [1435, 485] on icon at bounding box center [1433, 477] width 24 height 24
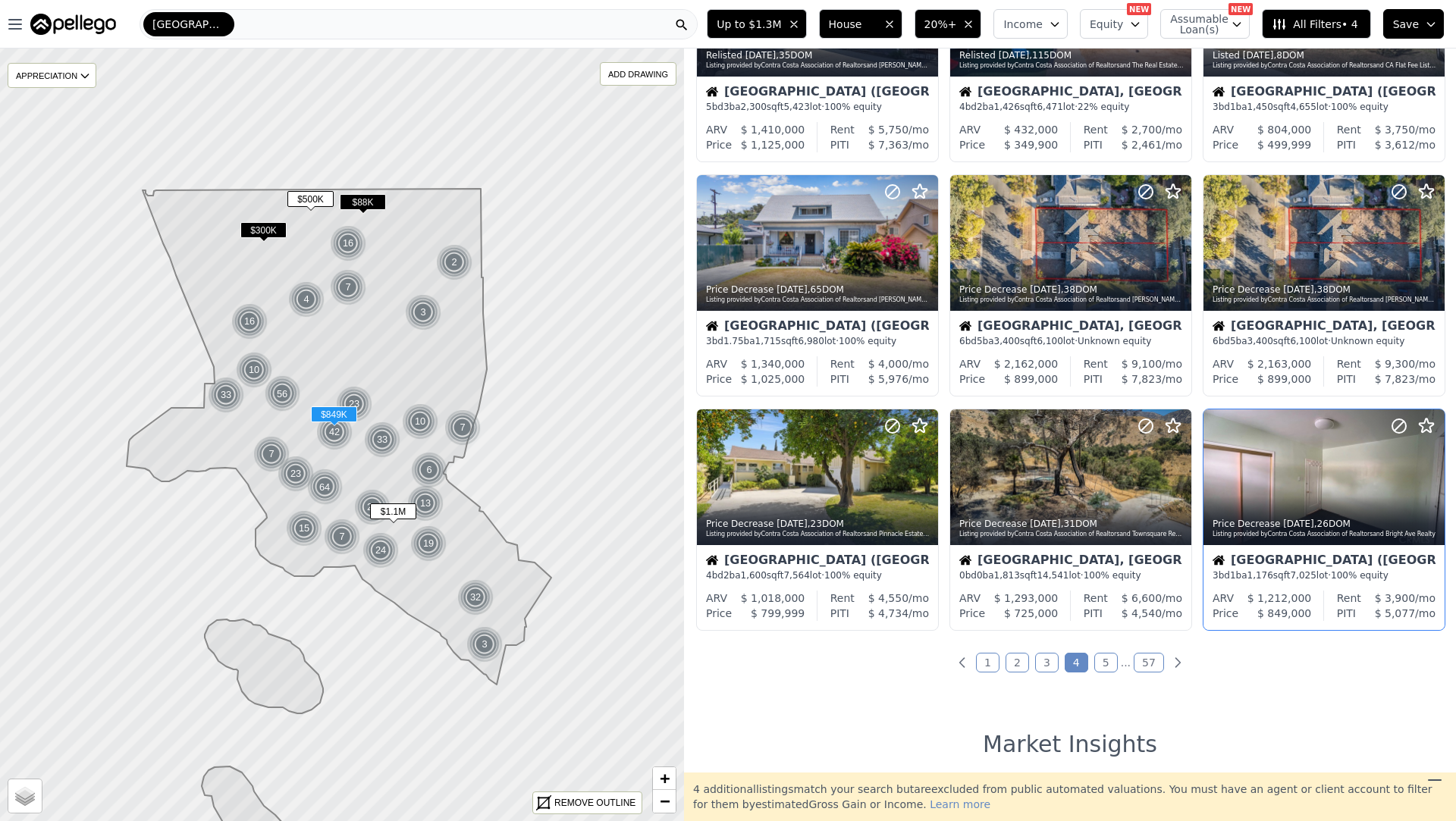
click at [1343, 551] on div "Los Angeles (Highland Park) 3 bd 1 ba 1,176 sqft 7,025 lot · 100% equity" at bounding box center [1324, 567] width 241 height 45
click at [925, 472] on icon at bounding box center [925, 478] width 6 height 15
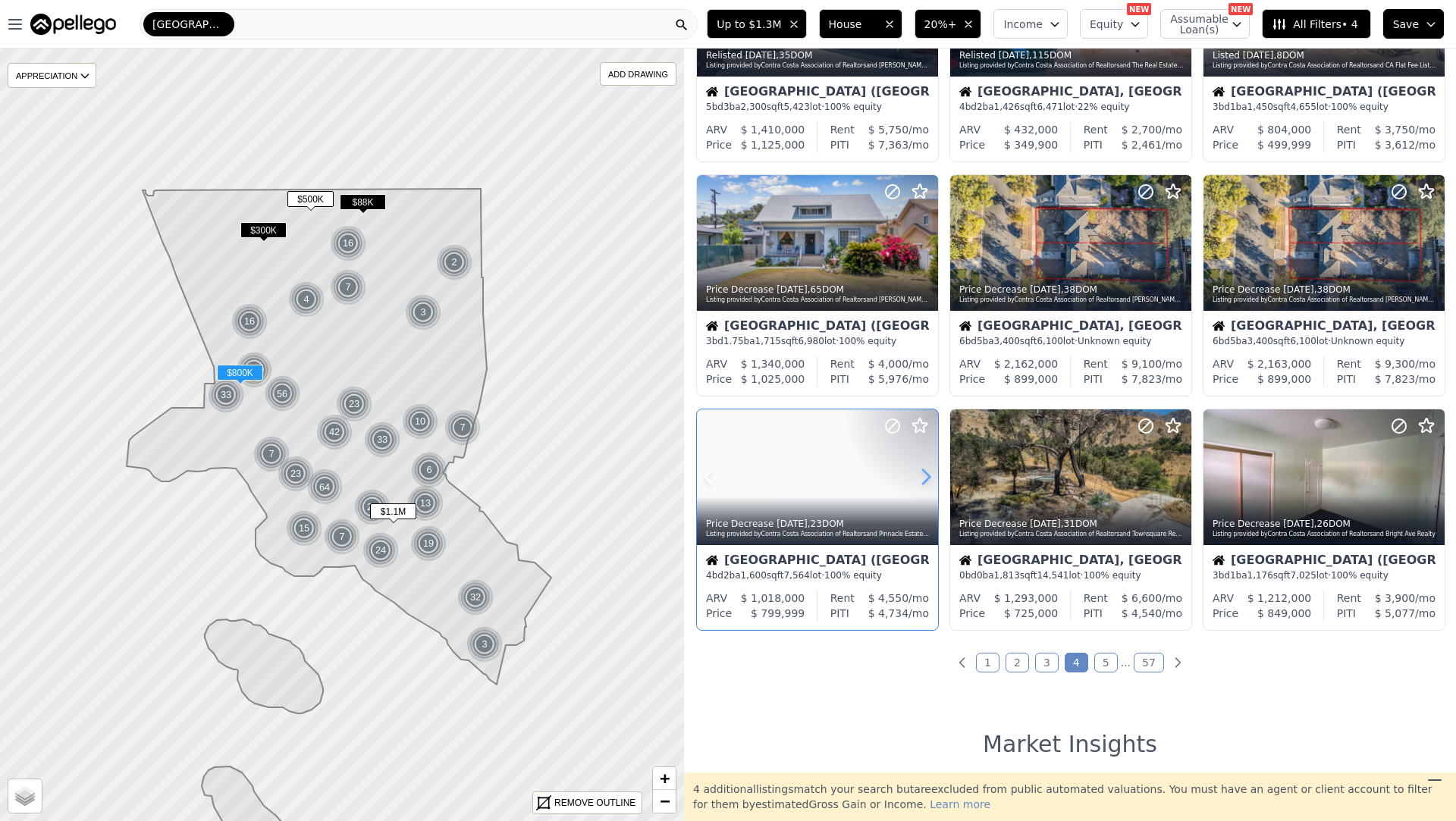
click at [925, 472] on icon at bounding box center [925, 478] width 6 height 15
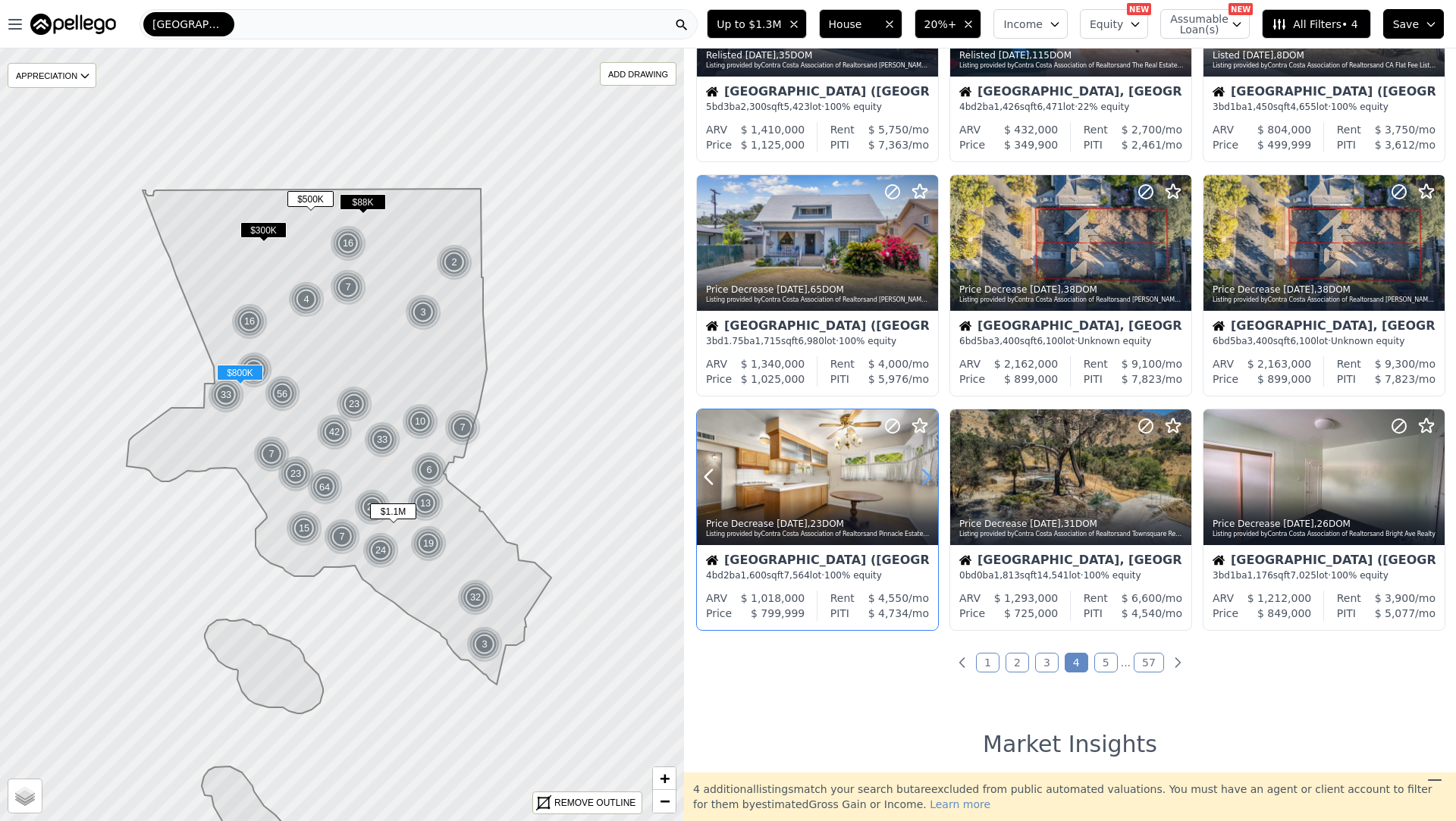
click at [925, 472] on icon at bounding box center [925, 478] width 6 height 15
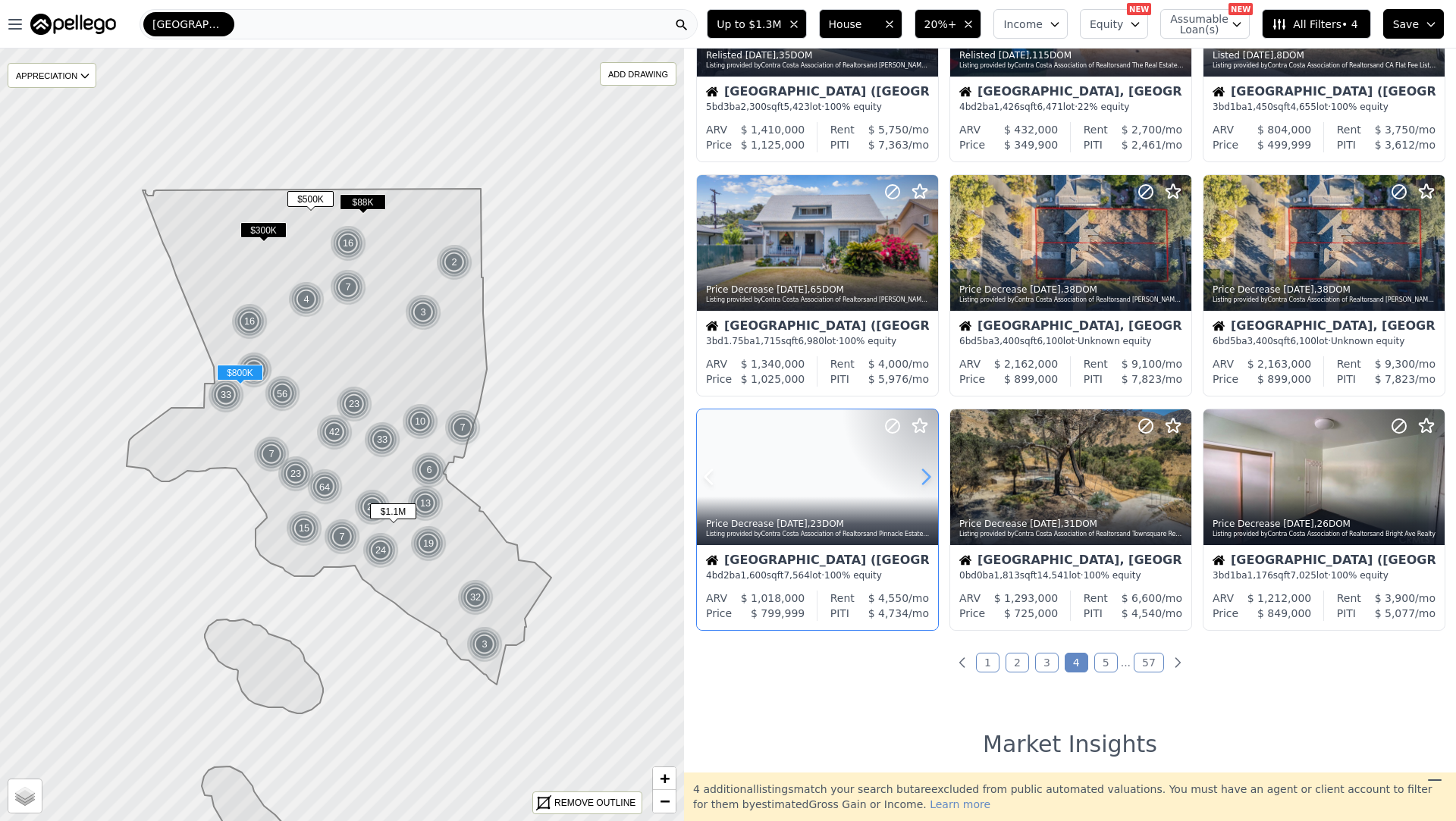
click at [925, 472] on icon at bounding box center [925, 478] width 6 height 15
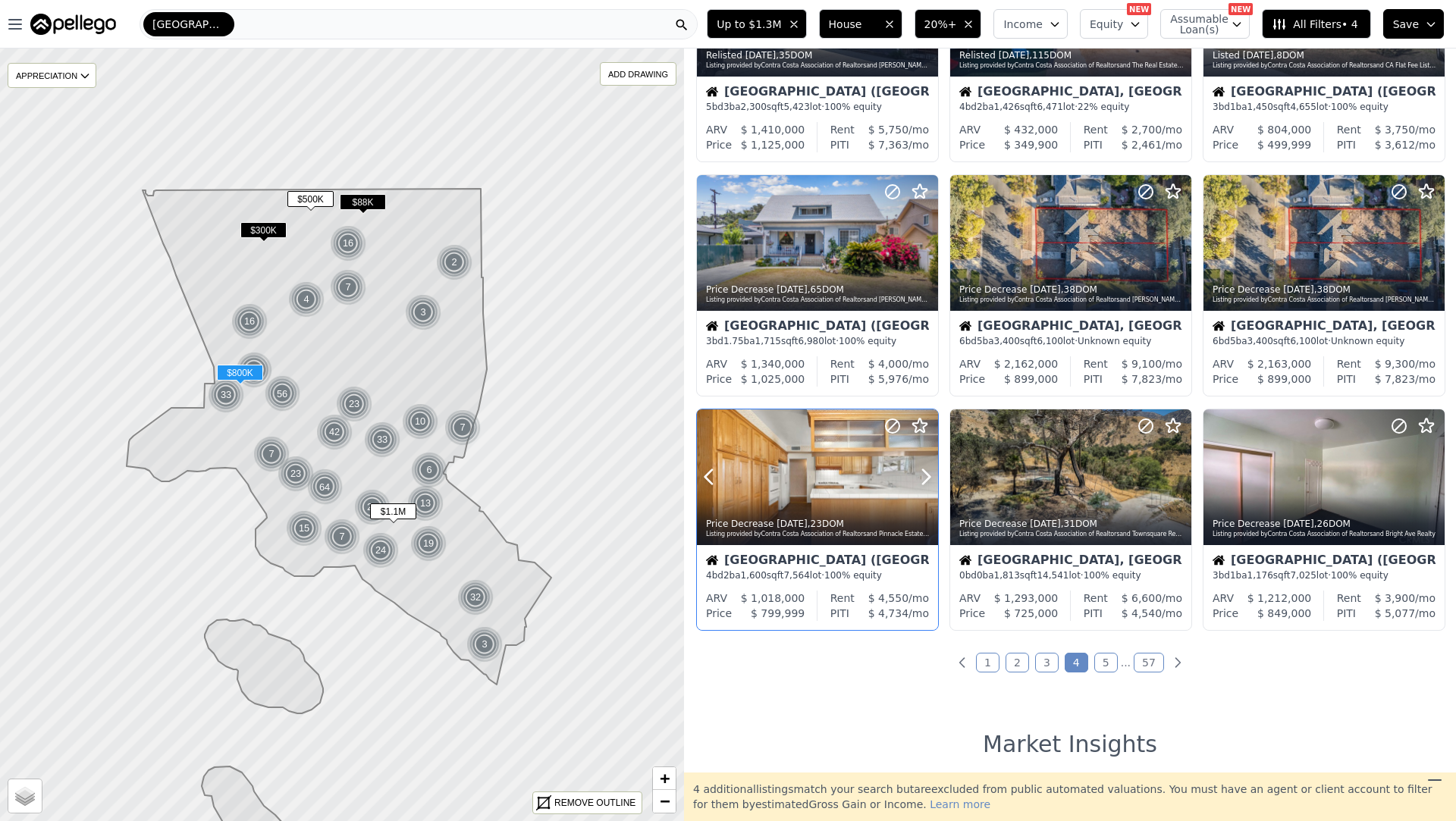
click at [867, 502] on div at bounding box center [817, 510] width 241 height 28
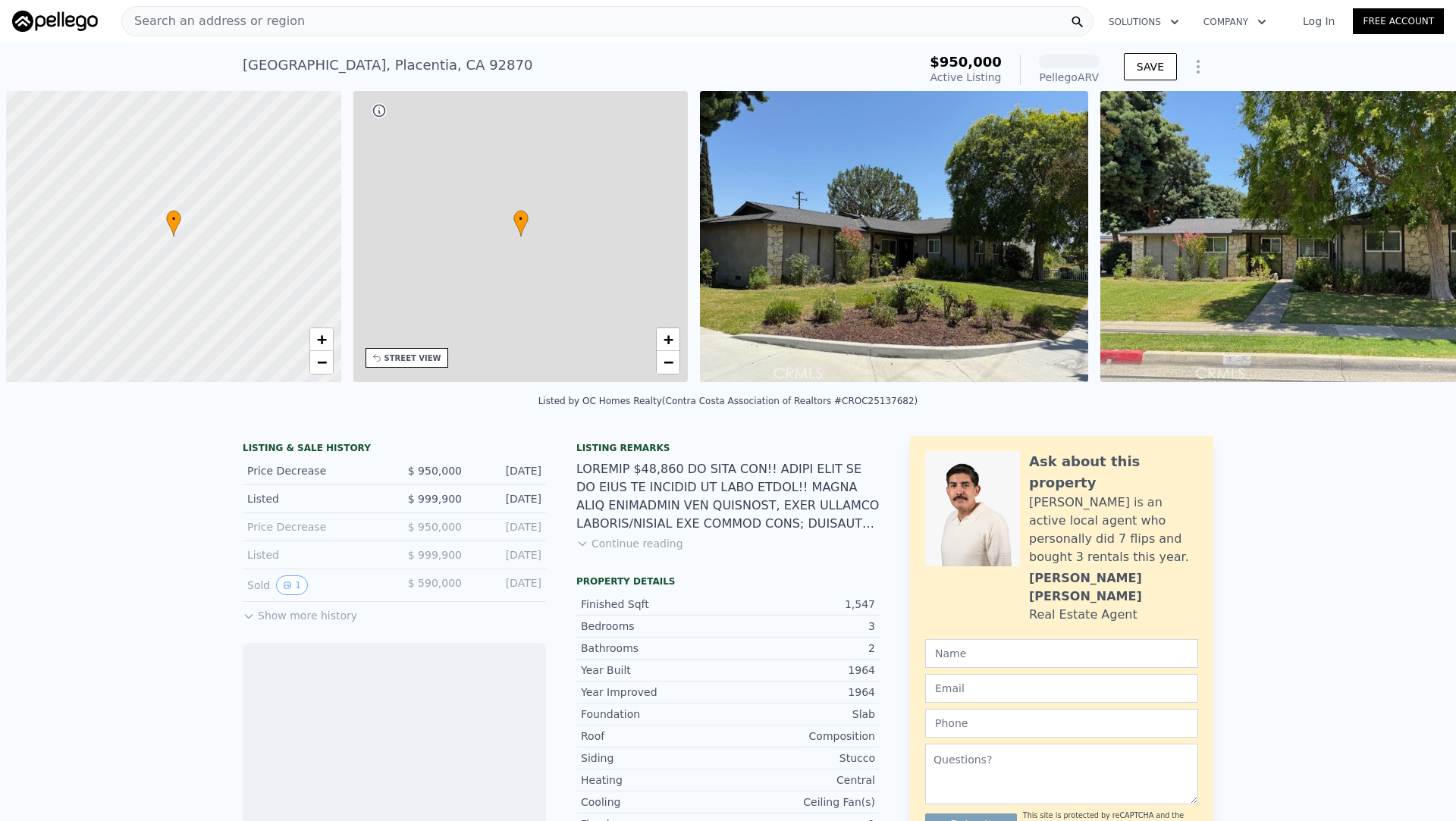
scroll to position [0, 6]
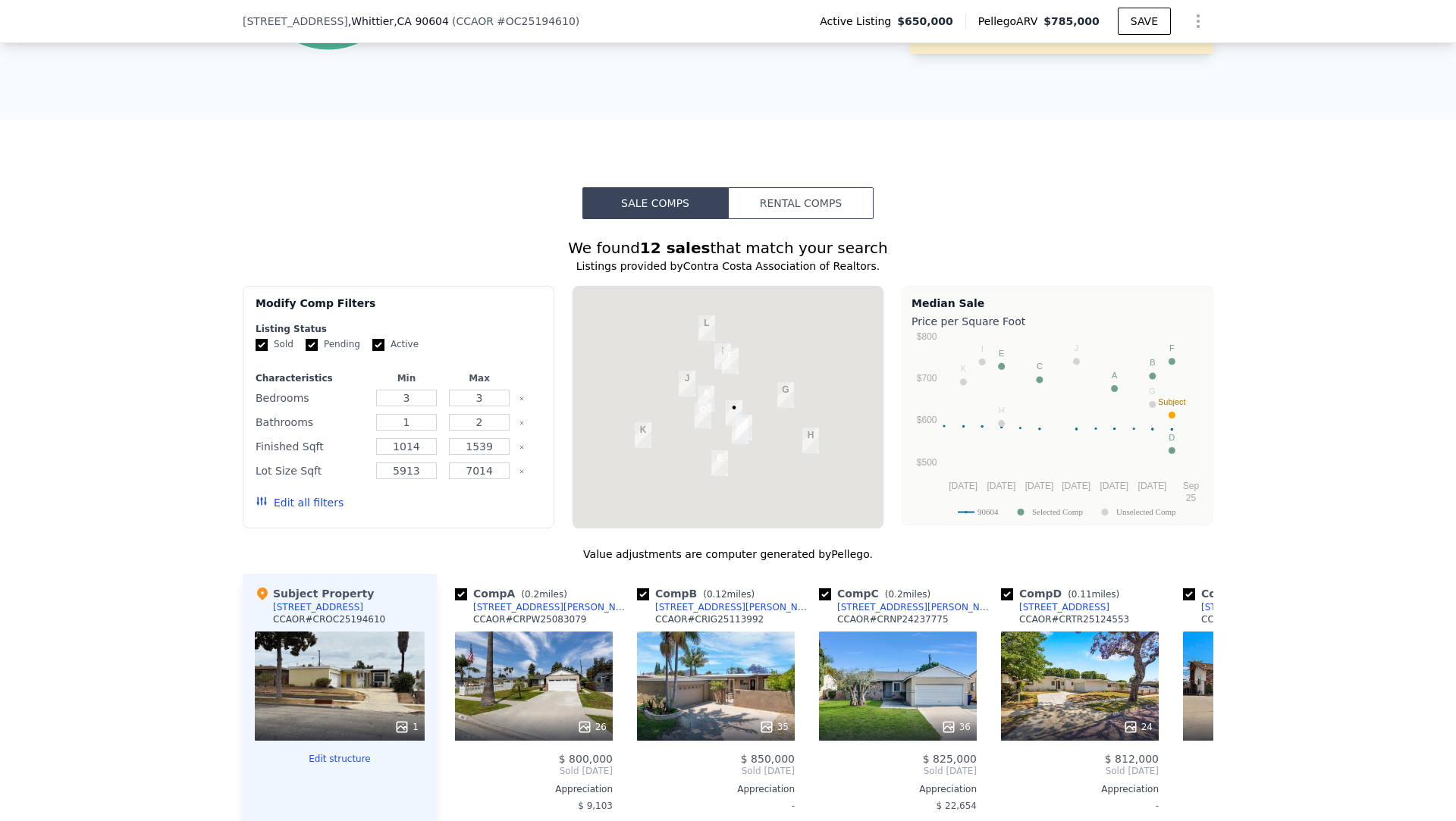
scroll to position [1008, 0]
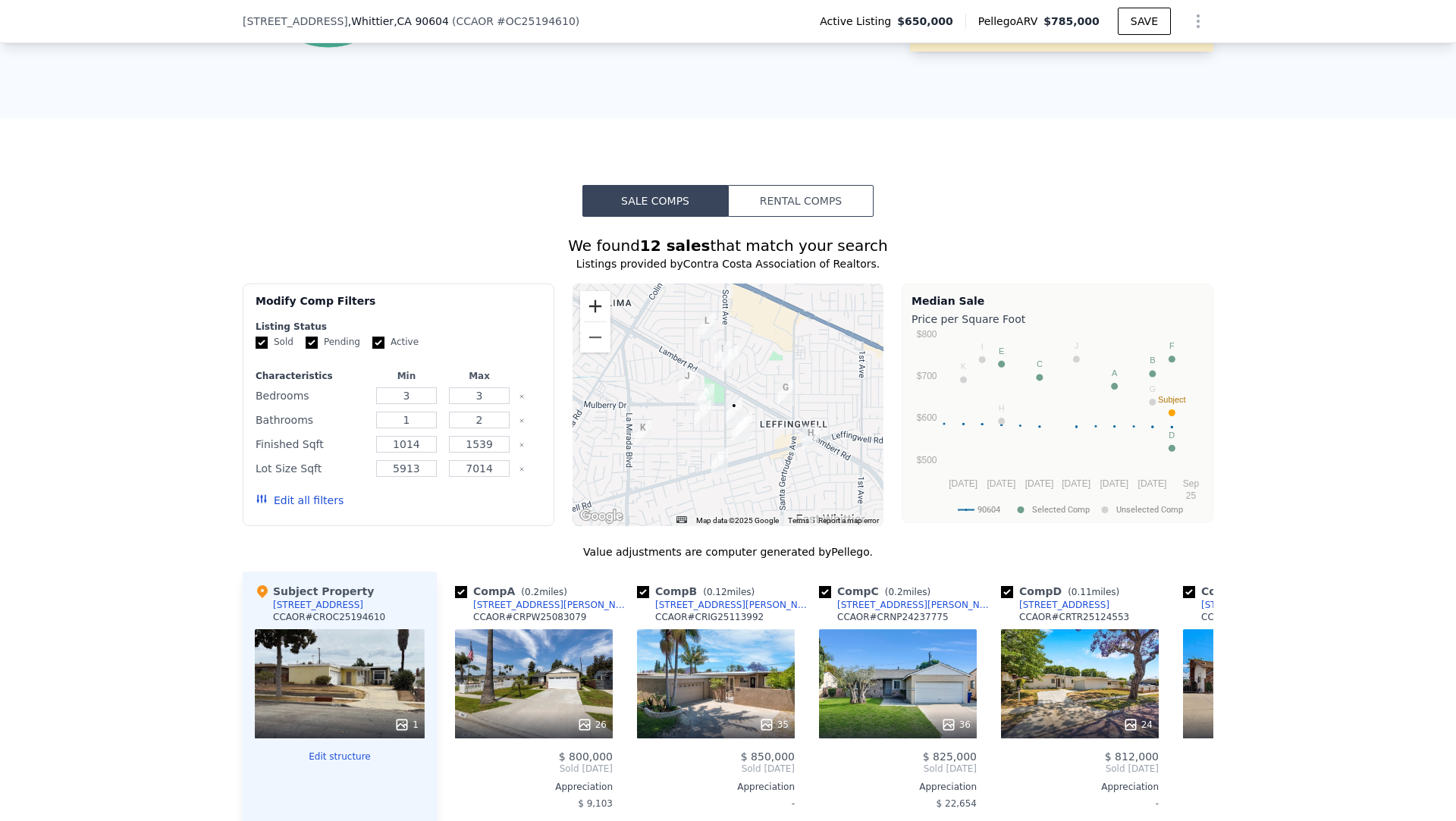
click at [596, 301] on button "Zoom in" at bounding box center [595, 306] width 30 height 30
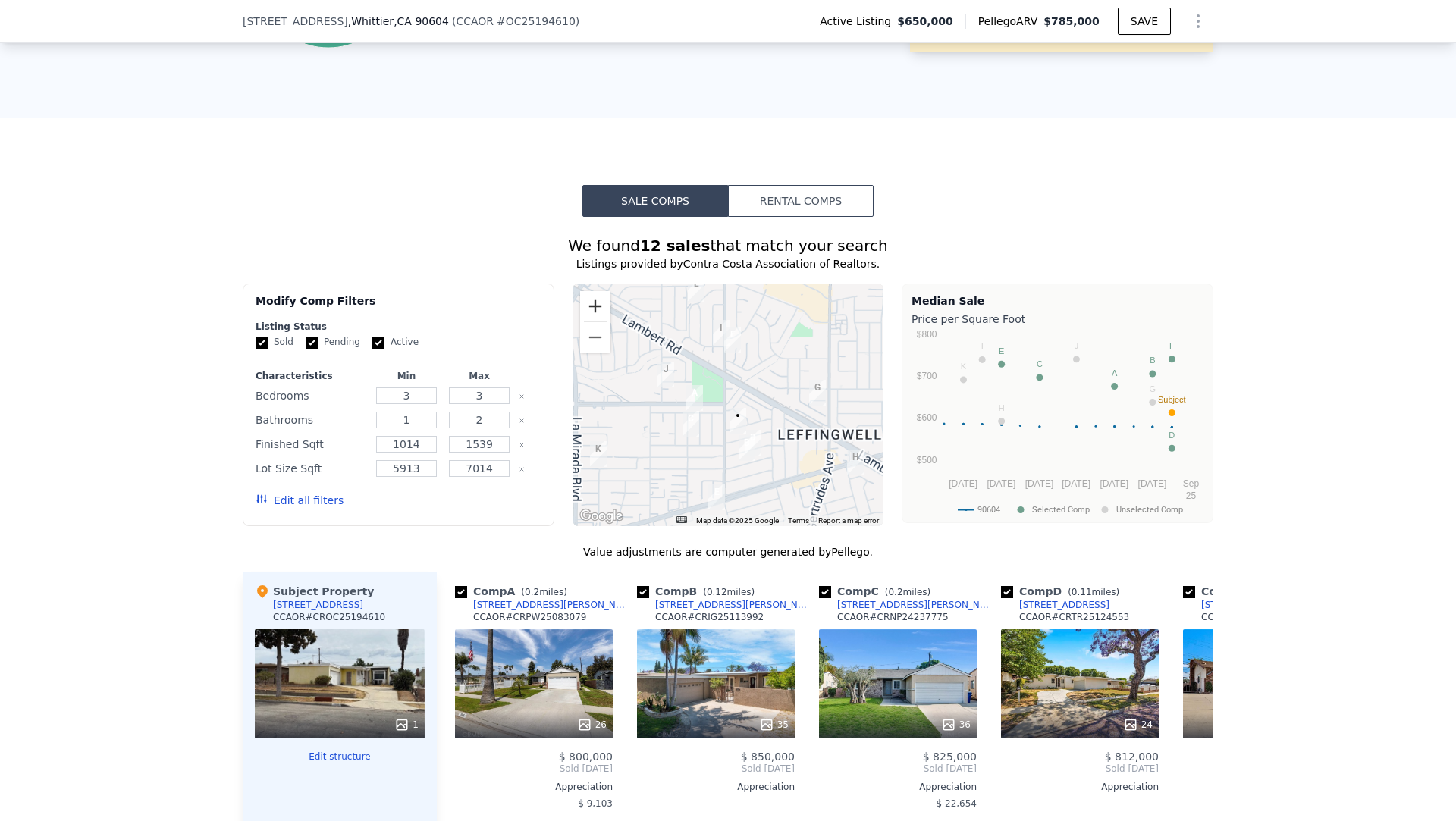
click at [596, 301] on button "Zoom in" at bounding box center [595, 306] width 30 height 30
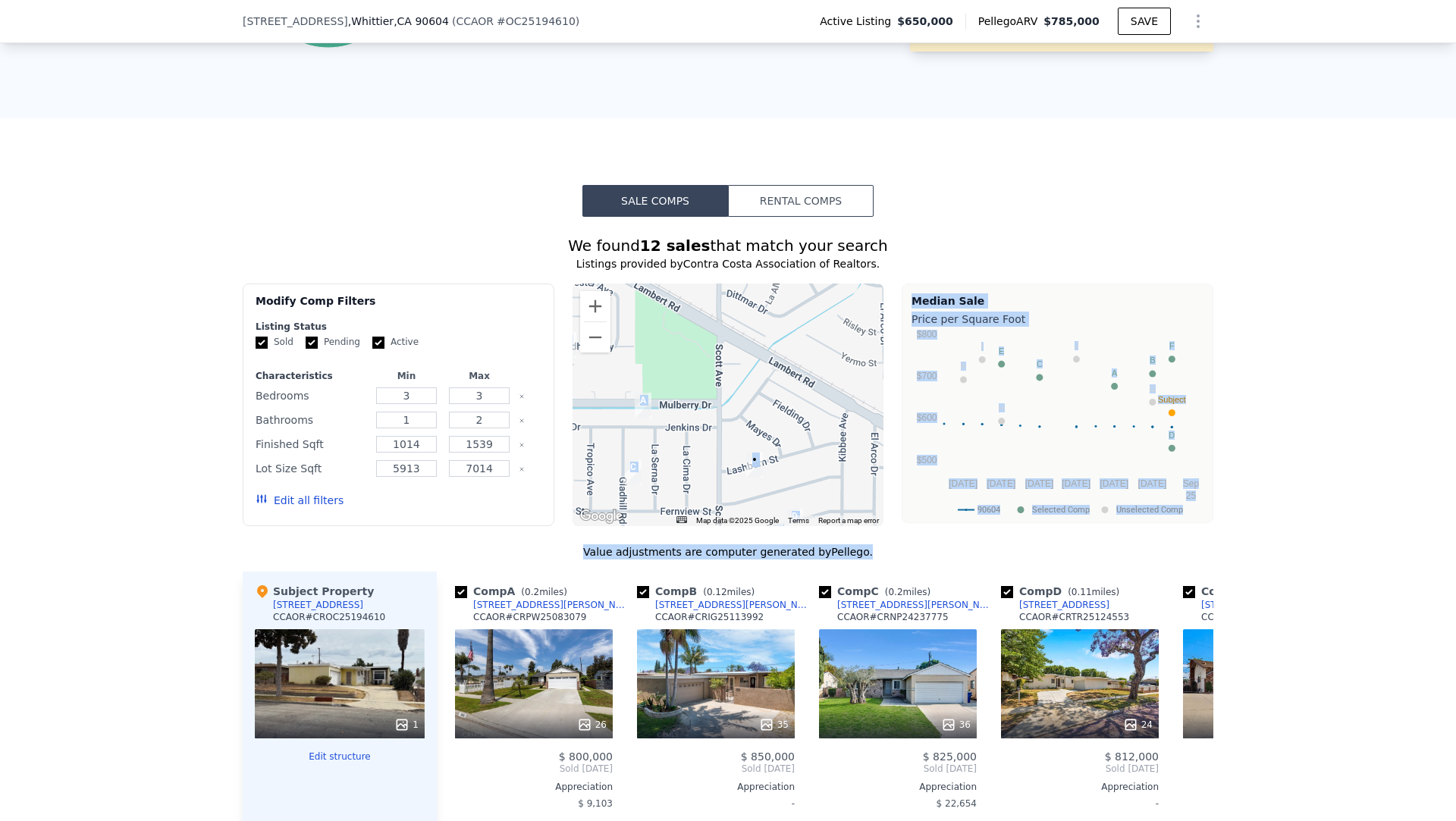
drag, startPoint x: 877, startPoint y: 547, endPoint x: 884, endPoint y: 479, distance: 68.4
click at [884, 479] on div "We found 12 sales that match your search Listings provided by Contra Costa Asso…" at bounding box center [728, 660] width 971 height 851
click at [816, 422] on div at bounding box center [729, 404] width 312 height 243
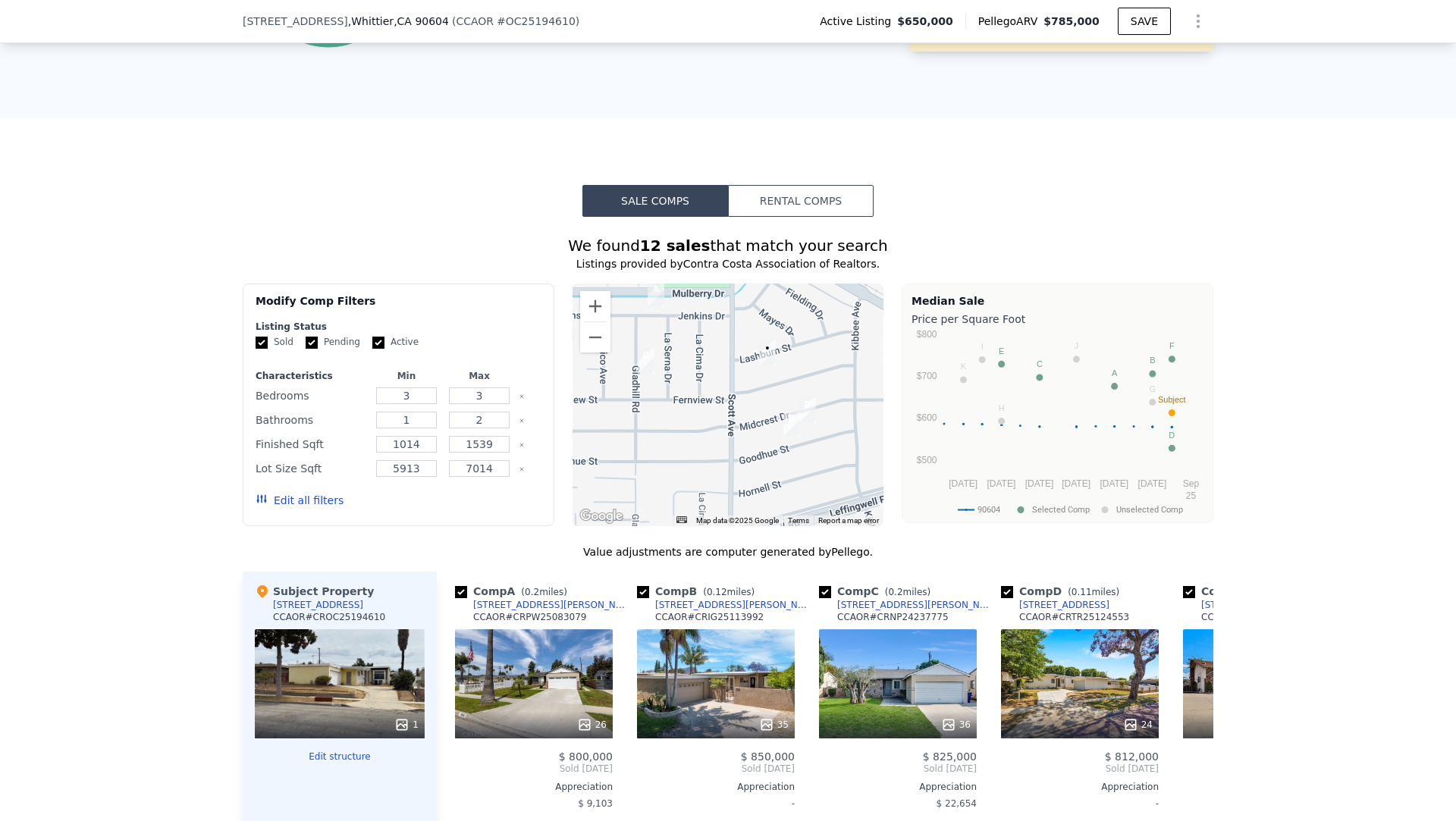
drag, startPoint x: 865, startPoint y: 430, endPoint x: 877, endPoint y: 317, distance: 113.6
click at [877, 317] on div at bounding box center [729, 404] width 312 height 243
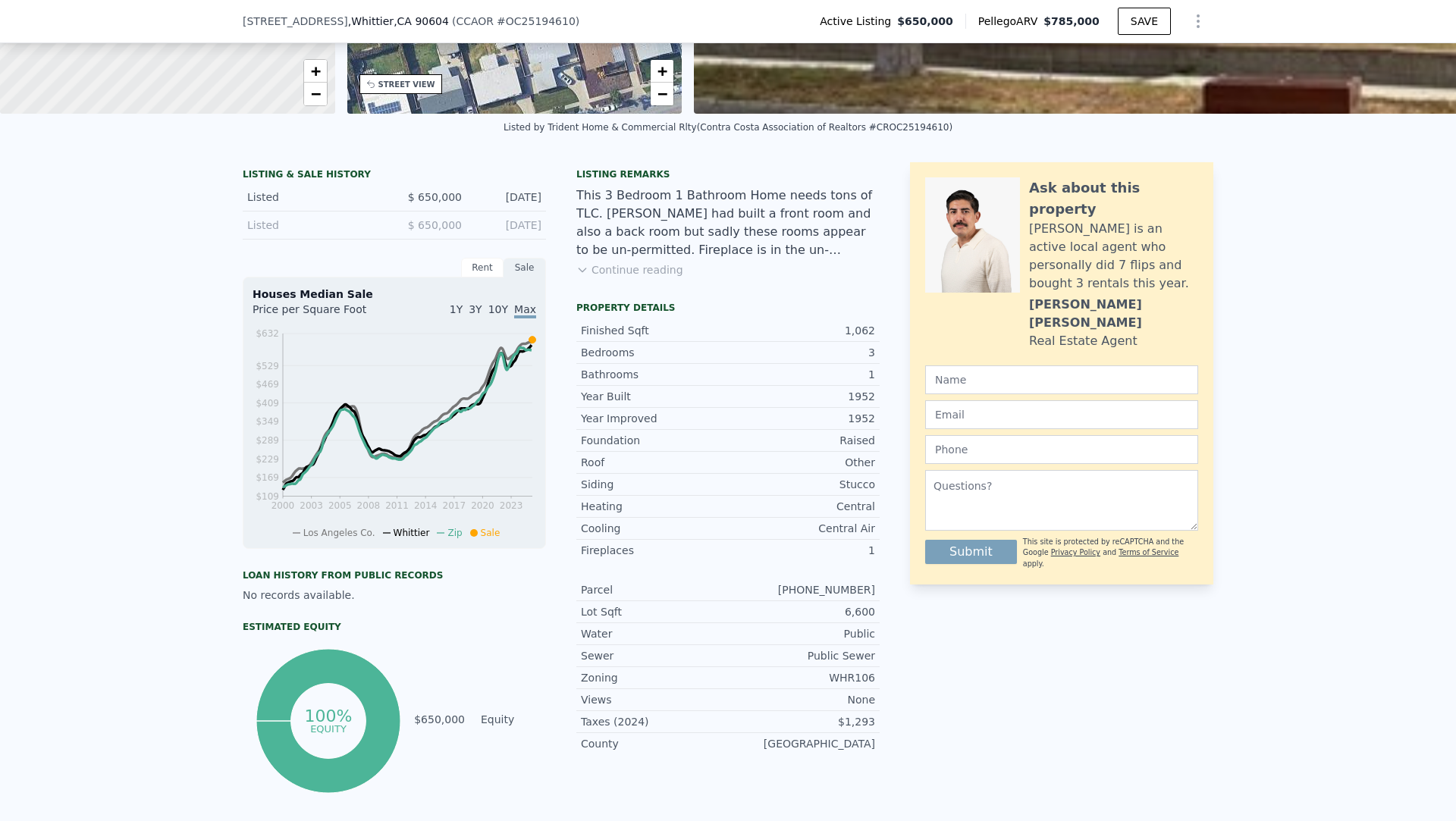
scroll to position [0, 0]
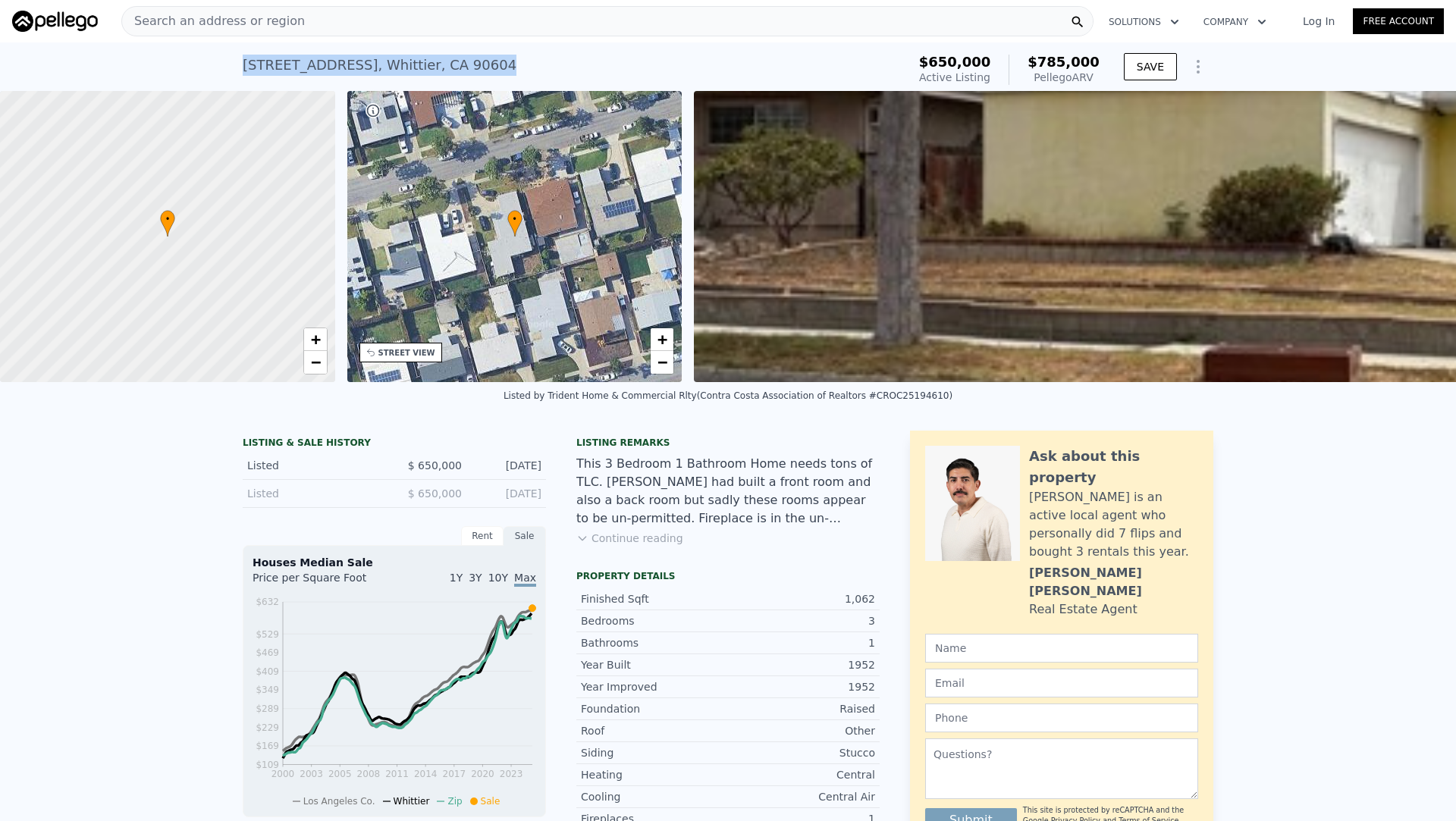
drag, startPoint x: 495, startPoint y: 72, endPoint x: 296, endPoint y: 48, distance: 200.4
click at [296, 48] on div "15426 Lashburn St , Whittier , CA 90604 Active at $650k (~ARV $785k ) $650,000 …" at bounding box center [728, 66] width 971 height 49
copy div "15426 Lashburn St , Whittier , CA 90604"
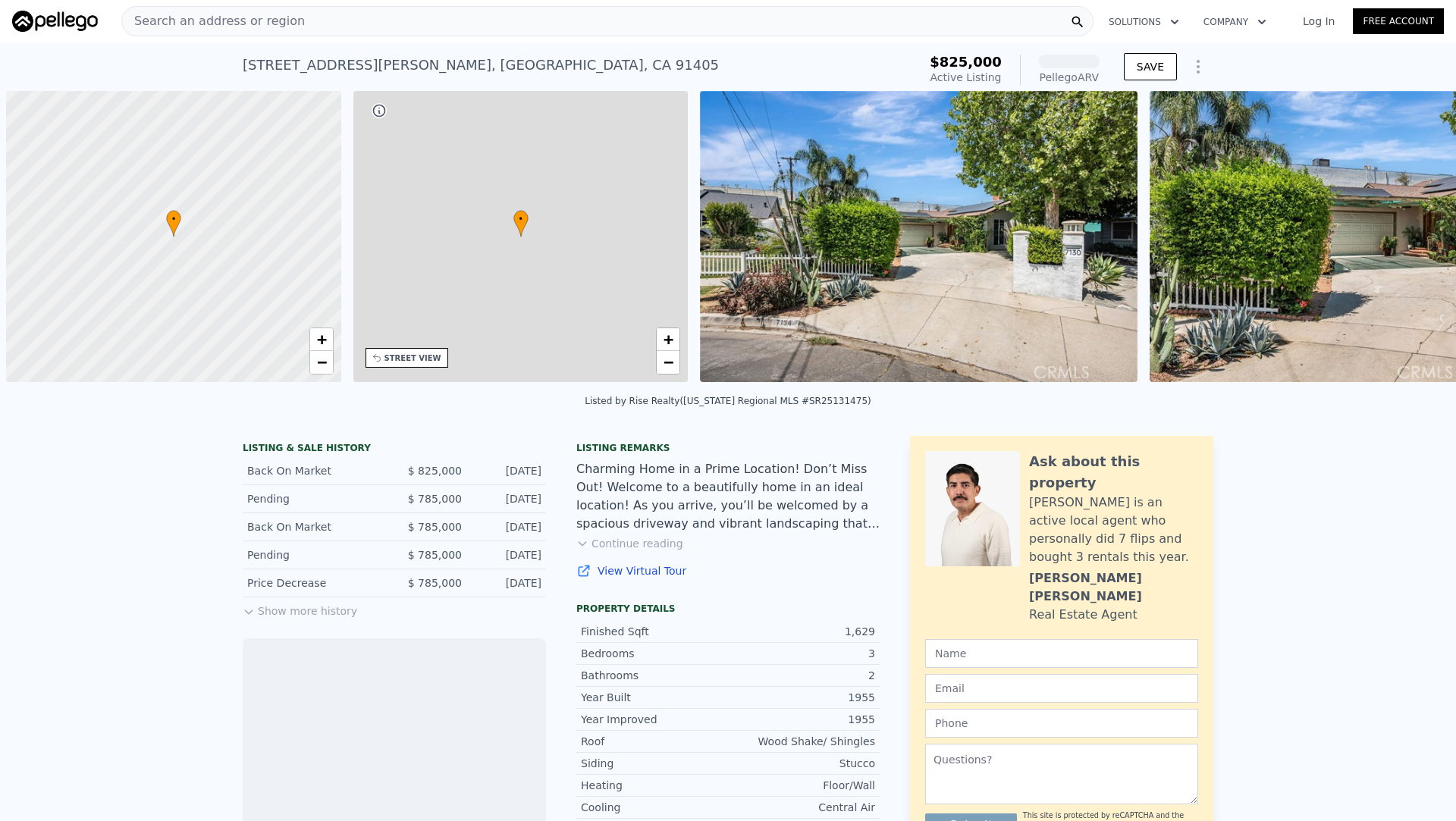
scroll to position [0, 6]
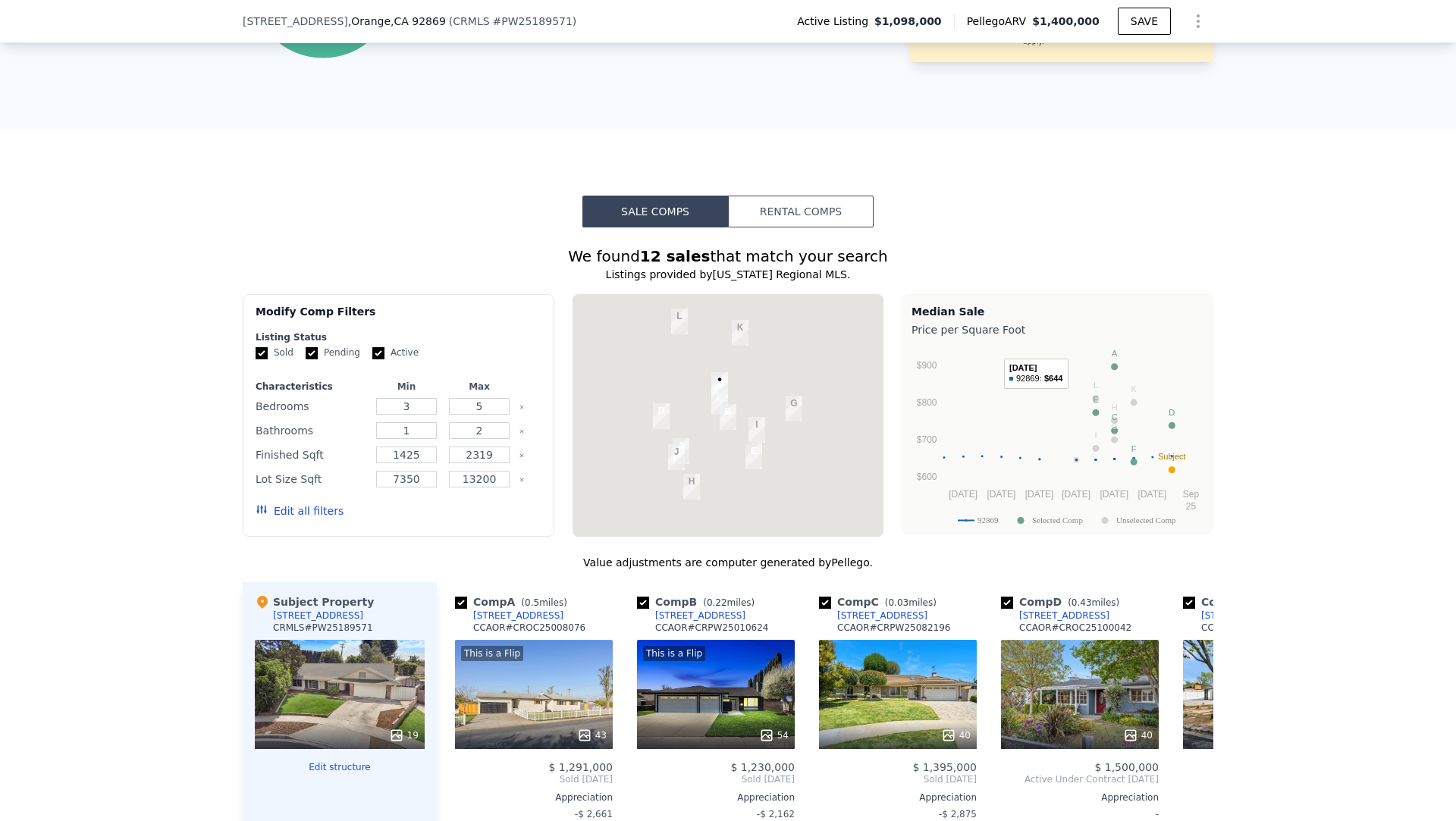
scroll to position [1016, 0]
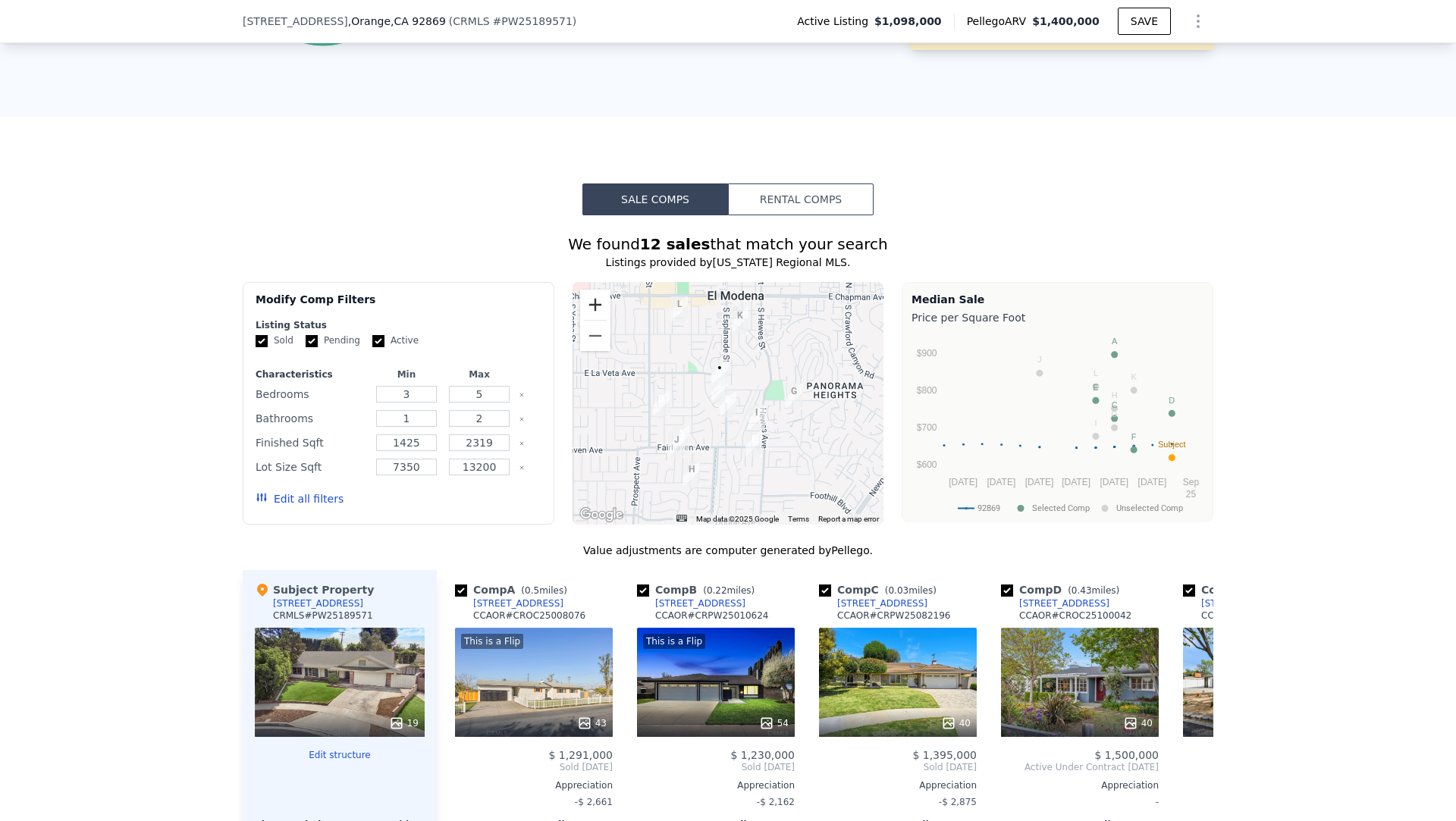
click at [603, 303] on button "Zoom in" at bounding box center [595, 304] width 30 height 30
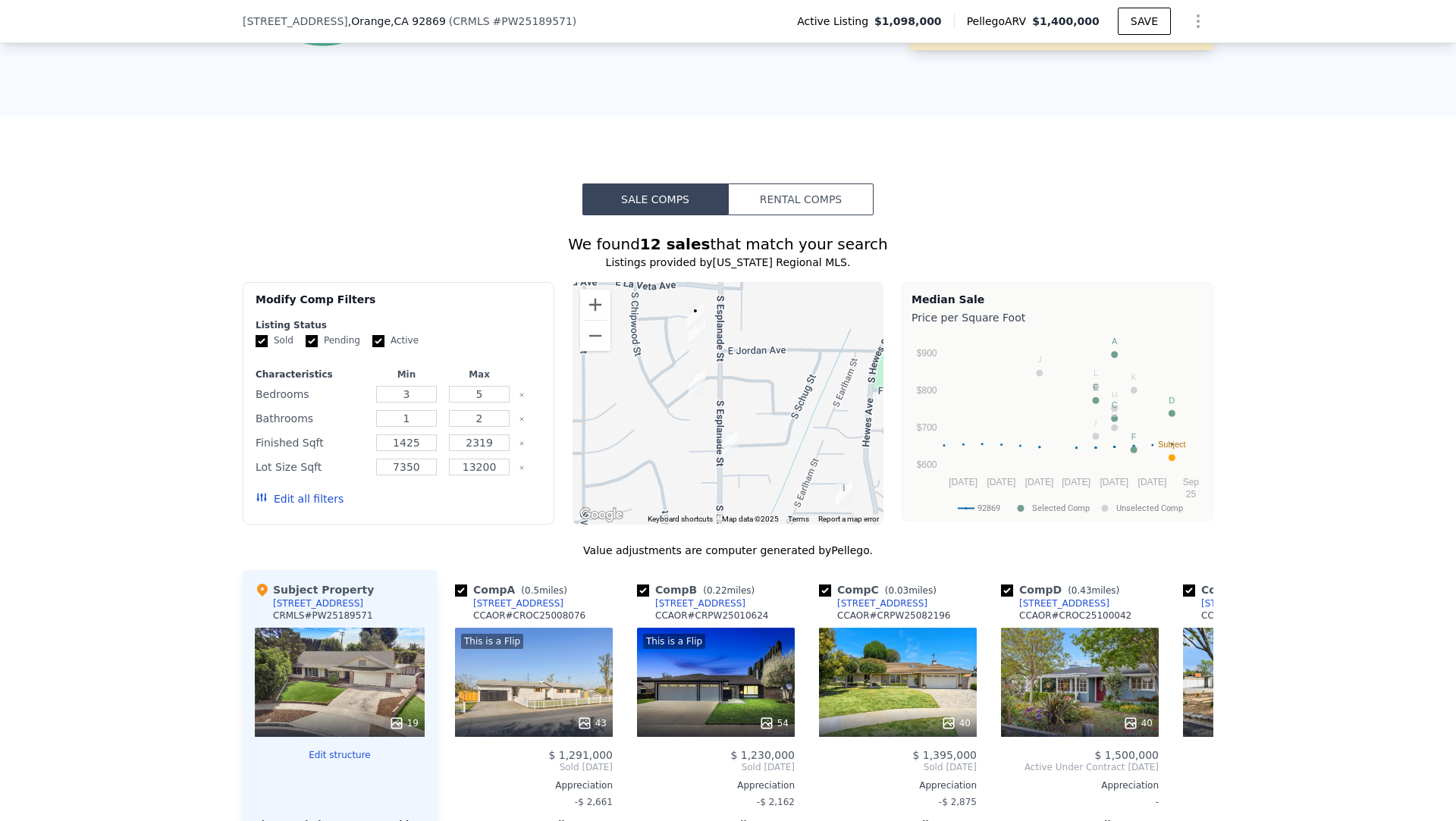
click at [599, 285] on div at bounding box center [729, 403] width 312 height 243
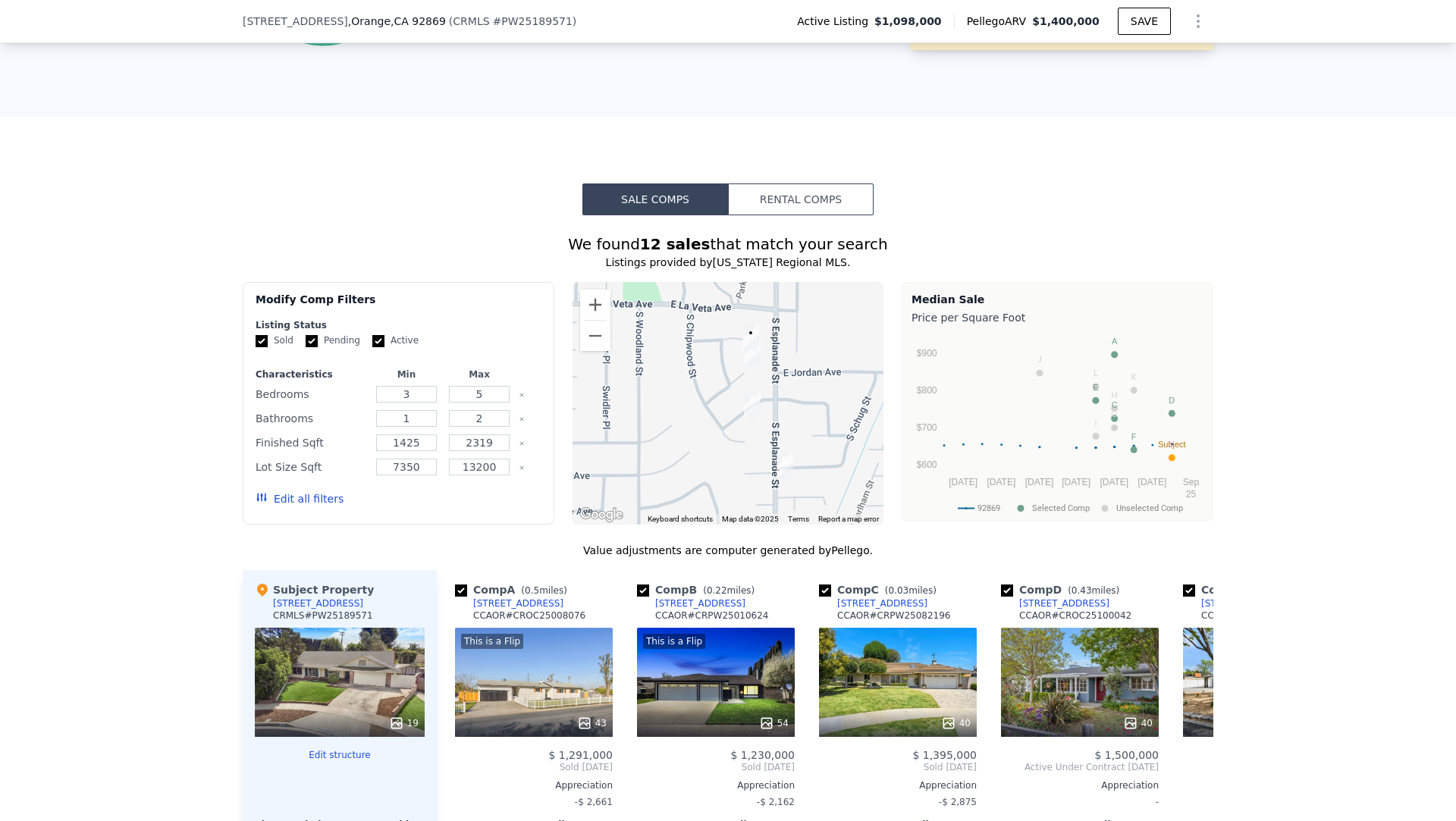
drag, startPoint x: 630, startPoint y: 308, endPoint x: 689, endPoint y: 329, distance: 62.6
click at [689, 329] on div at bounding box center [729, 403] width 312 height 243
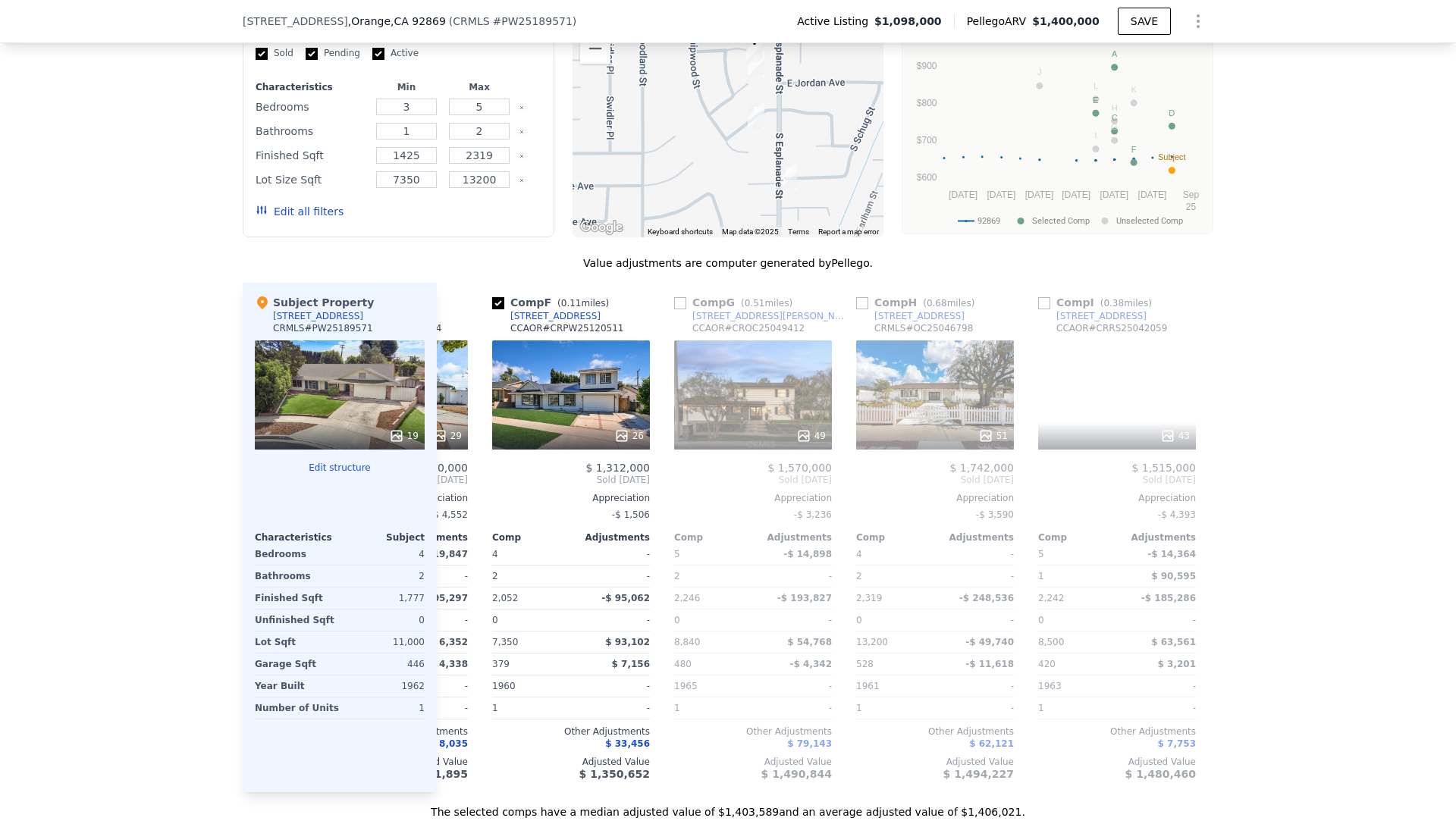
scroll to position [0, 880]
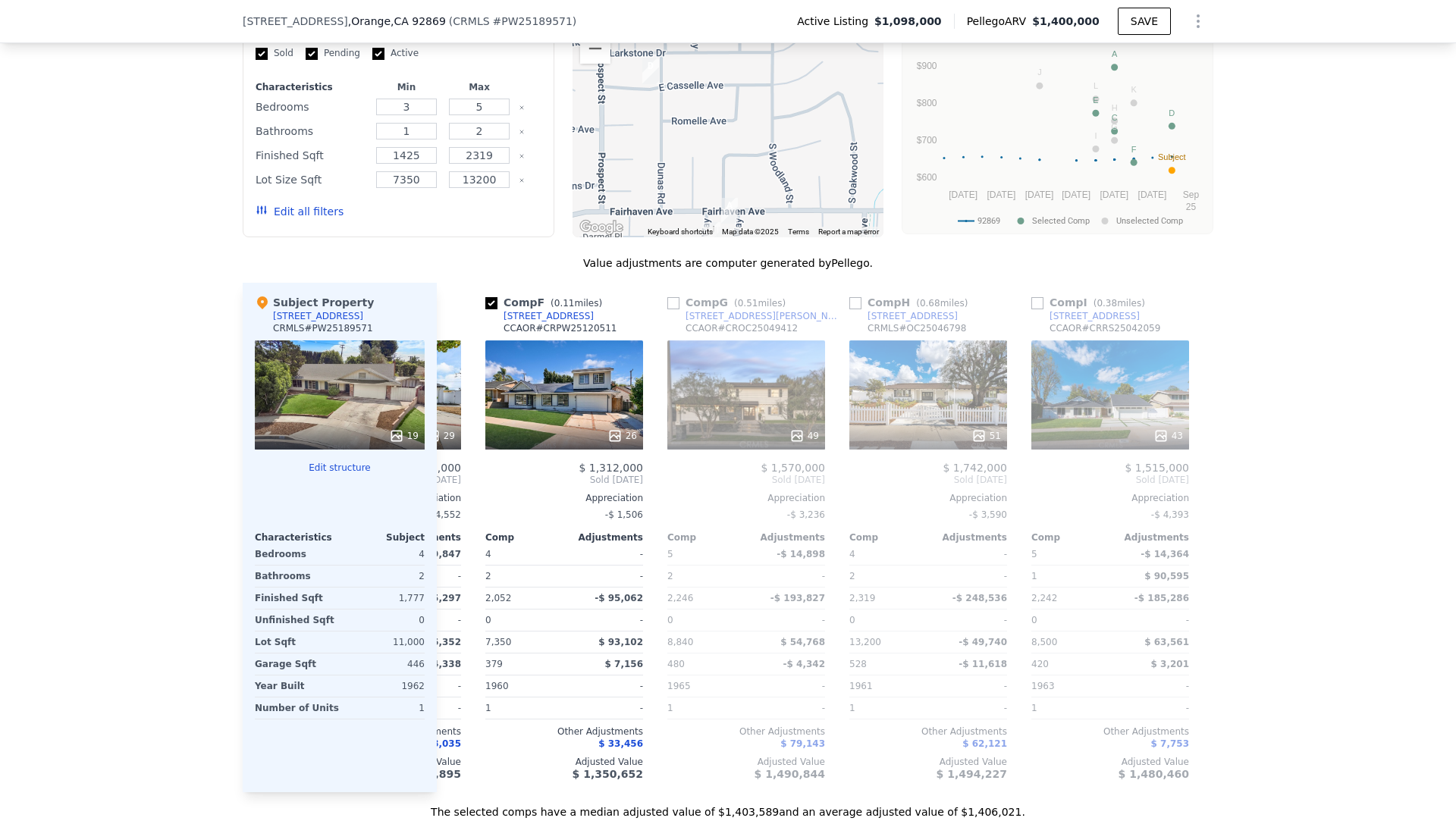
drag, startPoint x: 684, startPoint y: 169, endPoint x: 816, endPoint y: 69, distance: 165.6
click at [816, 69] on div at bounding box center [729, 115] width 312 height 243
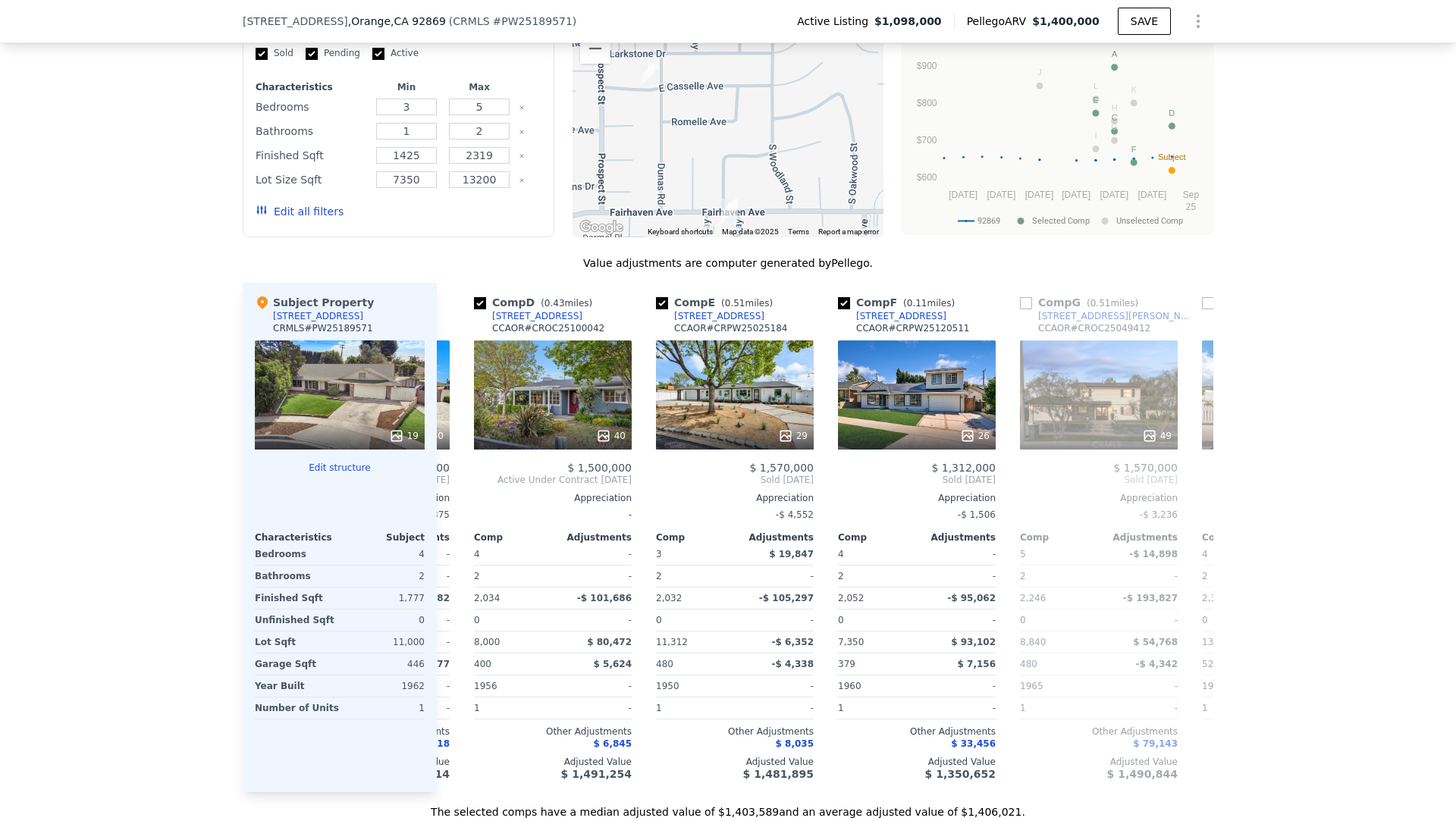
scroll to position [0, 528]
click at [545, 318] on div "12761 Dunas Rd" at bounding box center [537, 315] width 90 height 12
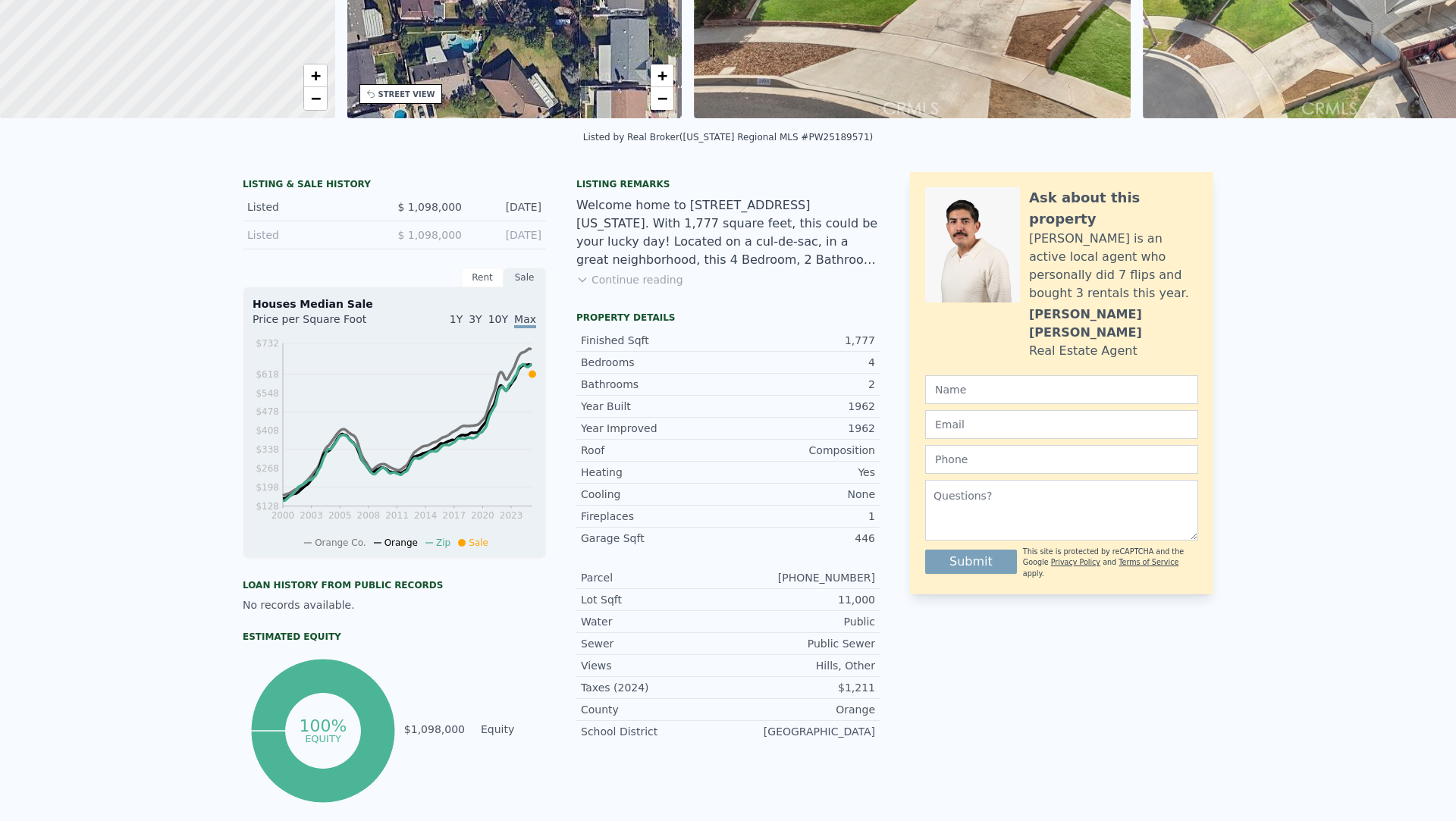
scroll to position [0, 0]
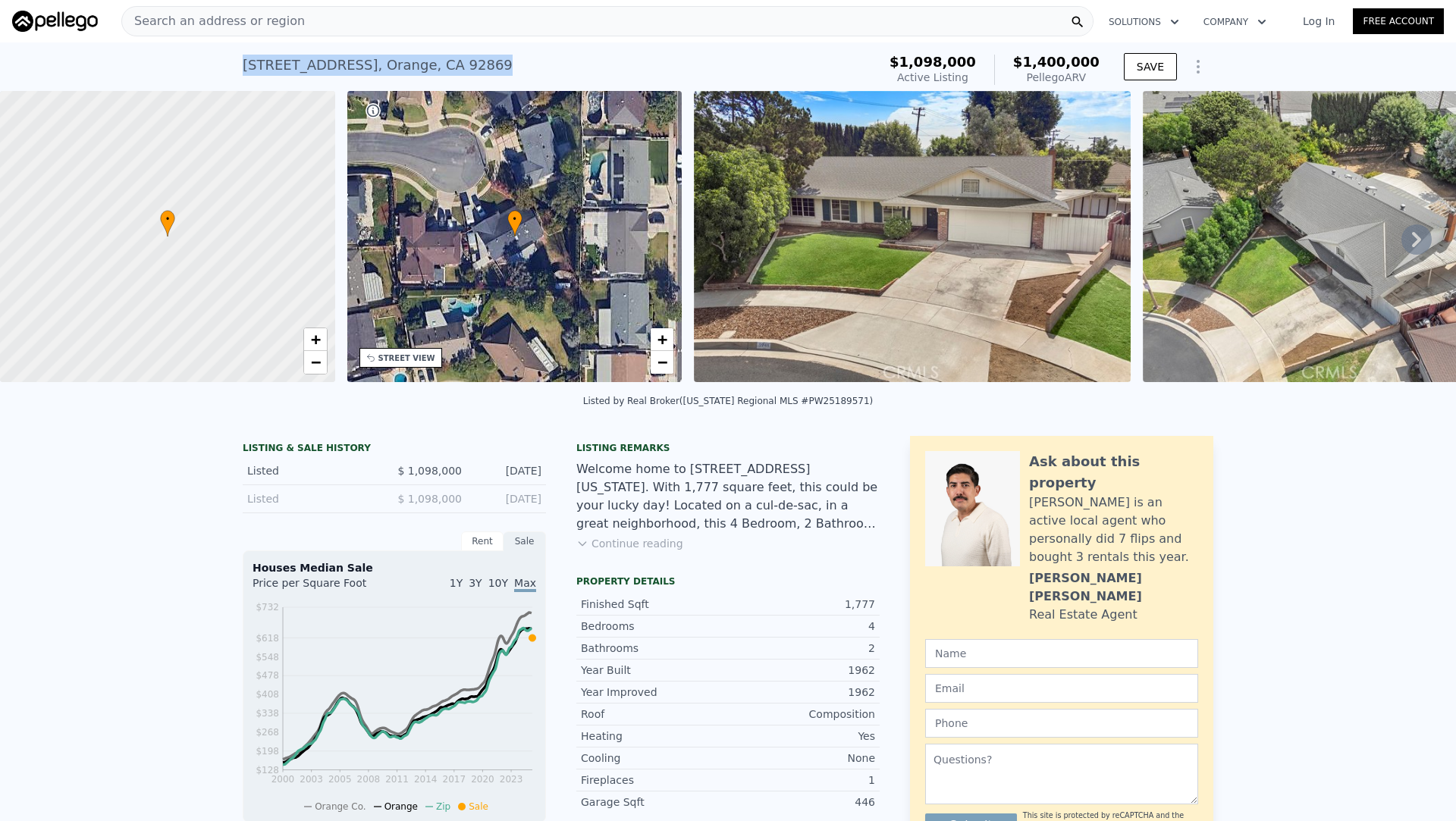
drag, startPoint x: 502, startPoint y: 67, endPoint x: 233, endPoint y: 69, distance: 269.0
click at [233, 69] on div "3948 E Lynnwood Ave , Orange , CA 92869 Active at $1.098m (~ARV $1.400m ) $1,09…" at bounding box center [728, 66] width 1456 height 49
copy div "3948 E Lynnwood Ave , Orange , CA 92869"
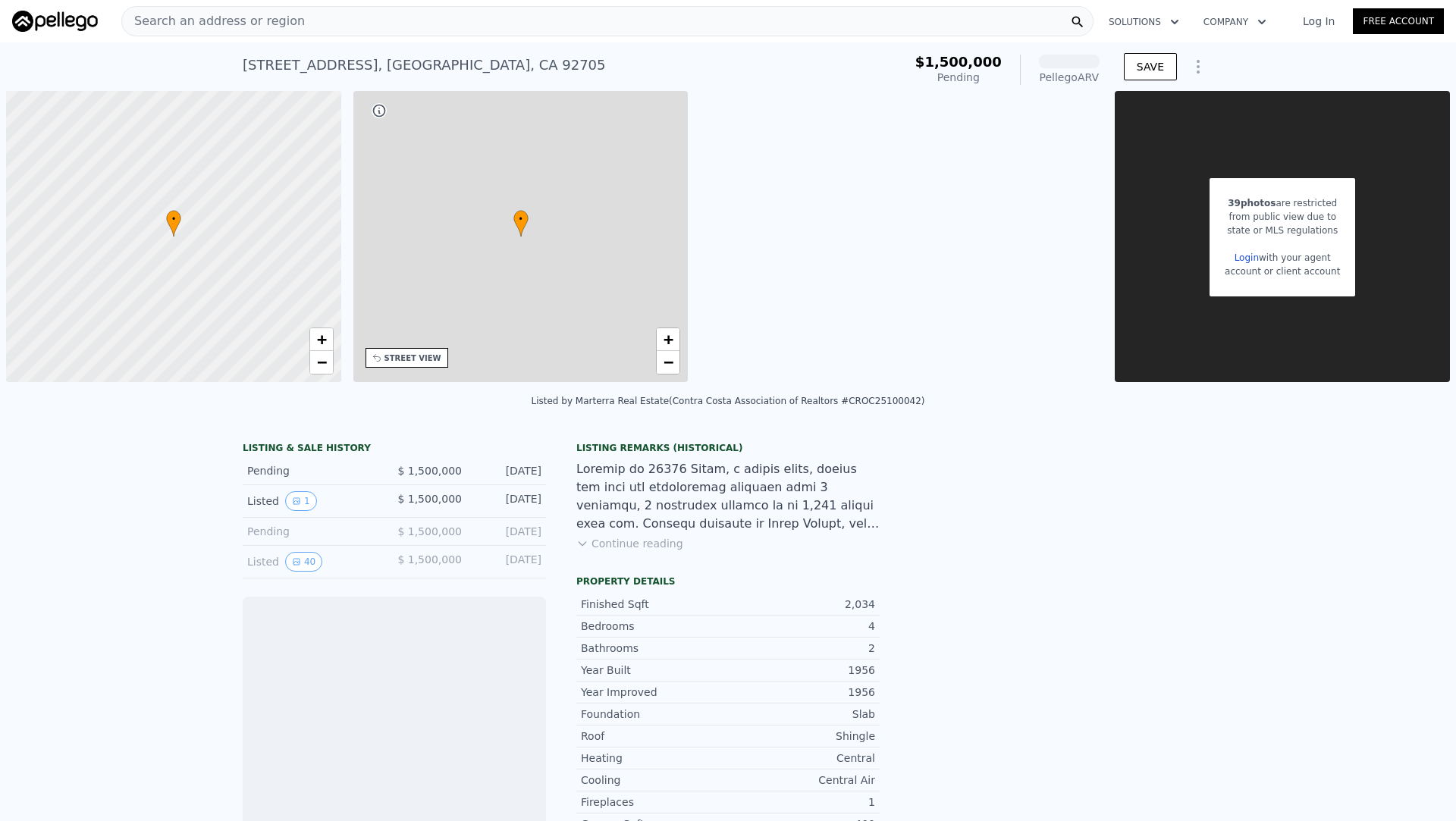
scroll to position [0, 6]
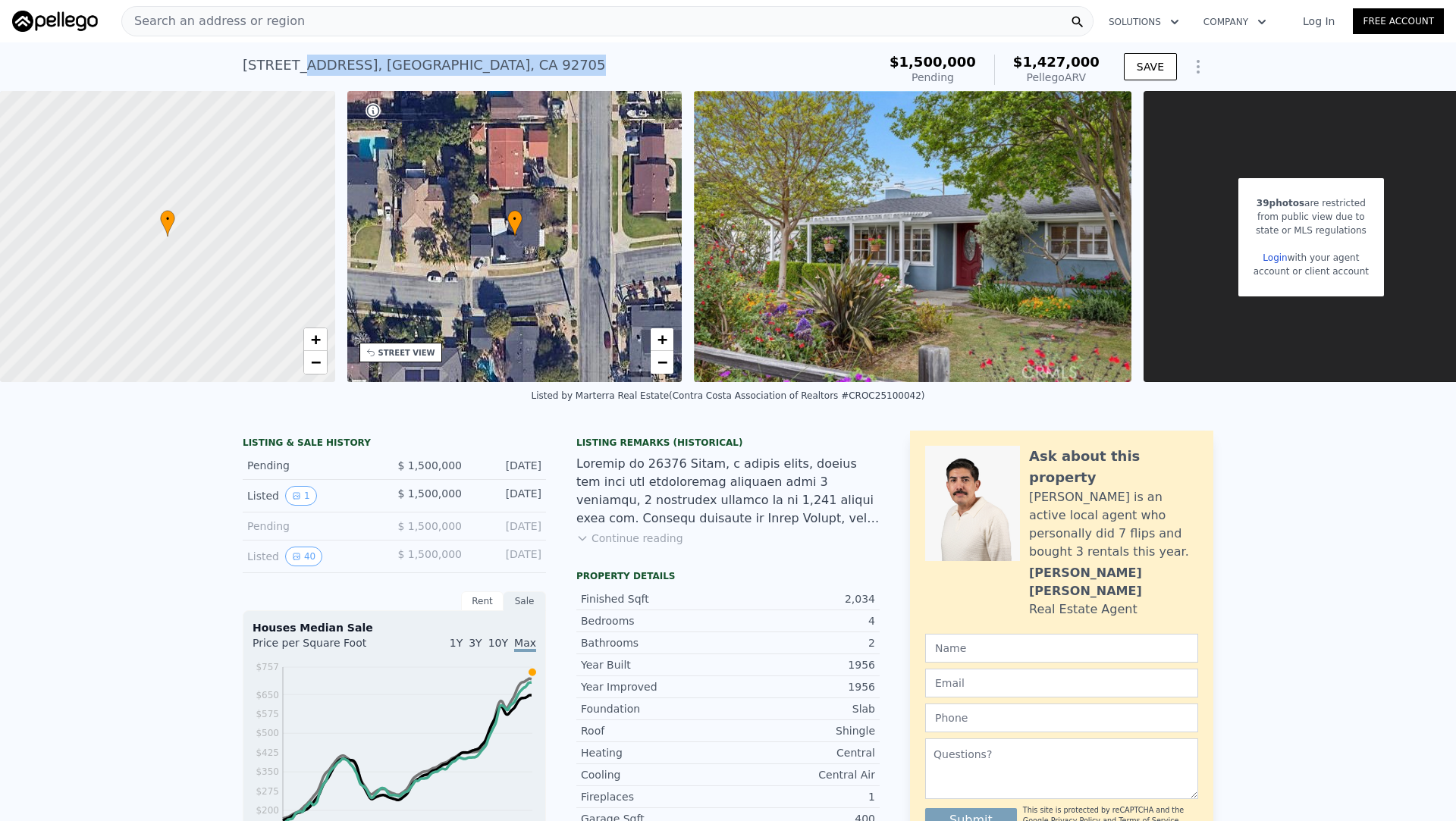
drag, startPoint x: 514, startPoint y: 70, endPoint x: 296, endPoint y: 56, distance: 218.4
click at [296, 56] on div "12761 Dunas Rd , Orange County , CA 92705 Pending (~ARV $1.427m )" at bounding box center [556, 70] width 628 height 42
click at [296, 56] on div "12761 Dunas Rd , Orange County , CA 92705" at bounding box center [424, 65] width 364 height 21
drag, startPoint x: 515, startPoint y: 62, endPoint x: 241, endPoint y: 62, distance: 274.0
click at [241, 62] on div "12761 Dunas Rd , Orange County , CA 92705 Pending (~ARV $1.427m ) $1,500,000 Pe…" at bounding box center [728, 66] width 1456 height 49
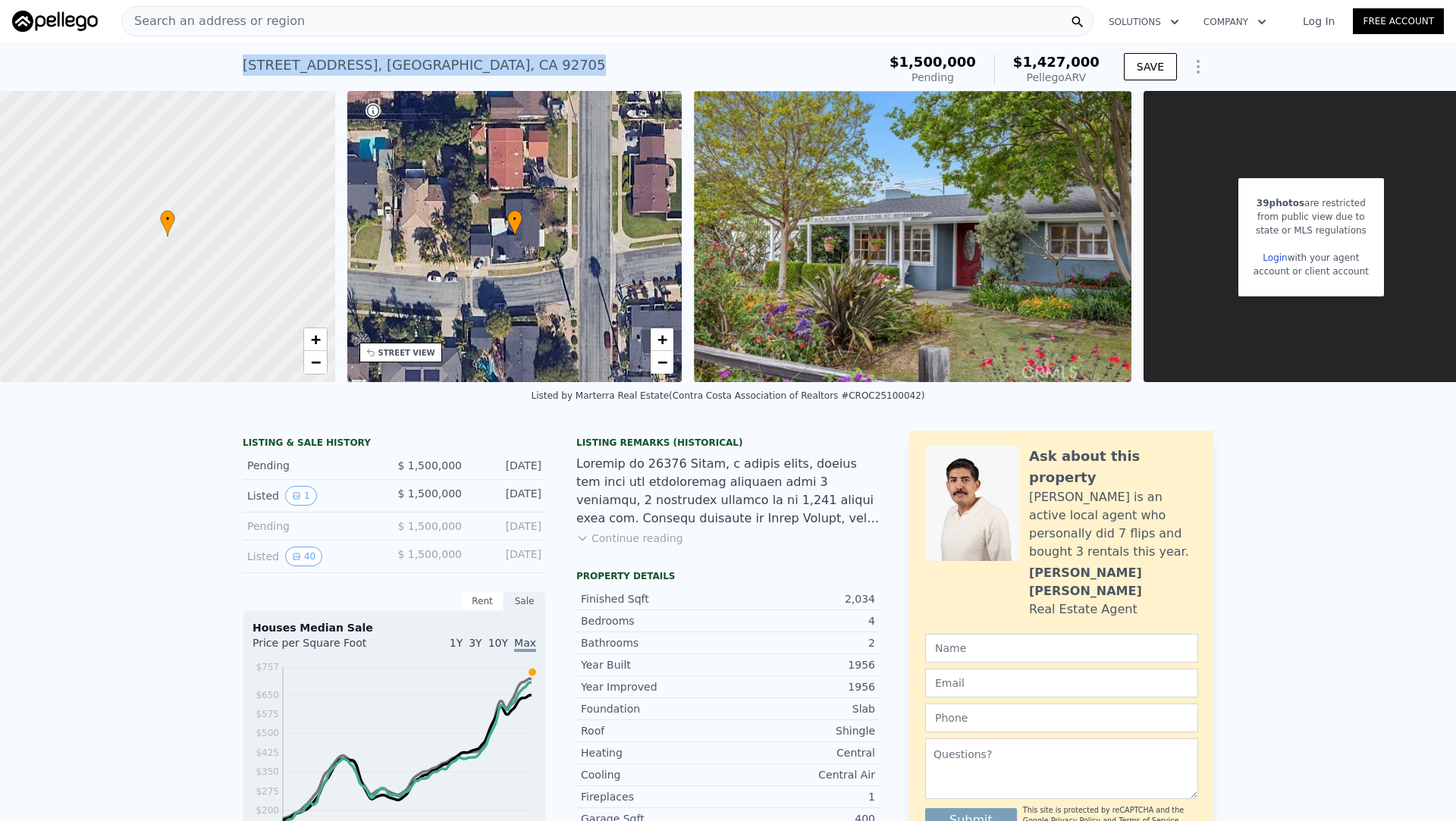
copy div "12761 Dunas Rd , Orange County , CA 92705"
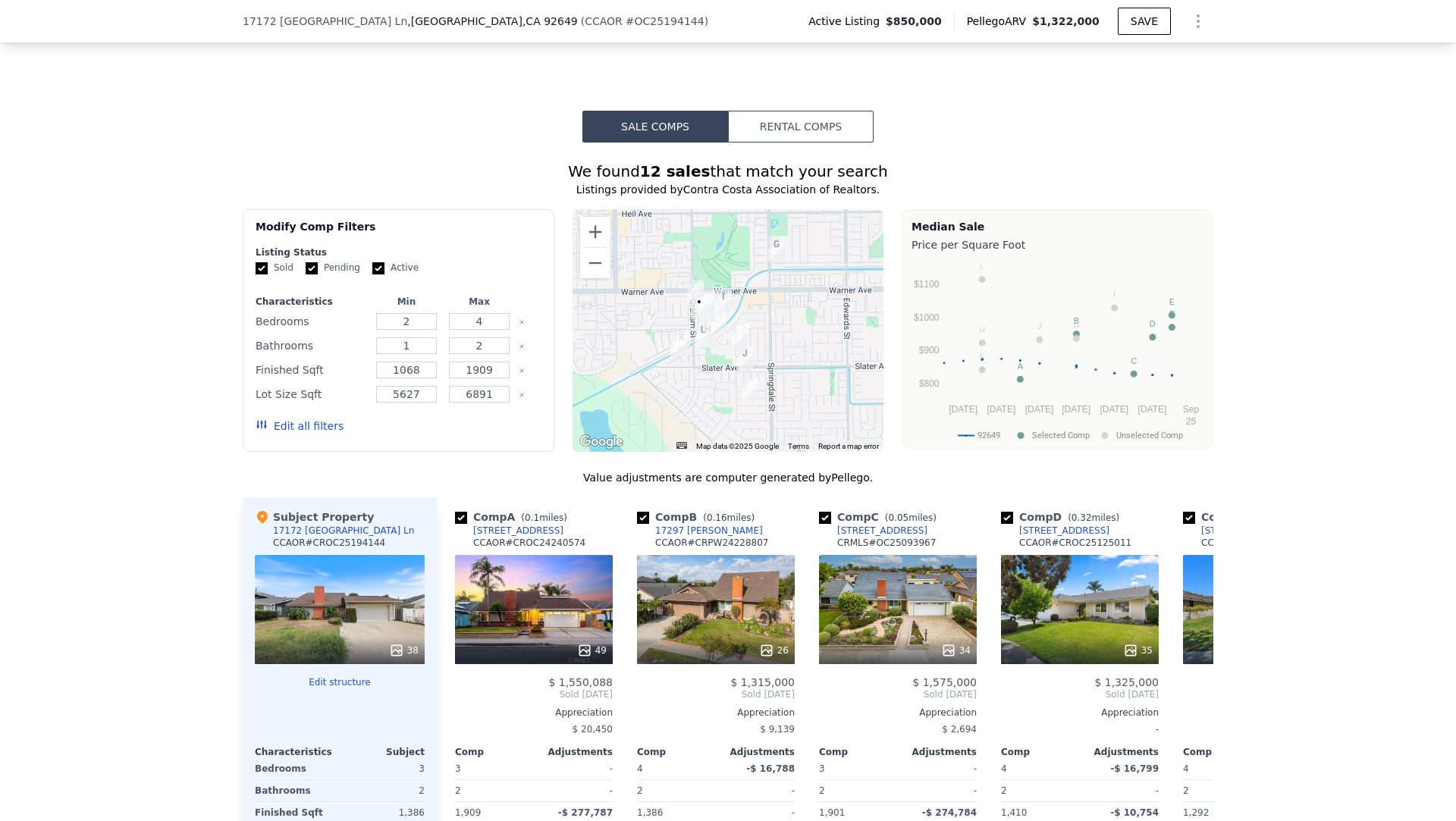
scroll to position [1105, 0]
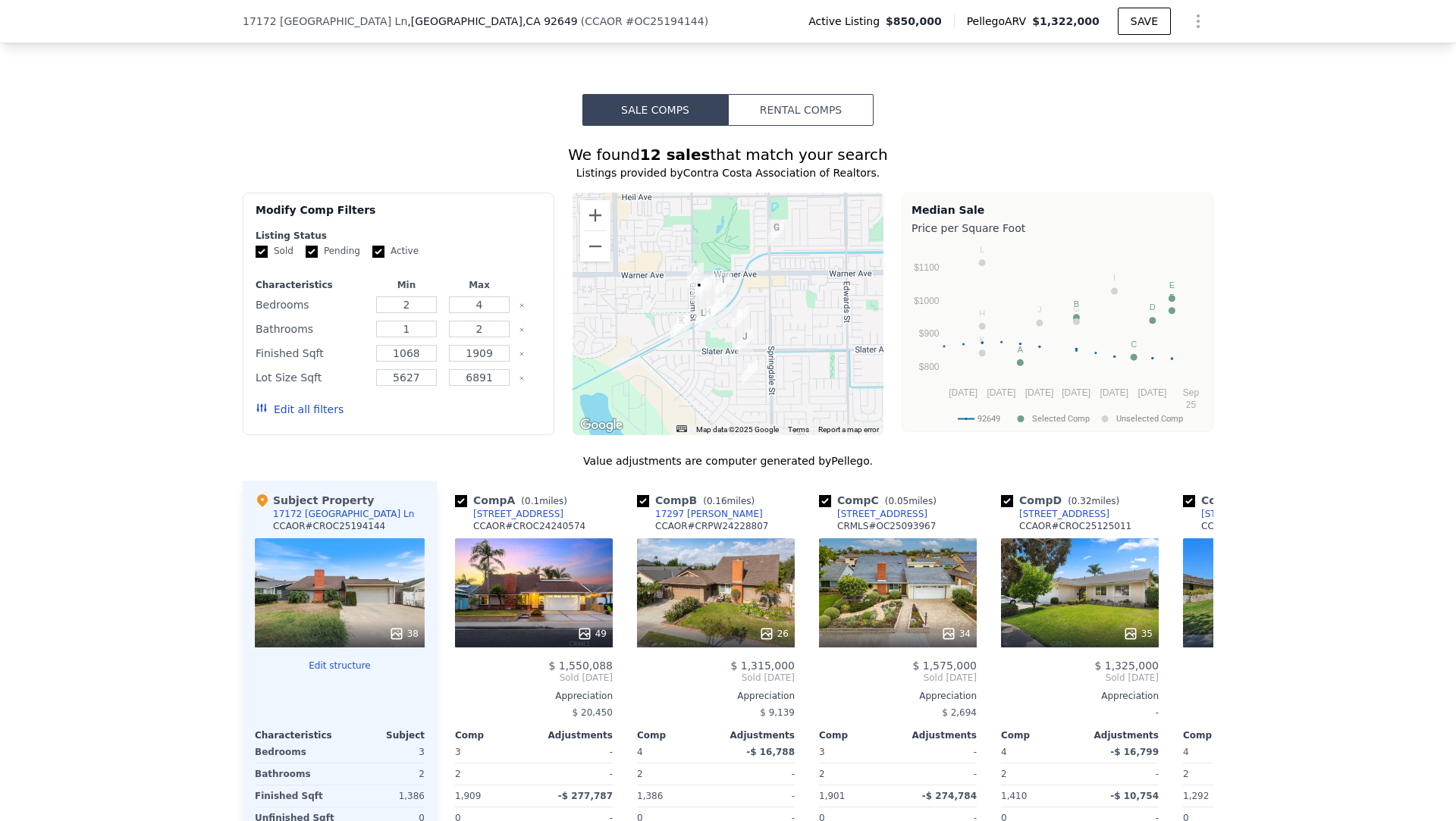
click at [591, 197] on div at bounding box center [729, 314] width 312 height 243
click at [591, 198] on div at bounding box center [729, 314] width 312 height 243
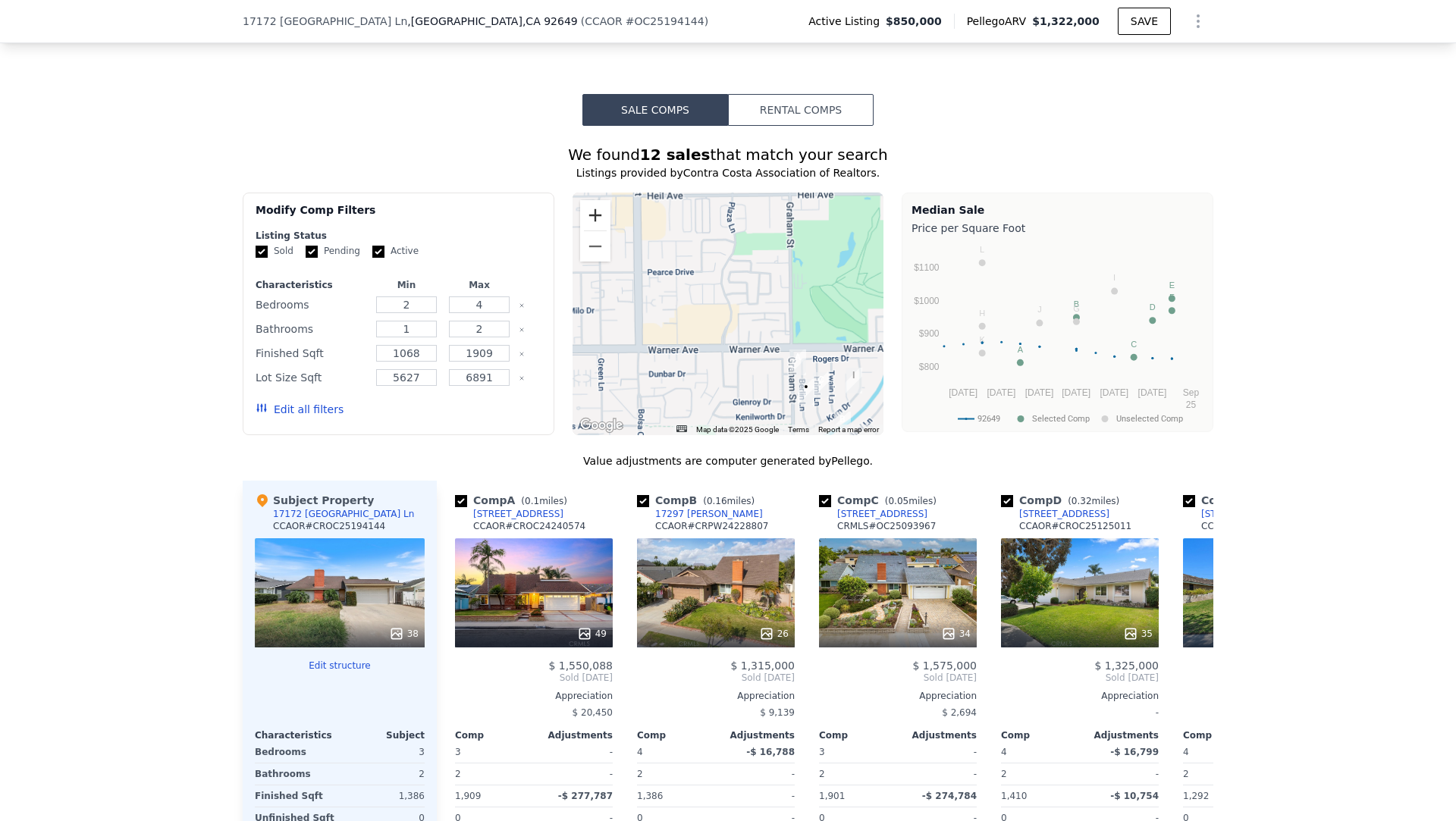
click at [591, 205] on button "Zoom in" at bounding box center [595, 215] width 30 height 30
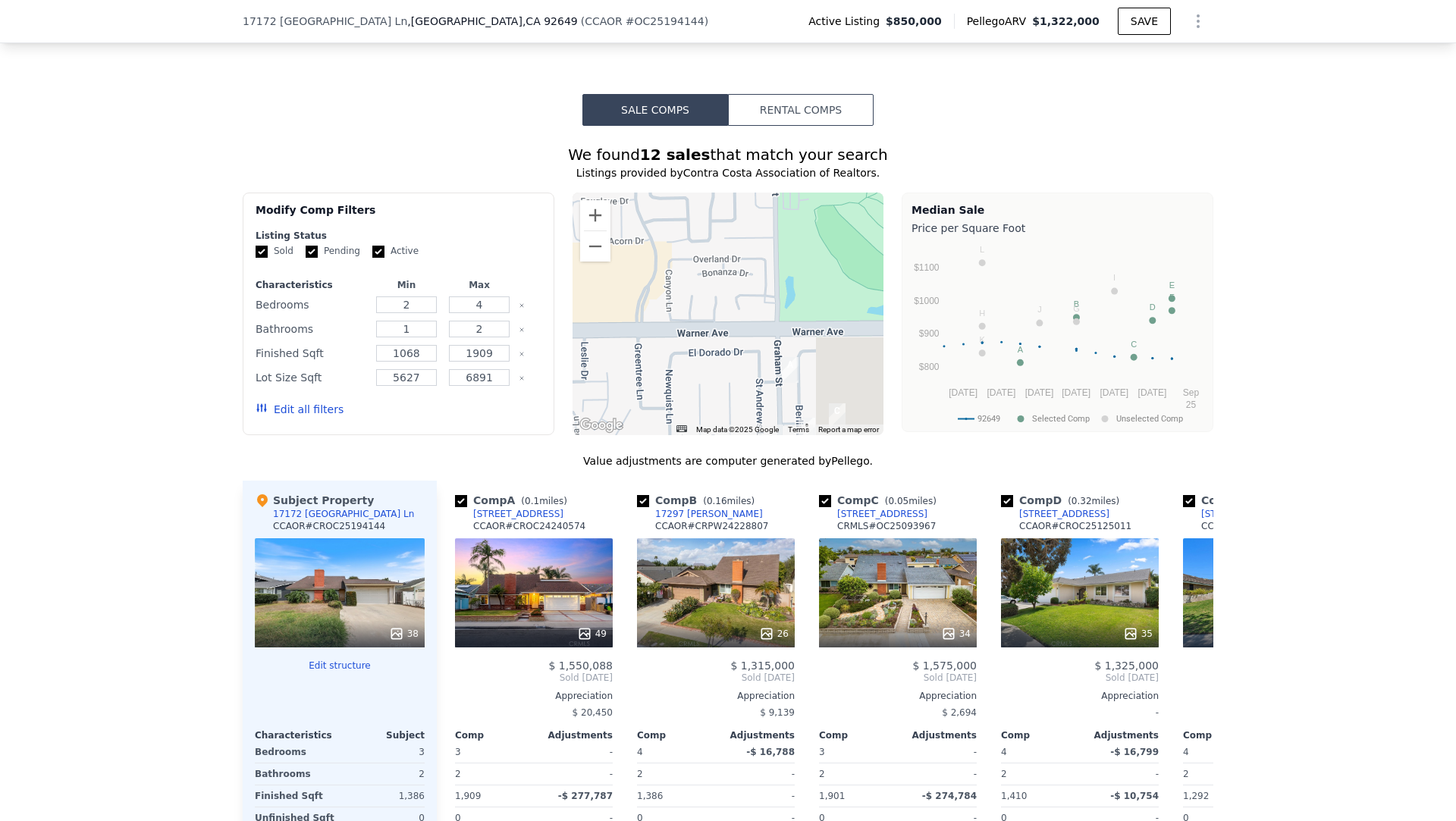
drag, startPoint x: 731, startPoint y: 296, endPoint x: 642, endPoint y: 232, distance: 109.6
click at [633, 232] on div at bounding box center [729, 314] width 312 height 243
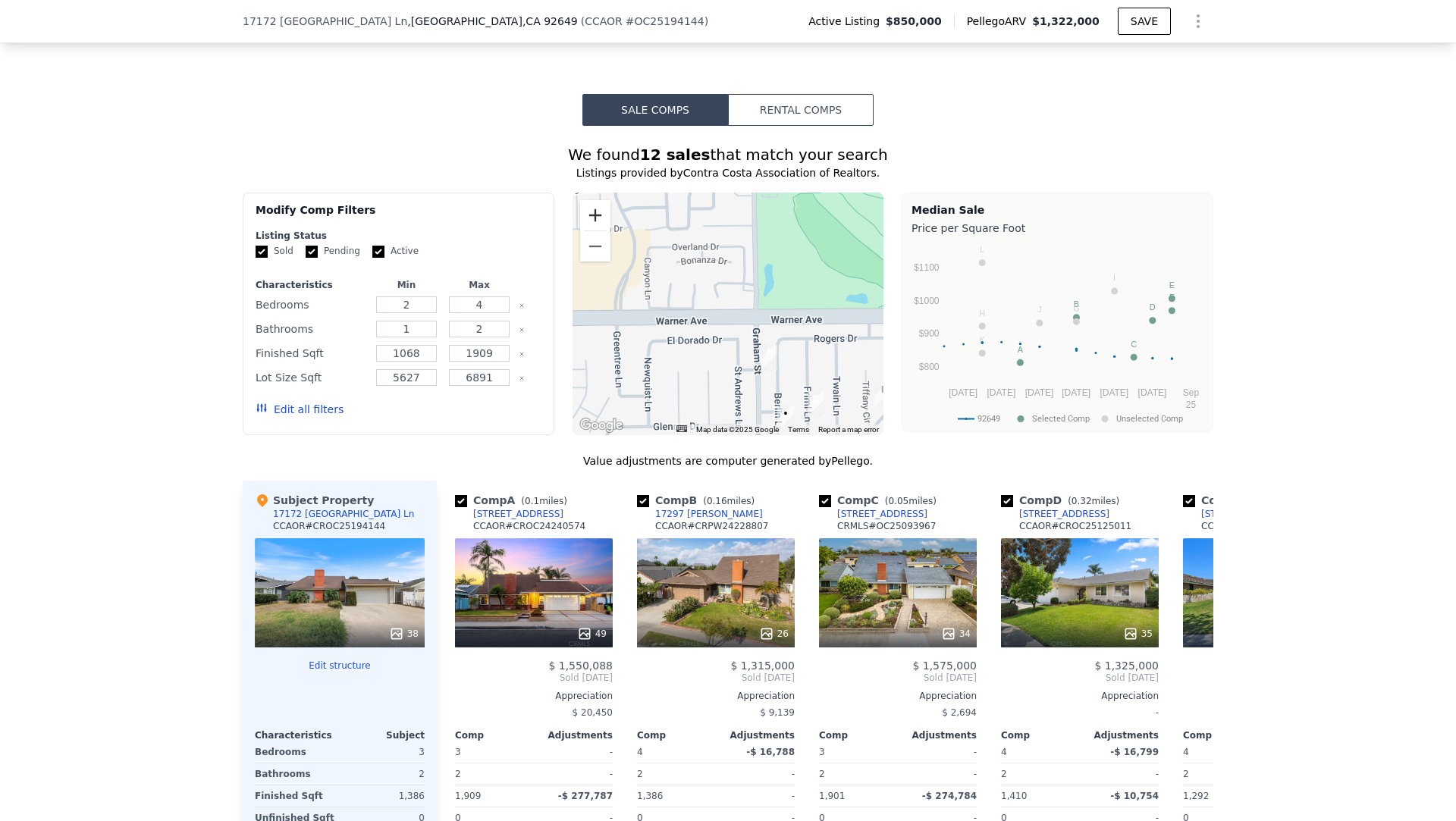
click at [603, 214] on button "Zoom in" at bounding box center [595, 215] width 30 height 30
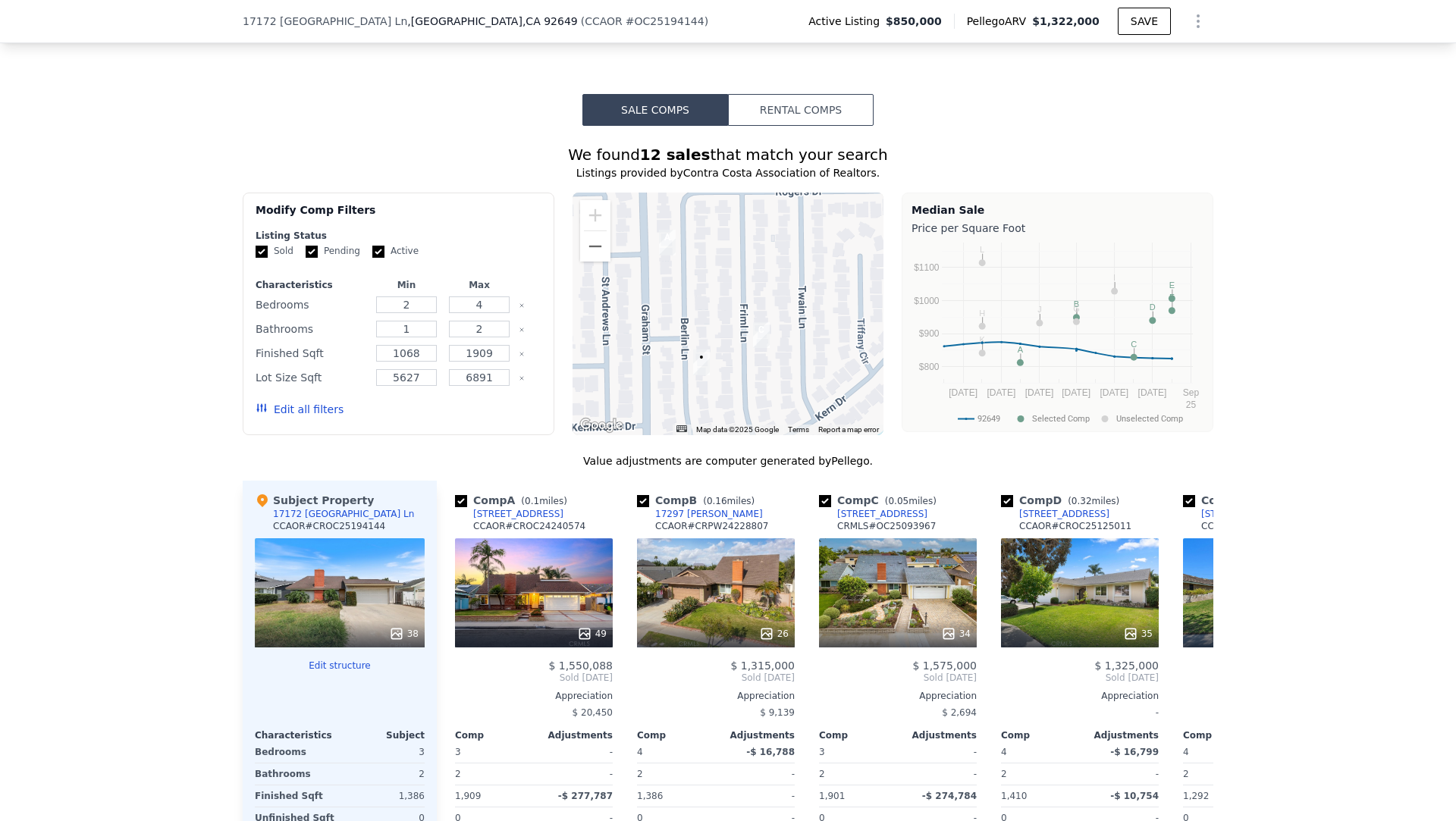
drag, startPoint x: 730, startPoint y: 277, endPoint x: 530, endPoint y: 42, distance: 308.6
click at [530, 42] on div "Search an address or region Solutions Company Open main menu Log In Free Accoun…" at bounding box center [728, 720] width 1456 height 3651
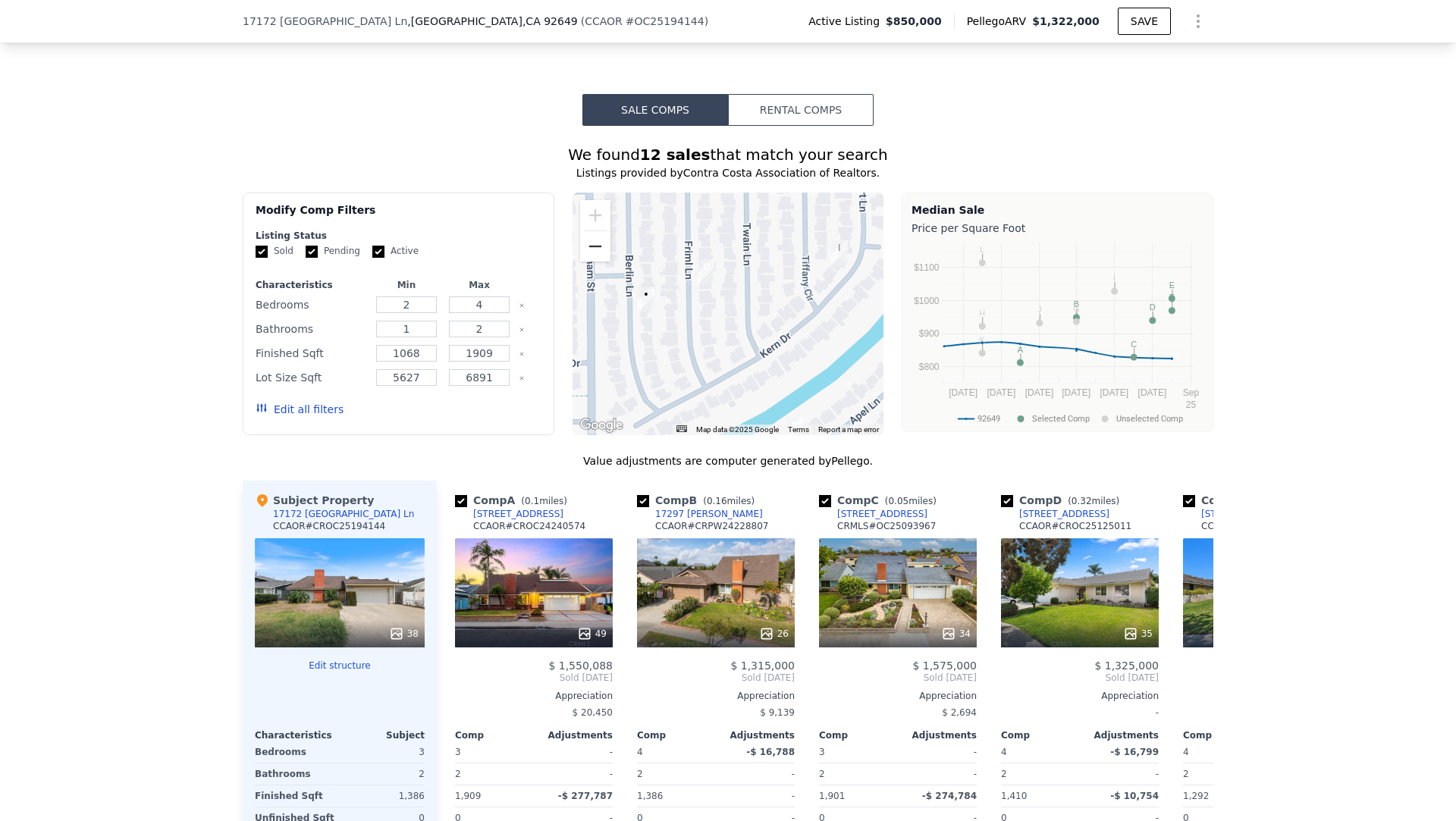
click at [592, 258] on button "Zoom out" at bounding box center [595, 246] width 30 height 30
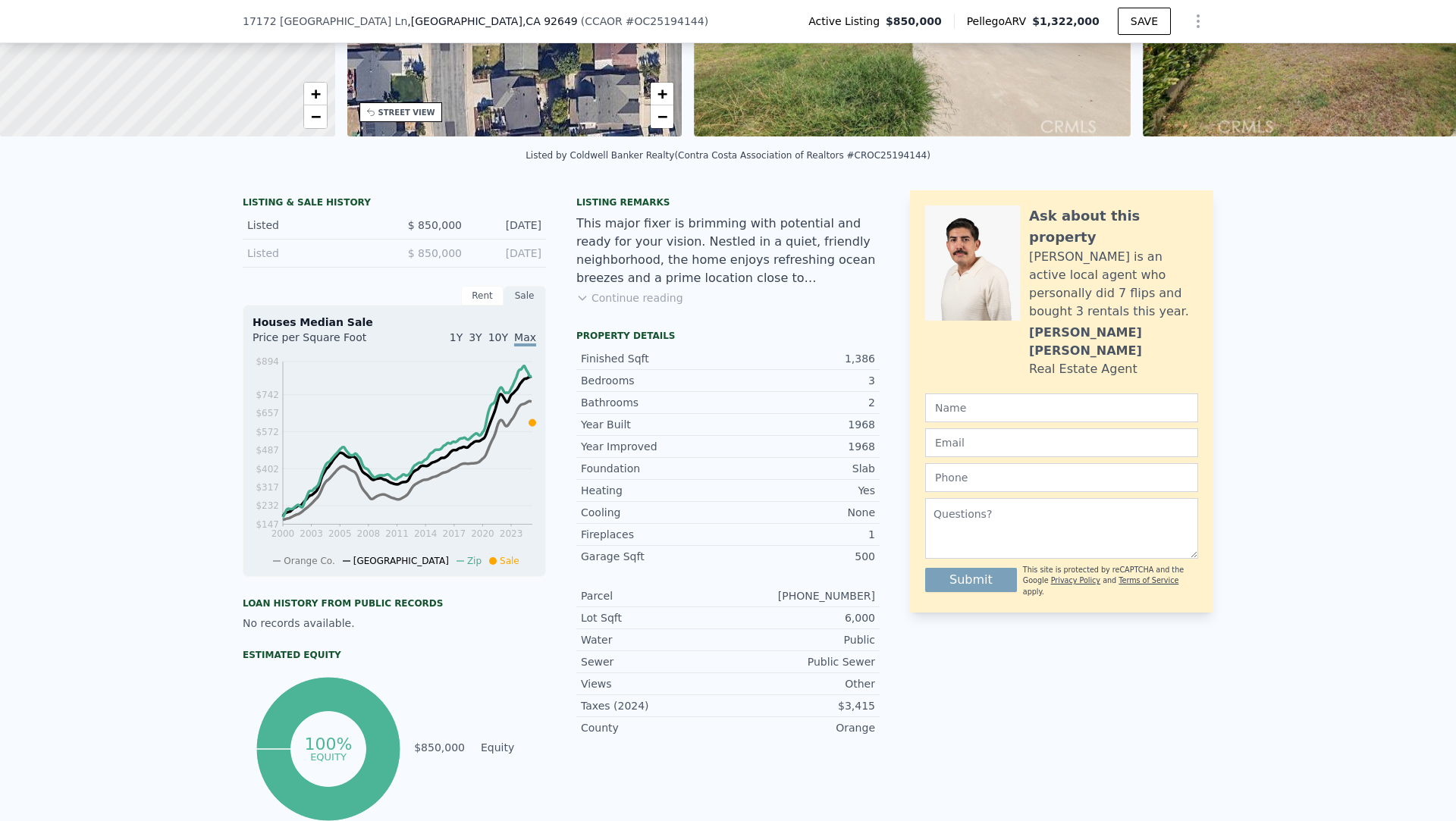
scroll to position [0, 0]
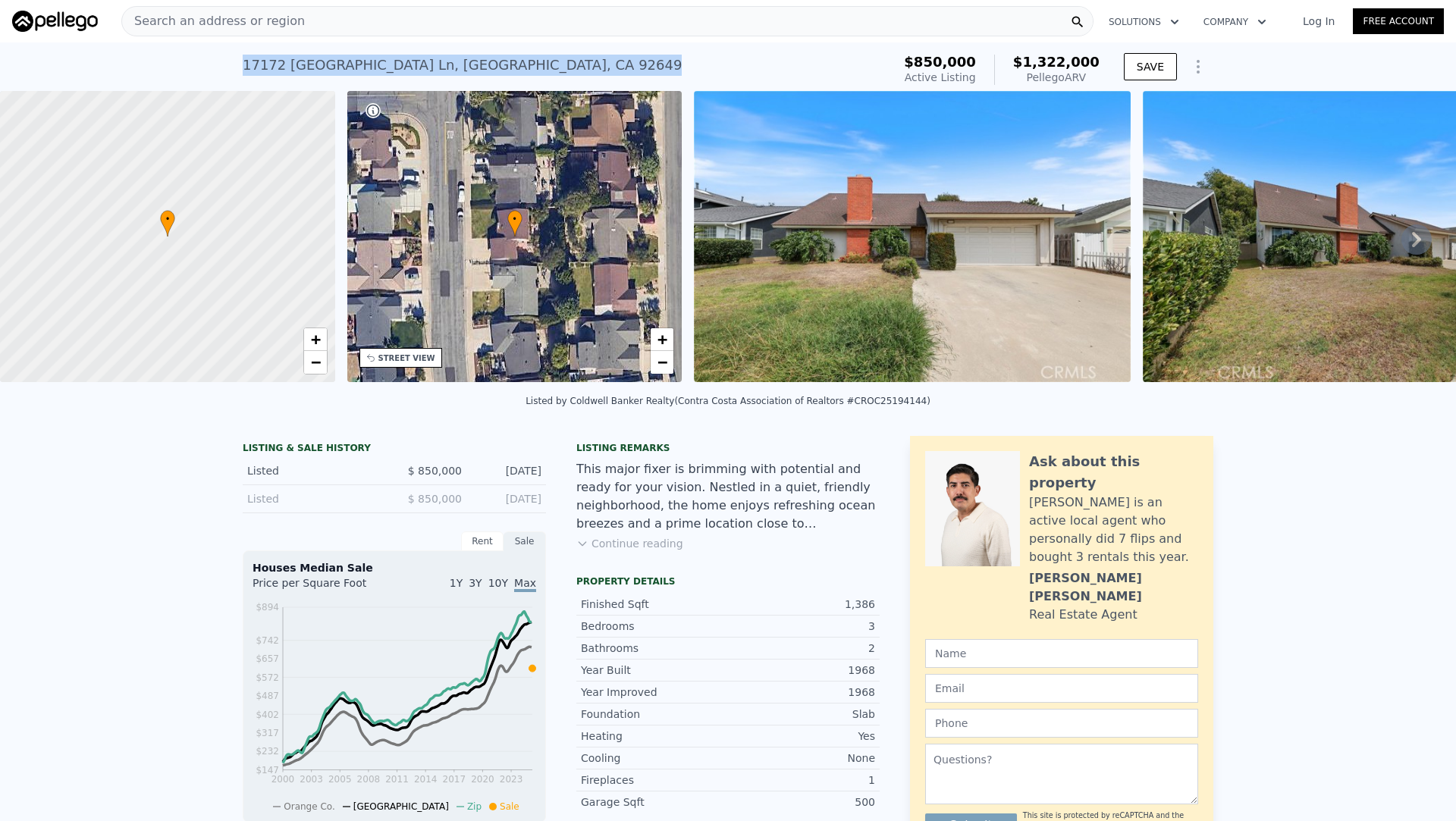
drag, startPoint x: 523, startPoint y: 67, endPoint x: 245, endPoint y: 58, distance: 278.1
click at [245, 58] on div "17172 Berlin Ln , Huntington Beach , CA 92649" at bounding box center [462, 65] width 439 height 21
copy div "17172 Berlin Ln , Huntington Beach , CA 92649"
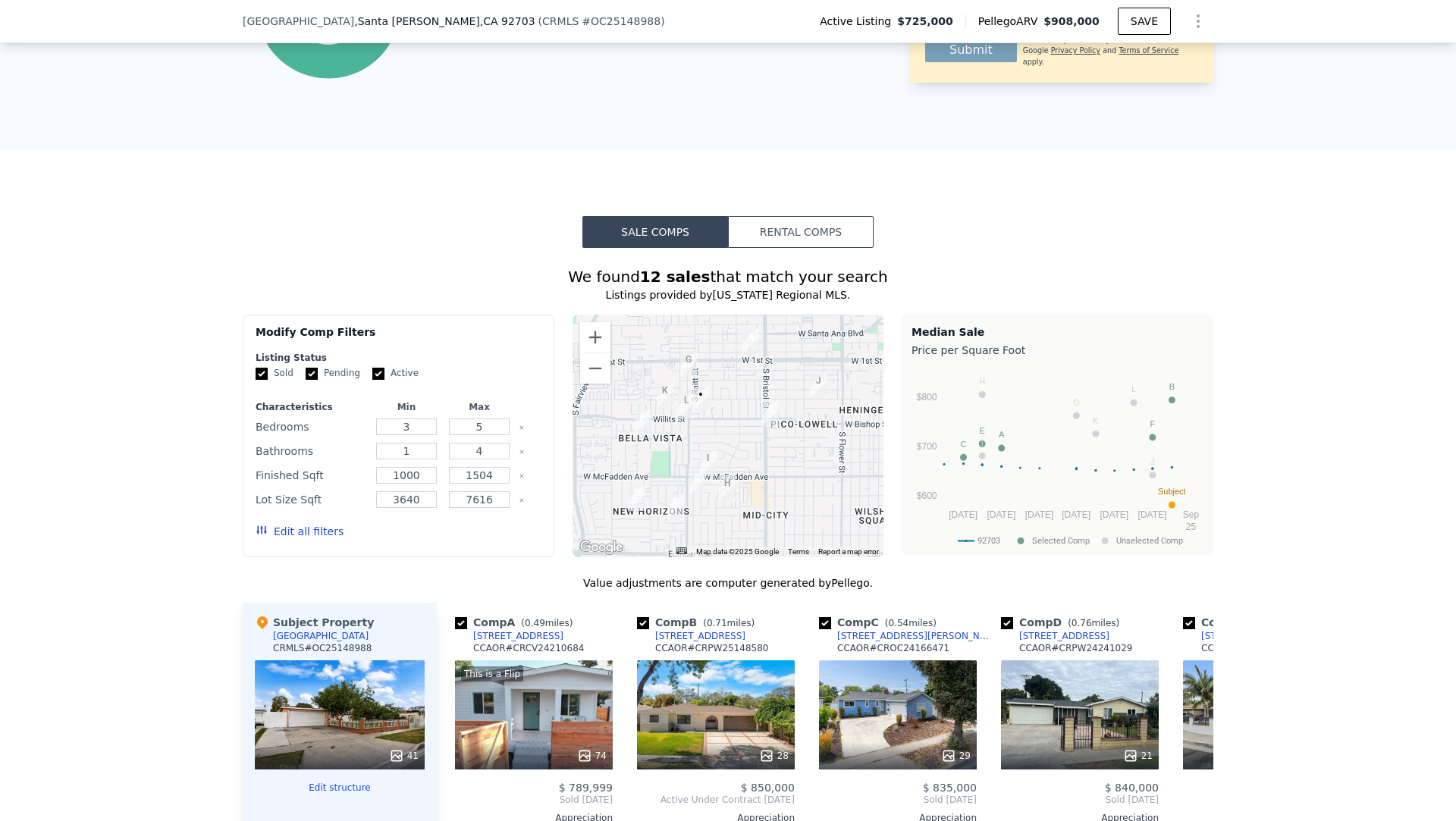
scroll to position [1064, 0]
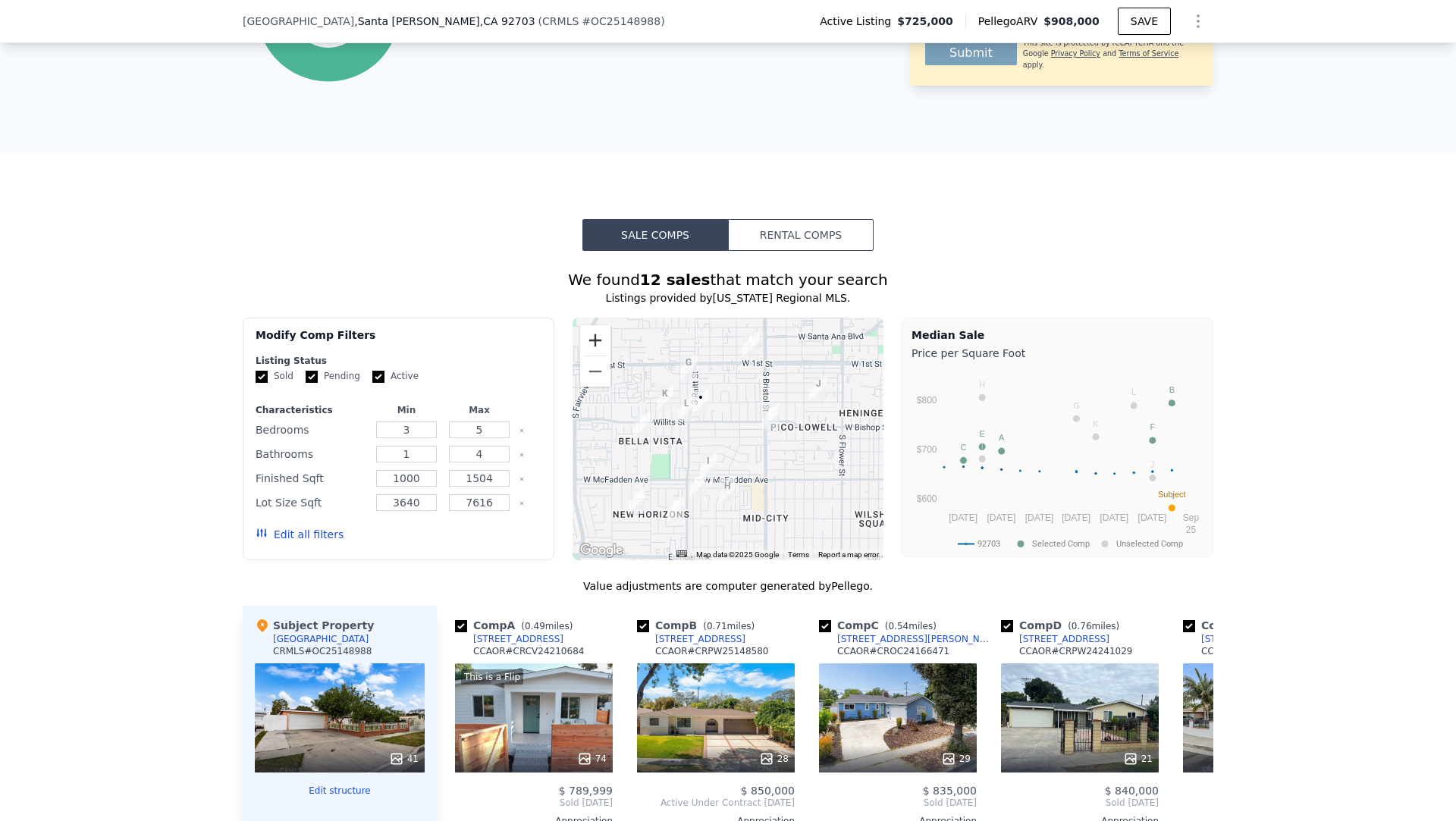
click at [594, 329] on button "Zoom in" at bounding box center [595, 340] width 30 height 30
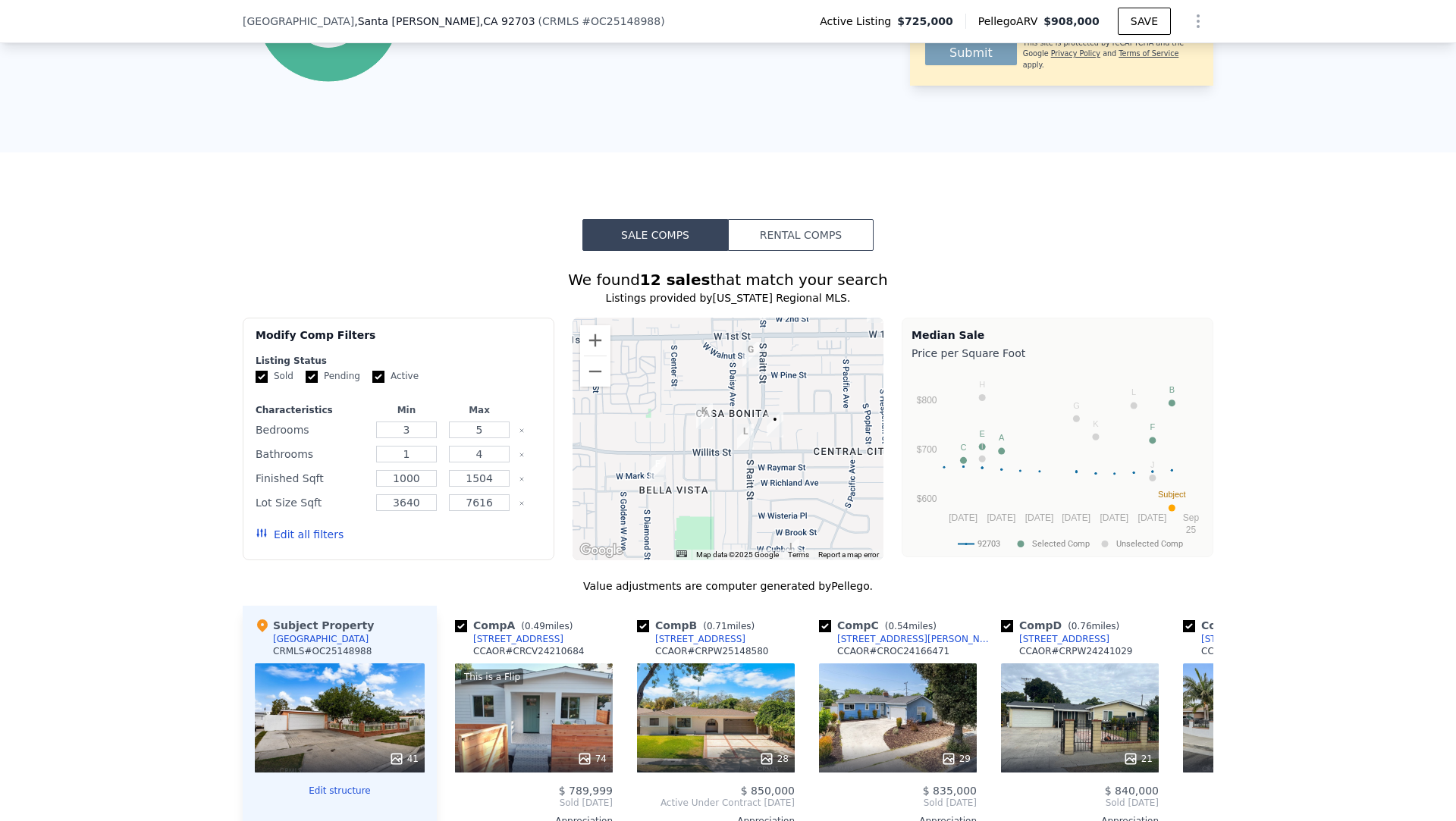
drag, startPoint x: 680, startPoint y: 394, endPoint x: 785, endPoint y: 443, distance: 115.9
click at [785, 443] on div at bounding box center [729, 438] width 312 height 243
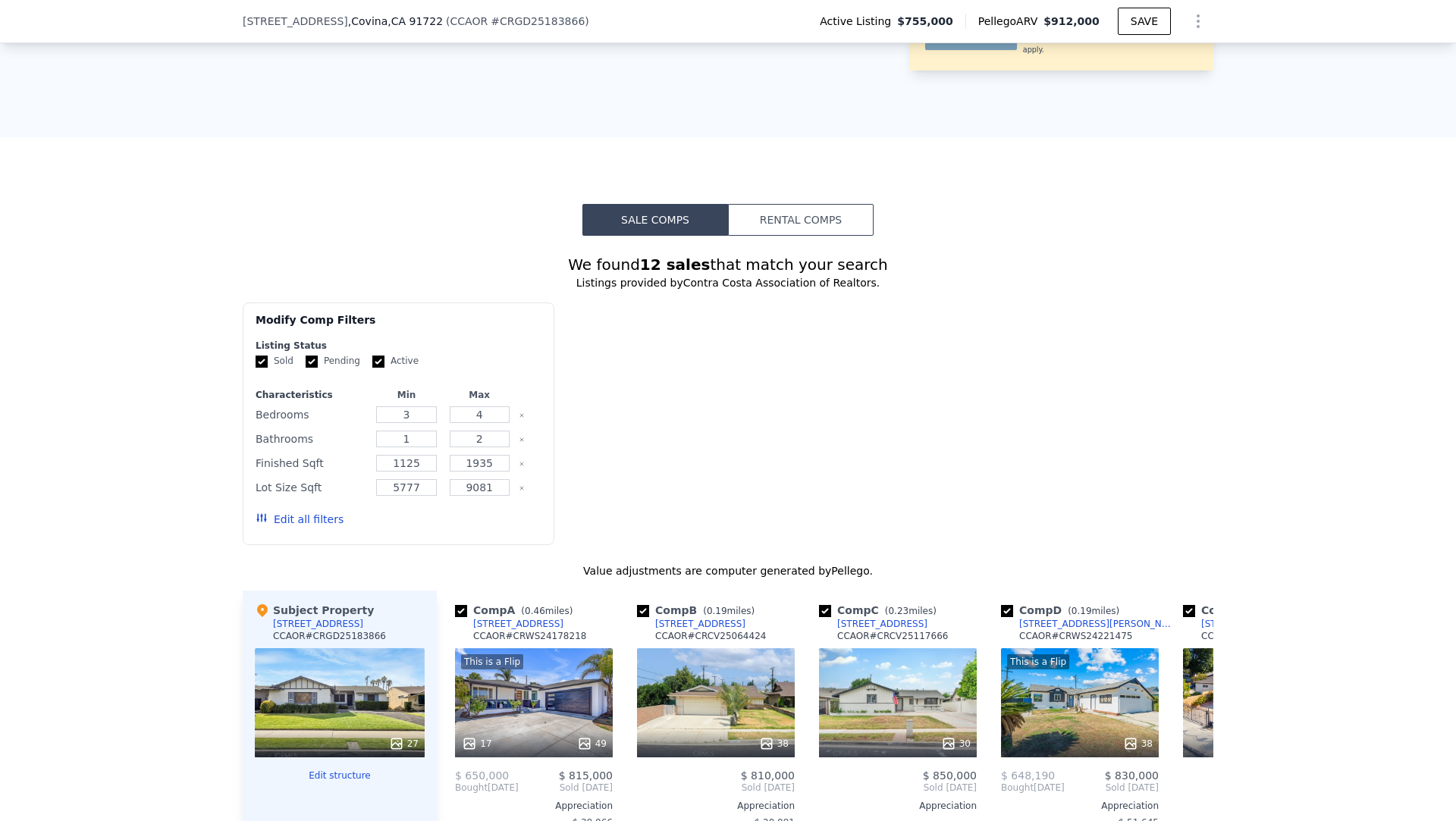
scroll to position [1071, 0]
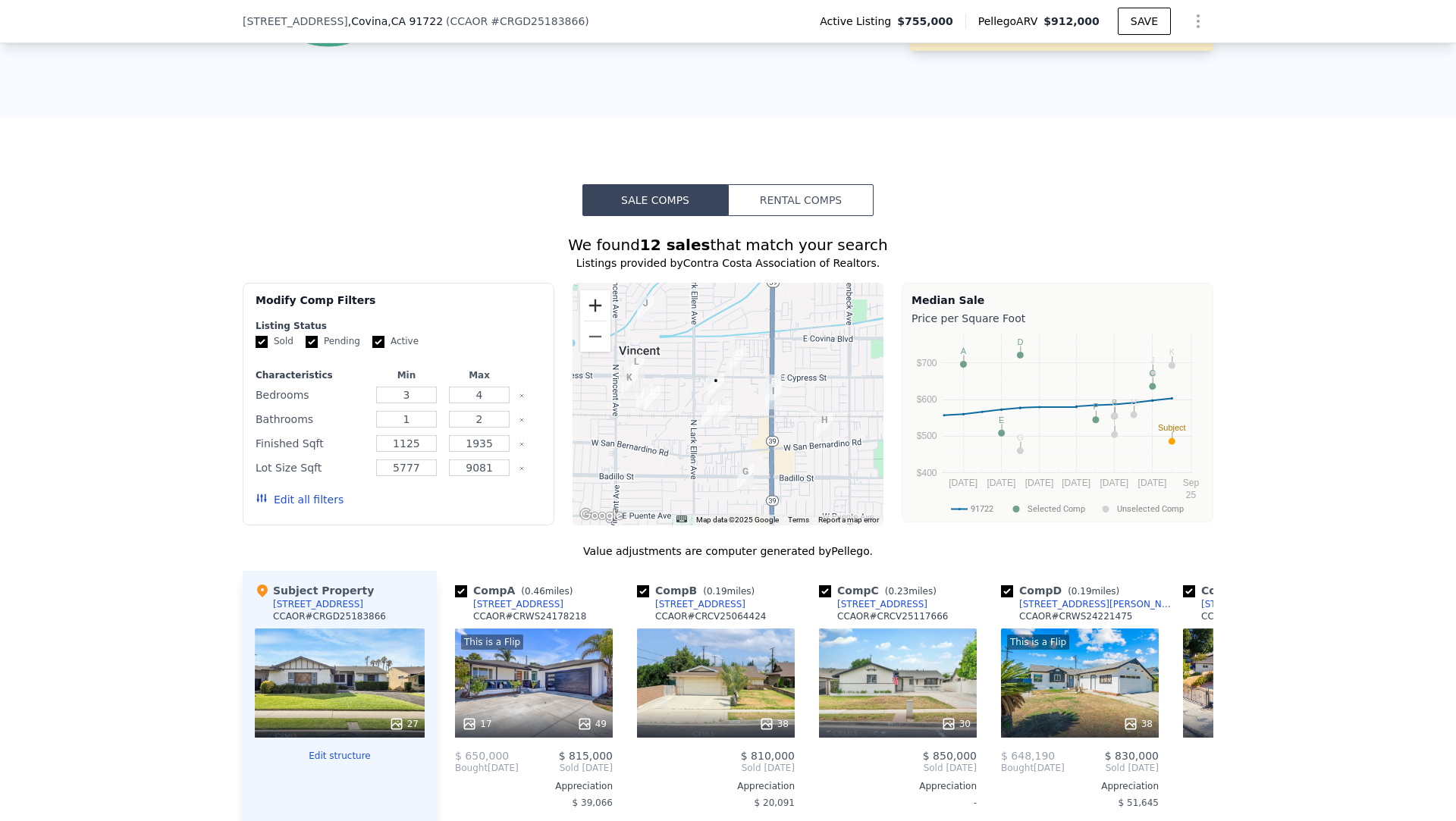
click at [591, 302] on button "Zoom in" at bounding box center [595, 305] width 30 height 30
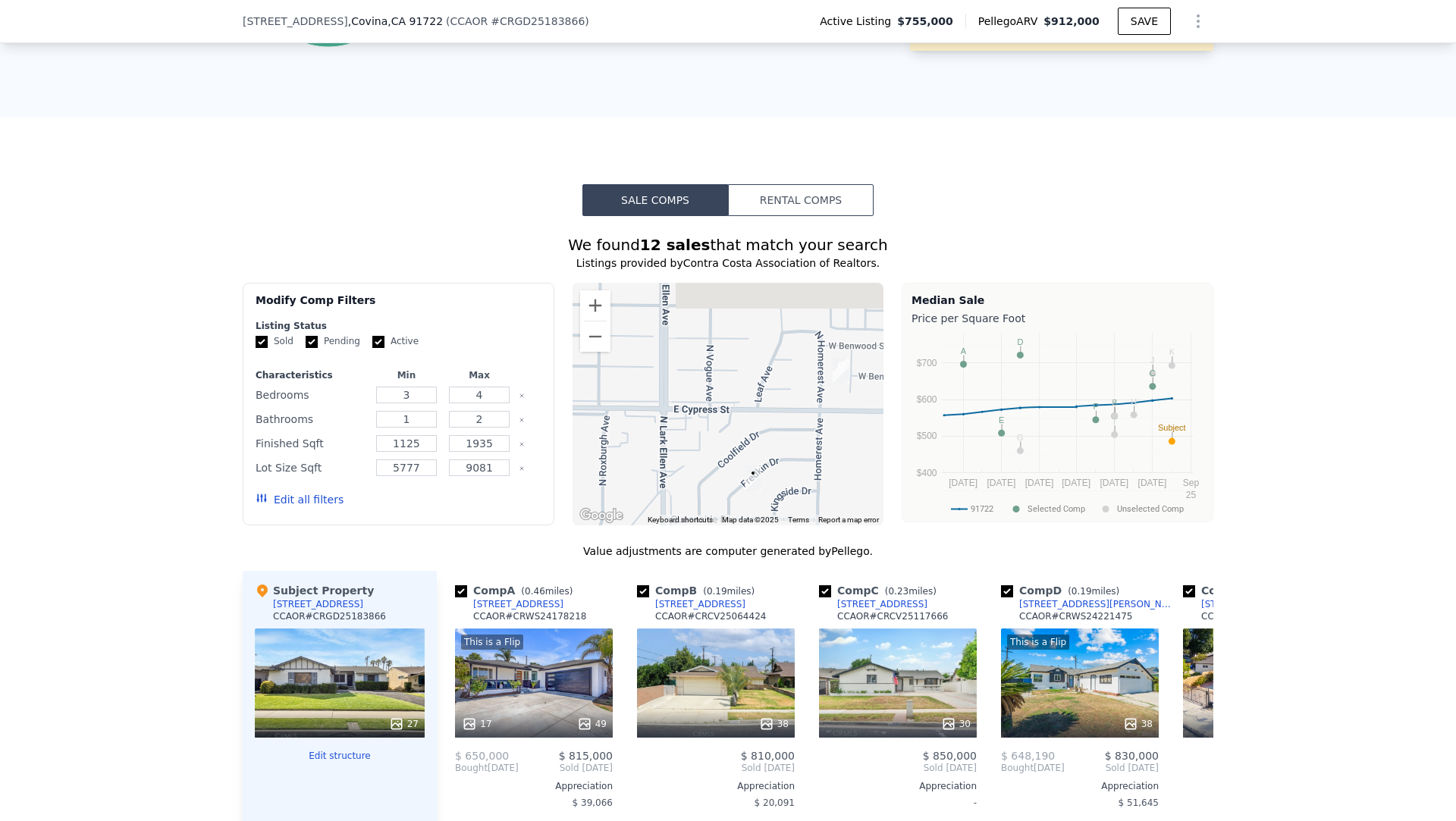
drag, startPoint x: 650, startPoint y: 384, endPoint x: 722, endPoint y: 507, distance: 142.5
click at [722, 507] on div at bounding box center [729, 404] width 312 height 243
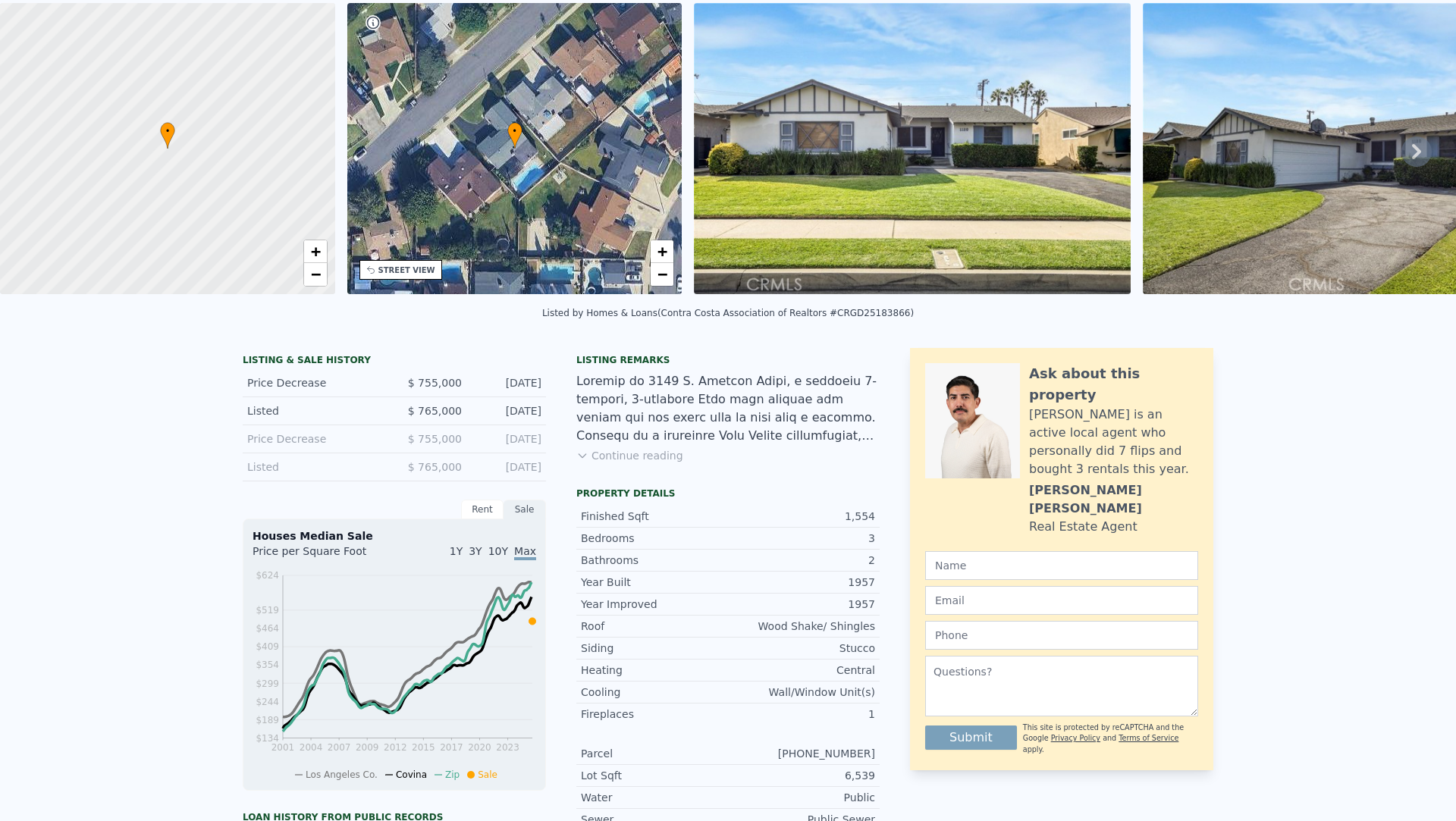
scroll to position [0, 0]
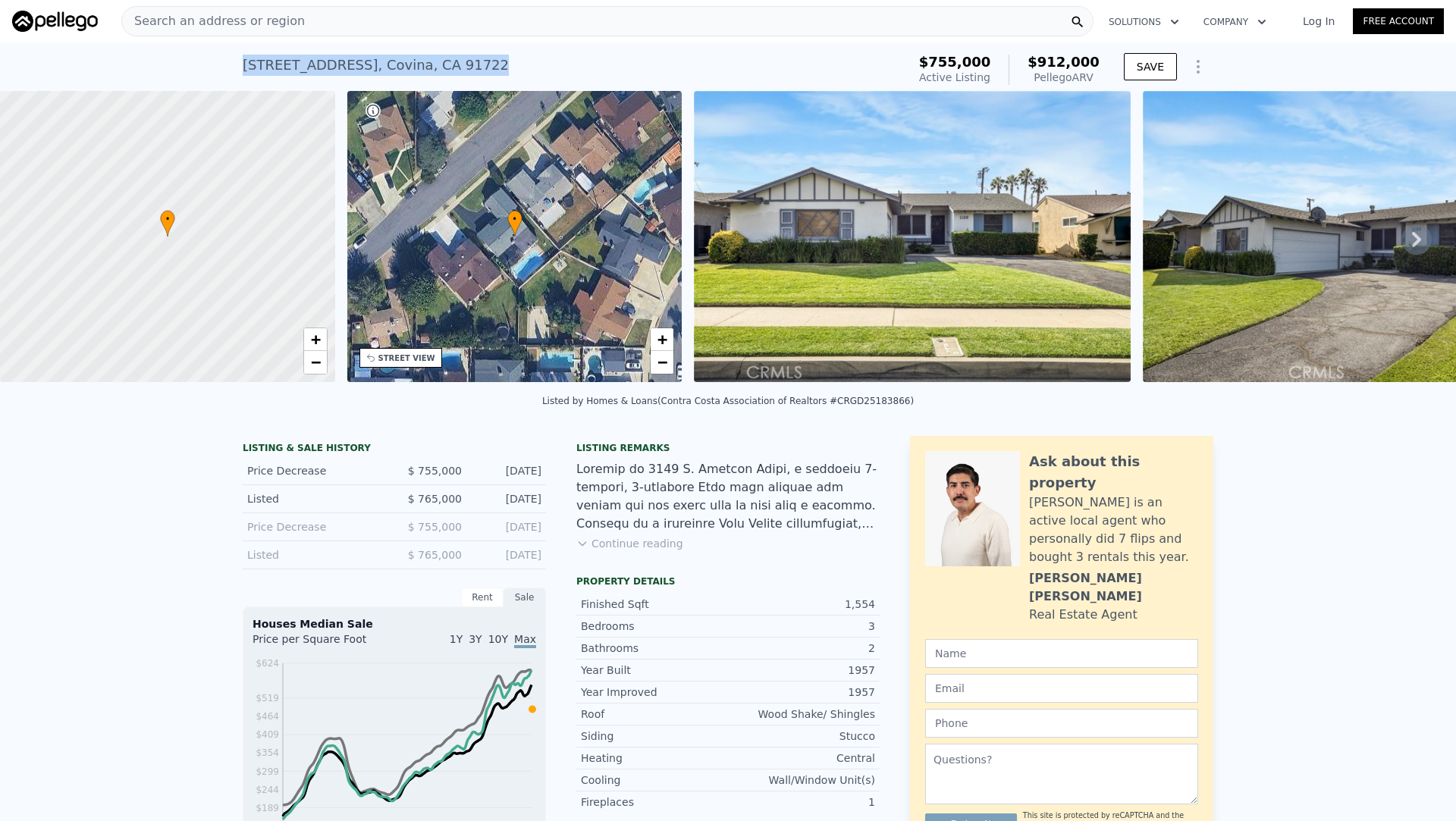
drag, startPoint x: 472, startPoint y: 65, endPoint x: 245, endPoint y: 61, distance: 227.0
click at [245, 61] on div "1180 W Fredkin Dr , Covina , CA 91722 Active at $755k (~ARV $912k )" at bounding box center [572, 70] width 659 height 42
copy div "1180 W Fredkin Dr , Covina , CA 91722"
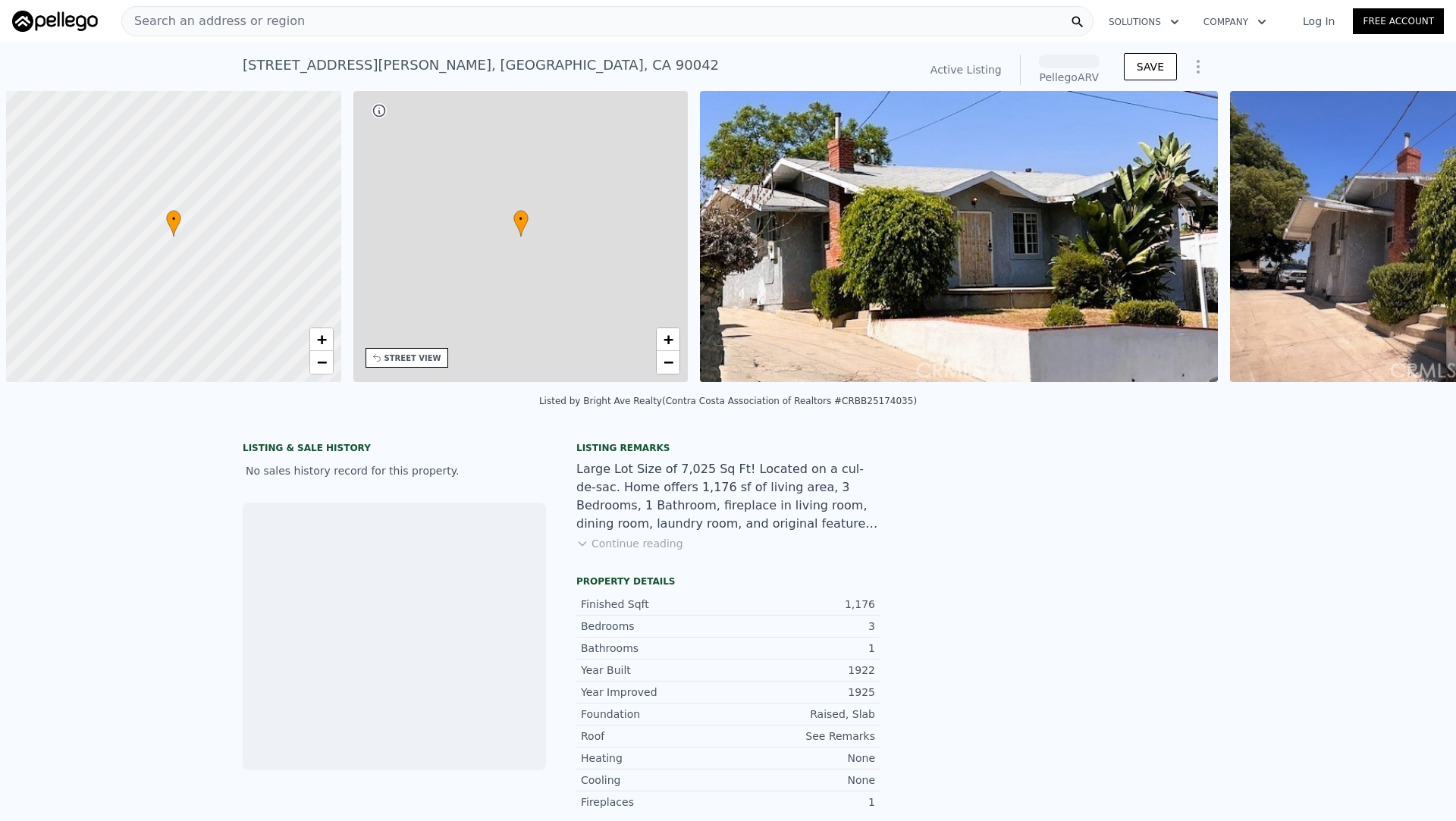
scroll to position [0, 6]
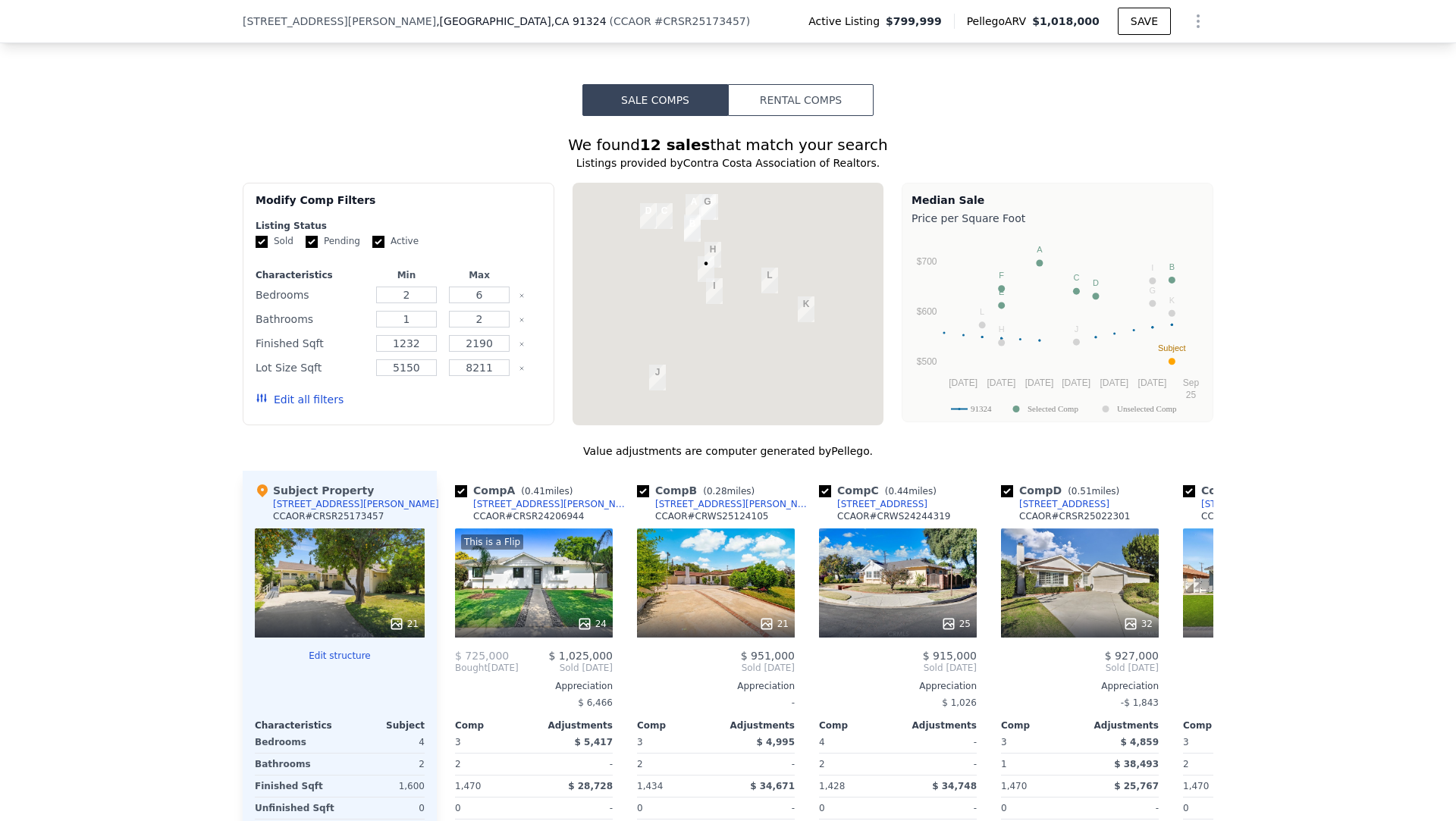
scroll to position [1451, 0]
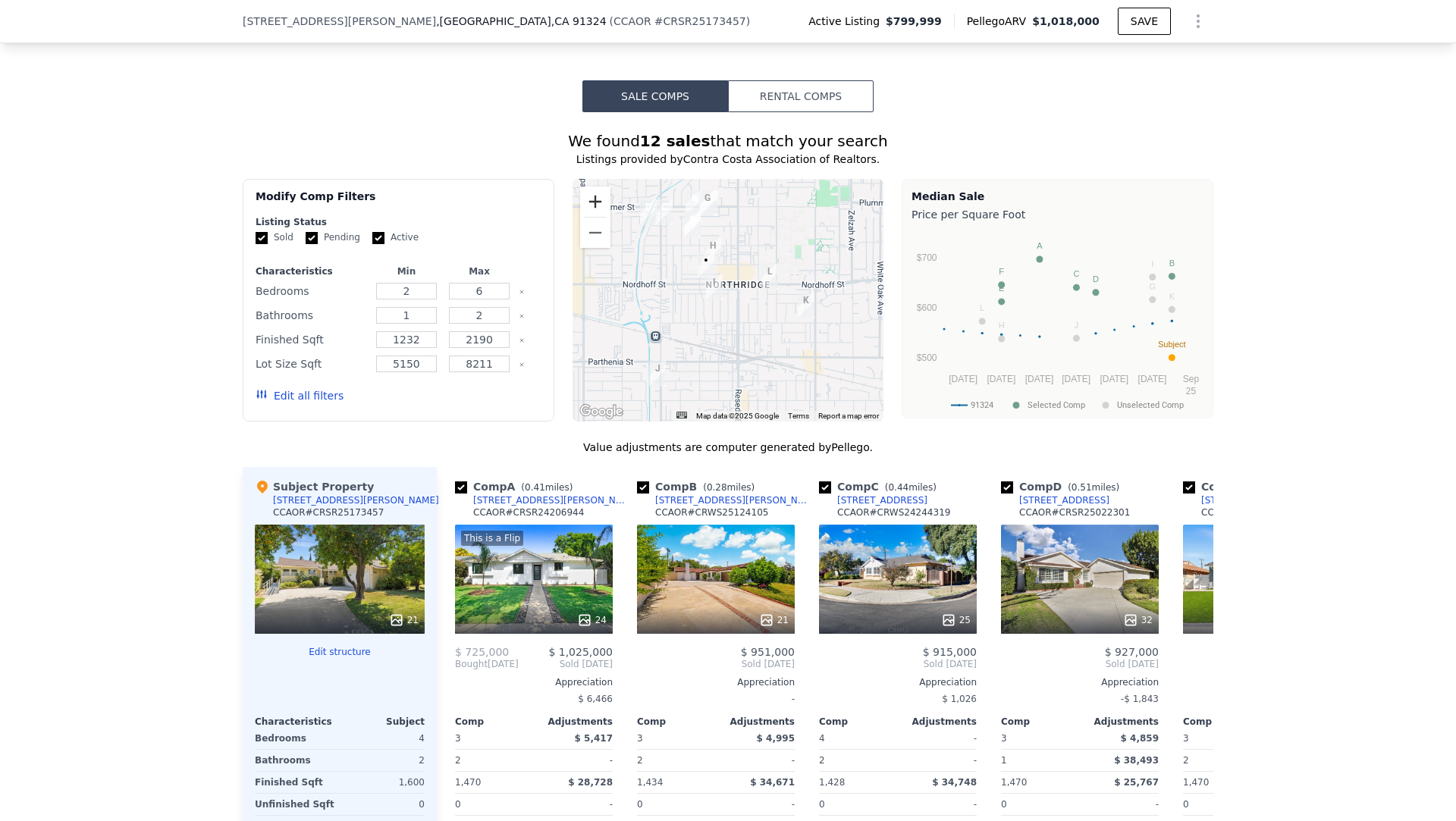
click at [585, 200] on button "Zoom in" at bounding box center [595, 201] width 30 height 30
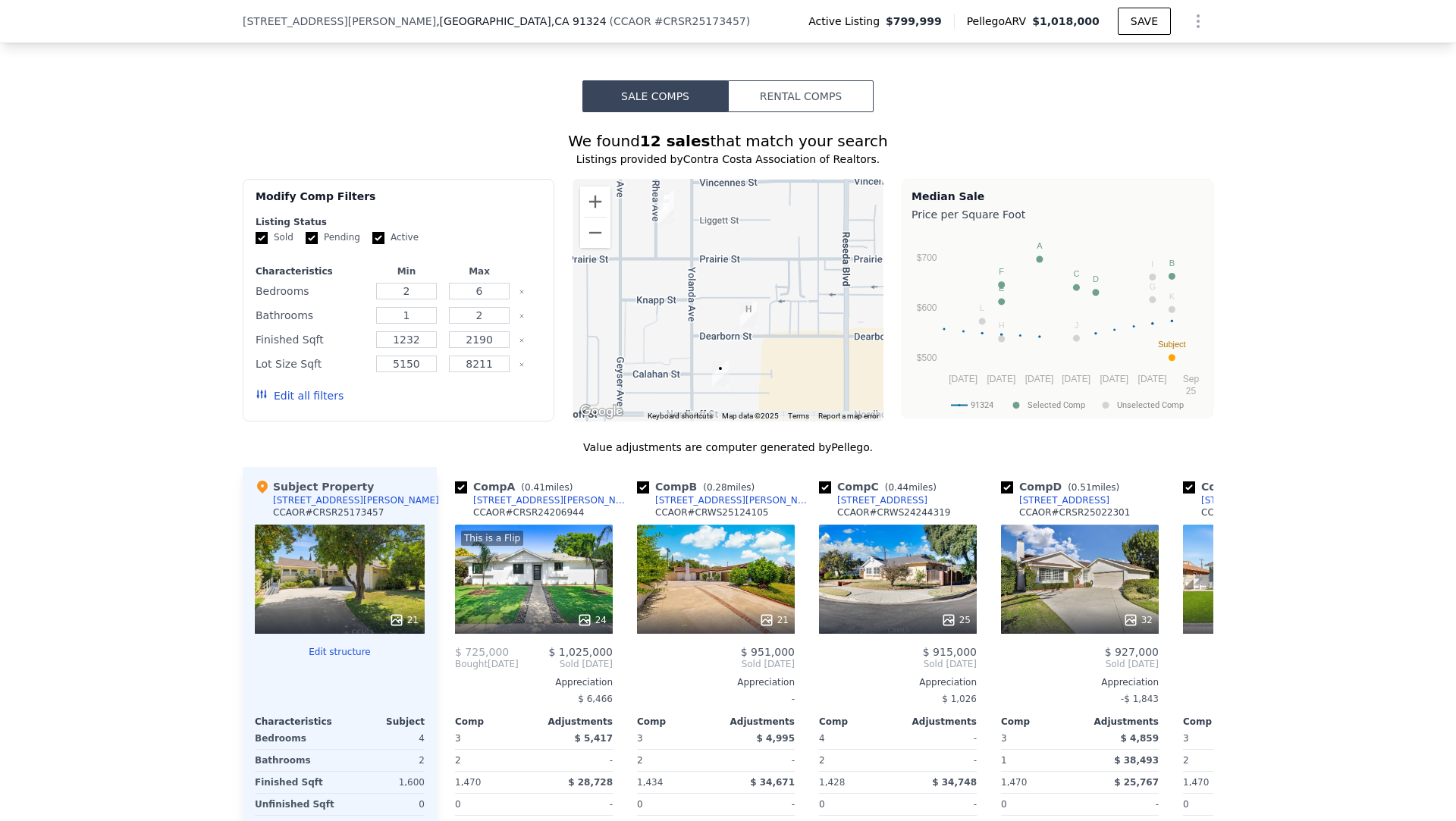
drag, startPoint x: 646, startPoint y: 221, endPoint x: 726, endPoint y: 402, distance: 197.9
click at [726, 402] on div at bounding box center [729, 300] width 312 height 243
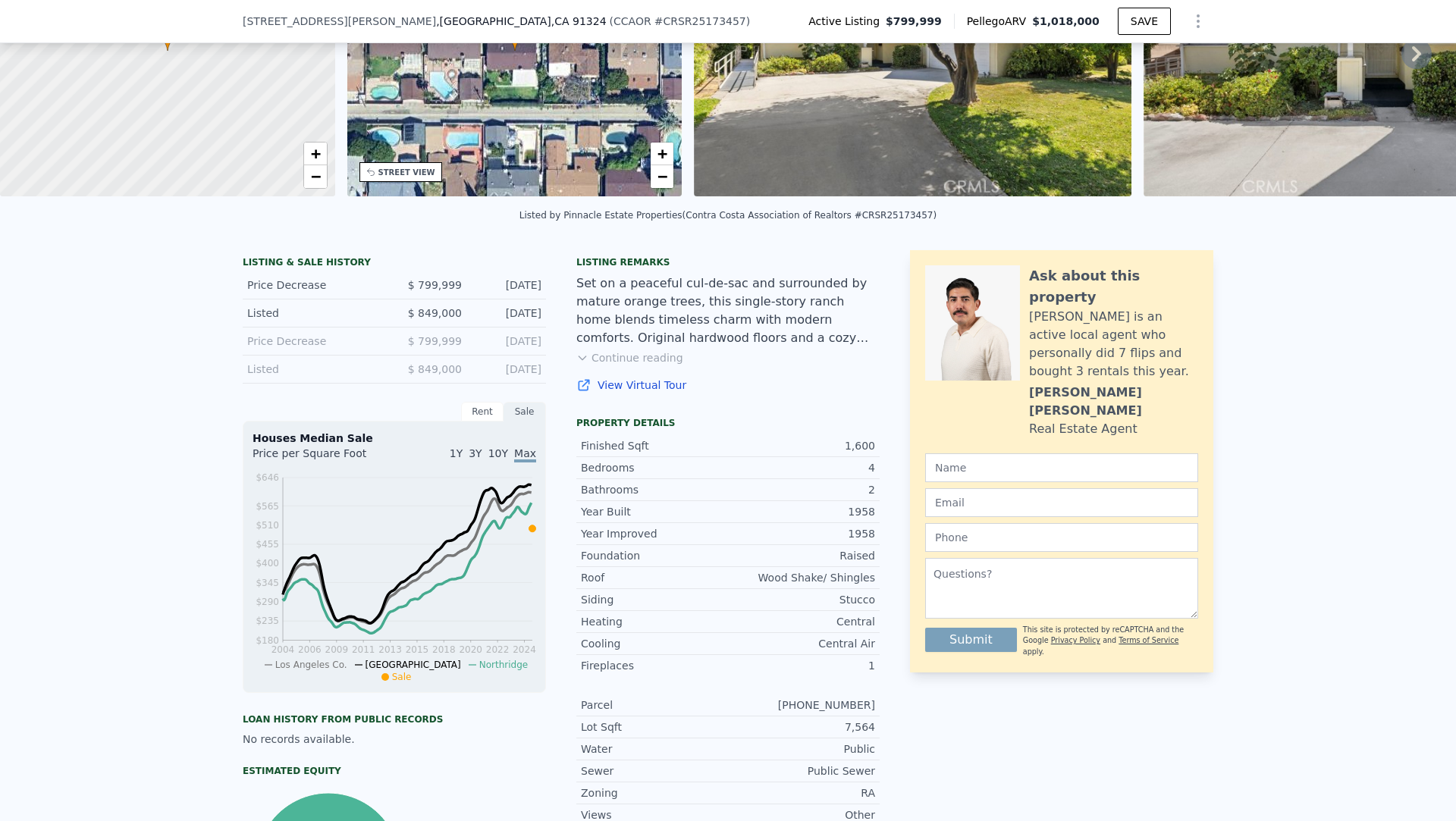
scroll to position [0, 0]
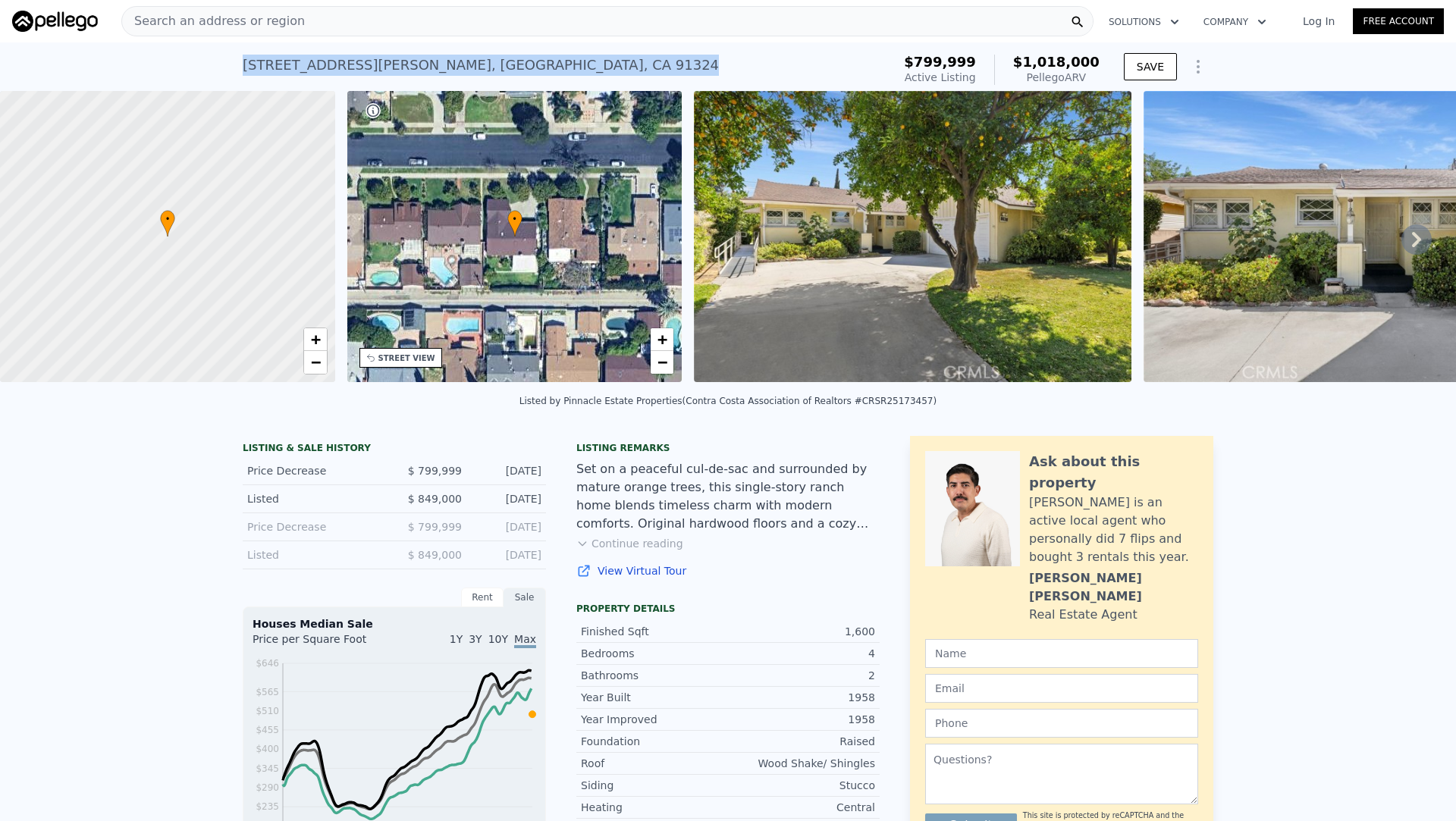
drag, startPoint x: 503, startPoint y: 62, endPoint x: 340, endPoint y: 44, distance: 164.0
click at [340, 44] on div "[STREET_ADDRESS][PERSON_NAME] Active at $799,999 (~ARV $1.018m ) $799,999 Activ…" at bounding box center [728, 66] width 971 height 49
copy div "[STREET_ADDRESS][PERSON_NAME]"
